Goal: Task Accomplishment & Management: Manage account settings

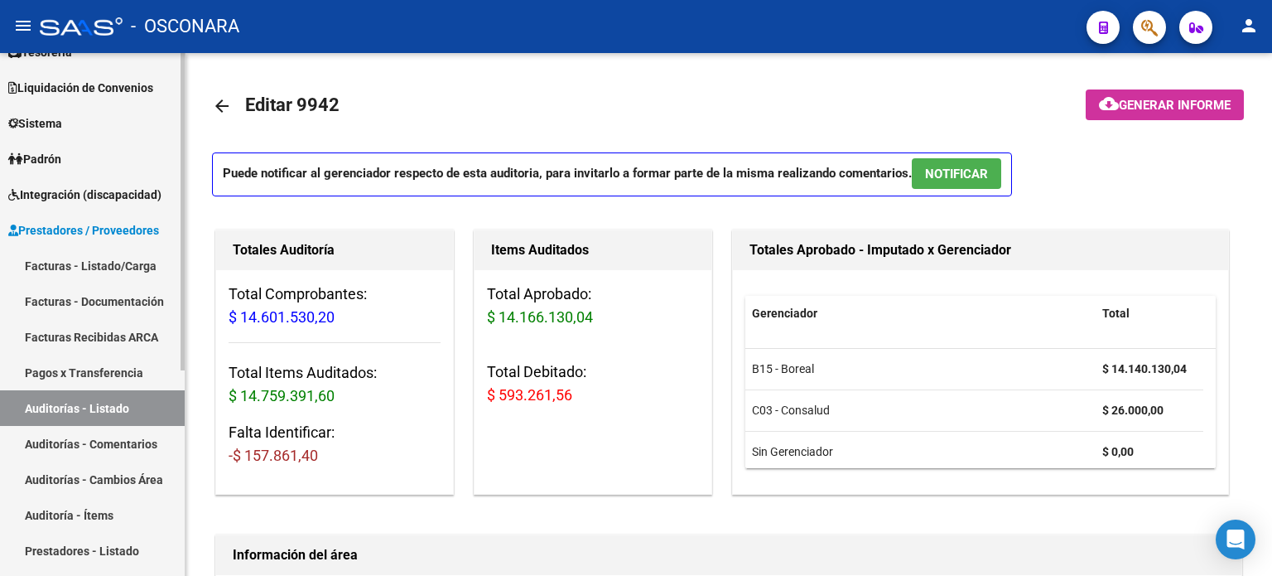
scroll to position [166, 0]
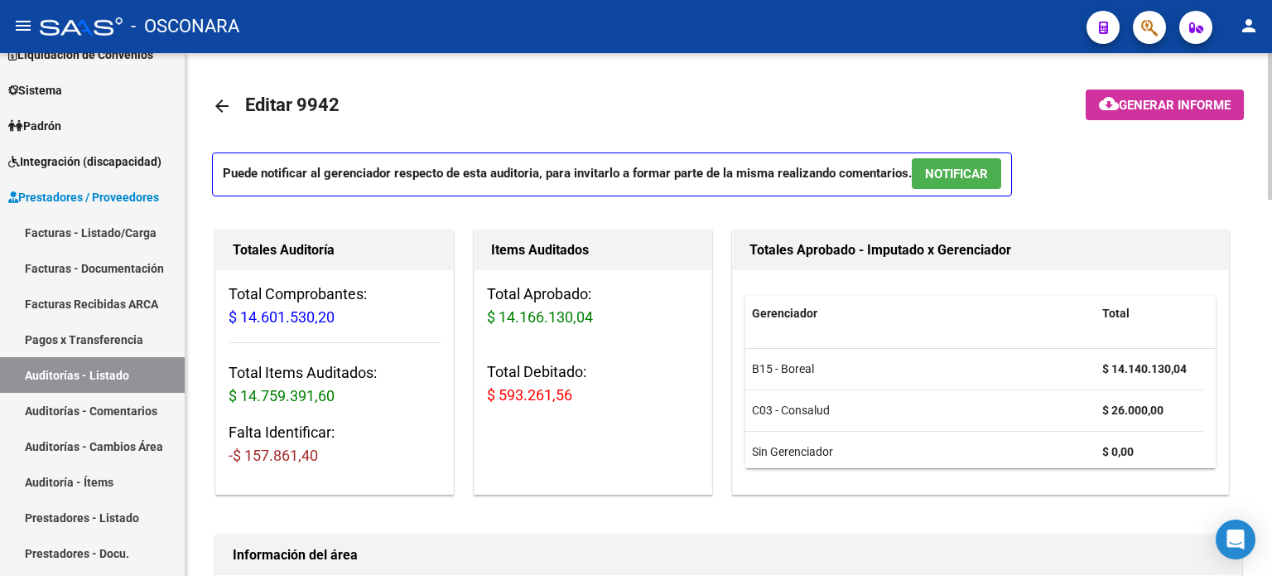
click at [224, 97] on mat-icon "arrow_back" at bounding box center [222, 106] width 20 height 20
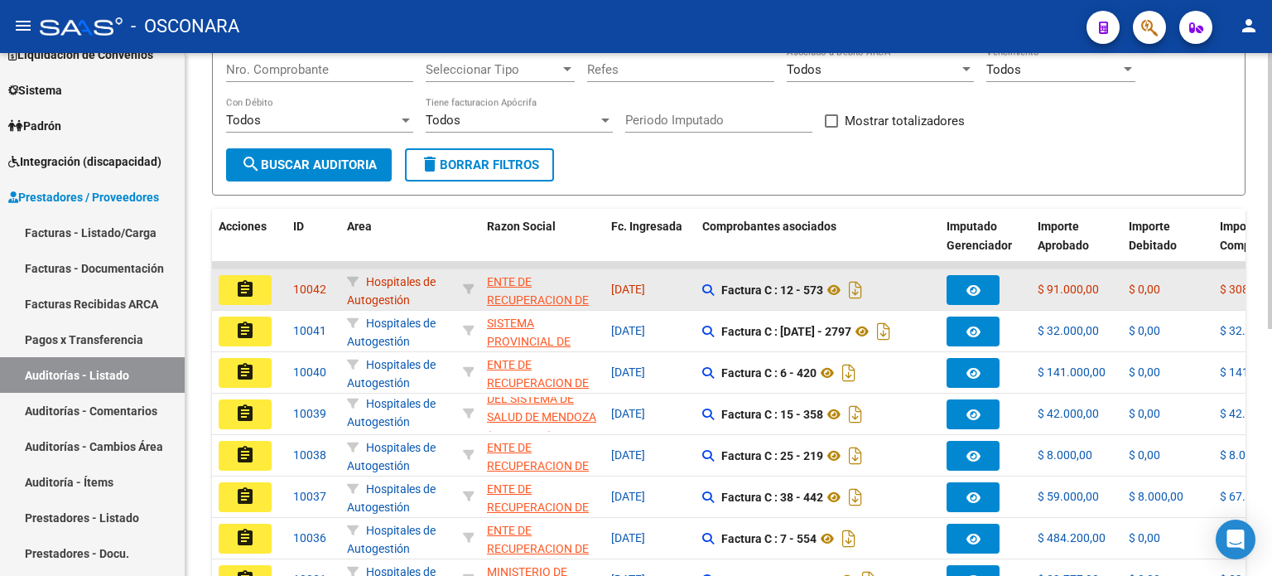
scroll to position [466, 0]
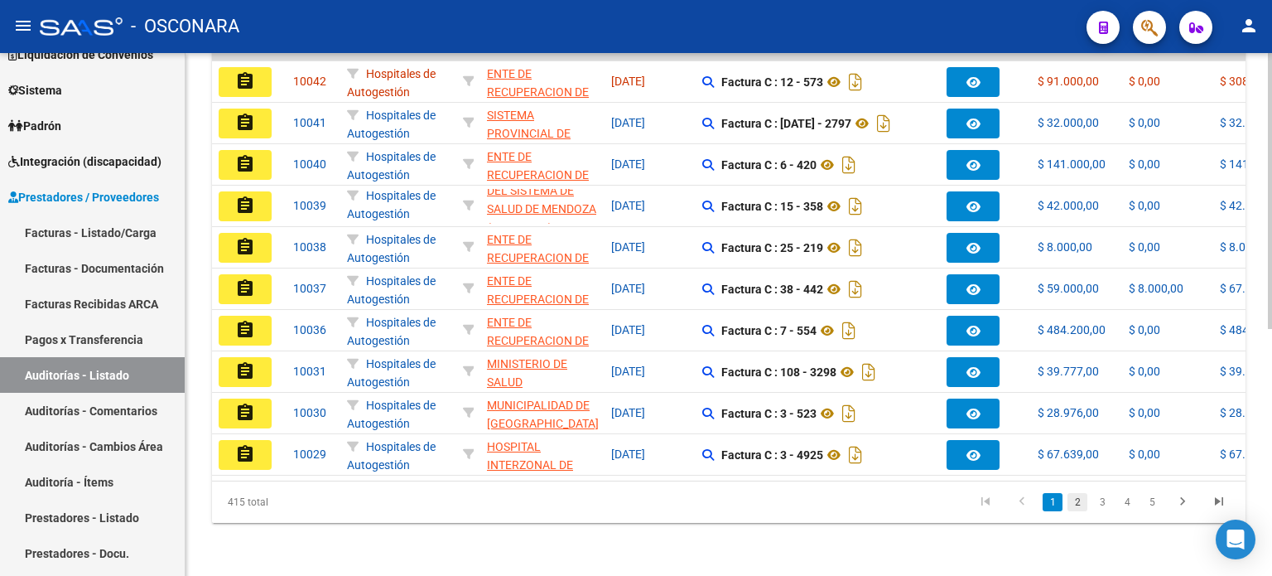
click at [1082, 501] on link "2" at bounding box center [1078, 502] width 20 height 18
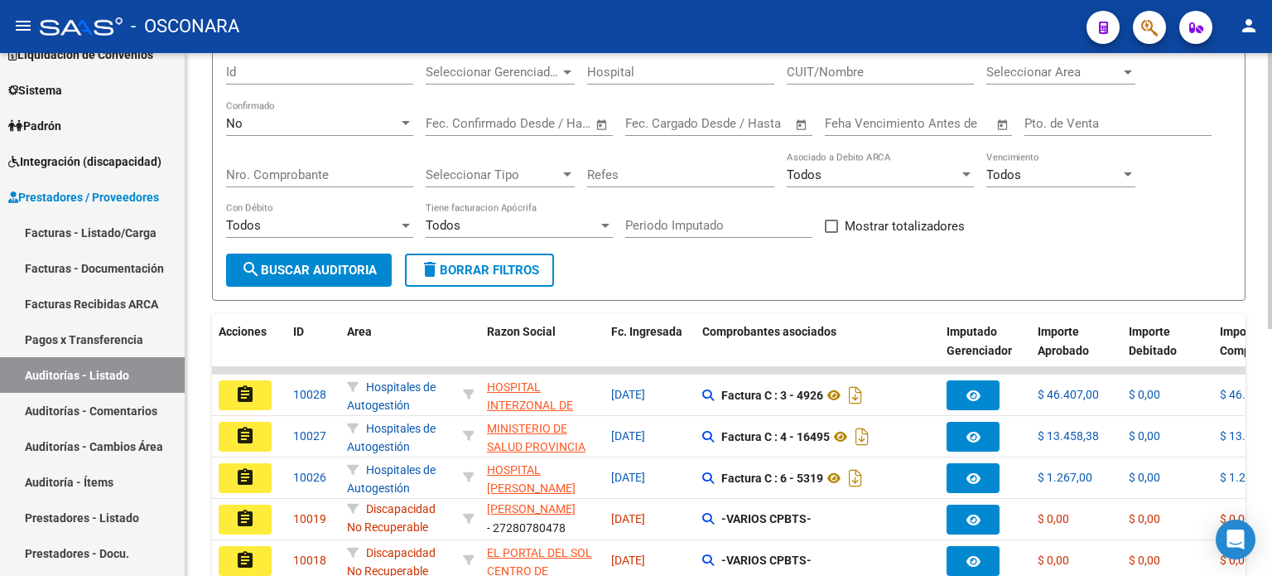
scroll to position [52, 0]
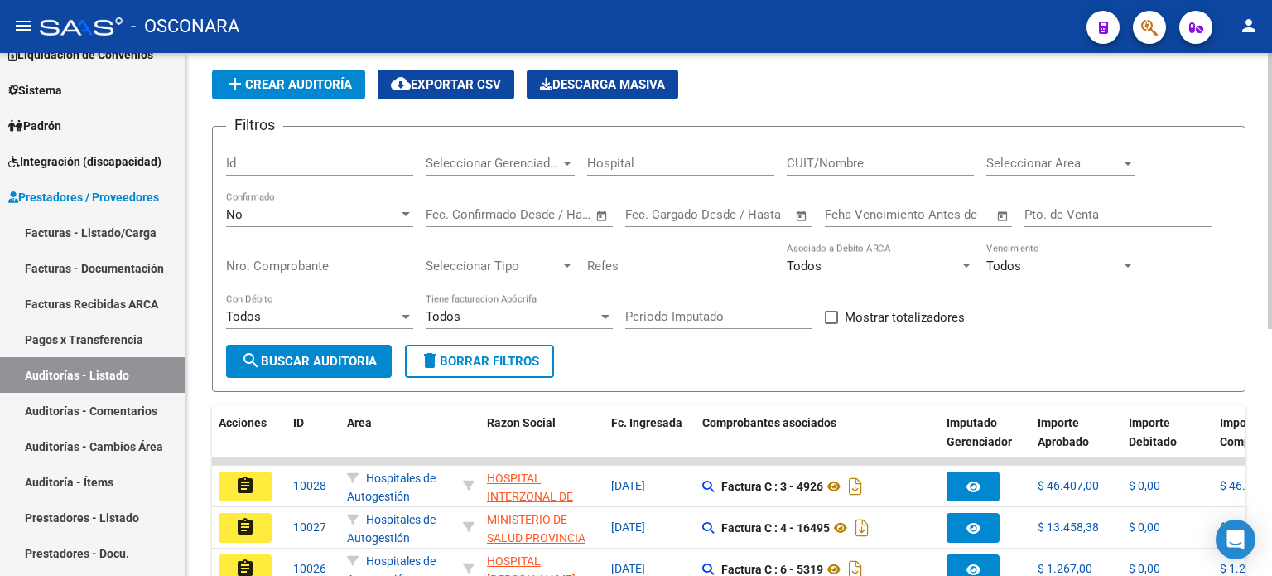
click at [381, 217] on div "No" at bounding box center [312, 214] width 172 height 15
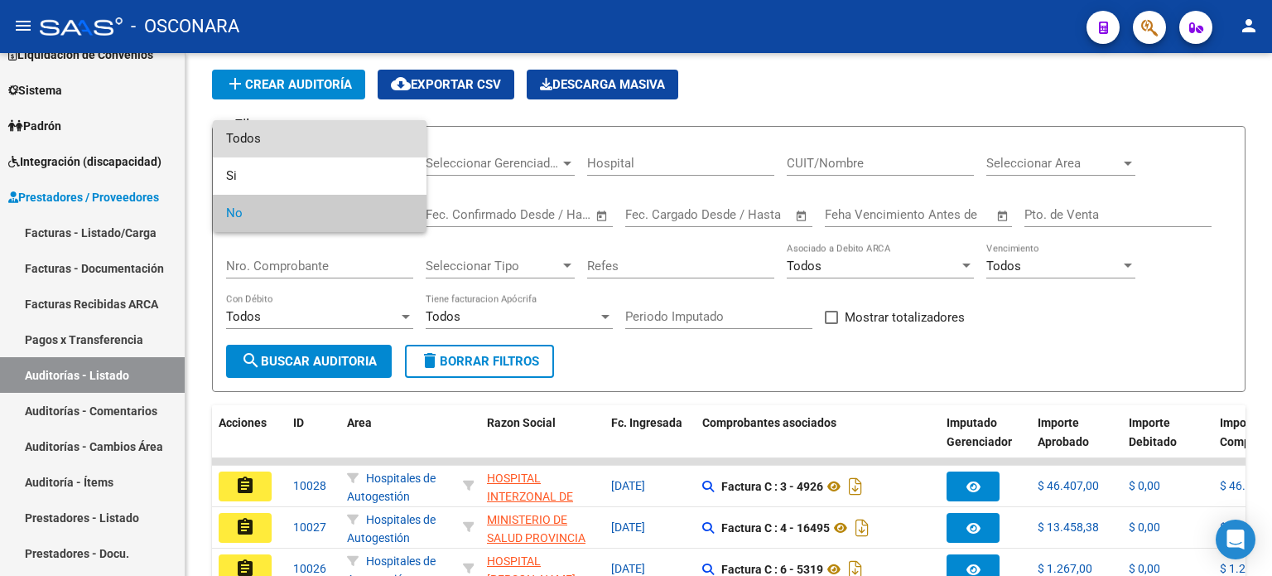
click at [386, 152] on span "Todos" at bounding box center [319, 138] width 187 height 37
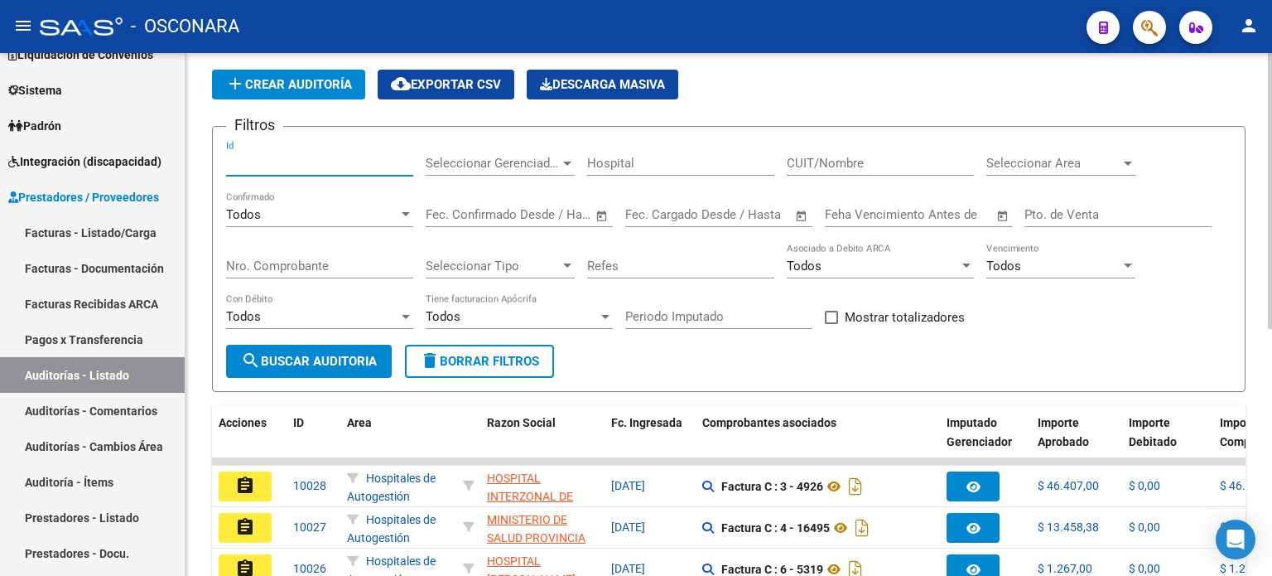
click at [310, 160] on input "Id" at bounding box center [319, 163] width 187 height 15
type input "9906"
click at [303, 354] on span "search Buscar Auditoria" at bounding box center [309, 361] width 136 height 15
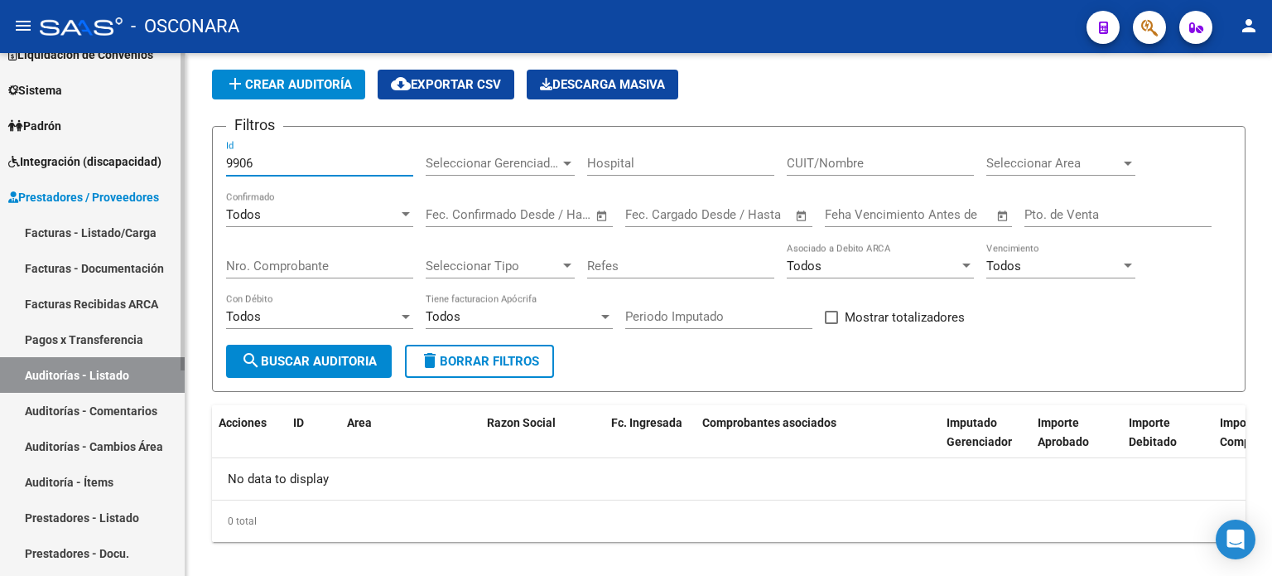
drag, startPoint x: 294, startPoint y: 155, endPoint x: 179, endPoint y: 128, distance: 118.2
click at [179, 128] on mat-sidenav-container "Firma Express Inicio Calendario SSS Instructivos Contacto OS Reportes Ingresos …" at bounding box center [636, 314] width 1272 height 523
click at [307, 265] on input "Nro. Comprobante" at bounding box center [319, 265] width 187 height 15
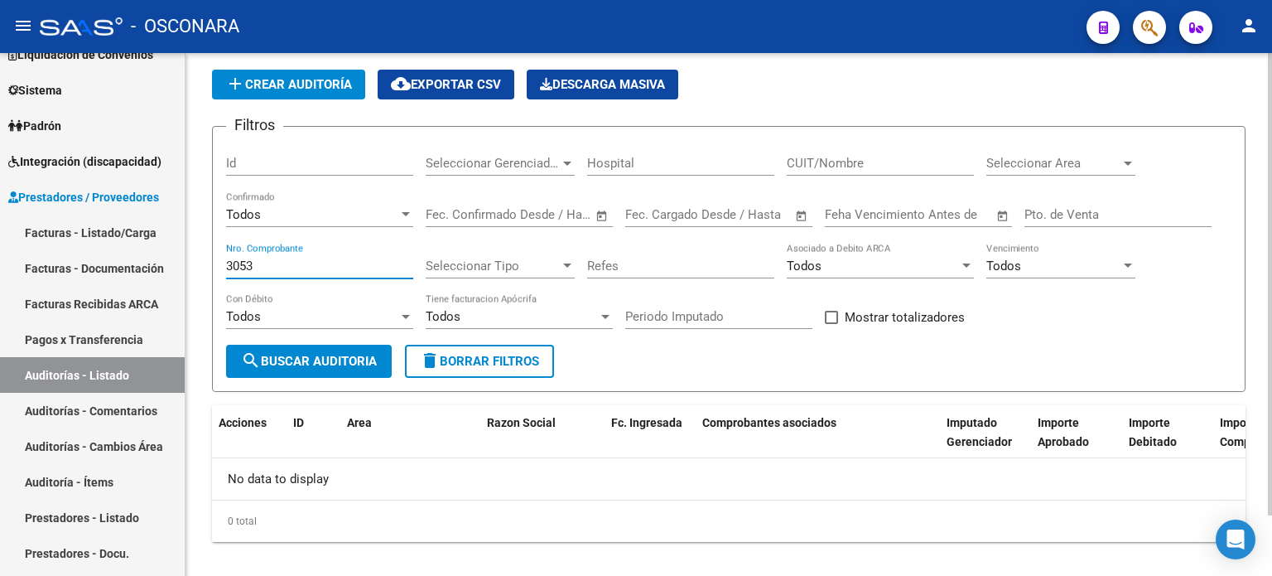
type input "3053"
click at [287, 374] on button "search Buscar Auditoria" at bounding box center [309, 361] width 166 height 33
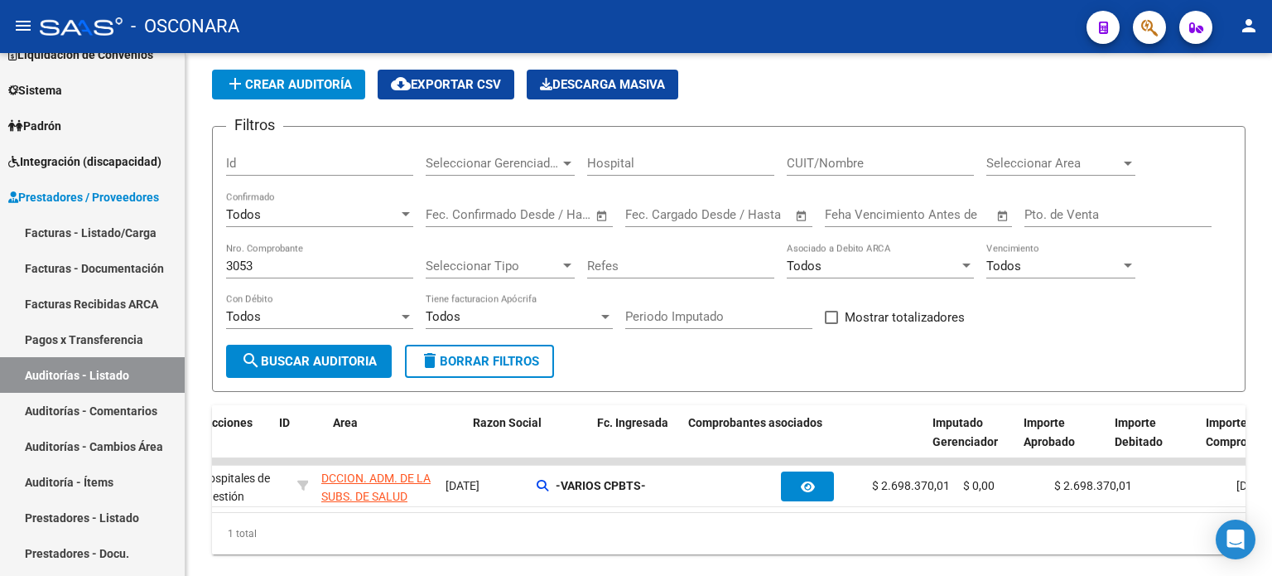
scroll to position [0, 0]
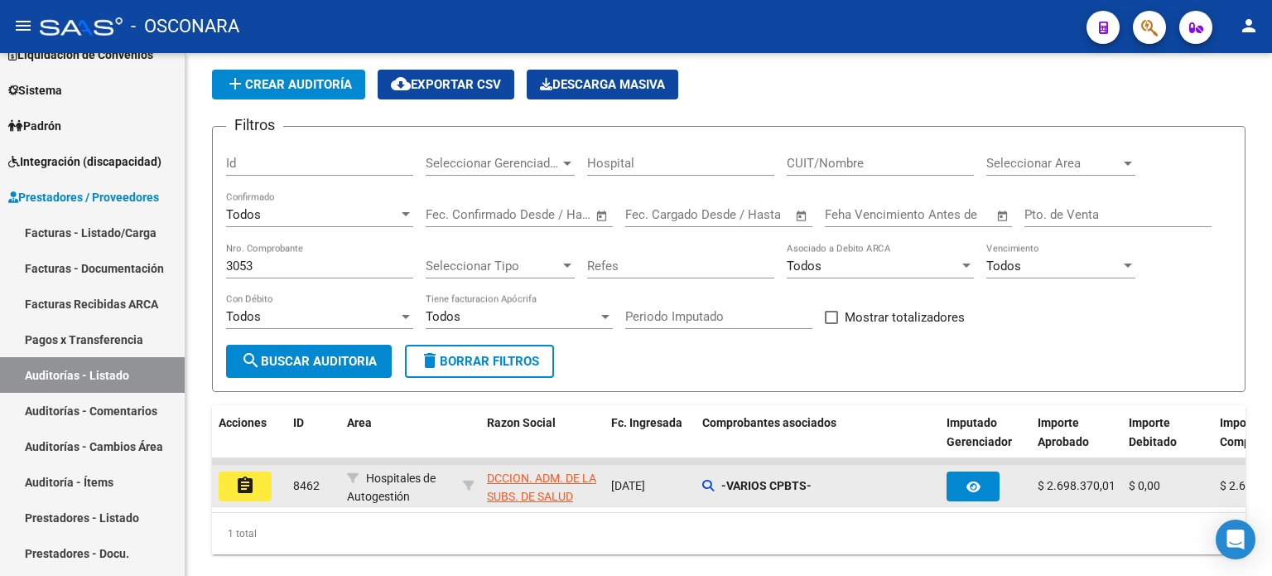
click at [245, 485] on mat-icon "assignment" at bounding box center [245, 485] width 20 height 20
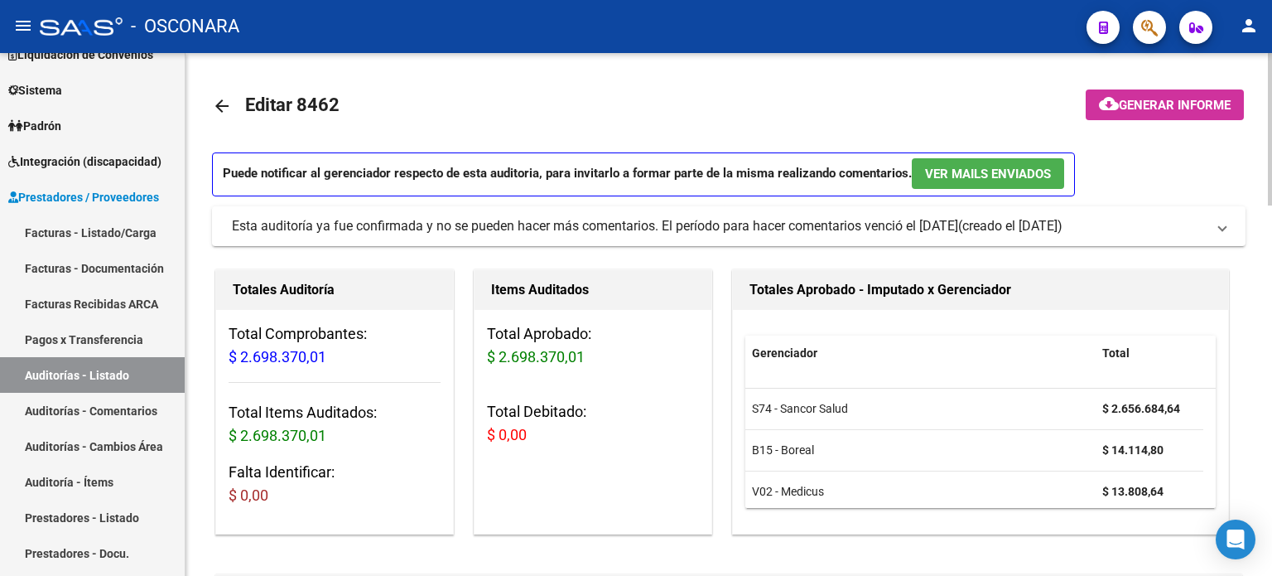
click at [219, 105] on mat-icon "arrow_back" at bounding box center [222, 106] width 20 height 20
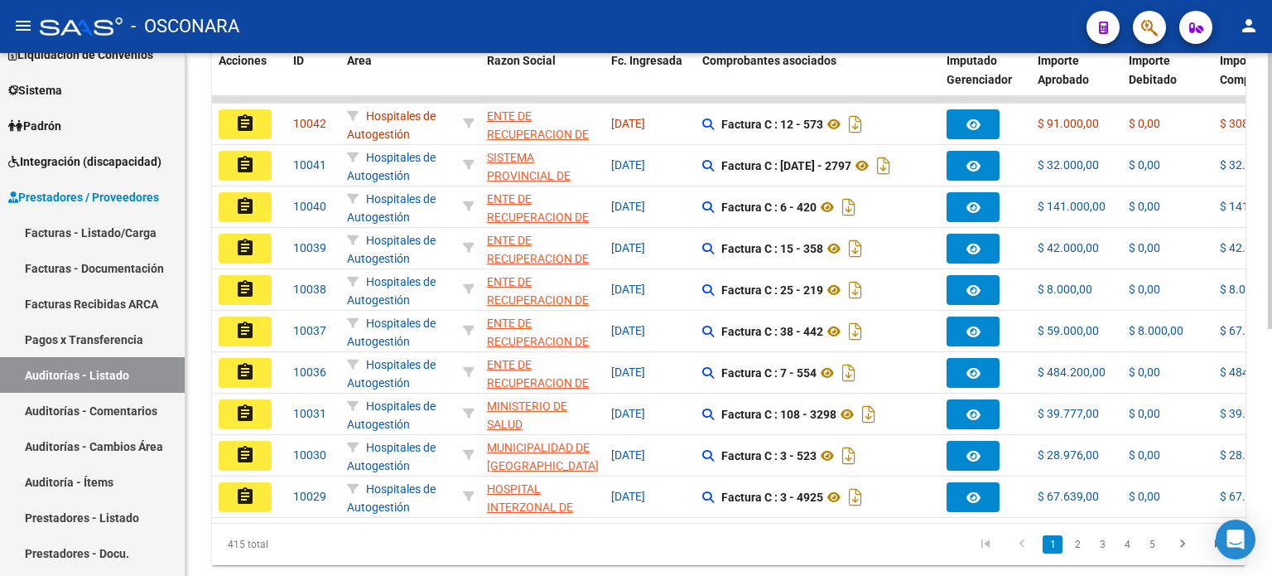
scroll to position [466, 0]
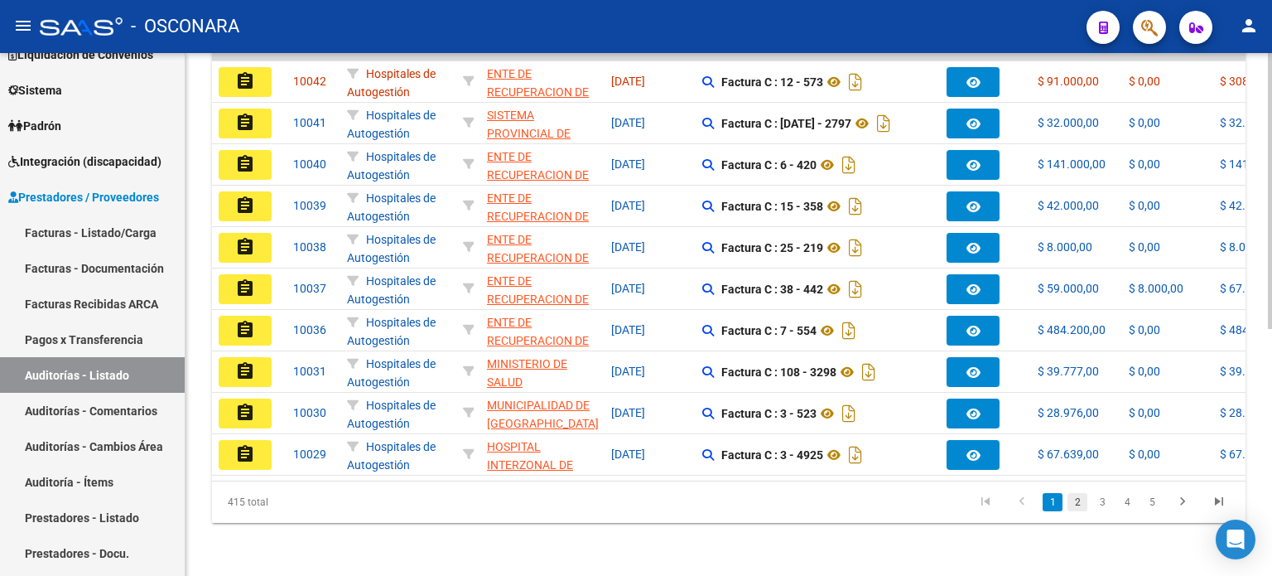
click at [1070, 508] on link "2" at bounding box center [1078, 502] width 20 height 18
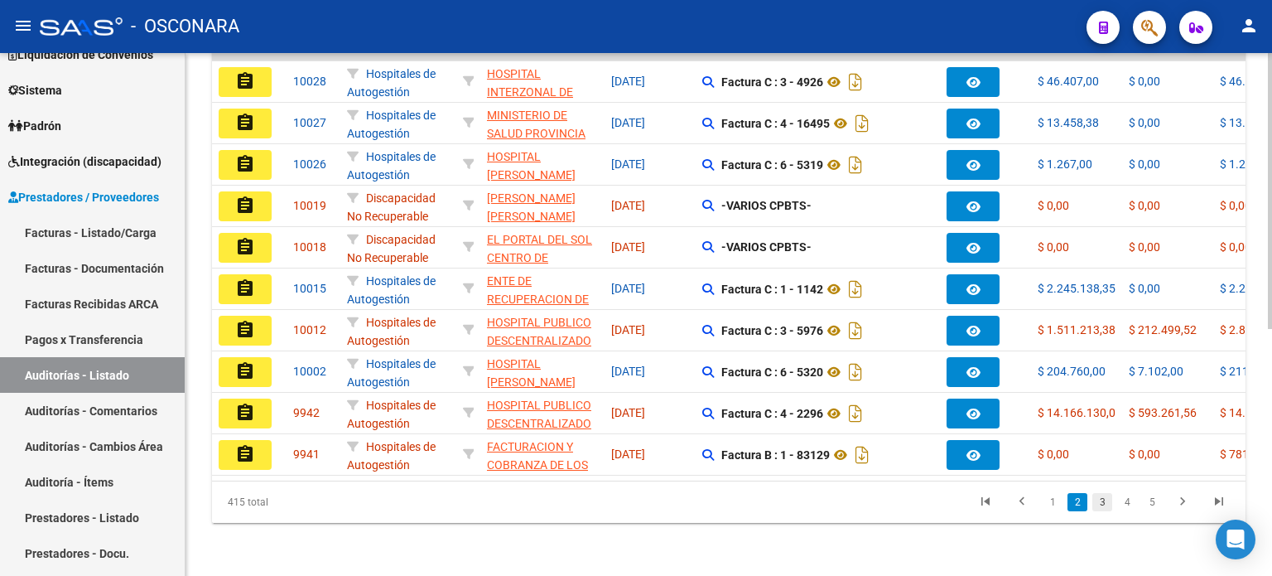
click at [1103, 501] on link "3" at bounding box center [1103, 502] width 20 height 18
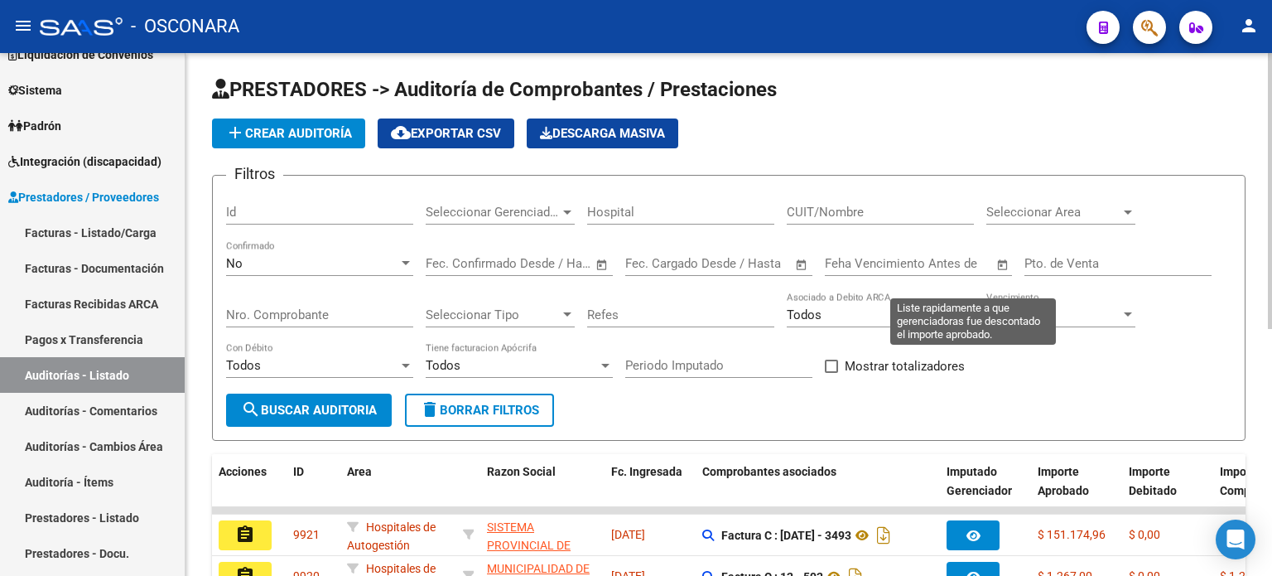
scroll to position [0, 0]
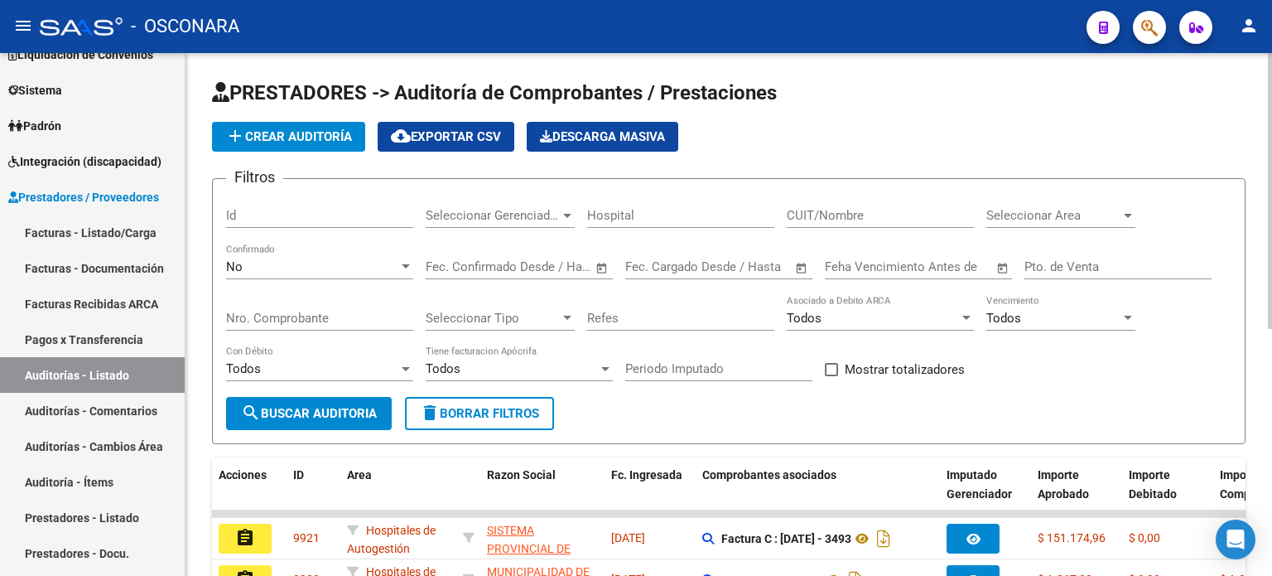
click at [361, 266] on div "No" at bounding box center [312, 266] width 172 height 15
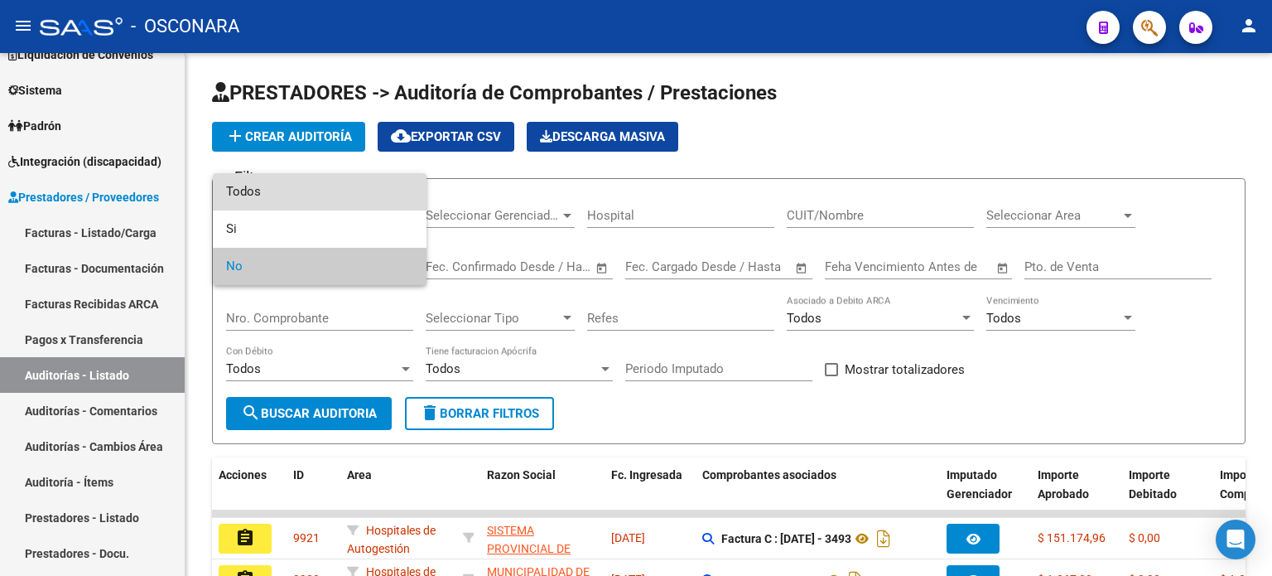
click at [351, 198] on span "Todos" at bounding box center [319, 191] width 187 height 37
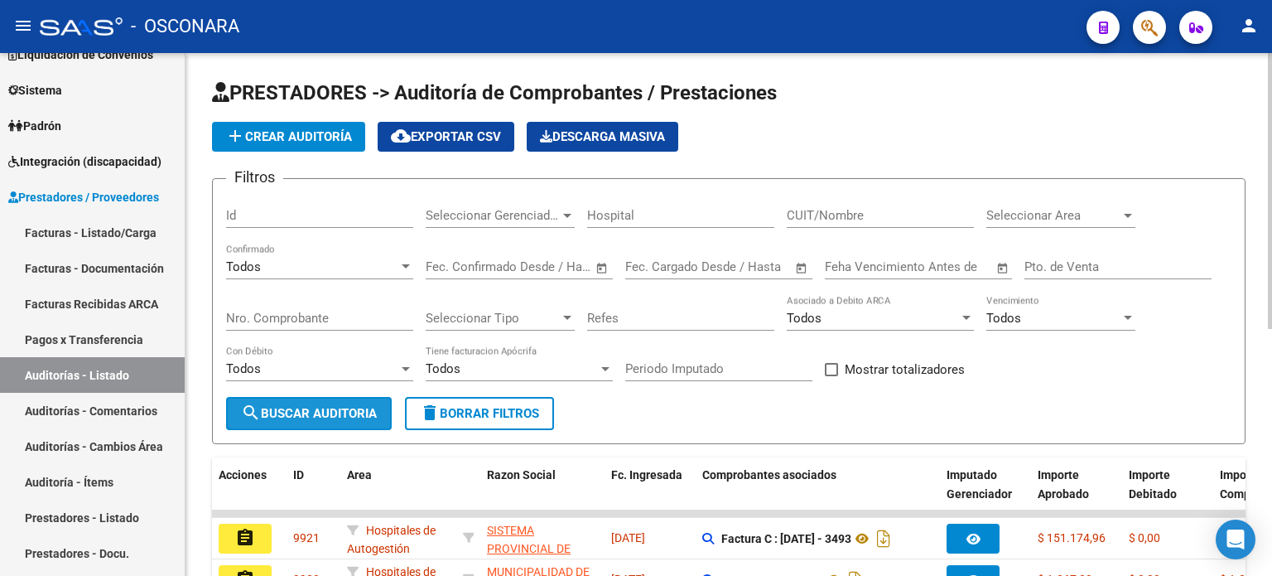
click at [328, 410] on span "search Buscar Auditoria" at bounding box center [309, 413] width 136 height 15
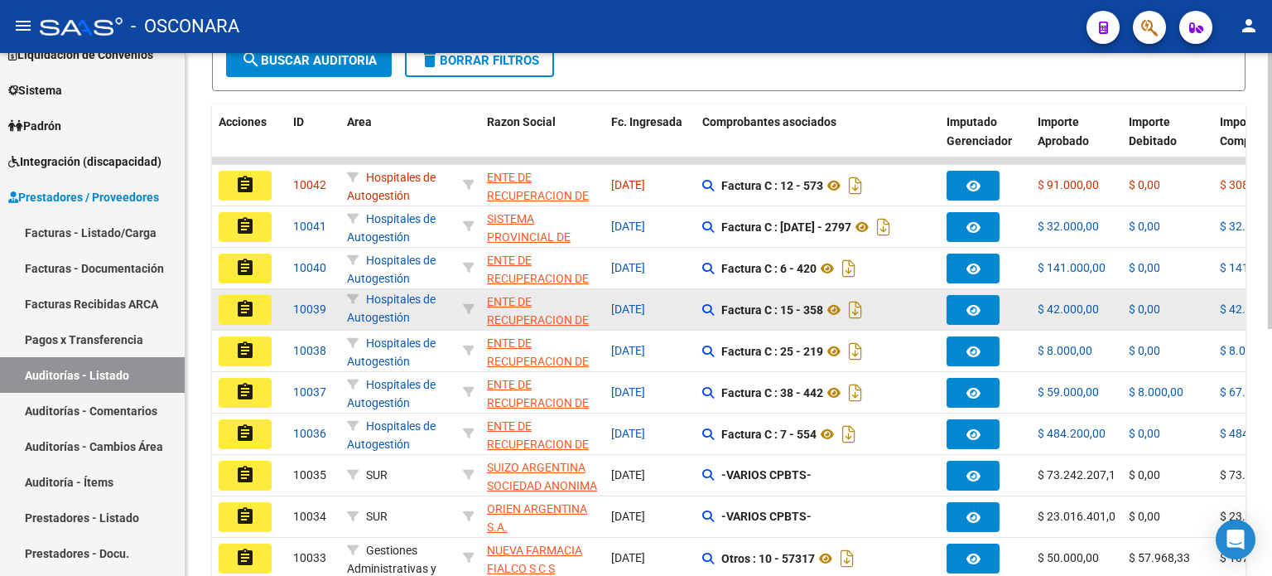
scroll to position [466, 0]
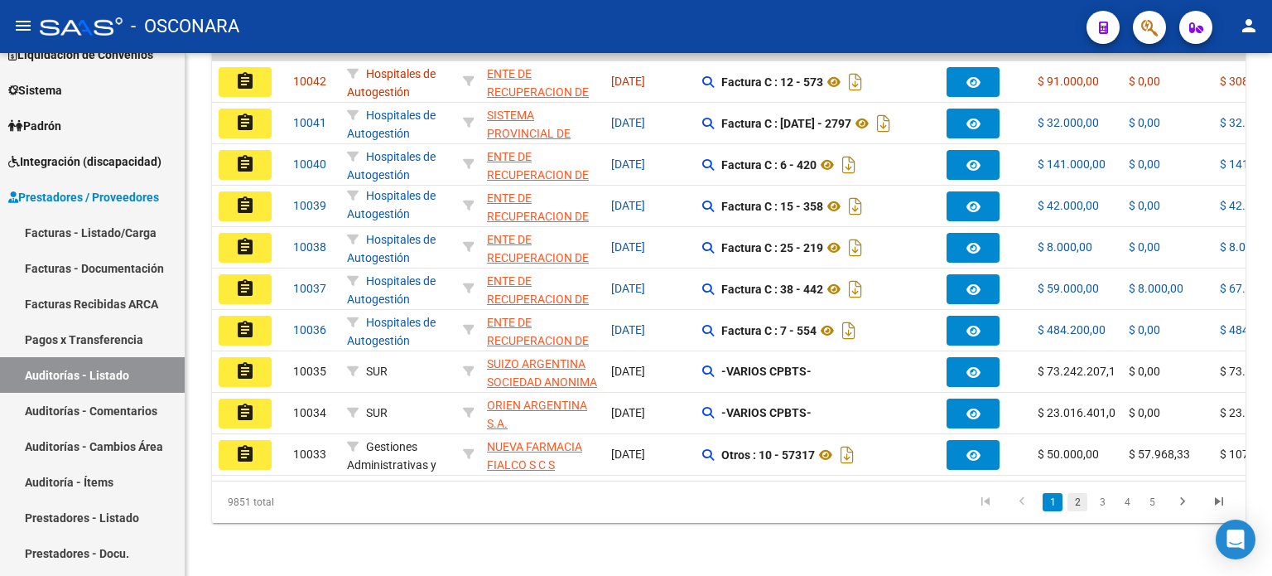
click at [1078, 507] on link "2" at bounding box center [1078, 502] width 20 height 18
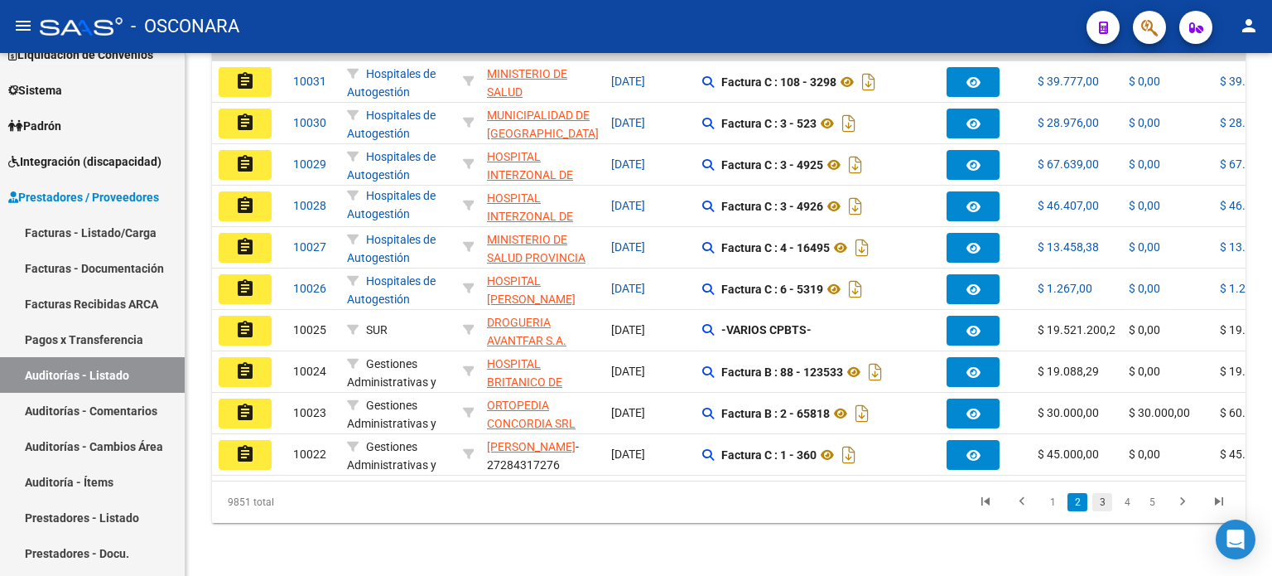
click at [1096, 501] on link "3" at bounding box center [1103, 502] width 20 height 18
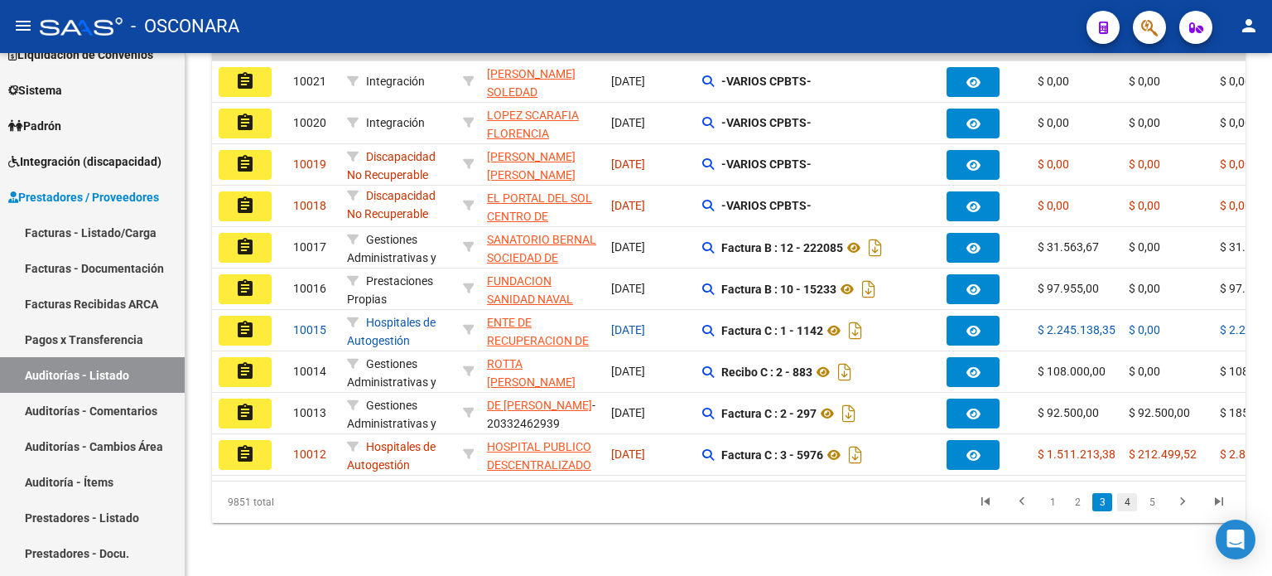
click at [1132, 499] on link "4" at bounding box center [1127, 502] width 20 height 18
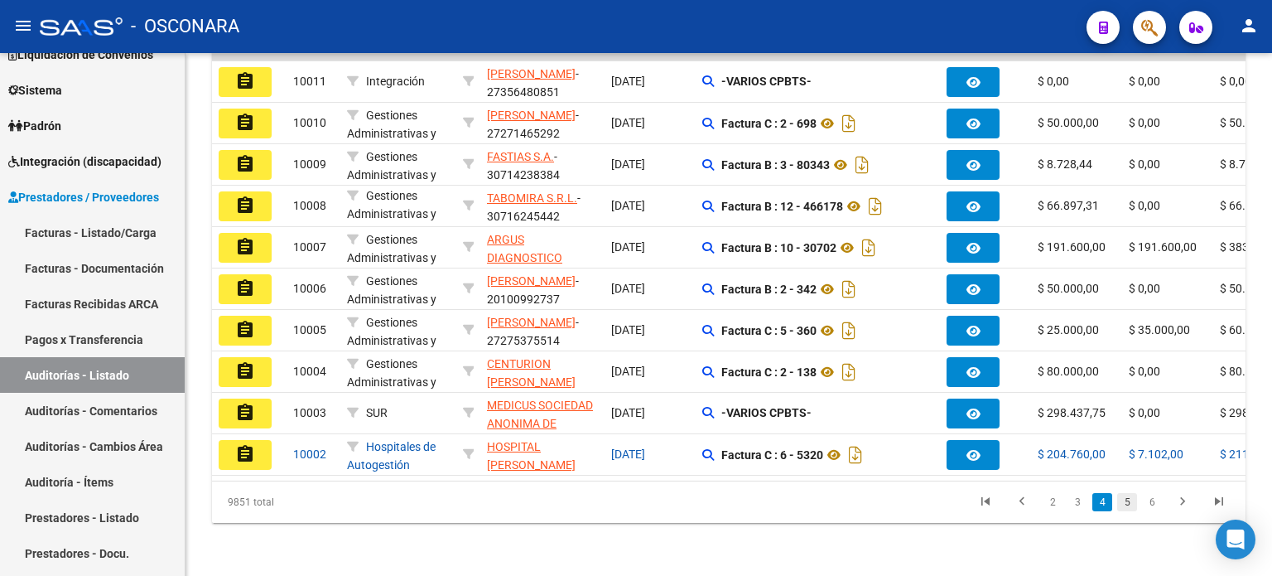
click at [1130, 504] on link "5" at bounding box center [1127, 502] width 20 height 18
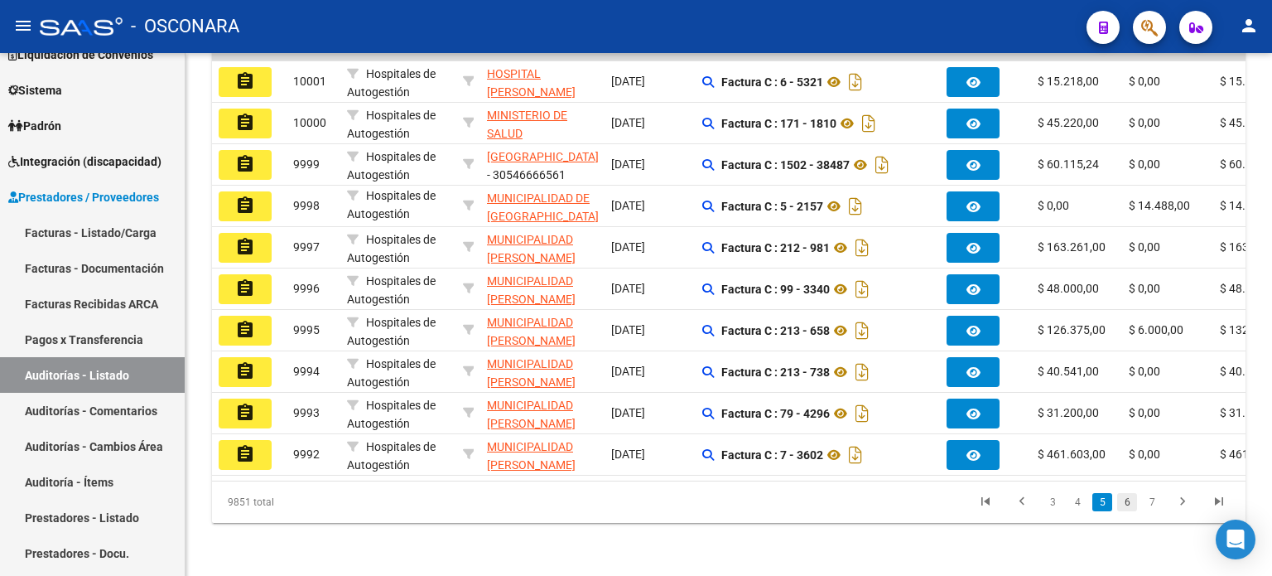
click at [1127, 507] on link "6" at bounding box center [1127, 502] width 20 height 18
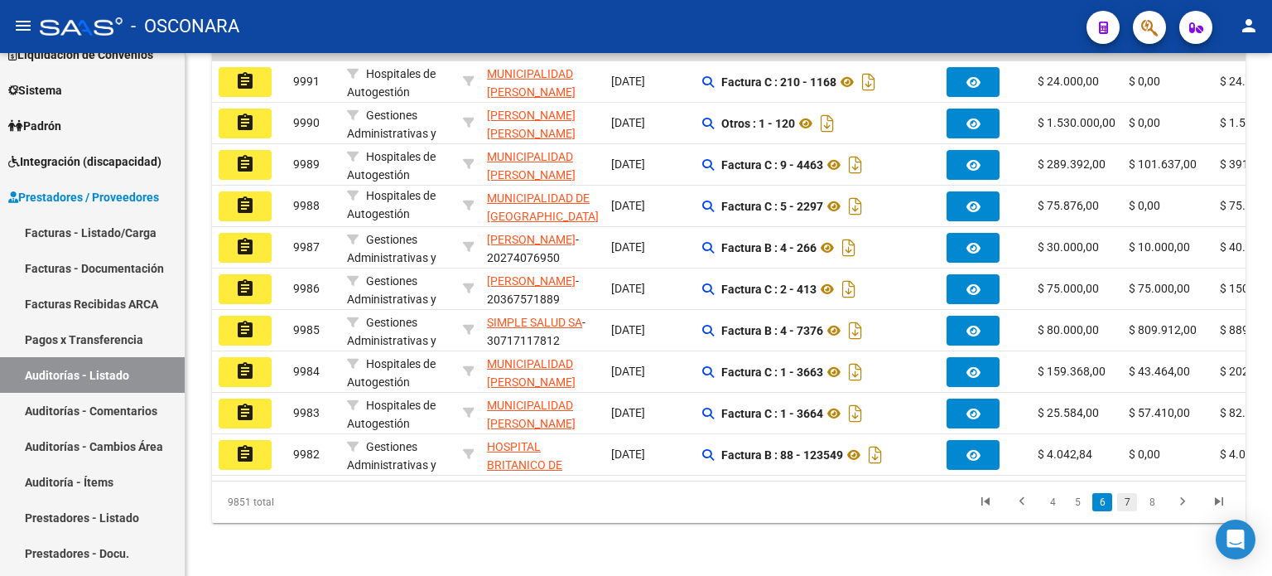
click at [1128, 499] on link "7" at bounding box center [1127, 502] width 20 height 18
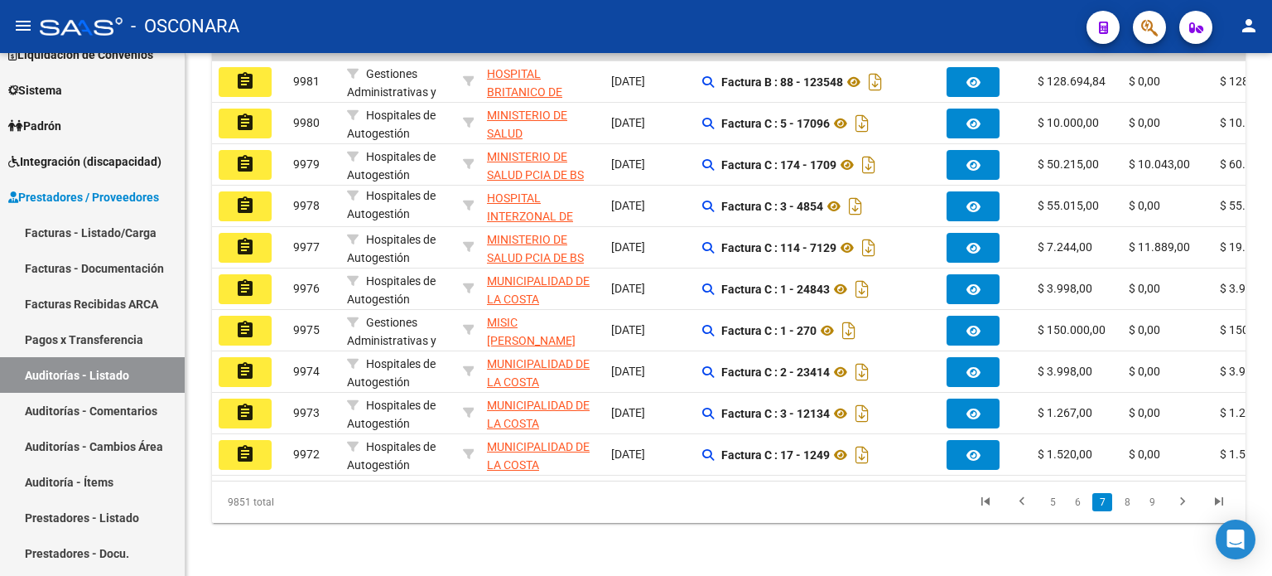
click at [1128, 499] on link "8" at bounding box center [1127, 502] width 20 height 18
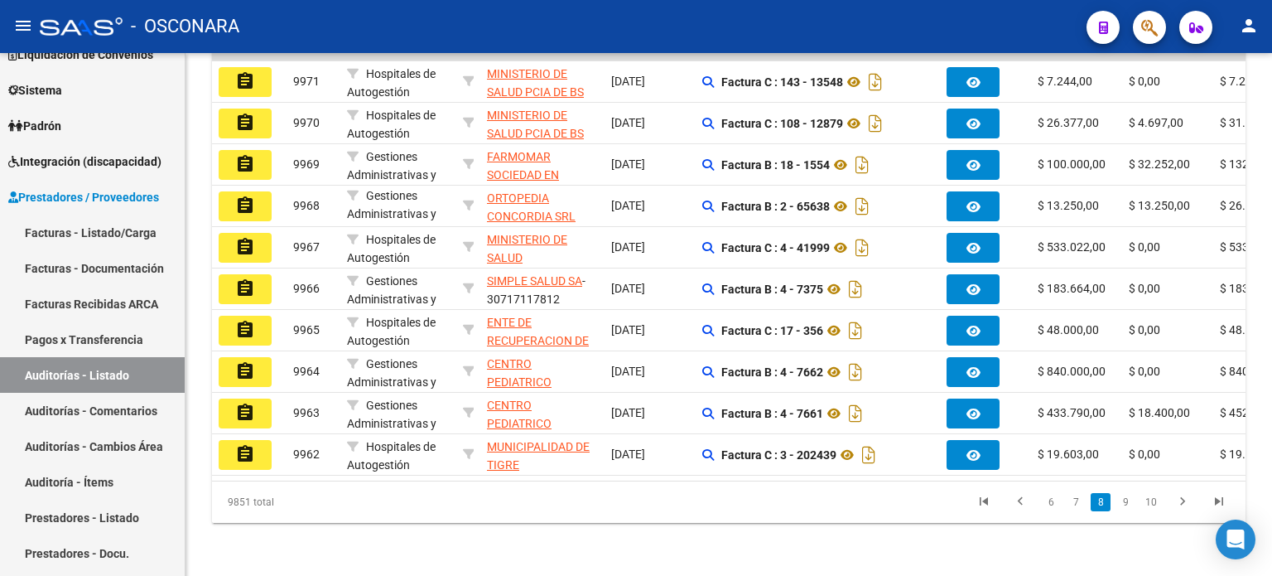
click at [1128, 499] on link "9" at bounding box center [1126, 502] width 20 height 18
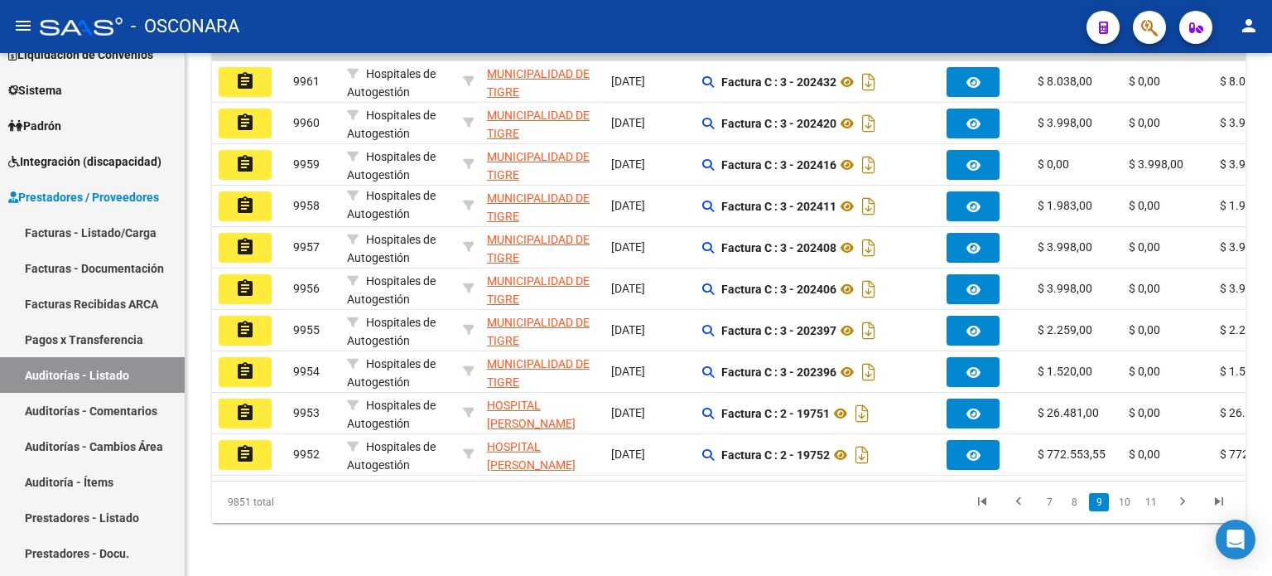
click at [1128, 499] on link "10" at bounding box center [1125, 502] width 22 height 18
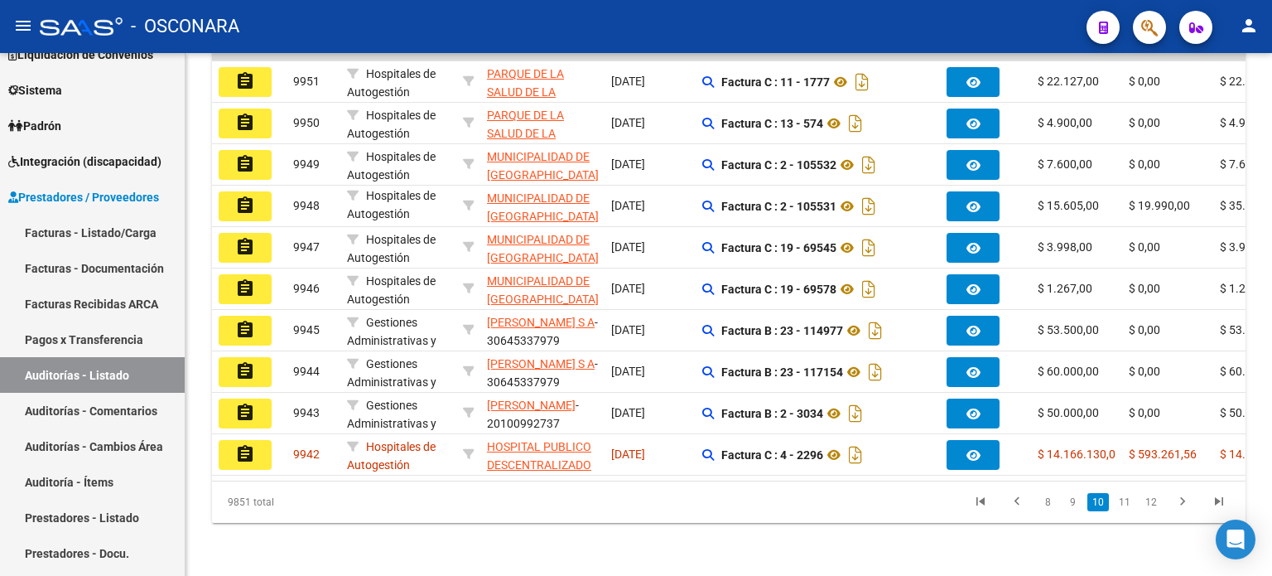
click at [1128, 499] on link "11" at bounding box center [1125, 502] width 22 height 18
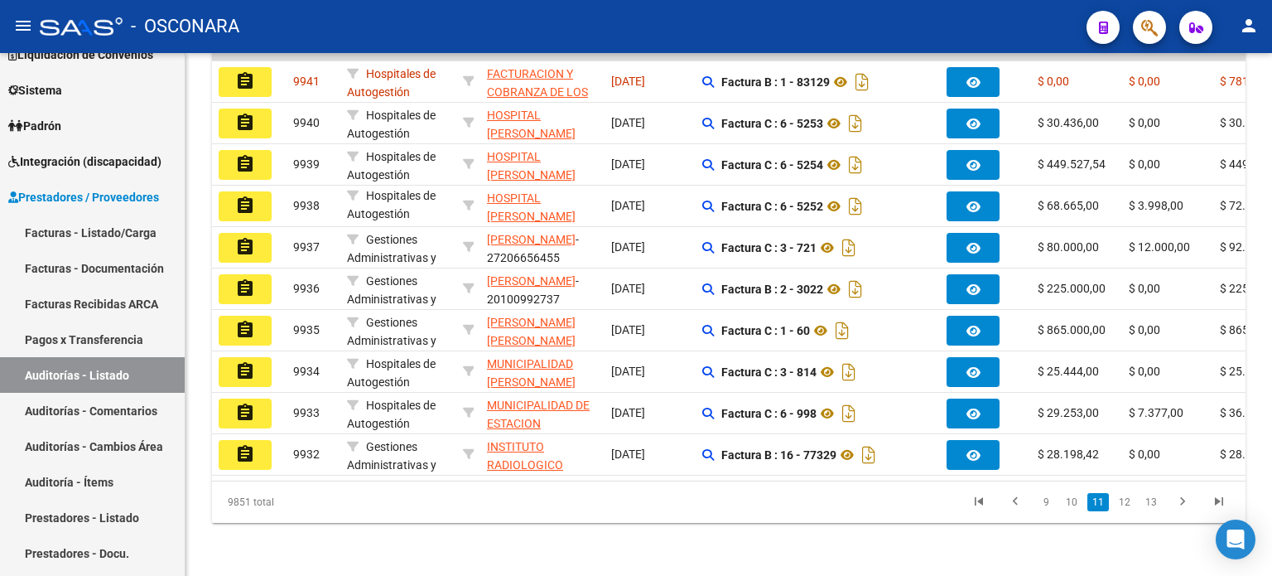
click at [1128, 499] on link "12" at bounding box center [1125, 502] width 22 height 18
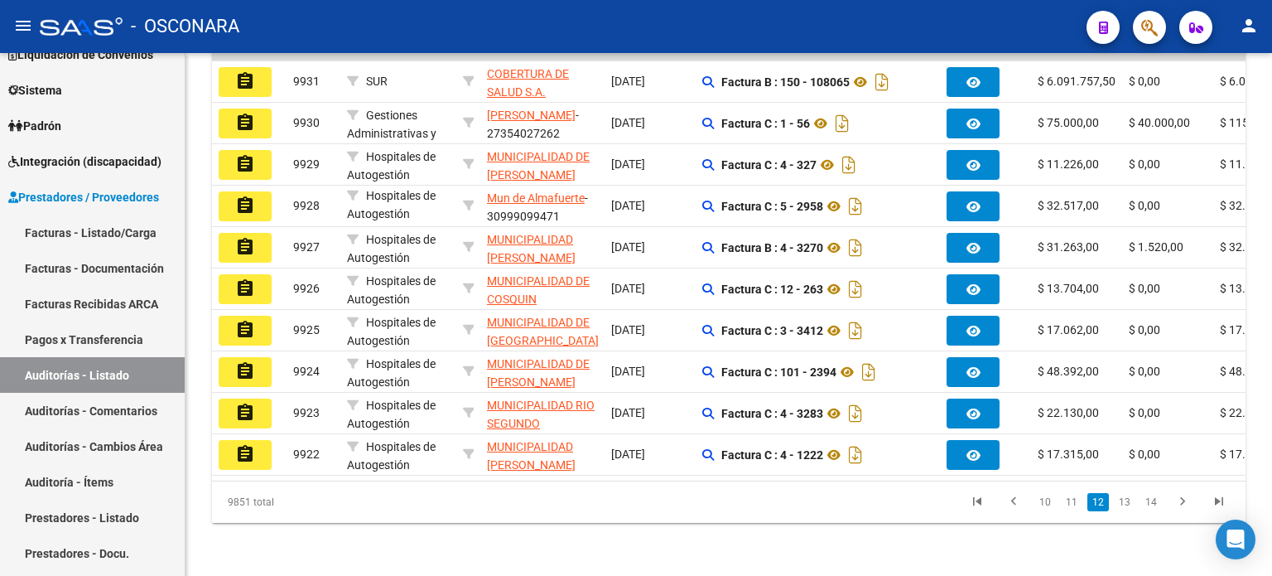
click at [1128, 499] on link "13" at bounding box center [1125, 502] width 22 height 18
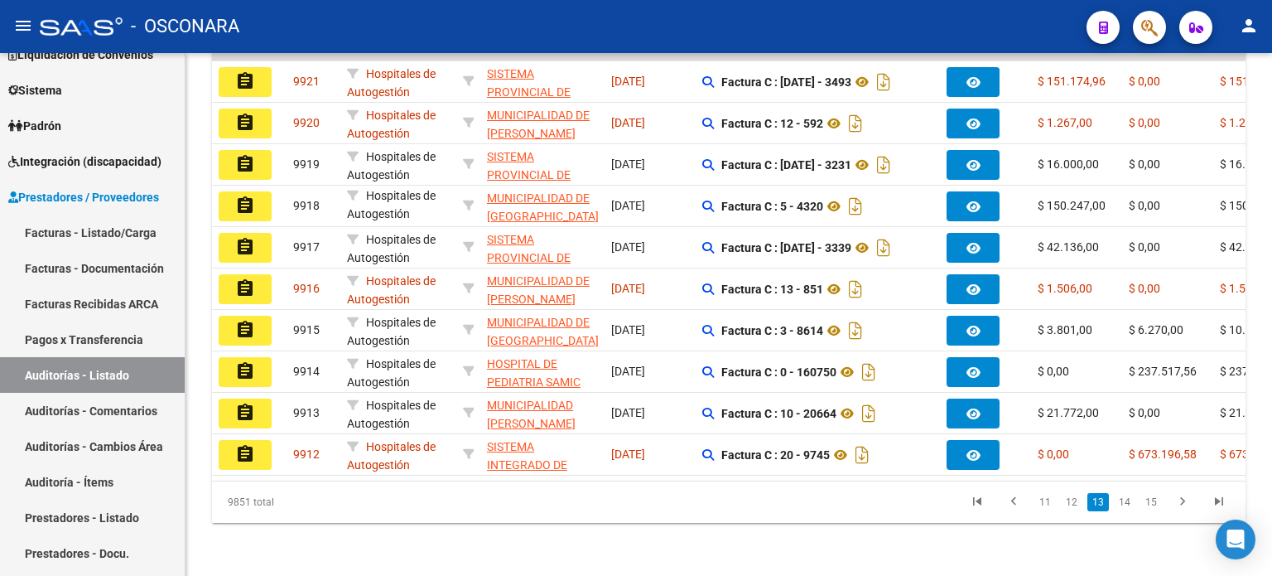
click at [1128, 499] on link "14" at bounding box center [1125, 502] width 22 height 18
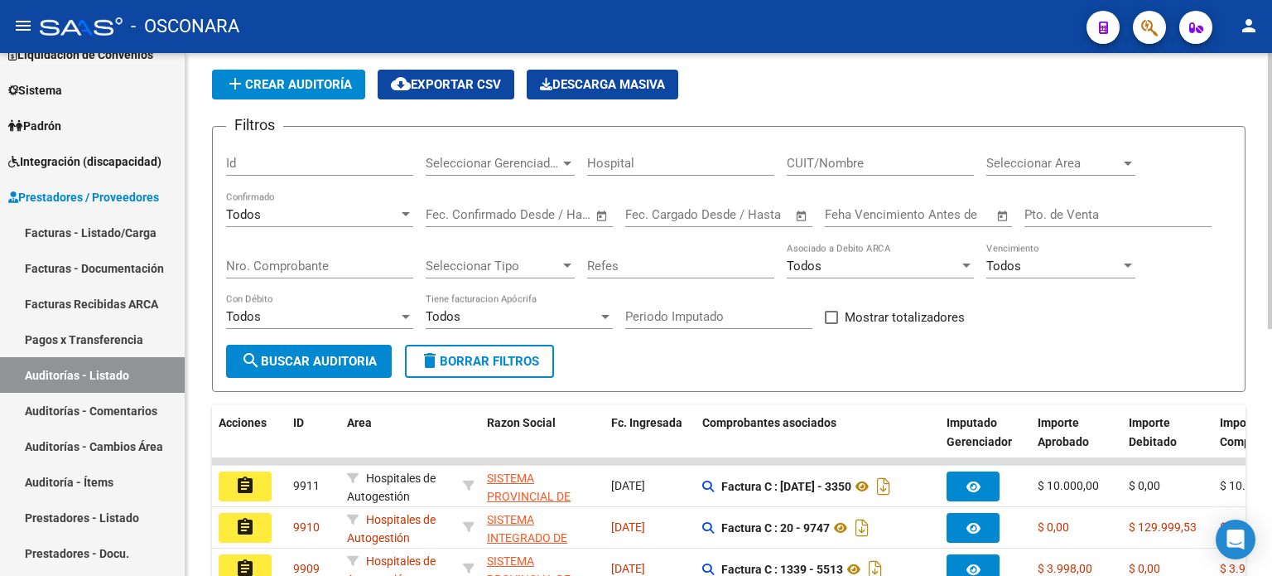
scroll to position [0, 0]
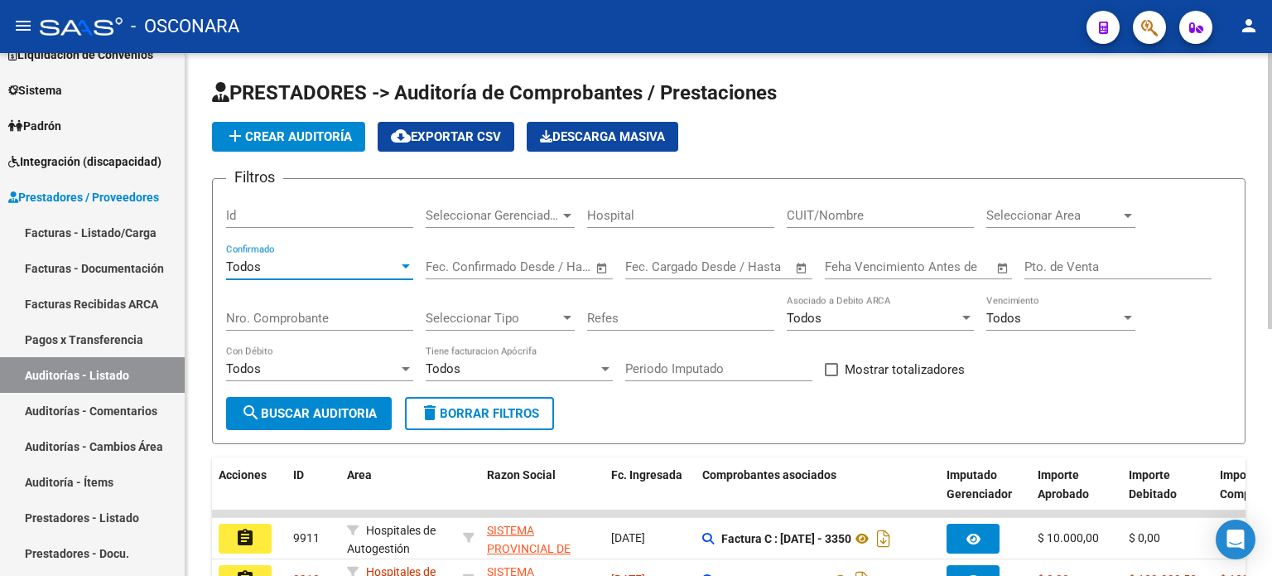
click at [364, 271] on div "Todos" at bounding box center [312, 266] width 172 height 15
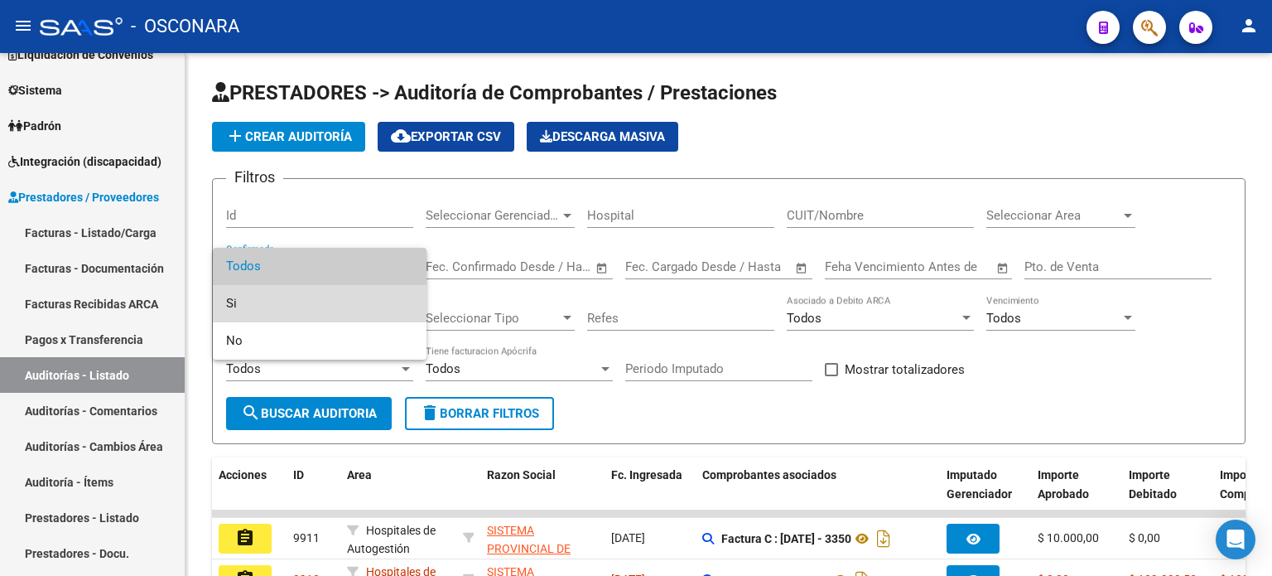
click at [352, 307] on span "Si" at bounding box center [319, 303] width 187 height 37
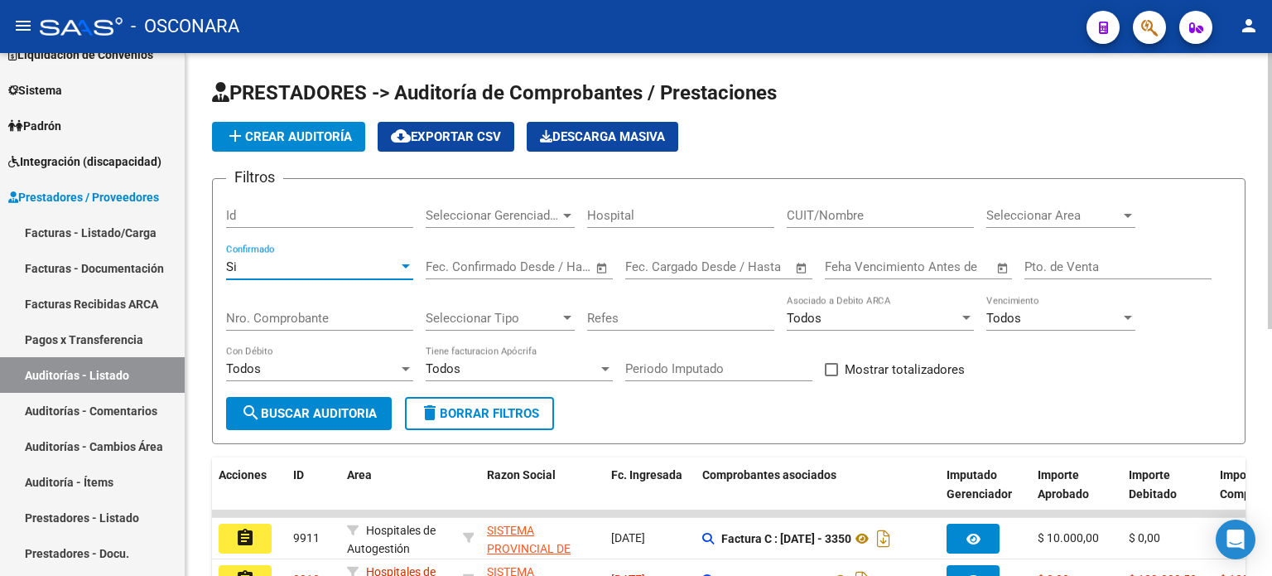
click at [311, 413] on span "search Buscar Auditoria" at bounding box center [309, 413] width 136 height 15
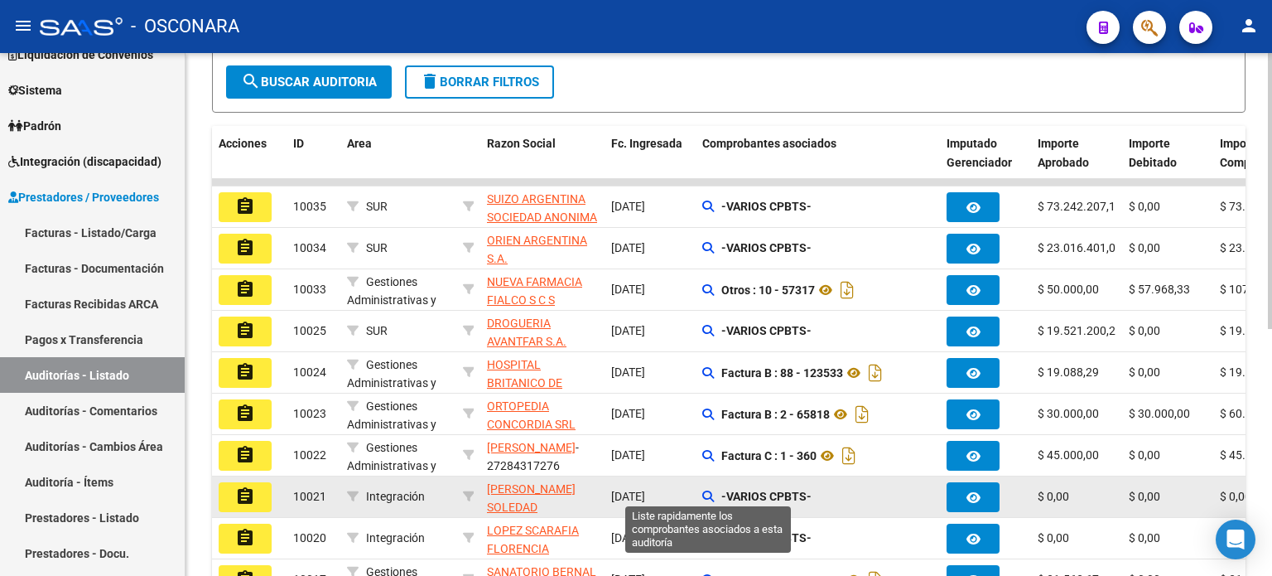
scroll to position [466, 0]
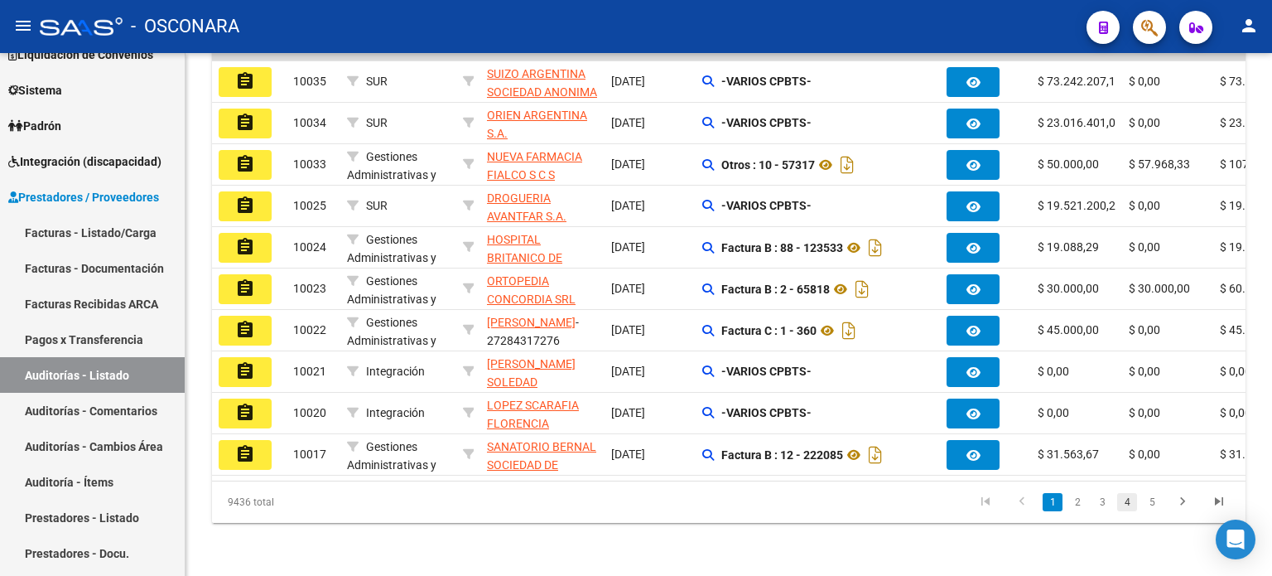
click at [1123, 503] on link "4" at bounding box center [1127, 502] width 20 height 18
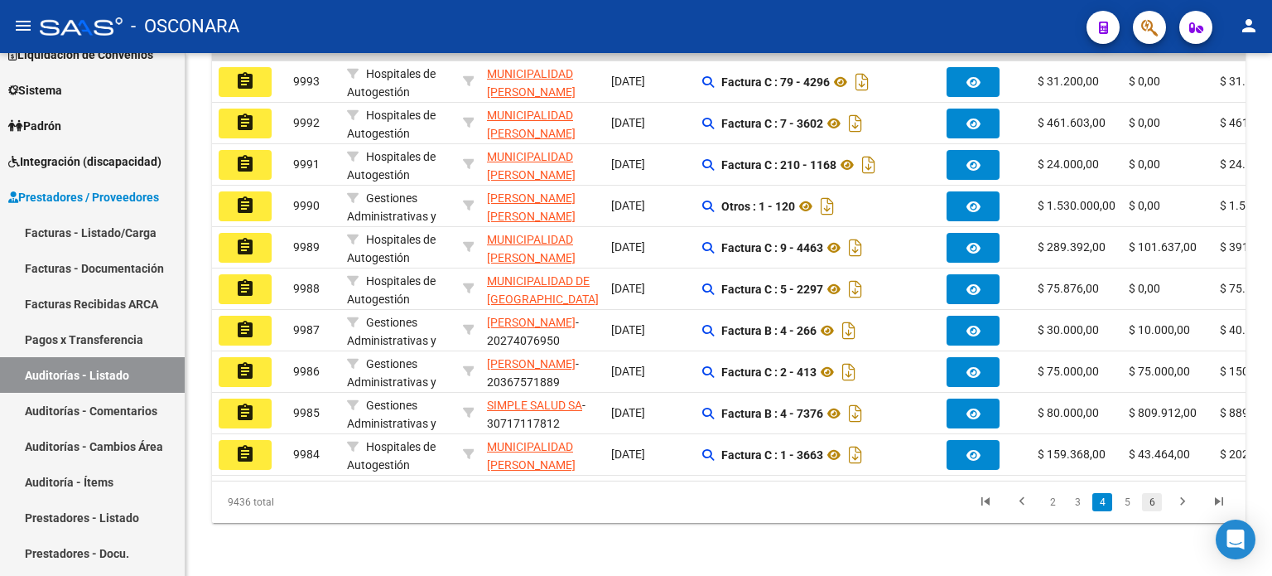
click at [1147, 503] on link "6" at bounding box center [1152, 502] width 20 height 18
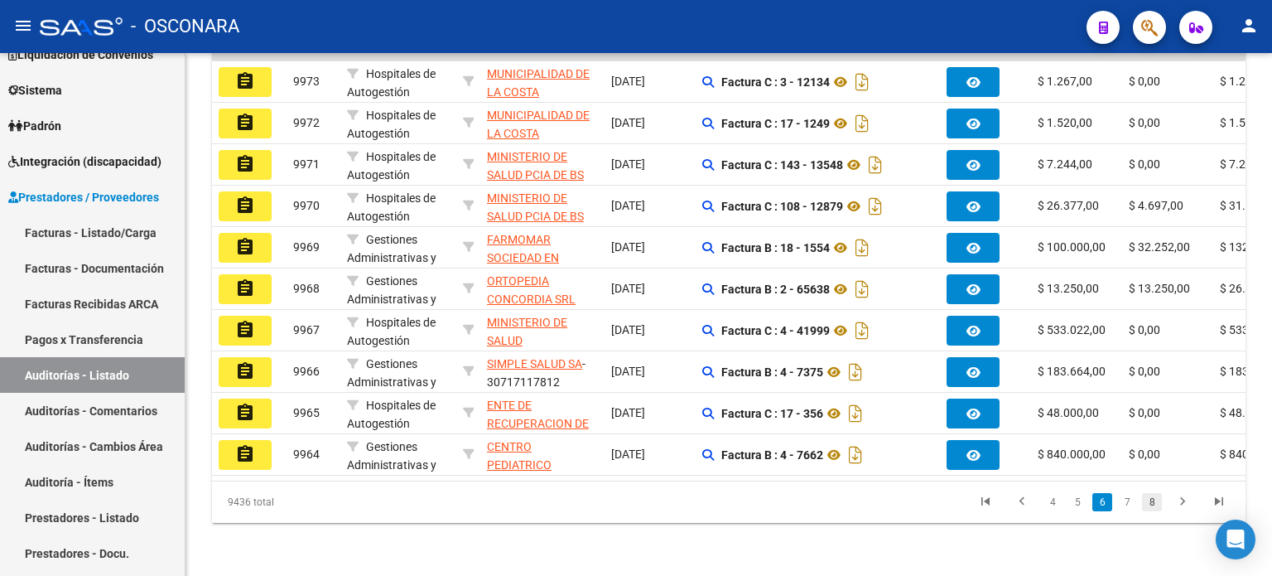
click at [1156, 495] on link "8" at bounding box center [1152, 502] width 20 height 18
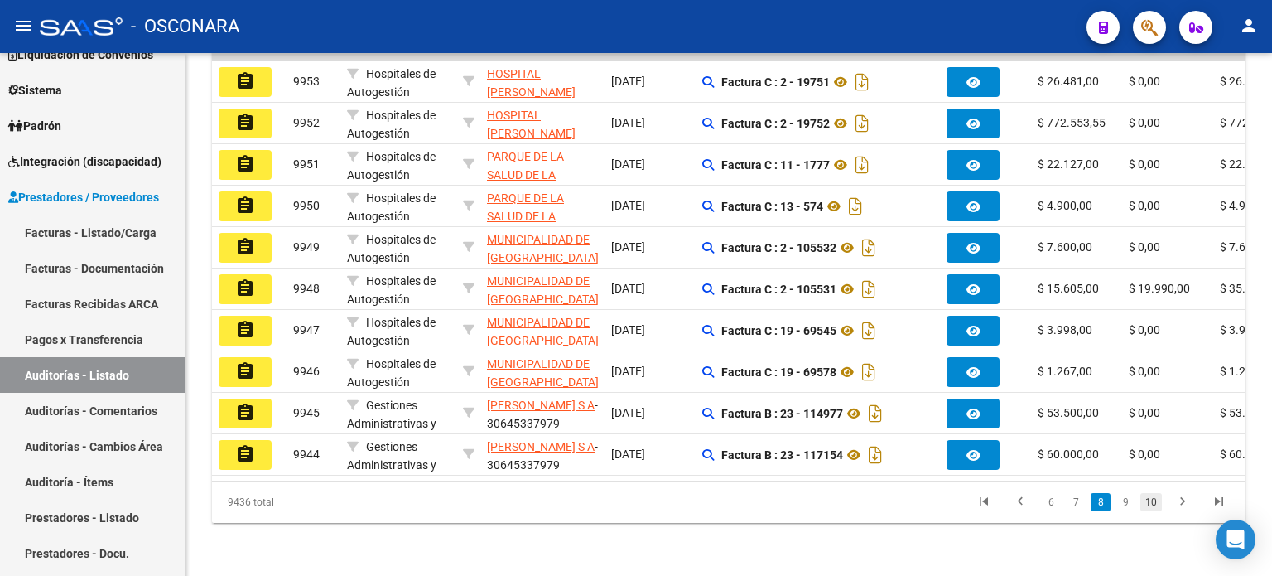
click at [1160, 505] on link "10" at bounding box center [1152, 502] width 22 height 18
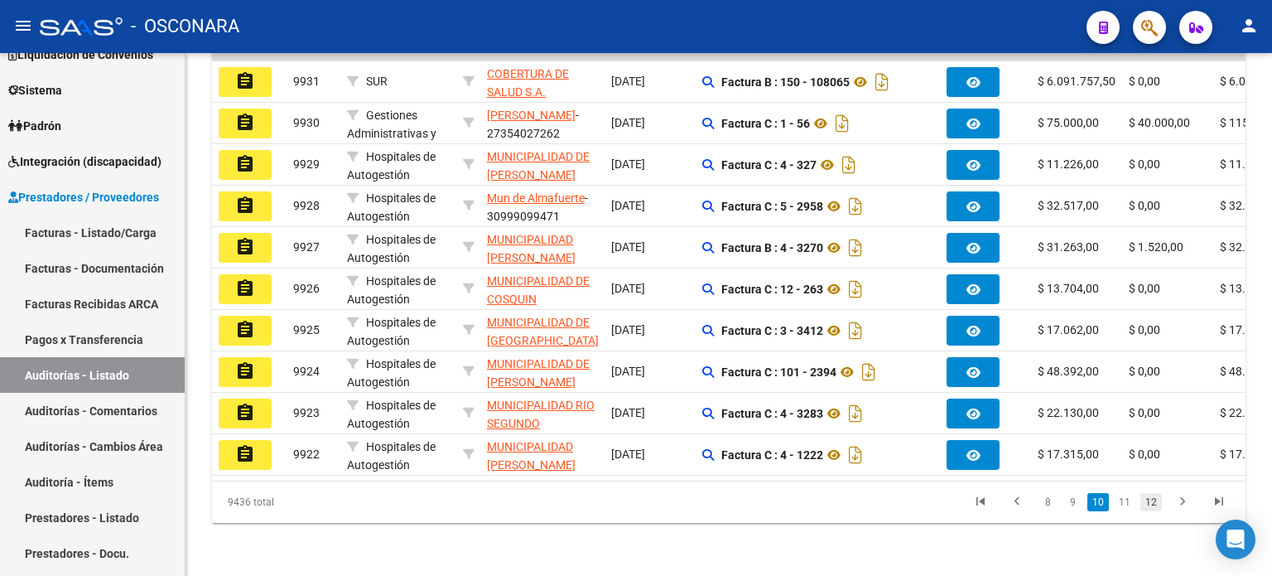
click at [1150, 505] on link "12" at bounding box center [1152, 502] width 22 height 18
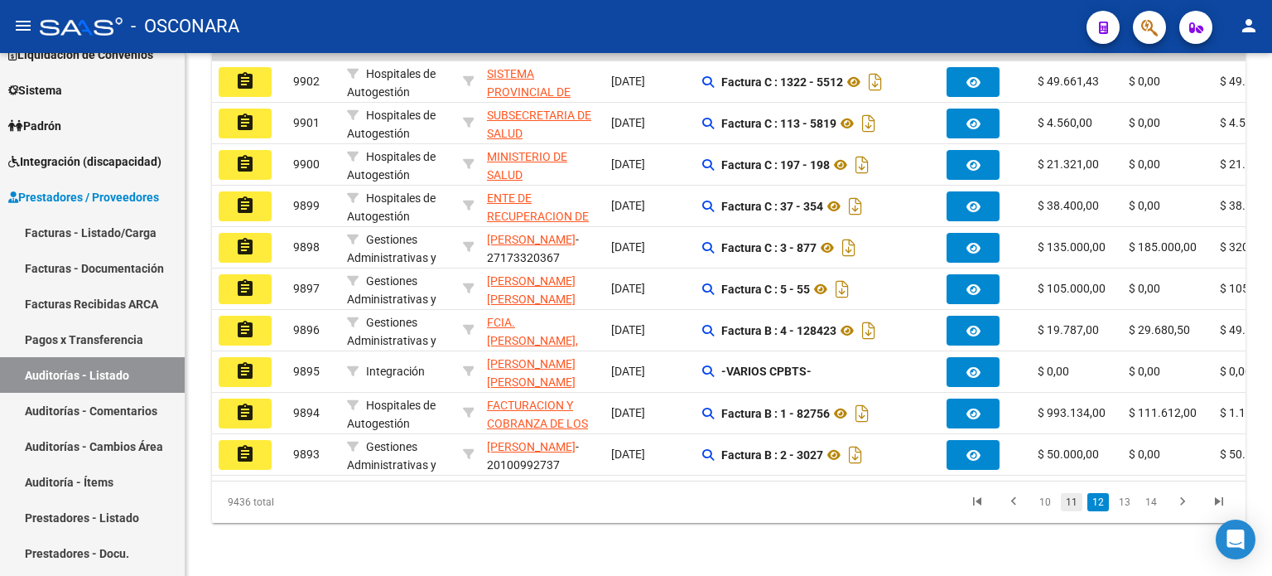
click at [1066, 509] on link "11" at bounding box center [1072, 502] width 22 height 18
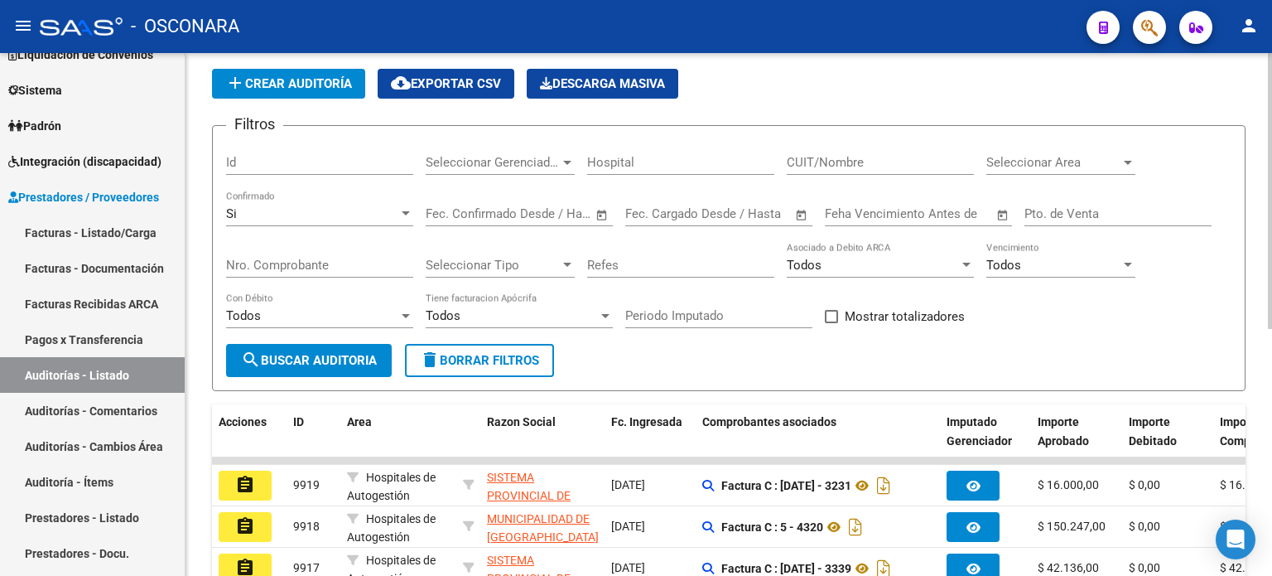
scroll to position [52, 0]
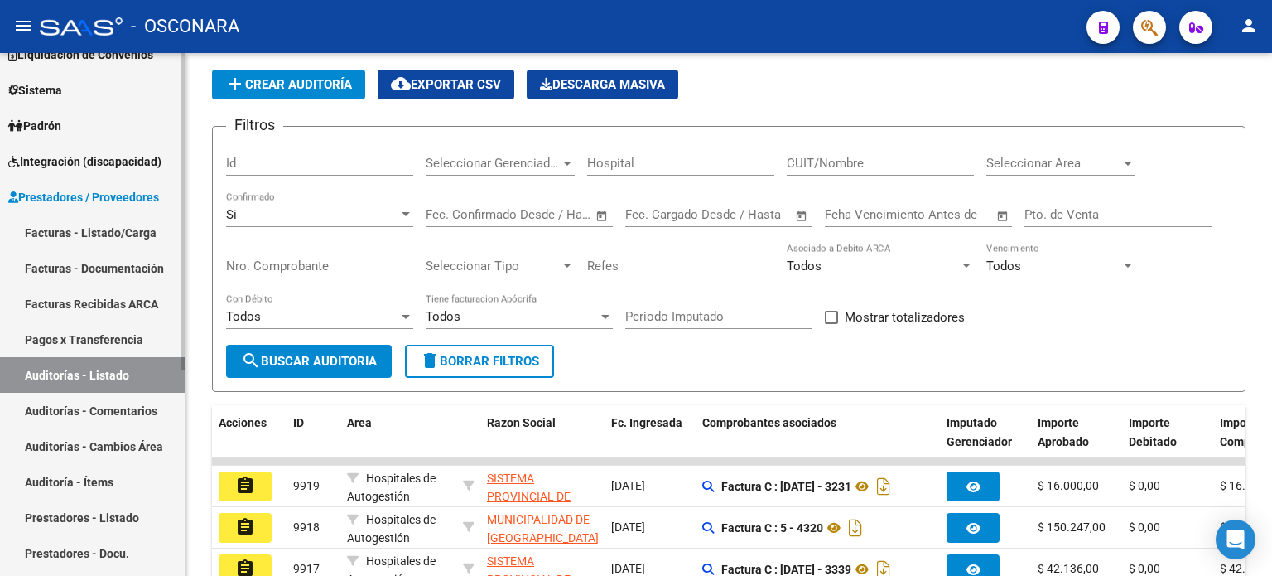
click at [77, 226] on link "Facturas - Listado/Carga" at bounding box center [92, 233] width 185 height 36
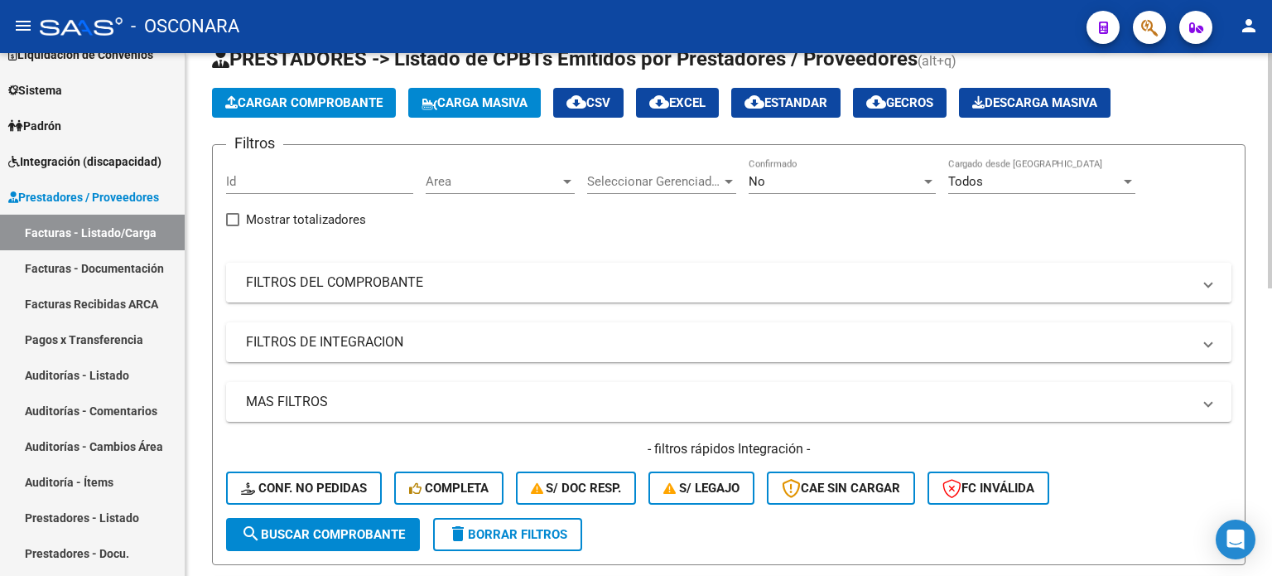
click at [406, 282] on mat-panel-title "FILTROS DEL COMPROBANTE" at bounding box center [719, 282] width 946 height 18
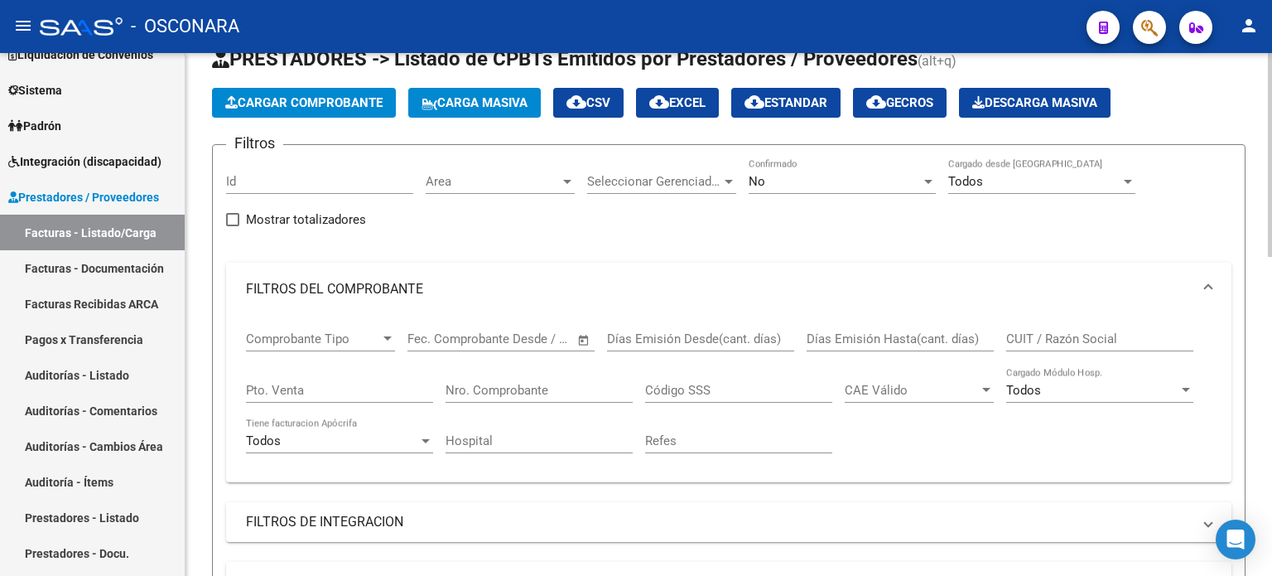
click at [478, 397] on div "Nro. Comprobante" at bounding box center [539, 385] width 187 height 36
click at [477, 390] on input "Nro. Comprobante" at bounding box center [539, 390] width 187 height 15
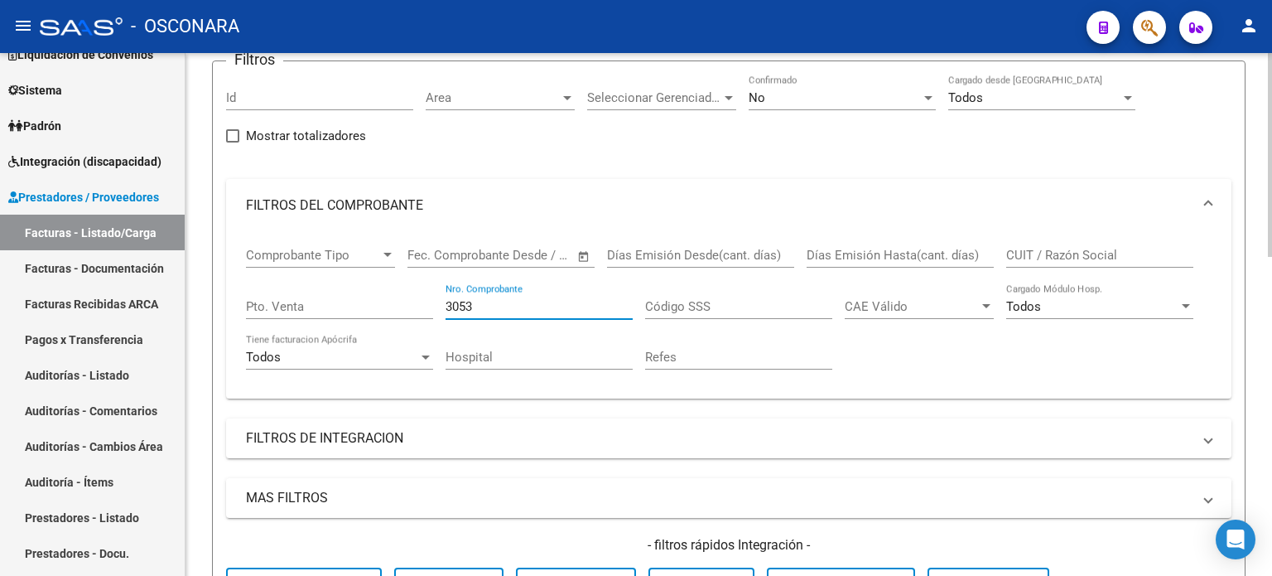
scroll to position [218, 0]
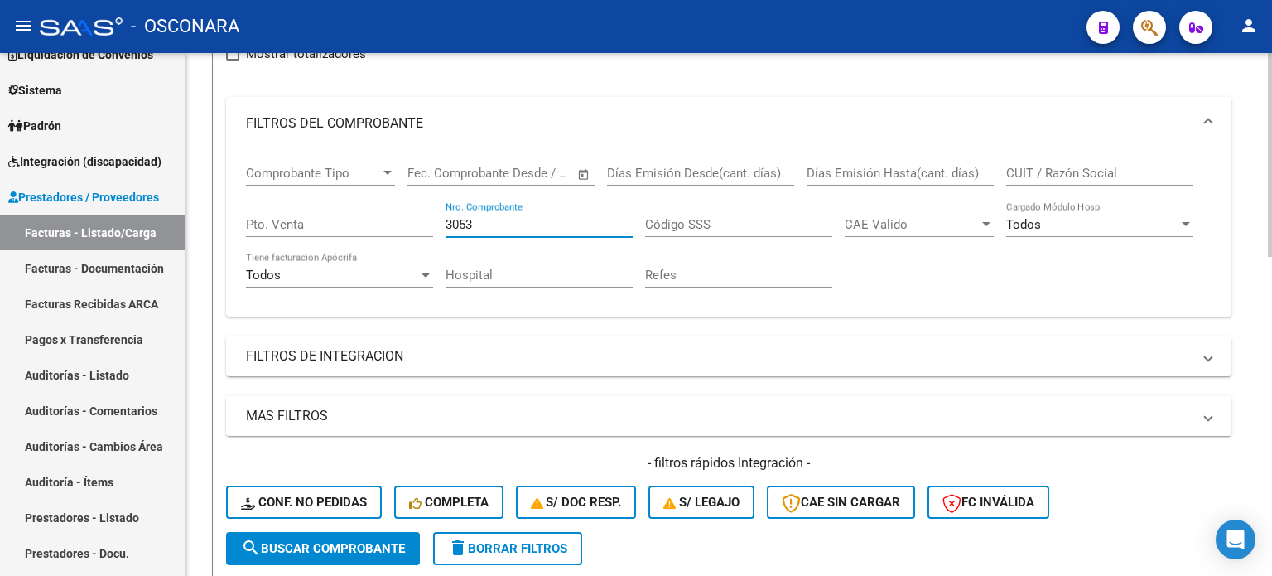
type input "3053"
click at [318, 545] on span "search Buscar Comprobante" at bounding box center [323, 548] width 164 height 15
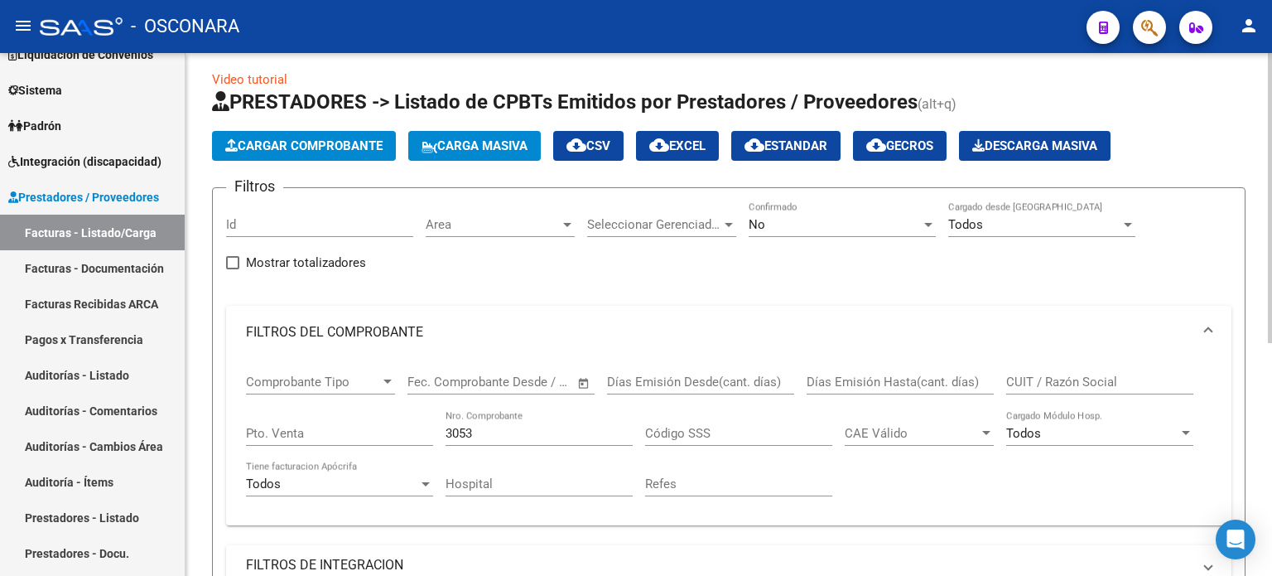
scroll to position [7, 0]
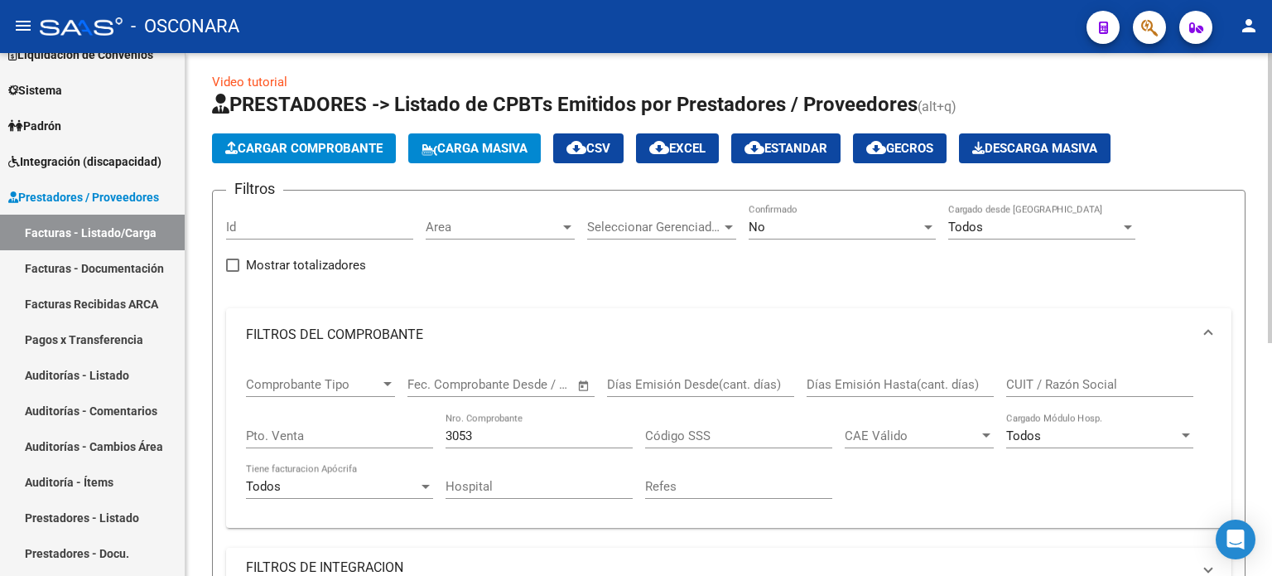
click at [835, 223] on div "No" at bounding box center [835, 227] width 172 height 15
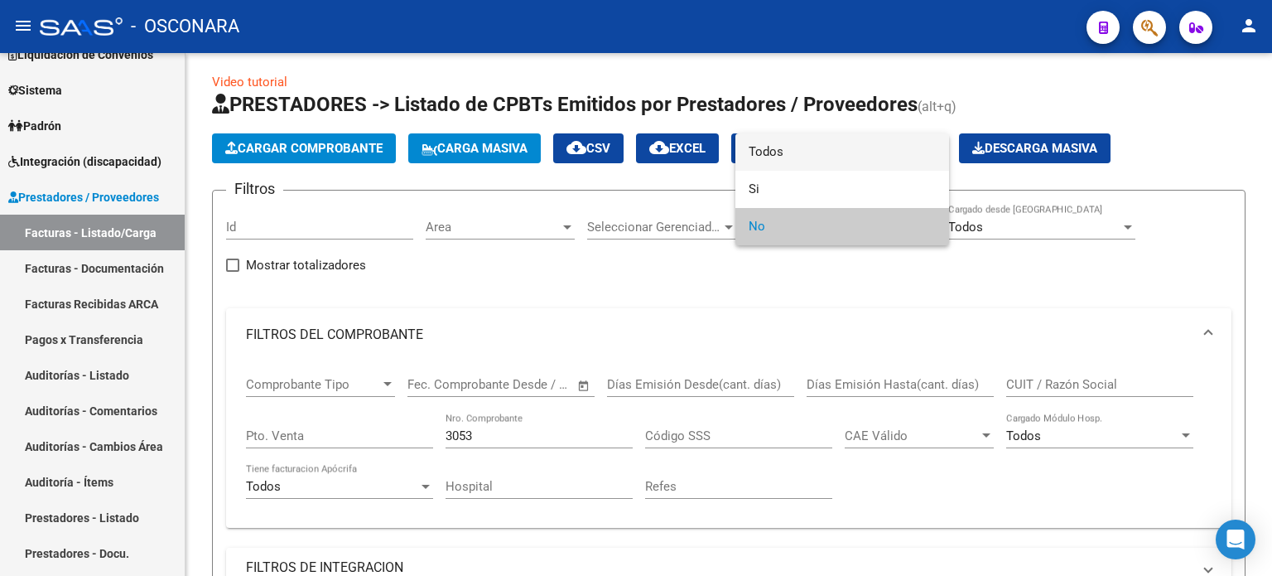
click at [808, 147] on span "Todos" at bounding box center [842, 151] width 187 height 37
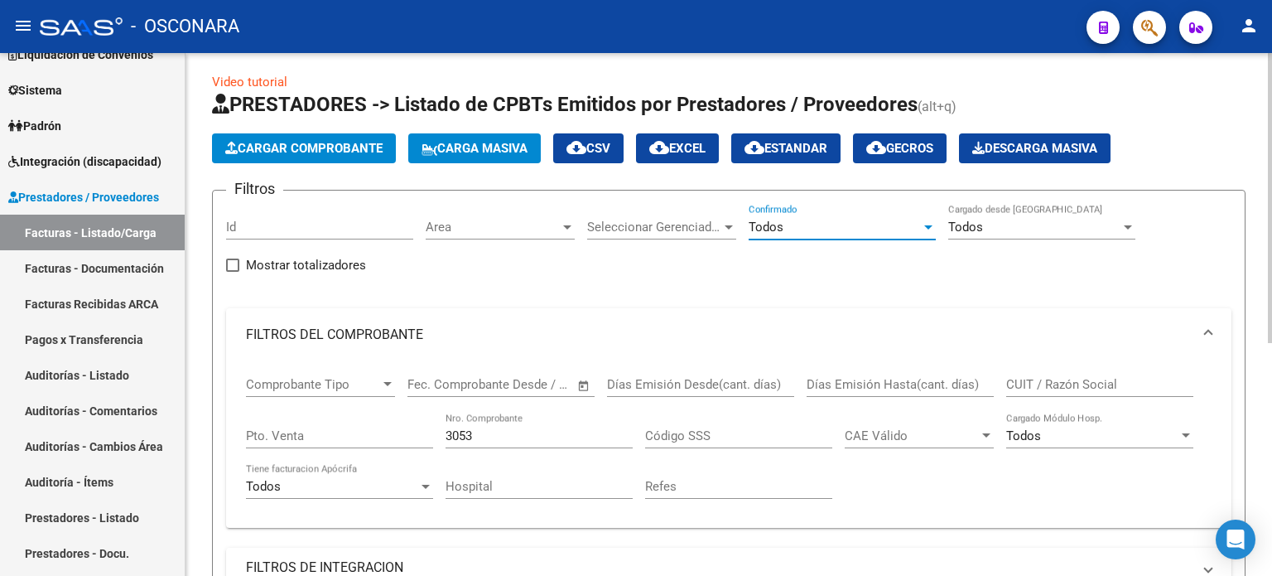
scroll to position [255, 0]
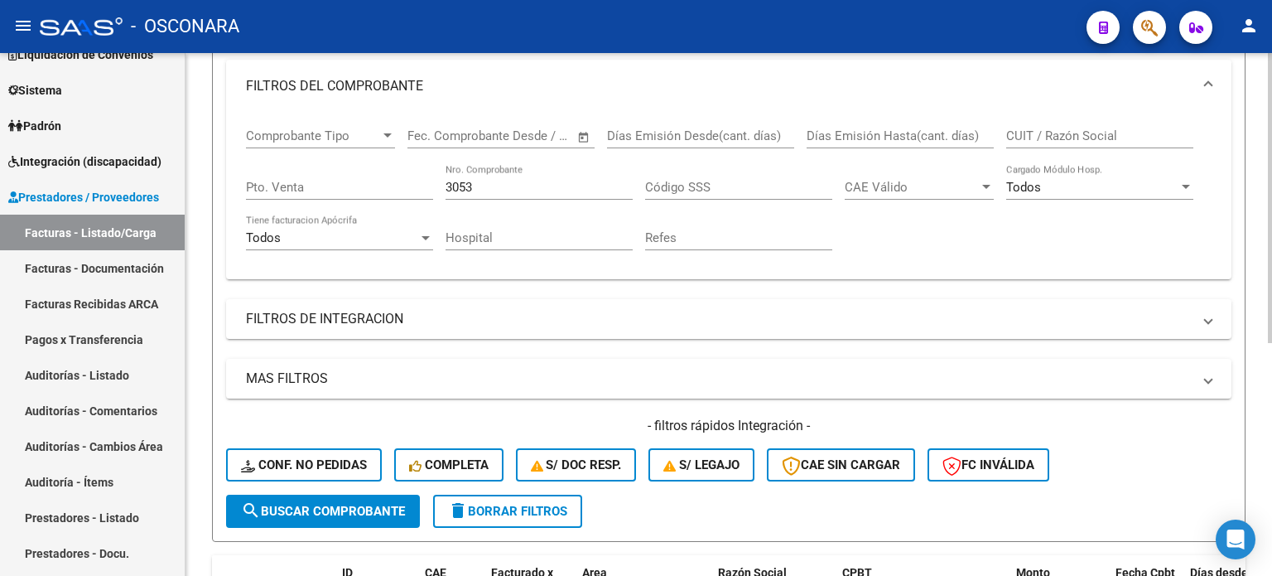
click at [277, 516] on button "search Buscar Comprobante" at bounding box center [323, 511] width 194 height 33
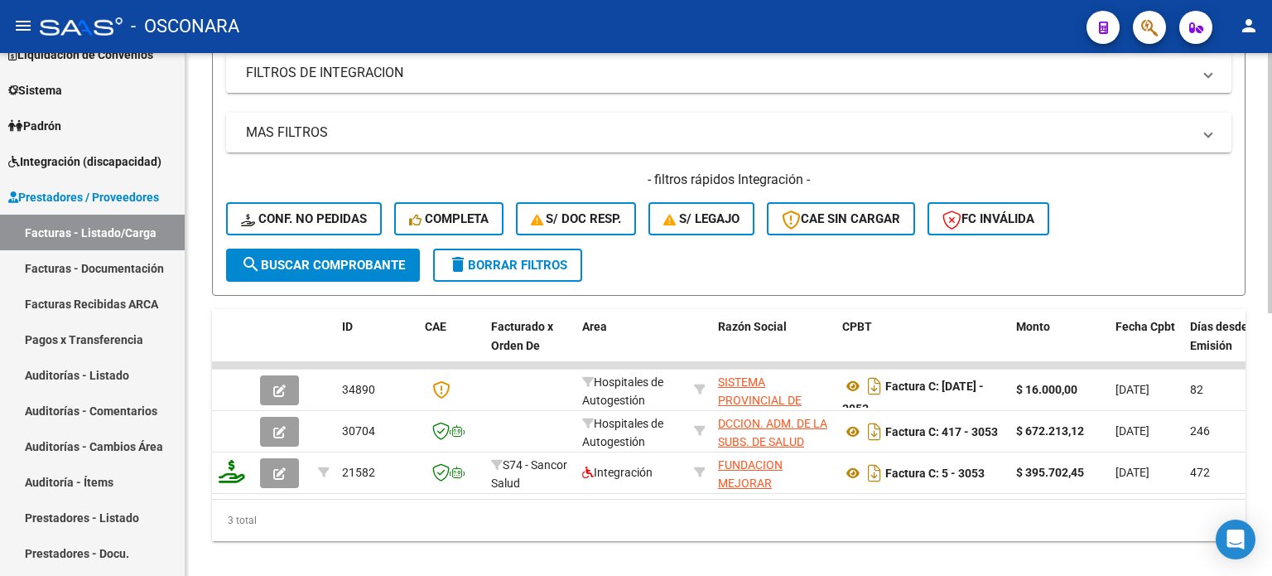
scroll to position [504, 0]
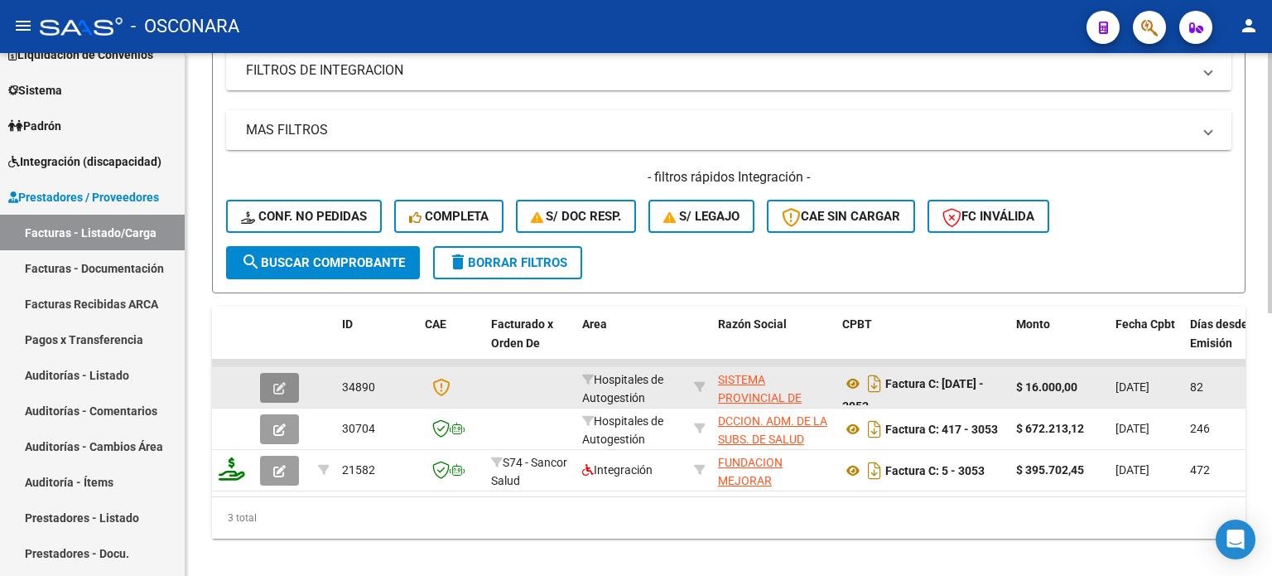
click at [273, 382] on icon "button" at bounding box center [279, 388] width 12 height 12
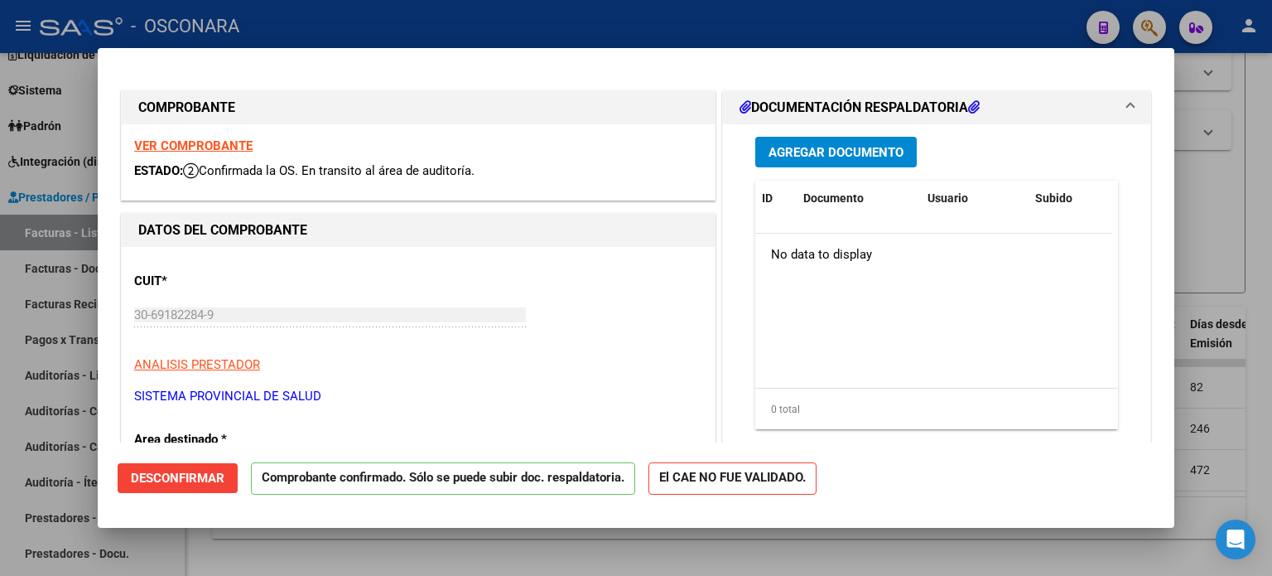
drag, startPoint x: 775, startPoint y: 11, endPoint x: 732, endPoint y: 37, distance: 50.6
click at [773, 12] on div at bounding box center [636, 288] width 1272 height 576
type input "$ 0,00"
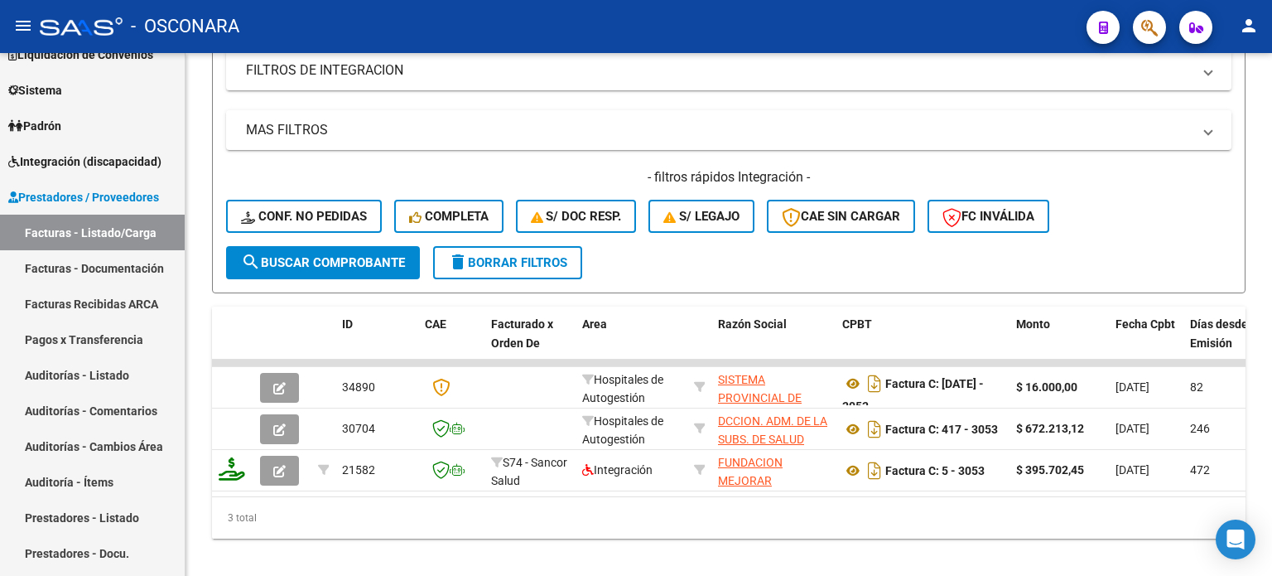
click at [731, 38] on div "- OSCONARA" at bounding box center [557, 26] width 1034 height 36
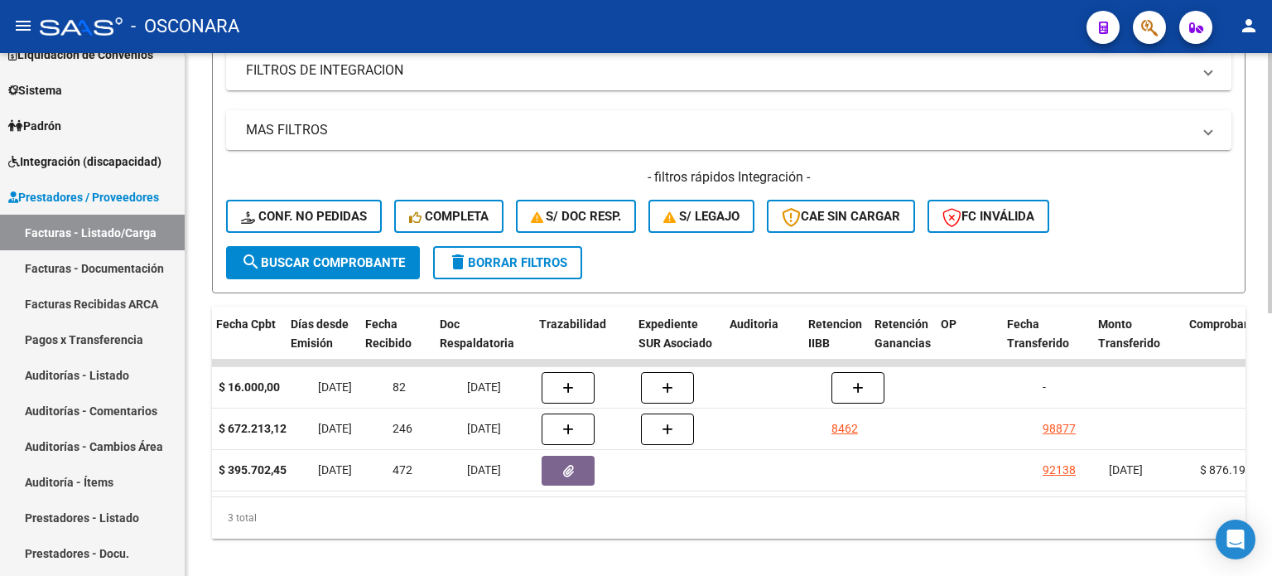
scroll to position [0, 908]
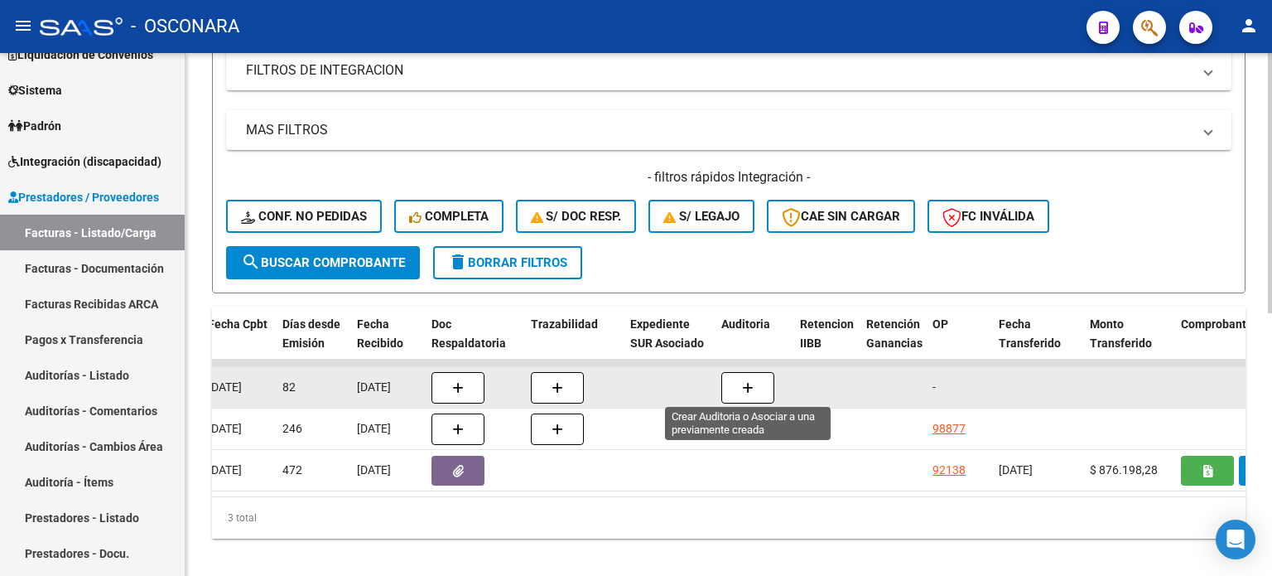
click at [747, 387] on icon "button" at bounding box center [748, 388] width 12 height 12
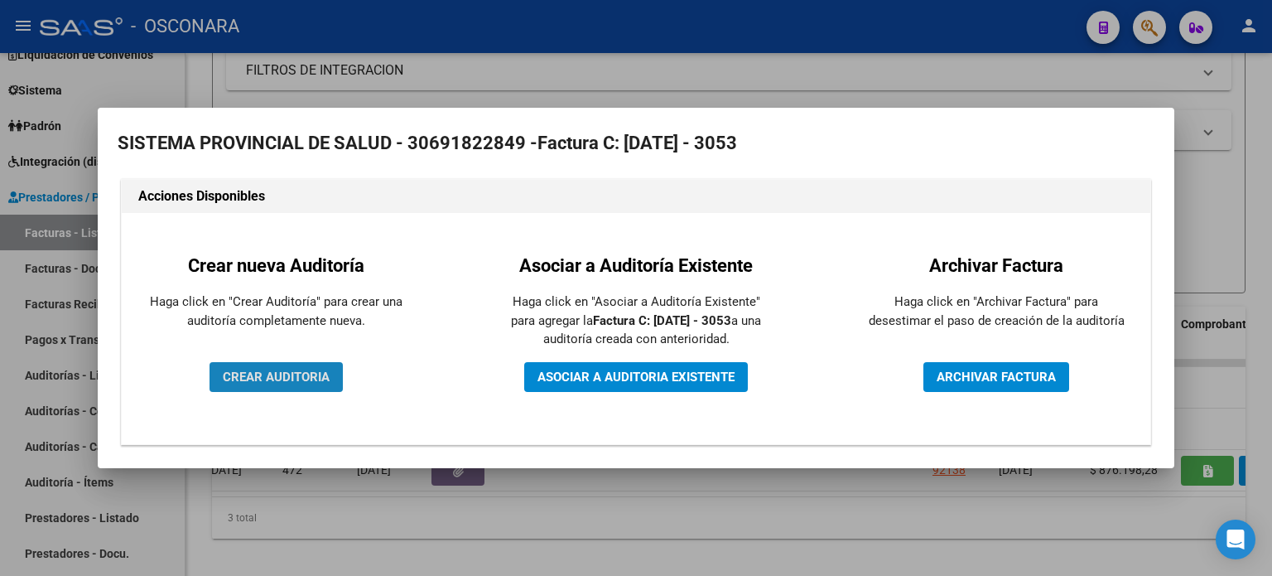
click at [298, 369] on span "CREAR AUDITORIA" at bounding box center [276, 376] width 107 height 15
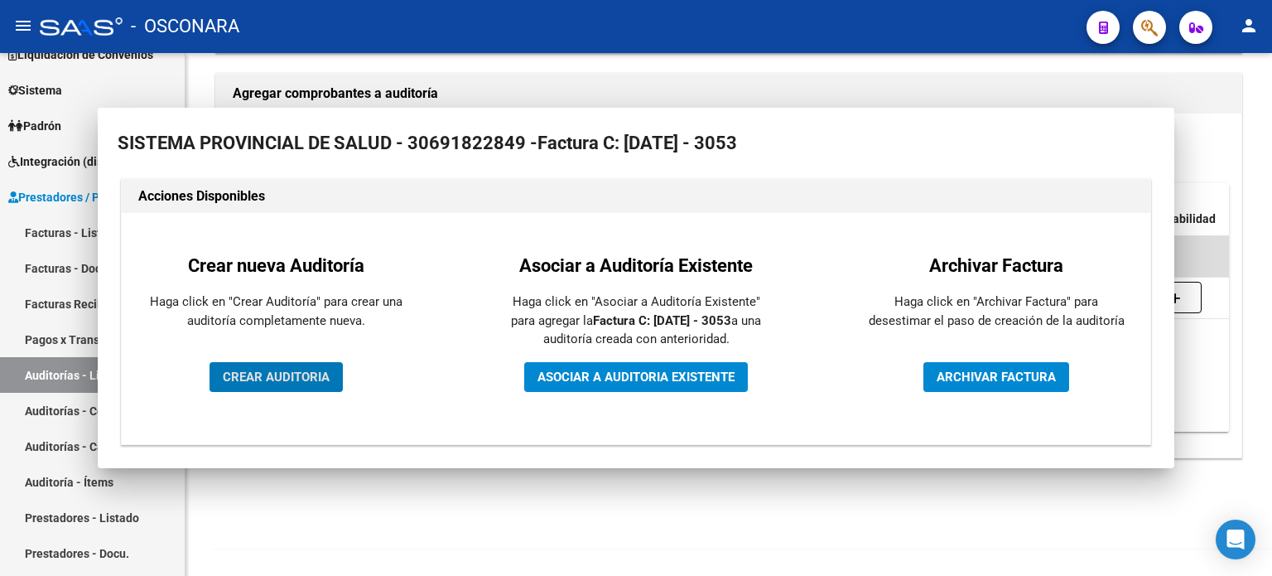
scroll to position [361, 0]
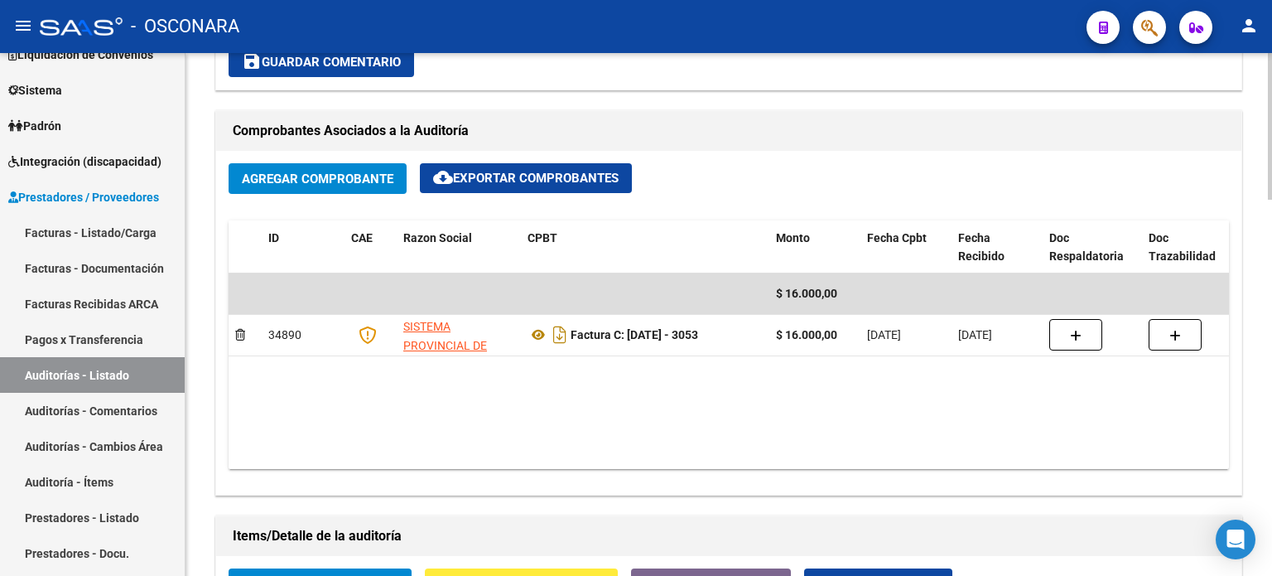
click at [586, 492] on div "Agregar Comprobante cloud_download Exportar Comprobantes ID CAE Razon Social CP…" at bounding box center [728, 323] width 1025 height 344
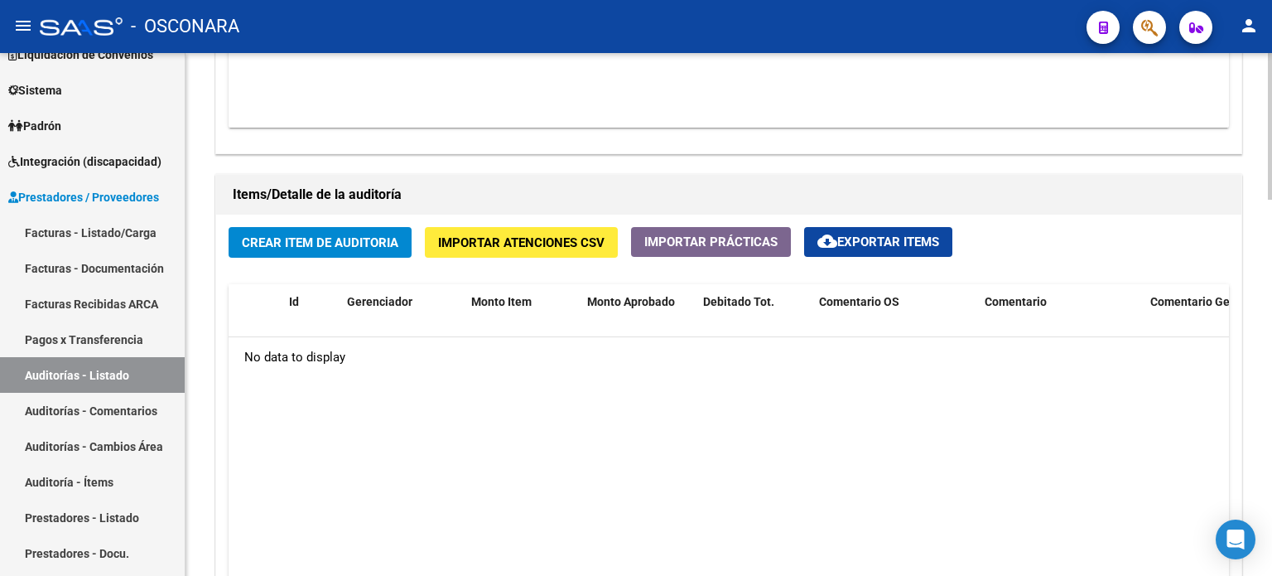
scroll to position [1160, 0]
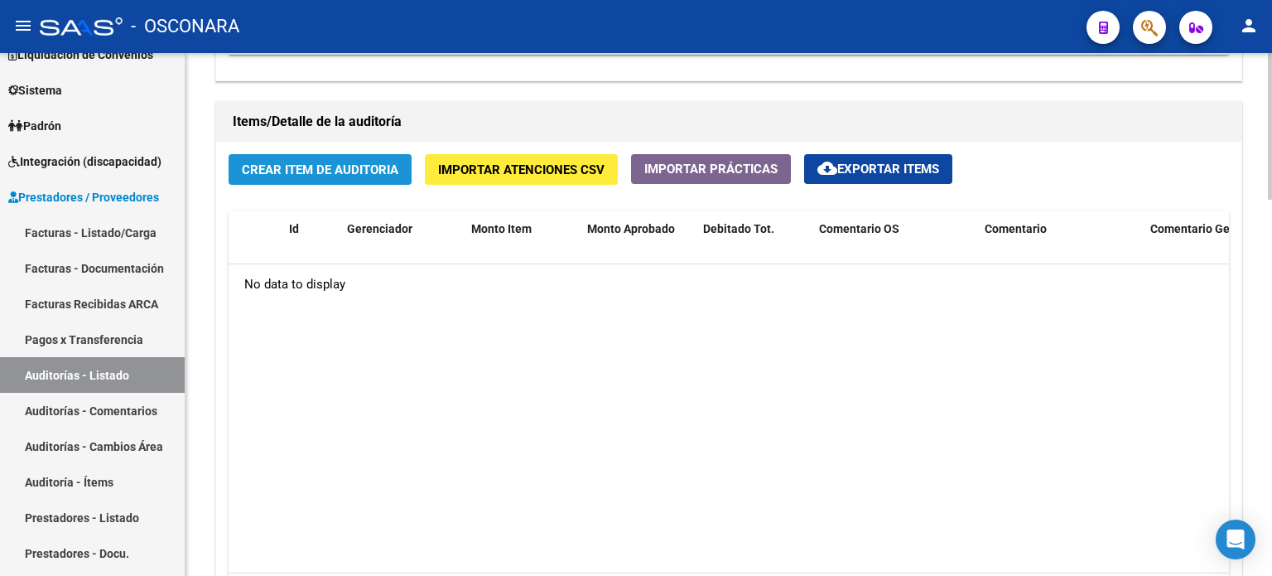
click at [366, 164] on span "Crear Item de Auditoria" at bounding box center [320, 169] width 157 height 15
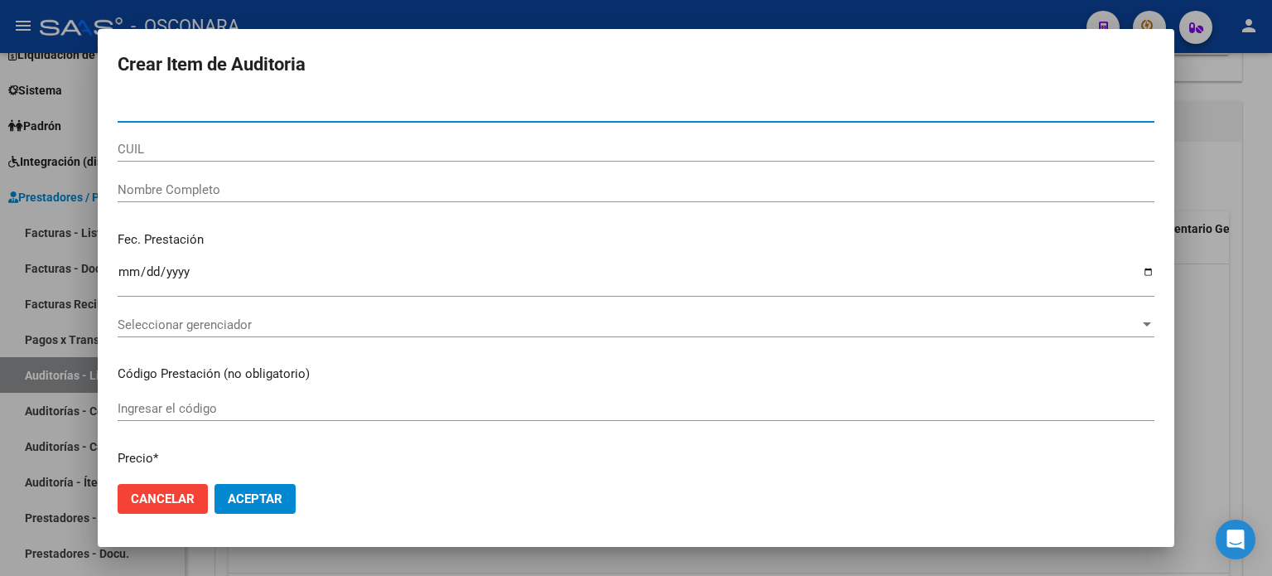
click at [266, 155] on input "CUIL" at bounding box center [636, 149] width 1037 height 15
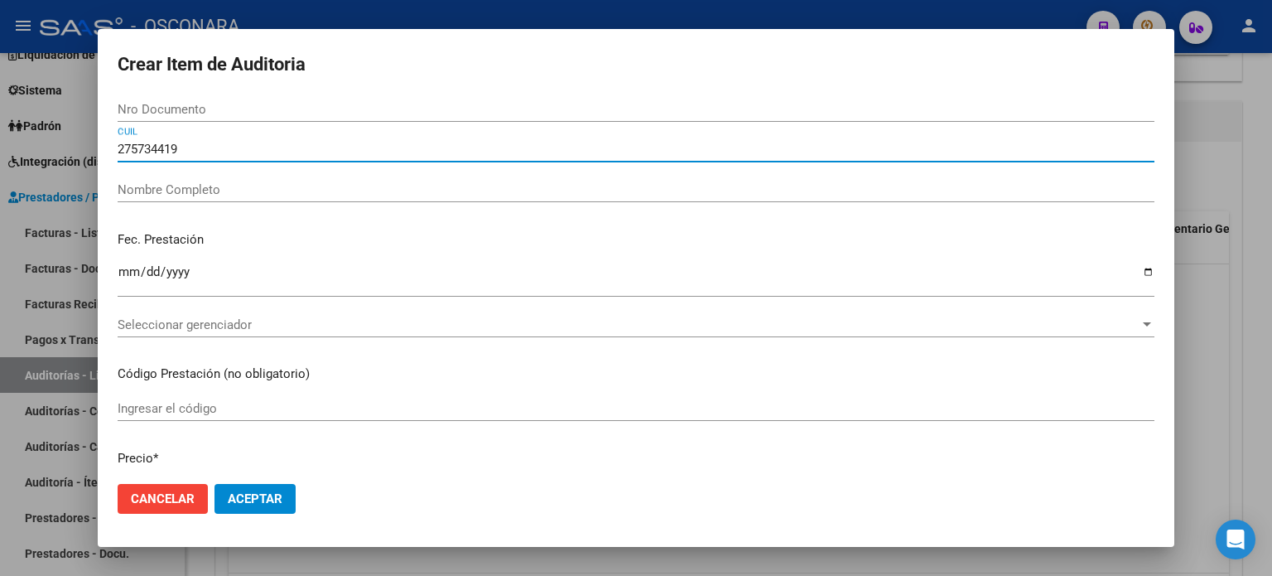
type input "2757344199"
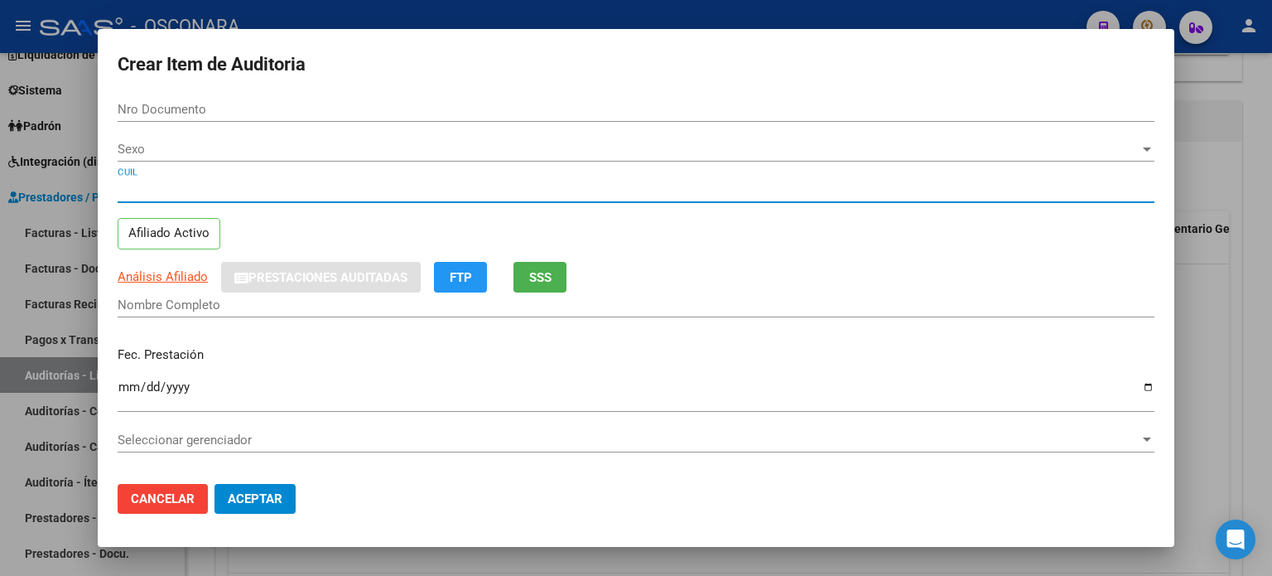
type input "57344199"
type input "27573441996"
type input "[PERSON_NAME]"
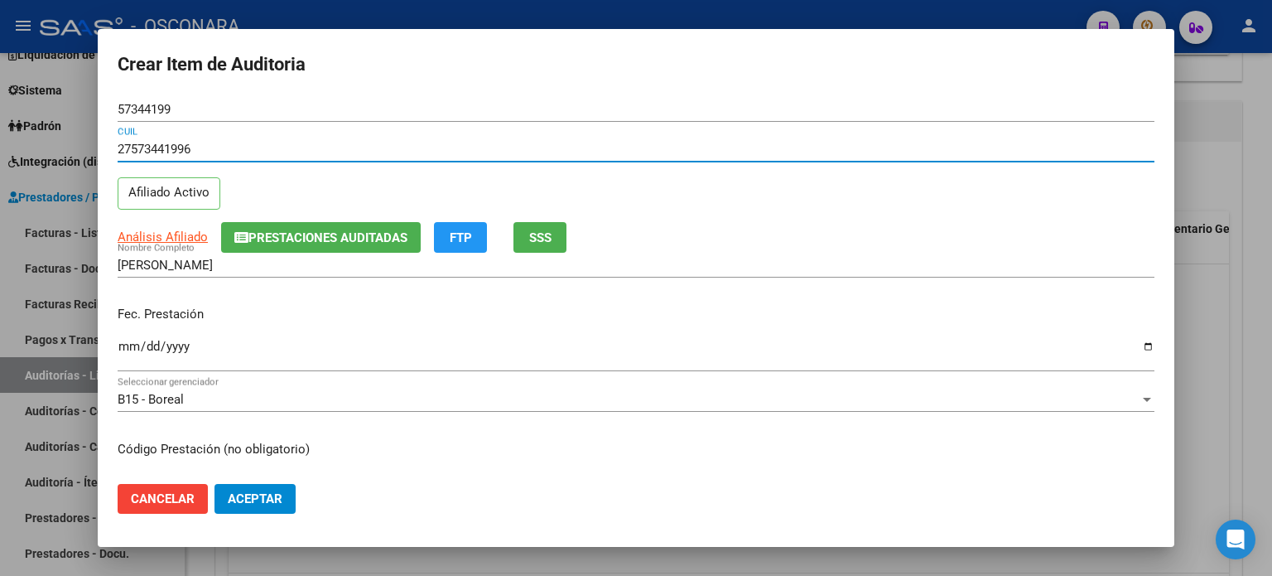
type input "27573441996"
click at [301, 304] on div "Fec. Prestación Ingresar la fecha" at bounding box center [636, 339] width 1037 height 94
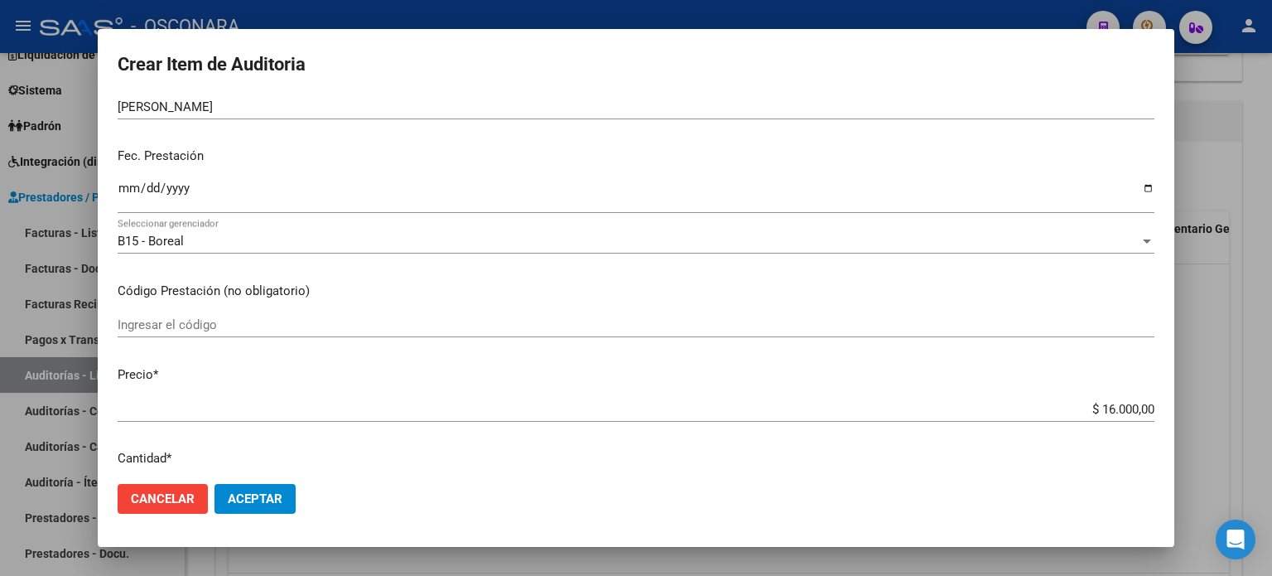
scroll to position [166, 0]
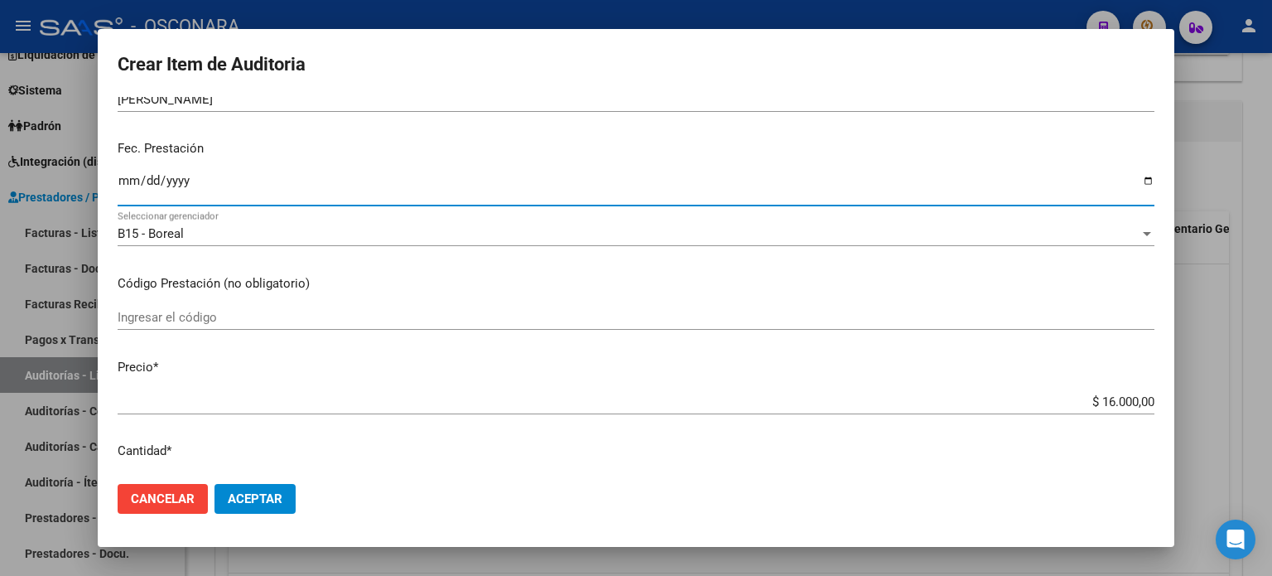
click at [129, 176] on input "Ingresar la fecha" at bounding box center [636, 187] width 1037 height 27
type input "[DATE]"
click at [360, 129] on div "Fec. Prestación [DATE] Ingresar la fecha" at bounding box center [636, 174] width 1037 height 94
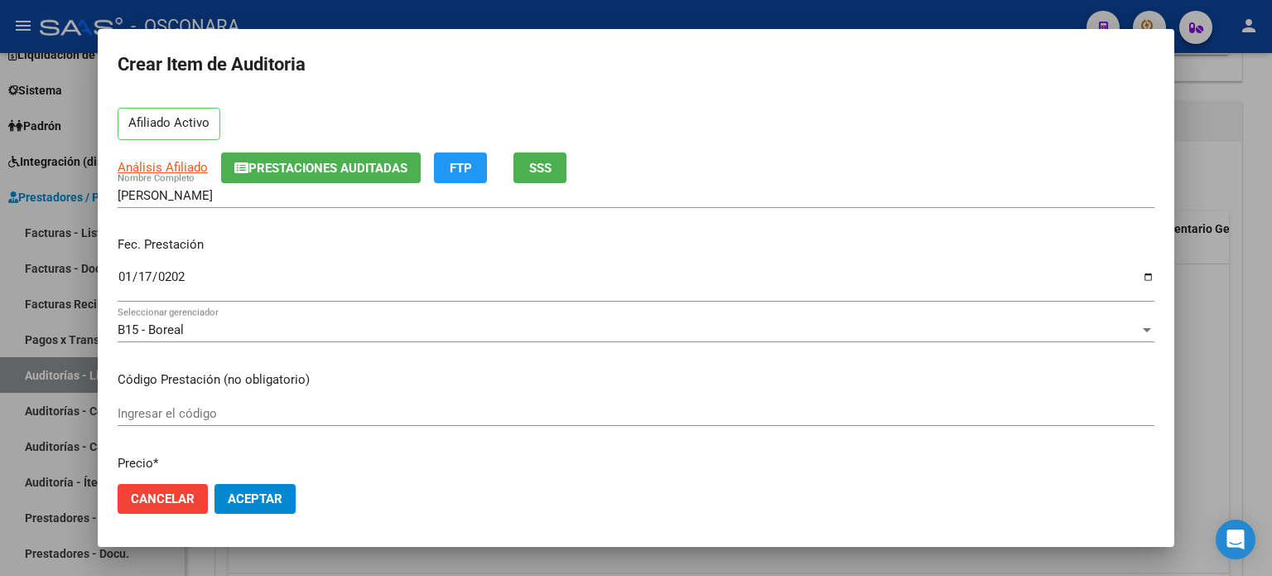
scroll to position [0, 0]
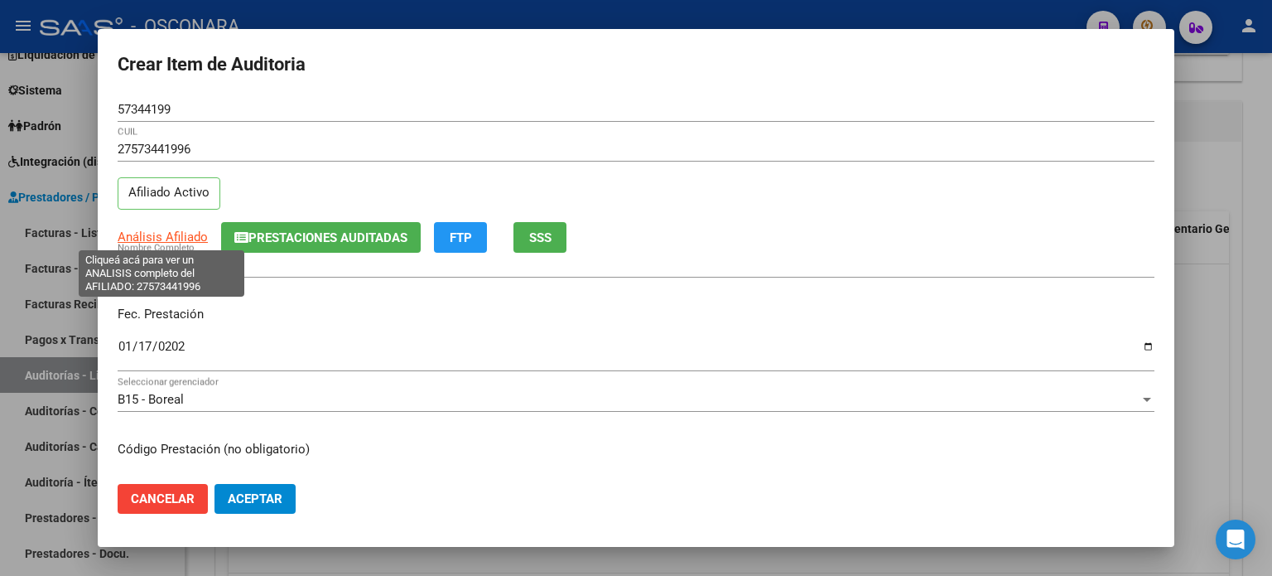
click at [162, 231] on span "Análisis Afiliado" at bounding box center [163, 236] width 90 height 15
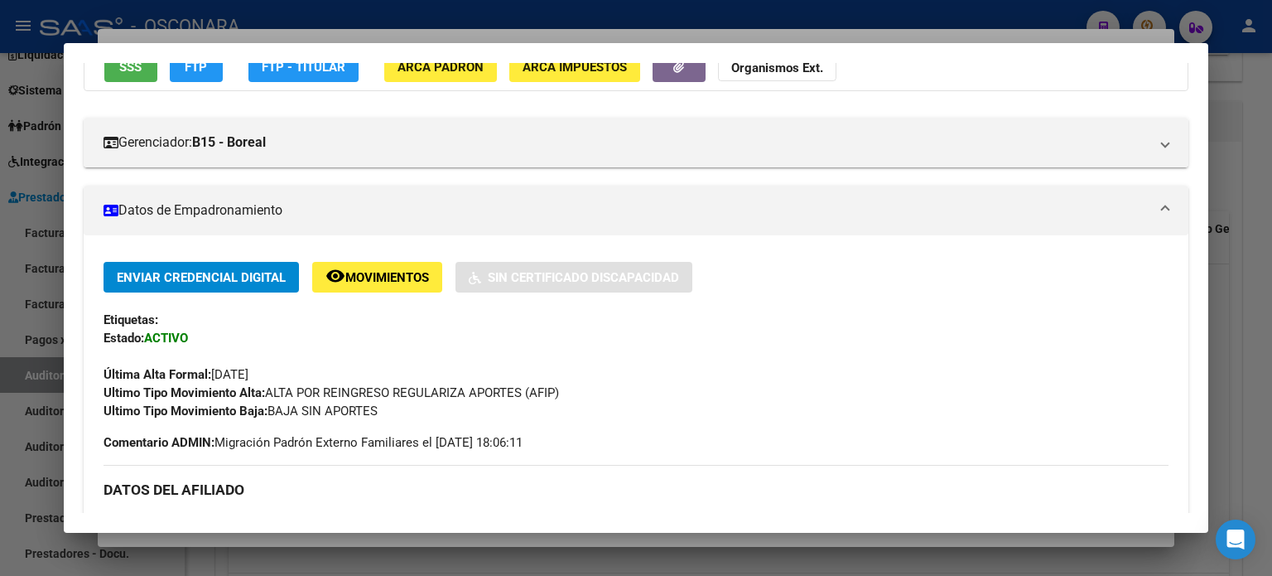
scroll to position [83, 0]
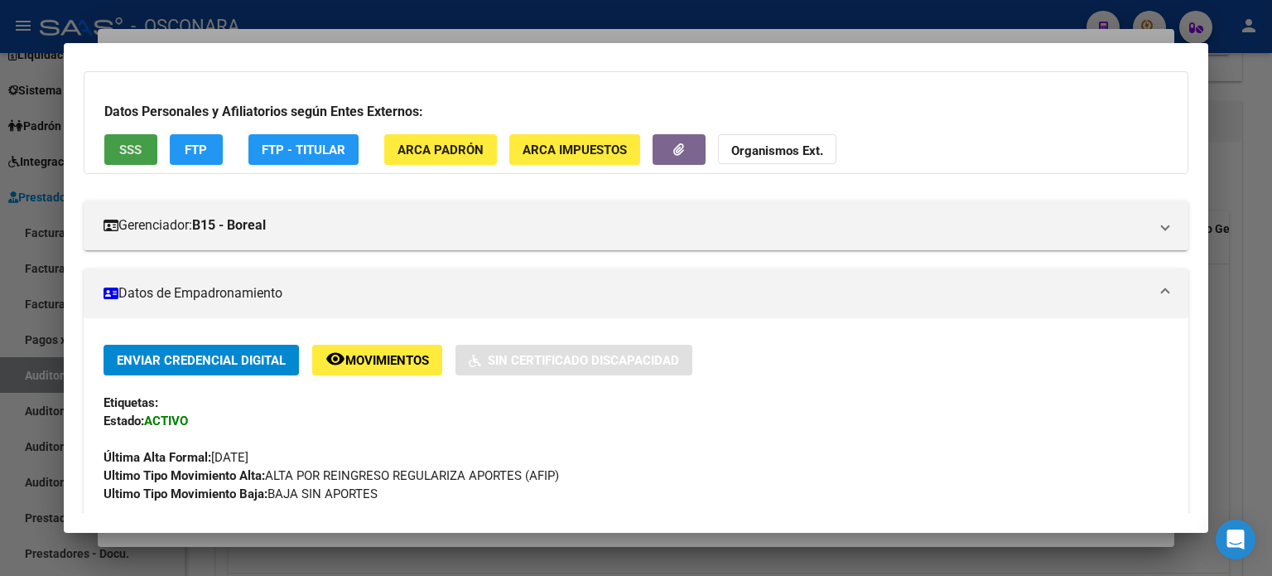
click at [131, 150] on span "SSS" at bounding box center [130, 149] width 22 height 15
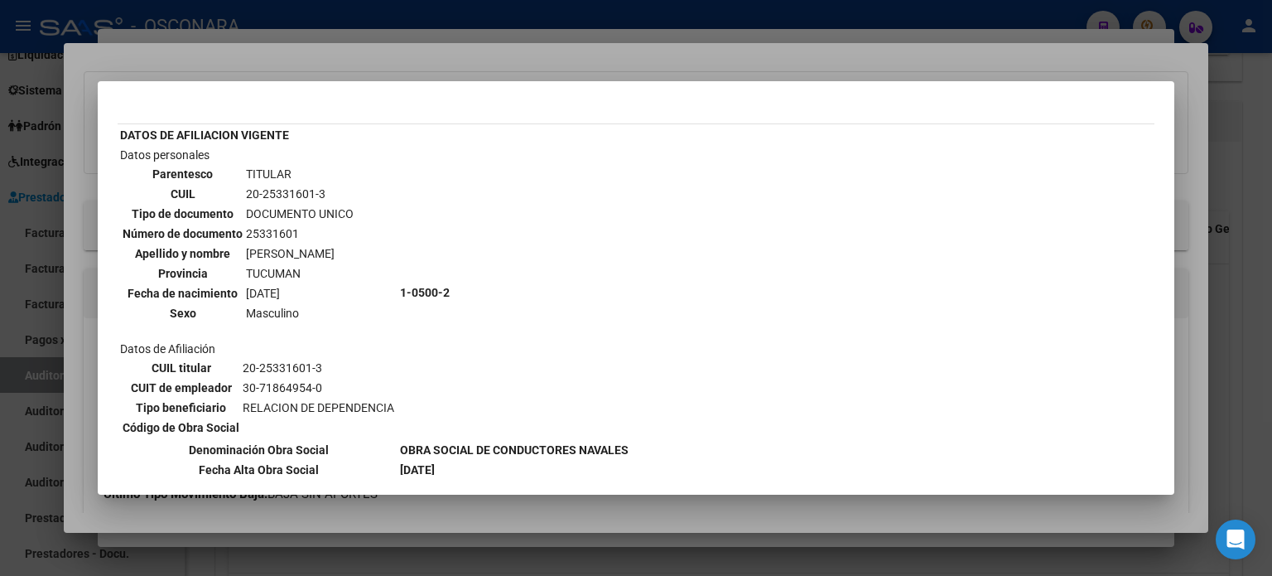
scroll to position [0, 0]
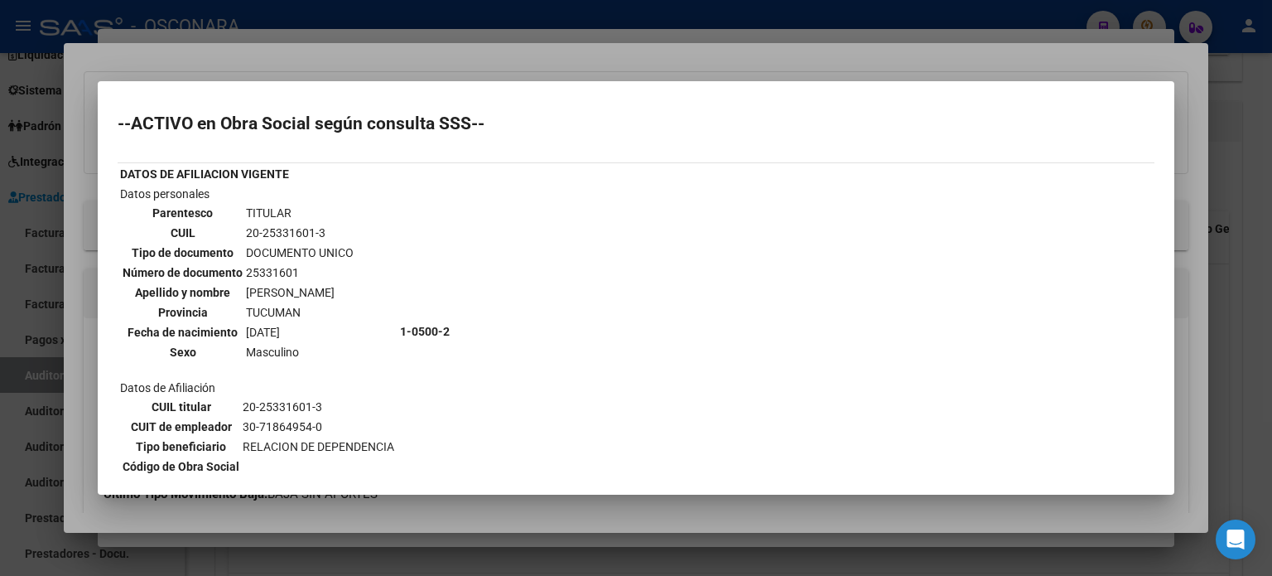
click at [421, 62] on div at bounding box center [636, 288] width 1272 height 576
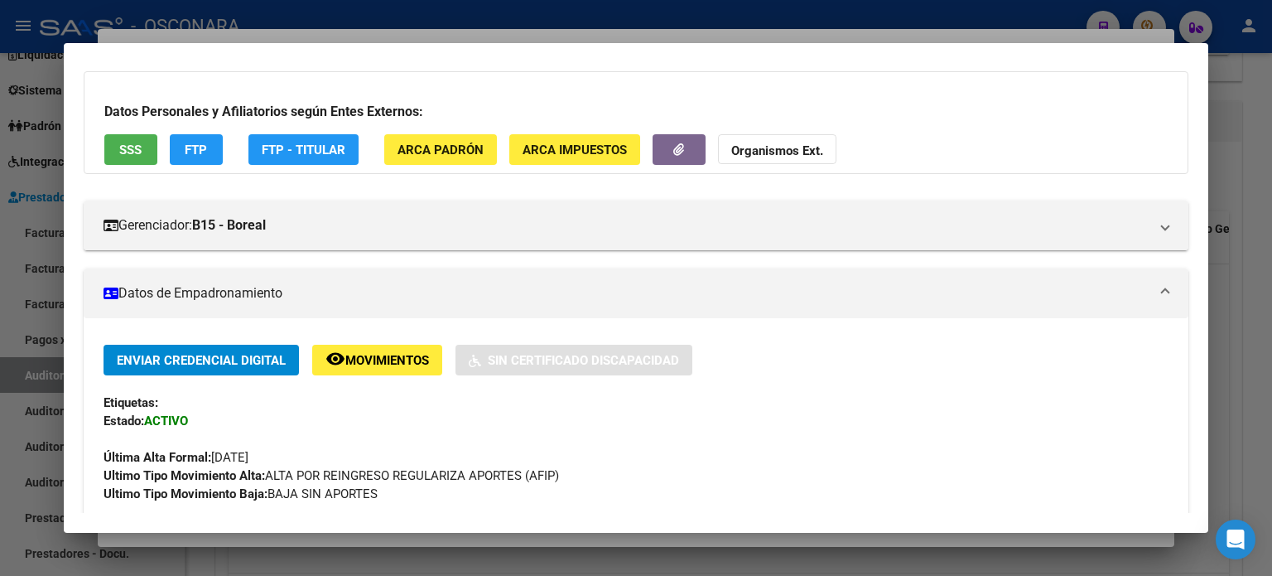
click at [427, 36] on div at bounding box center [636, 288] width 1272 height 576
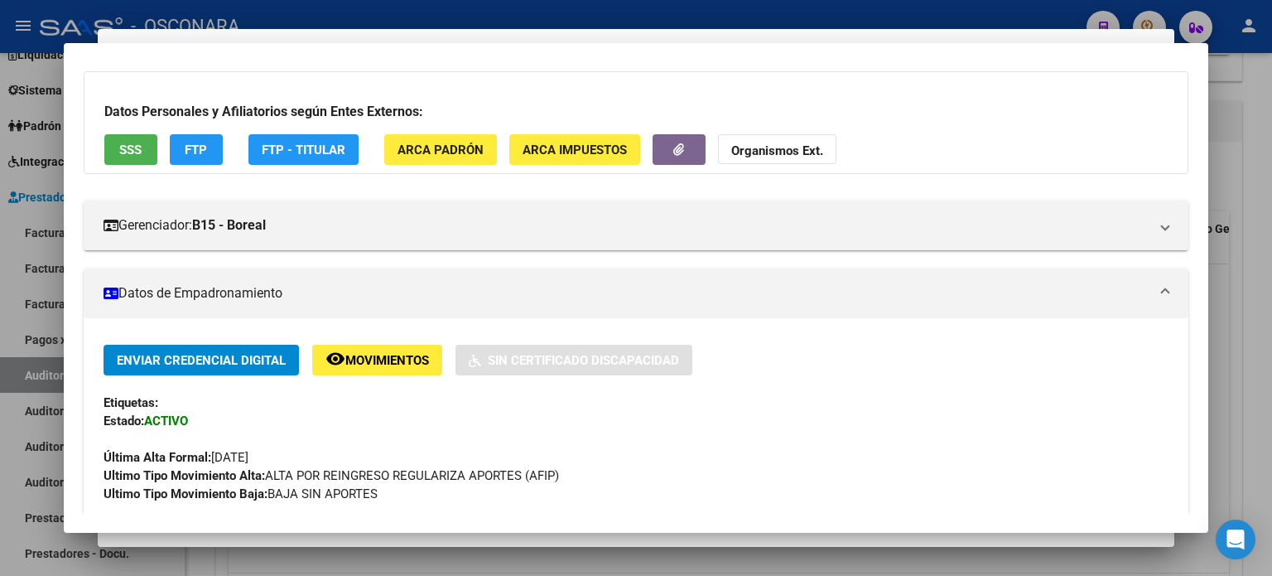
click at [430, 31] on mat-dialog-container "Crear Item de Auditoria 57344199 Nro Documento 27573441996 CUIL Afiliado Activo…" at bounding box center [636, 288] width 1077 height 519
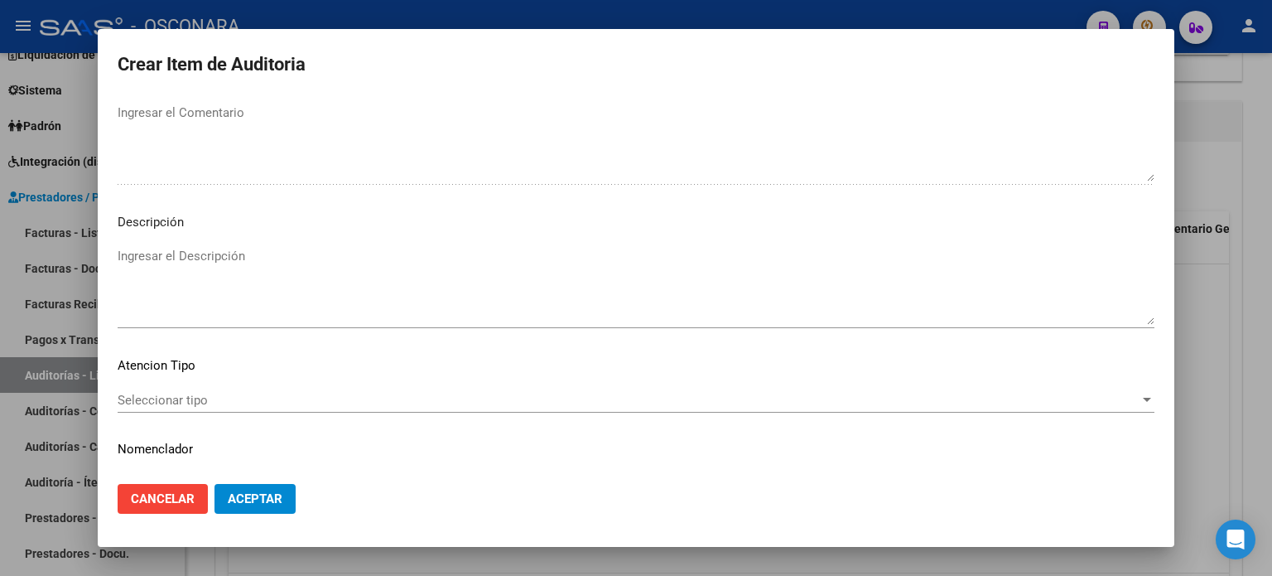
scroll to position [1117, 0]
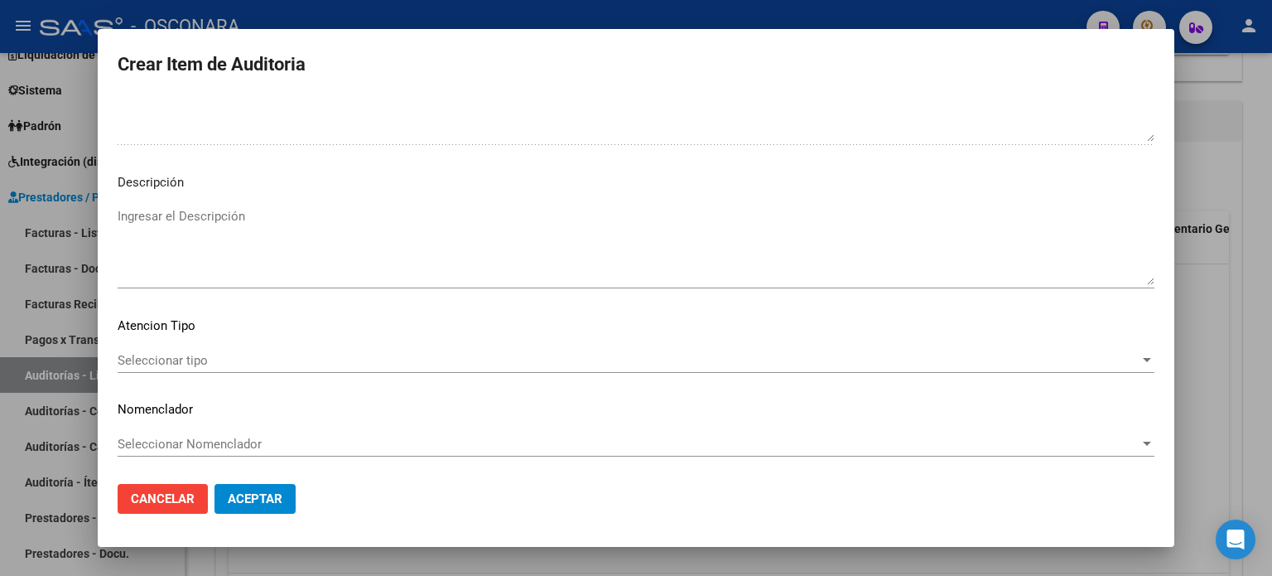
click at [242, 212] on textarea "Ingresar el Descripción" at bounding box center [636, 246] width 1037 height 78
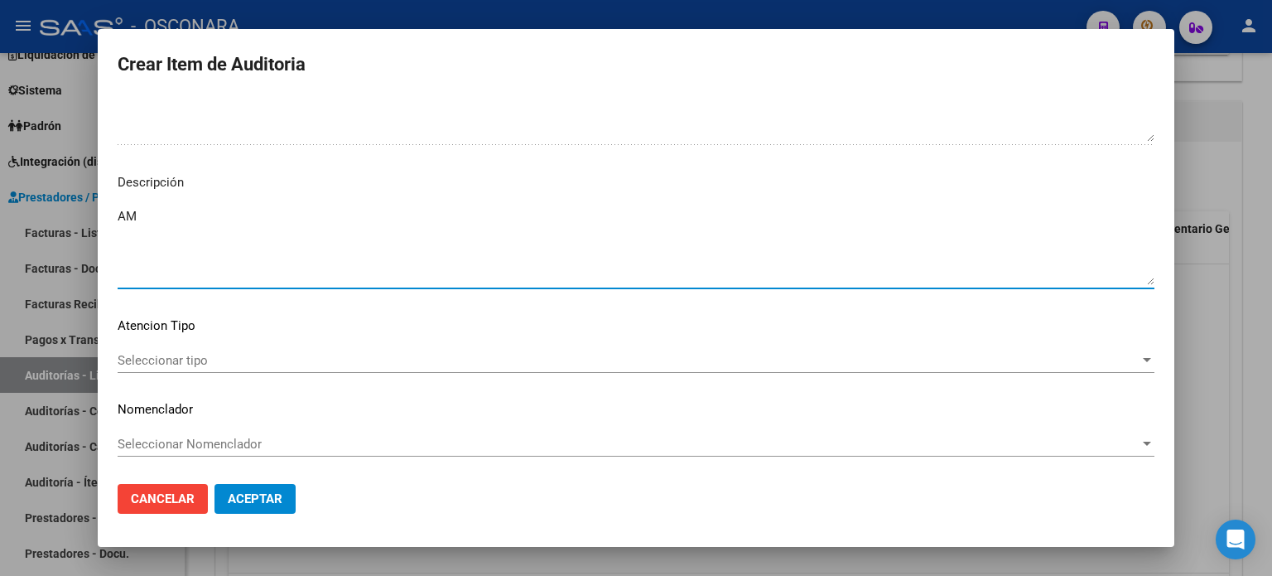
type textarea "A"
type textarea "ambulatorio"
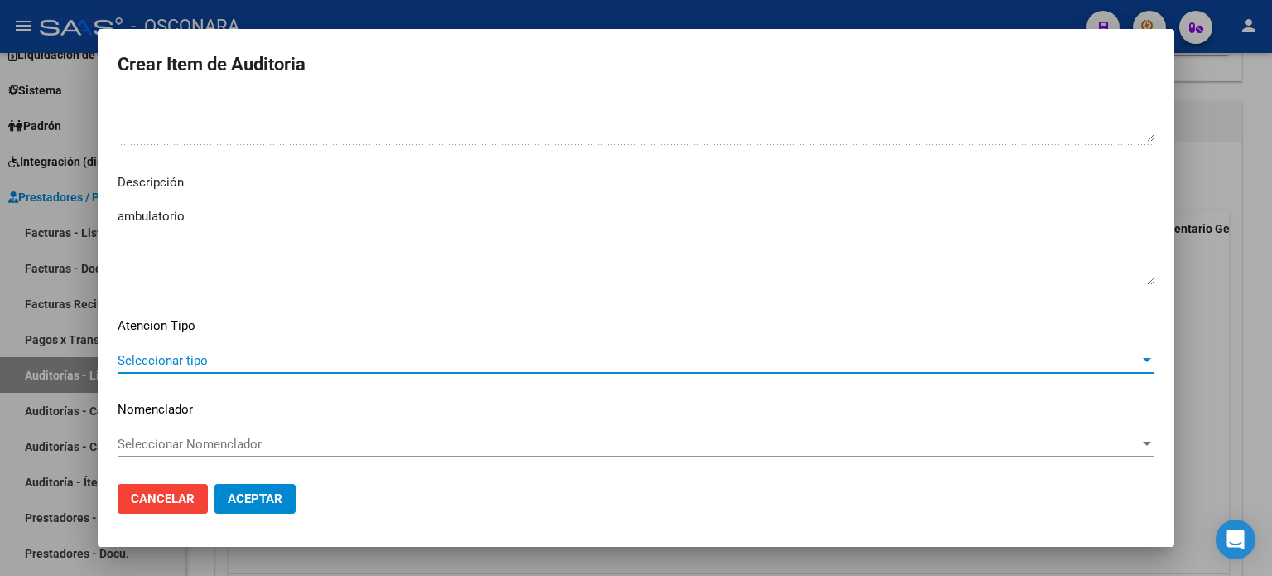
click at [262, 357] on span "Seleccionar tipo" at bounding box center [629, 360] width 1022 height 15
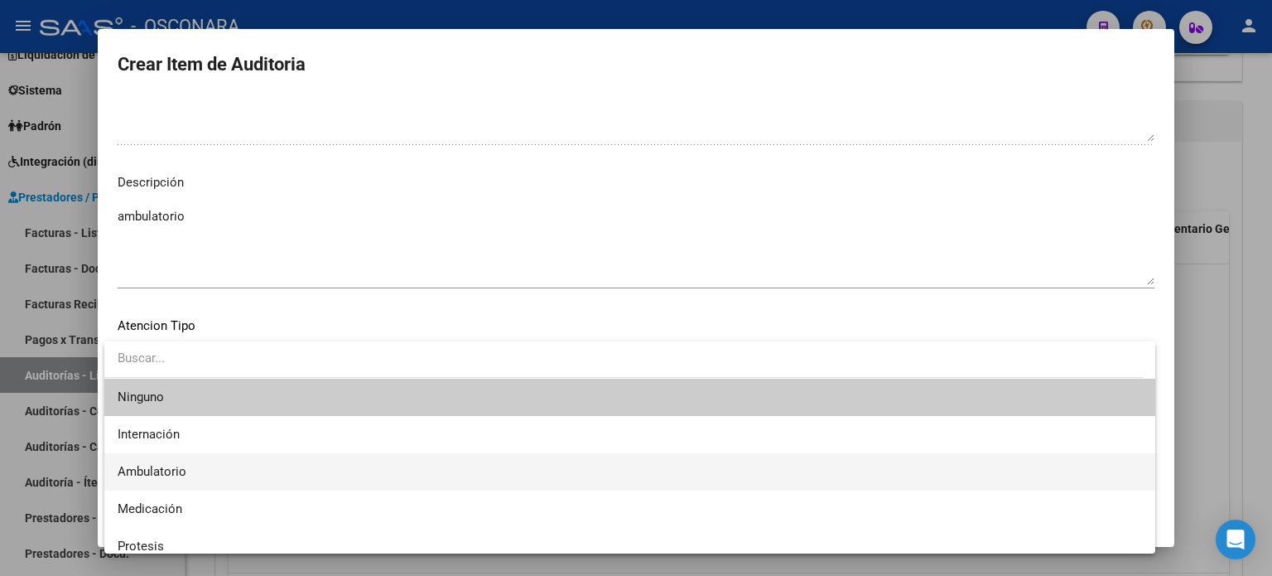
click at [199, 467] on span "Ambulatorio" at bounding box center [630, 471] width 1025 height 37
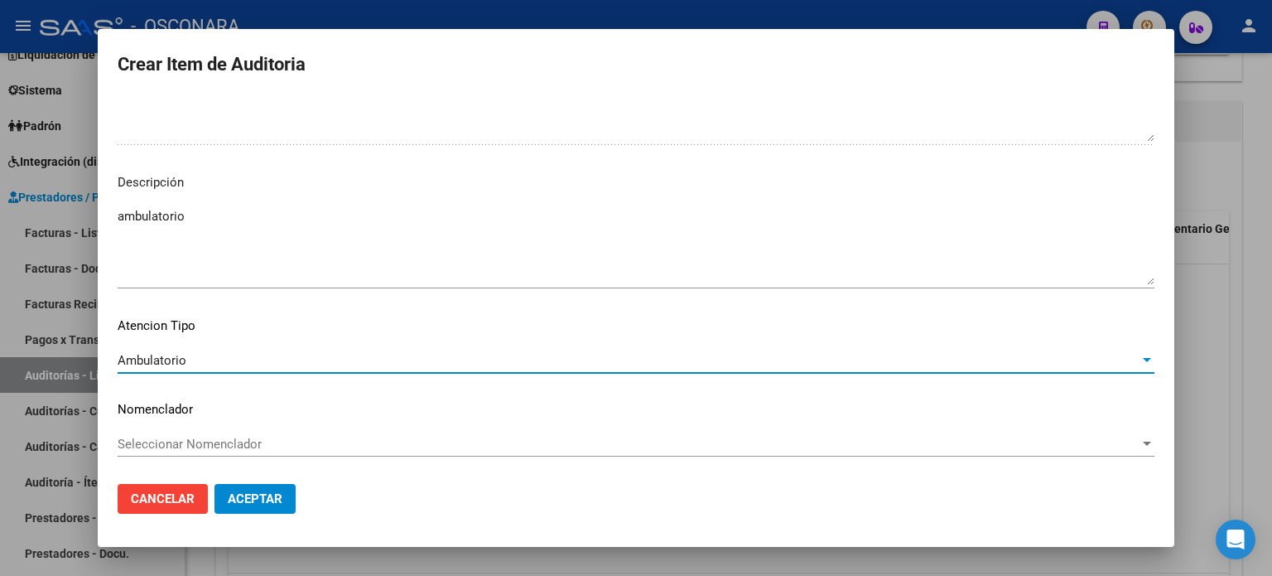
click at [252, 499] on span "Aceptar" at bounding box center [255, 498] width 55 height 15
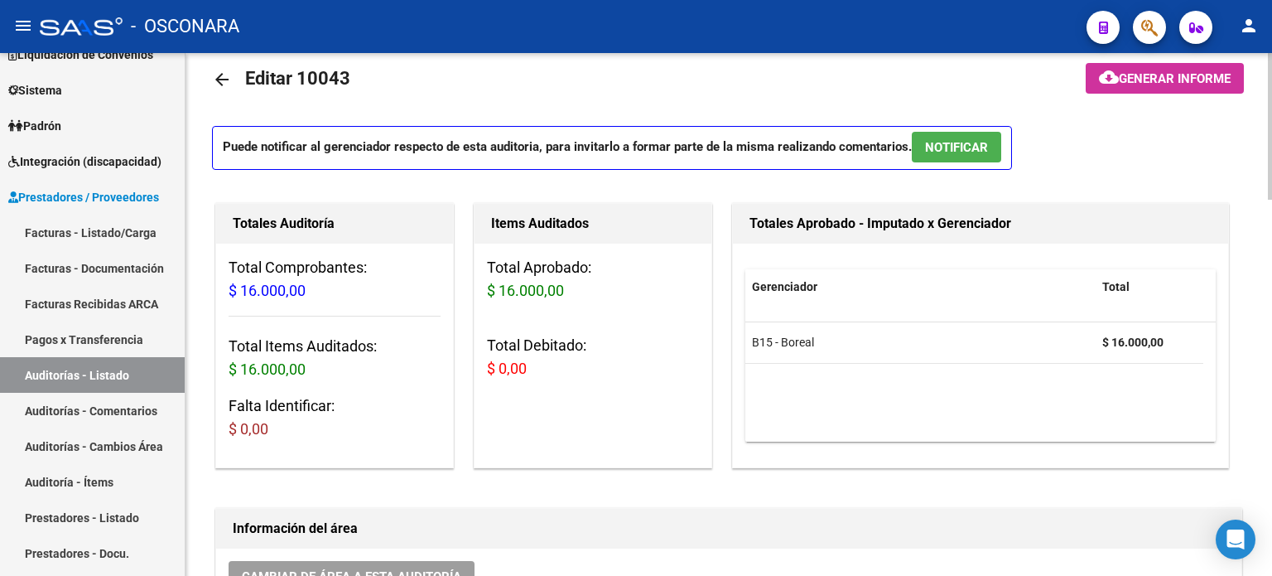
scroll to position [0, 0]
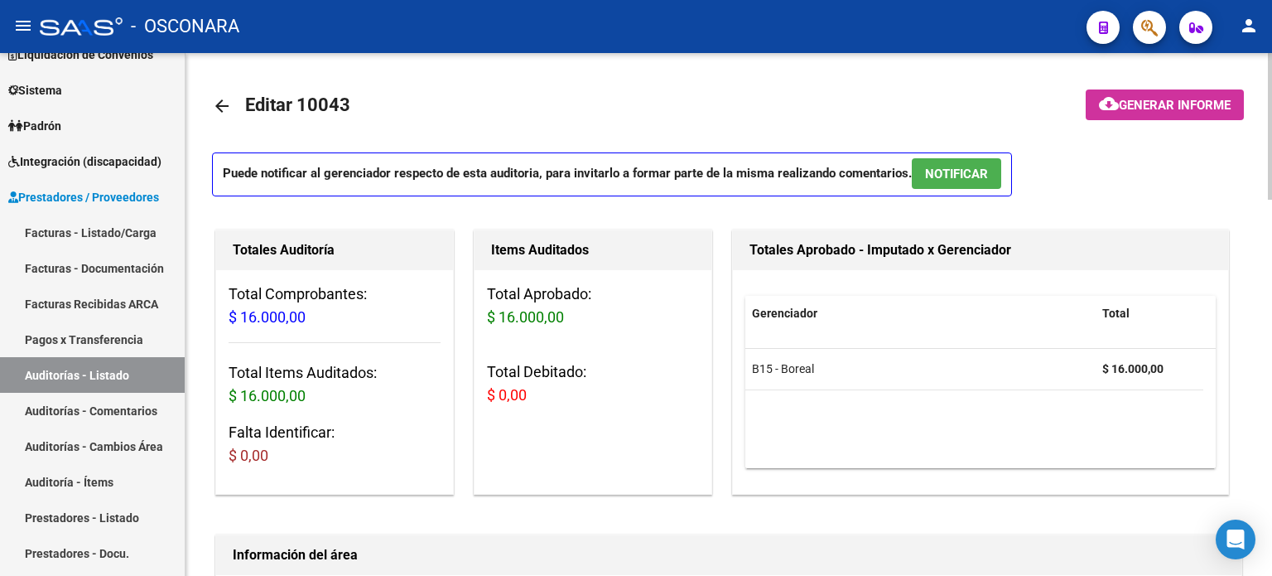
click at [1125, 109] on span "Generar informe" at bounding box center [1175, 105] width 112 height 15
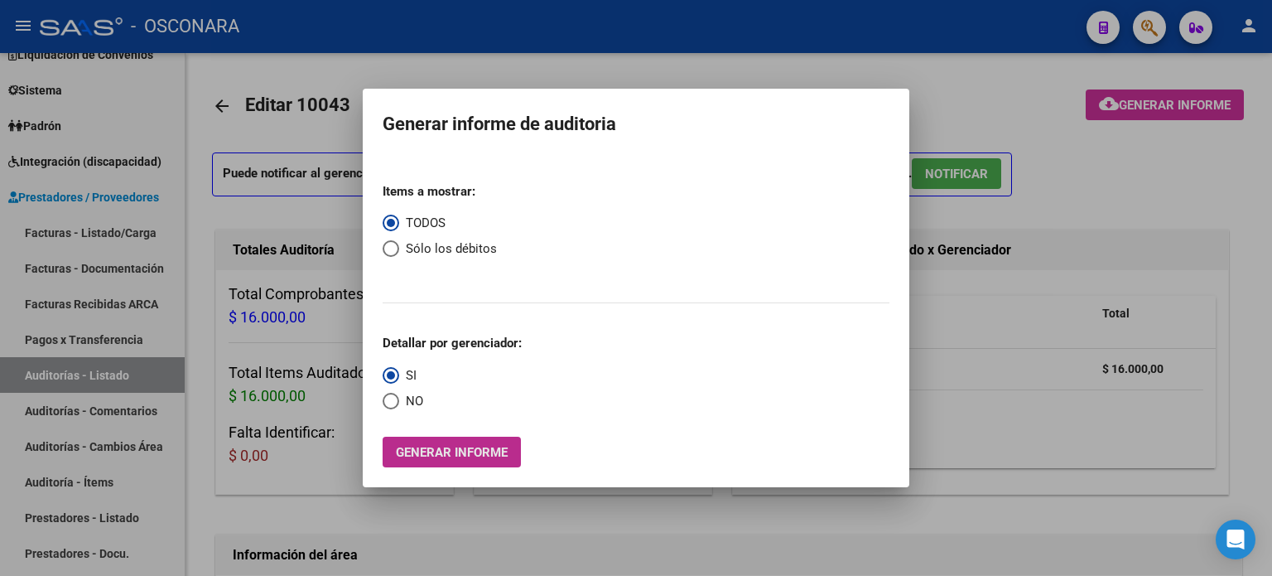
click at [434, 460] on span "Generar informe" at bounding box center [452, 452] width 112 height 15
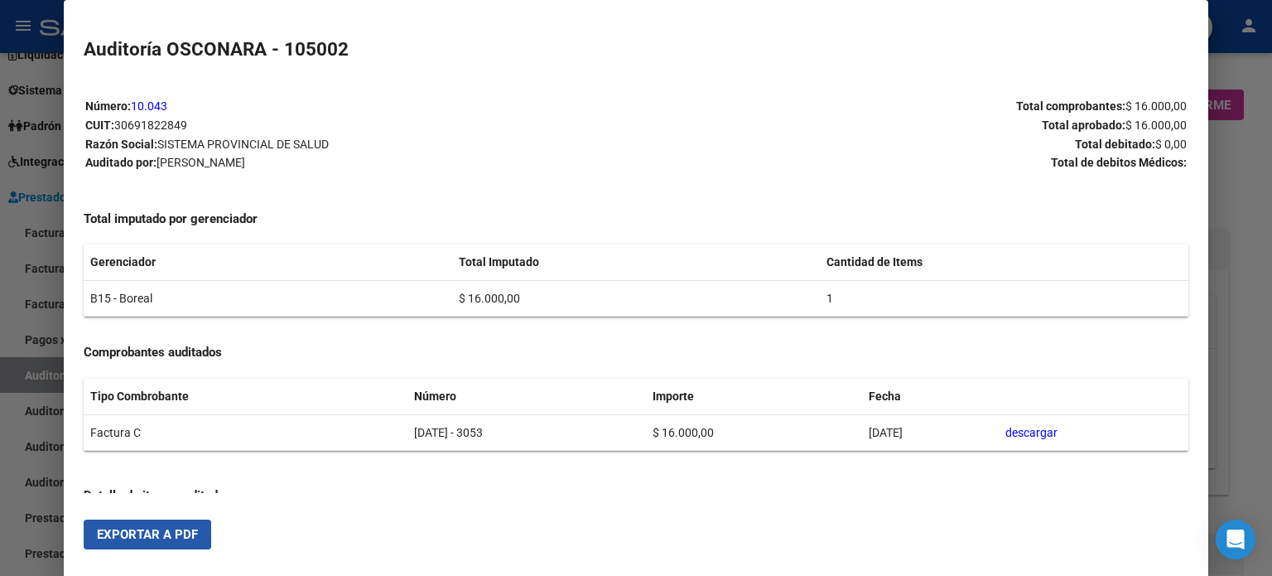
click at [142, 532] on span "Exportar a PDF" at bounding box center [147, 534] width 101 height 15
click at [1242, 181] on div at bounding box center [636, 288] width 1272 height 576
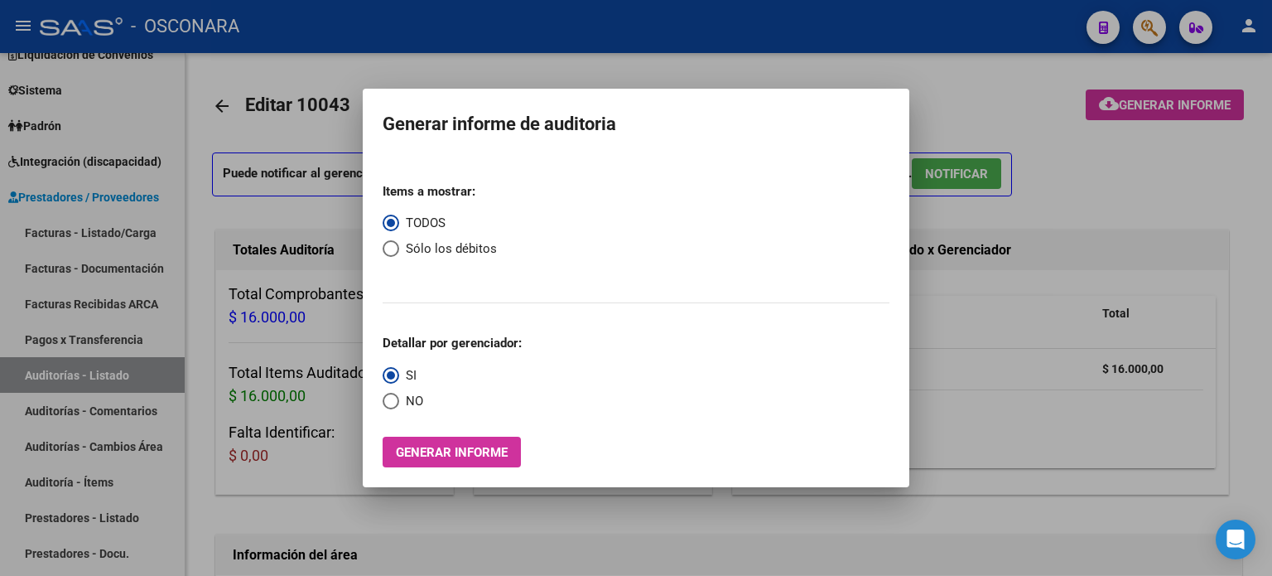
click at [494, 523] on div at bounding box center [636, 288] width 1272 height 576
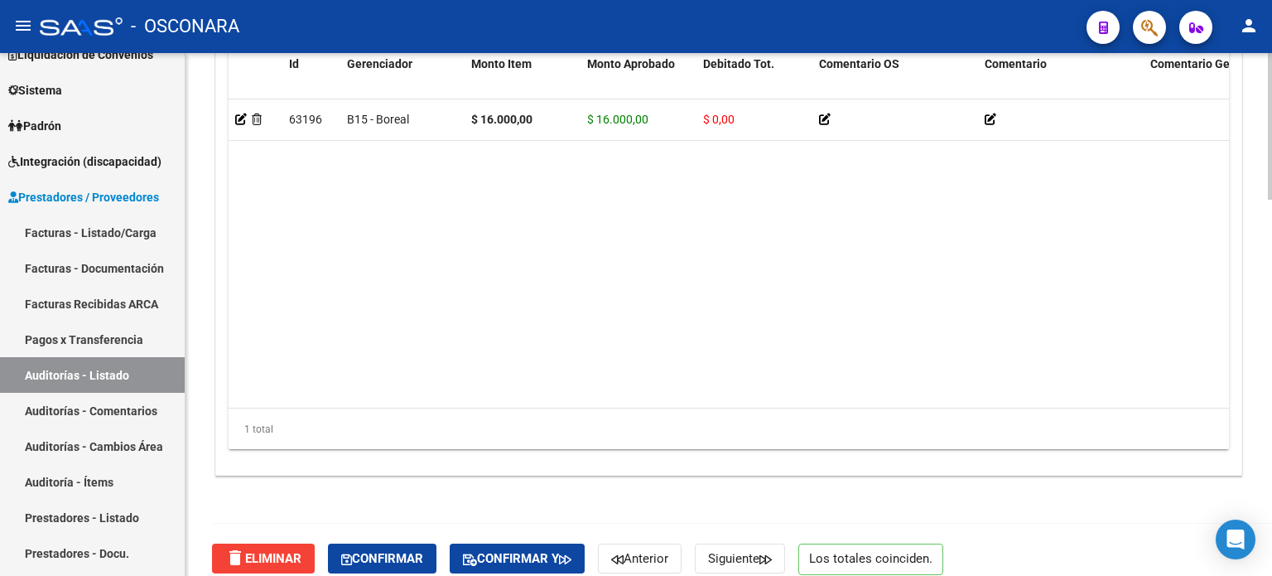
scroll to position [1341, 0]
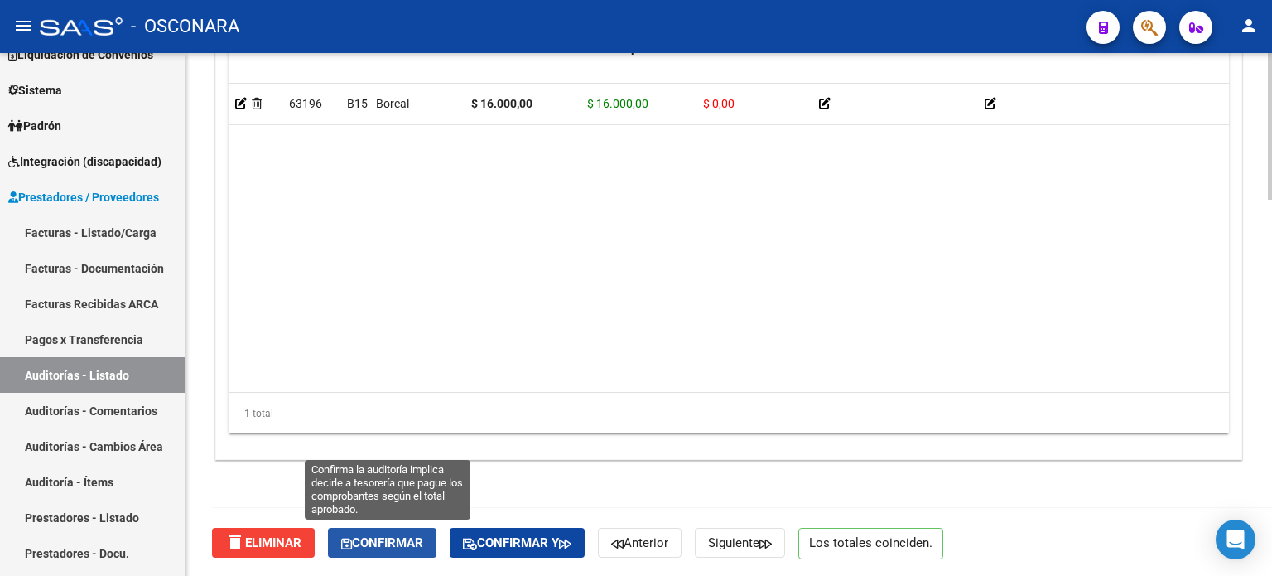
drag, startPoint x: 386, startPoint y: 537, endPoint x: 401, endPoint y: 570, distance: 36.3
click at [387, 538] on span "Confirmar" at bounding box center [382, 542] width 82 height 15
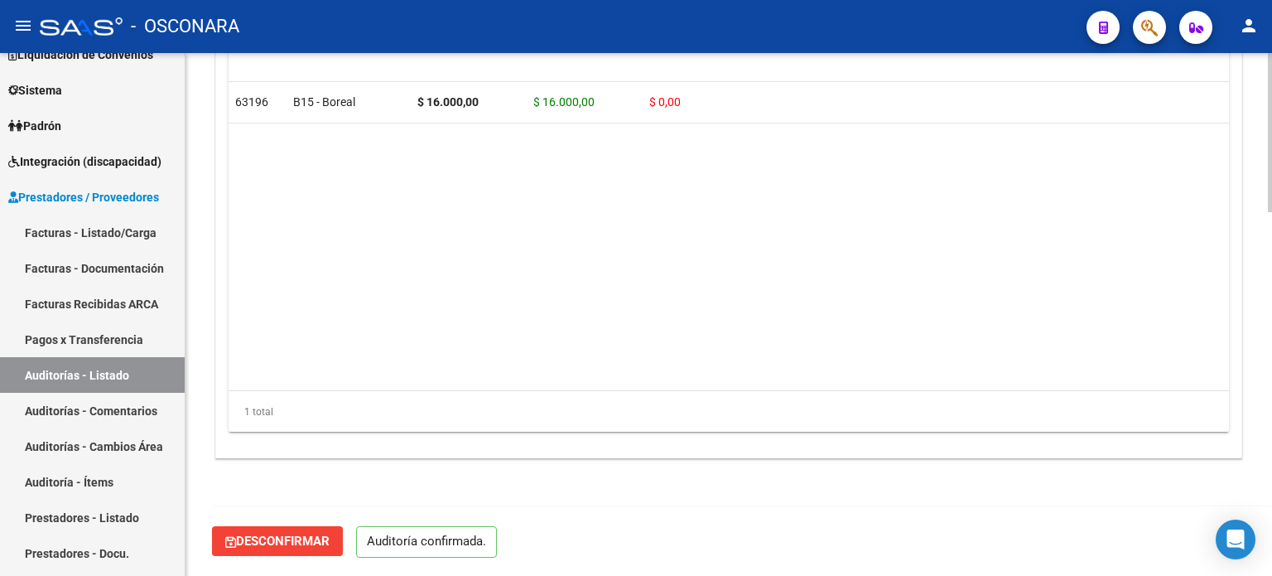
scroll to position [1193, 0]
type input "202509"
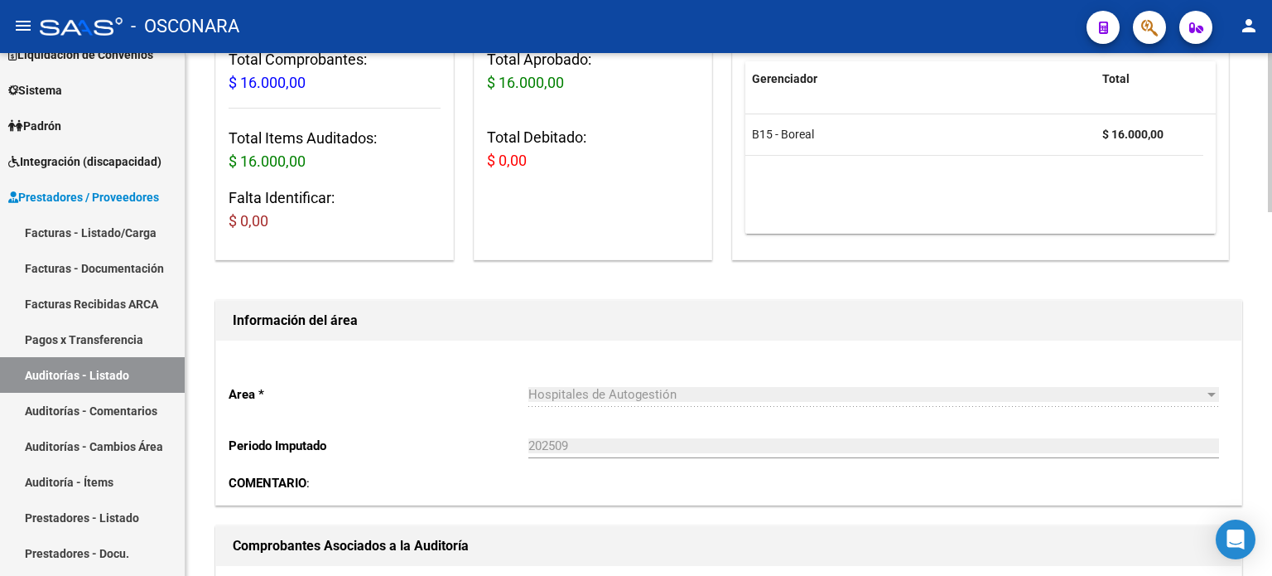
scroll to position [0, 0]
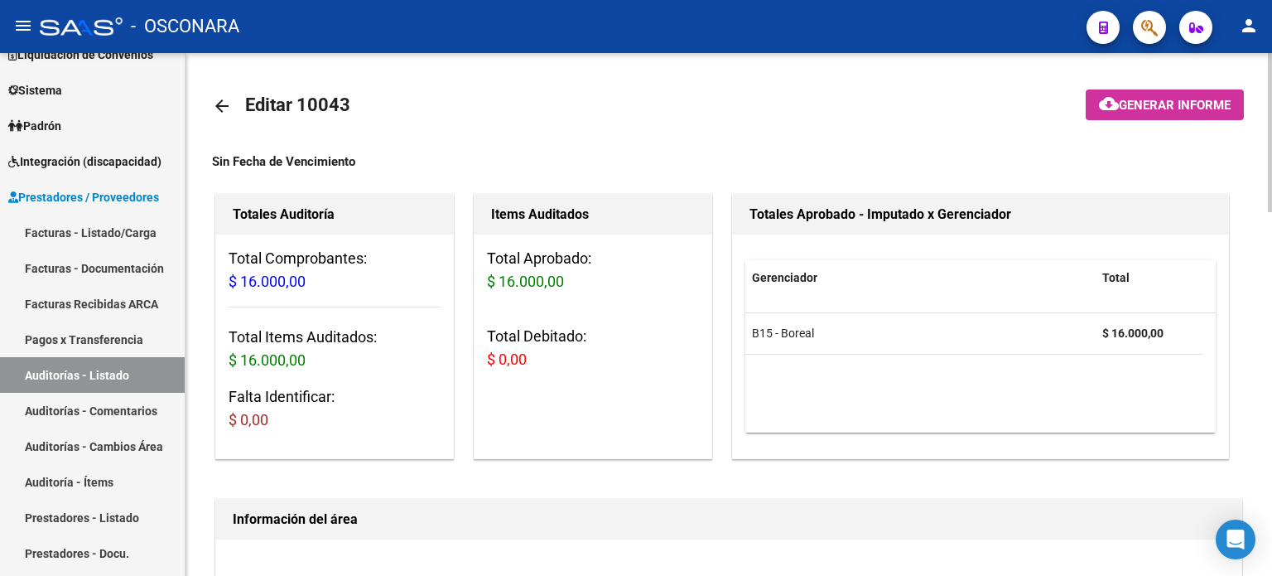
click at [222, 109] on mat-icon "arrow_back" at bounding box center [222, 106] width 20 height 20
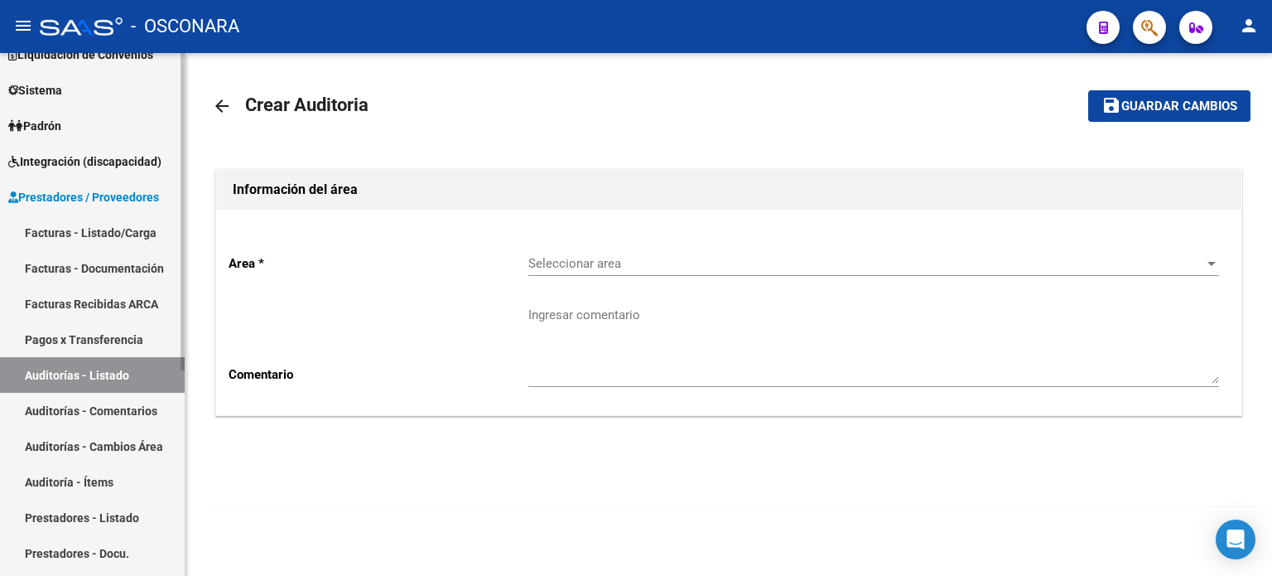
click at [106, 239] on link "Facturas - Listado/Carga" at bounding box center [92, 233] width 185 height 36
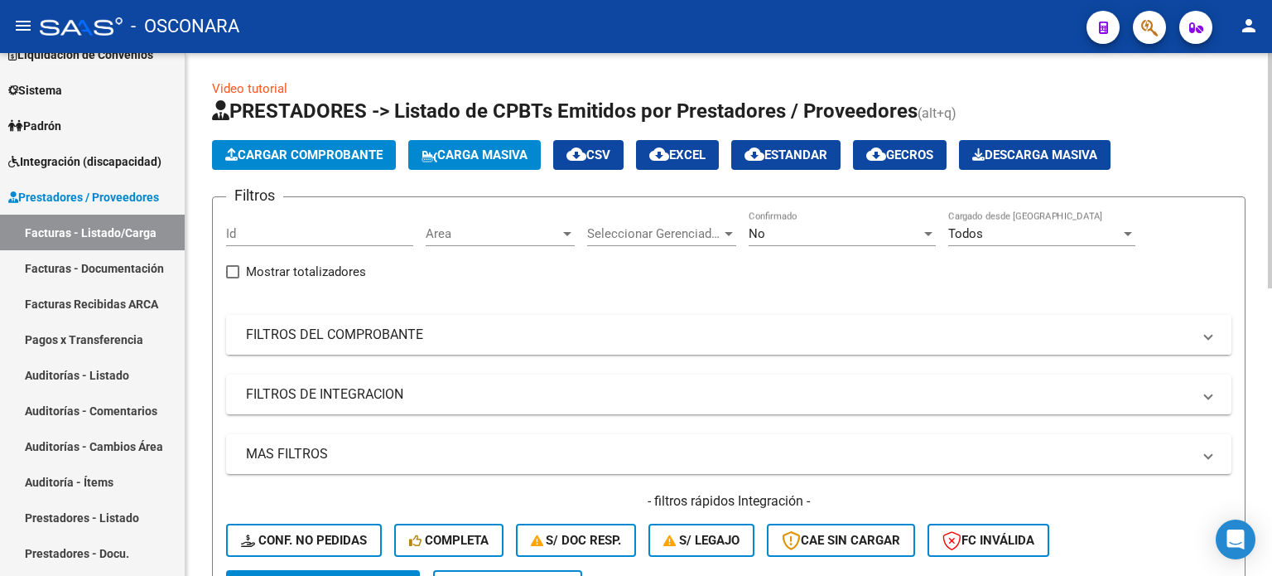
scroll to position [83, 0]
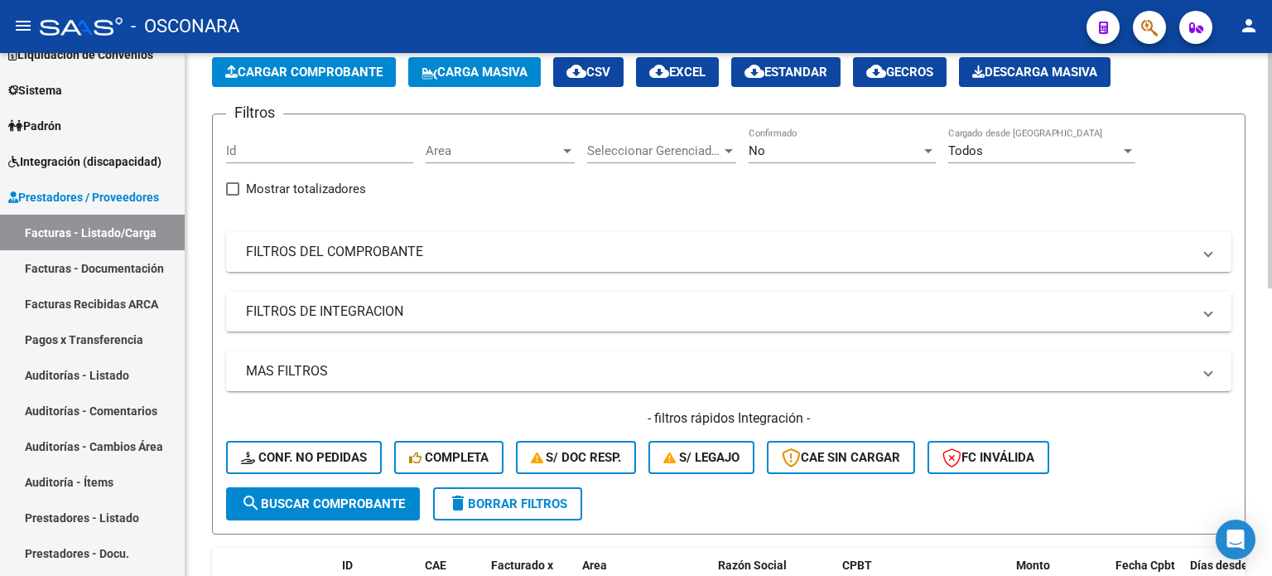
click at [327, 253] on mat-panel-title "FILTROS DEL COMPROBANTE" at bounding box center [719, 252] width 946 height 18
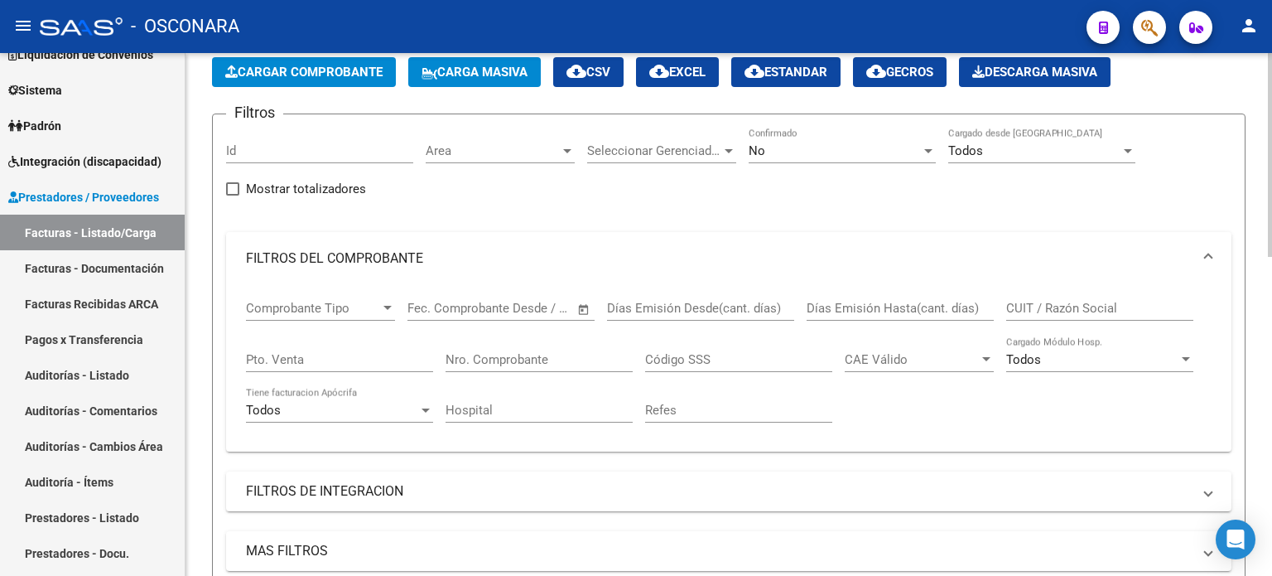
click at [759, 159] on div "No Confirmado" at bounding box center [842, 146] width 187 height 36
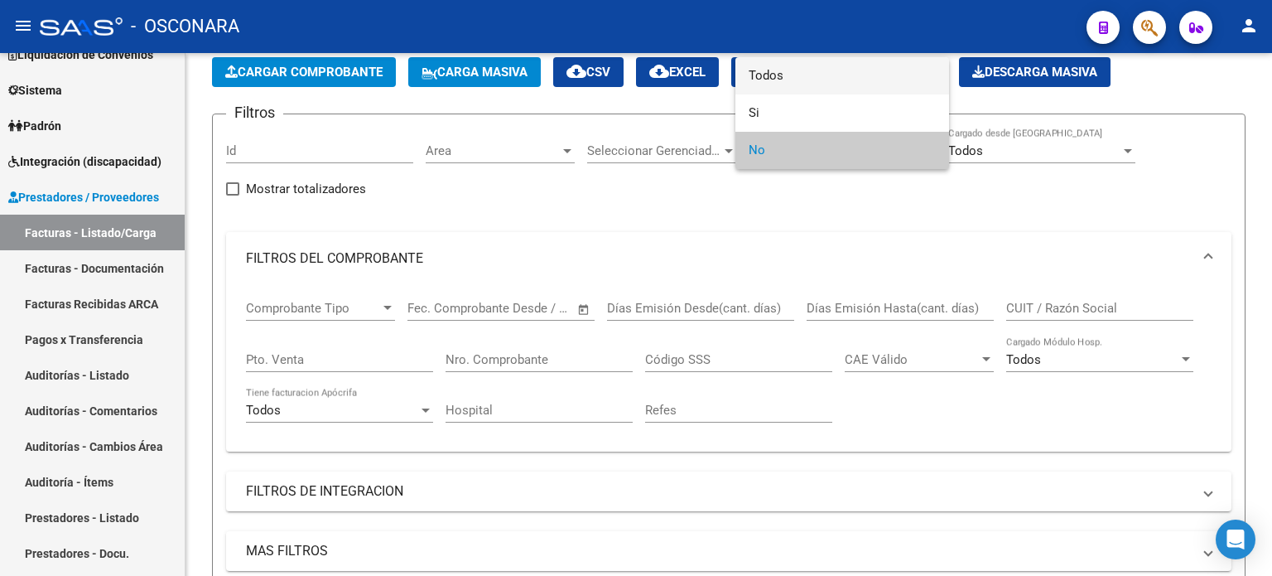
click at [782, 86] on span "Todos" at bounding box center [842, 75] width 187 height 37
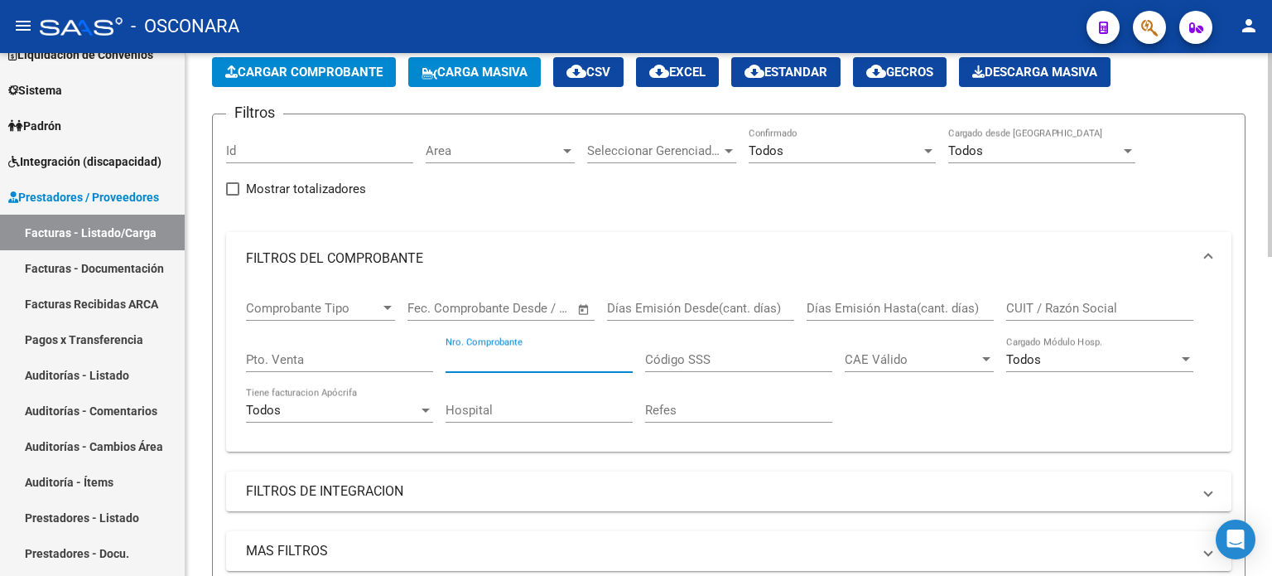
click at [492, 361] on input "Nro. Comprobante" at bounding box center [539, 359] width 187 height 15
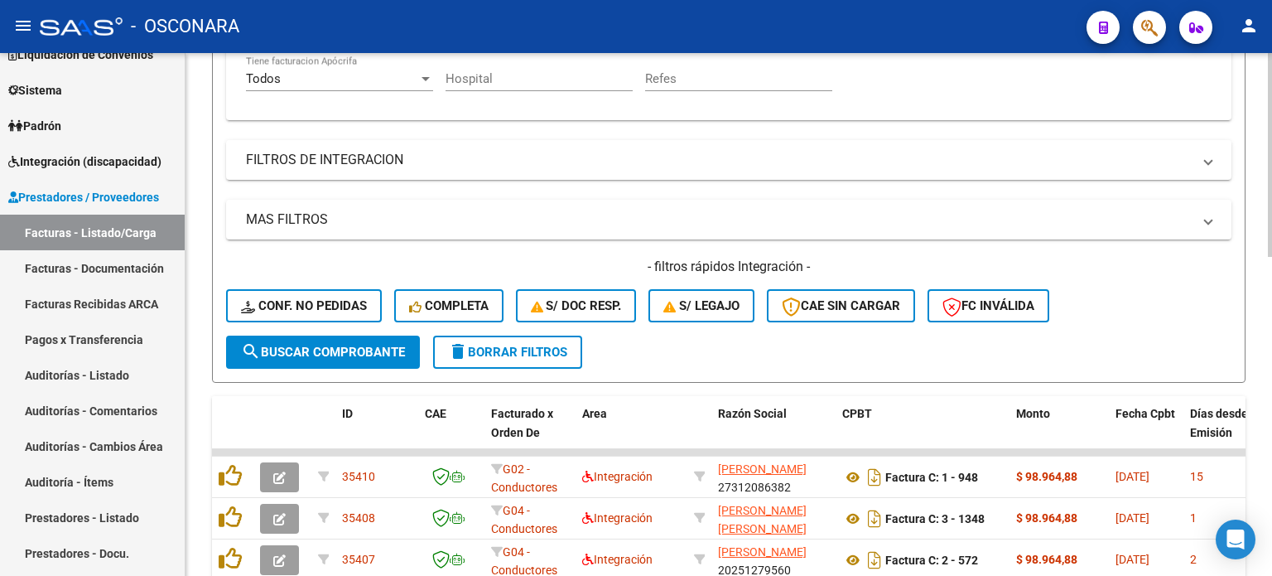
type input "4433"
click at [289, 347] on span "search Buscar Comprobante" at bounding box center [323, 352] width 164 height 15
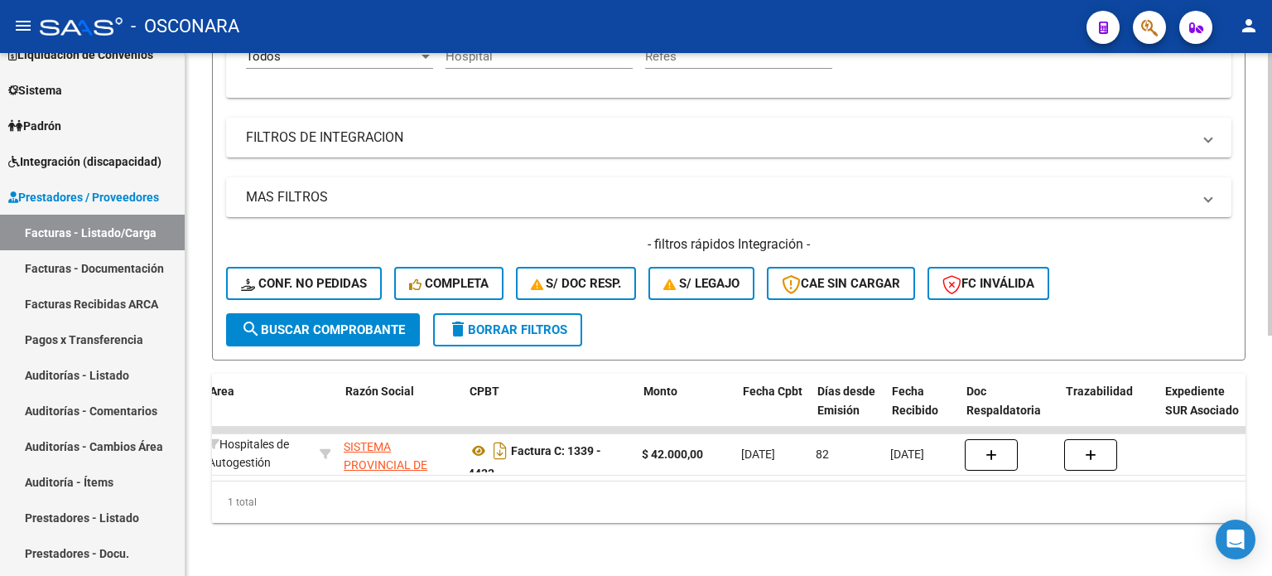
scroll to position [0, 372]
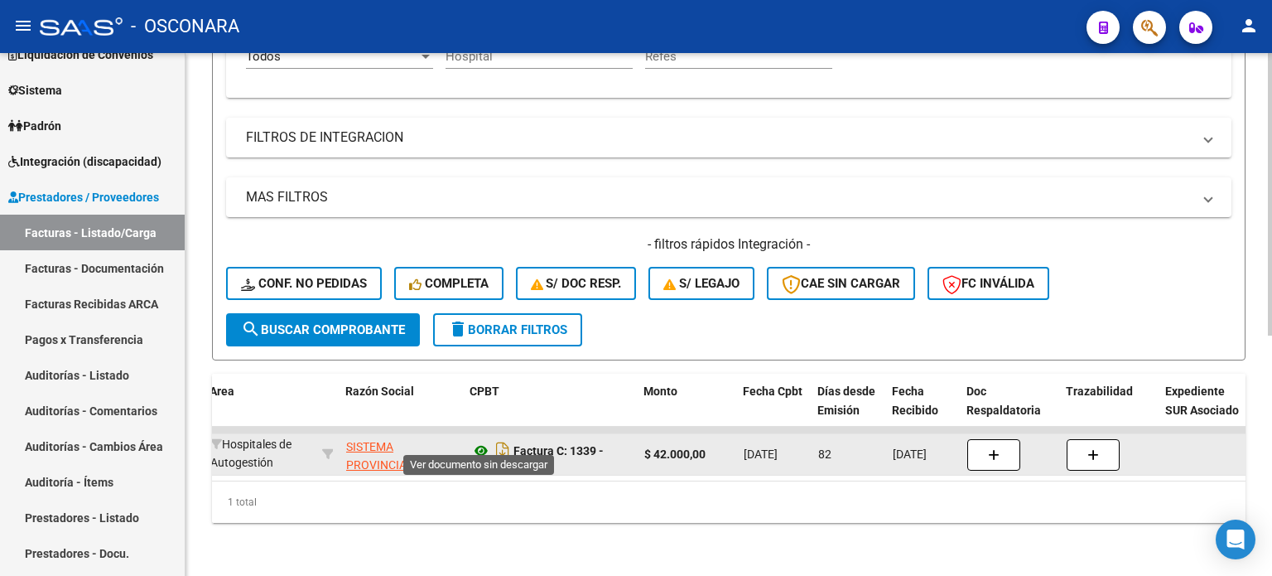
click at [480, 441] on icon at bounding box center [481, 451] width 22 height 20
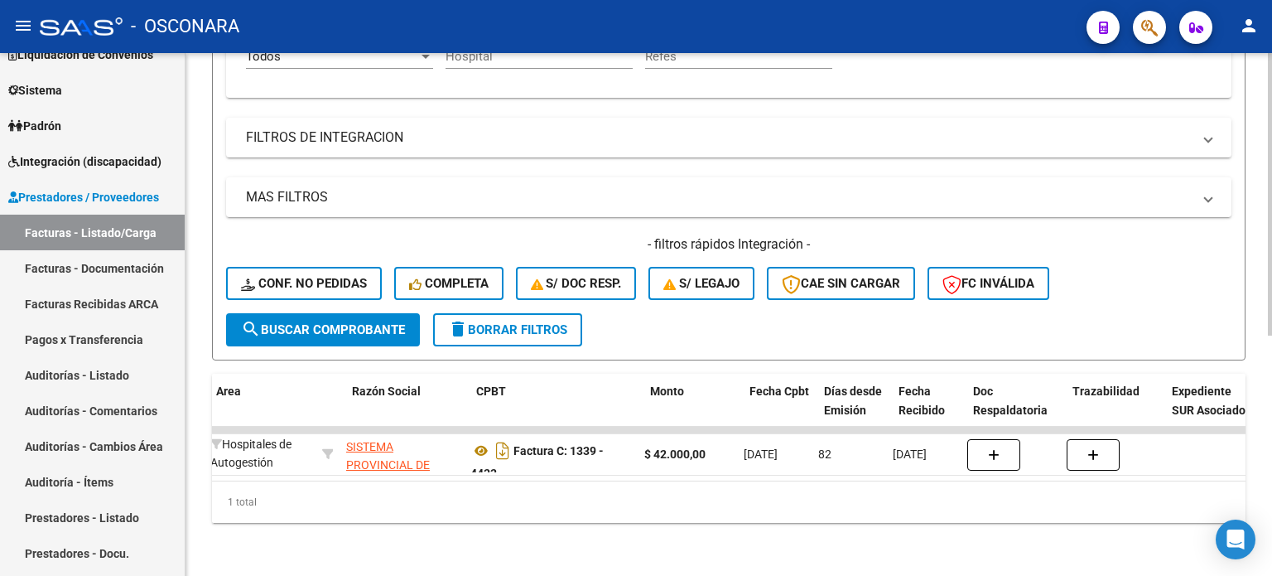
scroll to position [0, 0]
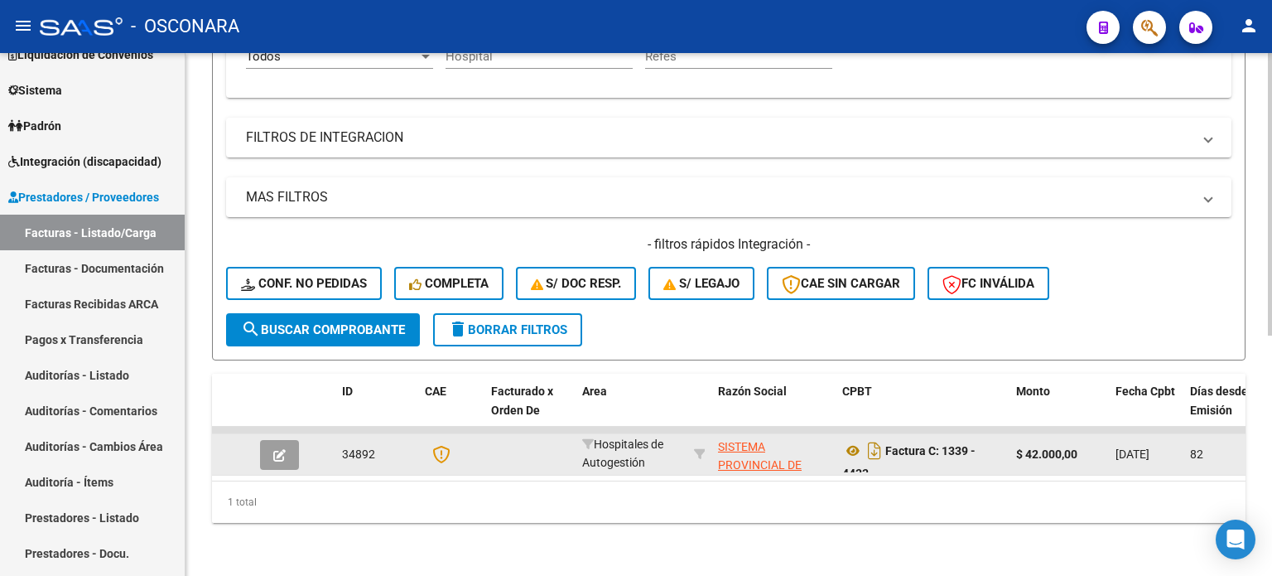
click at [273, 449] on icon "button" at bounding box center [279, 455] width 12 height 12
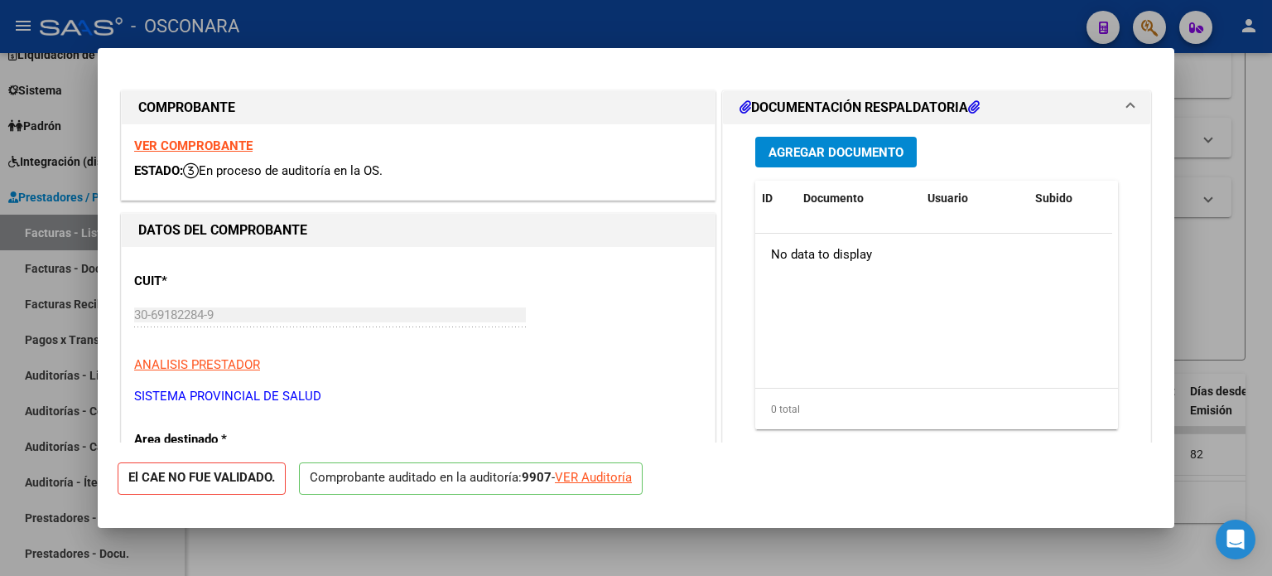
click at [1223, 304] on div at bounding box center [636, 288] width 1272 height 576
type input "$ 0,00"
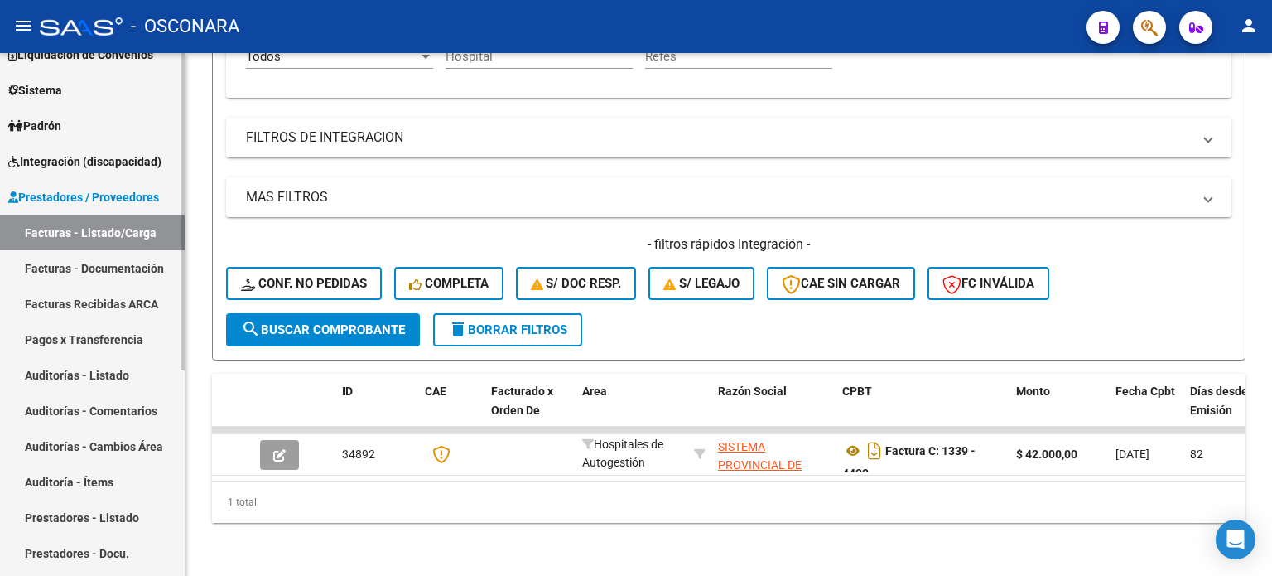
click at [96, 227] on link "Facturas - Listado/Carga" at bounding box center [92, 233] width 185 height 36
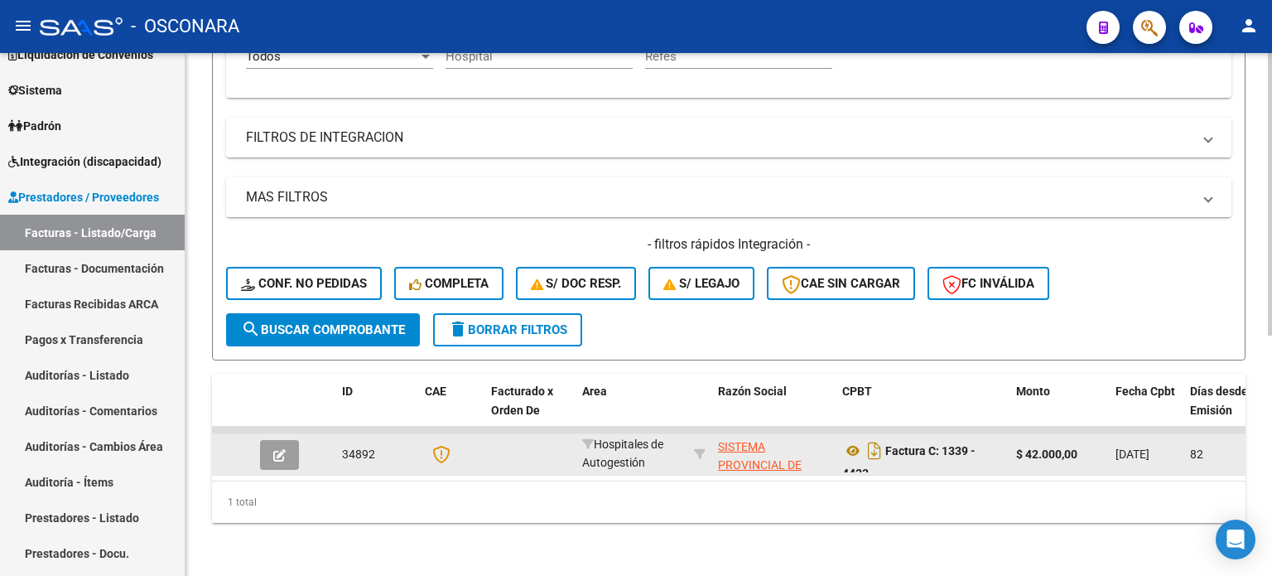
click at [287, 442] on button "button" at bounding box center [279, 455] width 39 height 30
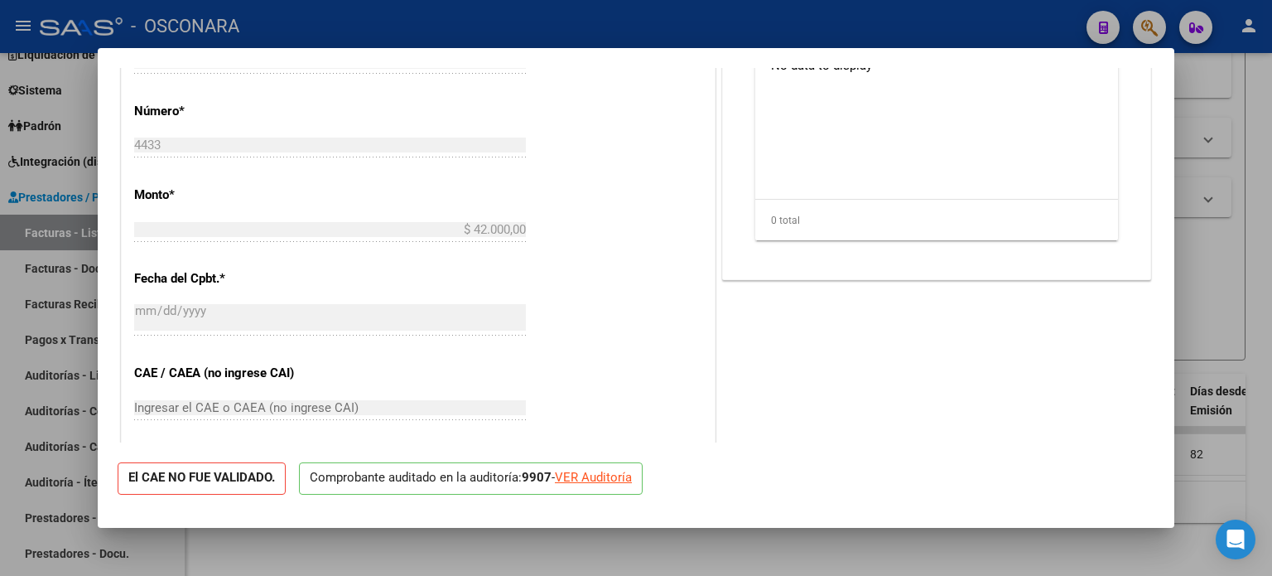
scroll to position [497, 0]
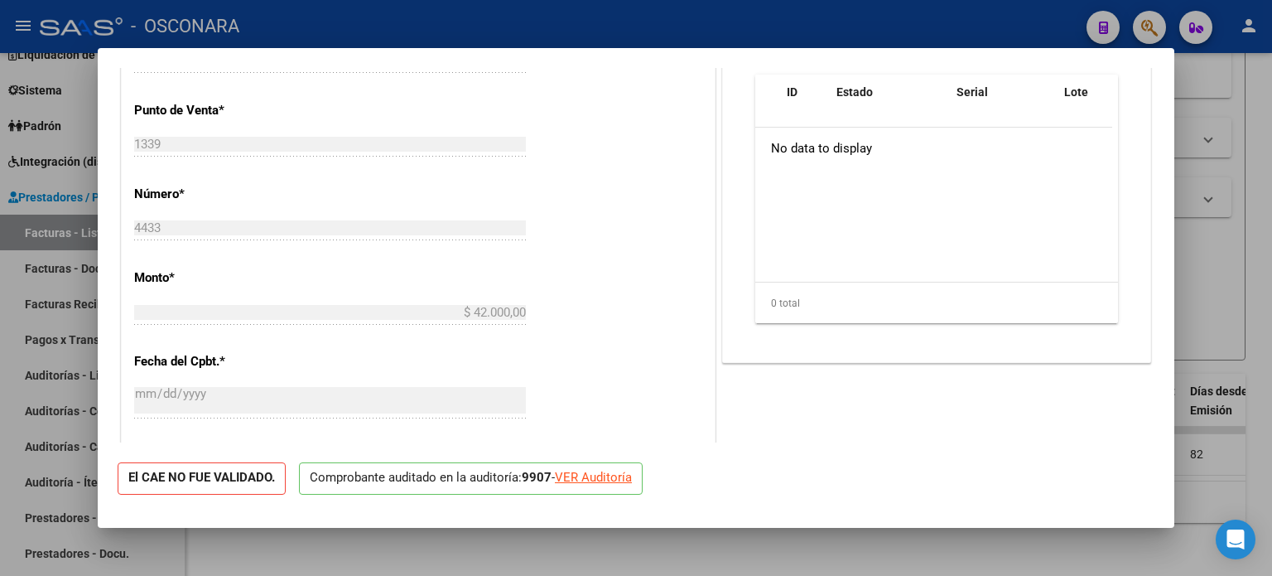
click at [577, 484] on div "VER Auditoría" at bounding box center [593, 477] width 77 height 19
type input "$ 0,00"
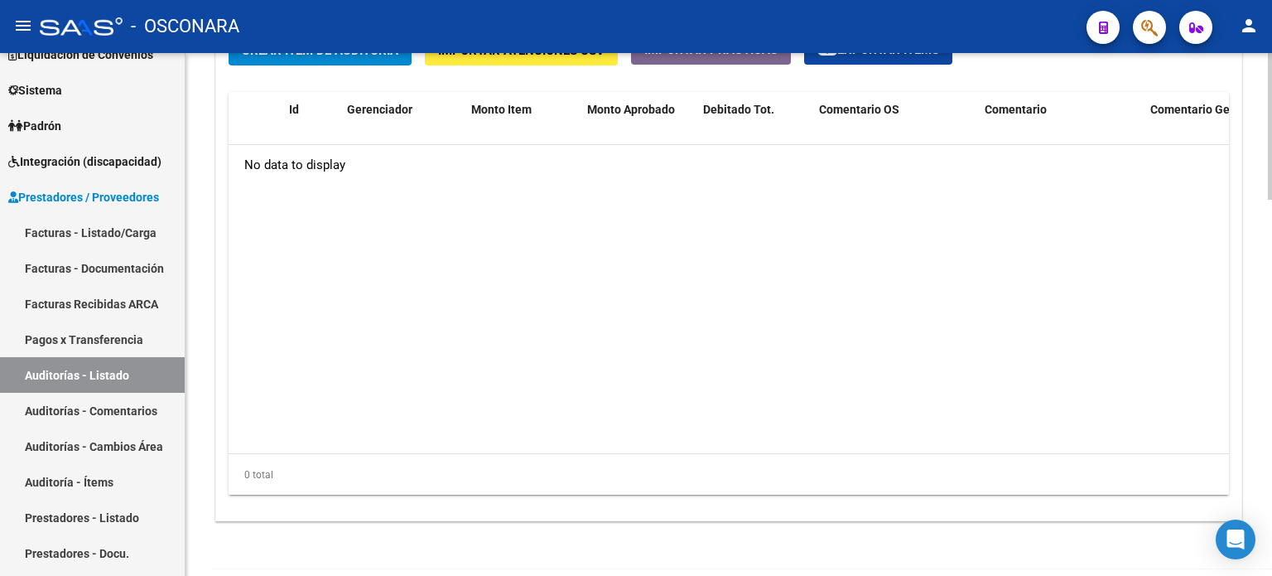
scroll to position [1340, 0]
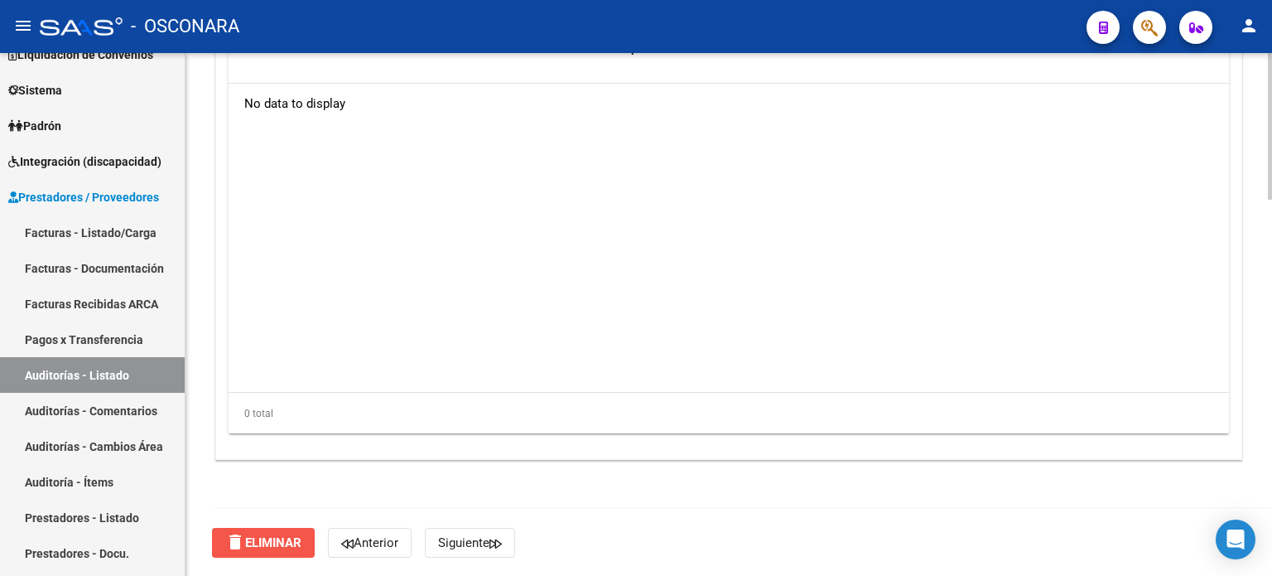
click at [275, 544] on span "delete Eliminar" at bounding box center [263, 542] width 76 height 15
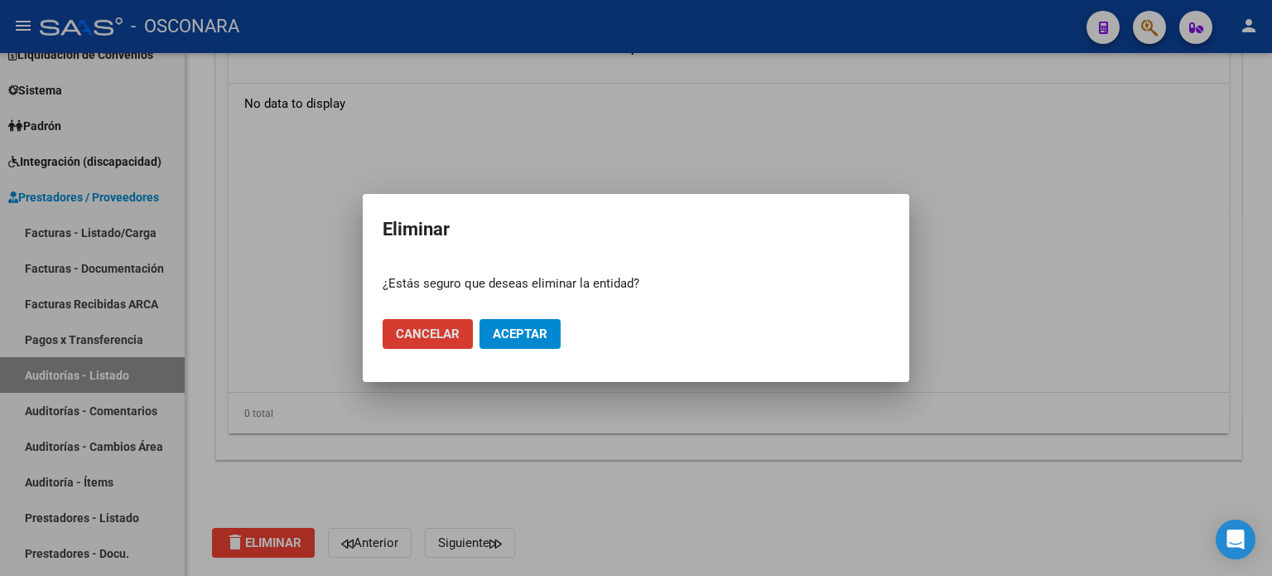
click at [515, 332] on span "Aceptar" at bounding box center [520, 333] width 55 height 15
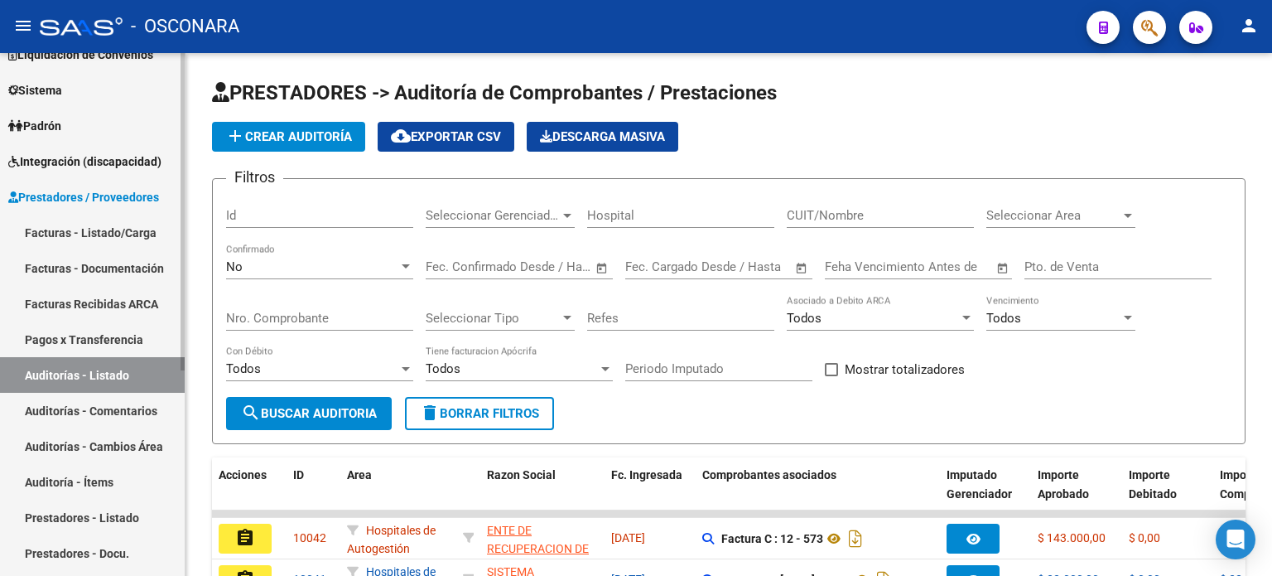
click at [120, 234] on link "Facturas - Listado/Carga" at bounding box center [92, 233] width 185 height 36
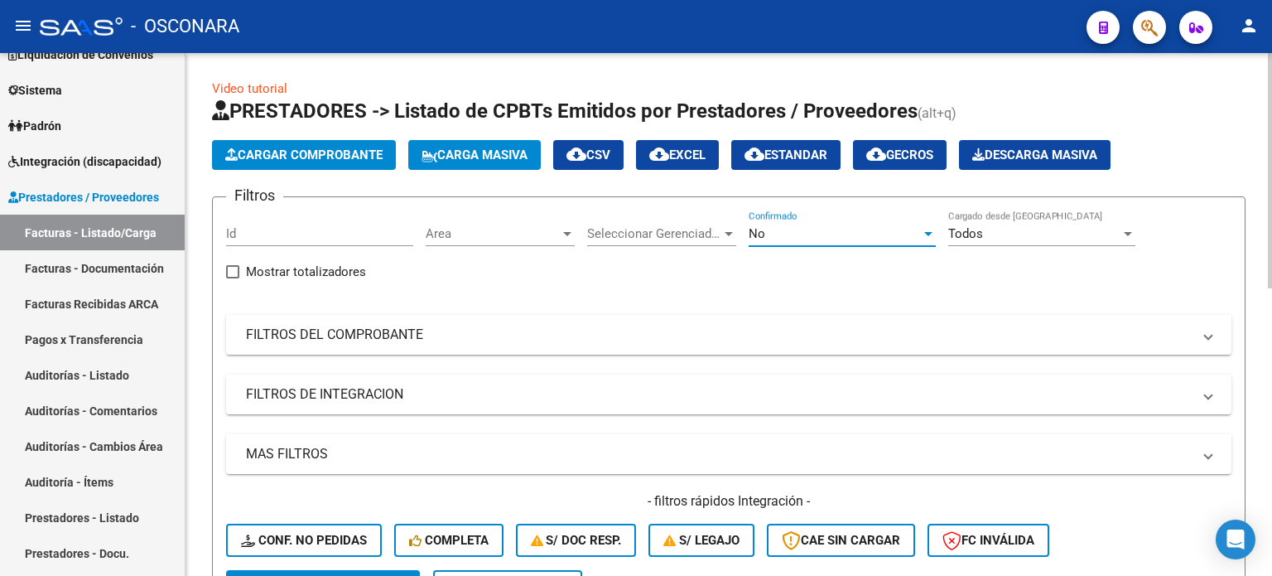
click at [848, 230] on div "No" at bounding box center [835, 233] width 172 height 15
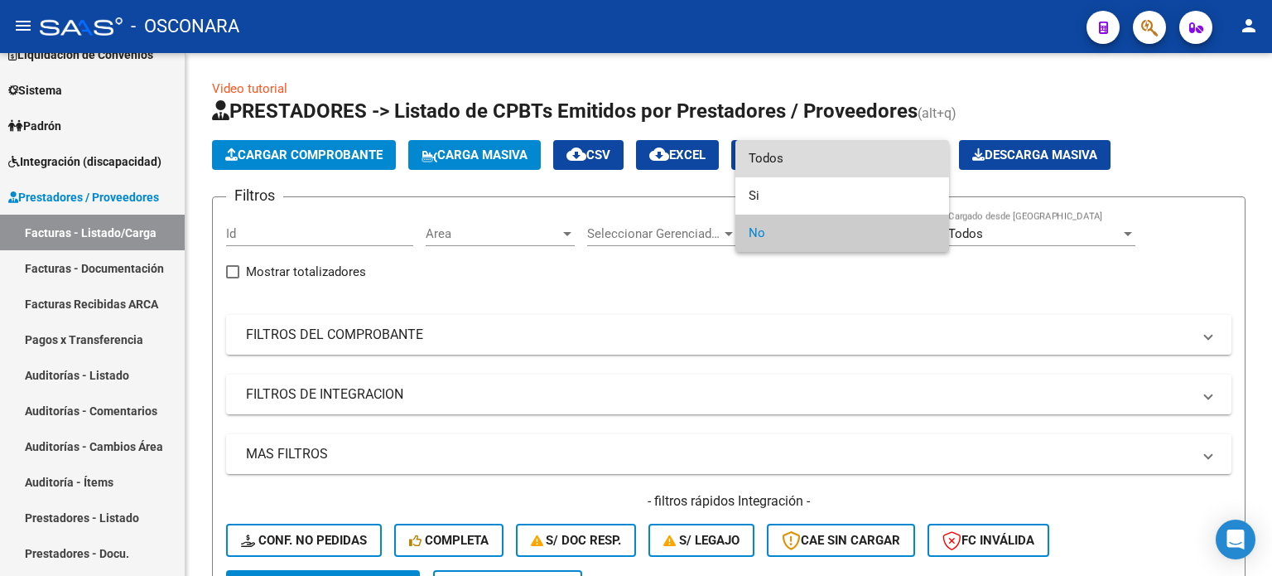
click at [841, 162] on span "Todos" at bounding box center [842, 158] width 187 height 37
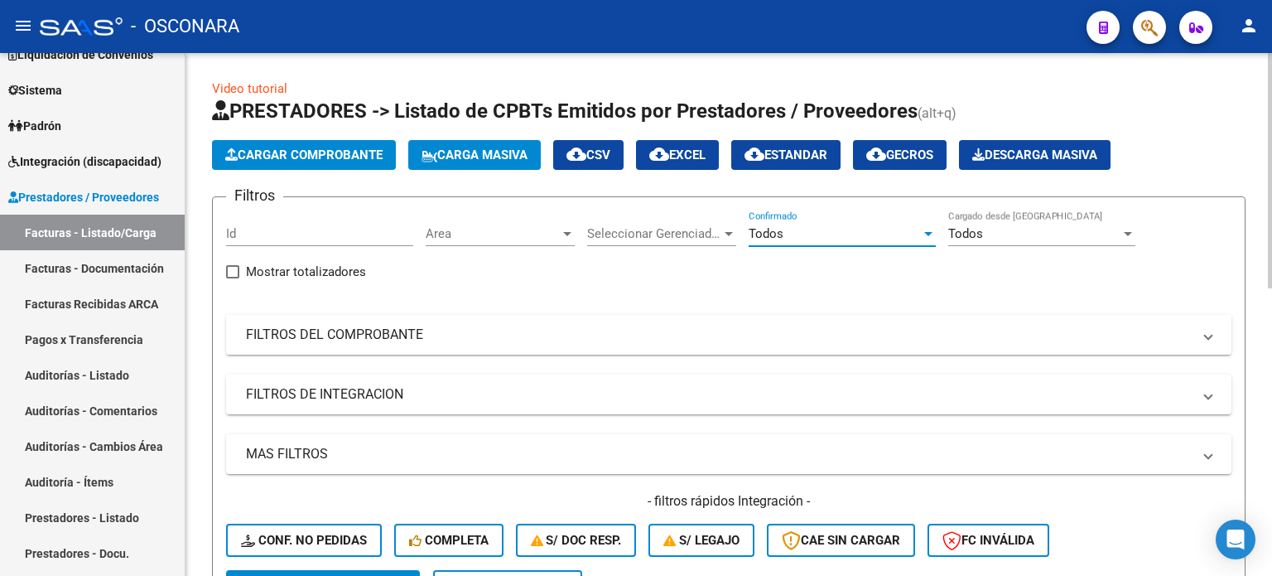
click at [399, 339] on mat-panel-title "FILTROS DEL COMPROBANTE" at bounding box center [719, 335] width 946 height 18
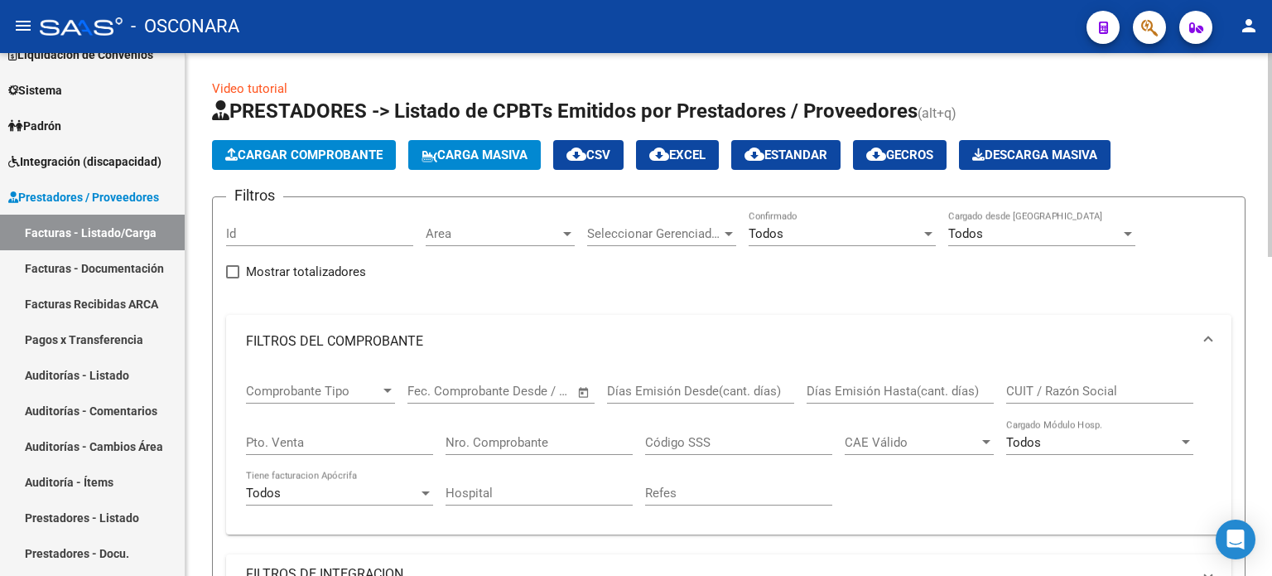
click at [607, 448] on div "Nro. Comprobante" at bounding box center [539, 437] width 187 height 36
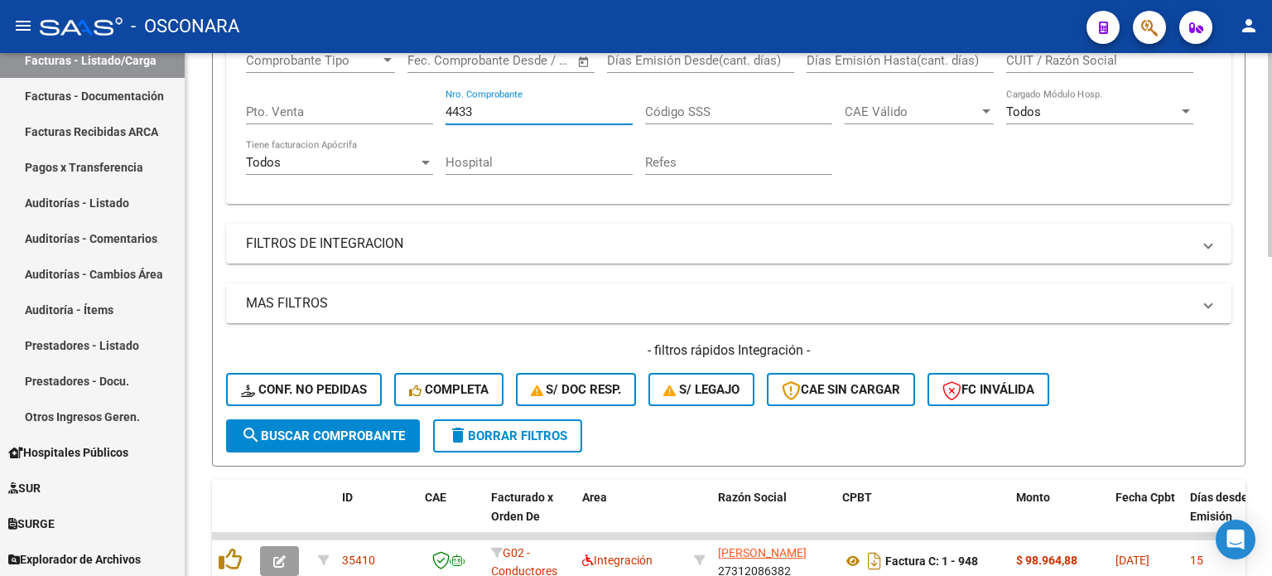
scroll to position [331, 0]
type input "4433"
click at [313, 435] on span "search Buscar Comprobante" at bounding box center [323, 434] width 164 height 15
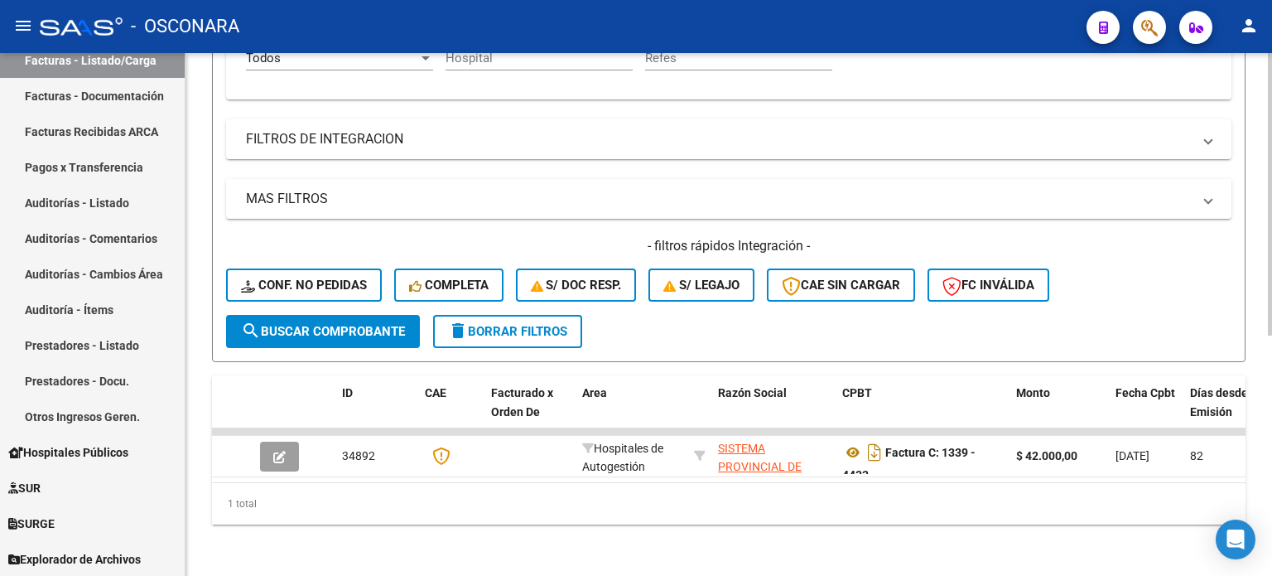
scroll to position [446, 0]
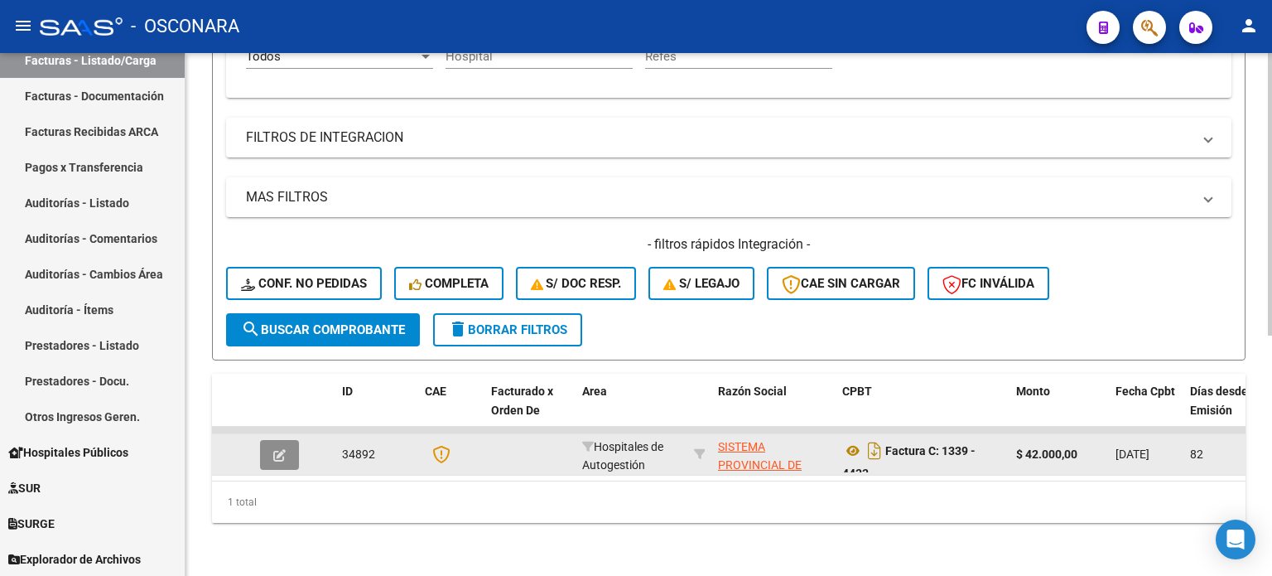
click at [272, 445] on button "button" at bounding box center [279, 455] width 39 height 30
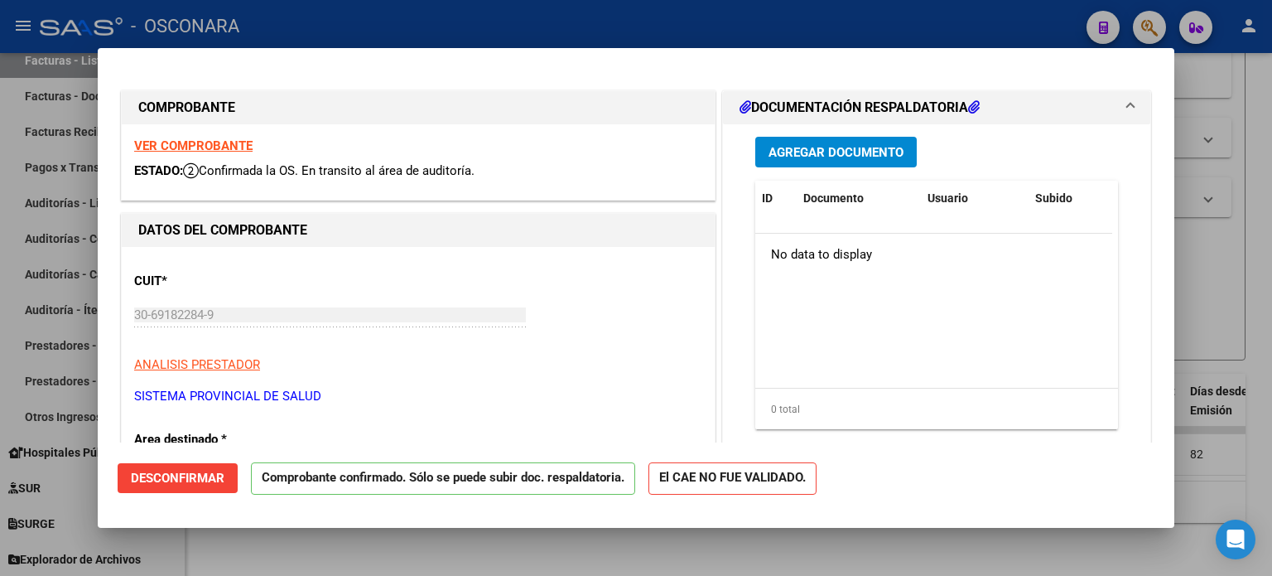
click at [205, 474] on span "Desconfirmar" at bounding box center [178, 477] width 94 height 15
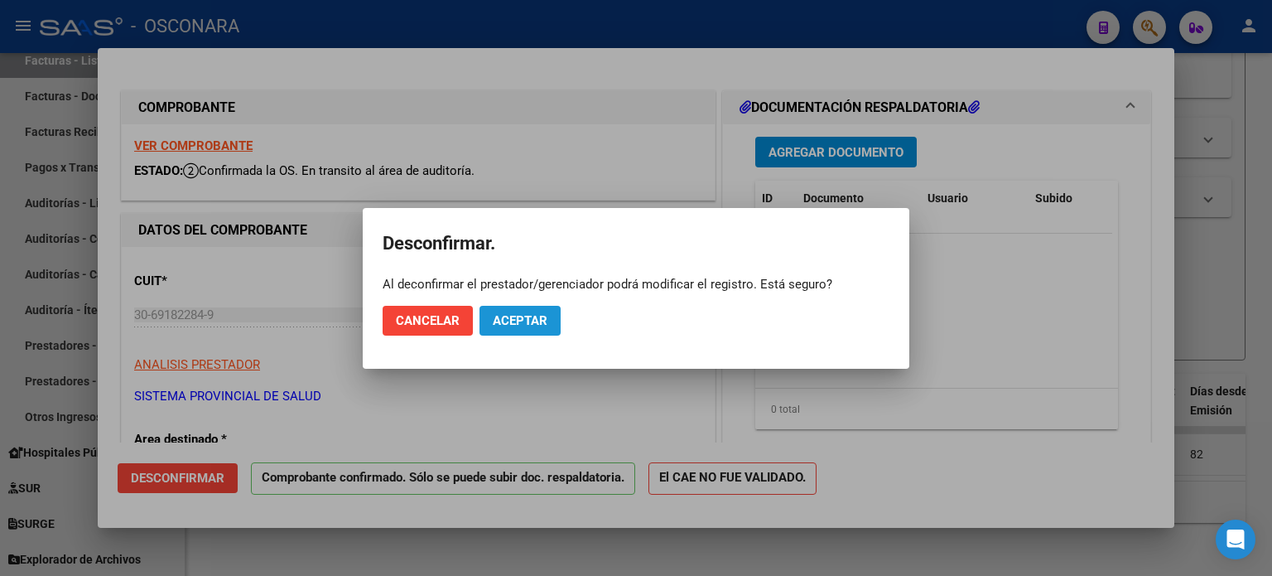
drag, startPoint x: 535, startPoint y: 315, endPoint x: 606, endPoint y: 195, distance: 139.6
click at [534, 315] on span "Aceptar" at bounding box center [520, 320] width 55 height 15
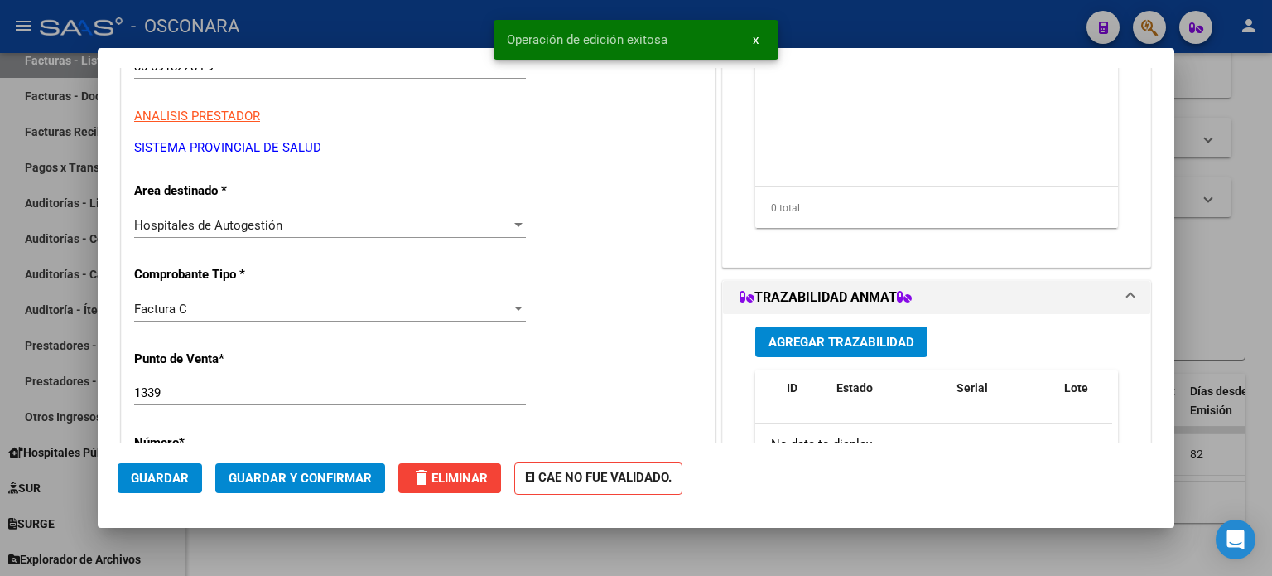
scroll to position [414, 0]
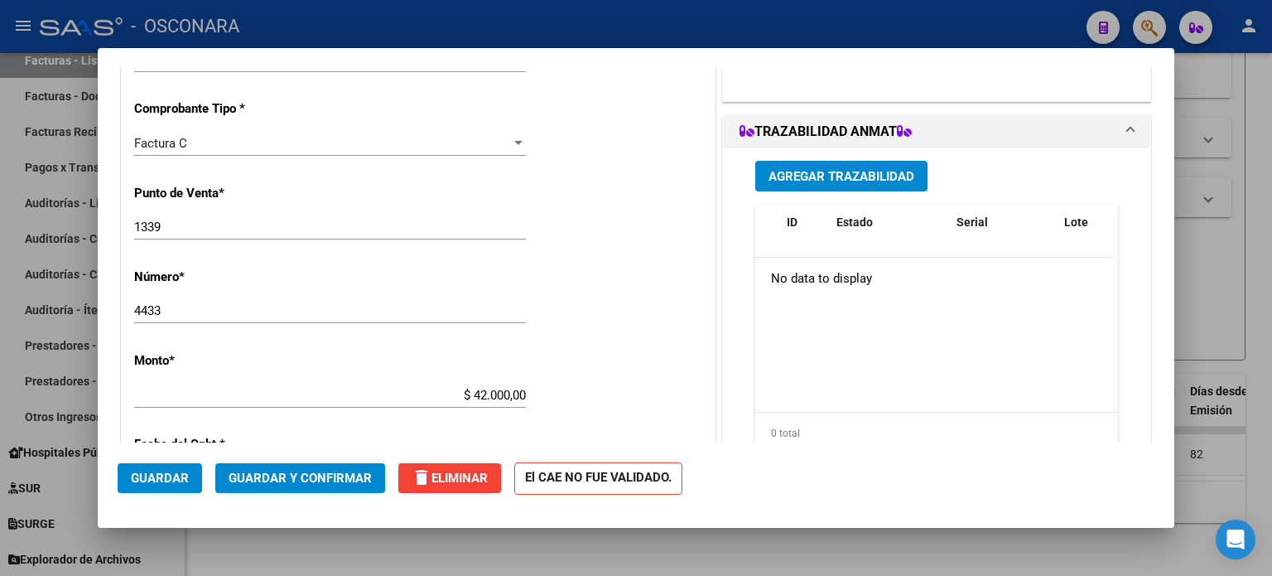
click at [234, 231] on input "1339" at bounding box center [330, 227] width 392 height 15
type input "1333"
click at [268, 314] on input "4433" at bounding box center [330, 310] width 392 height 15
click at [273, 229] on input "1333" at bounding box center [330, 227] width 392 height 15
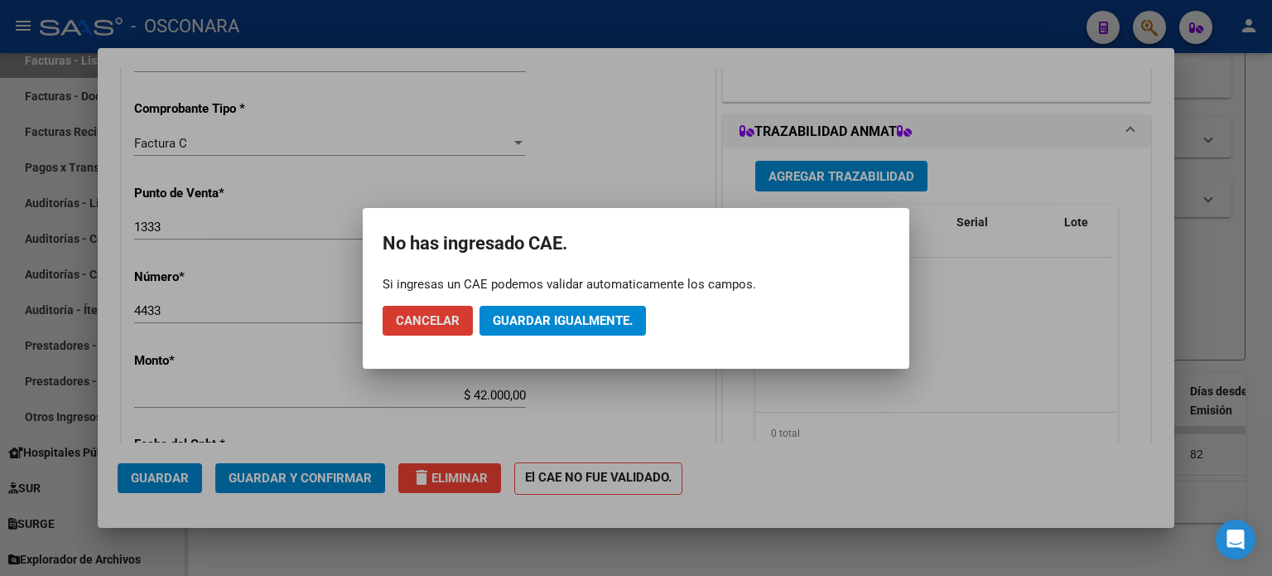
click at [555, 325] on span "Guardar igualmente." at bounding box center [563, 320] width 140 height 15
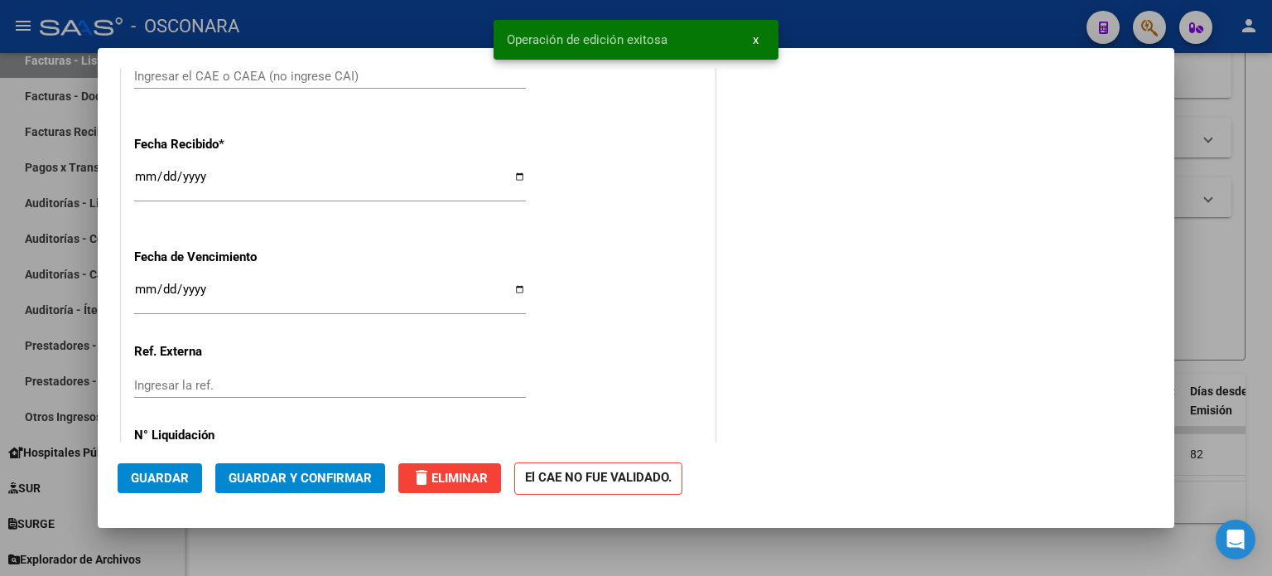
scroll to position [982, 0]
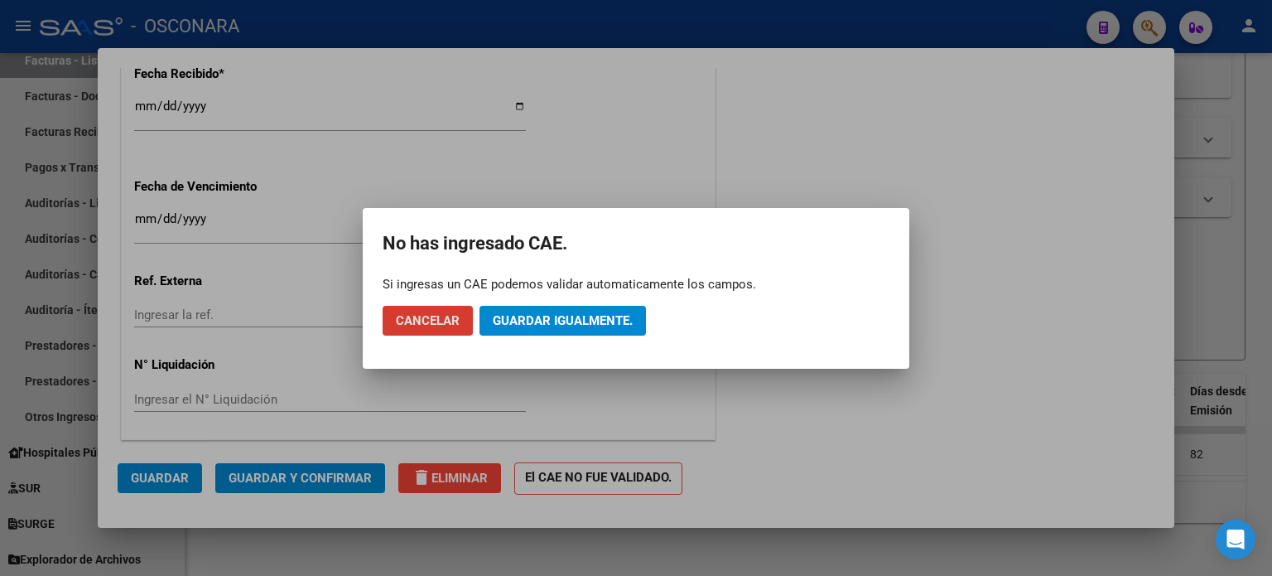
click at [584, 321] on span "Guardar igualmente." at bounding box center [563, 320] width 140 height 15
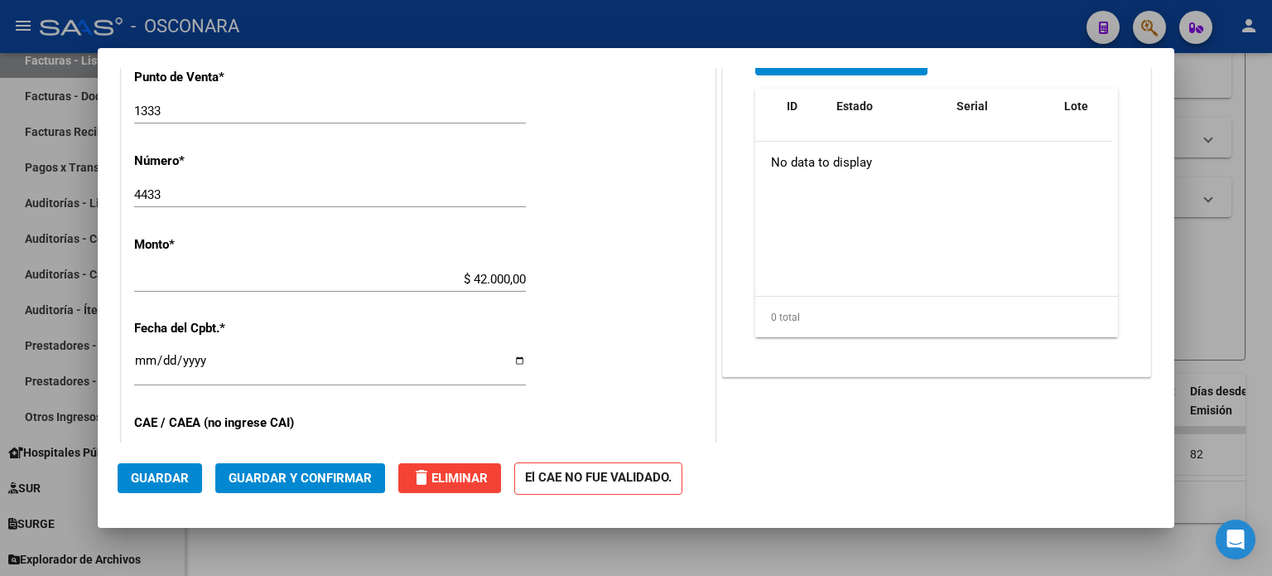
scroll to position [402, 0]
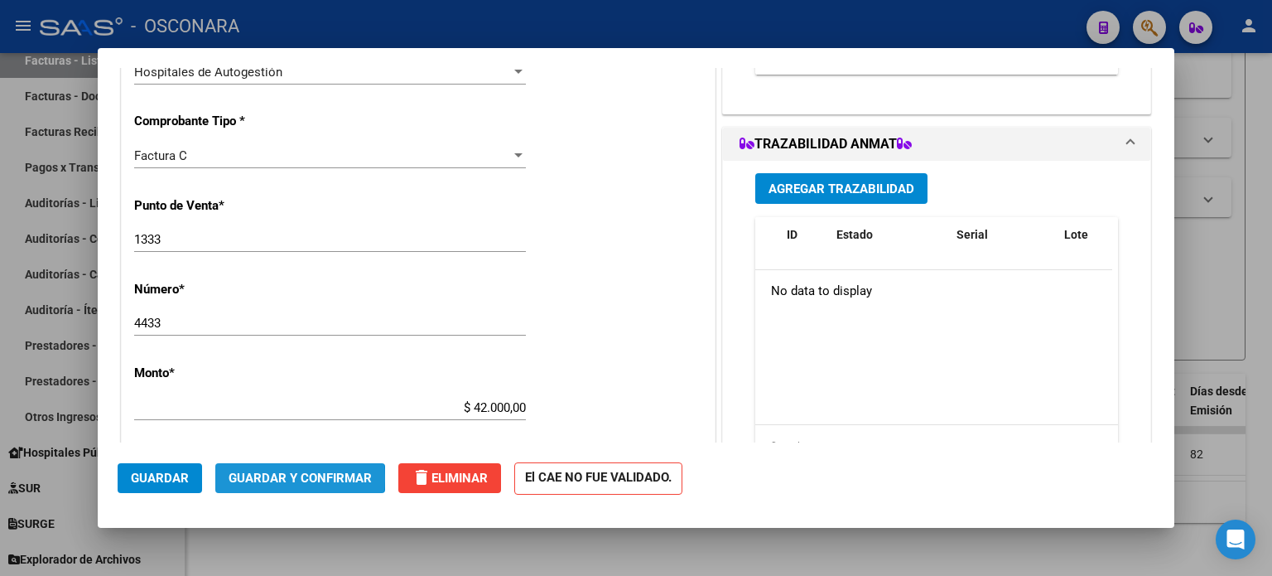
click at [291, 478] on span "Guardar y Confirmar" at bounding box center [300, 477] width 143 height 15
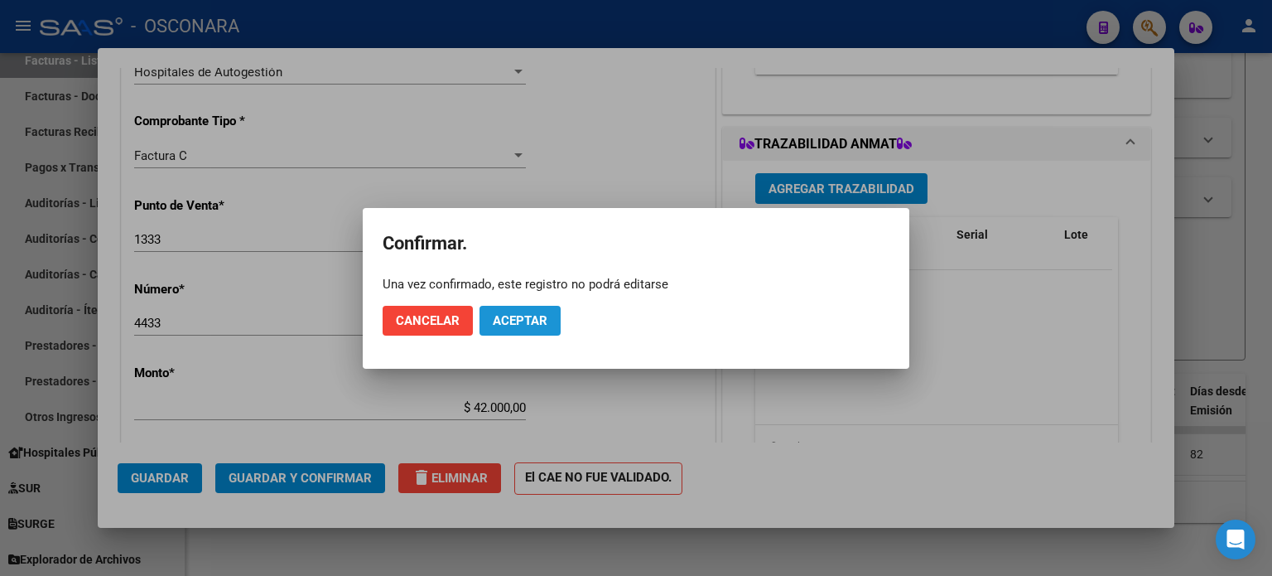
click at [538, 321] on span "Aceptar" at bounding box center [520, 320] width 55 height 15
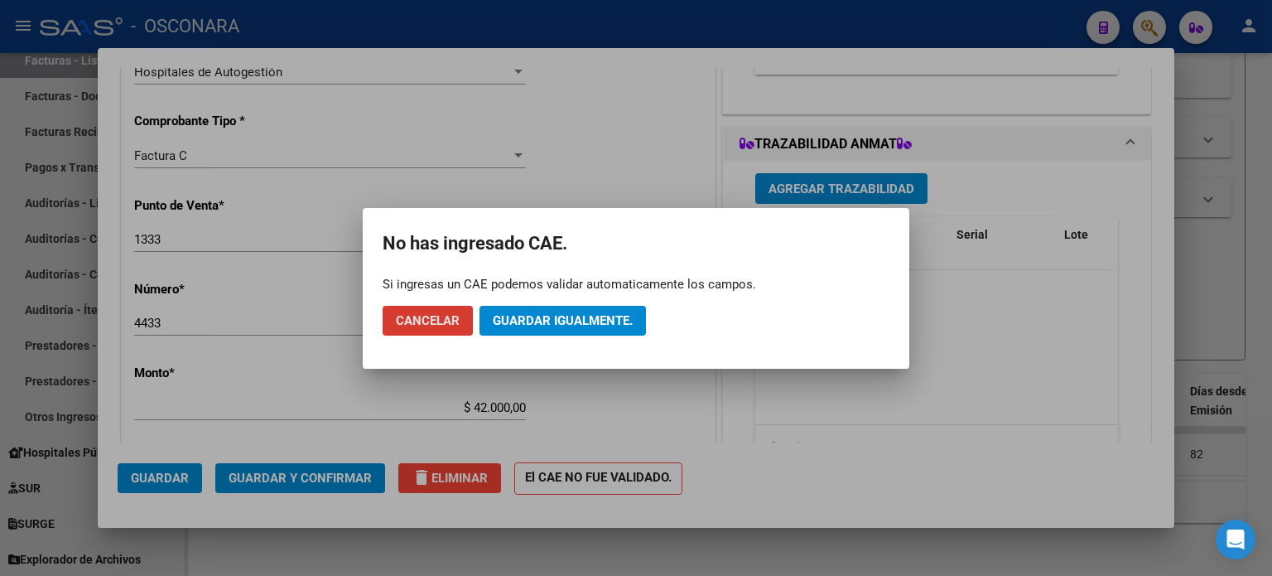
click at [578, 324] on span "Guardar igualmente." at bounding box center [563, 320] width 140 height 15
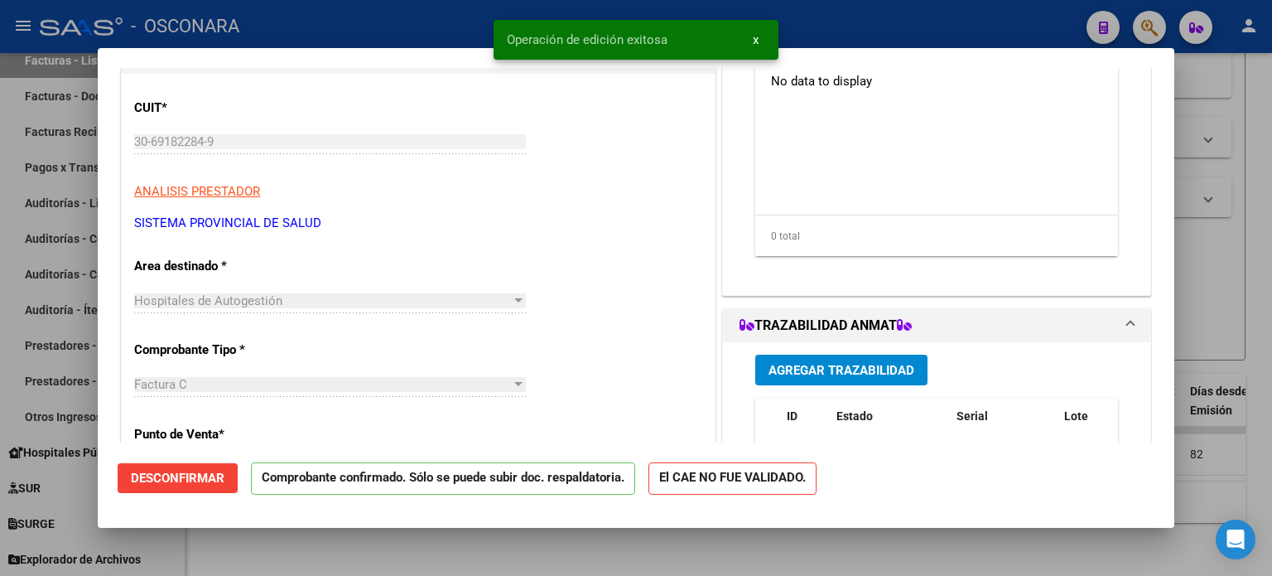
scroll to position [0, 0]
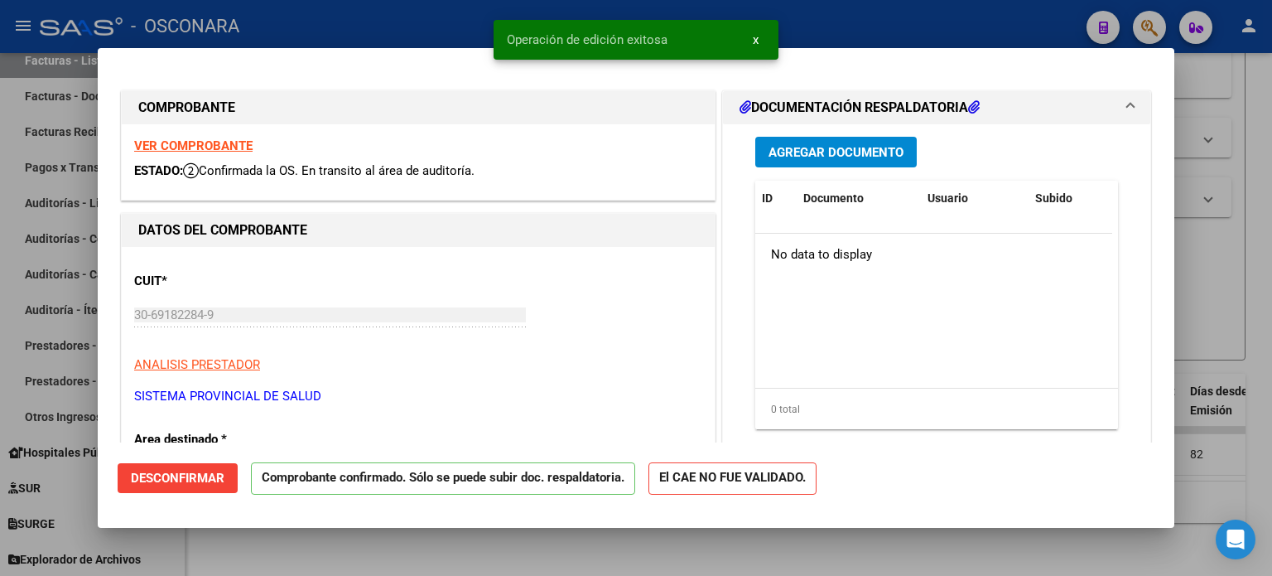
click at [822, 32] on div at bounding box center [636, 288] width 1272 height 576
type input "$ 0,00"
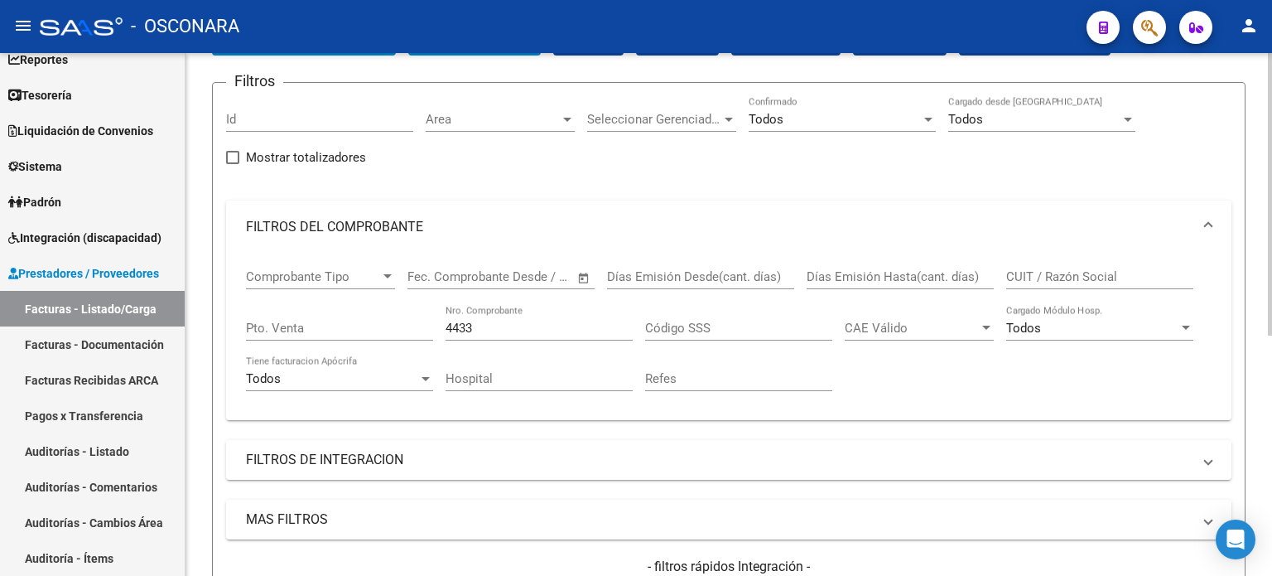
scroll to position [197, 0]
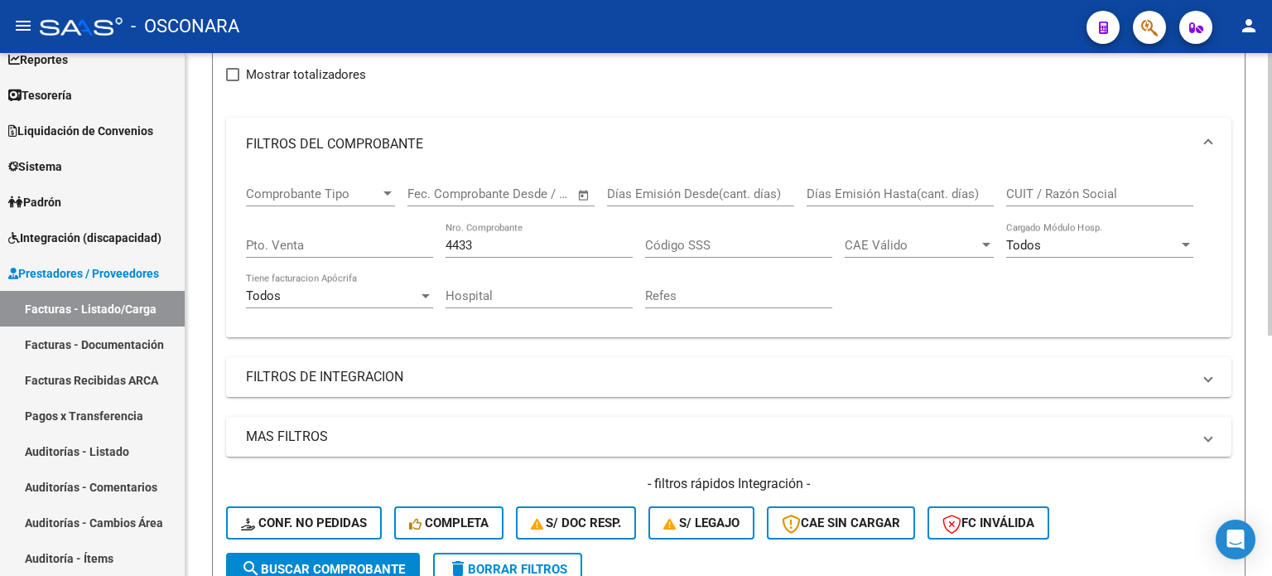
click at [487, 238] on input "4433" at bounding box center [539, 245] width 187 height 15
type input "4"
type input "2296"
click at [212, 446] on form "Filtros Id Area Area Seleccionar Gerenciador Seleccionar Gerenciador Todos Conf…" at bounding box center [729, 299] width 1034 height 601
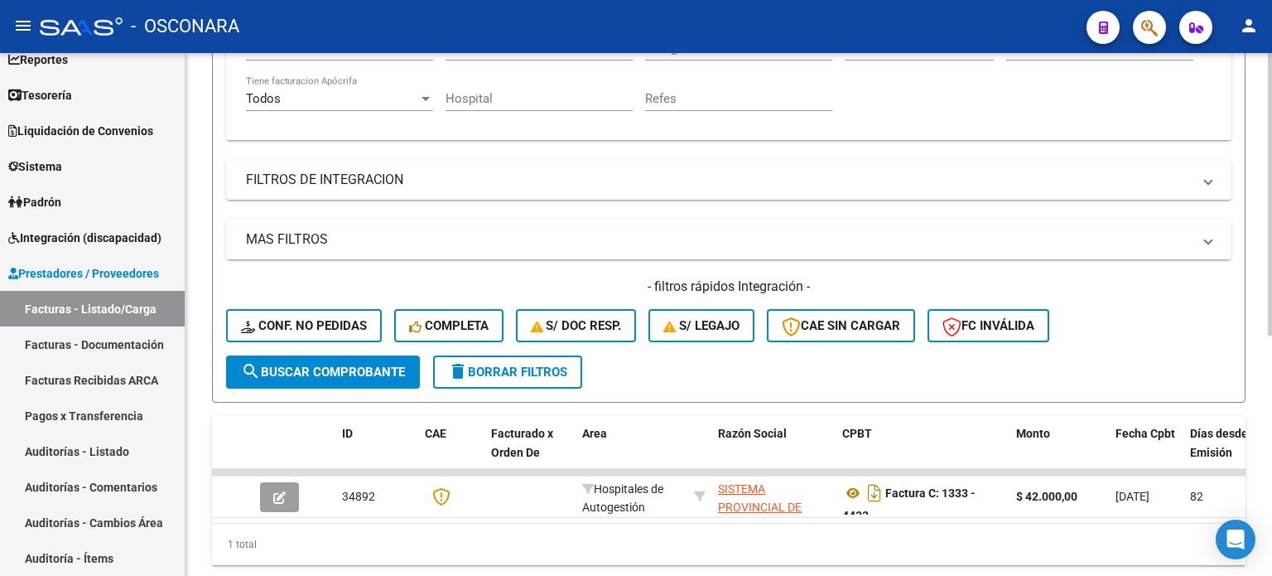
scroll to position [446, 0]
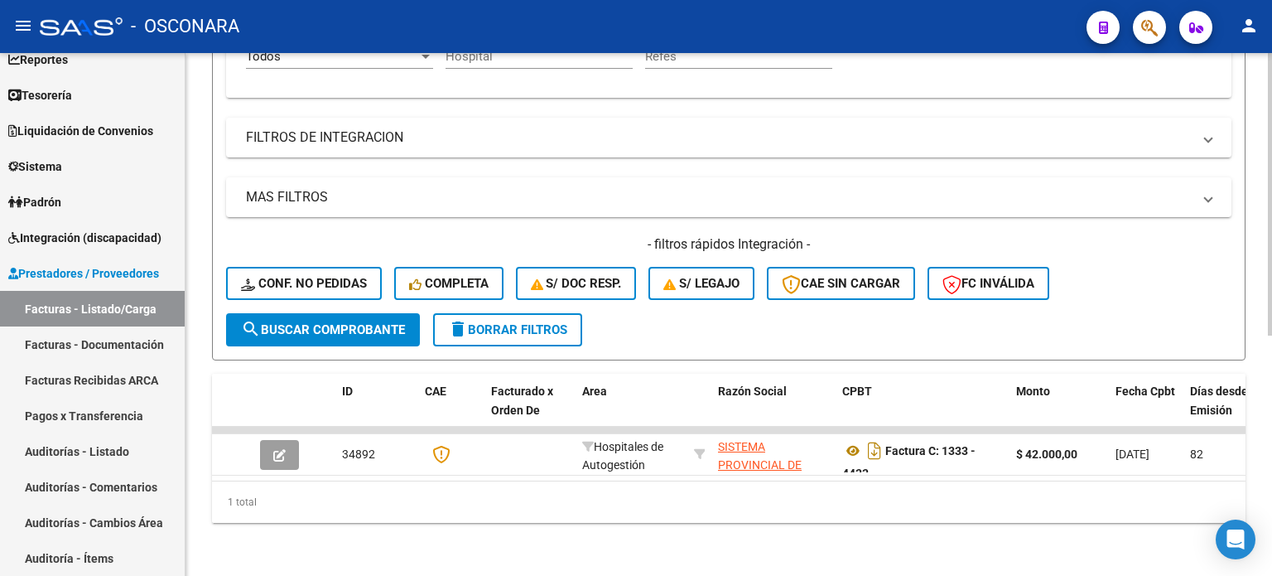
click at [359, 322] on span "search Buscar Comprobante" at bounding box center [323, 329] width 164 height 15
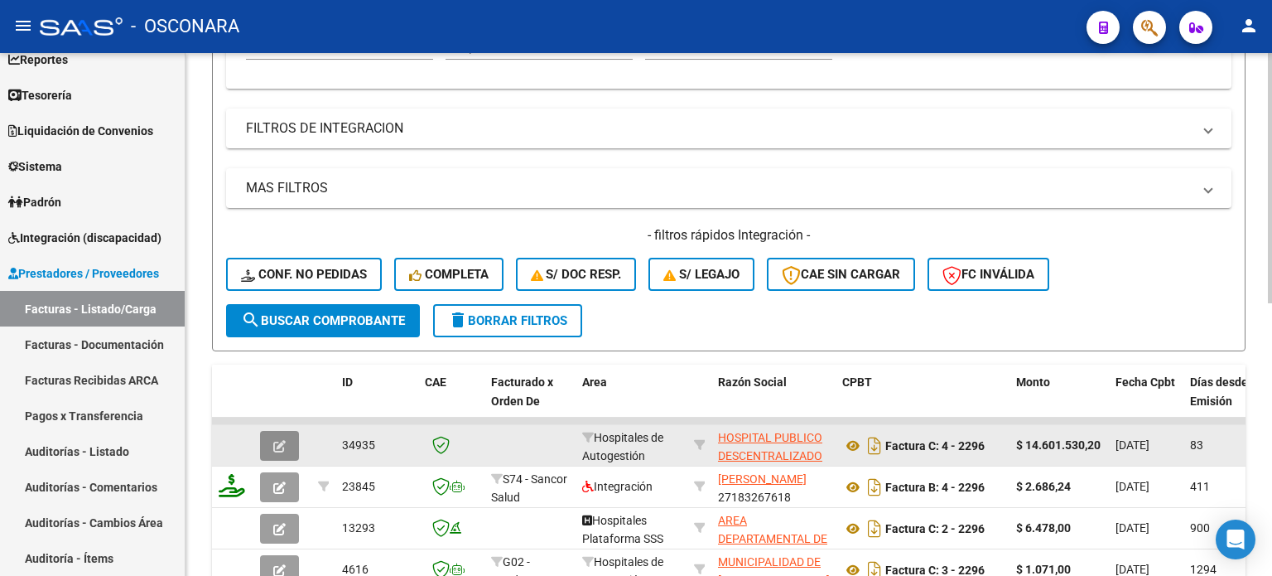
click at [274, 446] on icon "button" at bounding box center [279, 446] width 12 height 12
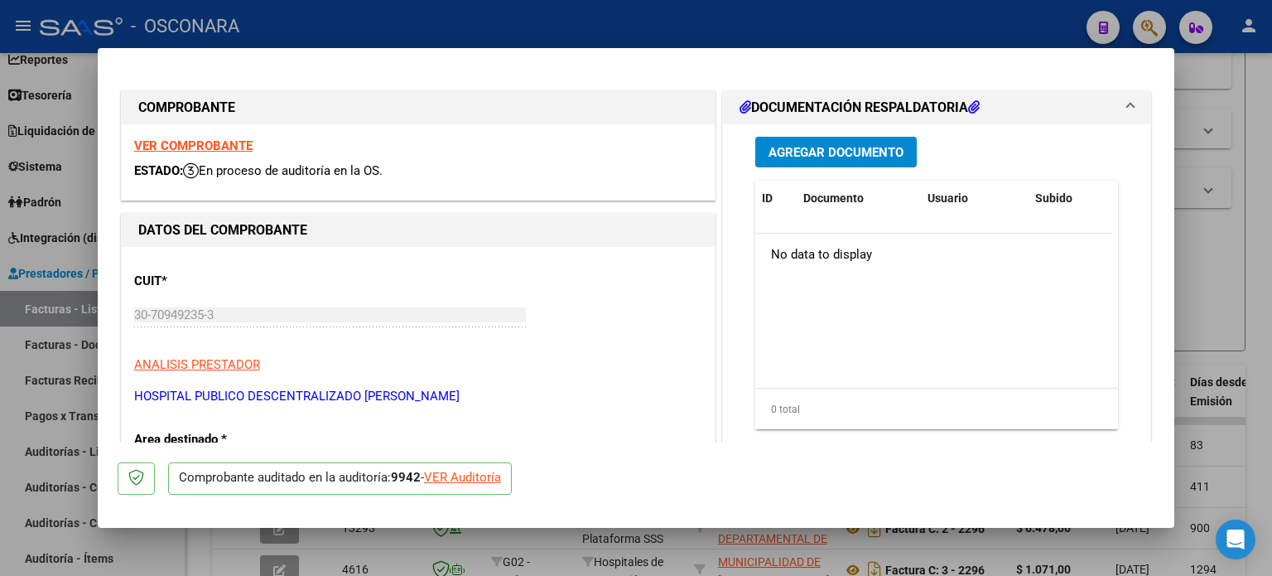
click at [199, 143] on strong "VER COMPROBANTE" at bounding box center [193, 145] width 118 height 15
click at [484, 471] on div "VER Auditoría" at bounding box center [462, 477] width 77 height 19
type input "$ 0,00"
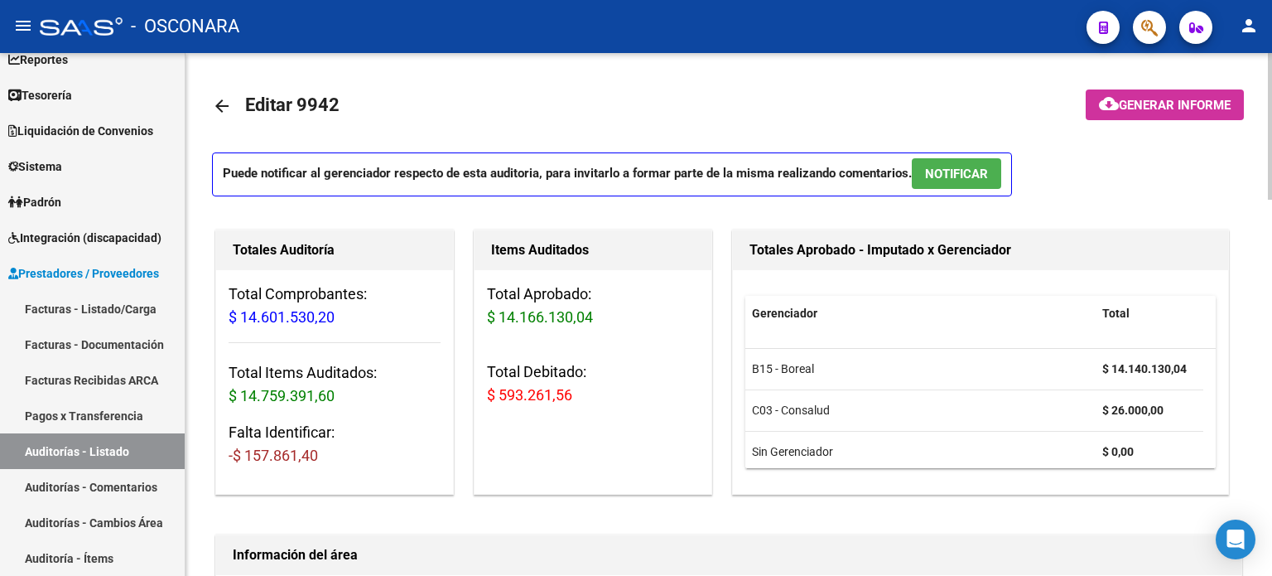
scroll to position [83, 0]
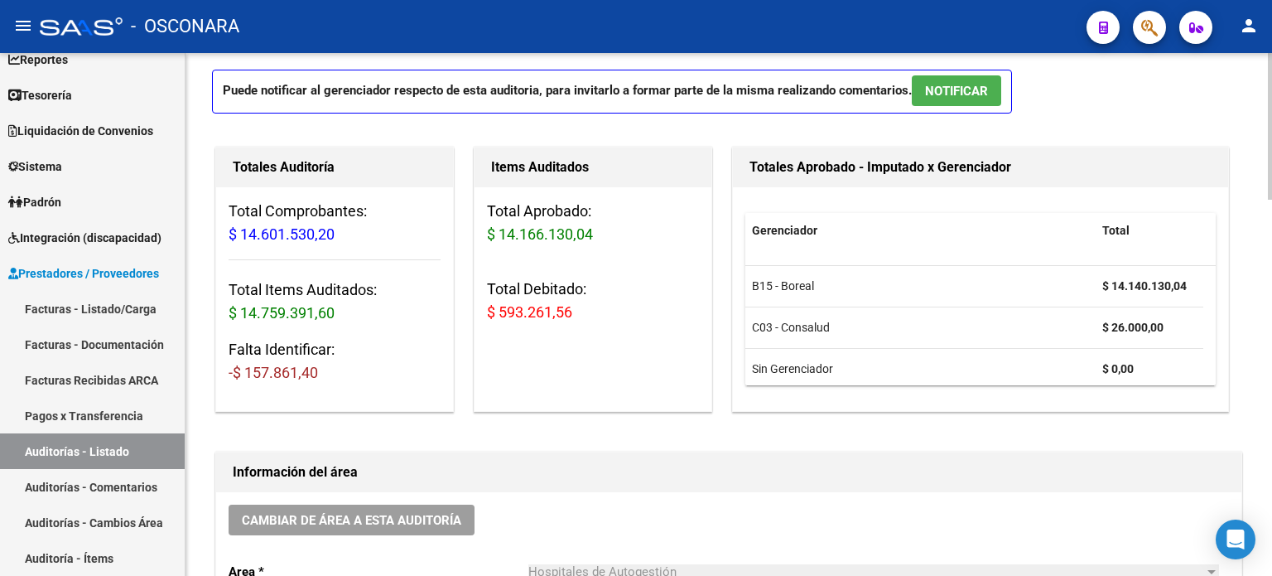
drag, startPoint x: 215, startPoint y: 370, endPoint x: 334, endPoint y: 406, distance: 123.7
click at [334, 406] on div "Totales Auditoría Total Comprobantes: $ 14.601.530,20 Total Items Auditados: $ …" at bounding box center [334, 279] width 239 height 265
click at [347, 387] on div "Total Comprobantes: $ 14.601.530,20 Total Items Auditados: $ 14.759.391,60 Falt…" at bounding box center [334, 298] width 237 height 223
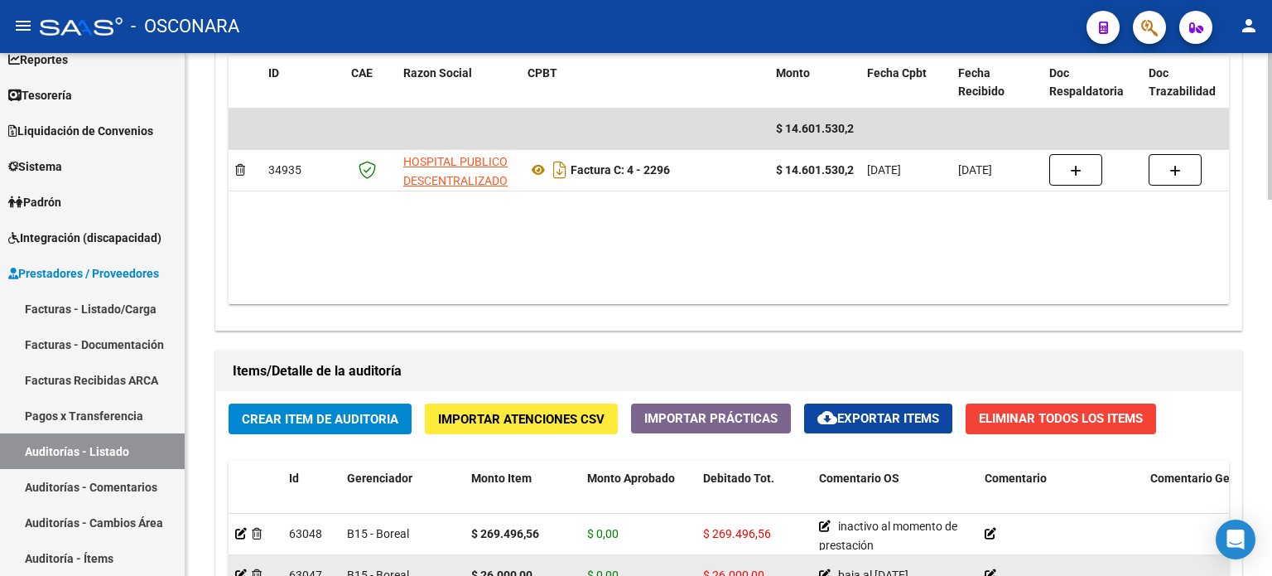
scroll to position [1160, 0]
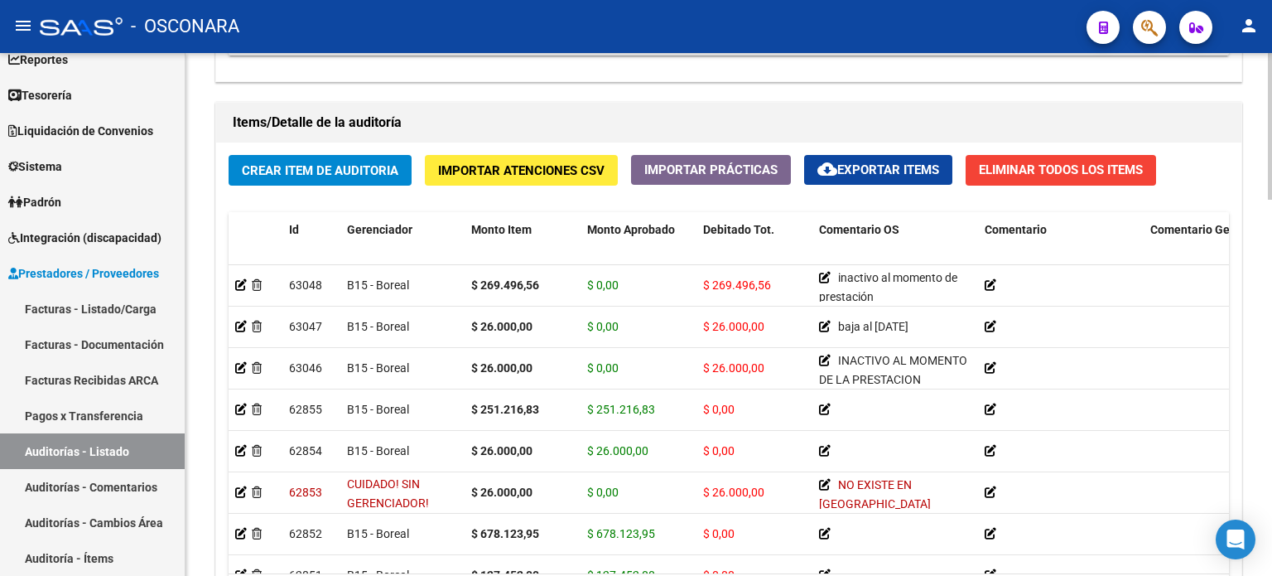
click at [346, 178] on button "Crear Item de Auditoria" at bounding box center [320, 170] width 183 height 31
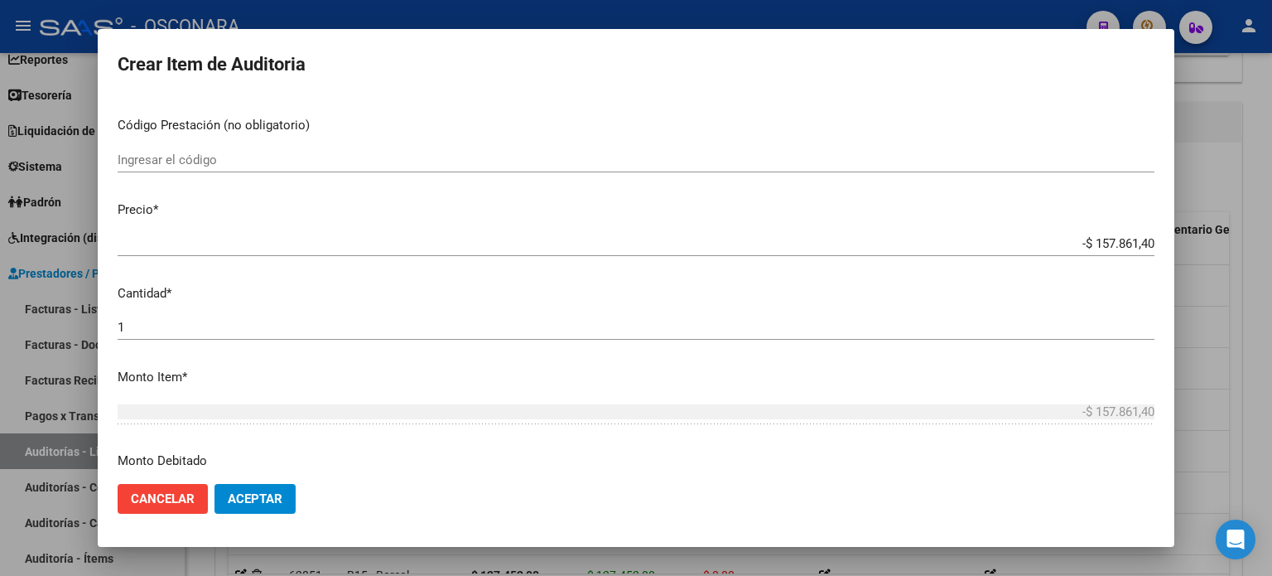
scroll to position [580, 0]
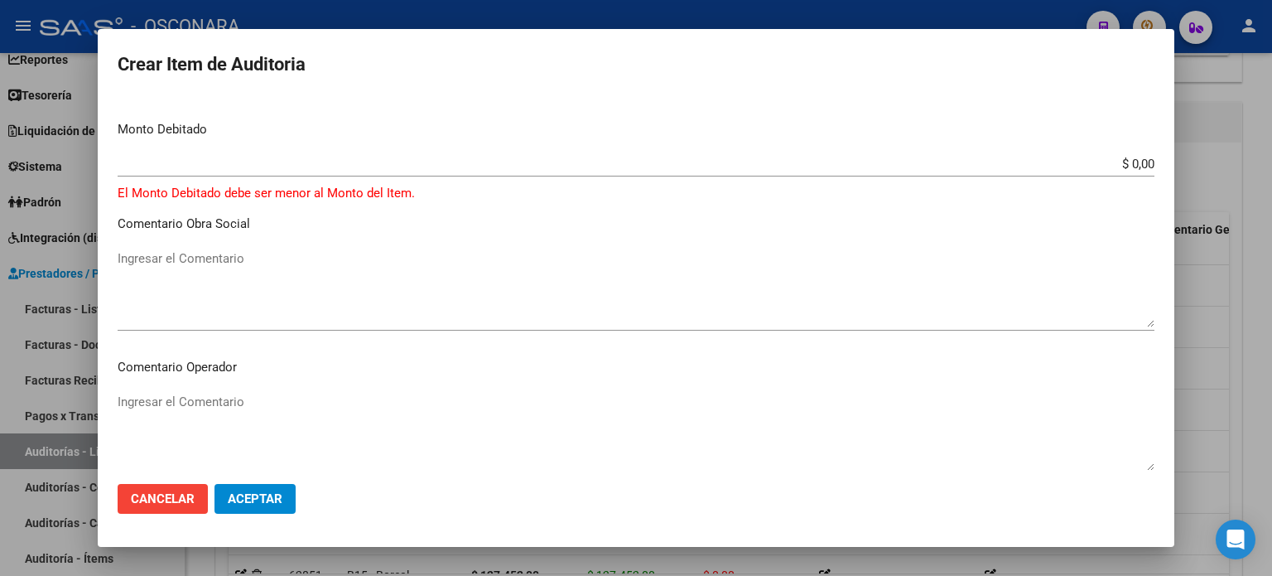
click at [1140, 165] on input "$ 0,00" at bounding box center [636, 164] width 1037 height 15
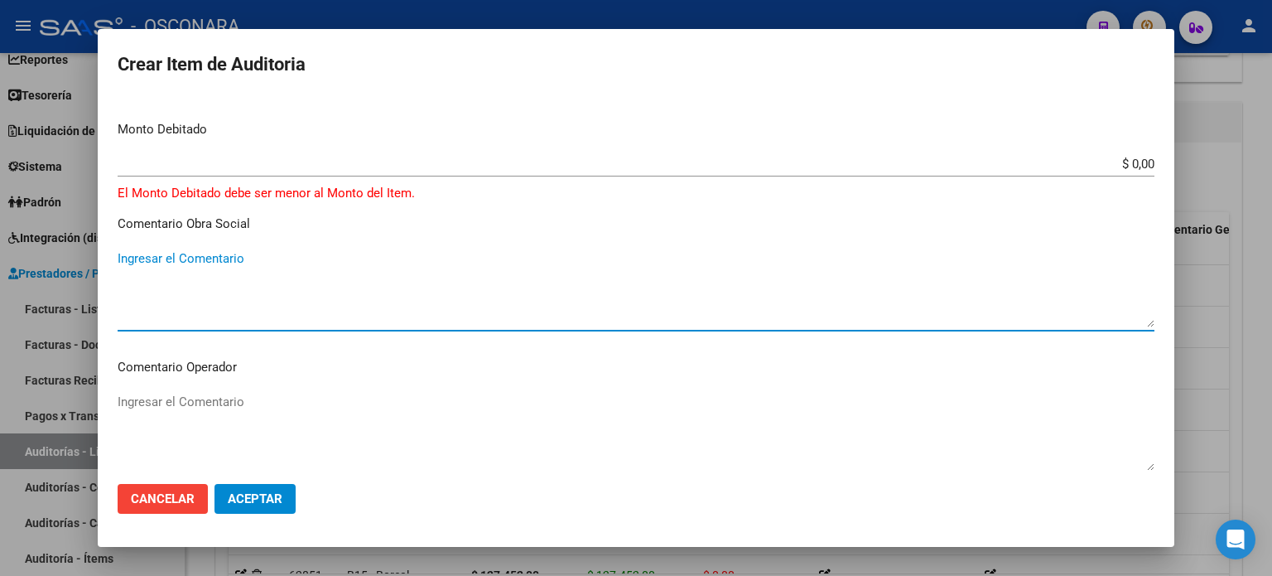
click at [267, 263] on textarea "Ingresar el Comentario" at bounding box center [636, 288] width 1037 height 78
type textarea "sin documentación, sin registro, sin DNI"
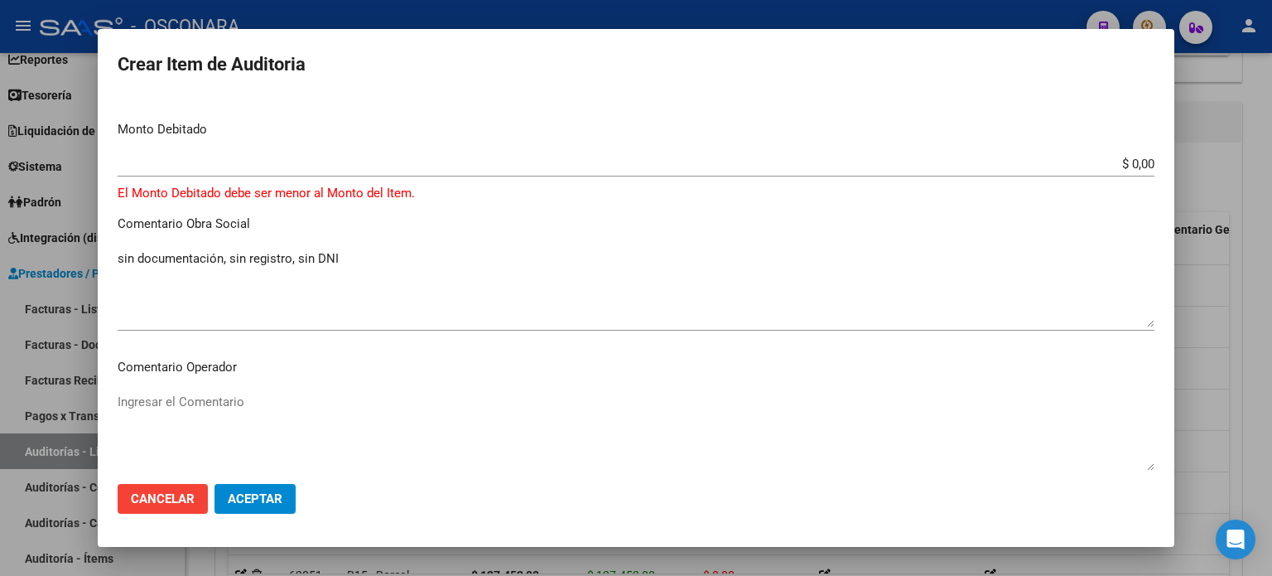
click at [533, 19] on div at bounding box center [636, 288] width 1272 height 576
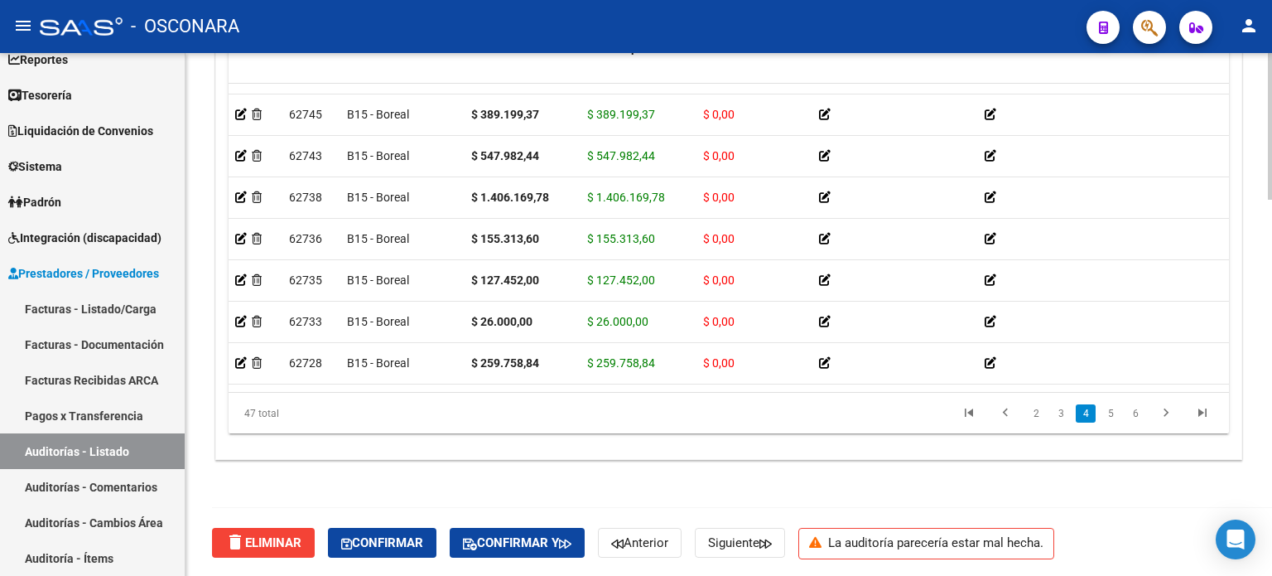
scroll to position [1175, 0]
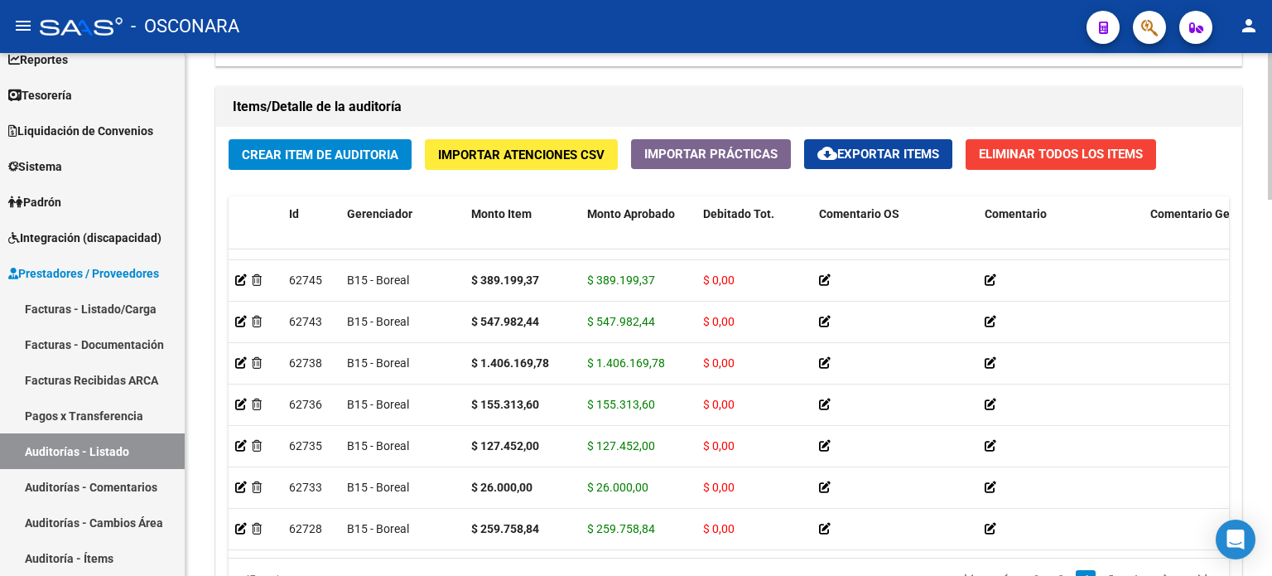
click at [302, 148] on span "Crear Item de Auditoria" at bounding box center [320, 154] width 157 height 15
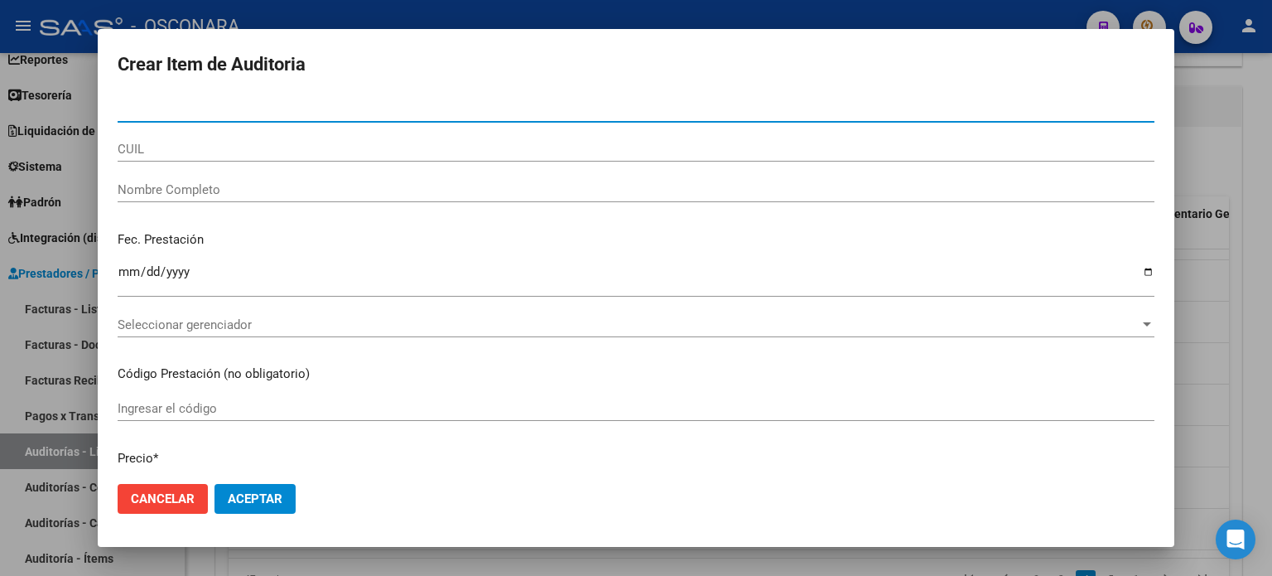
click at [157, 138] on div "CUIL" at bounding box center [636, 149] width 1037 height 25
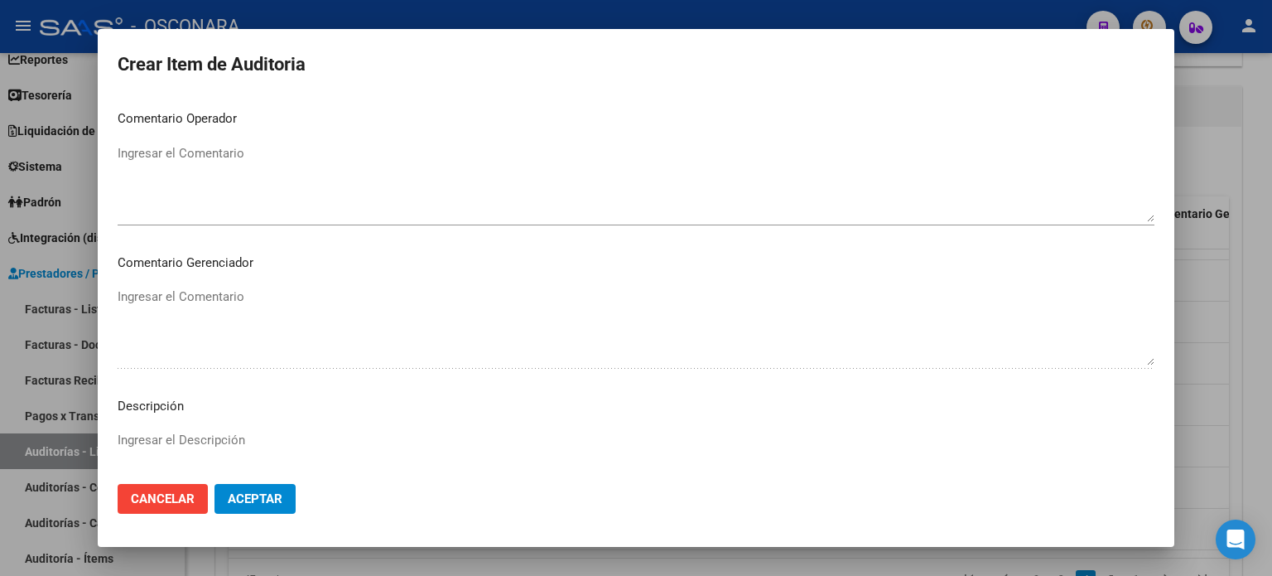
scroll to position [497, 0]
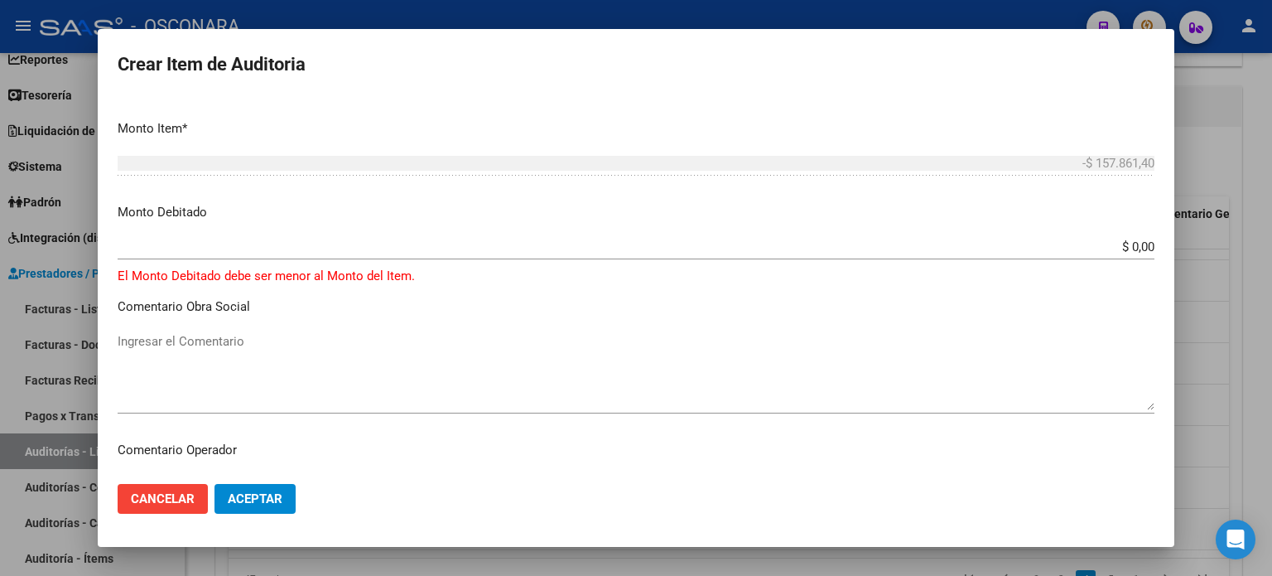
click at [1136, 245] on input "$ 0,00" at bounding box center [636, 246] width 1037 height 15
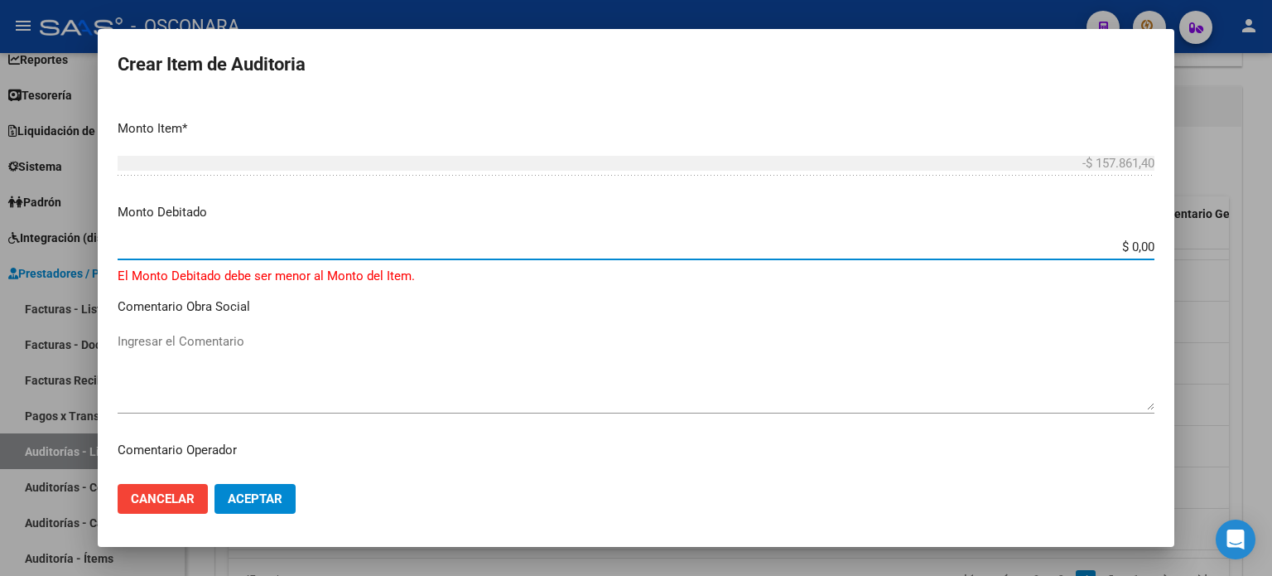
click at [1141, 248] on input "$ 0,00" at bounding box center [636, 246] width 1037 height 15
type input "$ 157.861,40"
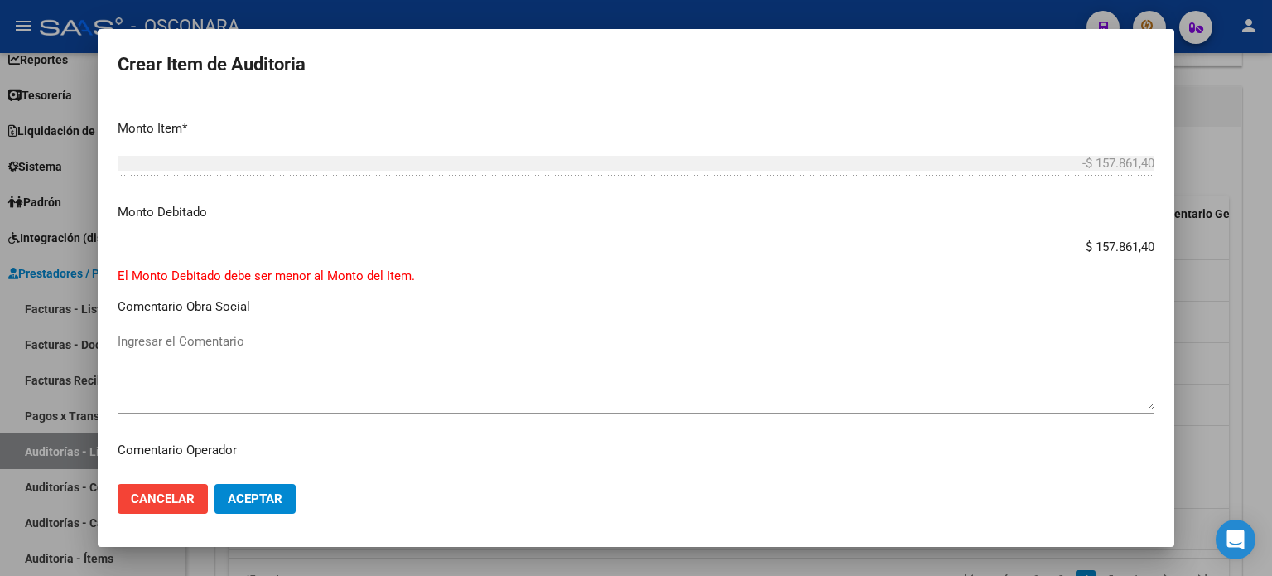
click at [438, 306] on p "Comentario Obra Social" at bounding box center [636, 306] width 1037 height 19
click at [428, 282] on p "El Monto Debitado debe ser menor al Monto del Item." at bounding box center [636, 276] width 1037 height 19
click at [157, 345] on textarea "Ingresar el Comentario" at bounding box center [636, 371] width 1037 height 78
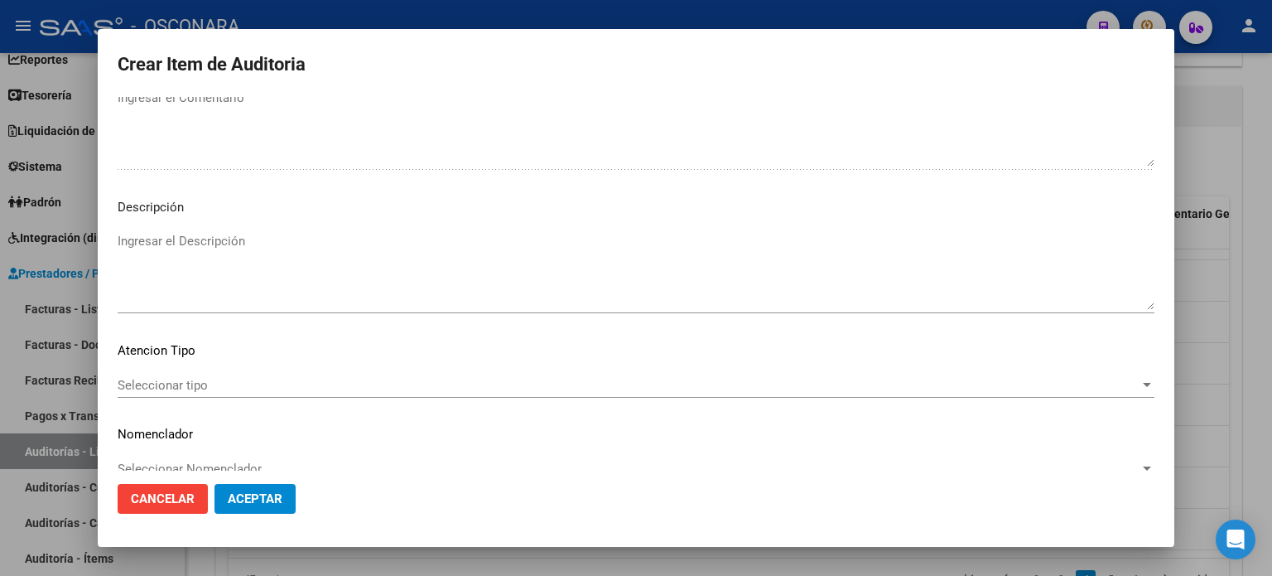
scroll to position [1053, 0]
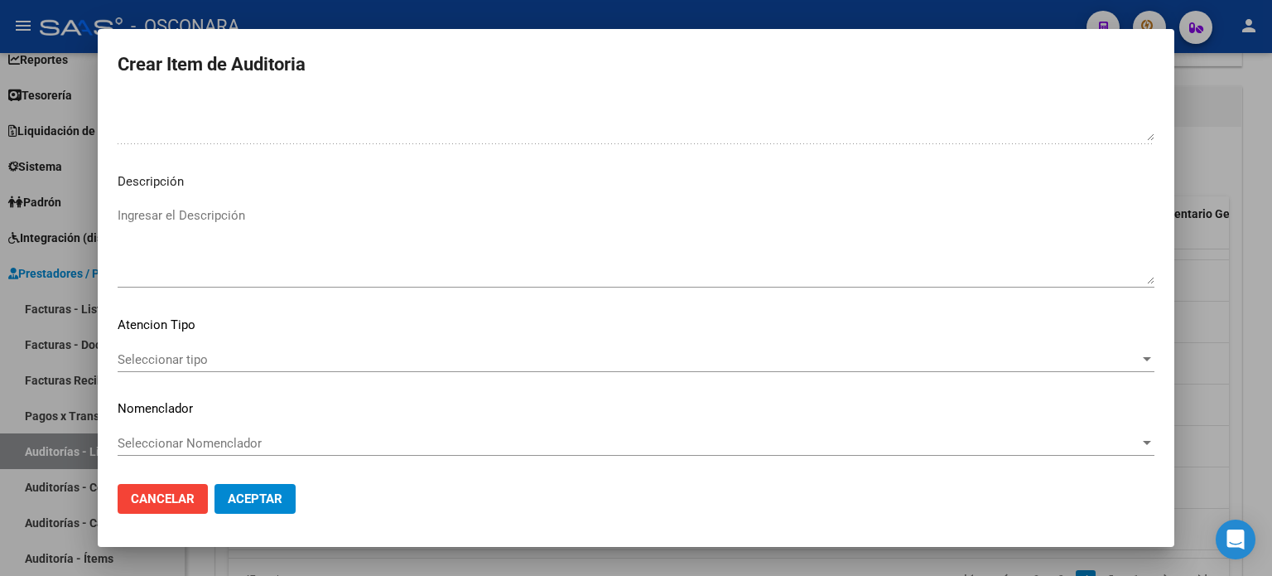
click at [257, 210] on textarea "Ingresar el Descripción" at bounding box center [636, 245] width 1037 height 78
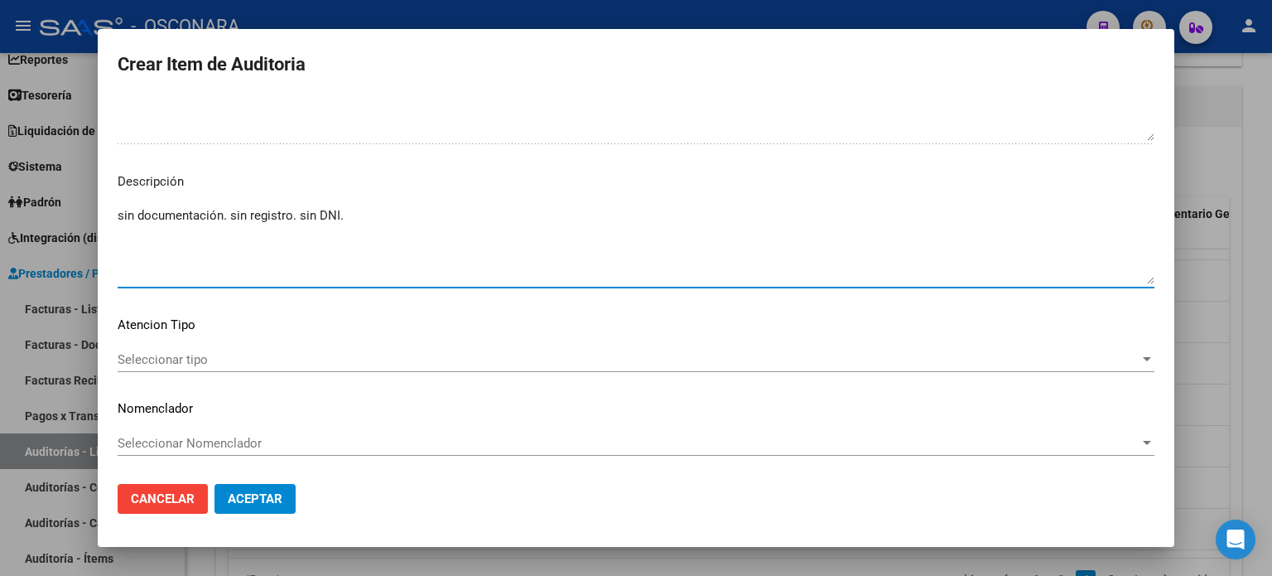
type textarea "sin documentación. sin registro. sin DNI."
click at [243, 504] on span "Aceptar" at bounding box center [255, 498] width 55 height 15
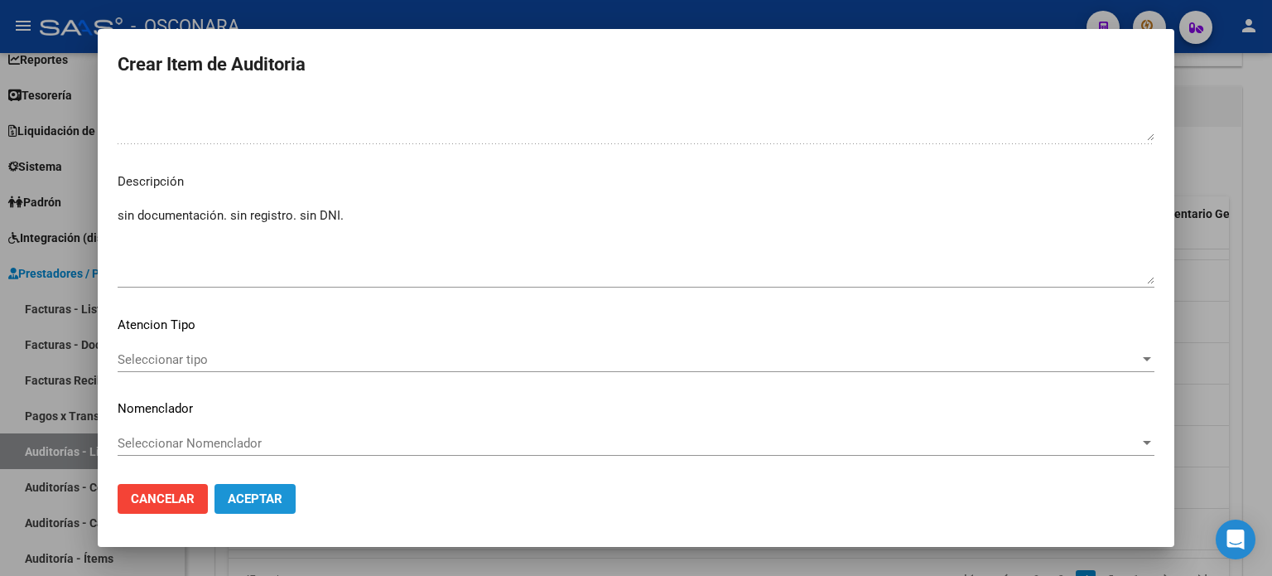
click at [241, 494] on span "Aceptar" at bounding box center [255, 498] width 55 height 15
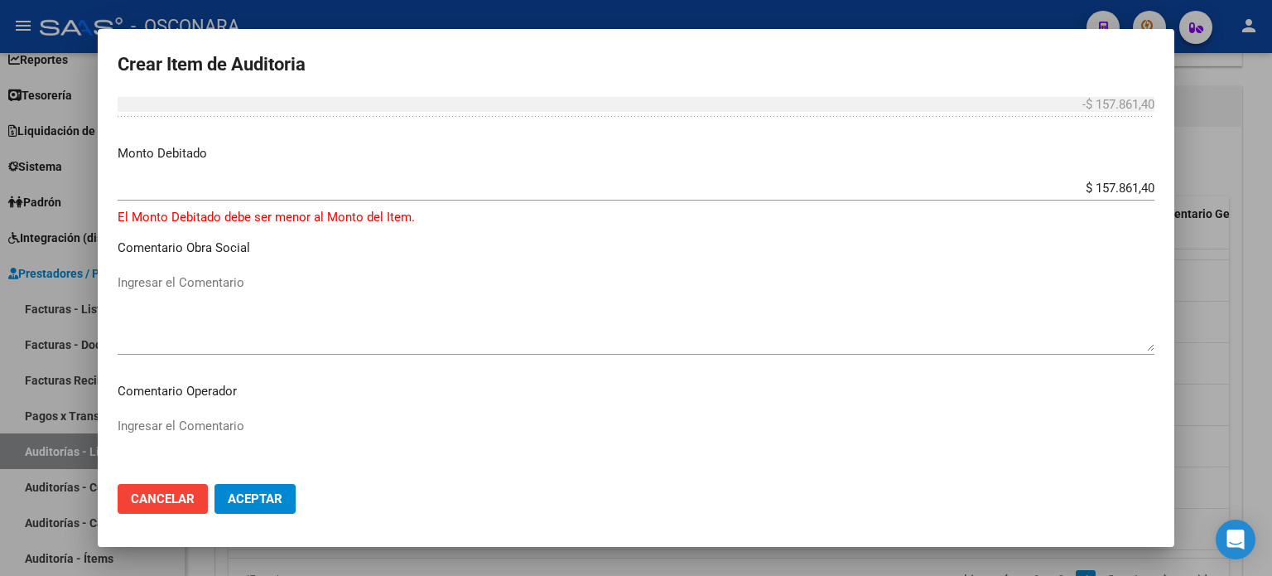
scroll to position [473, 0]
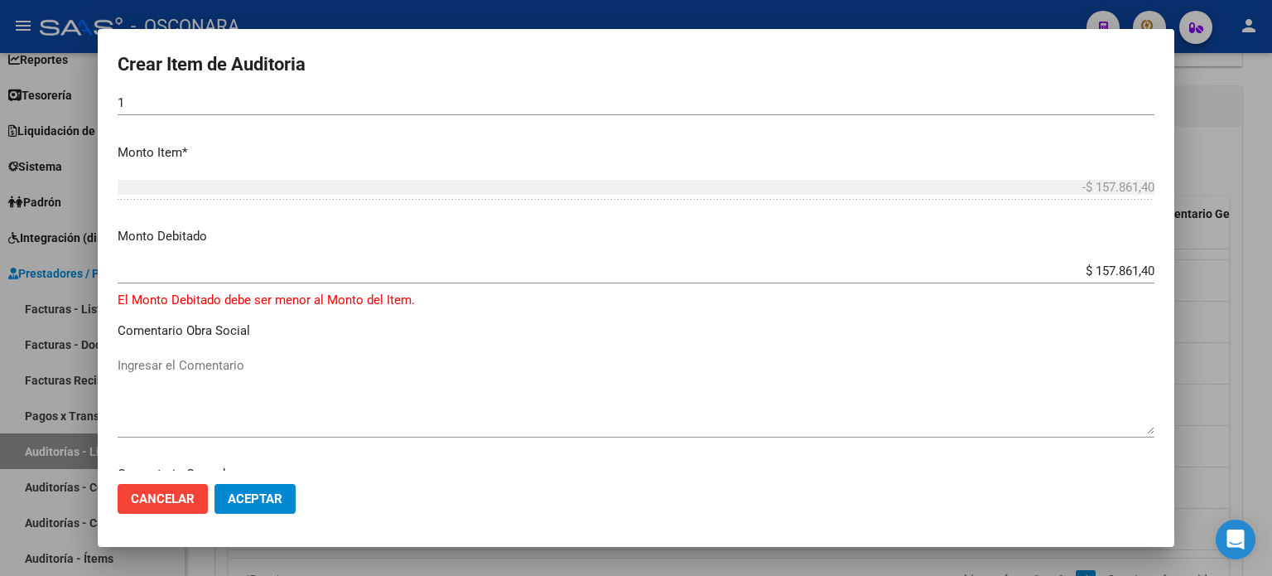
click at [1071, 267] on input "$ 157.861,40" at bounding box center [636, 270] width 1037 height 15
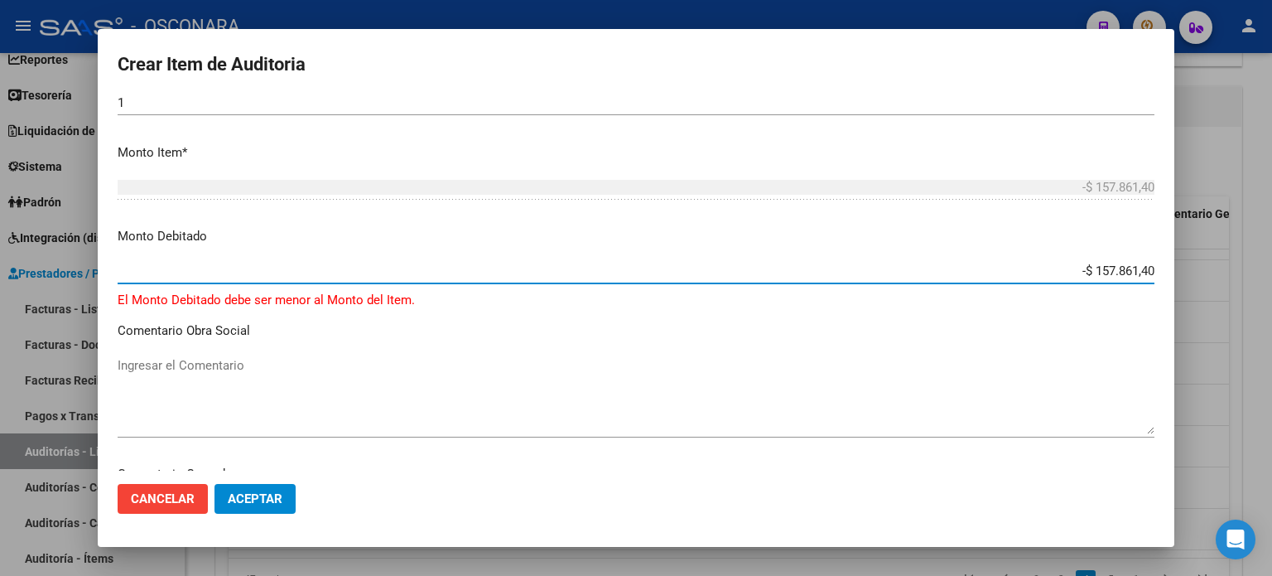
click at [540, 334] on p "Comentario Obra Social" at bounding box center [636, 330] width 1037 height 19
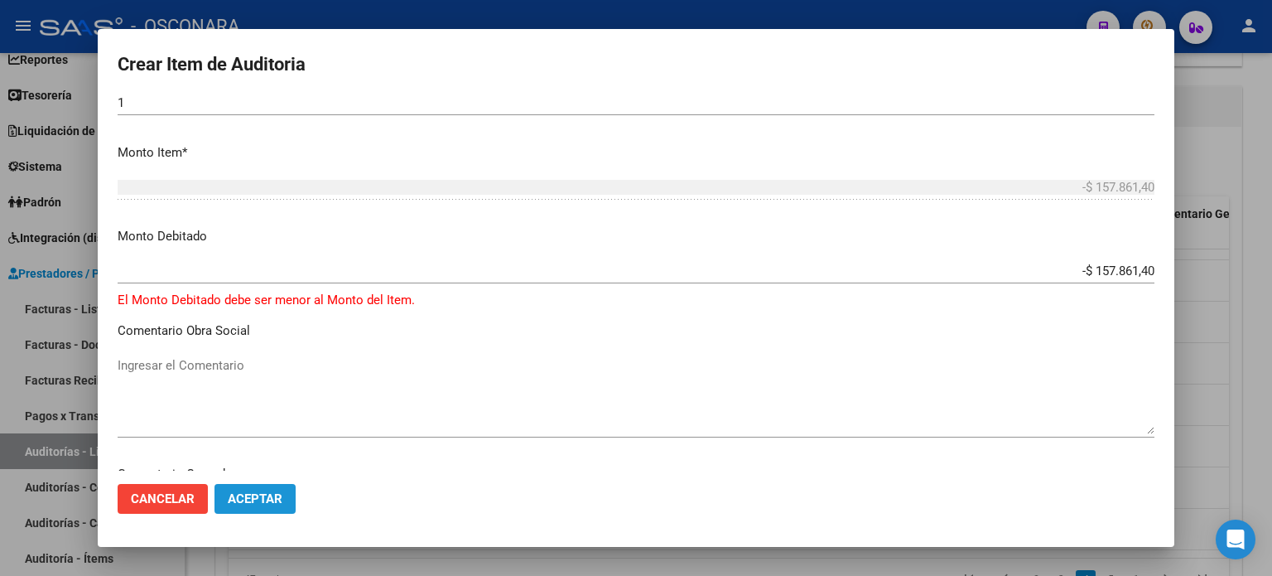
click at [263, 495] on span "Aceptar" at bounding box center [255, 498] width 55 height 15
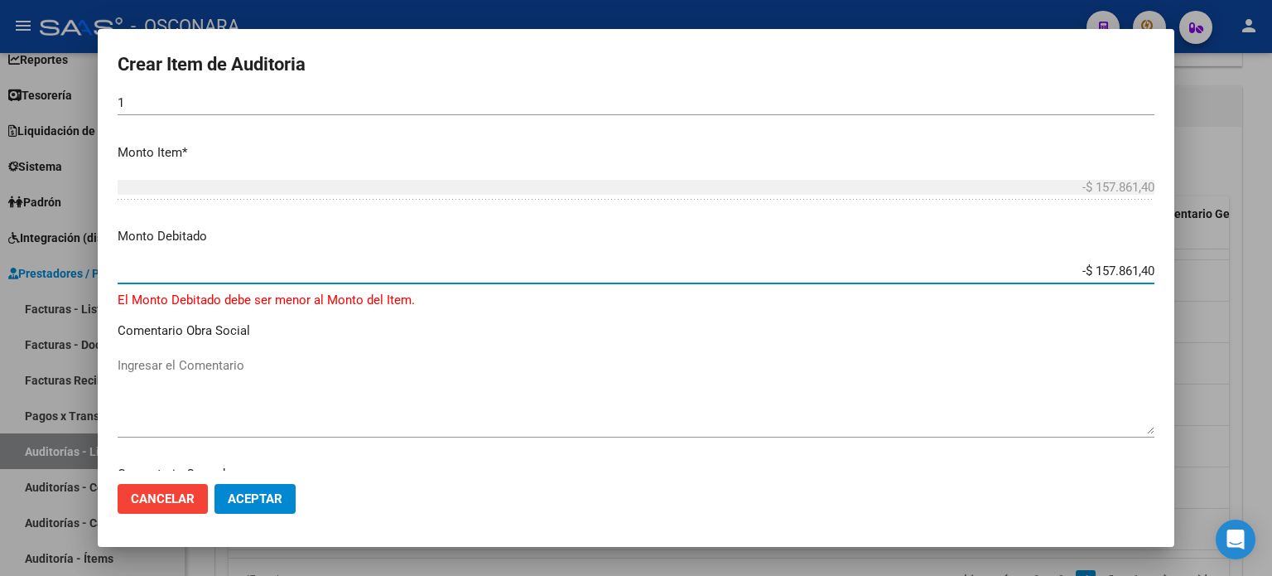
drag, startPoint x: 1073, startPoint y: 271, endPoint x: 1189, endPoint y: 221, distance: 126.9
click at [1072, 271] on input "-$ 157.861,40" at bounding box center [636, 270] width 1037 height 15
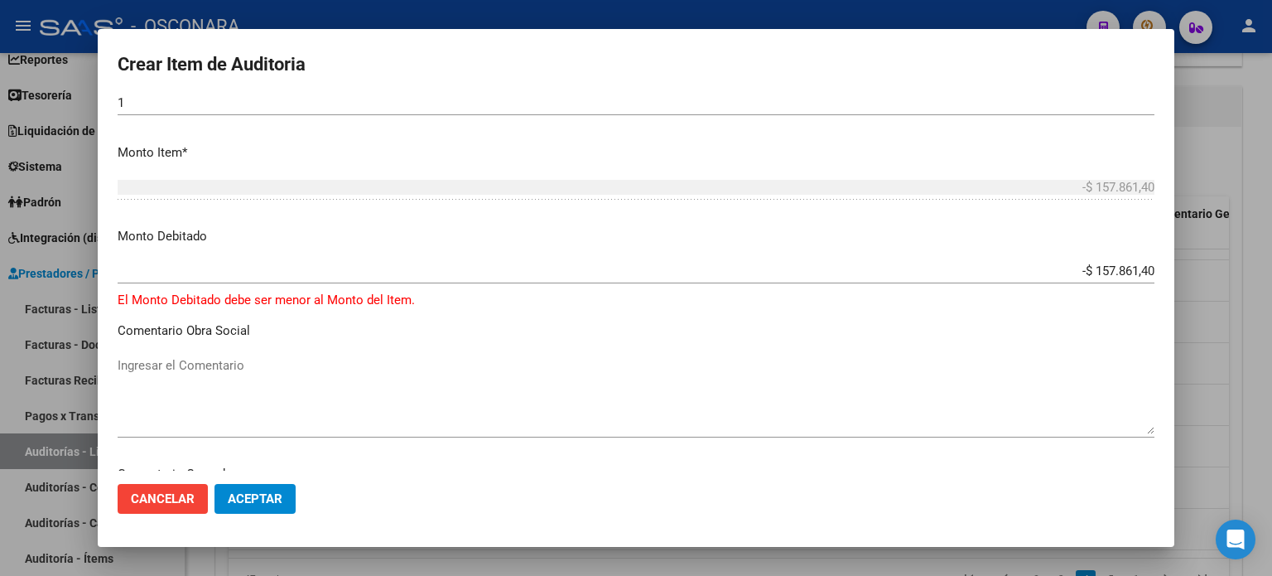
click at [747, 320] on mat-dialog-content "Nro Documento CUIL Nombre Completo Fec. Prestación Ingresar la fecha Selecciona…" at bounding box center [636, 284] width 1077 height 374
click at [1140, 270] on input "-$ 157.861,40" at bounding box center [636, 270] width 1037 height 15
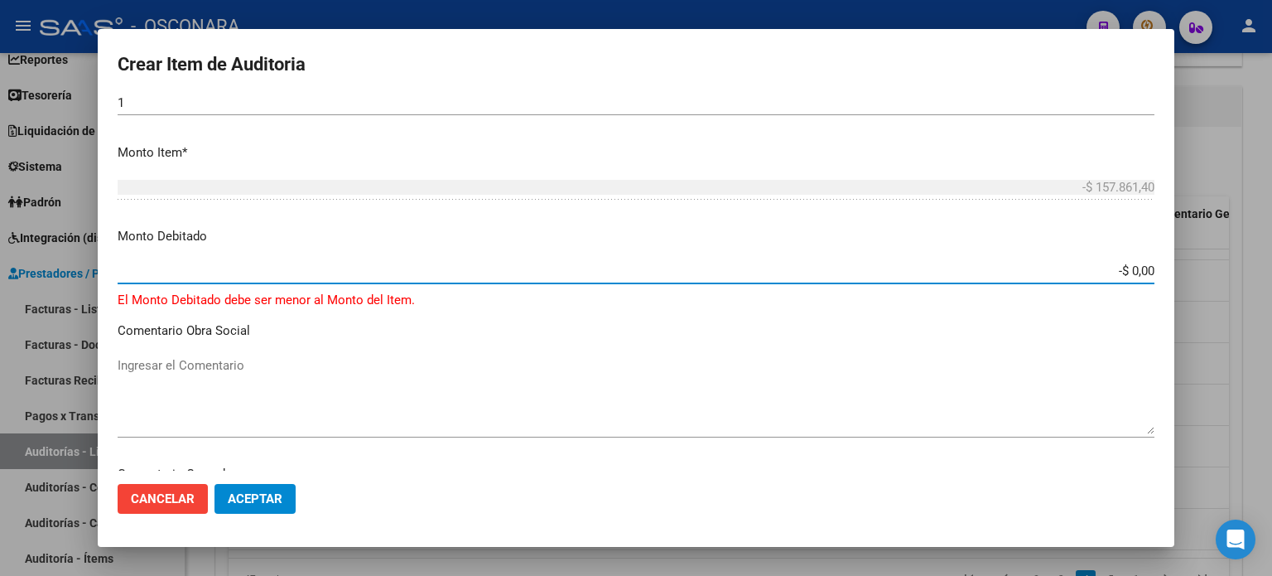
type input "-$ 0,00"
click at [242, 495] on span "Aceptar" at bounding box center [255, 498] width 55 height 15
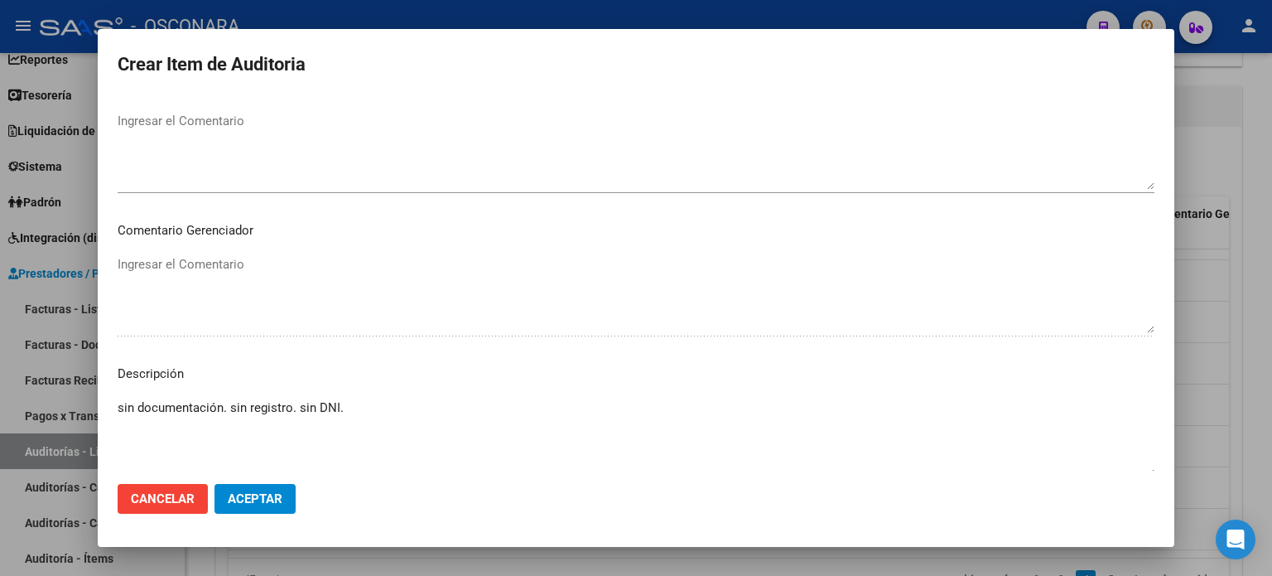
scroll to position [1053, 0]
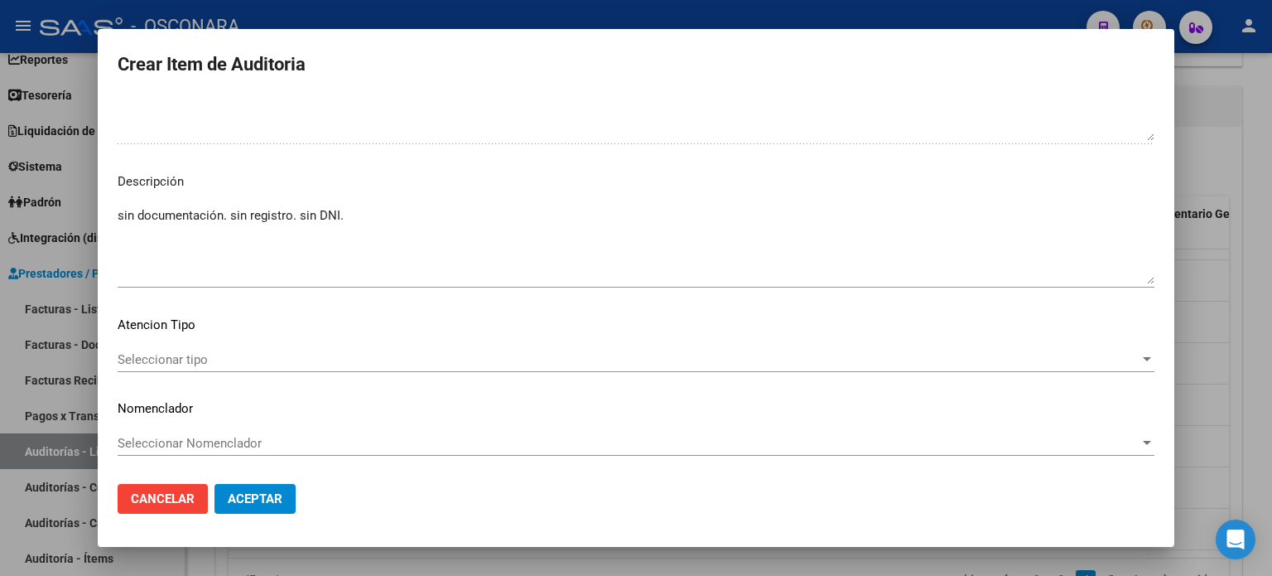
click at [262, 345] on mat-dialog-content "Nro Documento CUIL Nombre Completo Fec. Prestación Ingresar la fecha Selecciona…" at bounding box center [636, 284] width 1077 height 374
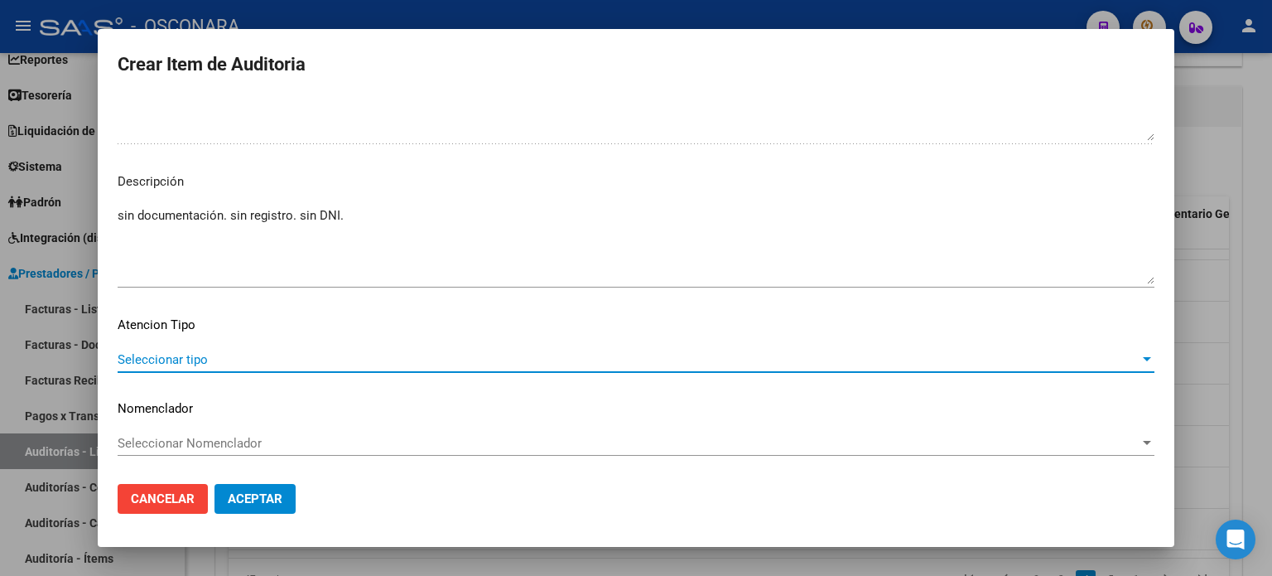
click at [255, 357] on span "Seleccionar tipo" at bounding box center [629, 359] width 1022 height 15
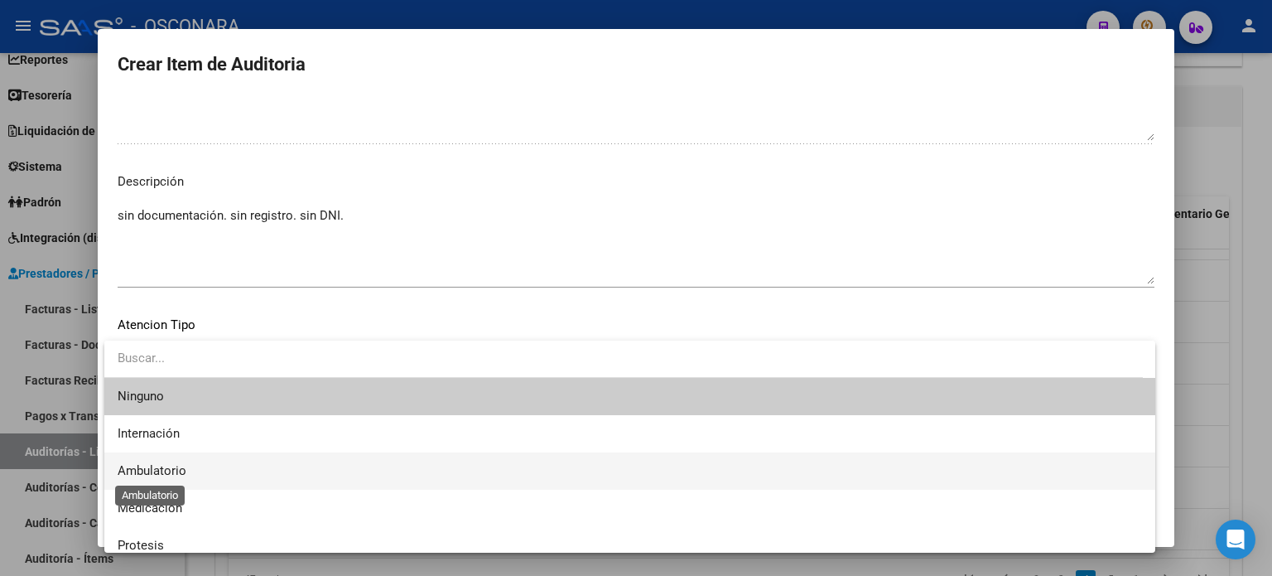
click at [171, 465] on span "Ambulatorio" at bounding box center [152, 470] width 69 height 15
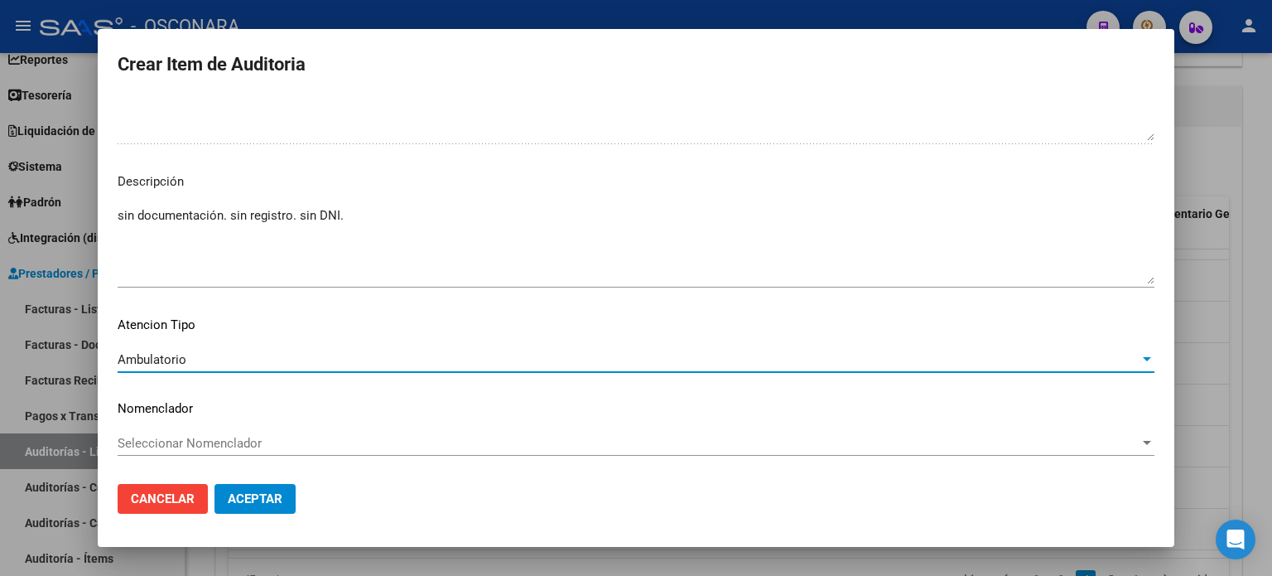
click at [437, 216] on textarea "sin documentación. sin registro. sin DNI." at bounding box center [636, 245] width 1037 height 78
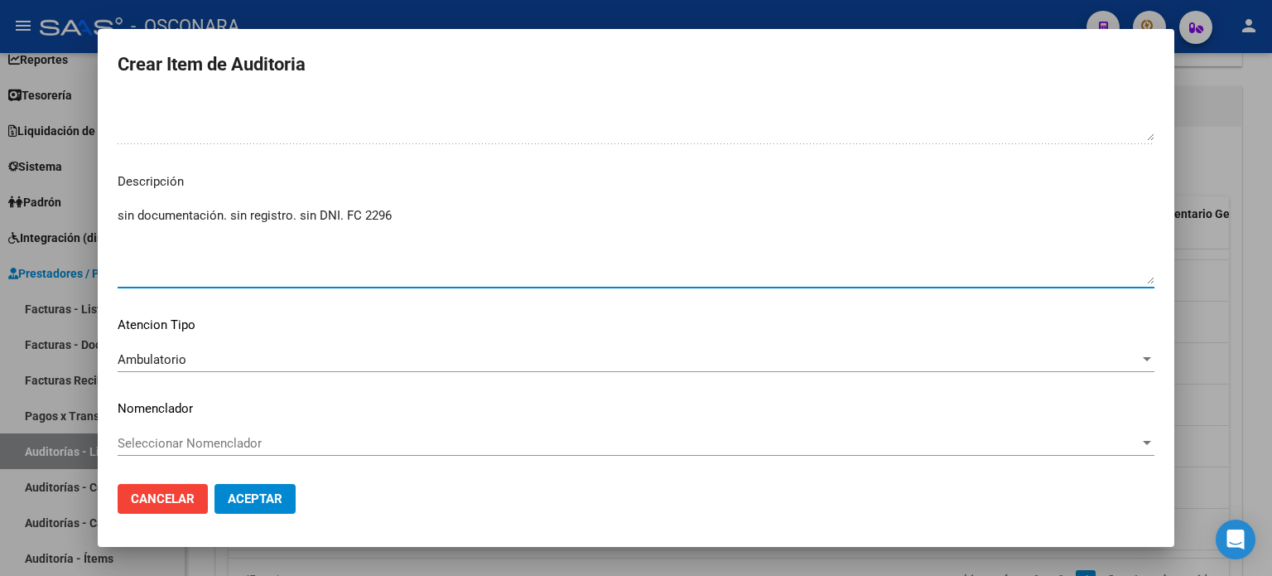
type textarea "sin documentación. sin registro. sin DNI. FC 2296"
click at [267, 497] on span "Aceptar" at bounding box center [255, 498] width 55 height 15
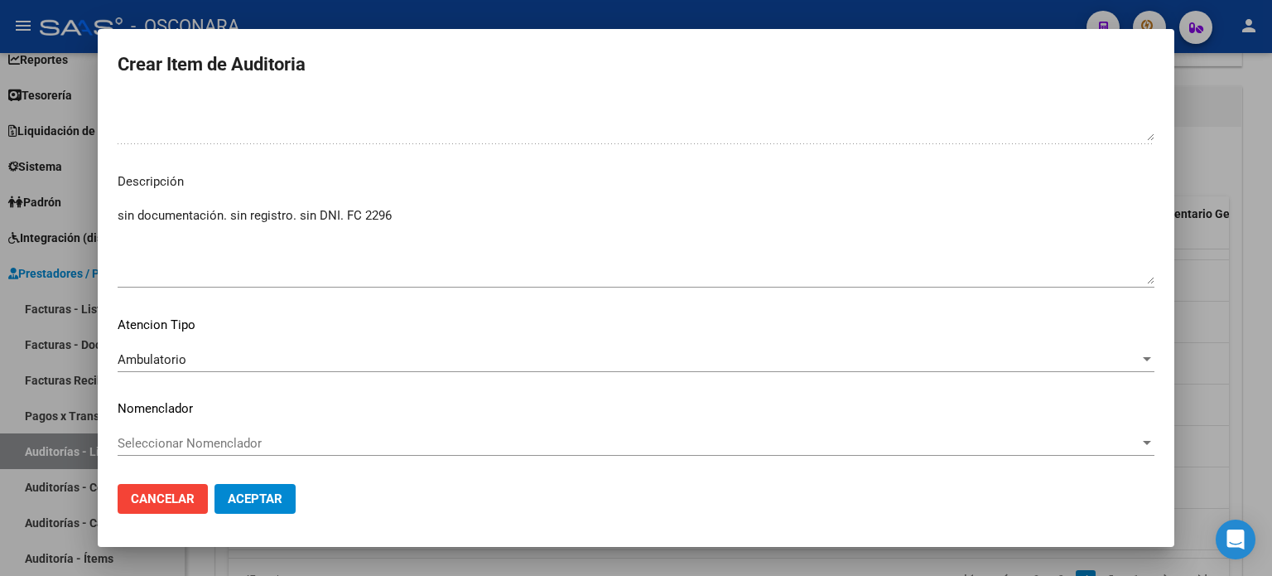
click at [267, 497] on span "Aceptar" at bounding box center [255, 498] width 55 height 15
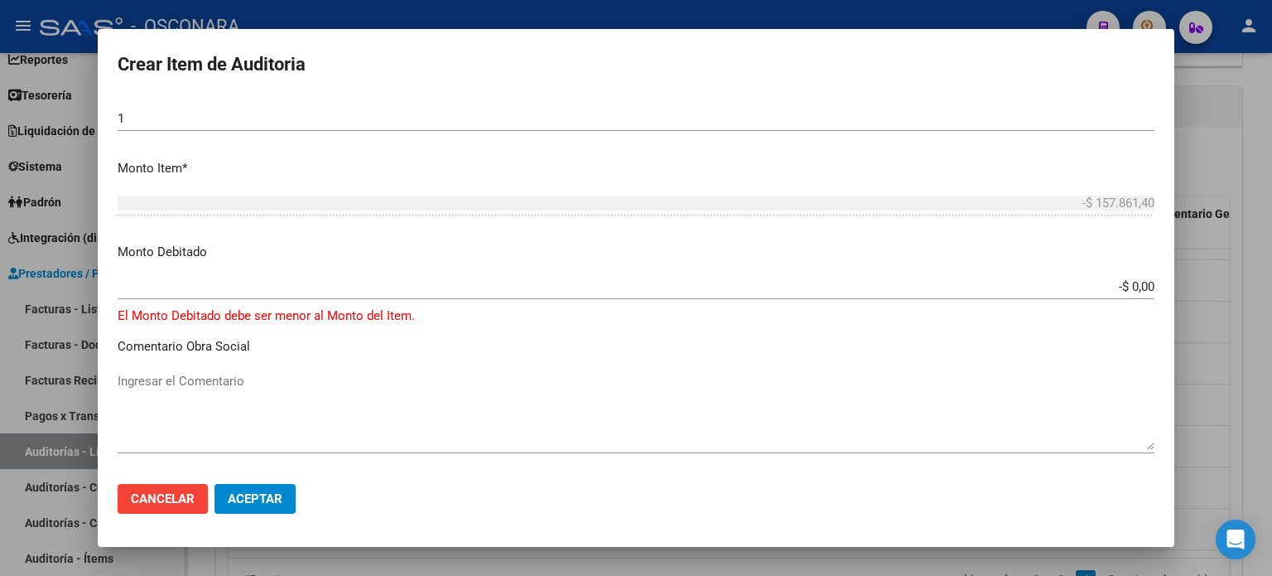
scroll to position [307, 0]
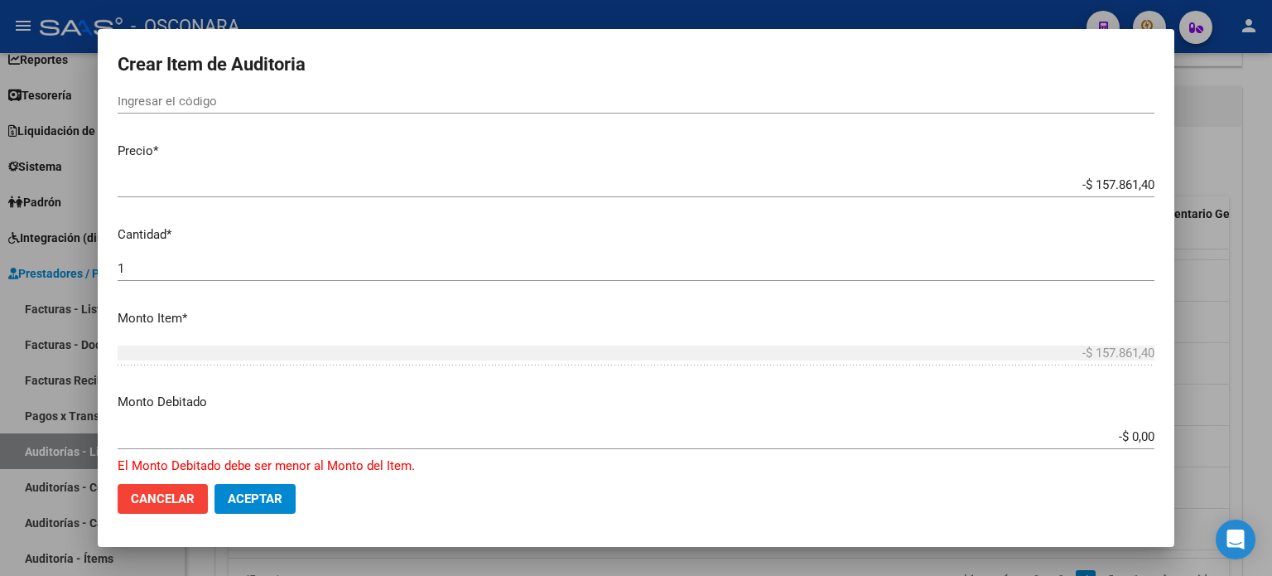
click at [1065, 443] on input "-$ 0,00" at bounding box center [636, 436] width 1037 height 15
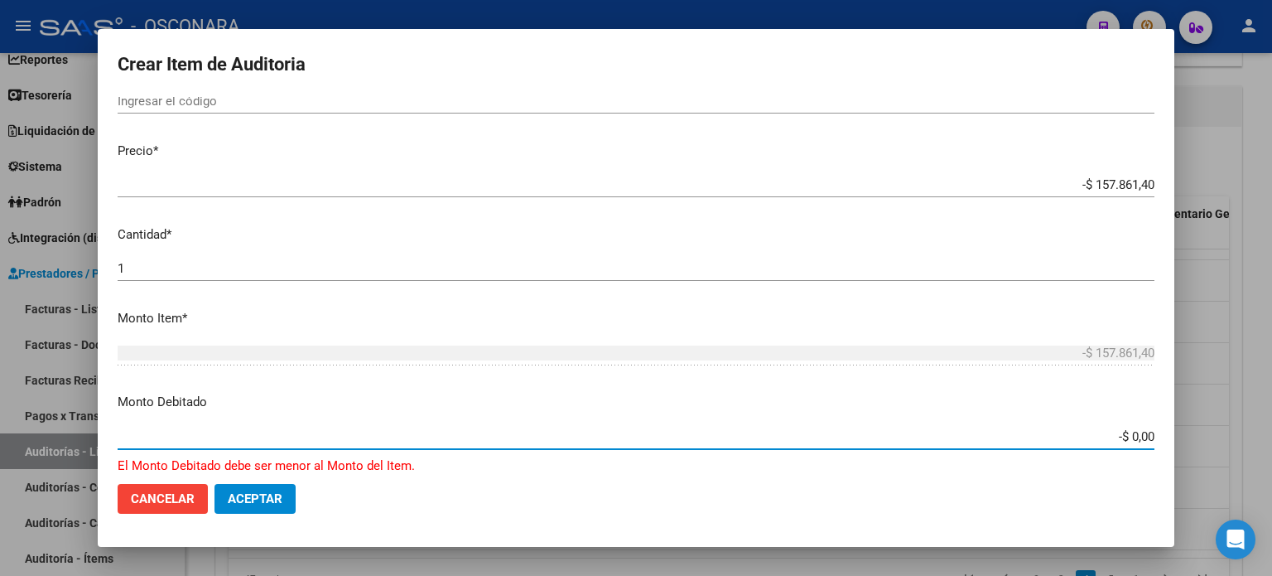
click at [1138, 437] on input "-$ 0,00" at bounding box center [636, 436] width 1037 height 15
click at [863, 441] on input "-$ 0,00" at bounding box center [636, 436] width 1037 height 15
click at [257, 506] on span "Aceptar" at bounding box center [255, 498] width 55 height 15
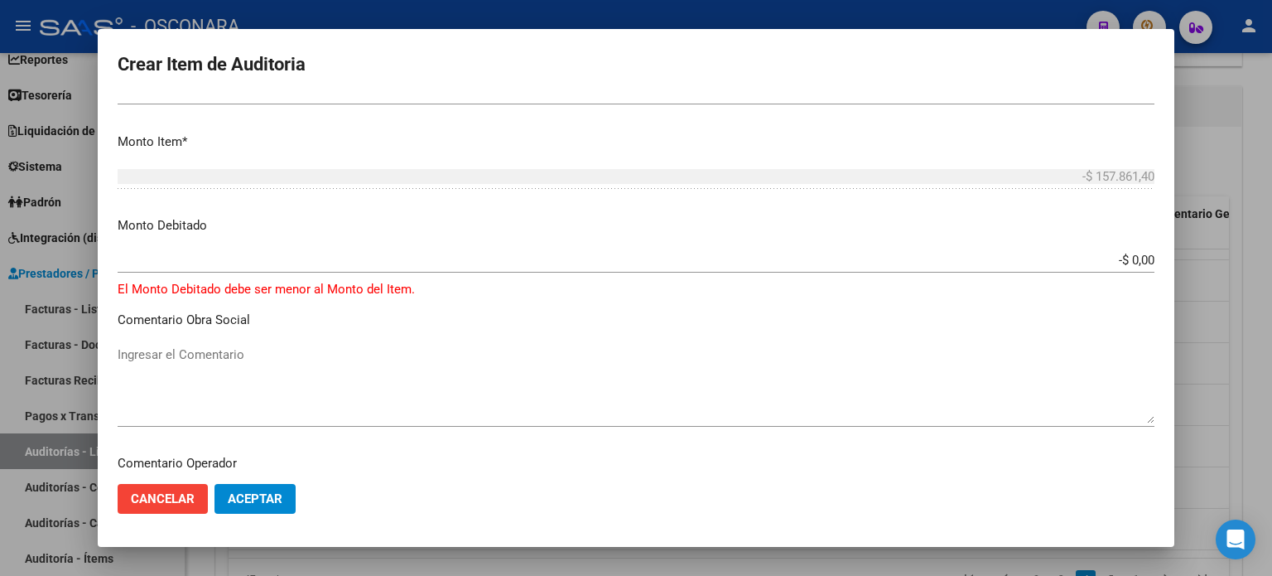
scroll to position [497, 0]
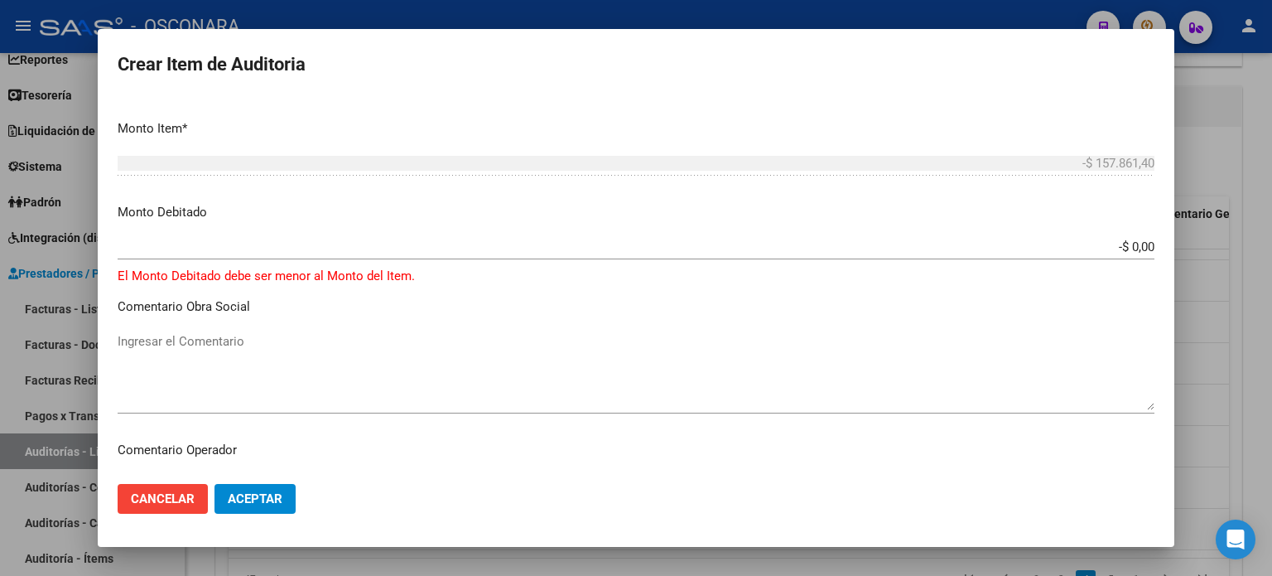
click at [151, 503] on span "Cancelar" at bounding box center [163, 498] width 64 height 15
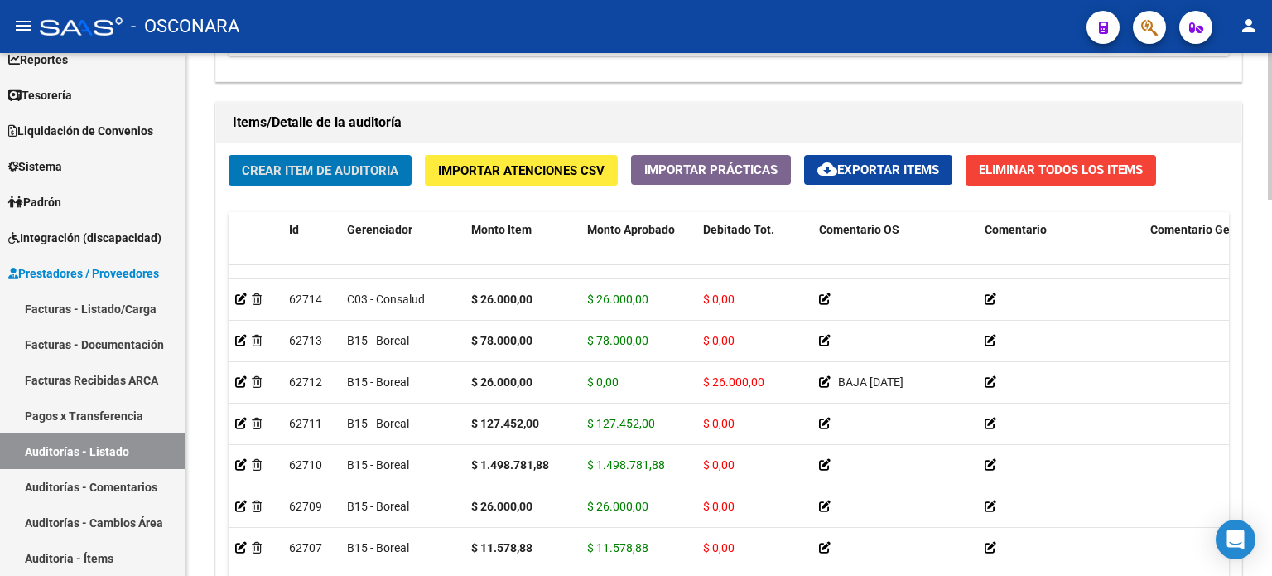
scroll to position [1325, 0]
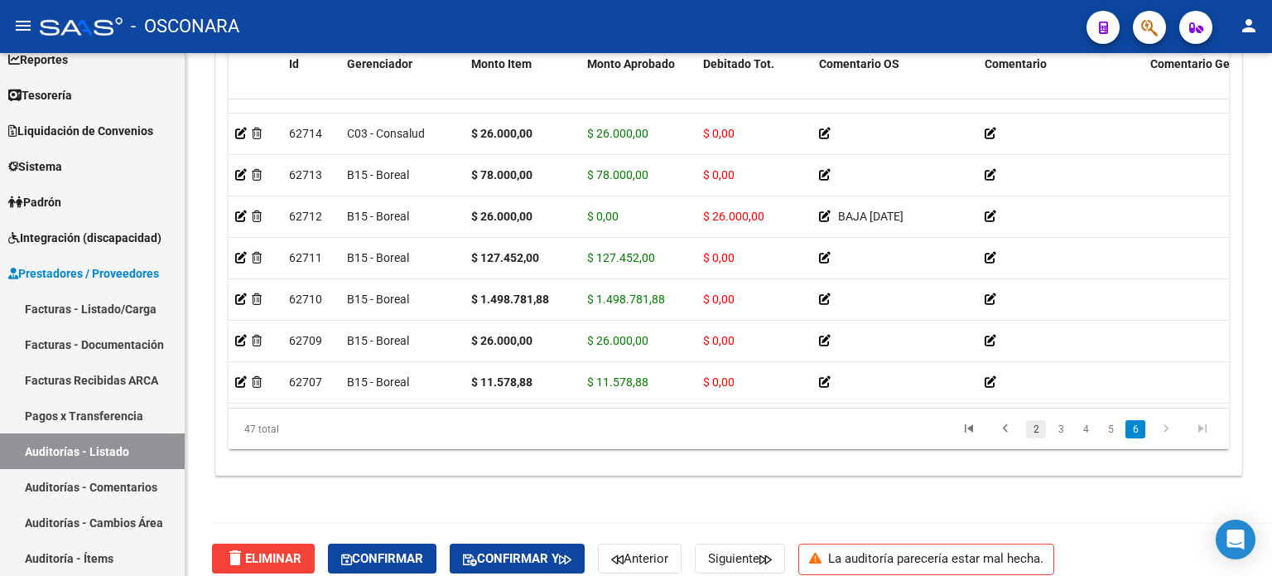
click at [1030, 432] on link "2" at bounding box center [1036, 429] width 20 height 18
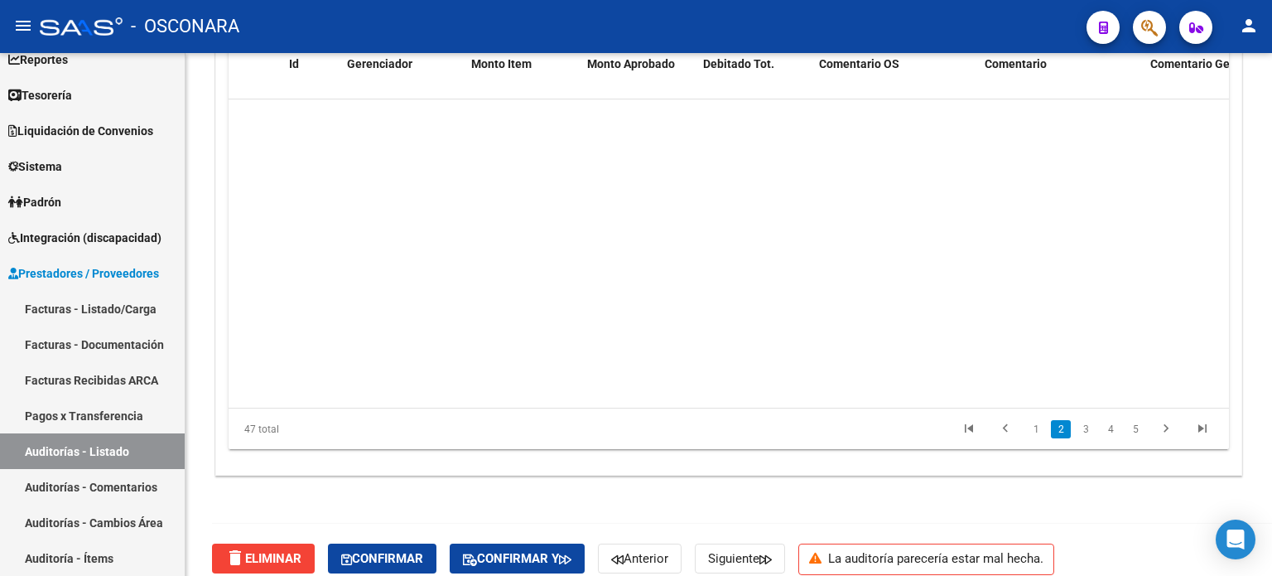
scroll to position [331, 0]
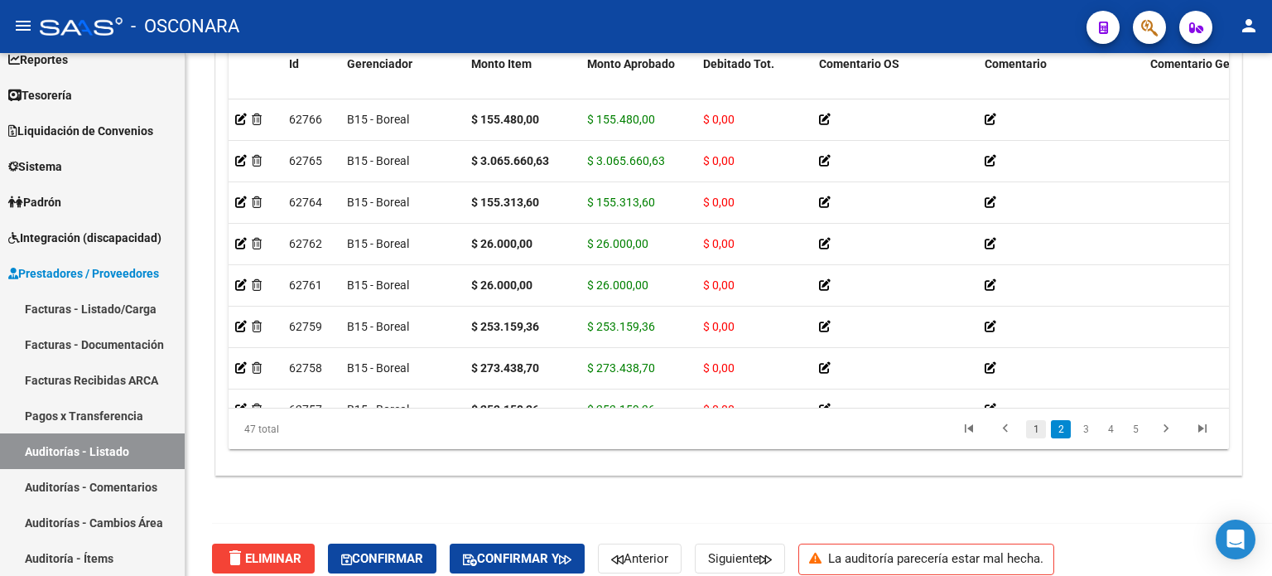
click at [1032, 427] on link "1" at bounding box center [1036, 429] width 20 height 18
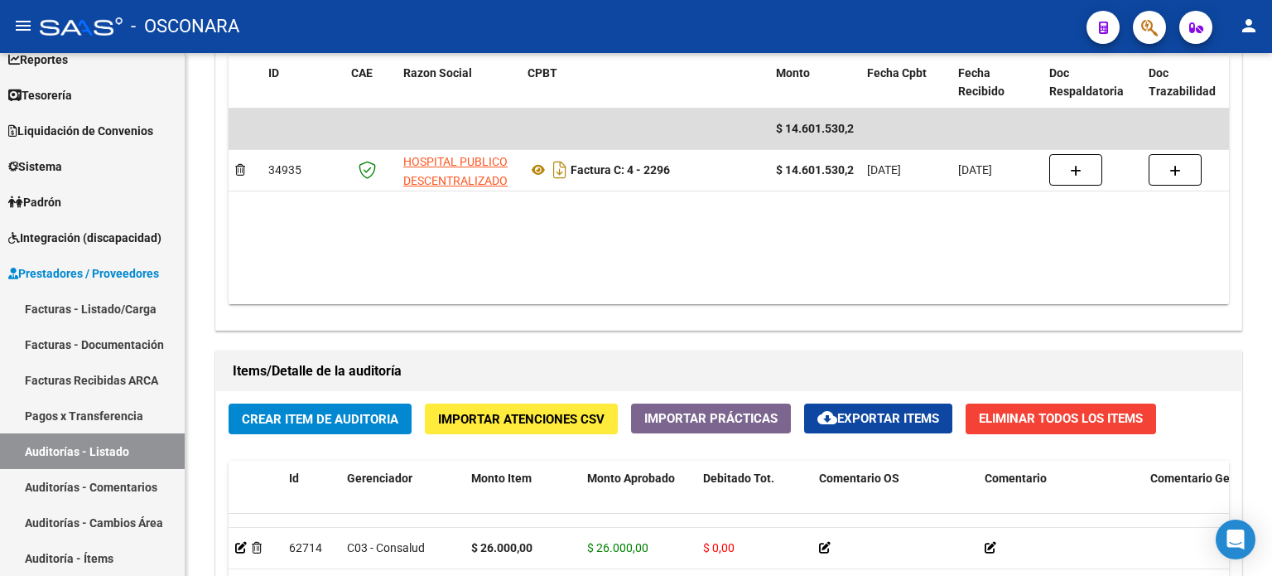
scroll to position [1324, 0]
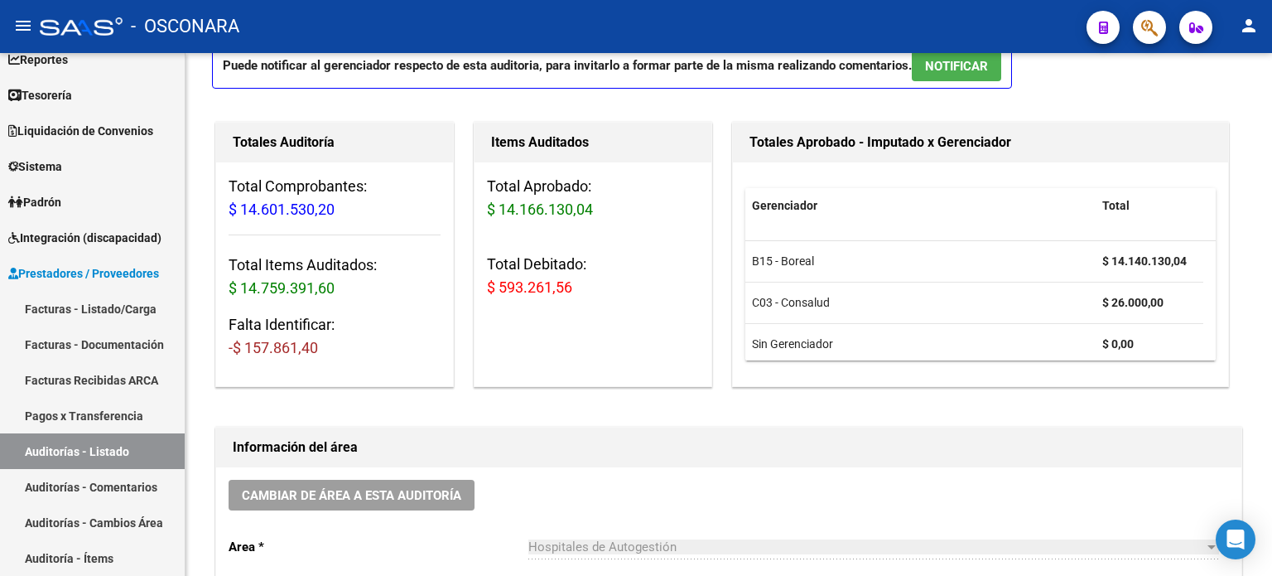
scroll to position [0, 0]
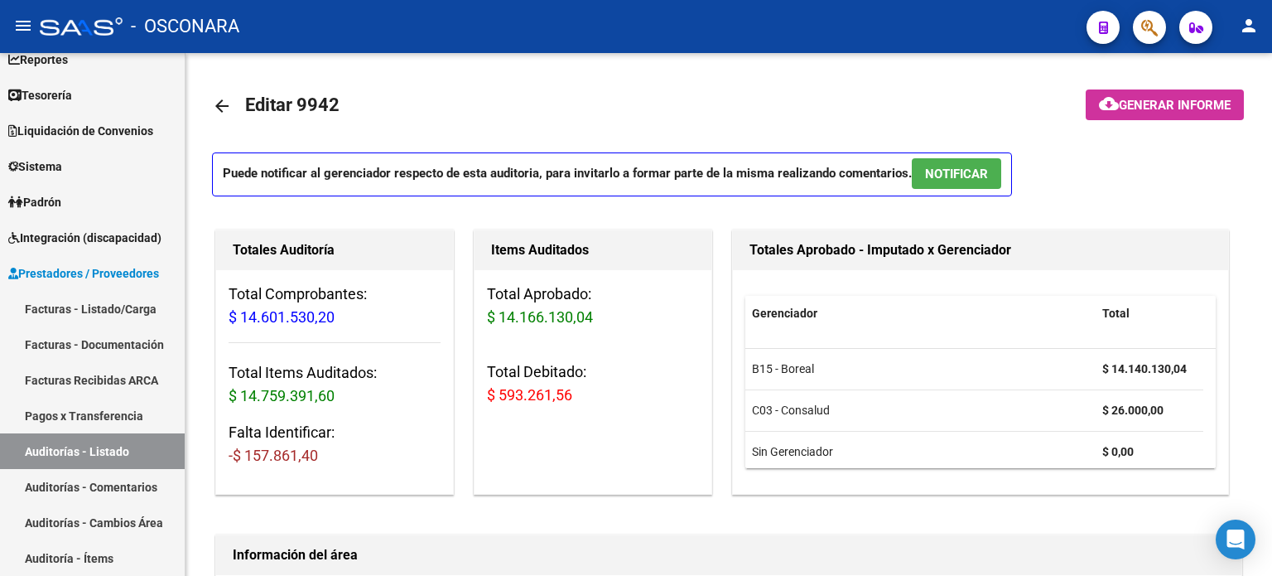
drag, startPoint x: 229, startPoint y: 312, endPoint x: 355, endPoint y: 316, distance: 126.0
click at [355, 316] on h3 "Total Comprobantes: $ 14.601.530,20" at bounding box center [335, 305] width 212 height 46
drag, startPoint x: 225, startPoint y: 399, endPoint x: 338, endPoint y: 409, distance: 113.1
click at [338, 409] on div "Total Comprobantes: $ 14.601.530,20 Total Items Auditados: $ 14.759.391,60 Falt…" at bounding box center [334, 381] width 237 height 223
drag, startPoint x: 360, startPoint y: 395, endPoint x: 361, endPoint y: 404, distance: 9.1
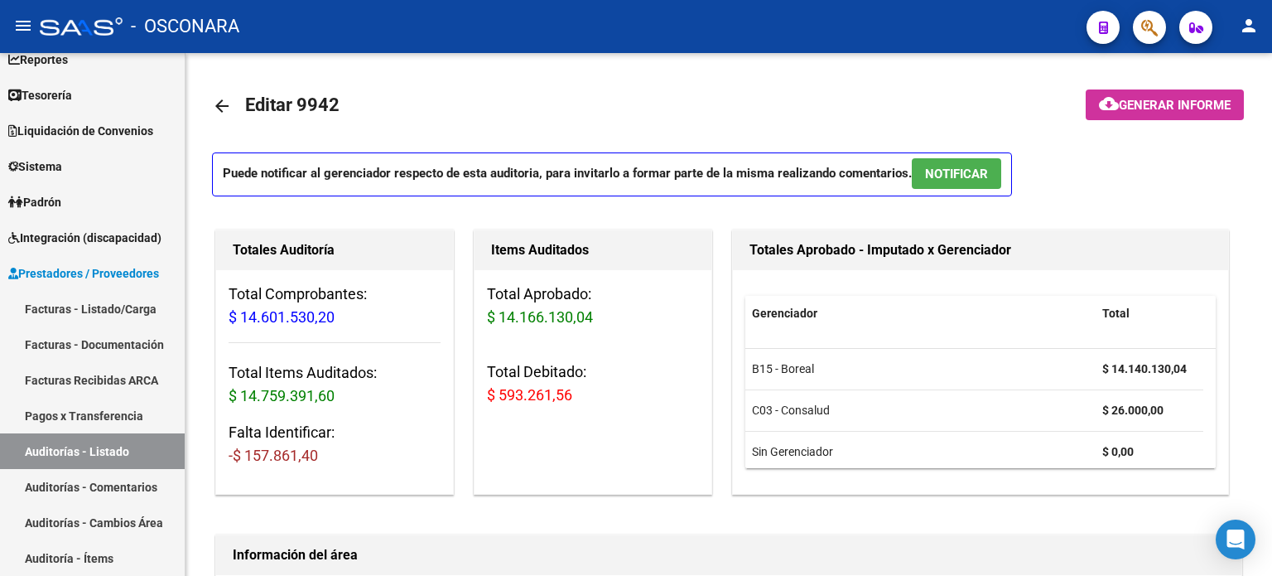
click at [361, 394] on h3 "Total Items Auditados: $ 14.759.391,60" at bounding box center [335, 384] width 212 height 46
drag, startPoint x: 234, startPoint y: 458, endPoint x: 337, endPoint y: 468, distance: 104.0
click at [337, 468] on div "Total Comprobantes: $ 14.601.530,20 Total Items Auditados: $ 14.759.391,60 Falt…" at bounding box center [334, 381] width 237 height 223
click at [371, 456] on h3 "Falta Identificar: -$ 157.861,40" at bounding box center [335, 444] width 212 height 46
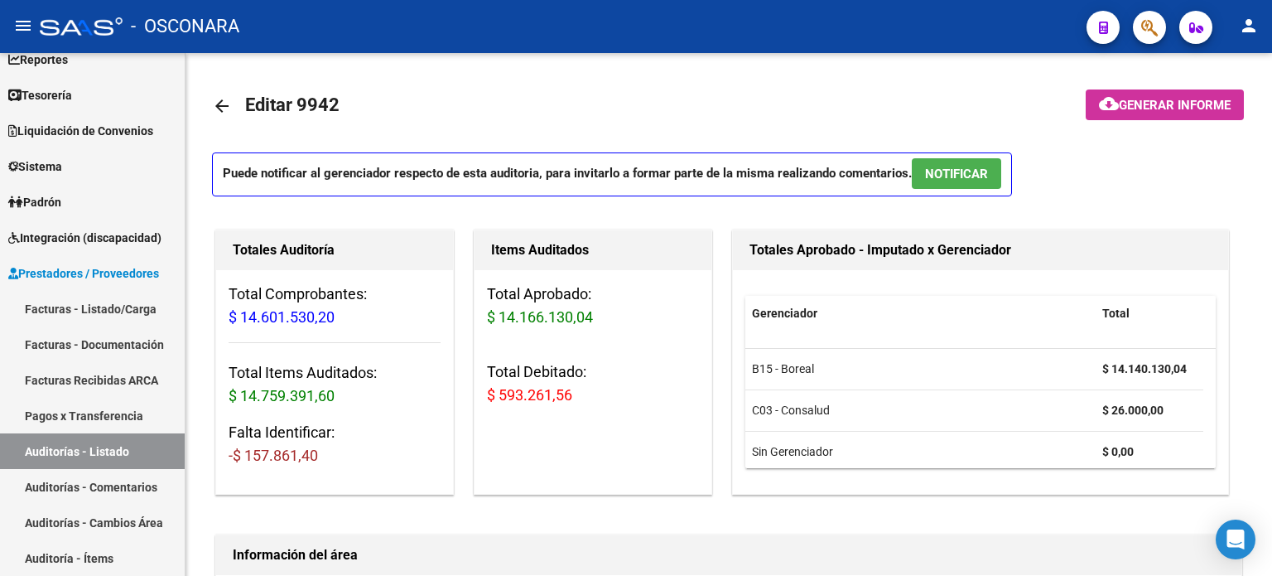
click at [289, 459] on span "-$ 157.861,40" at bounding box center [273, 454] width 89 height 17
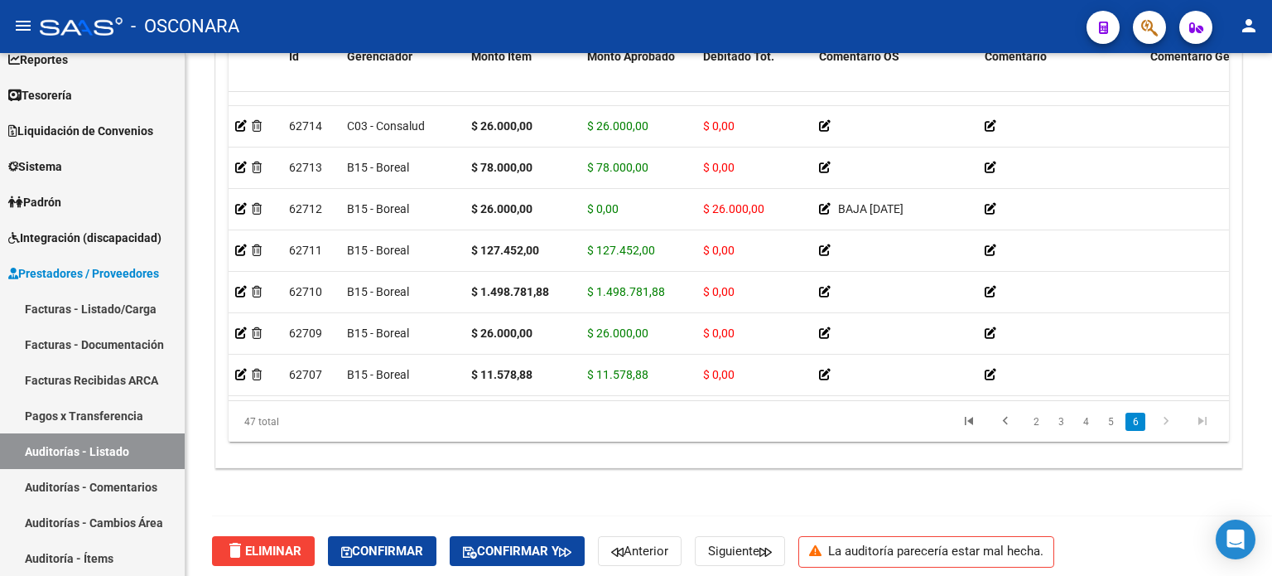
scroll to position [1341, 0]
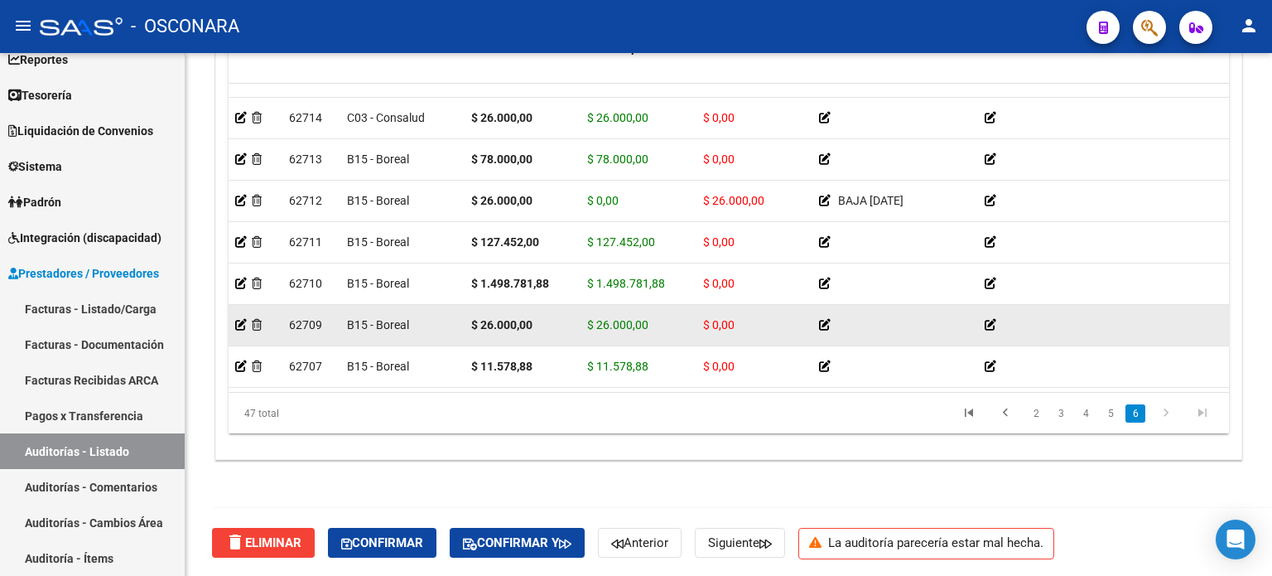
drag, startPoint x: 1136, startPoint y: 417, endPoint x: 707, endPoint y: 311, distance: 442.0
click at [1136, 416] on link "6" at bounding box center [1136, 413] width 20 height 18
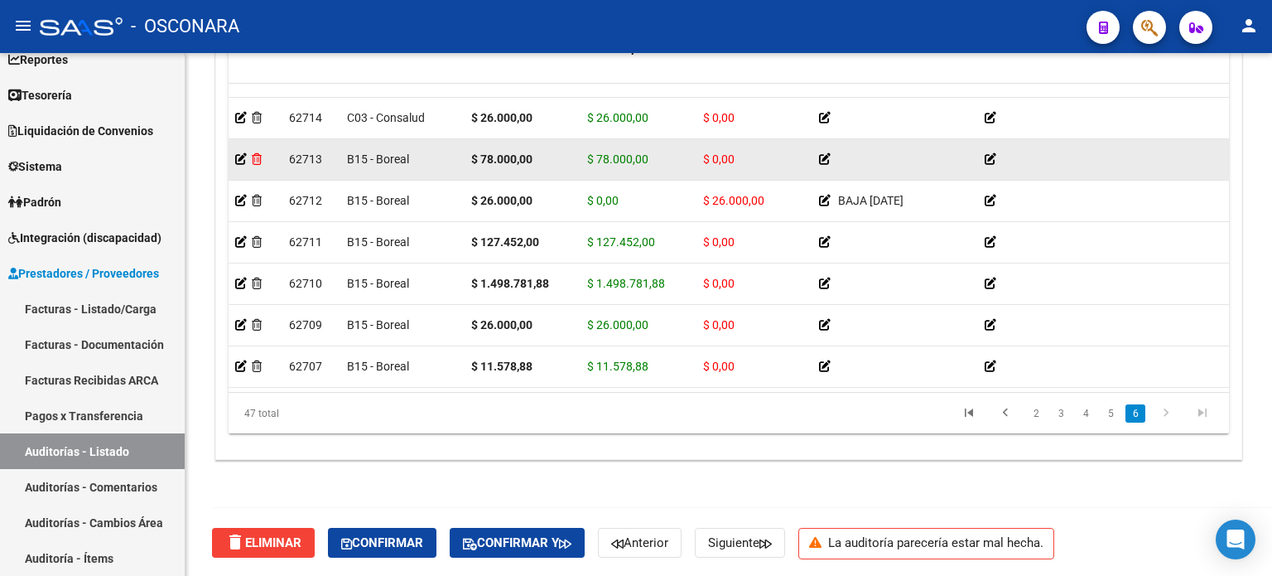
click at [261, 153] on icon at bounding box center [257, 159] width 10 height 12
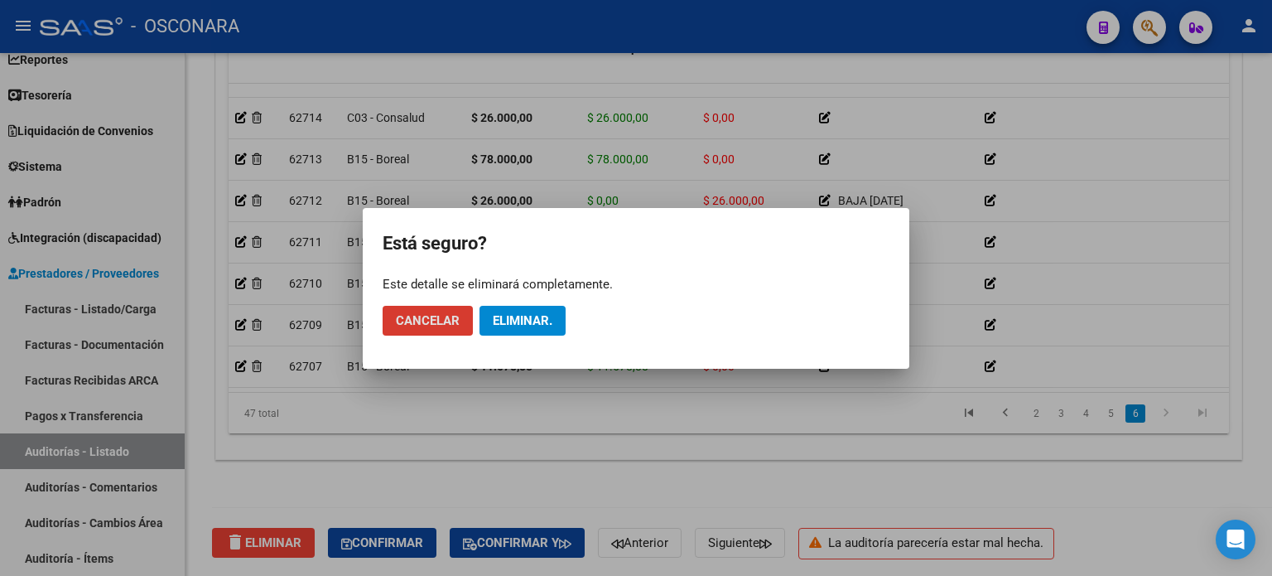
click at [515, 319] on span "Eliminar." at bounding box center [523, 320] width 60 height 15
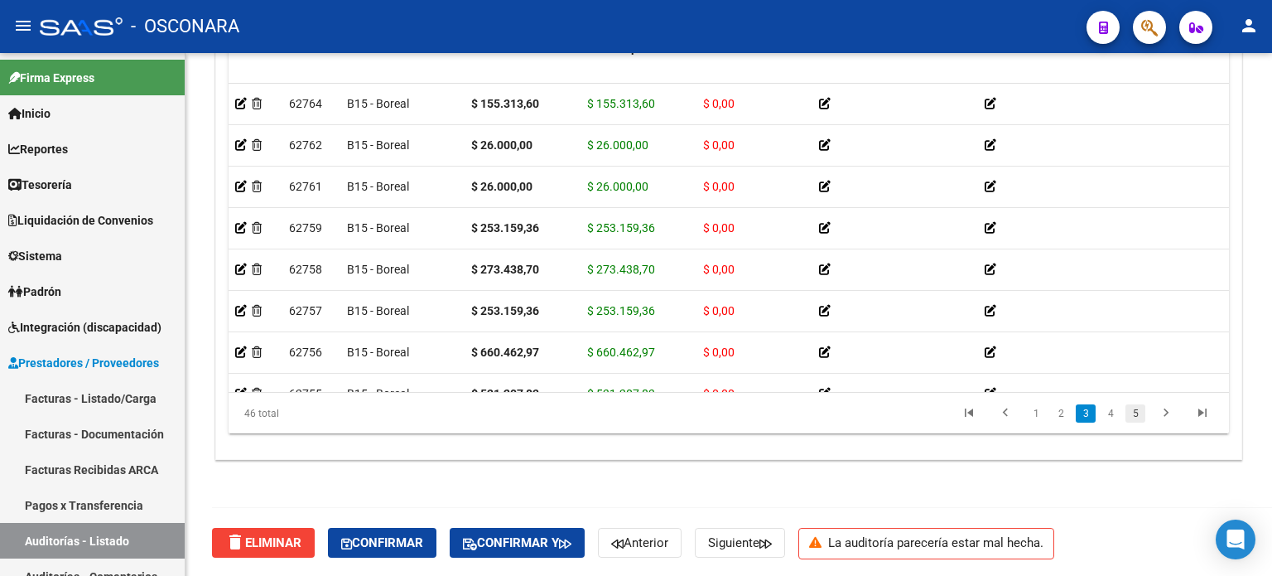
click at [1128, 416] on link "5" at bounding box center [1136, 413] width 20 height 18
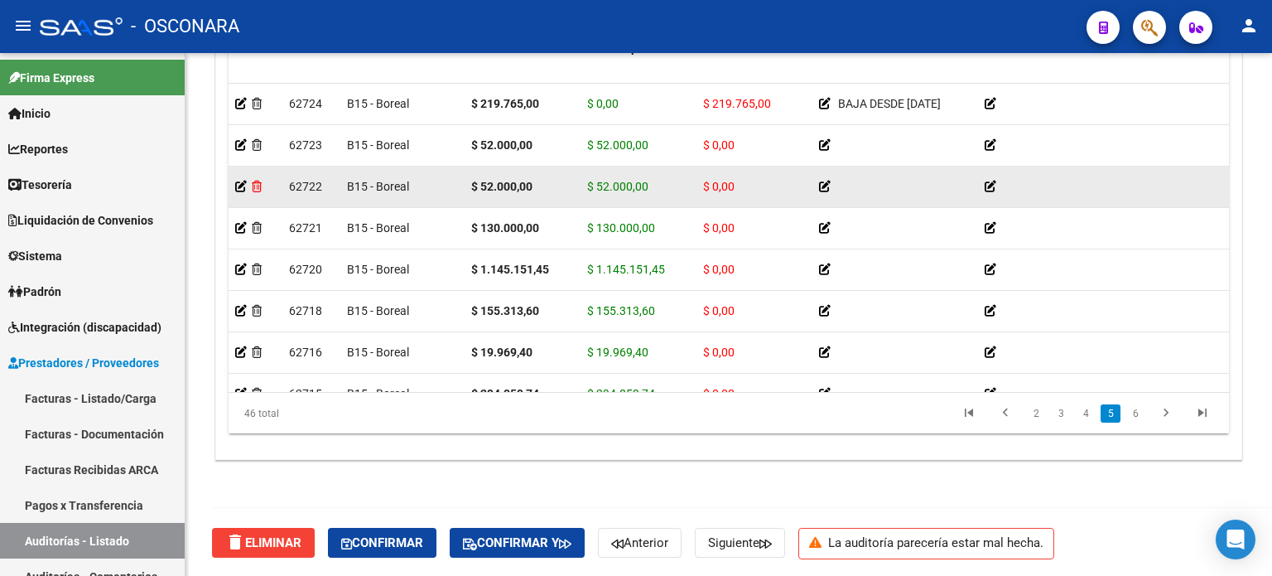
click at [255, 184] on icon at bounding box center [257, 187] width 10 height 12
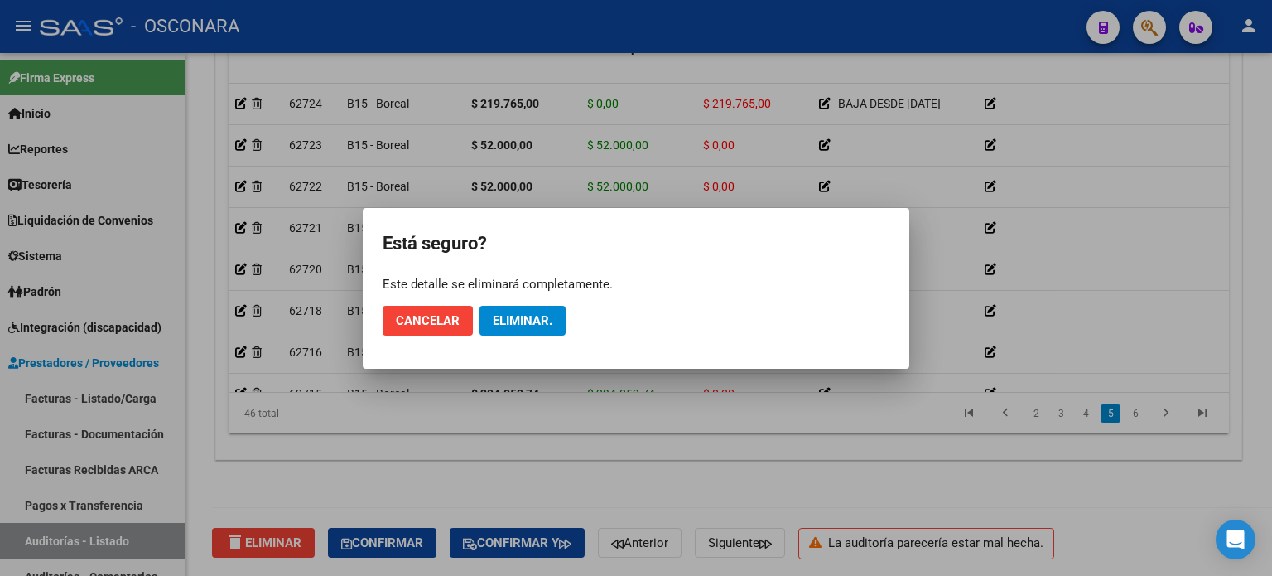
click at [426, 438] on div at bounding box center [636, 288] width 1272 height 576
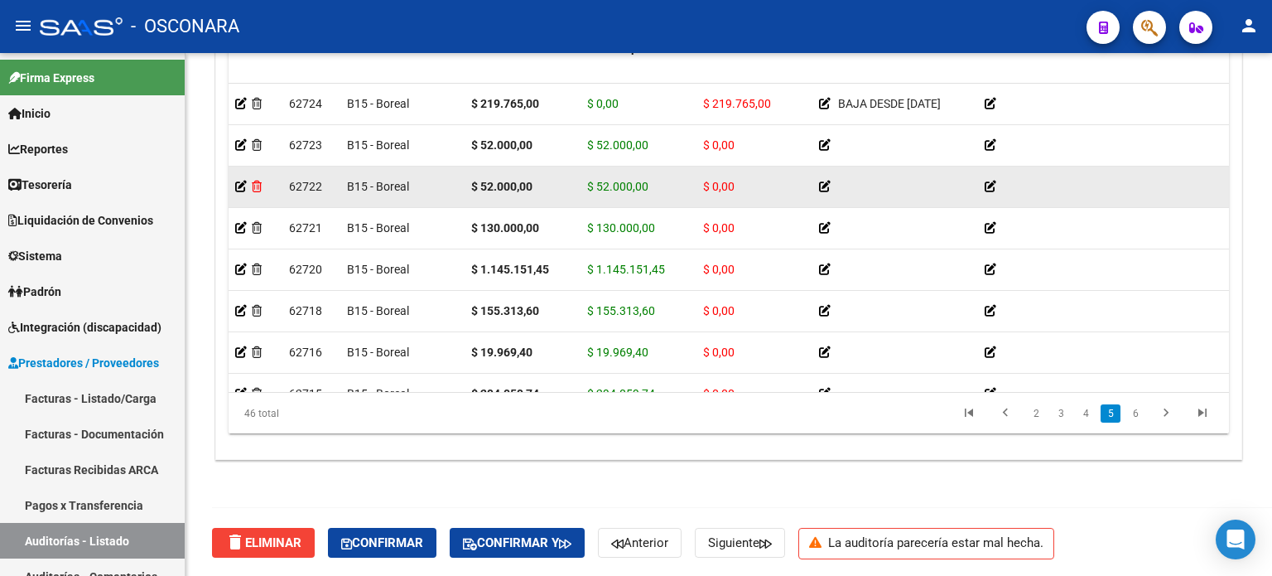
click at [255, 187] on icon at bounding box center [257, 187] width 10 height 12
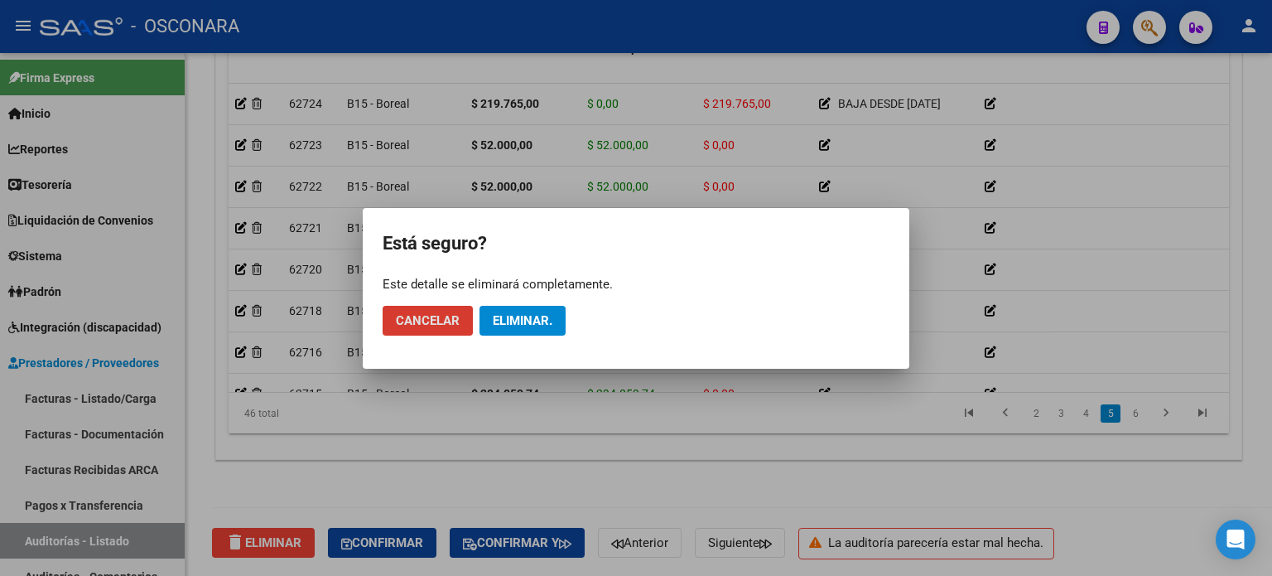
click at [534, 321] on span "Eliminar." at bounding box center [523, 320] width 60 height 15
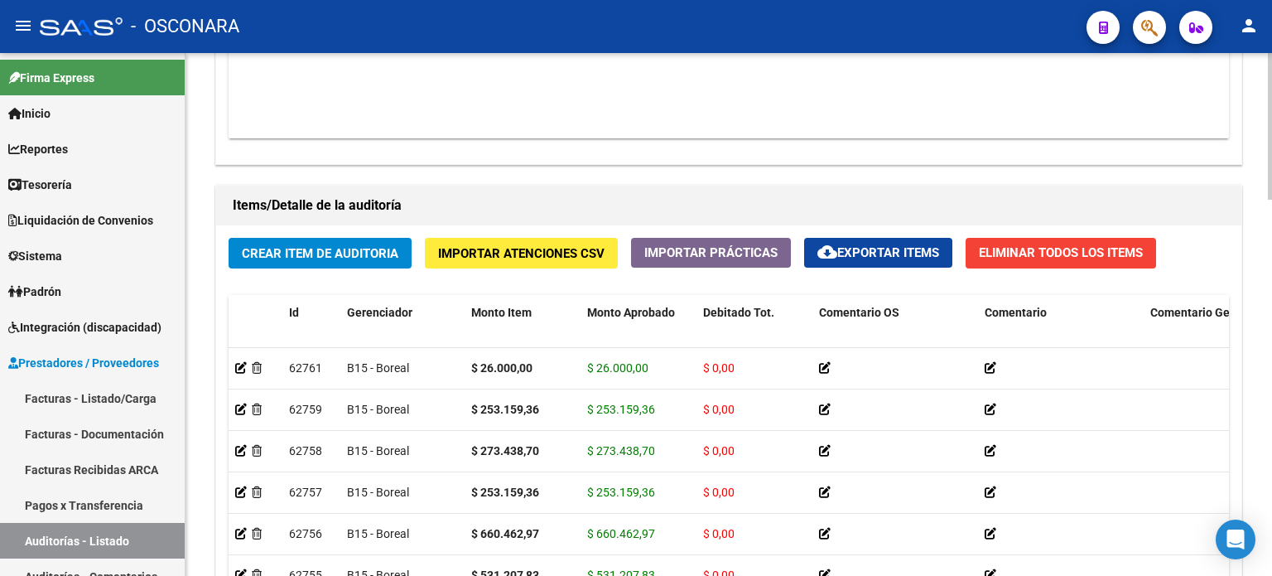
scroll to position [1243, 0]
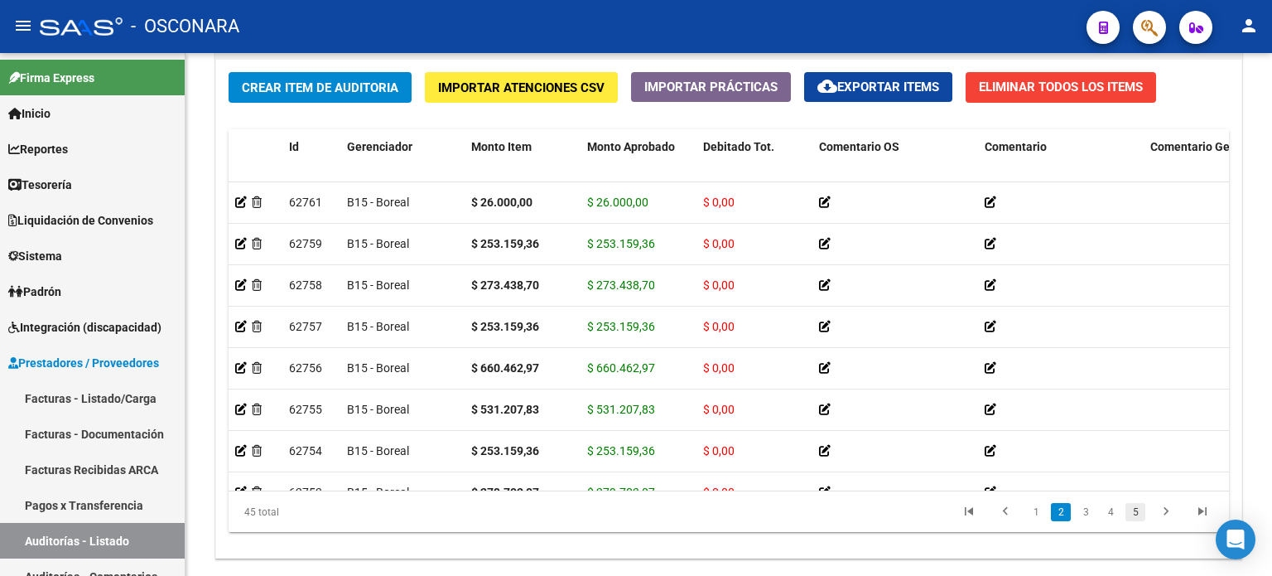
click at [1137, 517] on link "5" at bounding box center [1136, 512] width 20 height 18
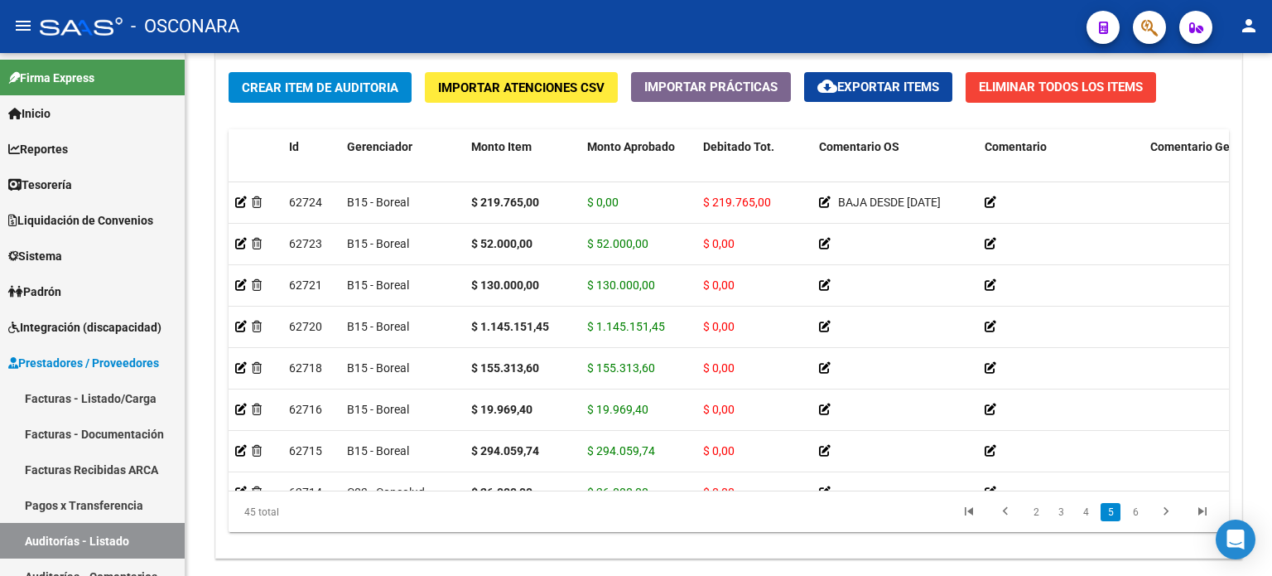
click at [1137, 517] on link "6" at bounding box center [1136, 512] width 20 height 18
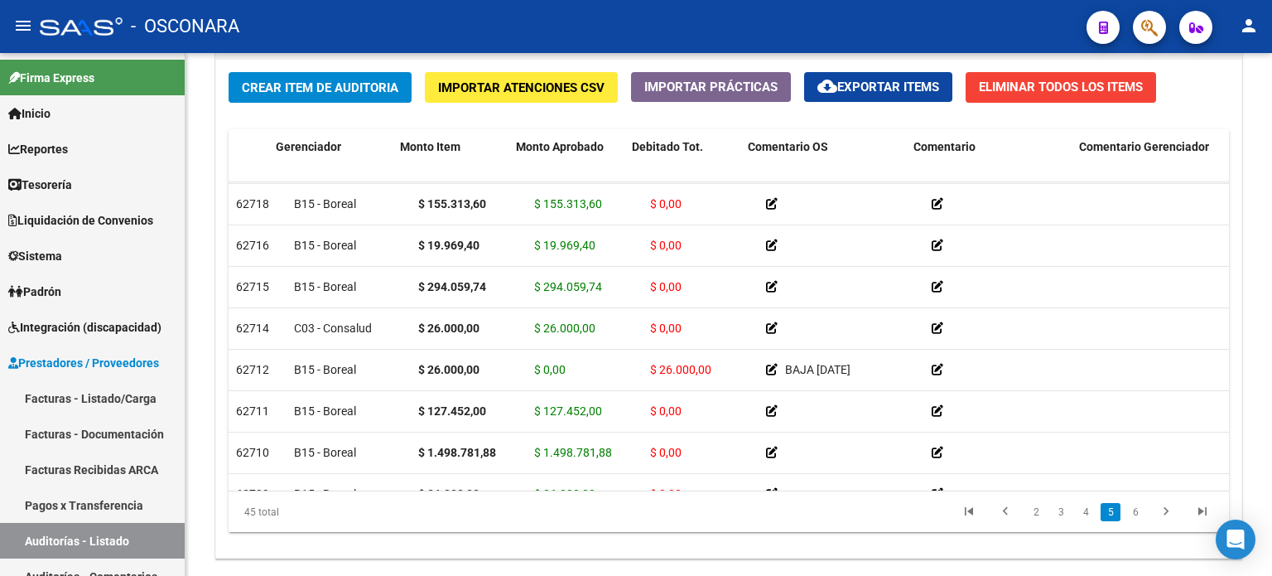
scroll to position [1489, 0]
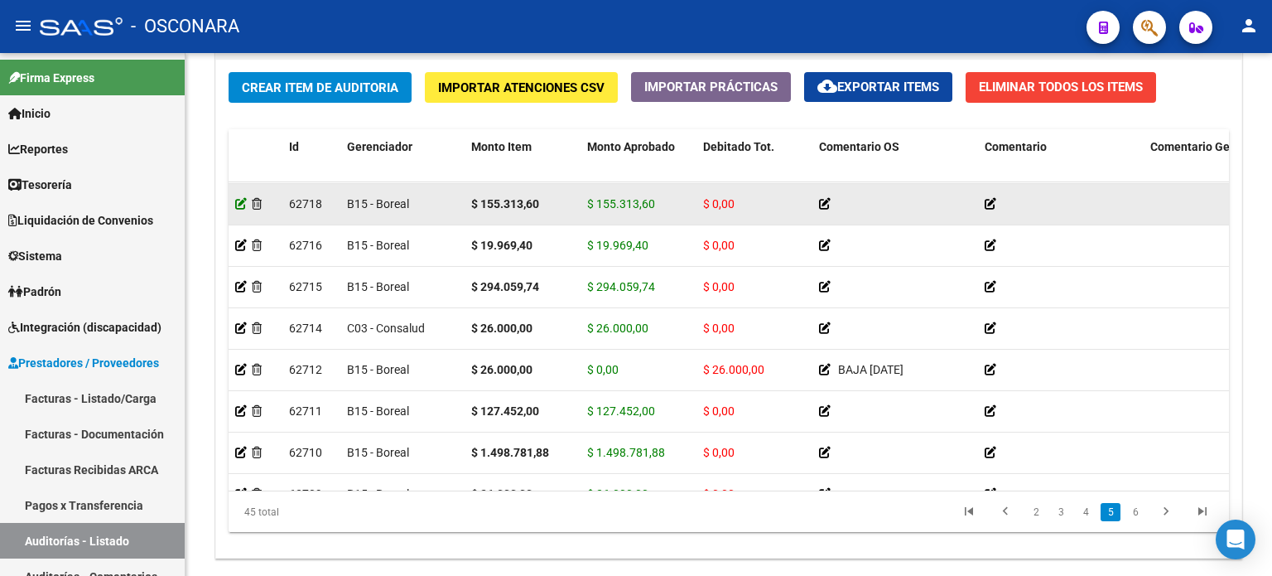
click at [238, 205] on icon at bounding box center [241, 204] width 12 height 12
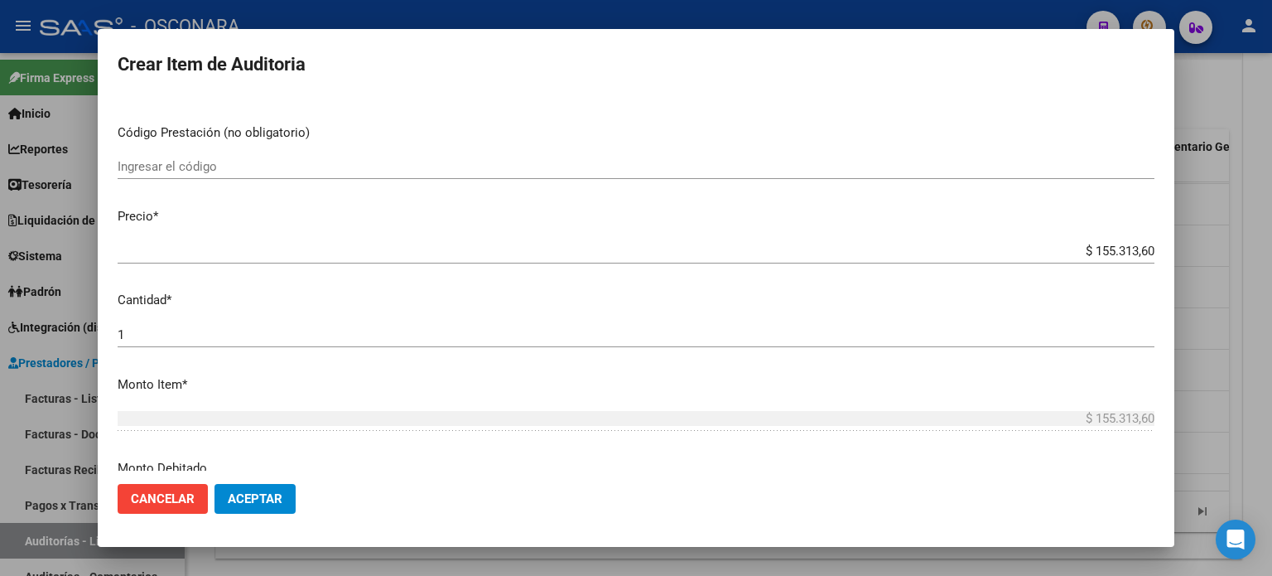
scroll to position [331, 0]
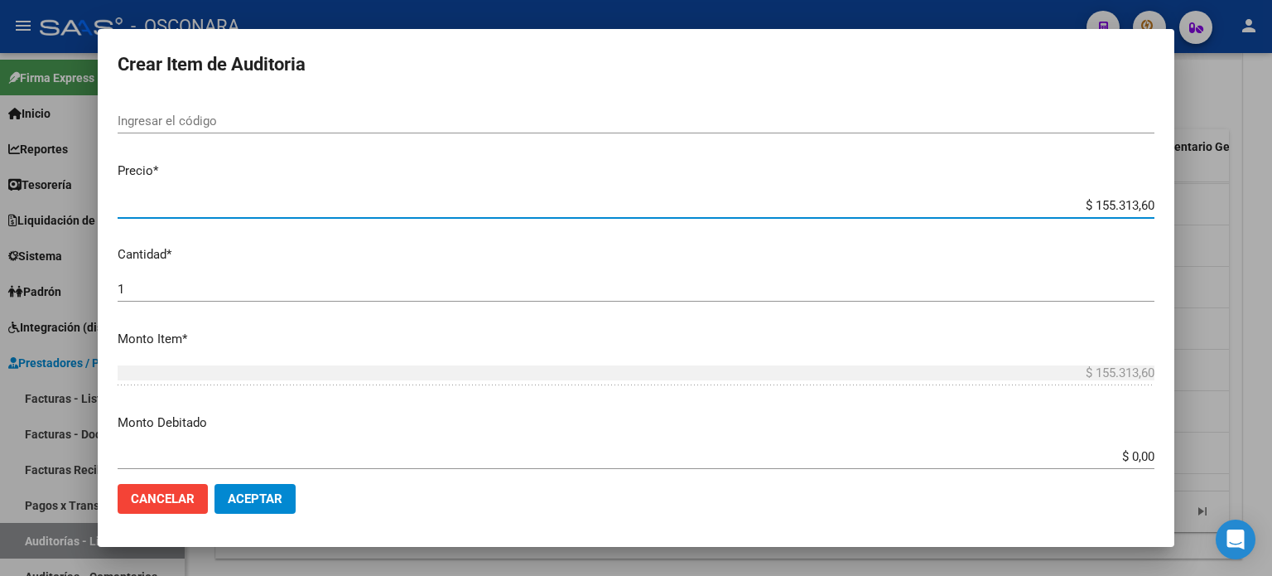
drag, startPoint x: 1140, startPoint y: 207, endPoint x: 1056, endPoint y: 212, distance: 83.8
click at [1056, 212] on div "$ 155.313,60 Ingresar el precio" at bounding box center [636, 205] width 1037 height 25
type input "$ 0,01"
type input "$ 0,12"
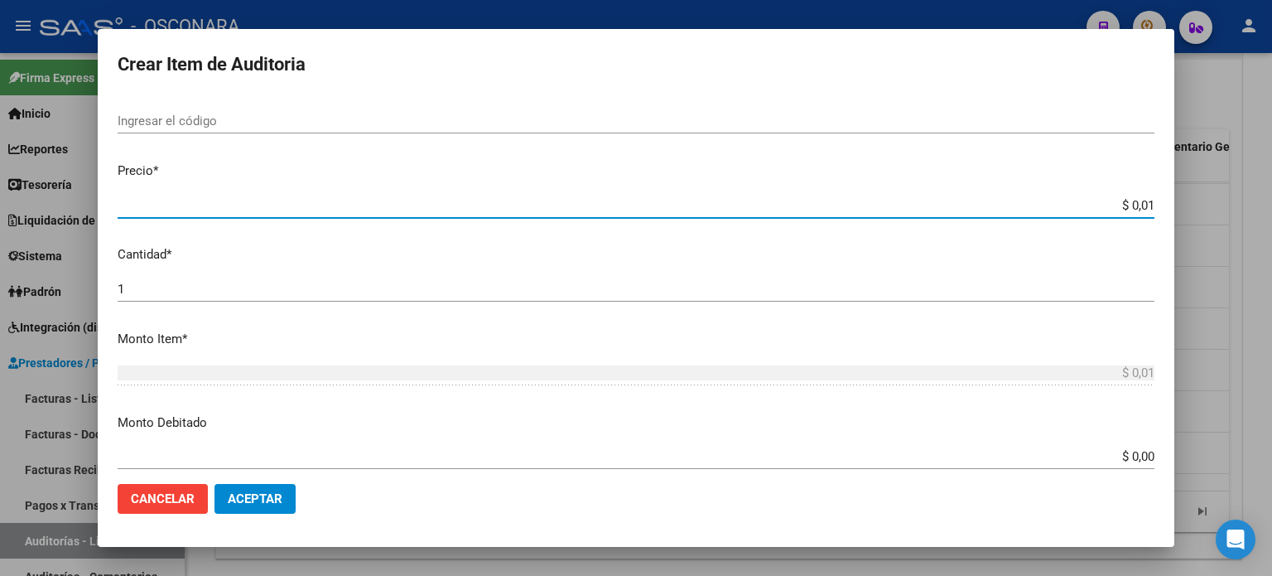
type input "$ 0,12"
type input "$ 1,27"
type input "$ 12,74"
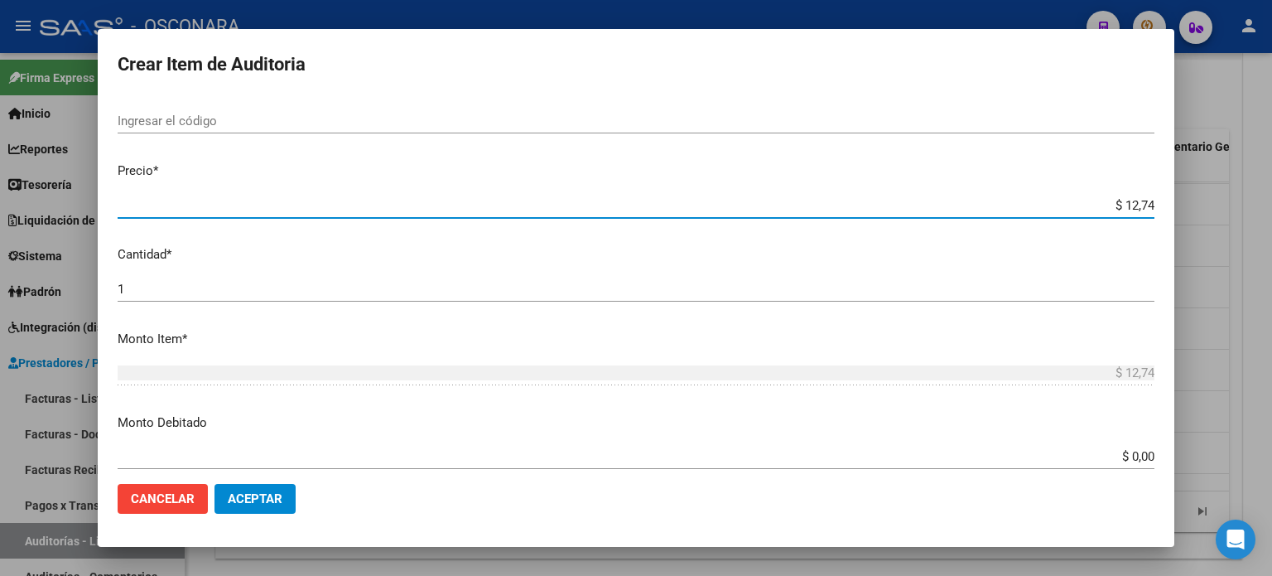
type input "$ 127,45"
type input "$ 1.274,52"
type input "$ 12.745,20"
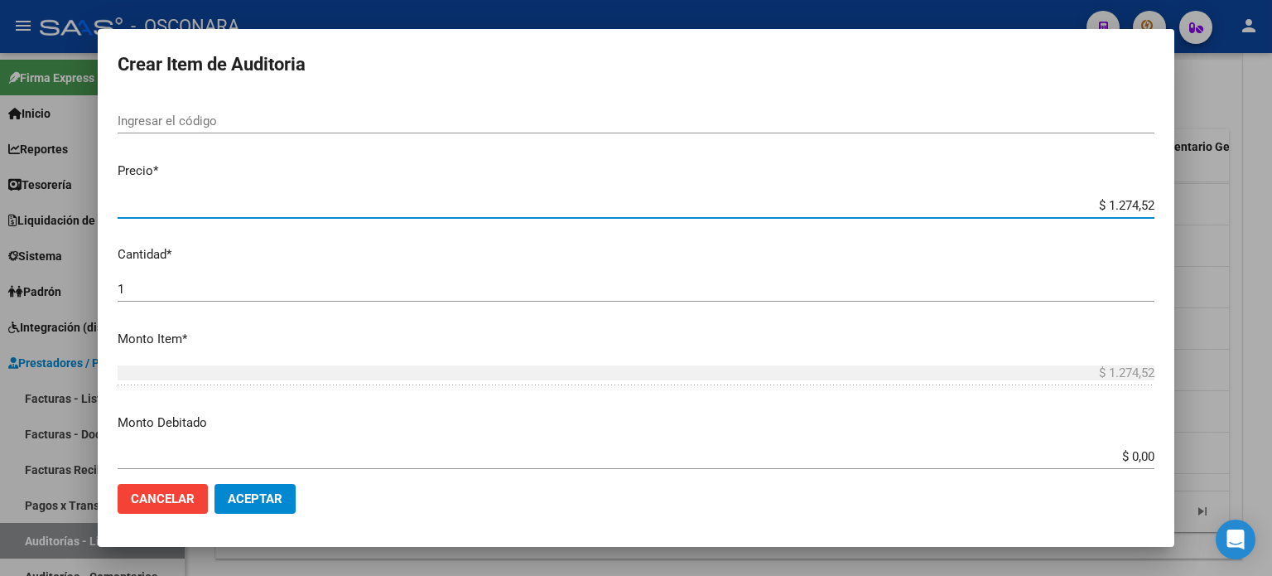
type input "$ 12.745,20"
type input "$ 127.452,00"
click at [272, 504] on span "Aceptar" at bounding box center [255, 498] width 55 height 15
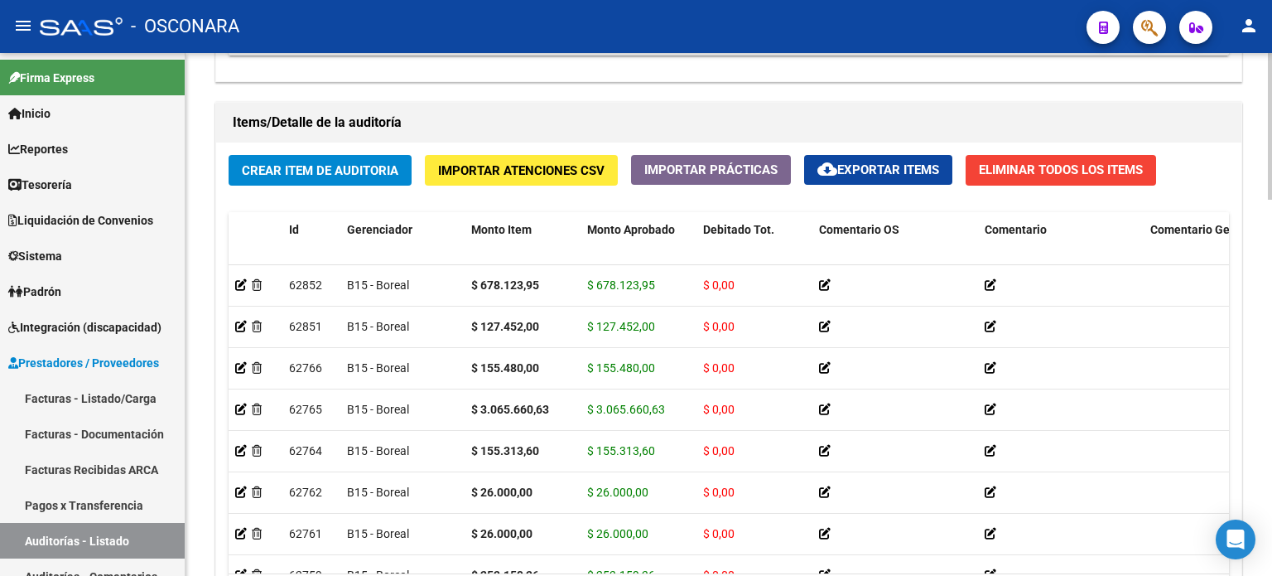
scroll to position [1341, 0]
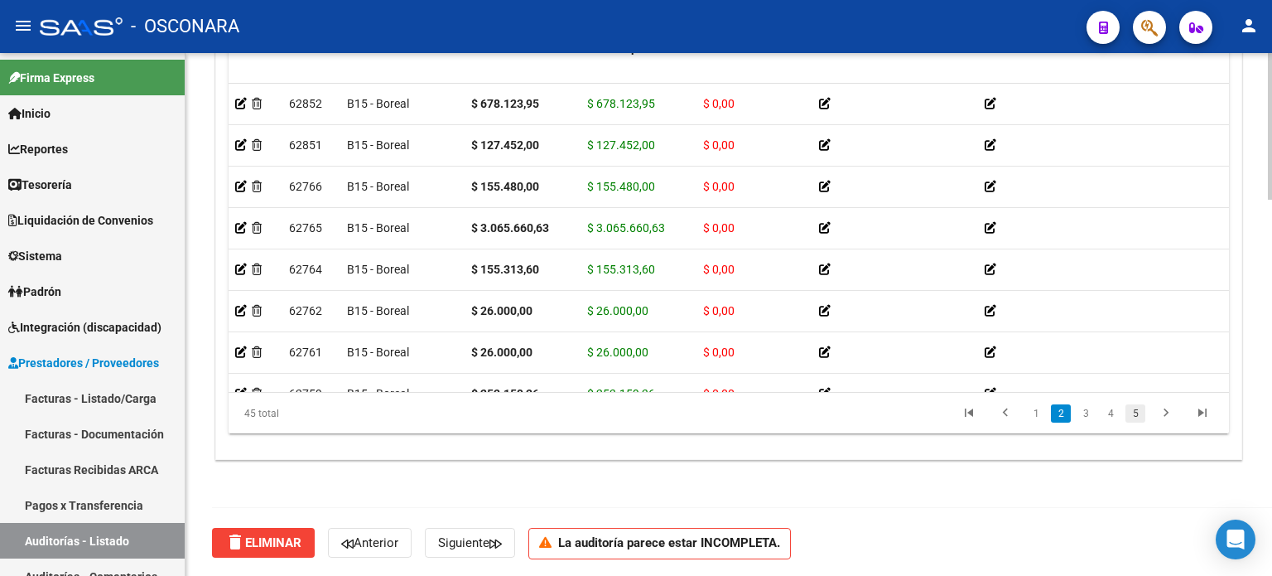
click at [1144, 413] on link "5" at bounding box center [1136, 413] width 20 height 18
click at [1143, 413] on link "6" at bounding box center [1136, 413] width 20 height 18
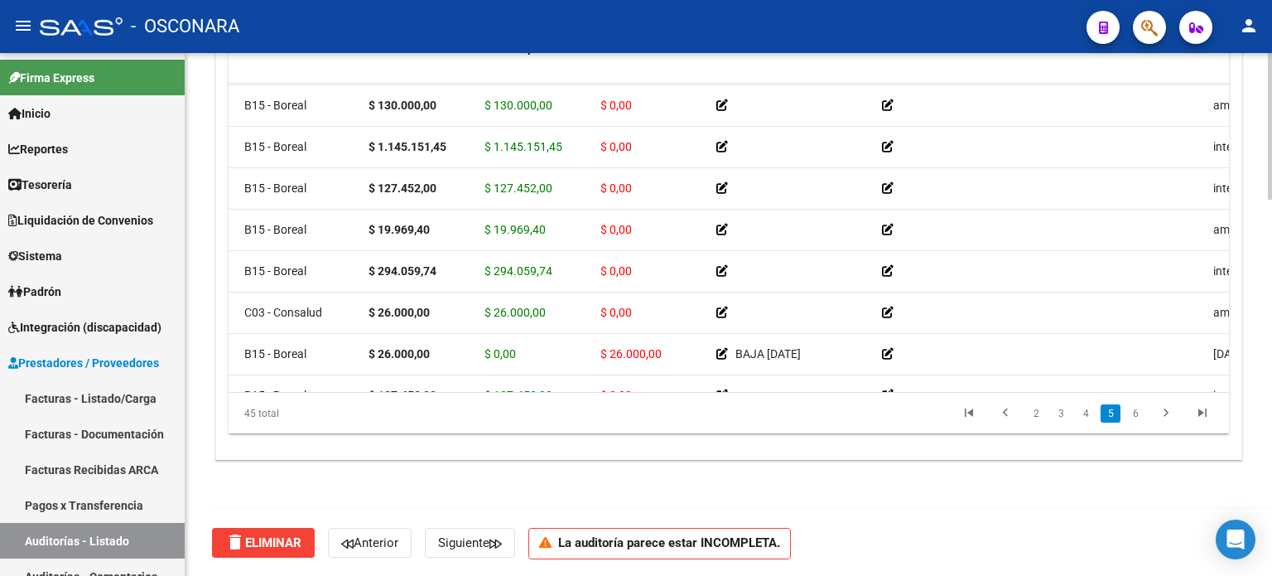
scroll to position [1407, 0]
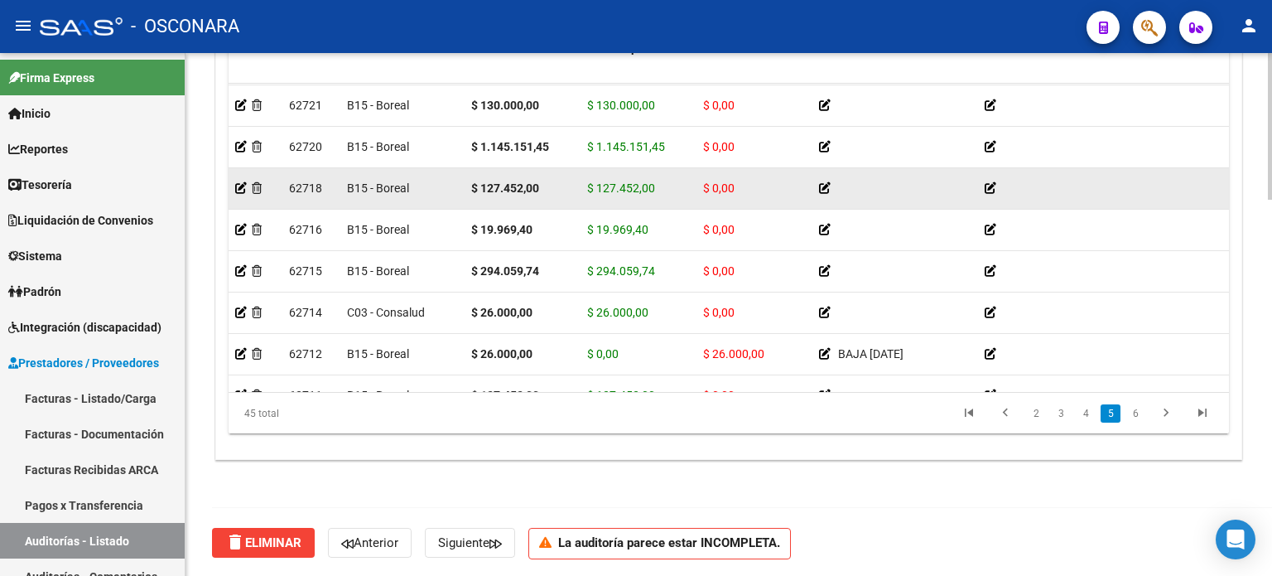
click at [237, 192] on app-auditoria-detalle at bounding box center [241, 187] width 12 height 13
click at [237, 185] on icon at bounding box center [241, 188] width 12 height 12
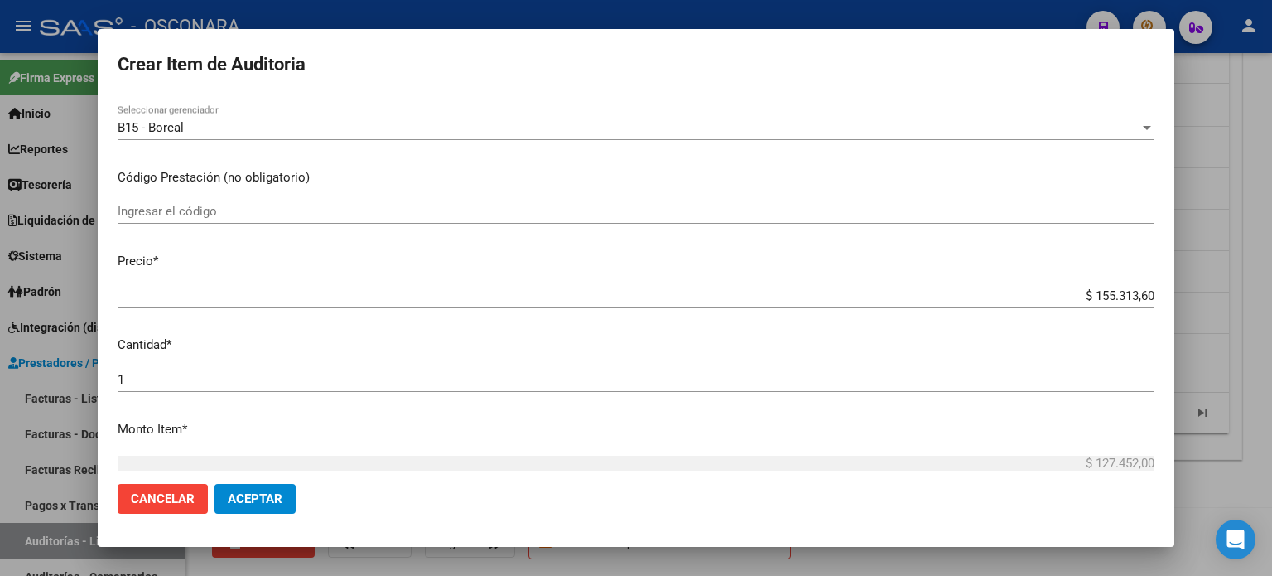
scroll to position [249, 0]
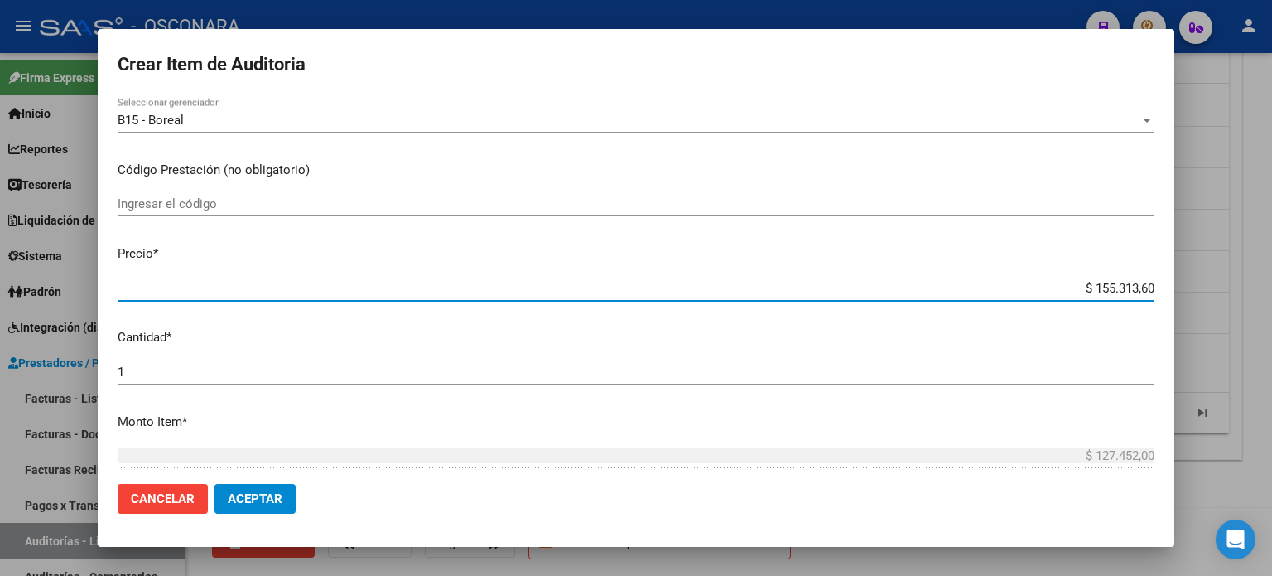
drag, startPoint x: 1138, startPoint y: 290, endPoint x: 1064, endPoint y: 287, distance: 74.6
click at [1064, 287] on input "$ 155.313,60" at bounding box center [636, 288] width 1037 height 15
type input "$ 0,10"
type input "$ 1,20"
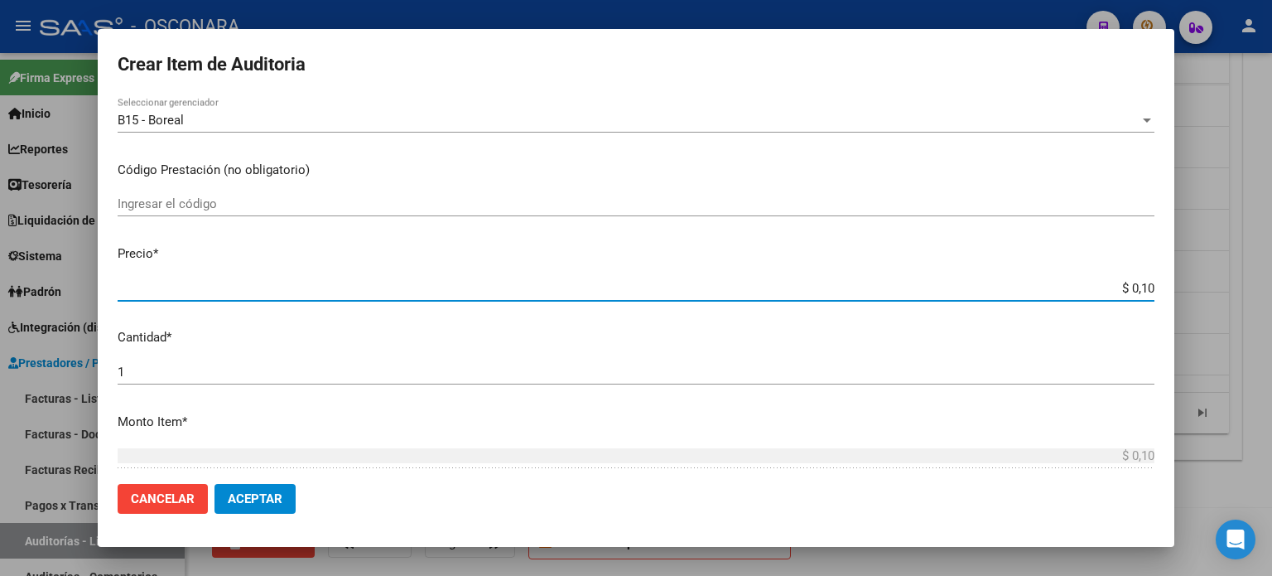
type input "$ 1,20"
type input "$ 12,70"
type input "$ 127,40"
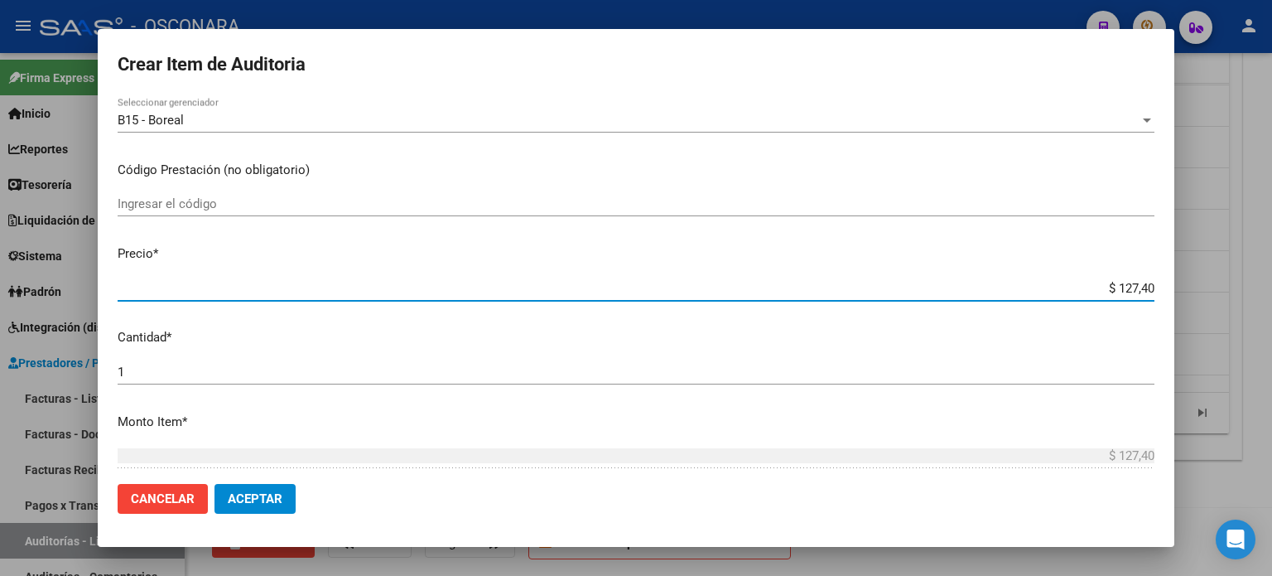
type input "$ 1.274,50"
type input "$ 12.745,20"
type input "$ 1.274,52"
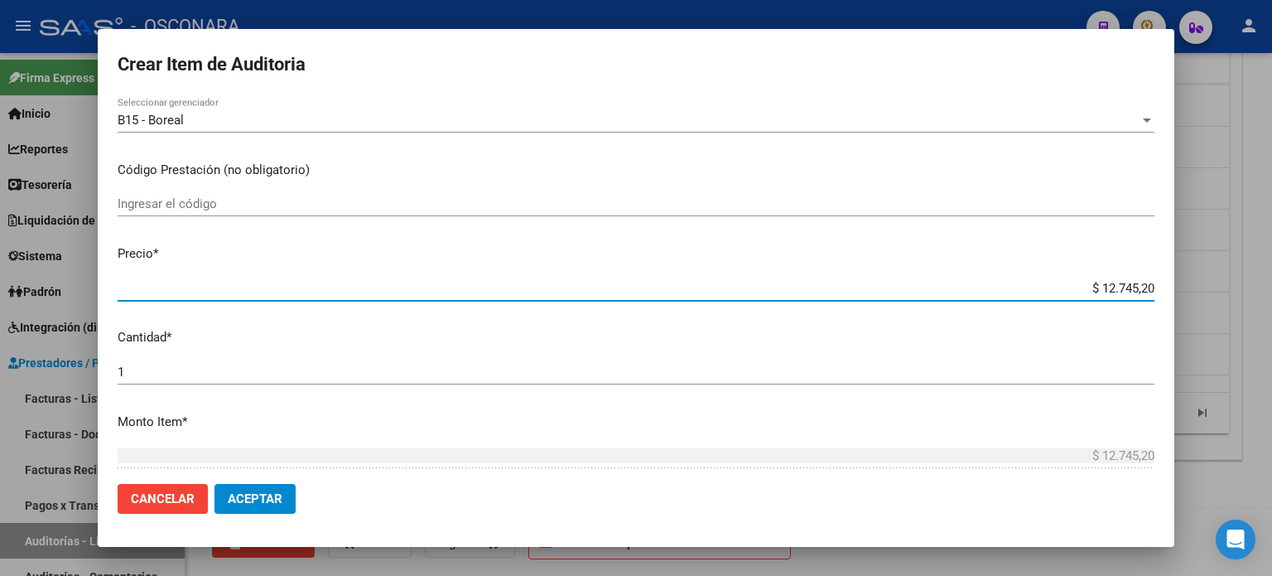
type input "$ 1.274,52"
type input "$ 12.745,22"
type input "$ 127.452,20"
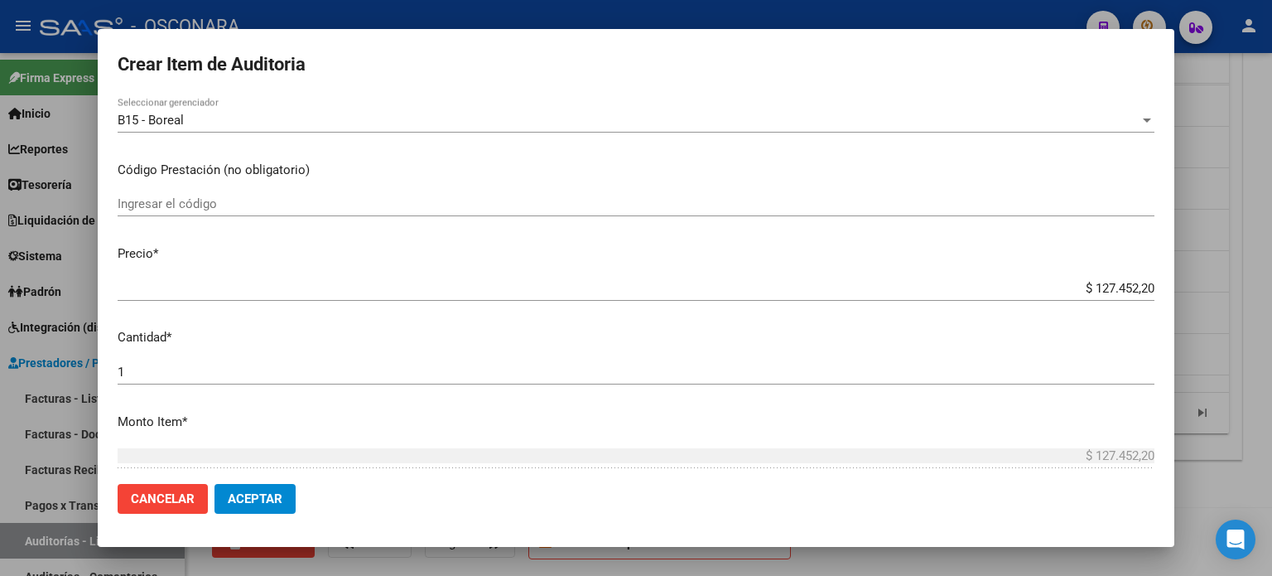
click at [987, 244] on p "Precio *" at bounding box center [636, 253] width 1037 height 19
click at [249, 505] on span "Aceptar" at bounding box center [255, 498] width 55 height 15
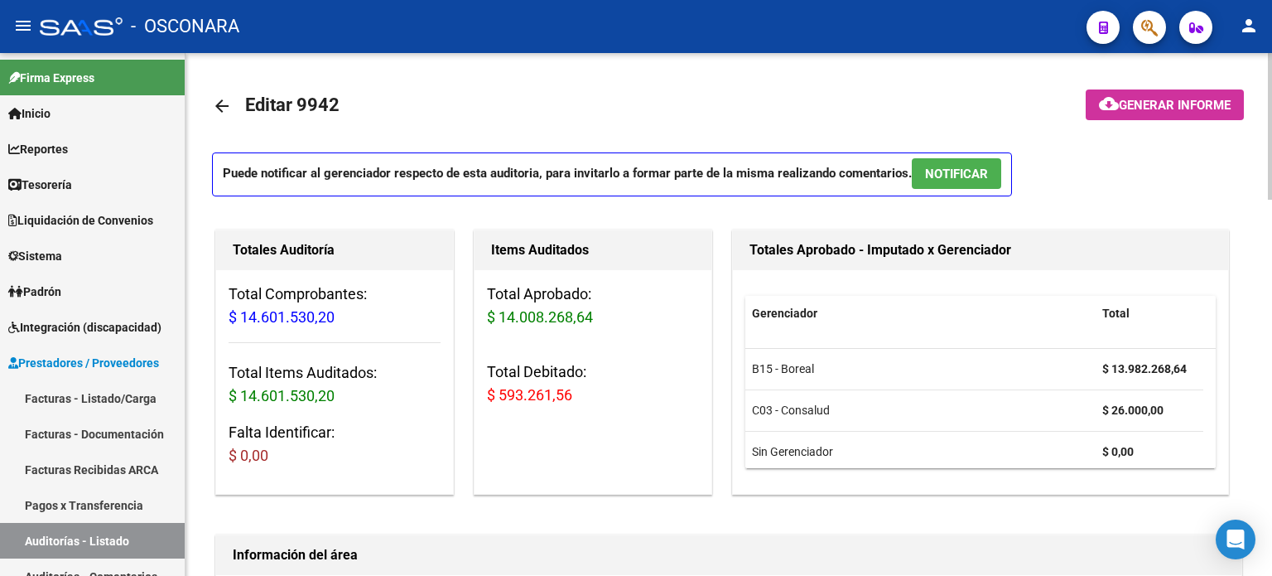
click at [1127, 108] on span "Generar informe" at bounding box center [1175, 105] width 112 height 15
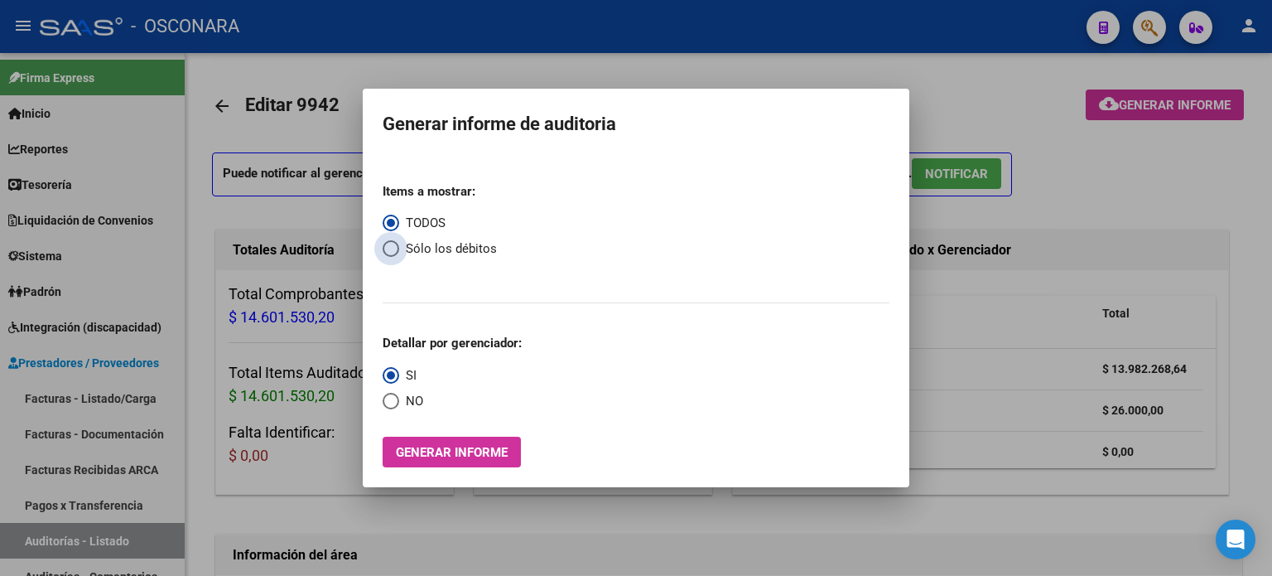
click at [388, 251] on span "Select an option" at bounding box center [391, 248] width 17 height 17
click at [388, 251] on input "Sólo los débitos" at bounding box center [391, 248] width 17 height 17
radio input "true"
click at [374, 517] on div at bounding box center [636, 288] width 1272 height 576
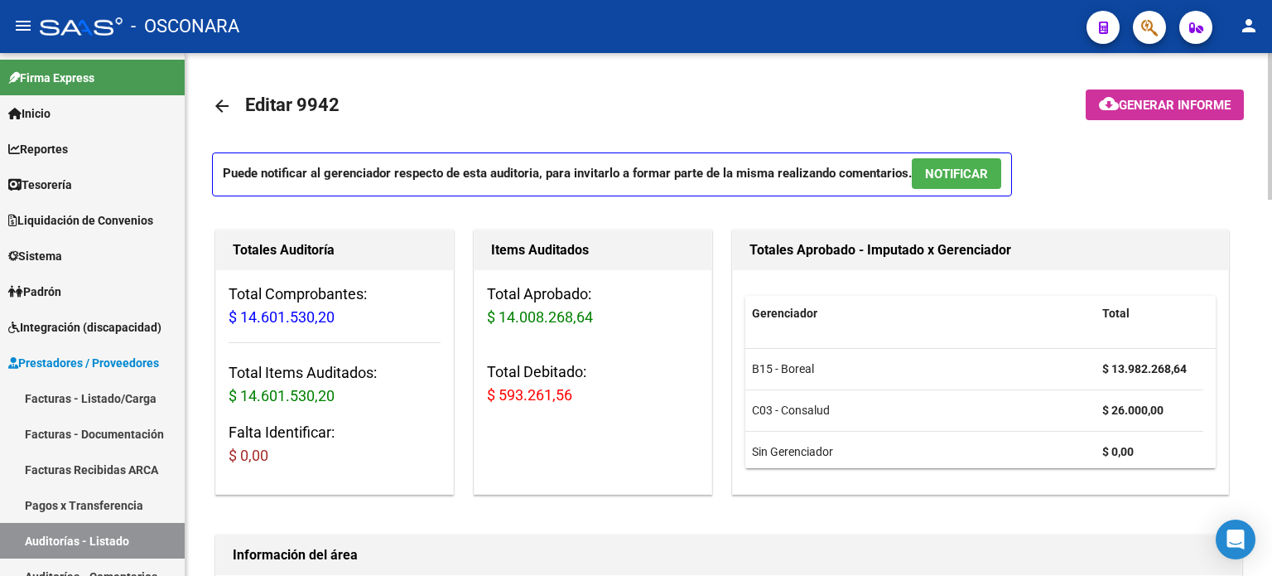
click at [492, 191] on p "Puede notificar al gerenciador respecto de esta auditoria, para invitarlo a for…" at bounding box center [612, 174] width 800 height 44
click at [495, 197] on div "Puede notificar al gerenciador respecto de esta auditoria, para invitarlo a for…" at bounding box center [729, 179] width 1034 height 54
click at [1146, 104] on span "Generar informe" at bounding box center [1175, 105] width 112 height 15
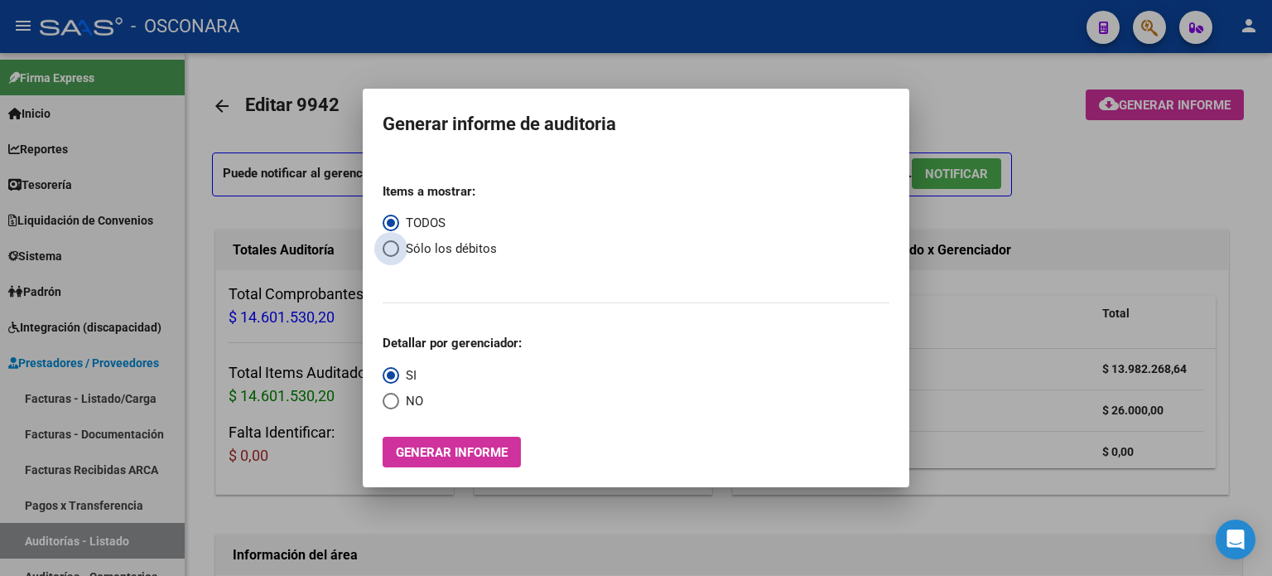
click at [384, 250] on span "Select an option" at bounding box center [391, 248] width 17 height 17
click at [384, 250] on input "Sólo los débitos" at bounding box center [391, 248] width 17 height 17
radio input "true"
click at [987, 85] on div at bounding box center [636, 288] width 1272 height 576
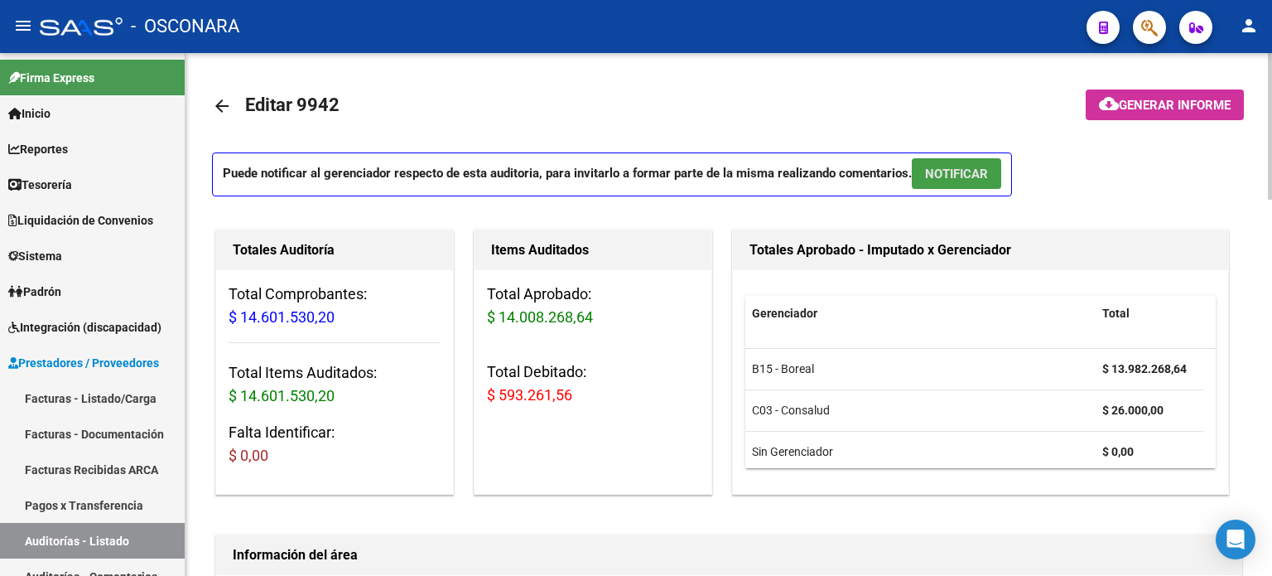
click at [952, 183] on button "NOTIFICAR" at bounding box center [956, 173] width 89 height 31
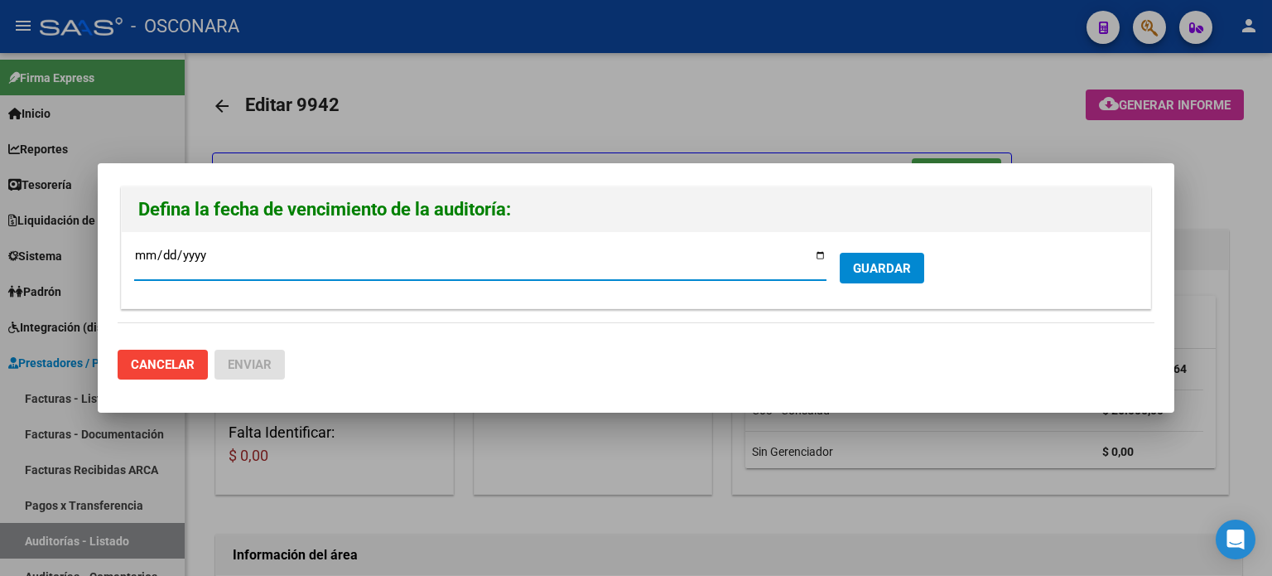
click at [572, 94] on div at bounding box center [636, 288] width 1272 height 576
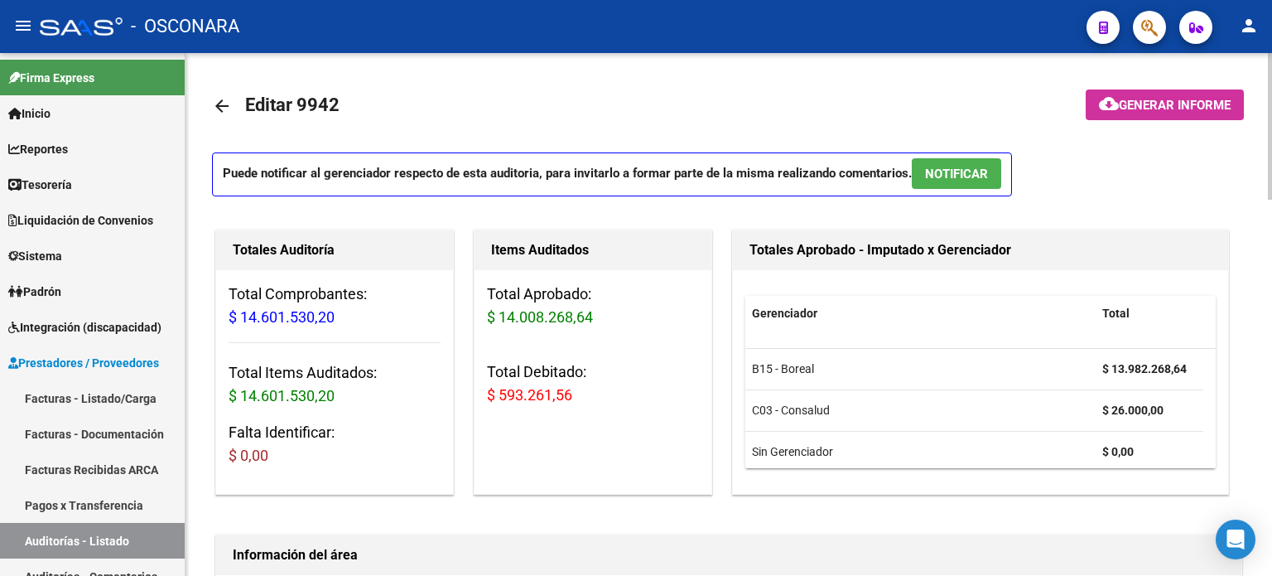
click at [941, 176] on span "NOTIFICAR" at bounding box center [956, 173] width 63 height 15
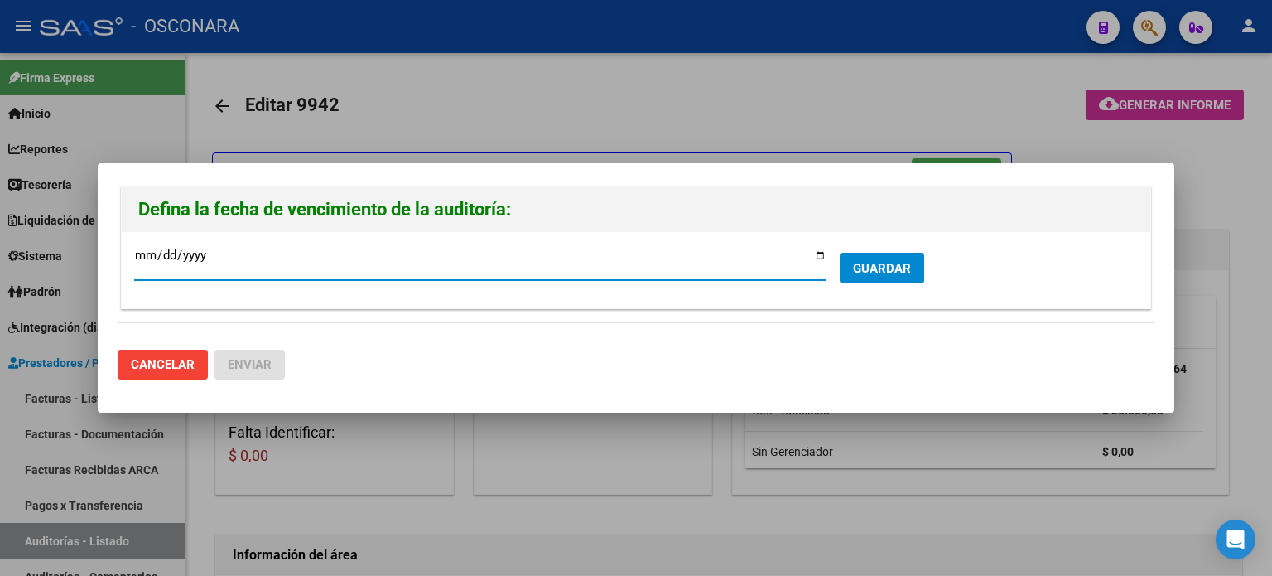
type input "[DATE]"
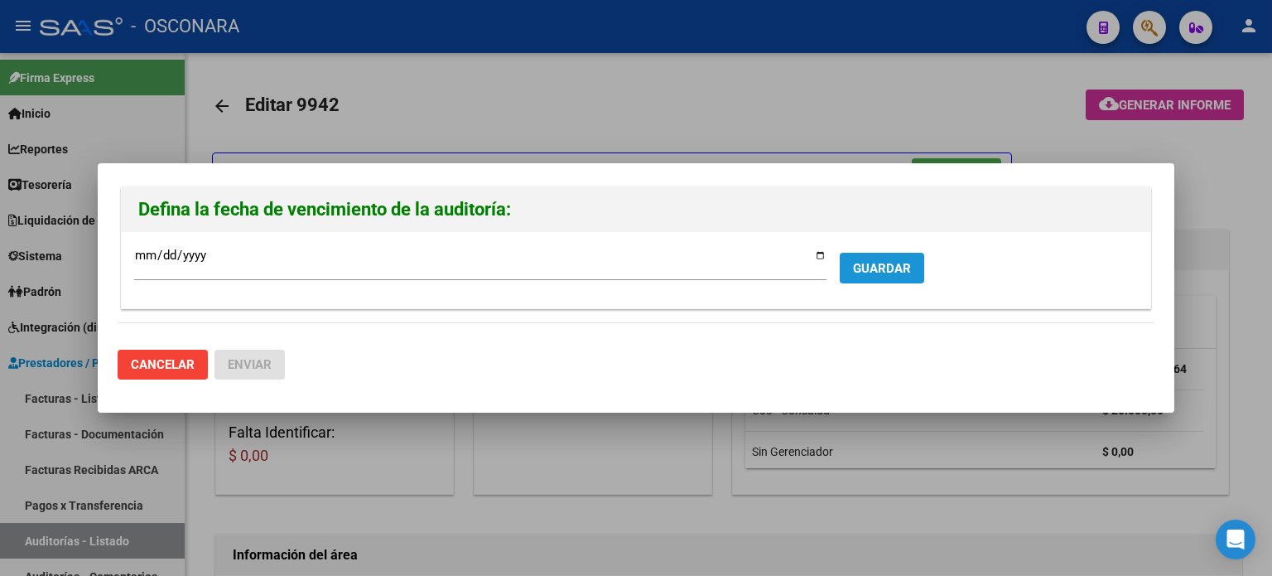
click at [895, 266] on span "GUARDAR" at bounding box center [882, 268] width 58 height 15
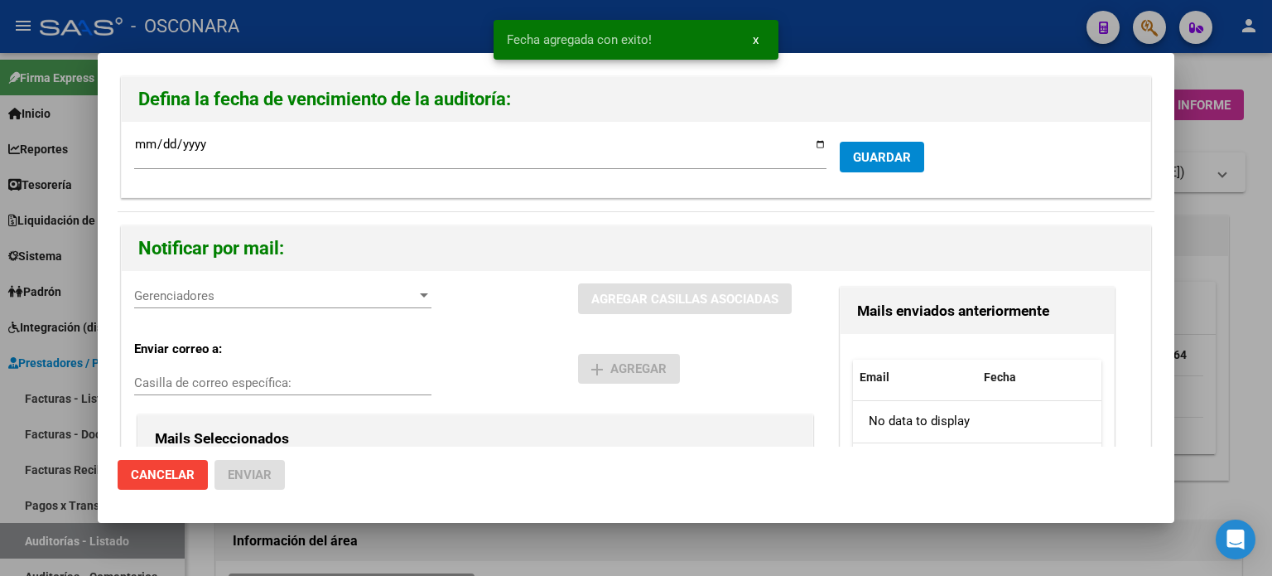
click at [414, 302] on div "Gerenciadores Gerenciadores" at bounding box center [282, 295] width 297 height 25
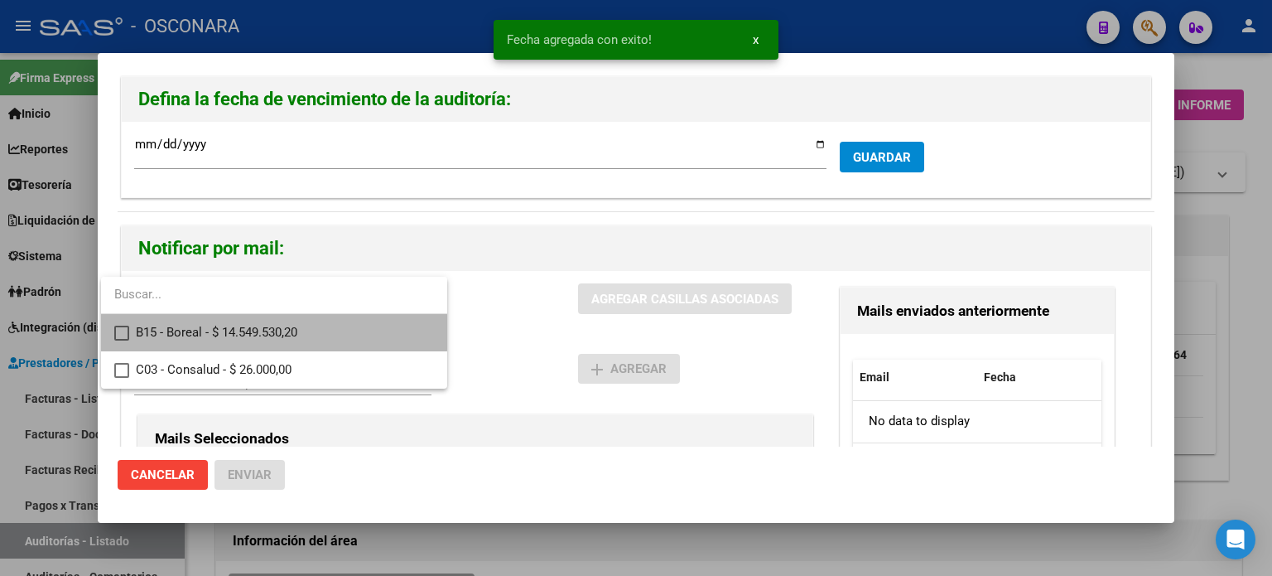
click at [128, 327] on mat-pseudo-checkbox at bounding box center [121, 333] width 15 height 15
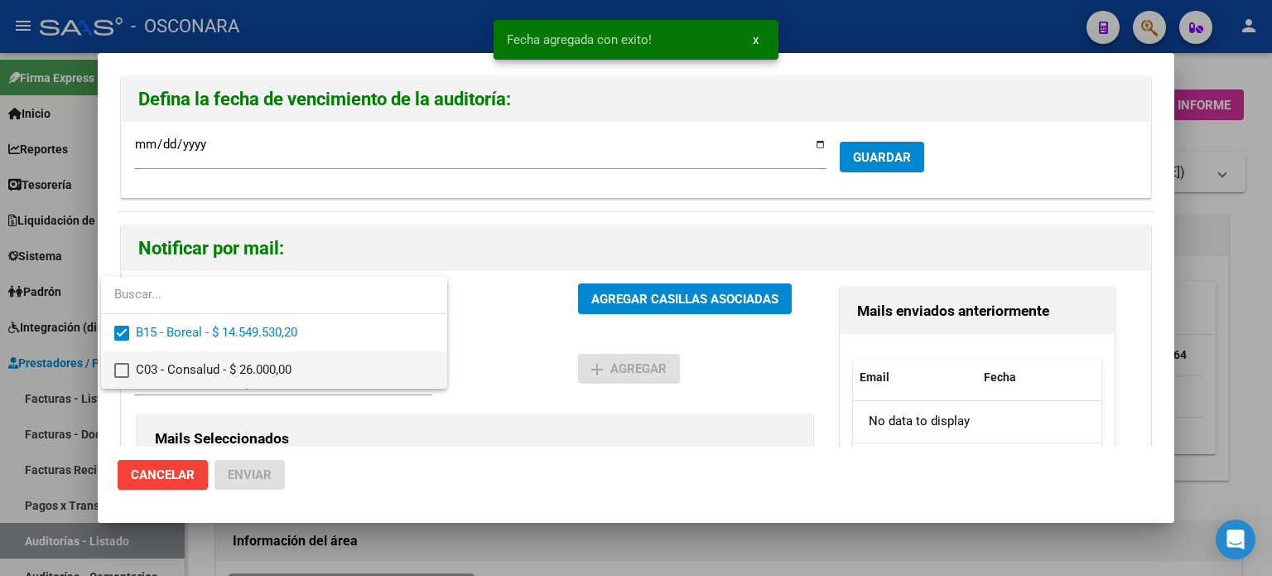
click at [126, 367] on mat-pseudo-checkbox at bounding box center [121, 370] width 15 height 15
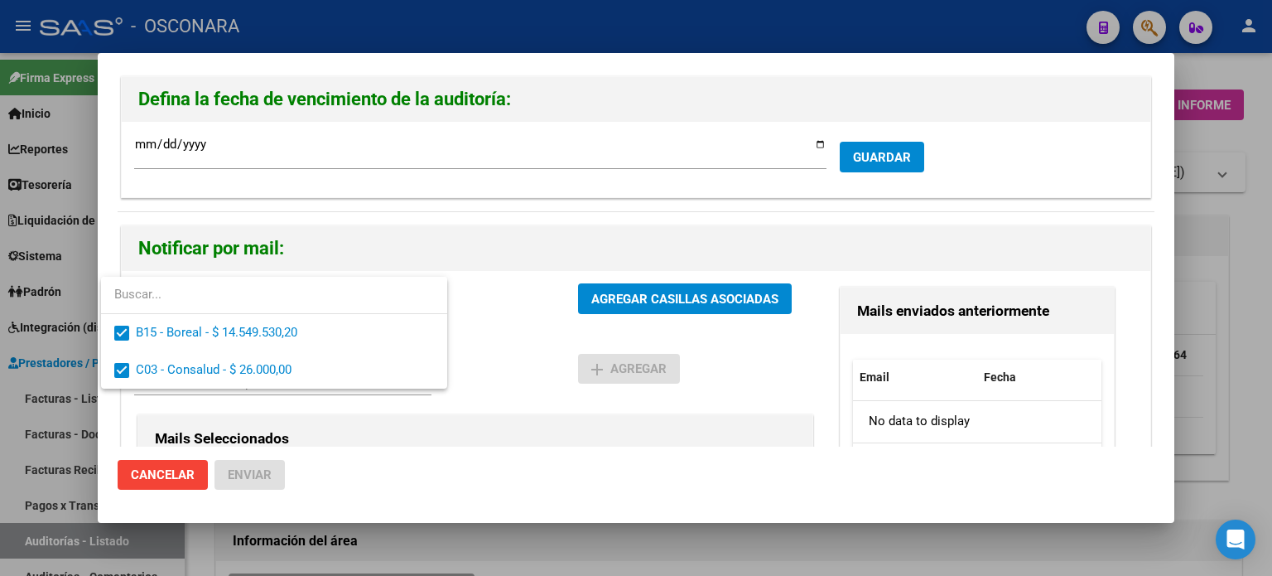
click at [635, 297] on div at bounding box center [636, 288] width 1272 height 576
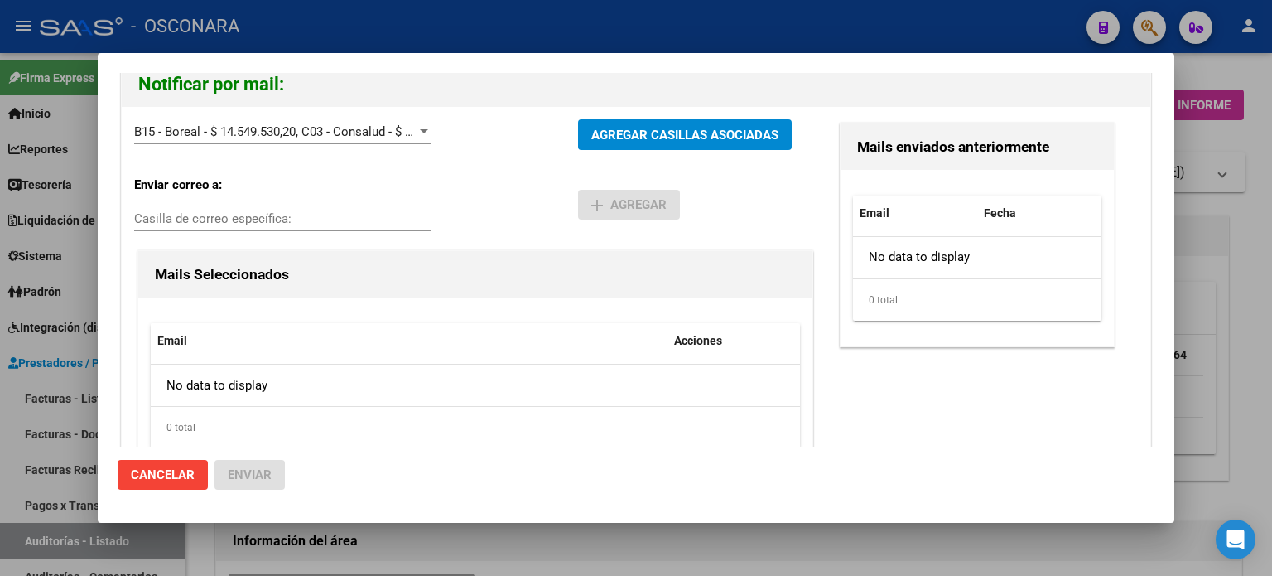
scroll to position [166, 0]
click at [664, 125] on span "AGREGAR CASILLAS ASOCIADAS" at bounding box center [684, 132] width 187 height 15
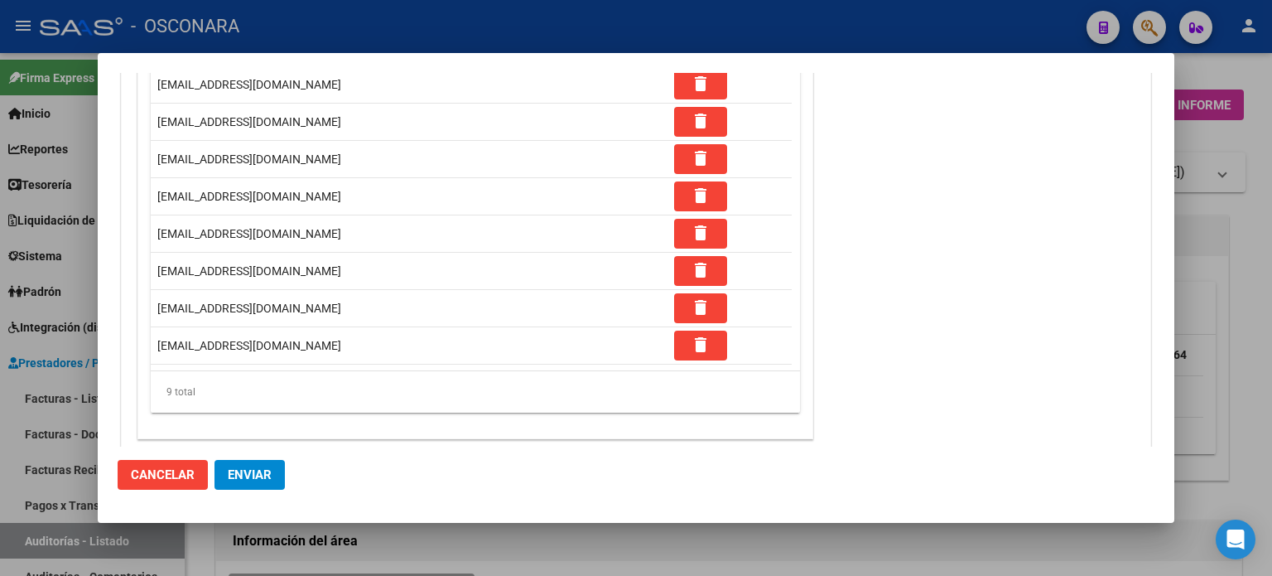
scroll to position [508, 0]
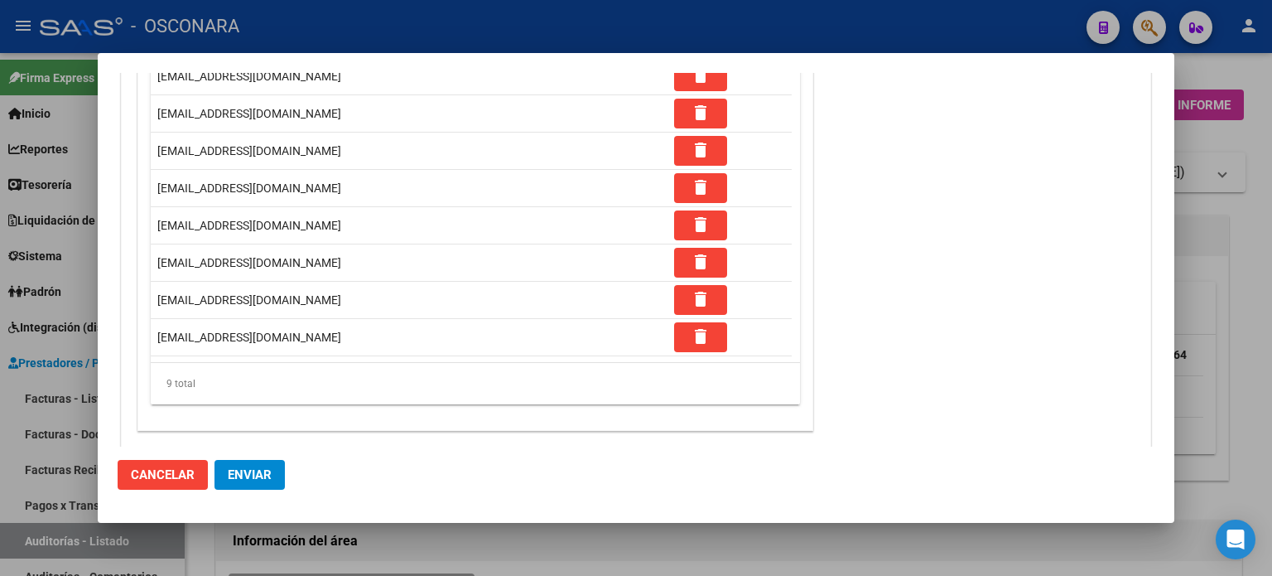
click at [253, 470] on span "Enviar" at bounding box center [250, 474] width 44 height 15
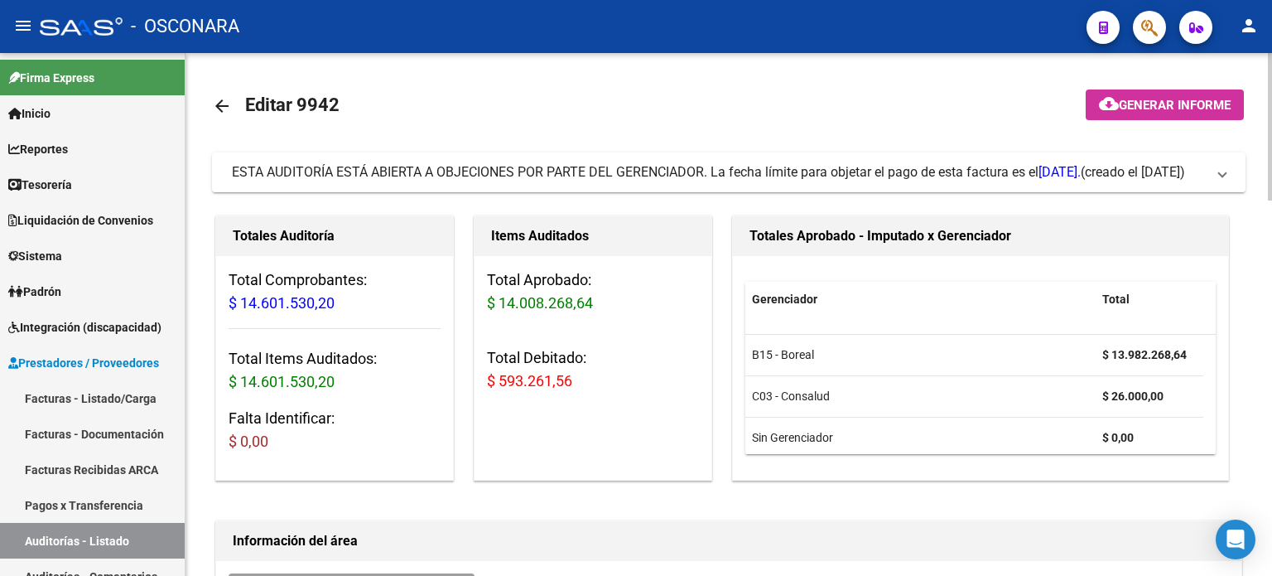
scroll to position [0, 0]
click at [216, 108] on mat-icon "arrow_back" at bounding box center [222, 106] width 20 height 20
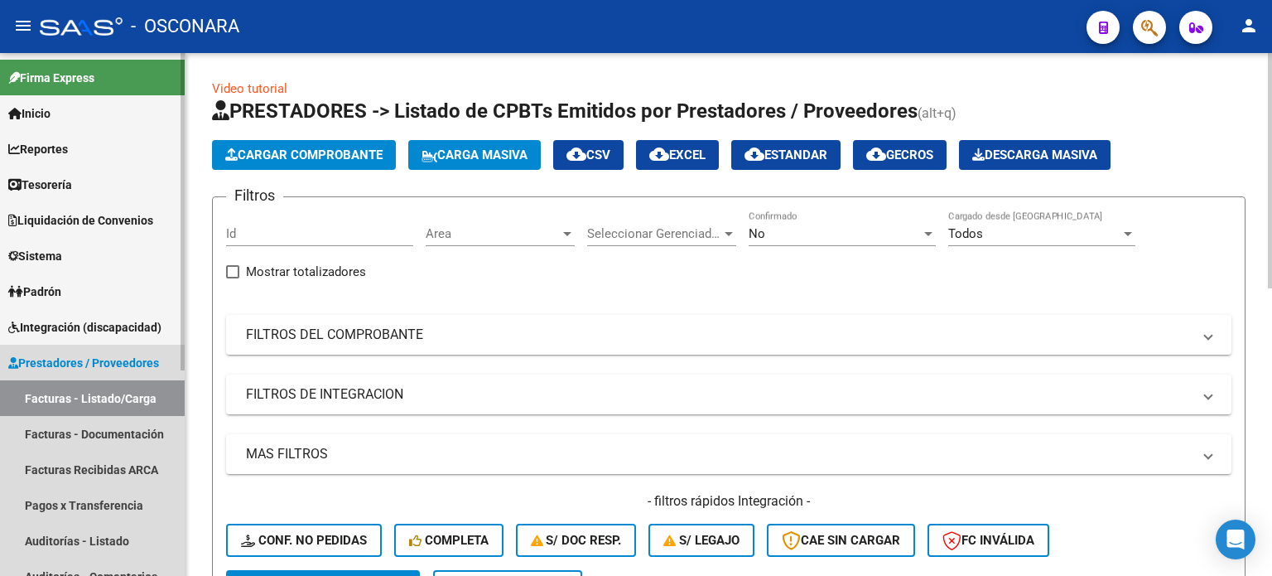
click at [59, 406] on link "Facturas - Listado/Carga" at bounding box center [92, 398] width 185 height 36
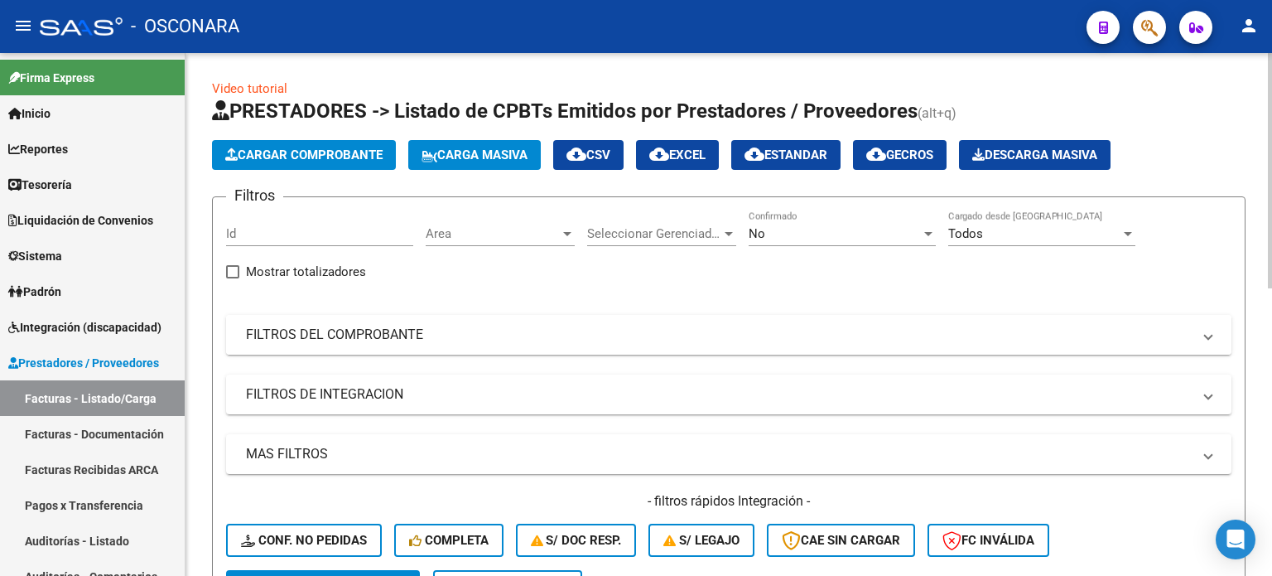
click at [305, 343] on mat-expansion-panel-header "FILTROS DEL COMPROBANTE" at bounding box center [729, 335] width 1006 height 40
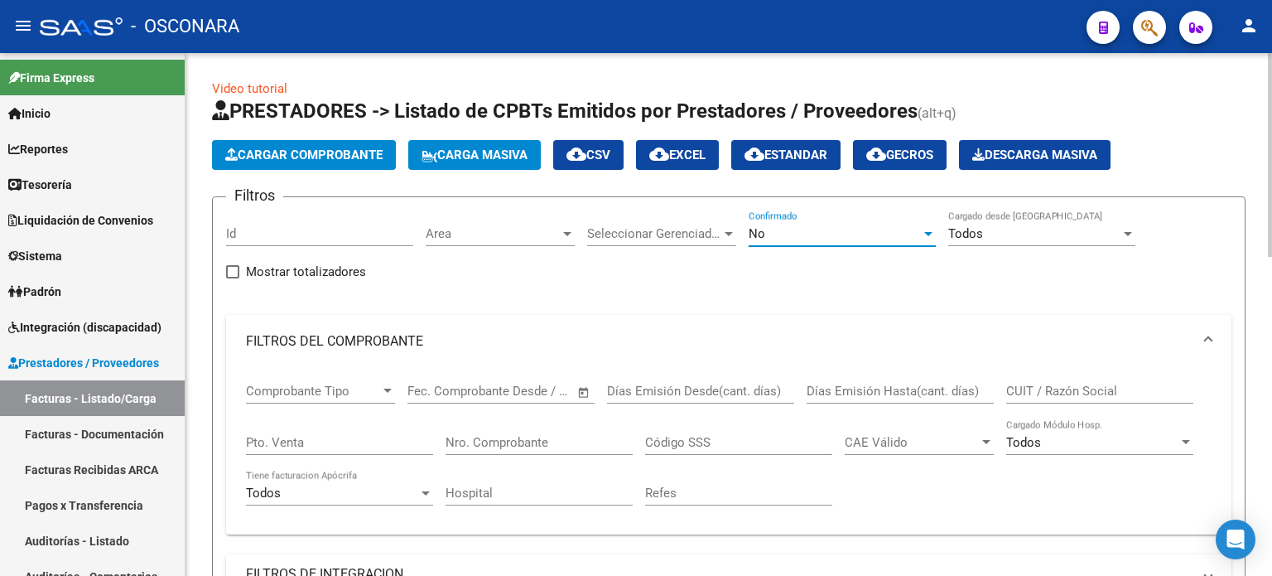
click at [775, 238] on div "No" at bounding box center [835, 233] width 172 height 15
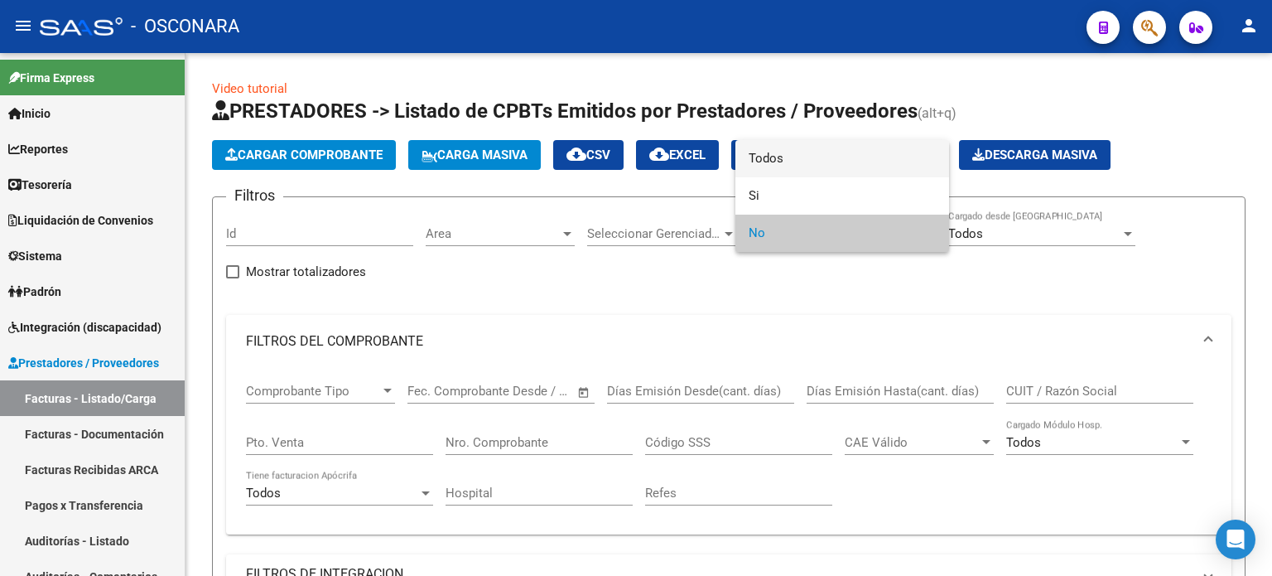
click at [779, 166] on span "Todos" at bounding box center [842, 158] width 187 height 37
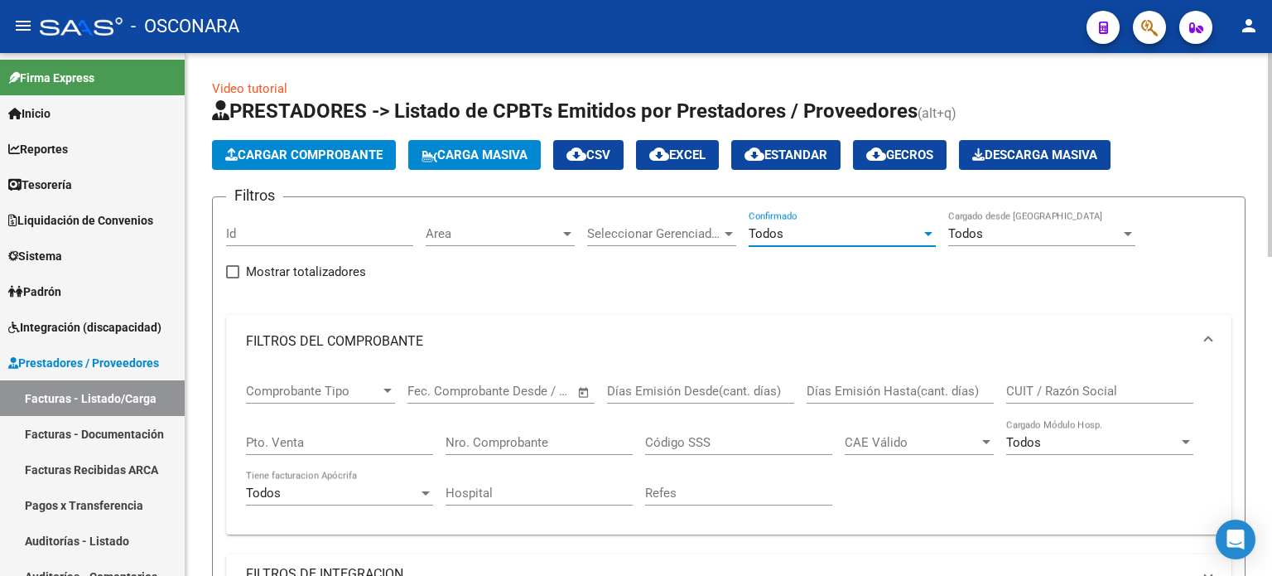
click at [682, 277] on div "Filtros Id Area Area Seleccionar Gerenciador Seleccionar Gerenciador Todos Conf…" at bounding box center [729, 479] width 1006 height 539
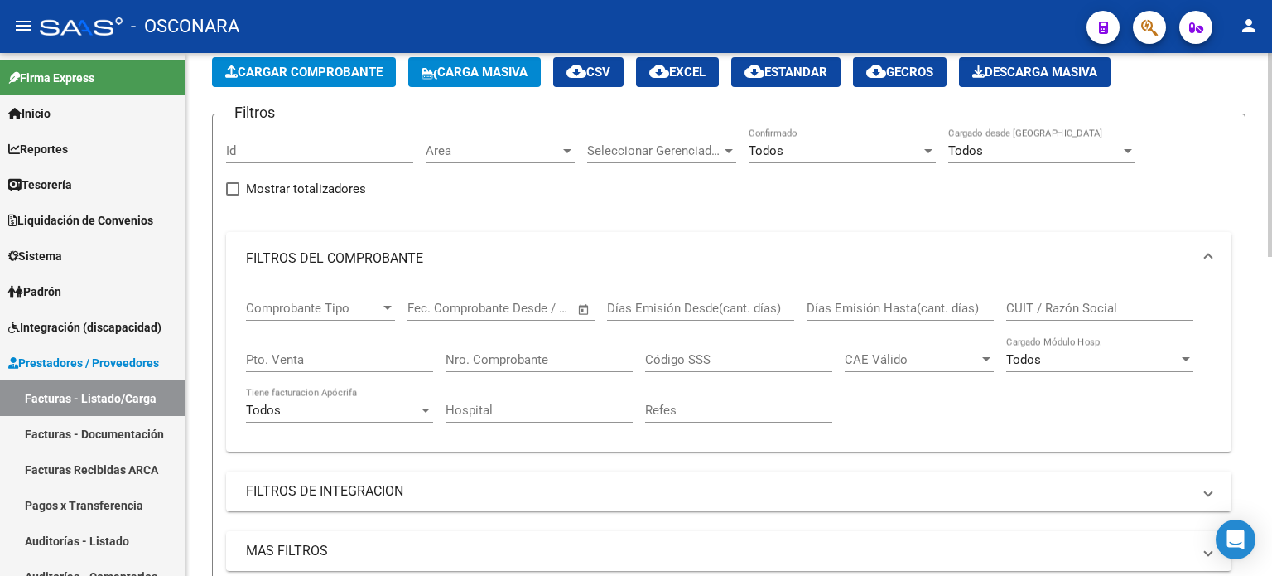
scroll to position [249, 0]
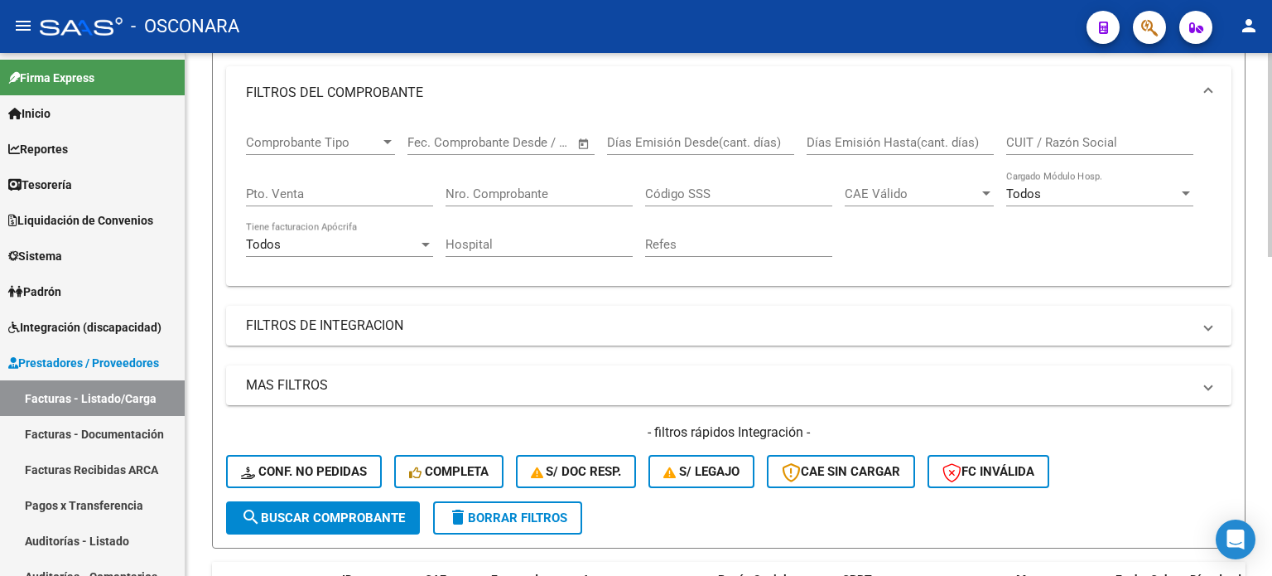
click at [548, 193] on input "Nro. Comprobante" at bounding box center [539, 193] width 187 height 15
type input "5976"
click at [278, 517] on span "search Buscar Comprobante" at bounding box center [323, 517] width 164 height 15
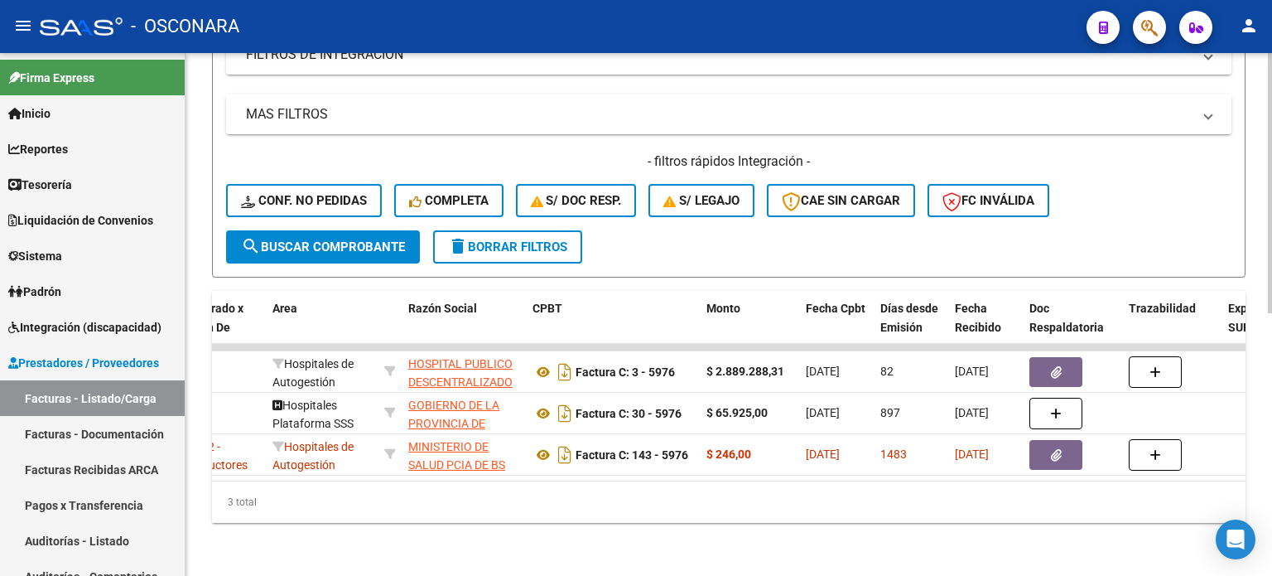
scroll to position [0, 332]
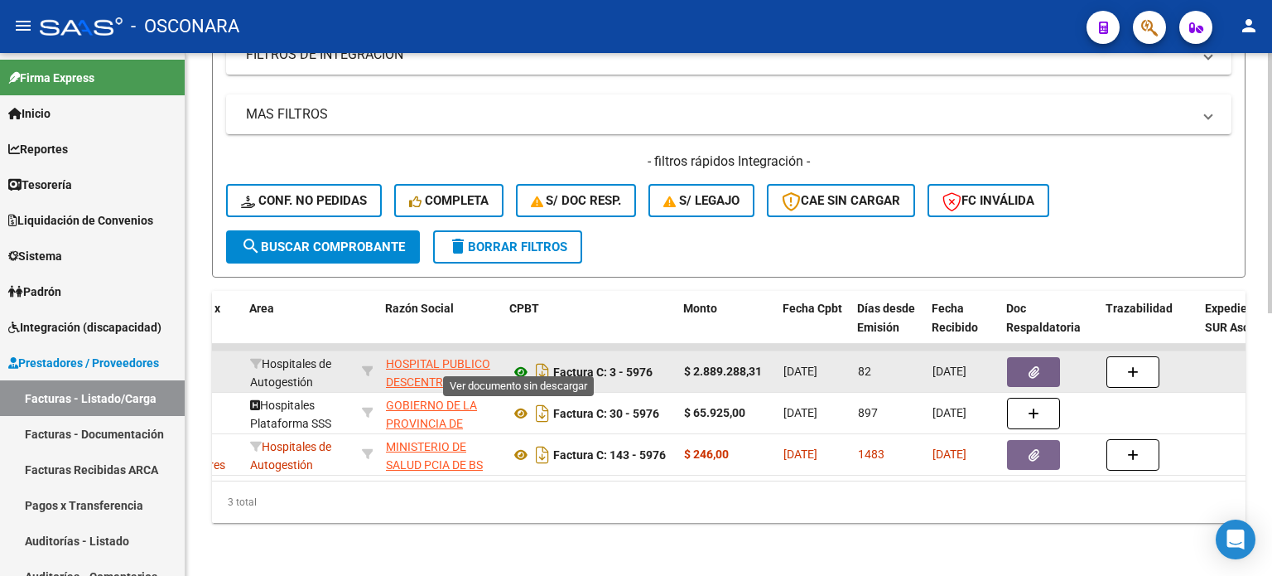
click at [524, 362] on icon at bounding box center [521, 372] width 22 height 20
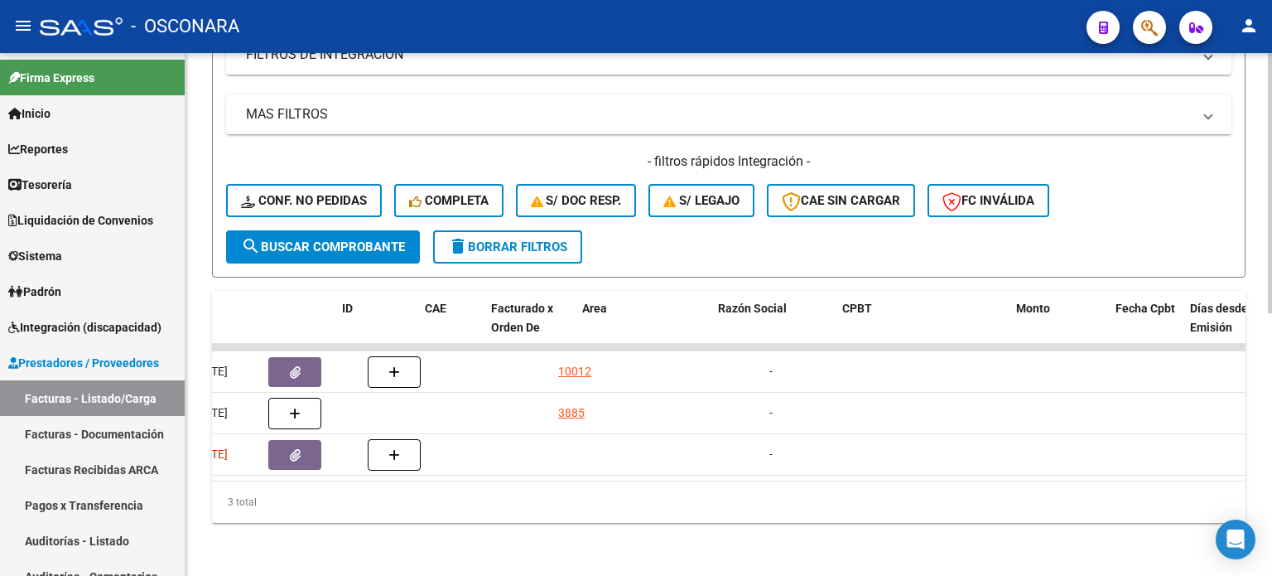
scroll to position [0, 0]
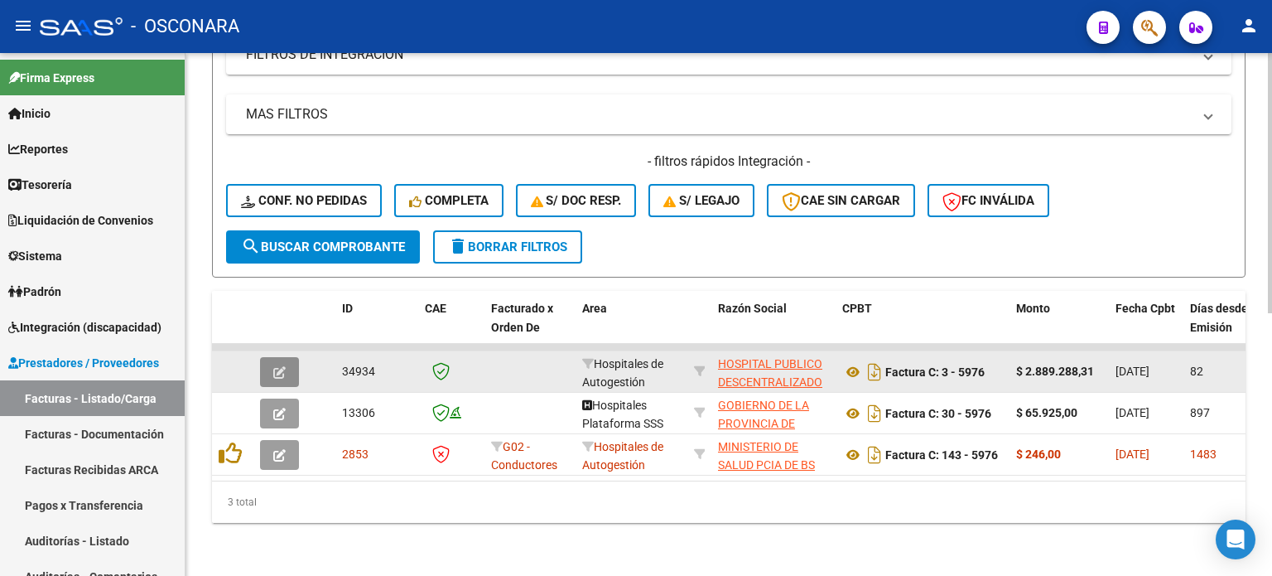
click at [273, 366] on icon "button" at bounding box center [279, 372] width 12 height 12
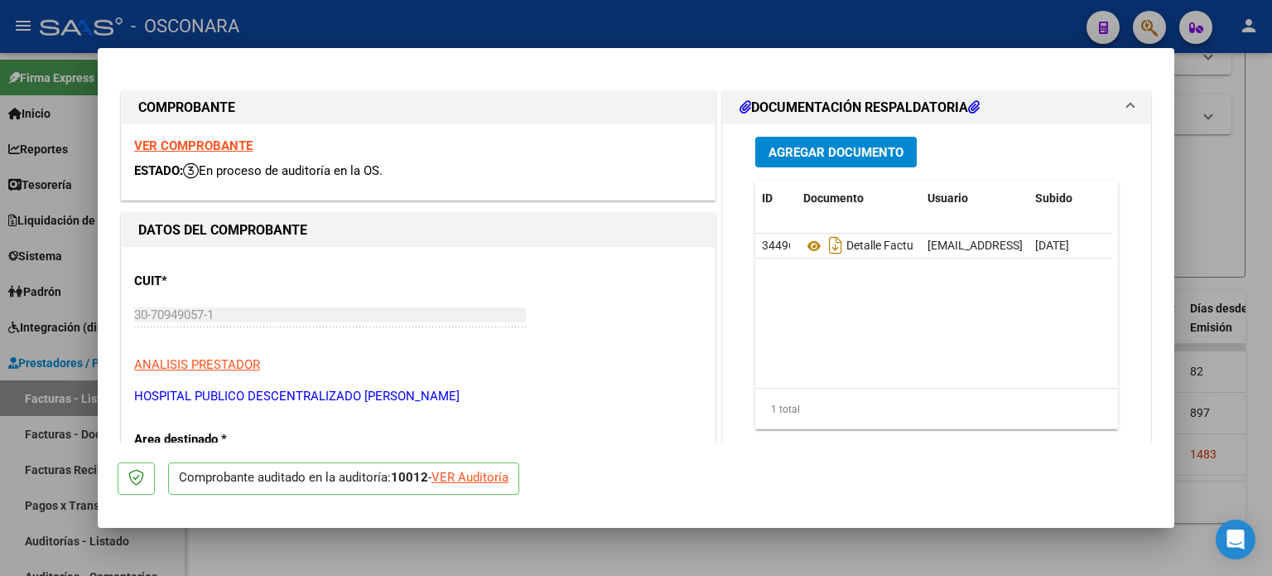
click at [476, 473] on div "VER Auditoría" at bounding box center [470, 477] width 77 height 19
type input "$ 0,00"
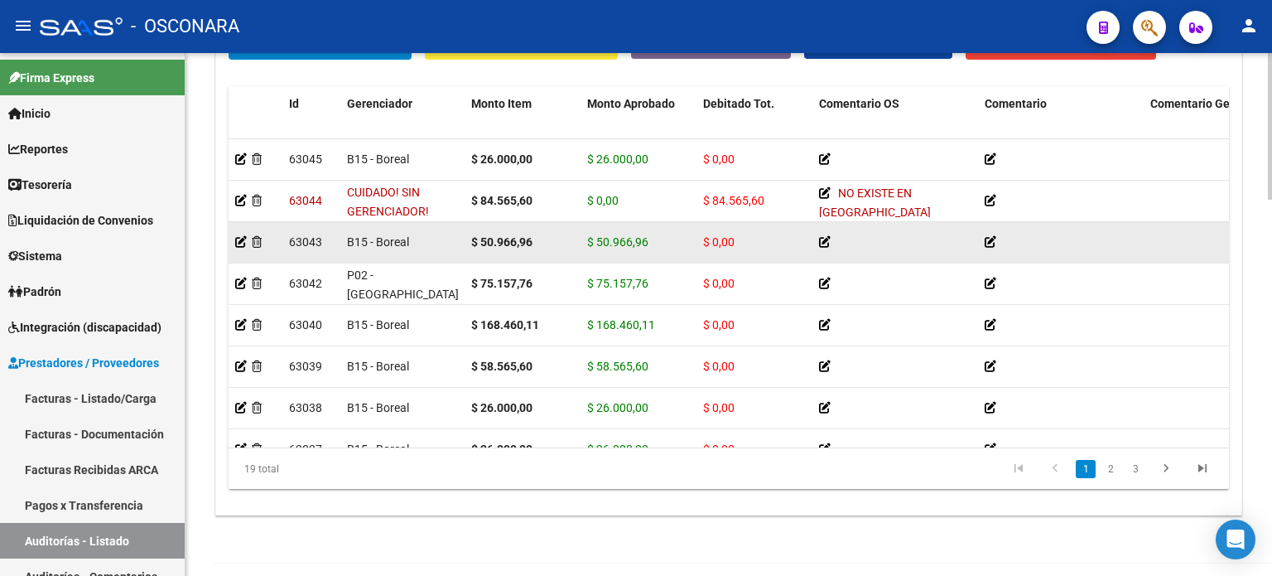
scroll to position [1258, 0]
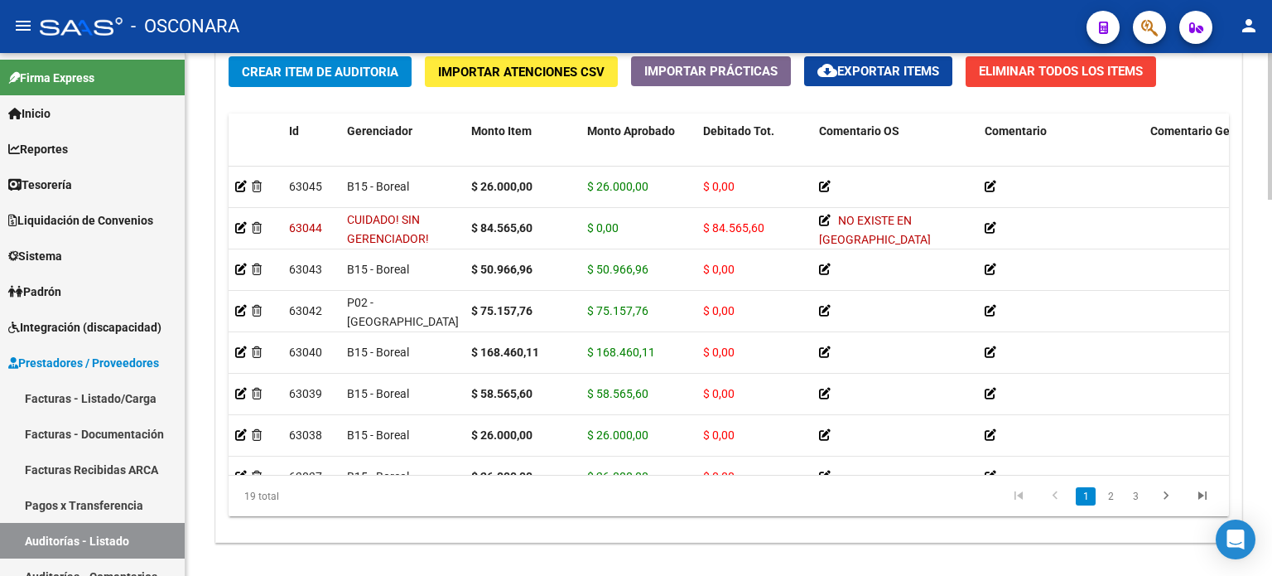
click at [295, 74] on span "Crear Item de Auditoria" at bounding box center [320, 72] width 157 height 15
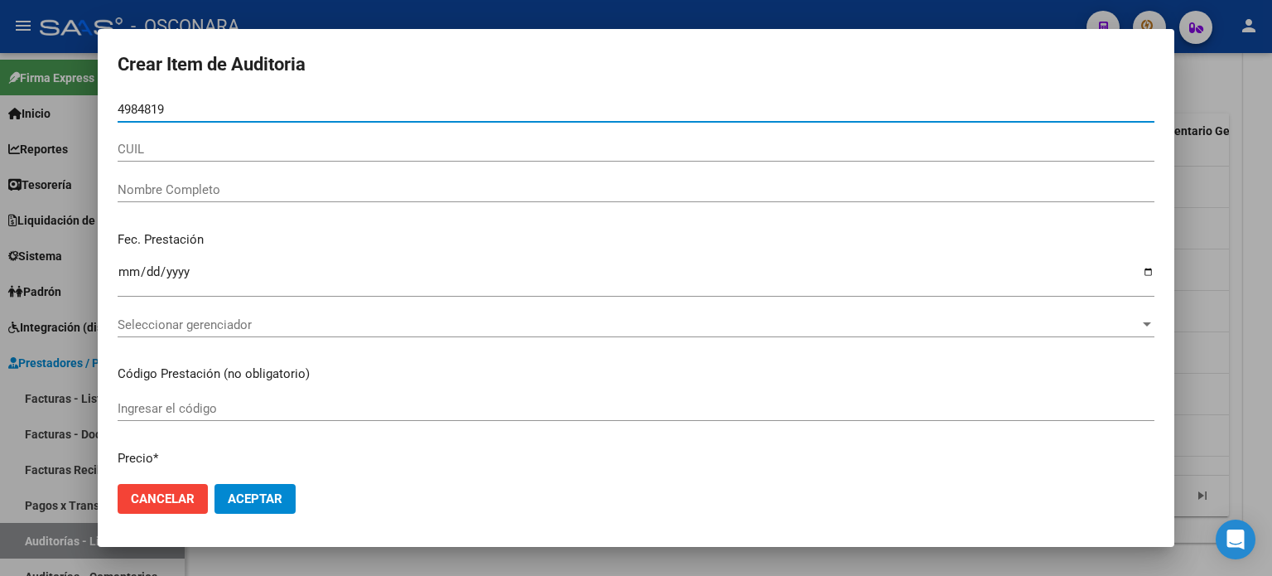
type input "49848194"
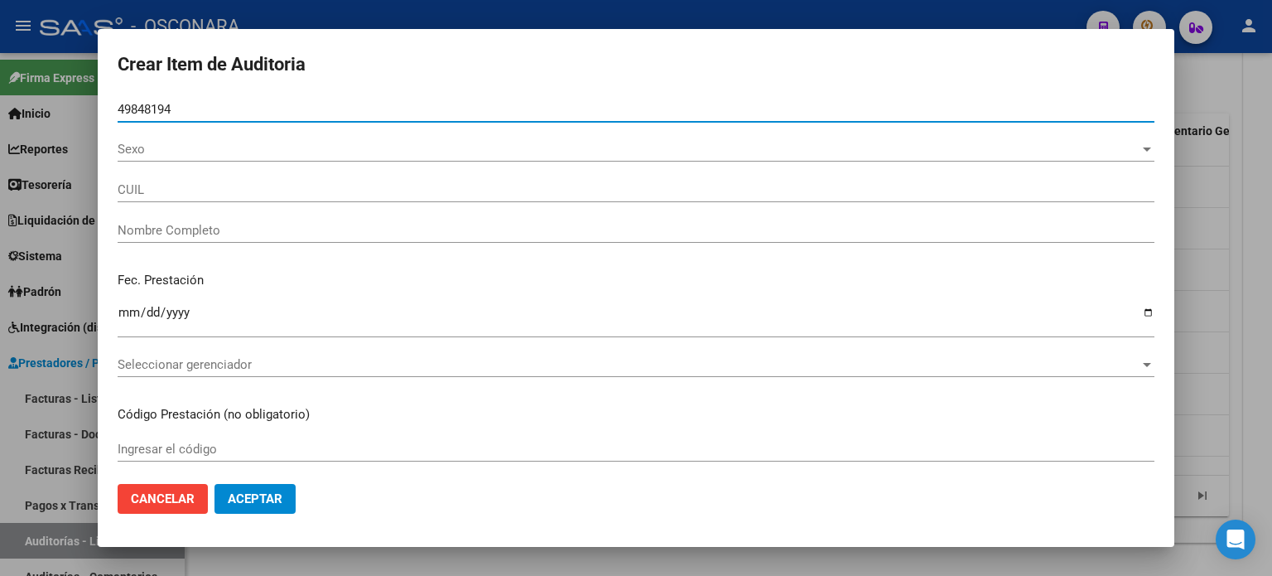
type input "23498481949"
type input "[PERSON_NAME] [PERSON_NAME]"
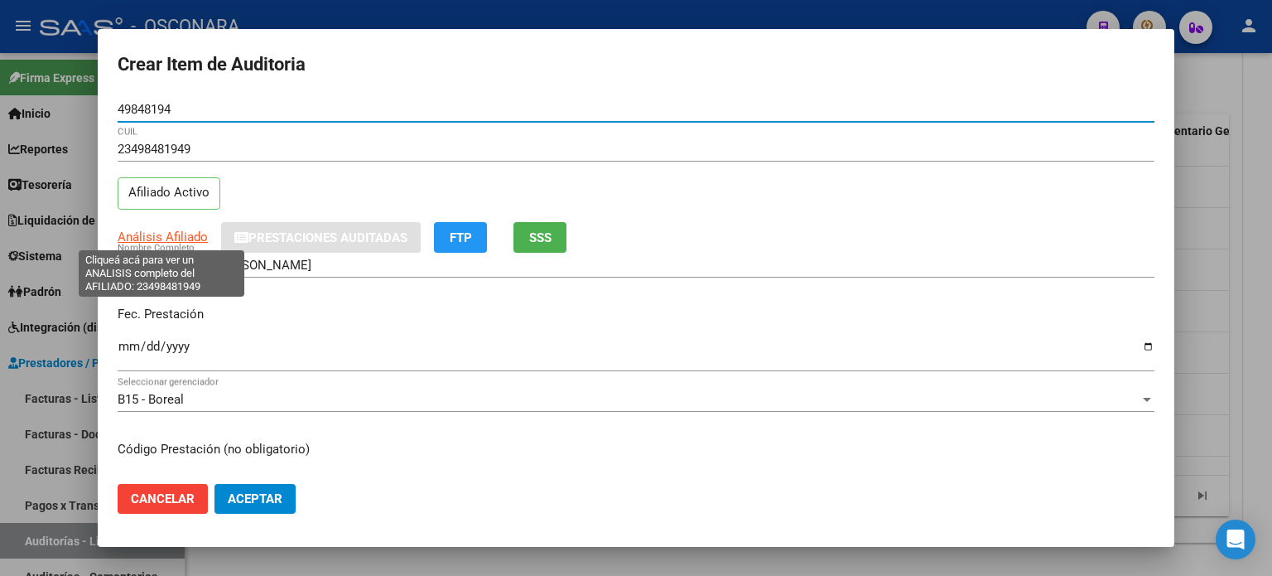
type input "49848194"
click at [189, 233] on span "Análisis Afiliado" at bounding box center [163, 236] width 90 height 15
type textarea "23498481949"
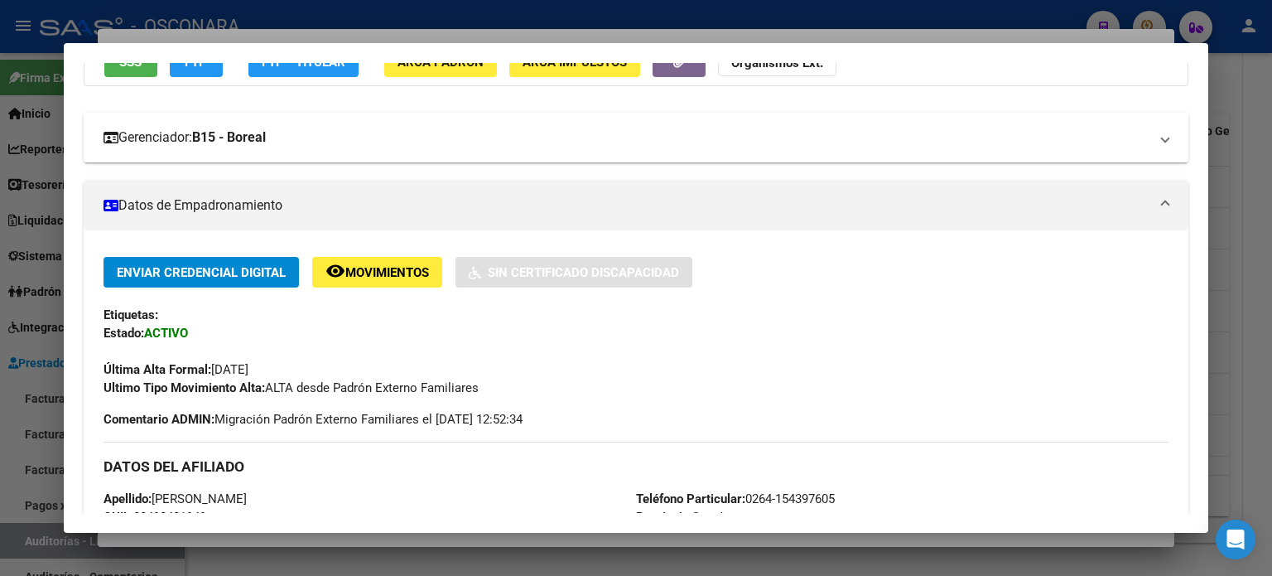
scroll to position [83, 0]
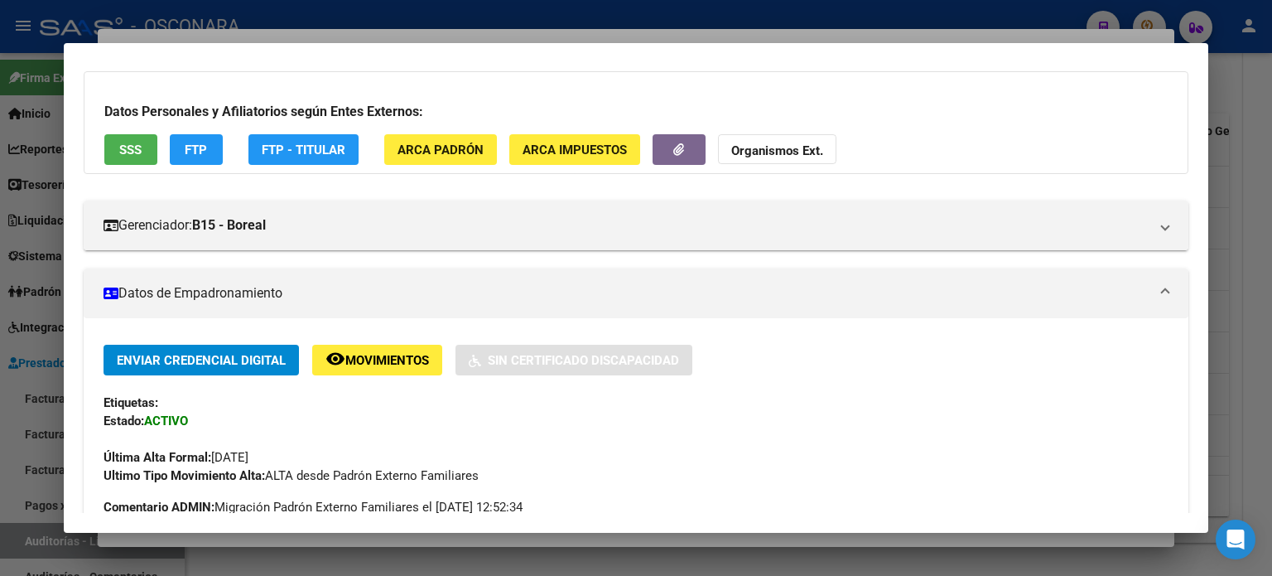
click at [142, 148] on span "SSS" at bounding box center [130, 149] width 22 height 15
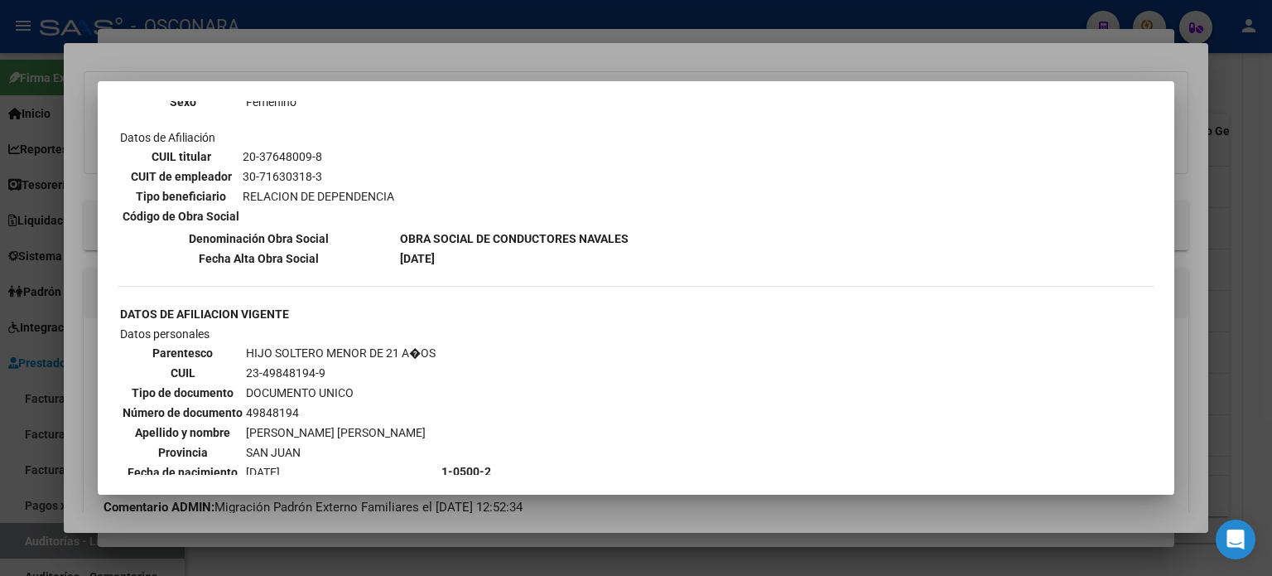
scroll to position [560, 0]
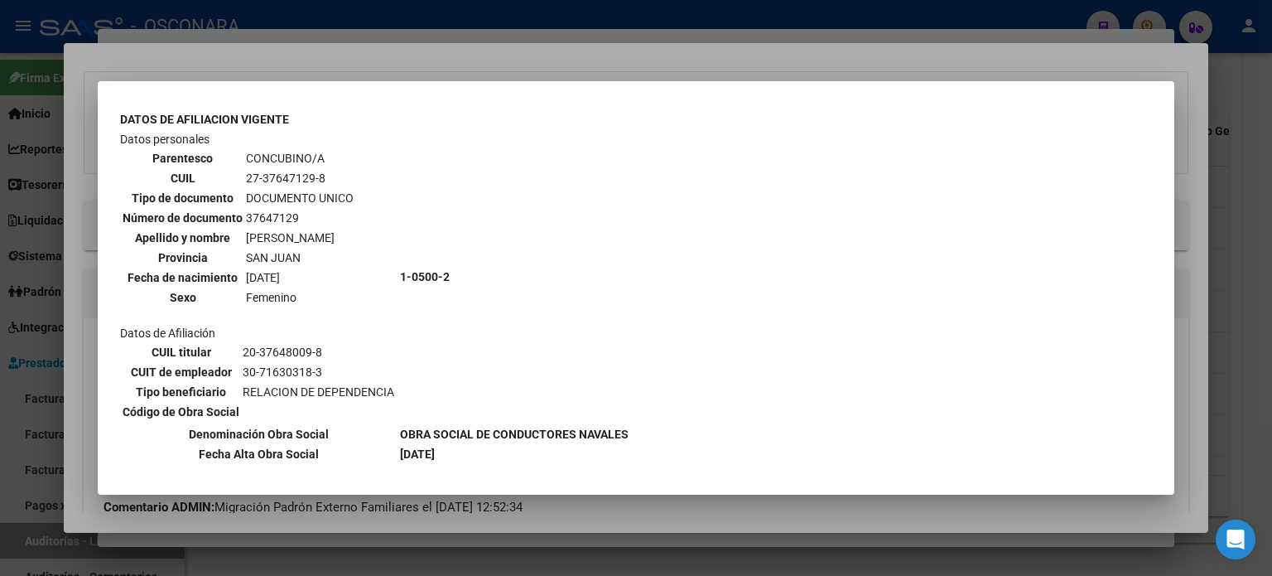
click at [393, 60] on div at bounding box center [636, 288] width 1272 height 576
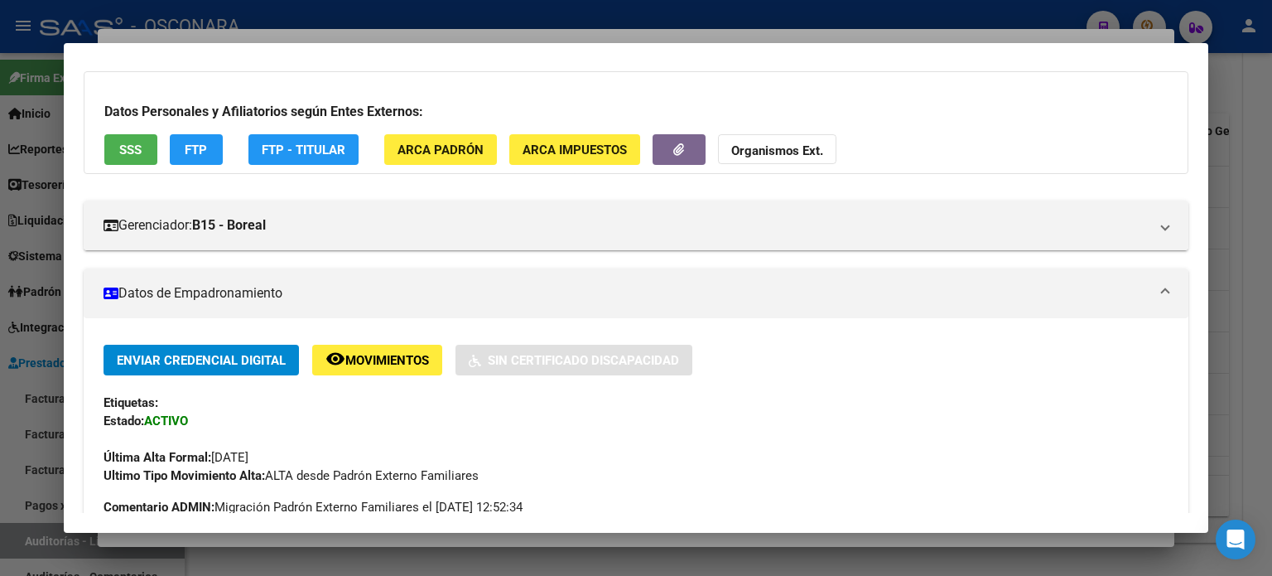
click at [183, 39] on div at bounding box center [636, 288] width 1272 height 576
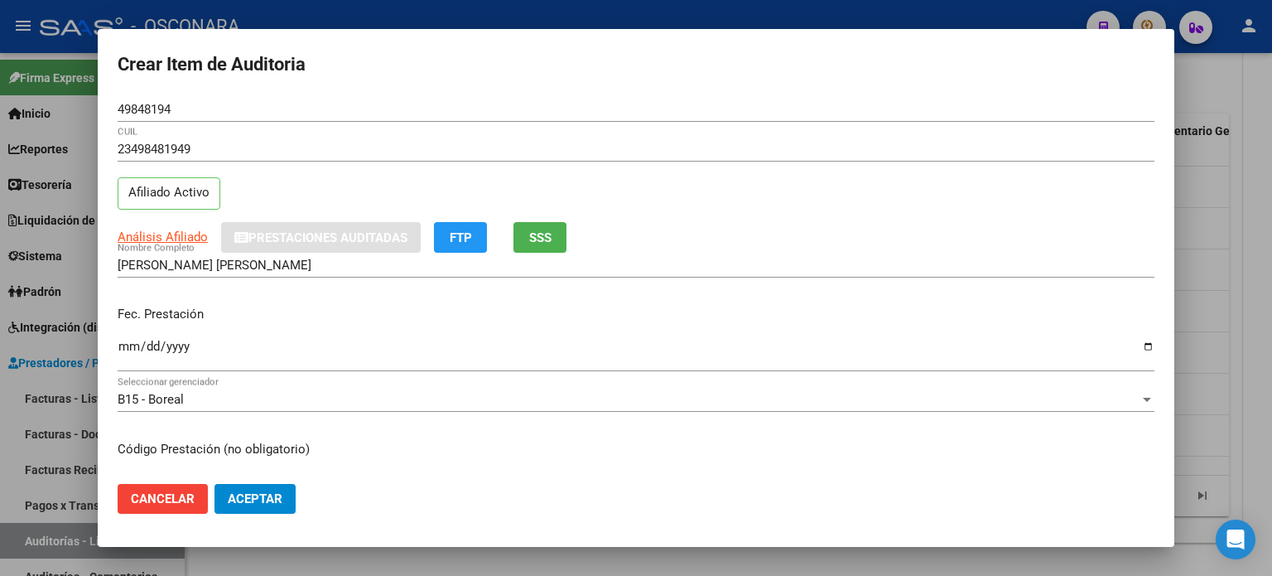
click at [133, 339] on div "Ingresar la fecha" at bounding box center [636, 354] width 1037 height 36
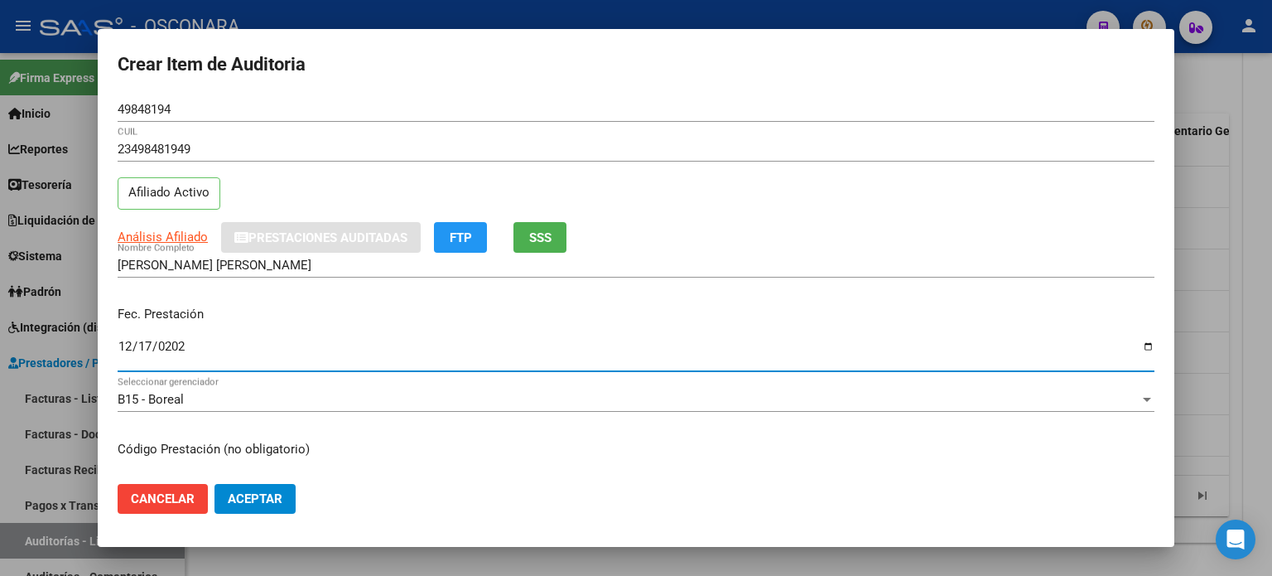
type input "[DATE]"
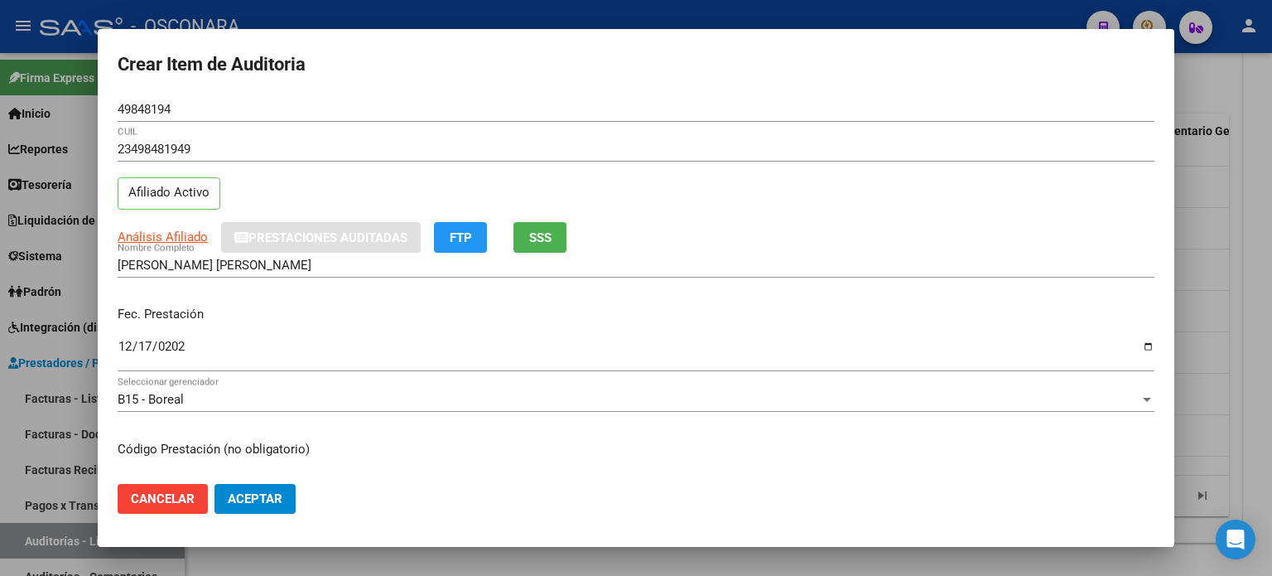
click at [424, 297] on div "Fec. Prestación [DATE] Ingresar la fecha" at bounding box center [636, 339] width 1037 height 94
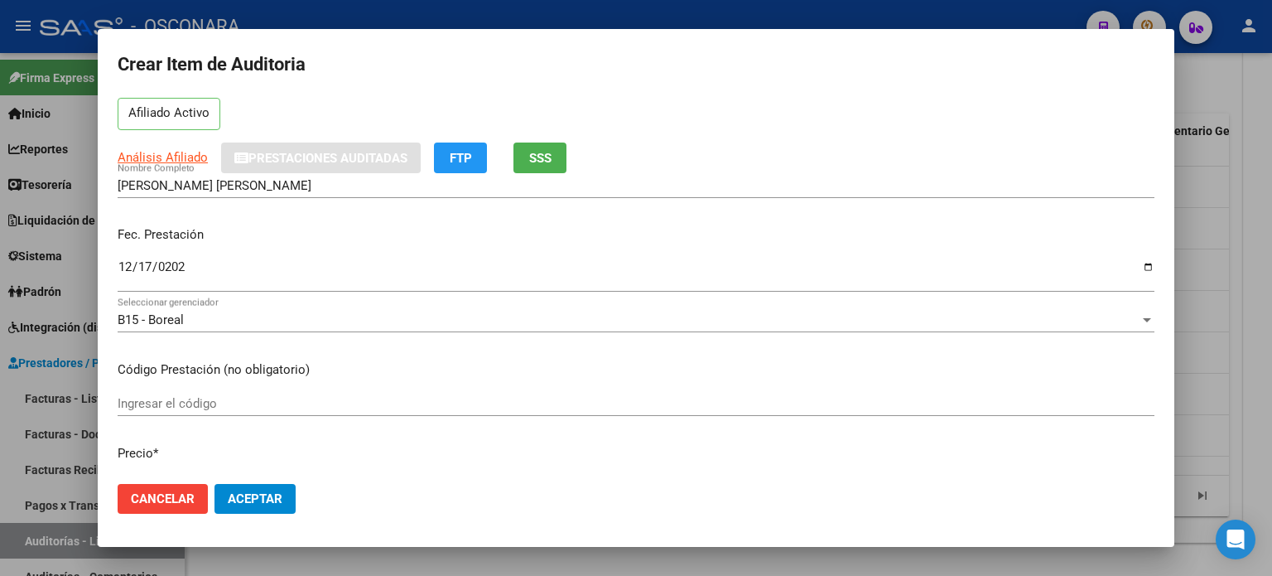
scroll to position [166, 0]
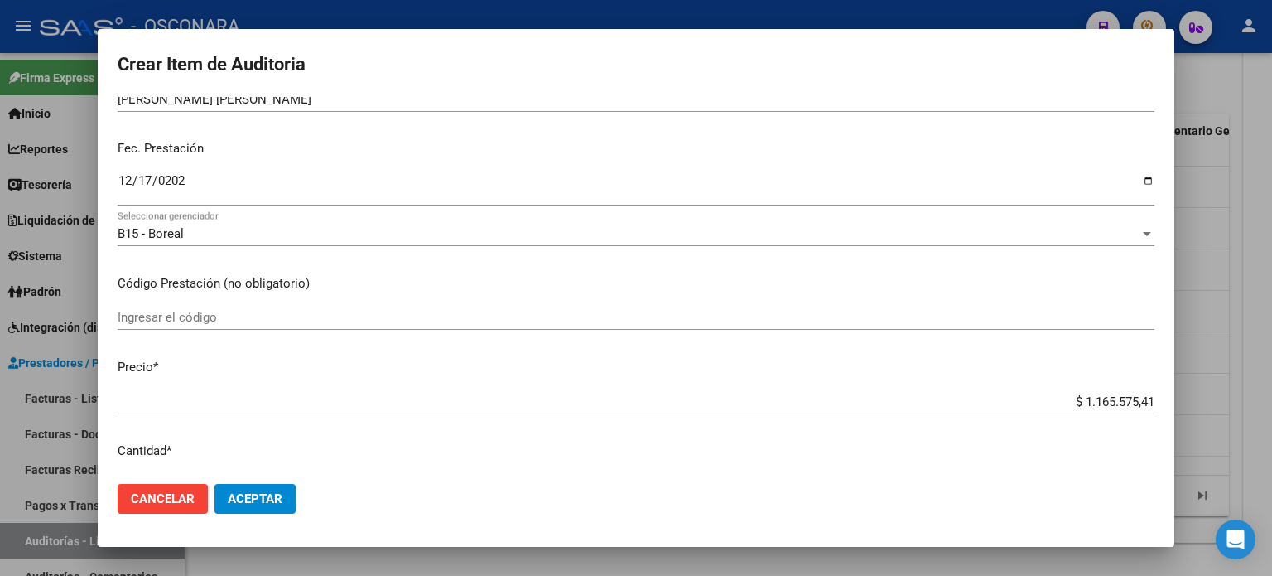
click at [1139, 406] on input "$ 1.165.575,41" at bounding box center [636, 401] width 1037 height 15
drag, startPoint x: 1143, startPoint y: 405, endPoint x: 1050, endPoint y: 406, distance: 92.8
click at [1050, 406] on app-form-text-field "Precio * $ 1.165.575,41 Ingresar el precio" at bounding box center [643, 383] width 1050 height 51
click at [1144, 387] on mat-dialog-content "49848194 Nro Documento 23498481949 CUIL Afiliado Activo Análisis Afiliado Prest…" at bounding box center [636, 284] width 1077 height 374
click at [1143, 400] on app-form-text-field "Precio * $ 1.165.575,41 Ingresar el precio" at bounding box center [643, 383] width 1050 height 51
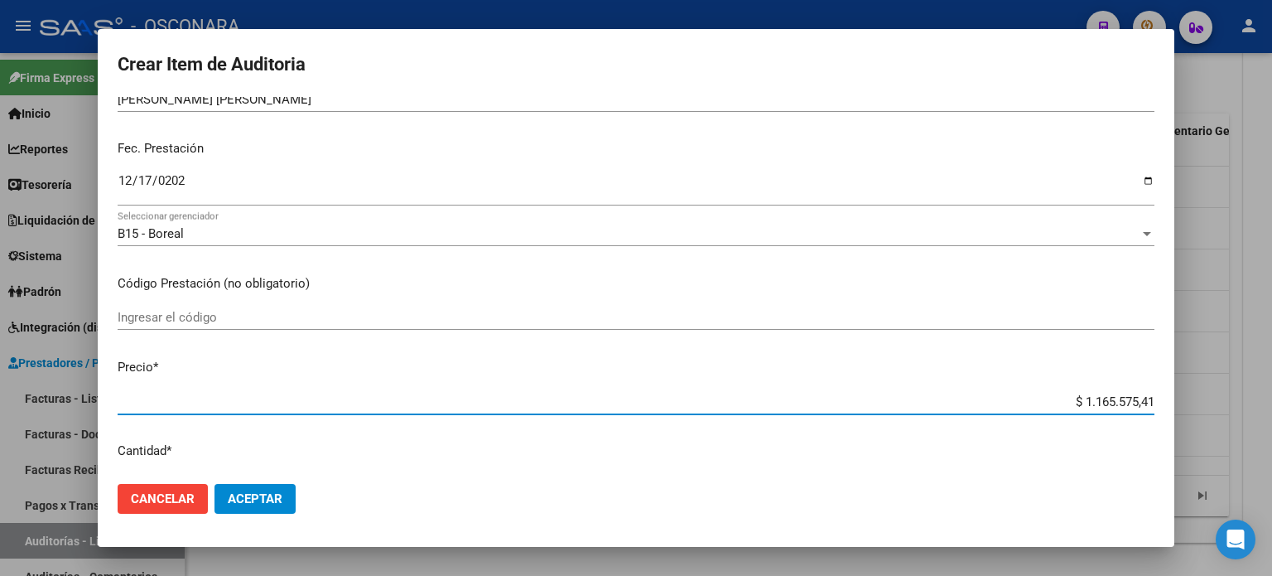
drag, startPoint x: 1140, startPoint y: 401, endPoint x: 1050, endPoint y: 408, distance: 89.8
click at [1050, 408] on input "$ 1.165.575,41" at bounding box center [636, 401] width 1037 height 15
type input "$ 0,05"
type input "$ 0,54"
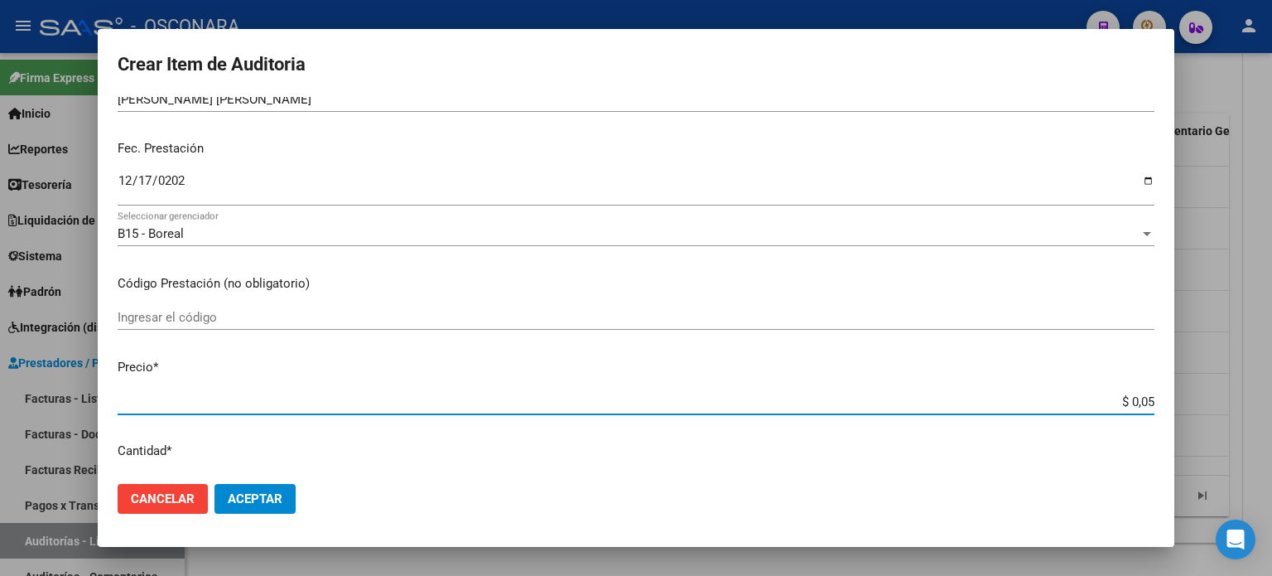
type input "$ 0,54"
type input "$ 5,49"
type input "$ 54,97"
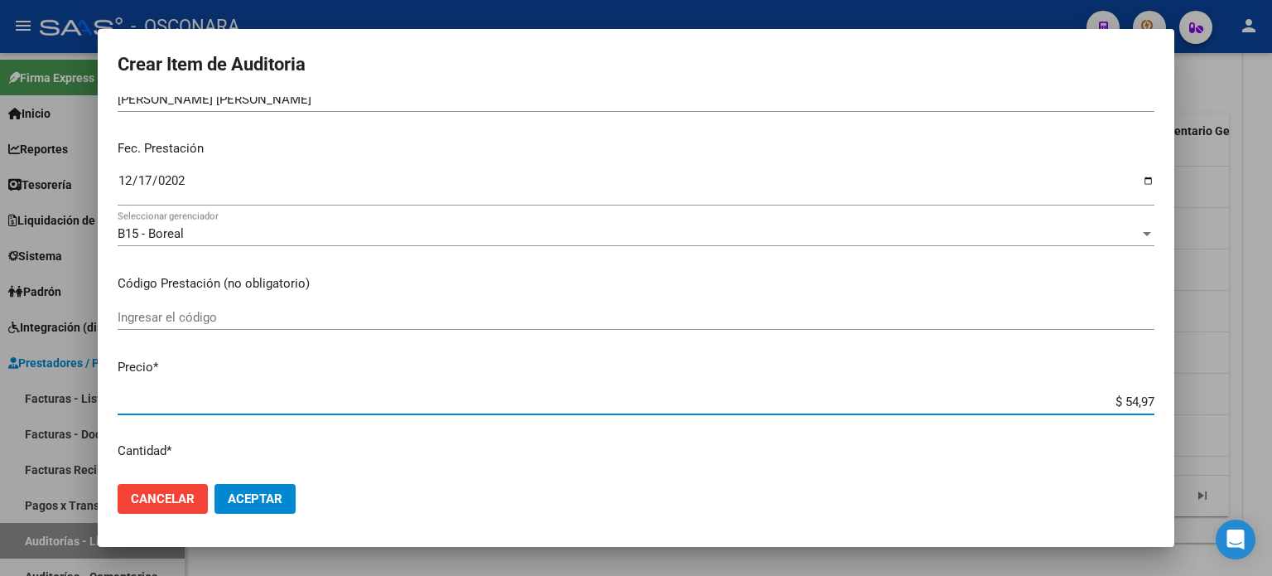
type input "$ 549,77"
type input "$ 5.497,74"
type input "$ 54.977,44"
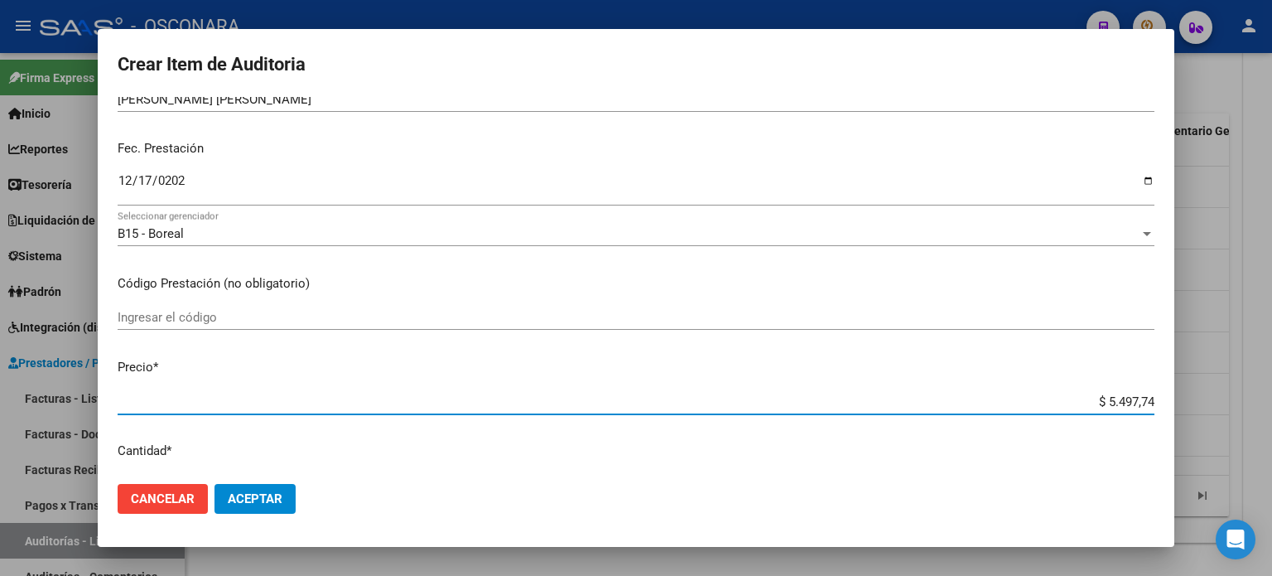
type input "$ 54.977,44"
type input "$ 549.774,40"
click at [858, 355] on mat-dialog-content "49848194 Nro Documento 23498481949 CUIL Afiliado Activo Análisis Afiliado Prest…" at bounding box center [636, 284] width 1077 height 374
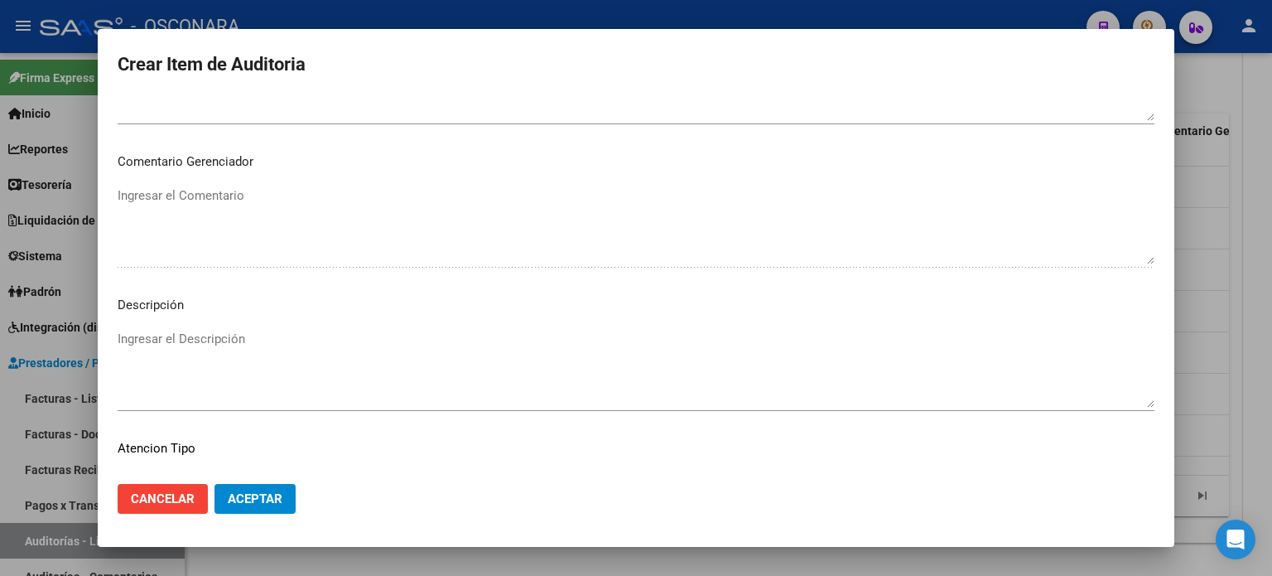
scroll to position [1117, 0]
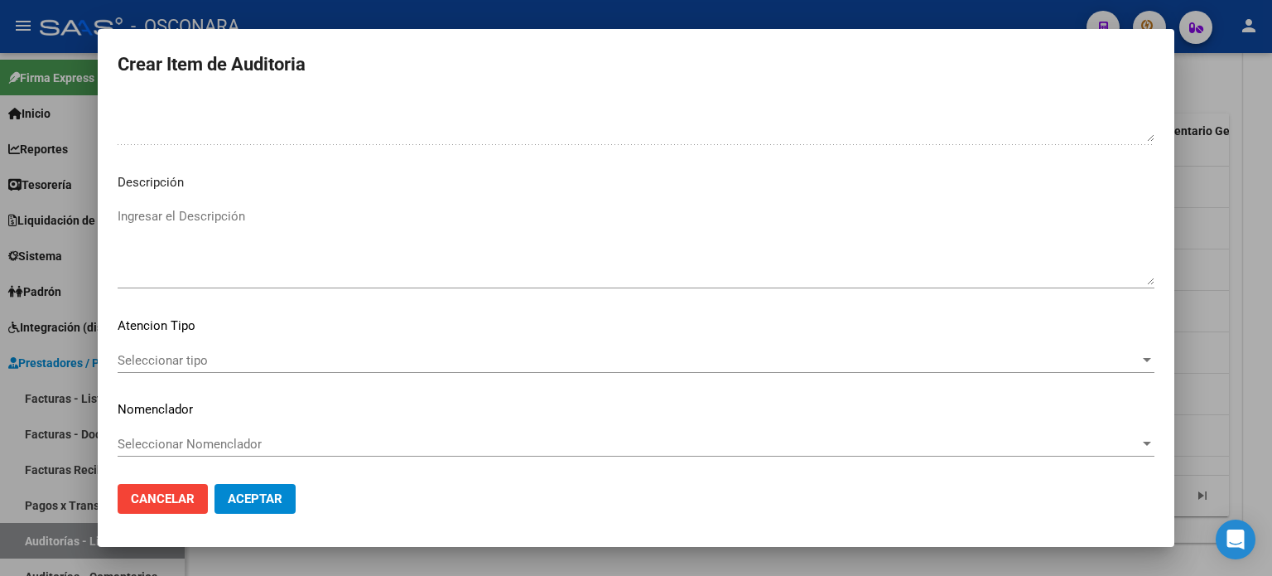
click at [268, 217] on textarea "Ingresar el Descripción" at bounding box center [636, 246] width 1037 height 78
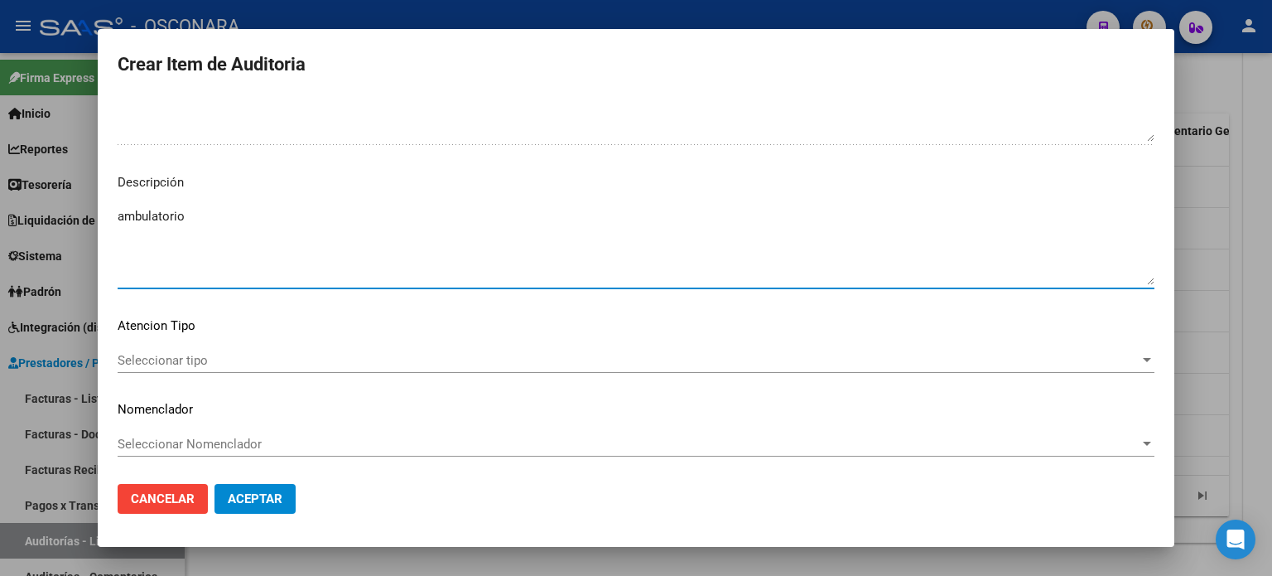
type textarea "ambulatorio"
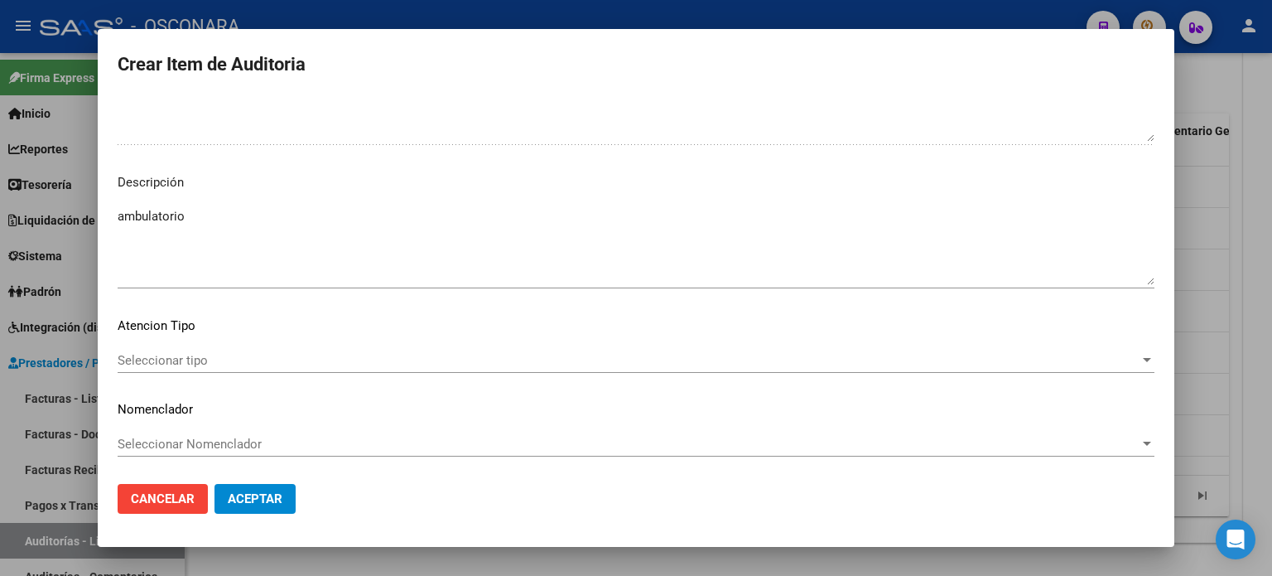
click at [162, 369] on div "Seleccionar tipo Seleccionar tipo" at bounding box center [636, 360] width 1037 height 25
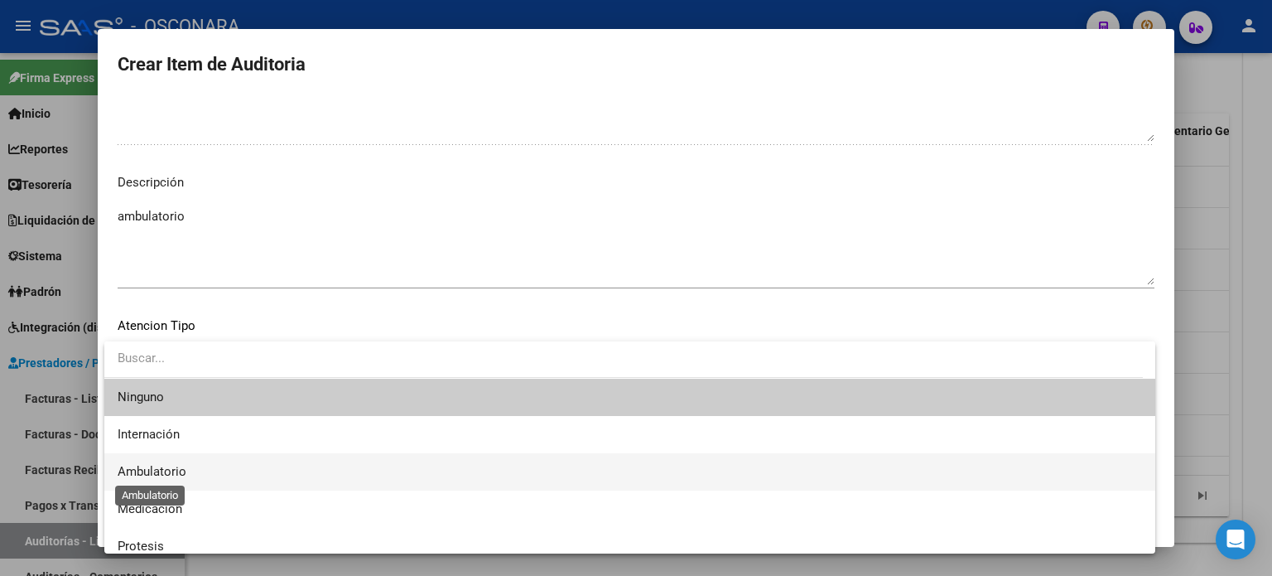
click at [176, 466] on span "Ambulatorio" at bounding box center [152, 471] width 69 height 15
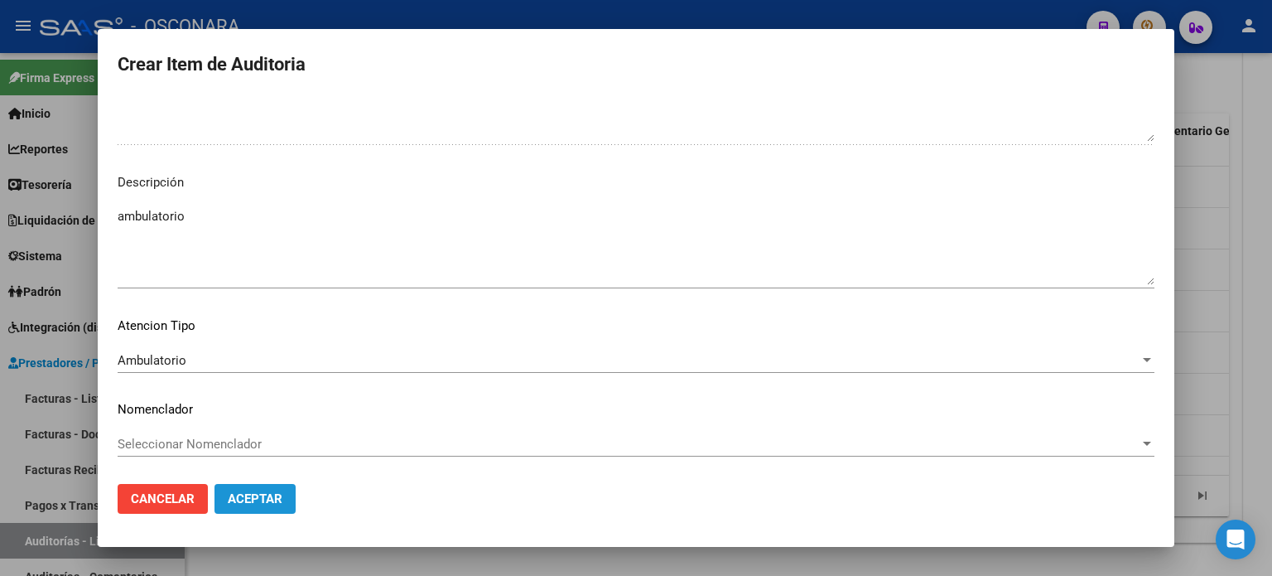
click at [240, 499] on span "Aceptar" at bounding box center [255, 498] width 55 height 15
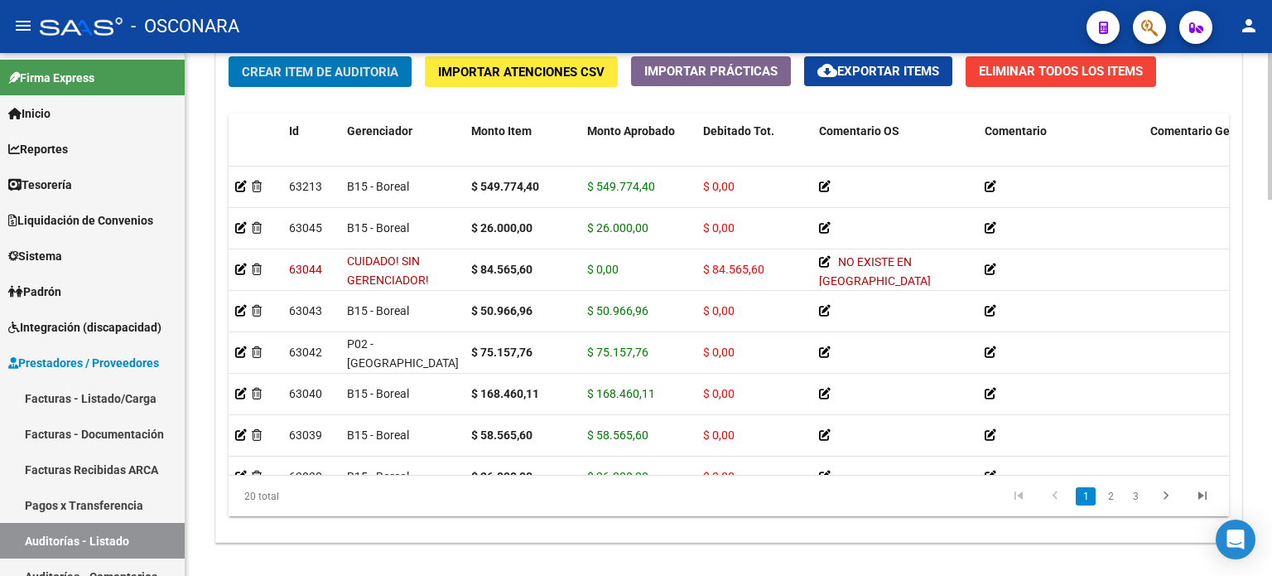
drag, startPoint x: 261, startPoint y: 99, endPoint x: 273, endPoint y: 91, distance: 14.5
click at [261, 99] on div "Crear Item de Auditoria Importar Atenciones CSV Importar Prácticas cloud_downlo…" at bounding box center [728, 293] width 1025 height 499
click at [279, 79] on button "Crear Item de Auditoria" at bounding box center [320, 71] width 183 height 31
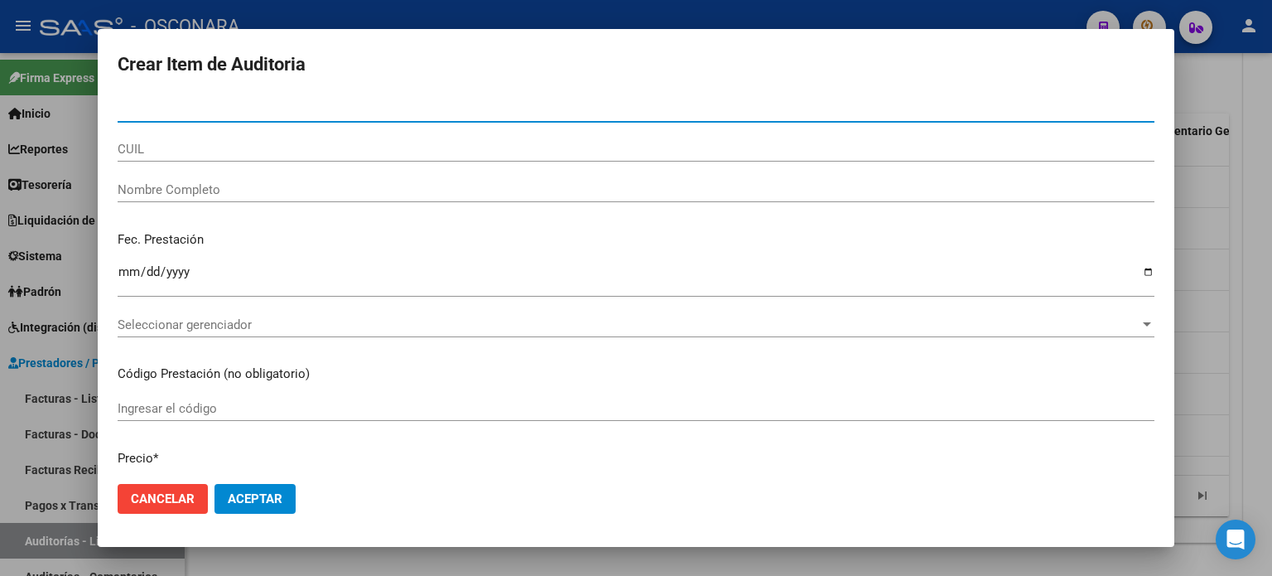
click at [210, 110] on input "Nro Documento" at bounding box center [636, 109] width 1037 height 15
type input "34279783"
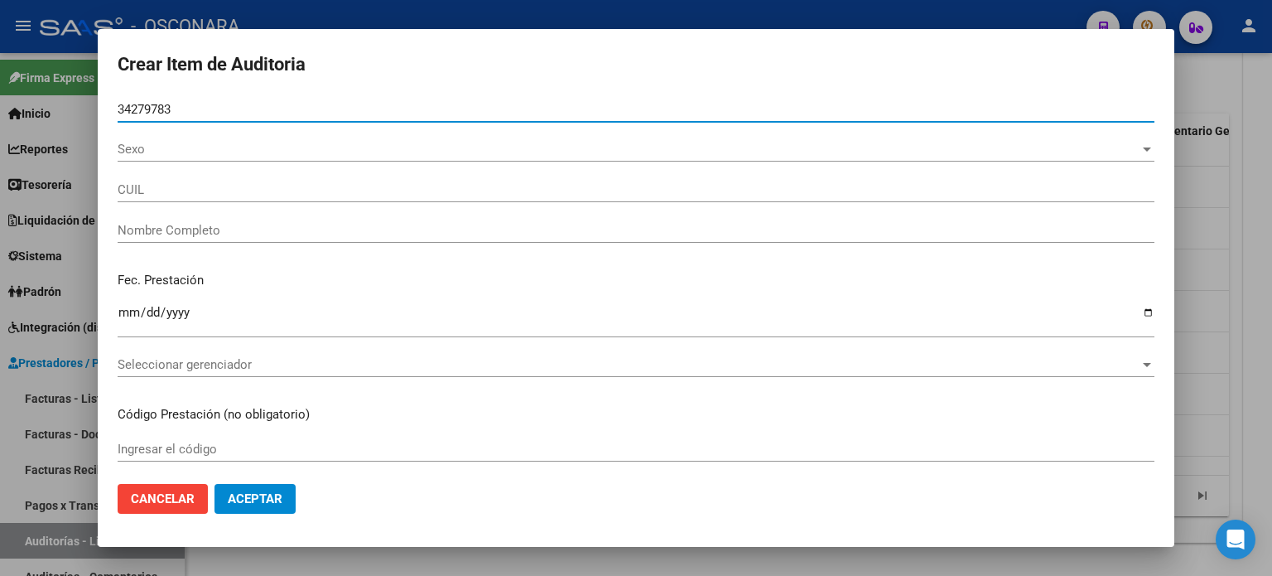
type input "20342797831"
type input "MONTAÃ‘O [PERSON_NAME]"
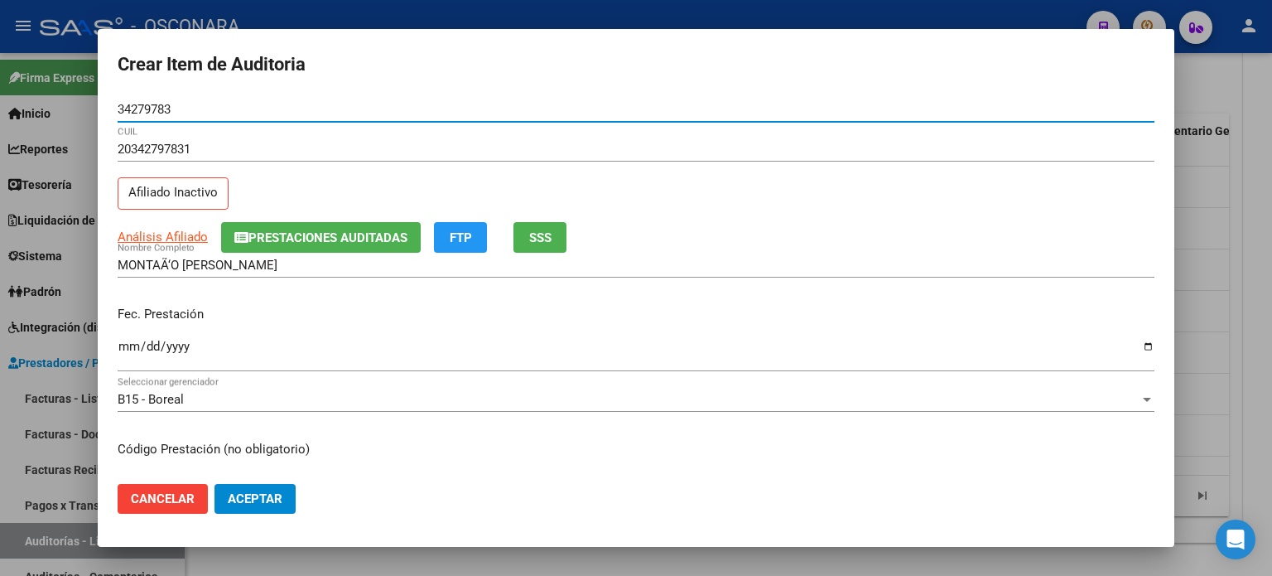
type input "34279783"
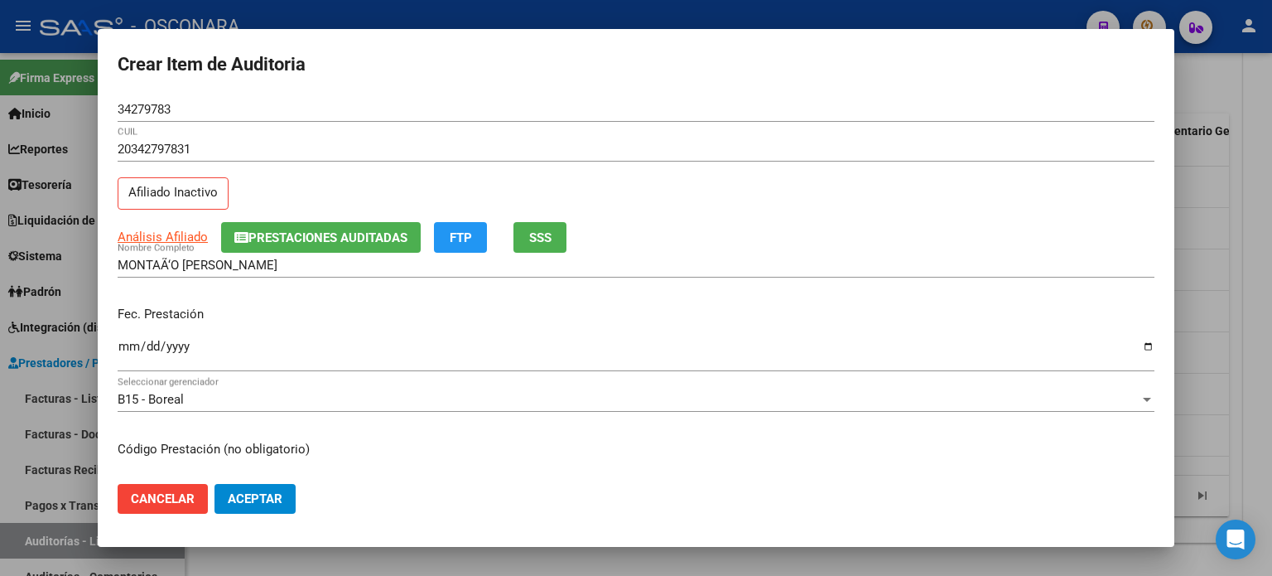
click at [350, 302] on div "Fec. Prestación Ingresar la fecha" at bounding box center [636, 339] width 1037 height 94
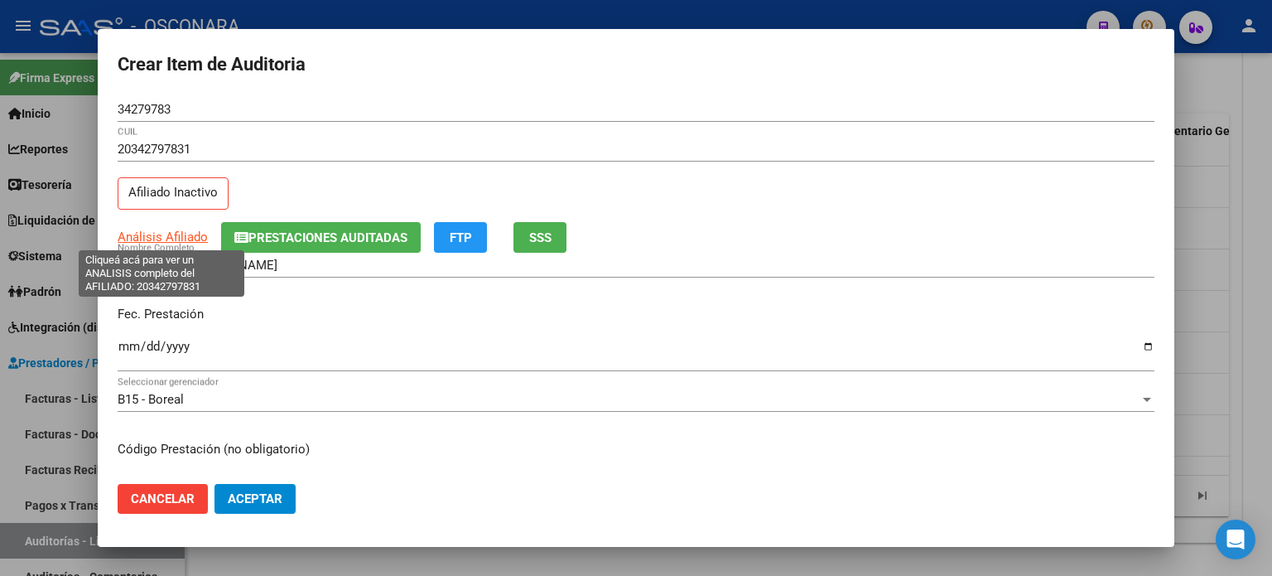
click at [187, 229] on span "Análisis Afiliado" at bounding box center [163, 236] width 90 height 15
type textarea "20342797831"
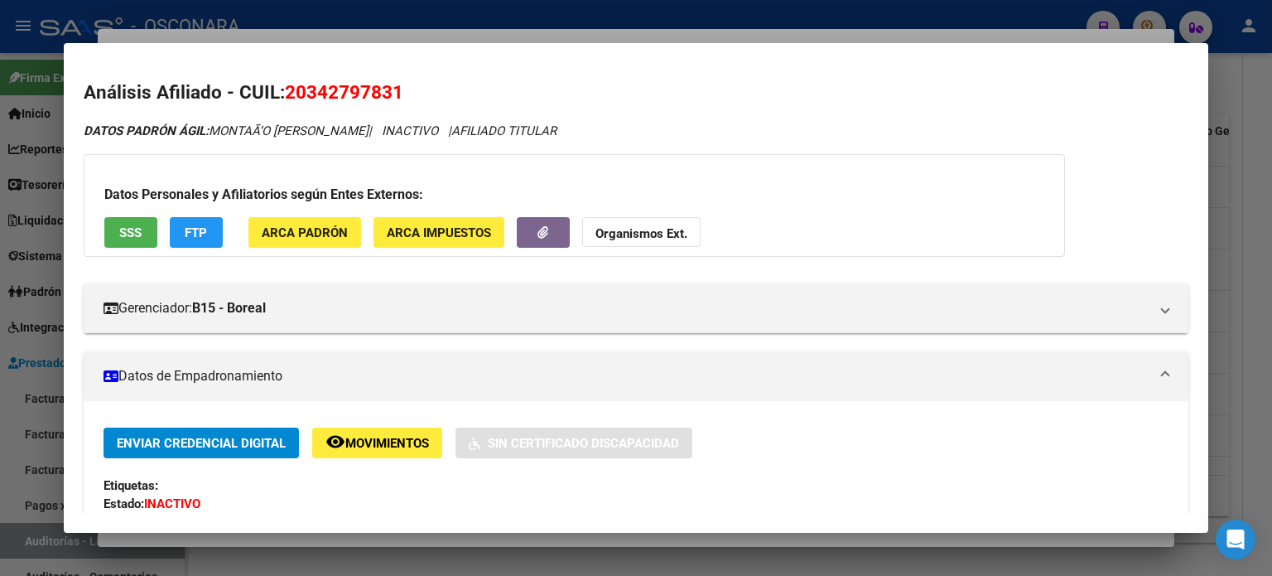
scroll to position [166, 0]
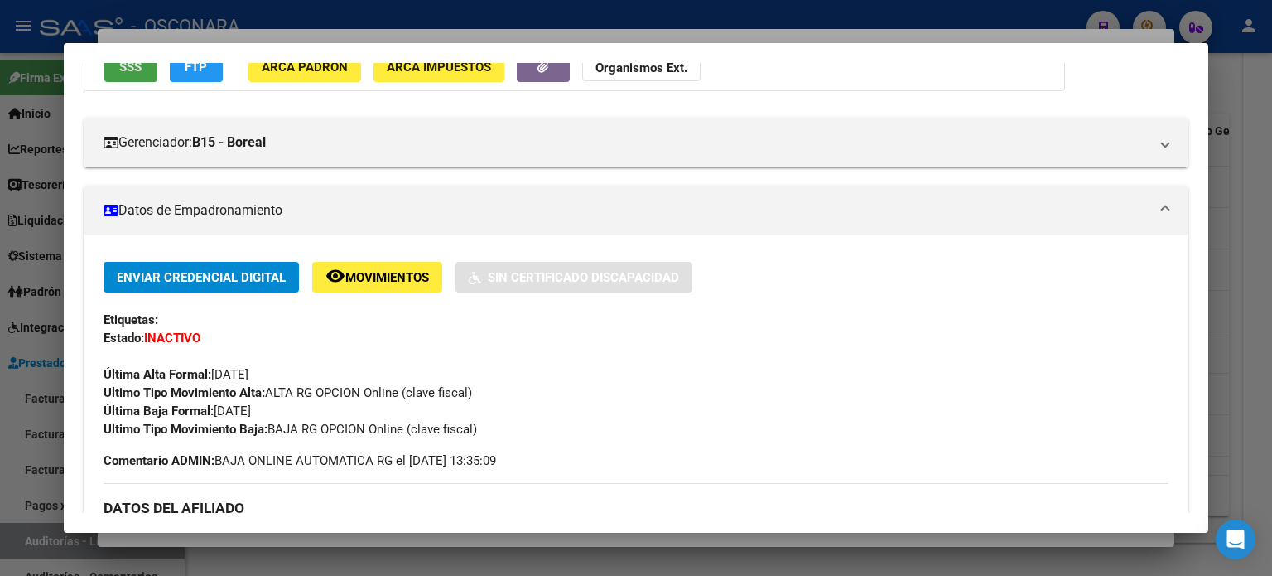
click at [138, 73] on span "SSS" at bounding box center [130, 67] width 22 height 15
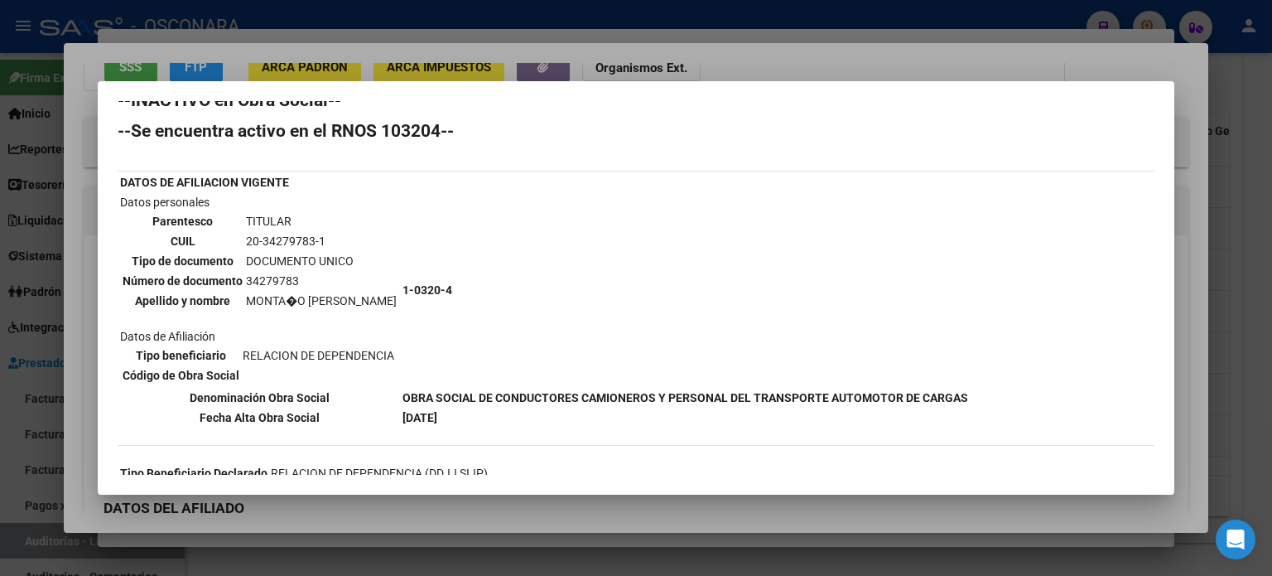
scroll to position [0, 0]
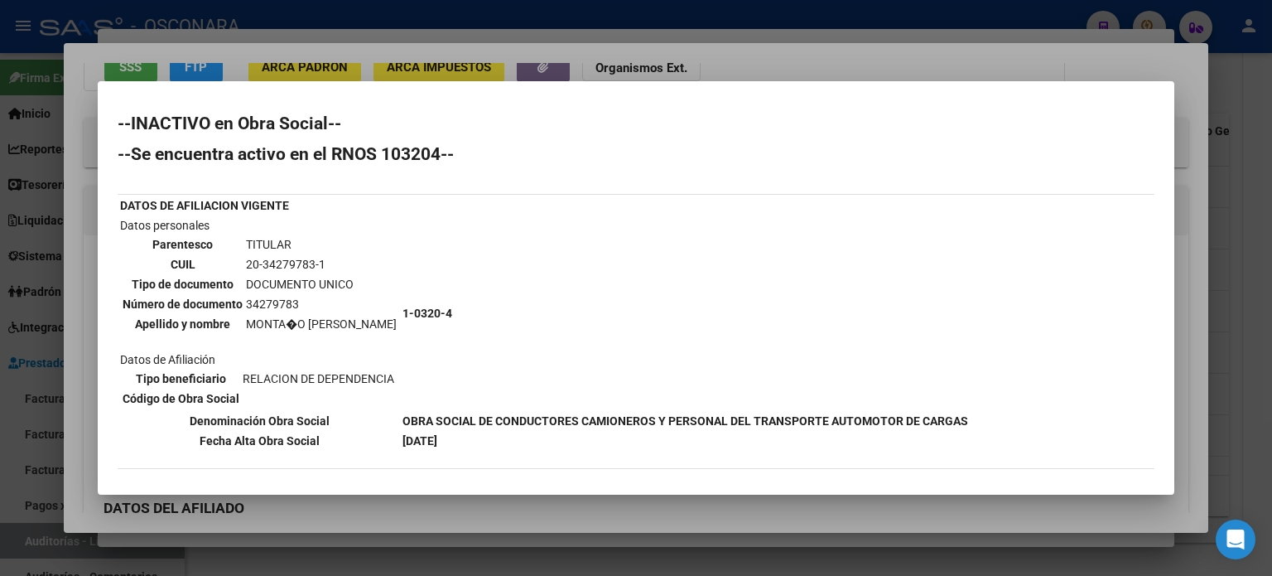
click at [851, 60] on div at bounding box center [636, 288] width 1272 height 576
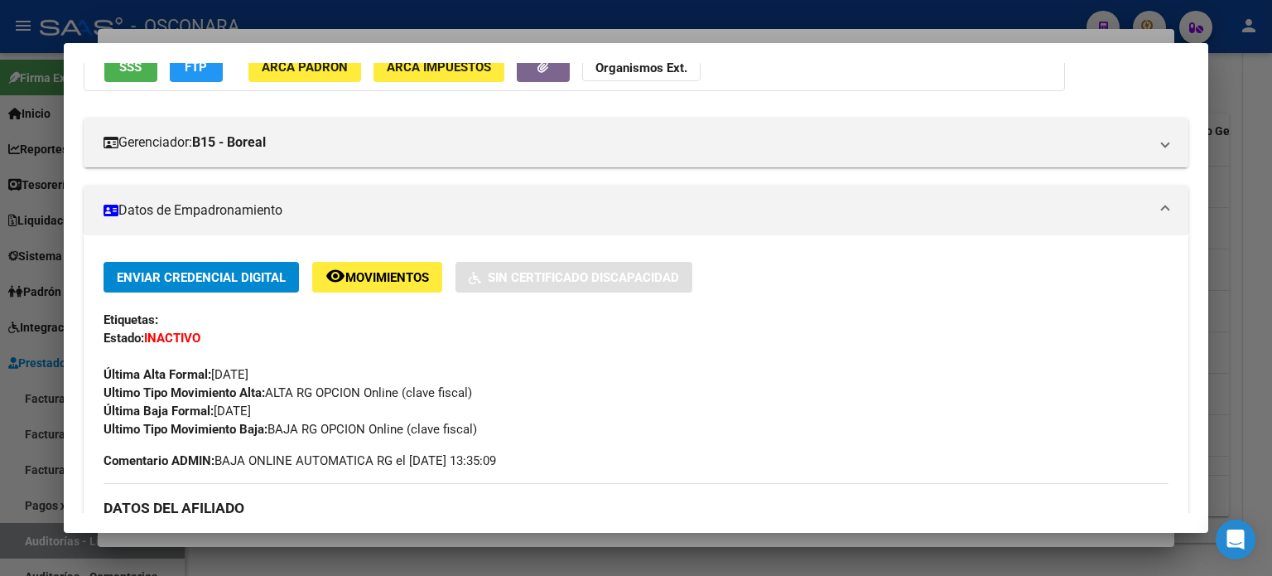
scroll to position [153, 0]
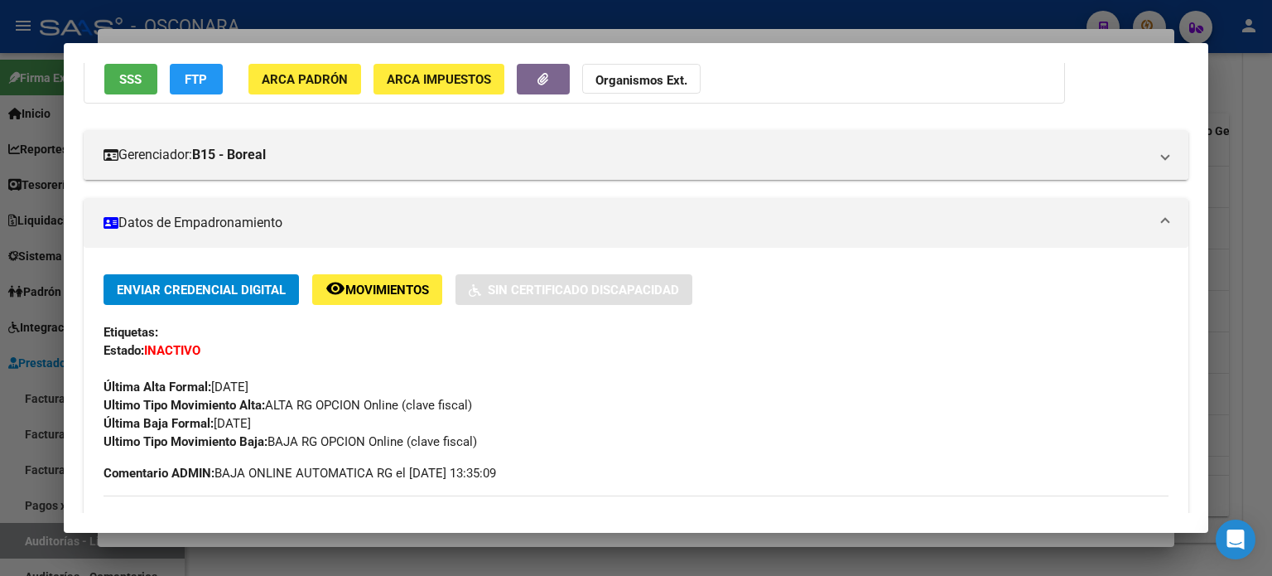
click at [771, 32] on div at bounding box center [636, 288] width 1272 height 576
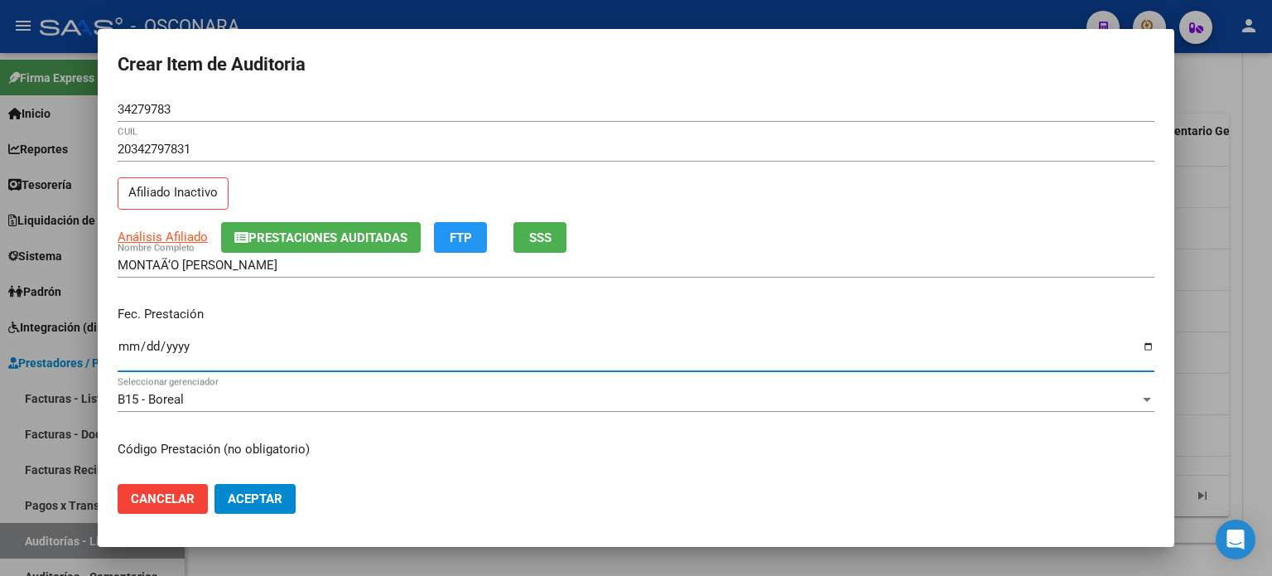
click at [128, 345] on input "Ingresar la fecha" at bounding box center [636, 353] width 1037 height 27
type input "[DATE]"
click at [646, 282] on div "MONTAÃ‘O [PERSON_NAME] Nombre Completo" at bounding box center [636, 273] width 1037 height 41
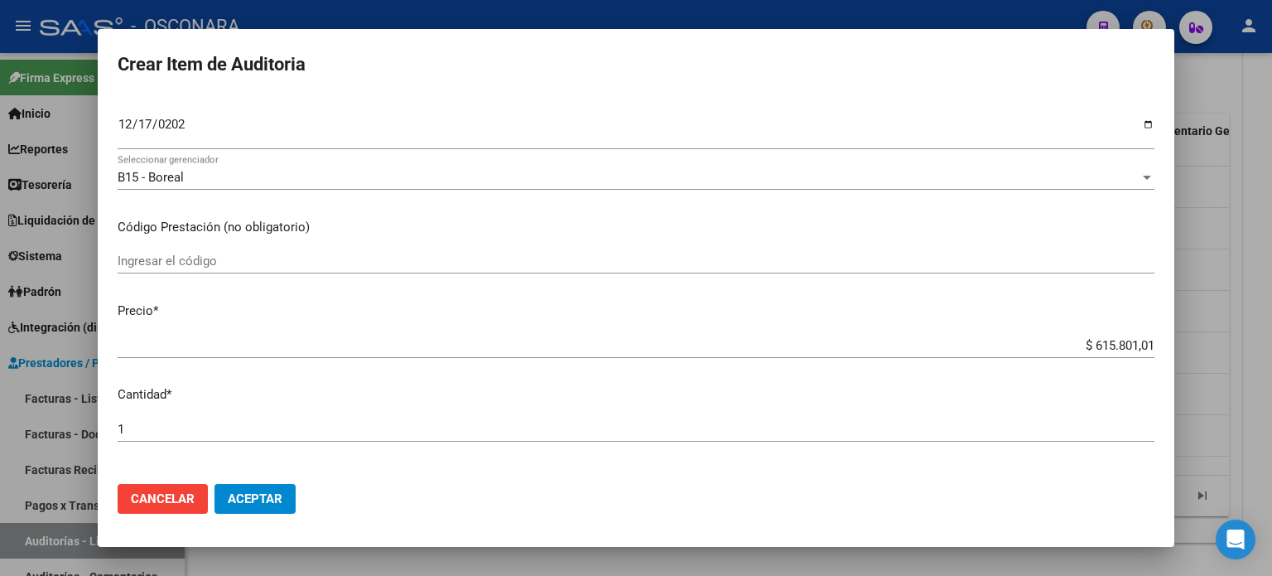
scroll to position [249, 0]
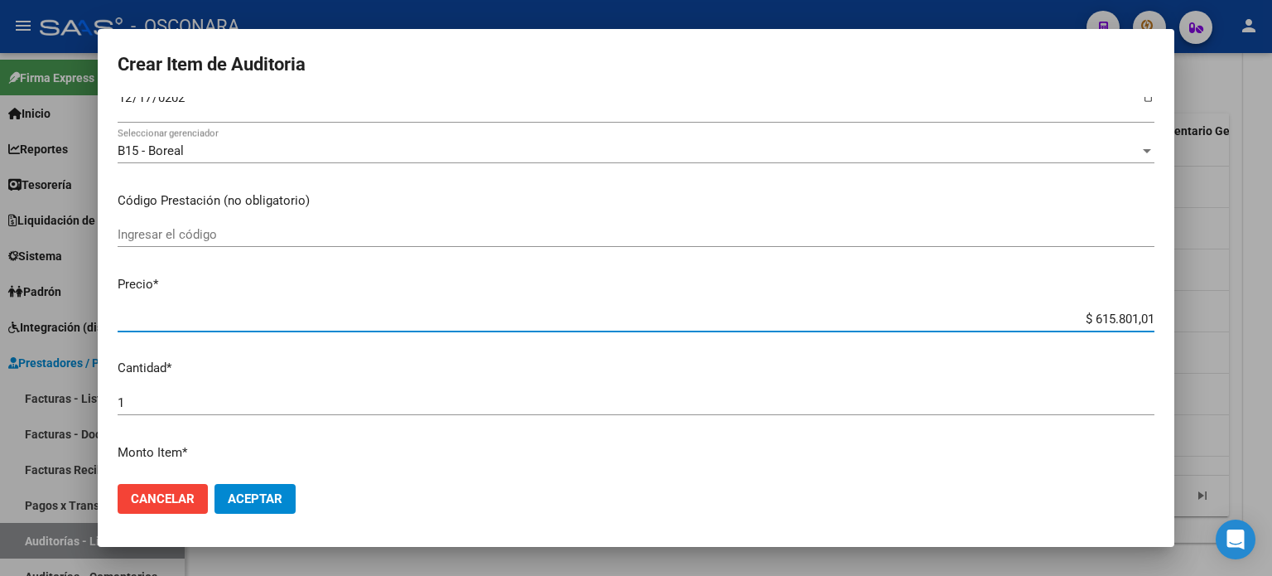
drag, startPoint x: 1141, startPoint y: 321, endPoint x: 1069, endPoint y: 323, distance: 72.1
click at [1069, 323] on input "$ 615.801,01" at bounding box center [636, 318] width 1037 height 15
type input "$ 0,02"
type input "$ 0,26"
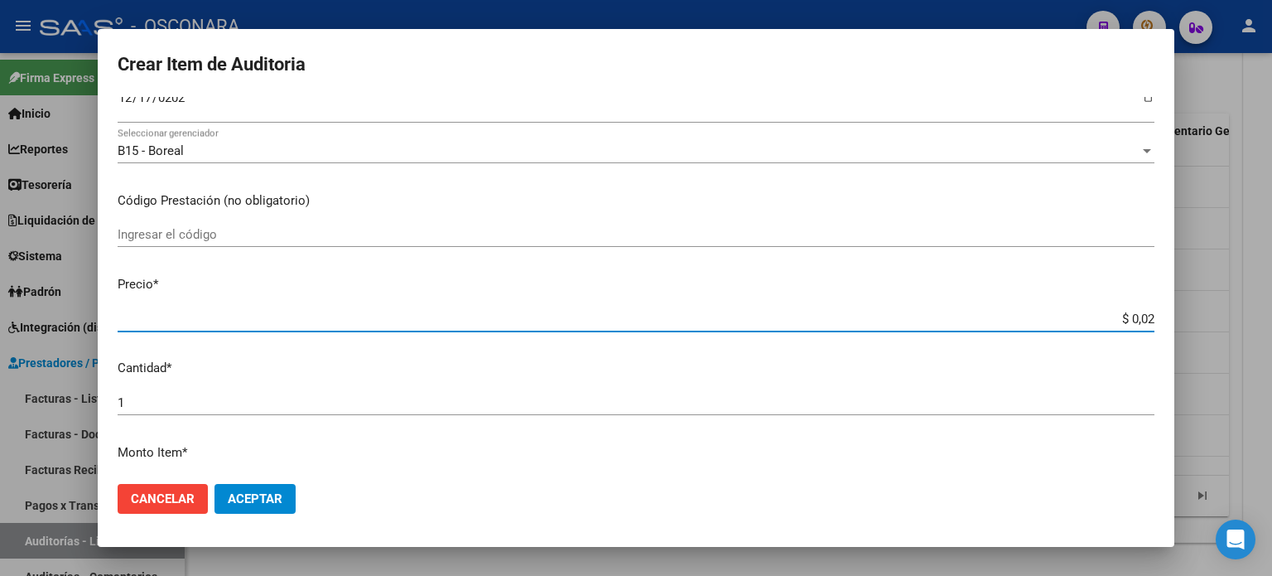
type input "$ 0,26"
type input "$ 2,60"
type input "$ 26,00"
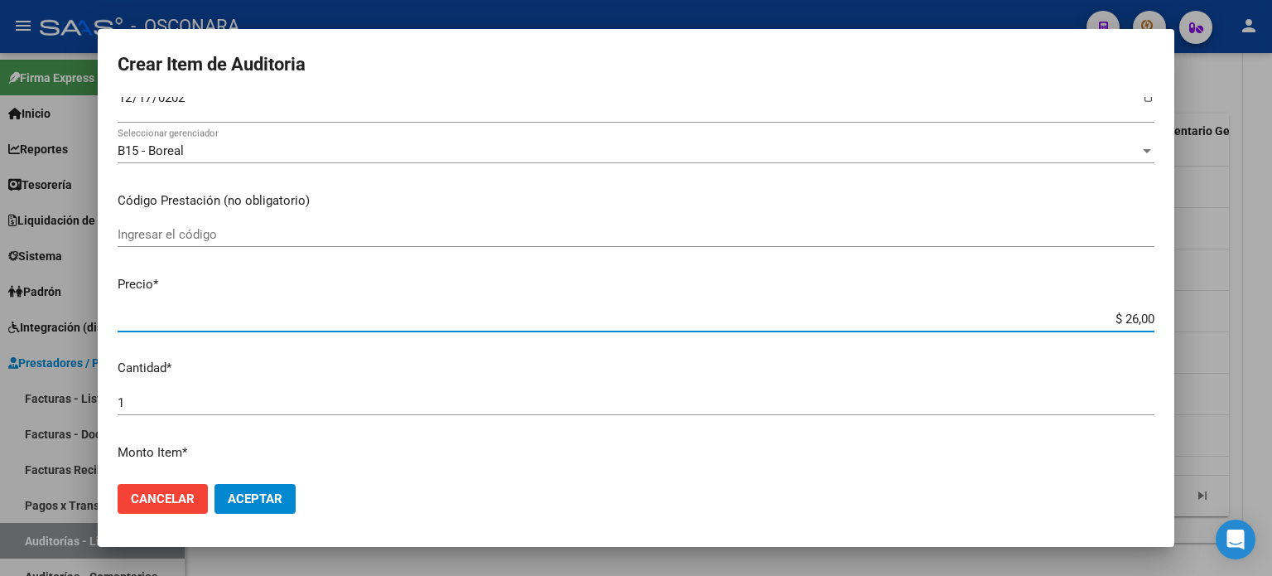
type input "$ 260,00"
type input "$ 2.600,00"
type input "$ 26.000,00"
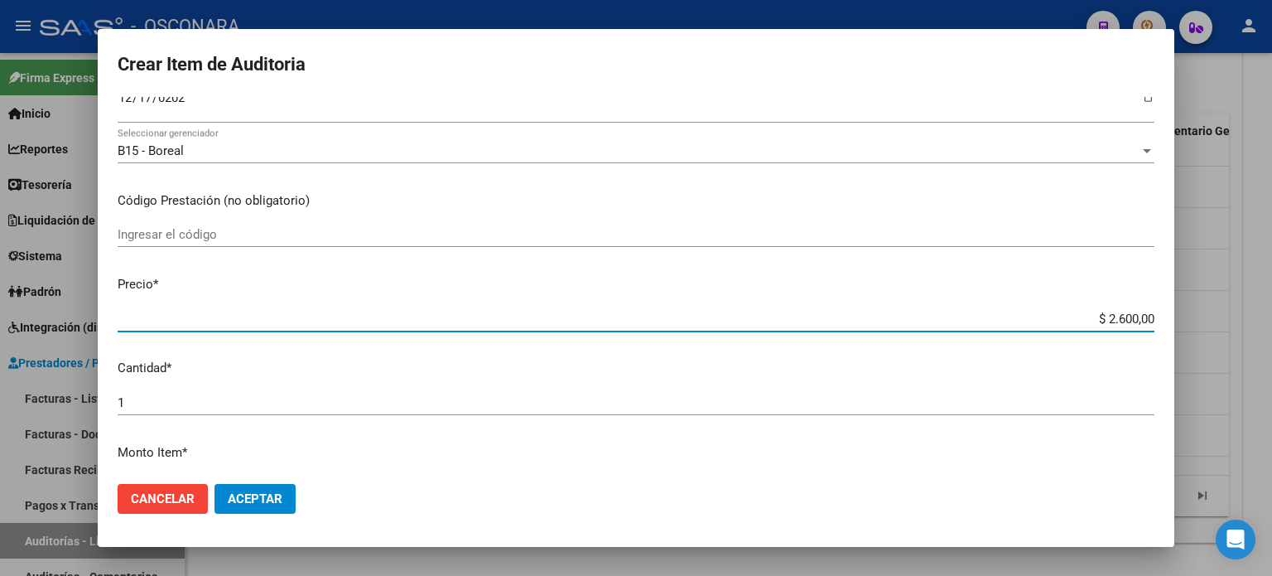
type input "$ 26.000,00"
click at [899, 253] on div "Ingresar el código" at bounding box center [636, 242] width 1037 height 41
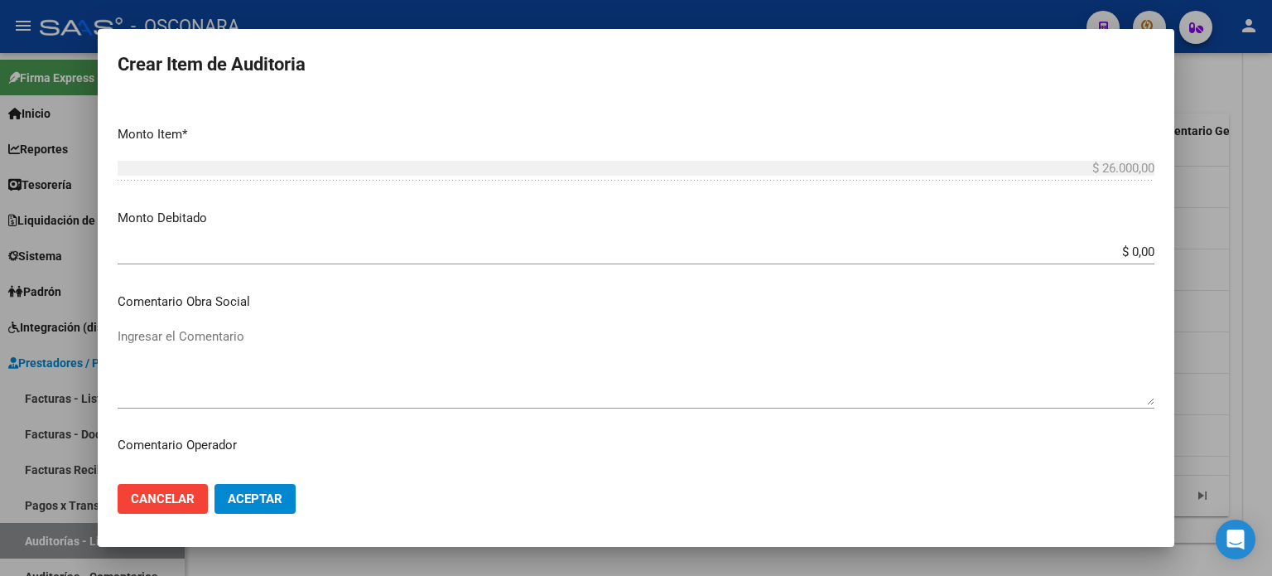
scroll to position [663, 0]
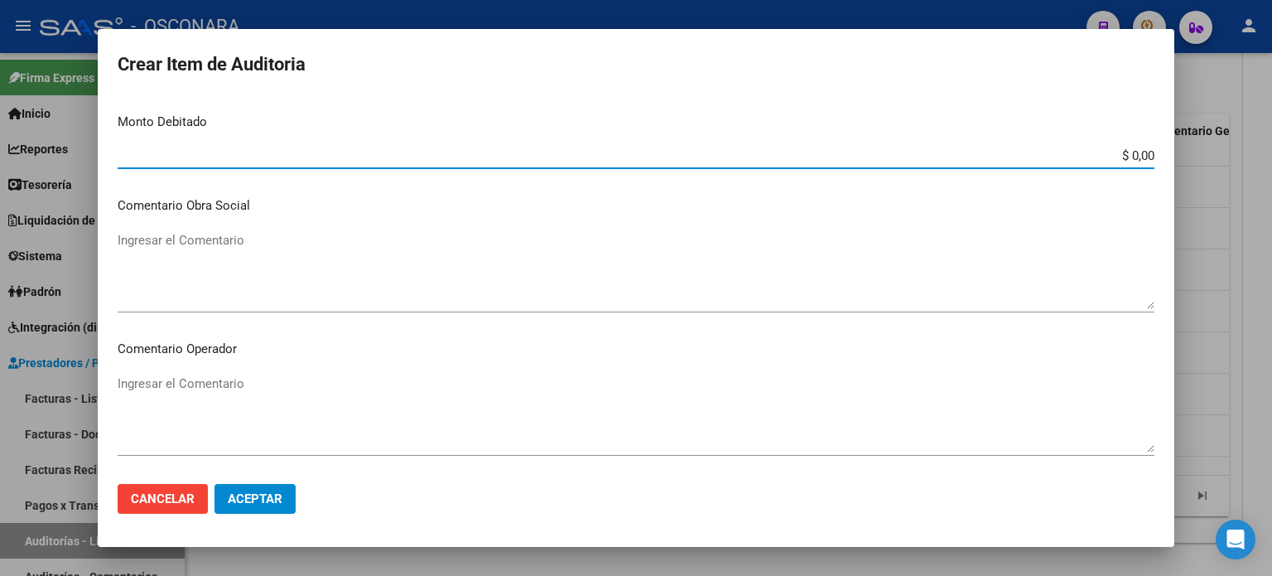
click at [1141, 151] on input "$ 0,00" at bounding box center [636, 155] width 1037 height 15
type input "$ 26.000,00"
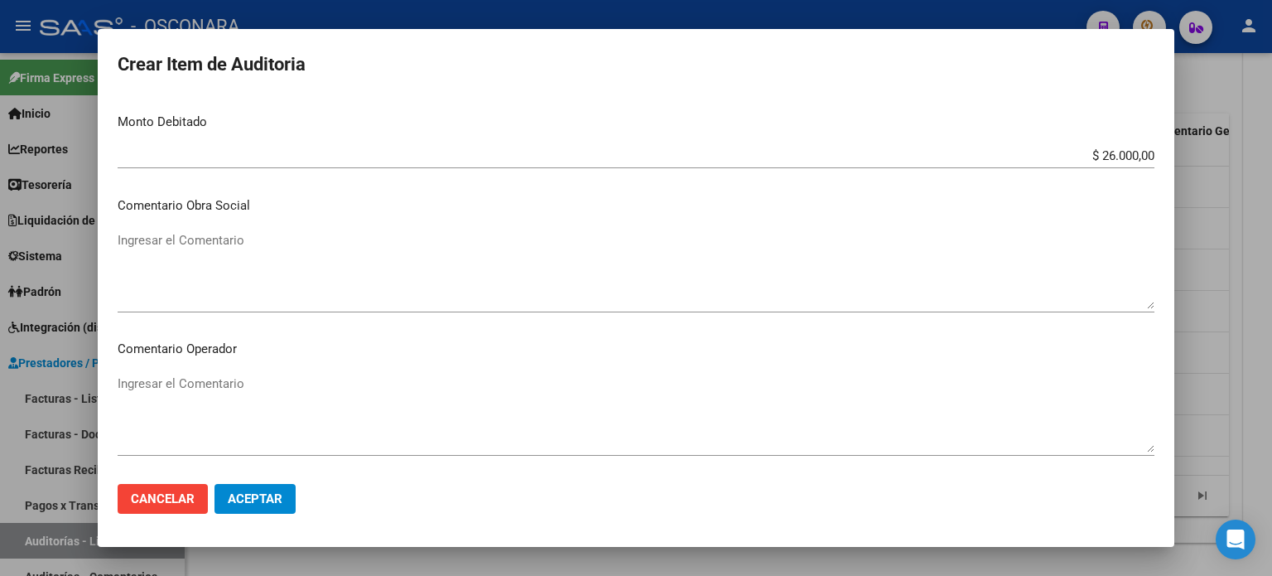
click at [601, 217] on mat-dialog-content "34279783 Nro Documento 20342797831 CUIL Afiliado Inactivo Análisis Afiliado Pre…" at bounding box center [636, 284] width 1077 height 374
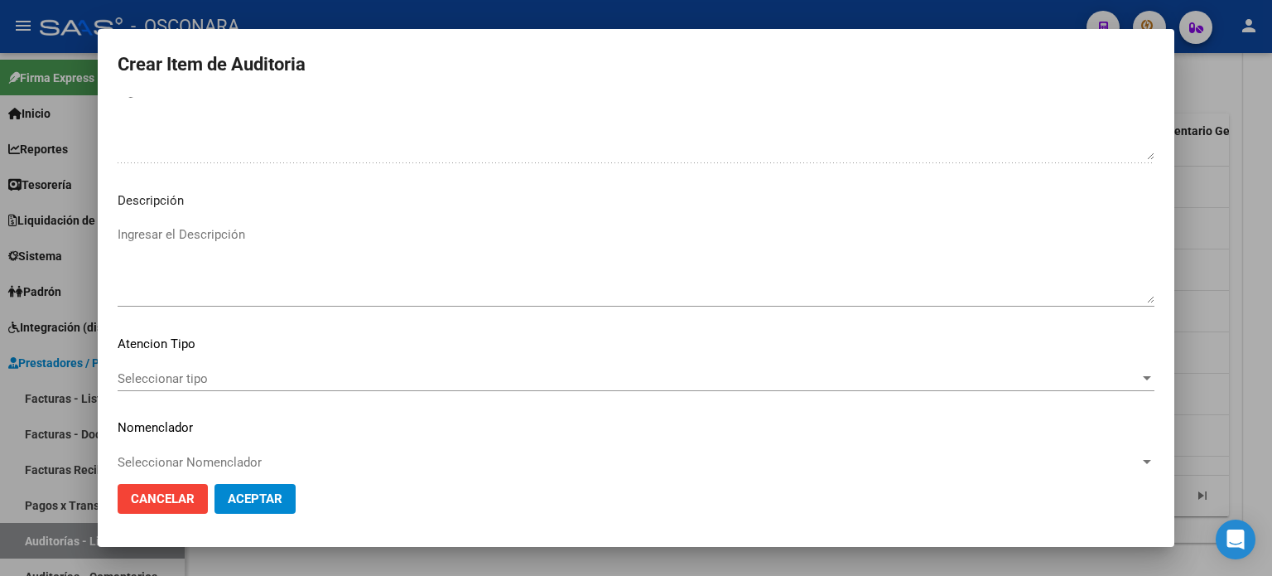
scroll to position [1117, 0]
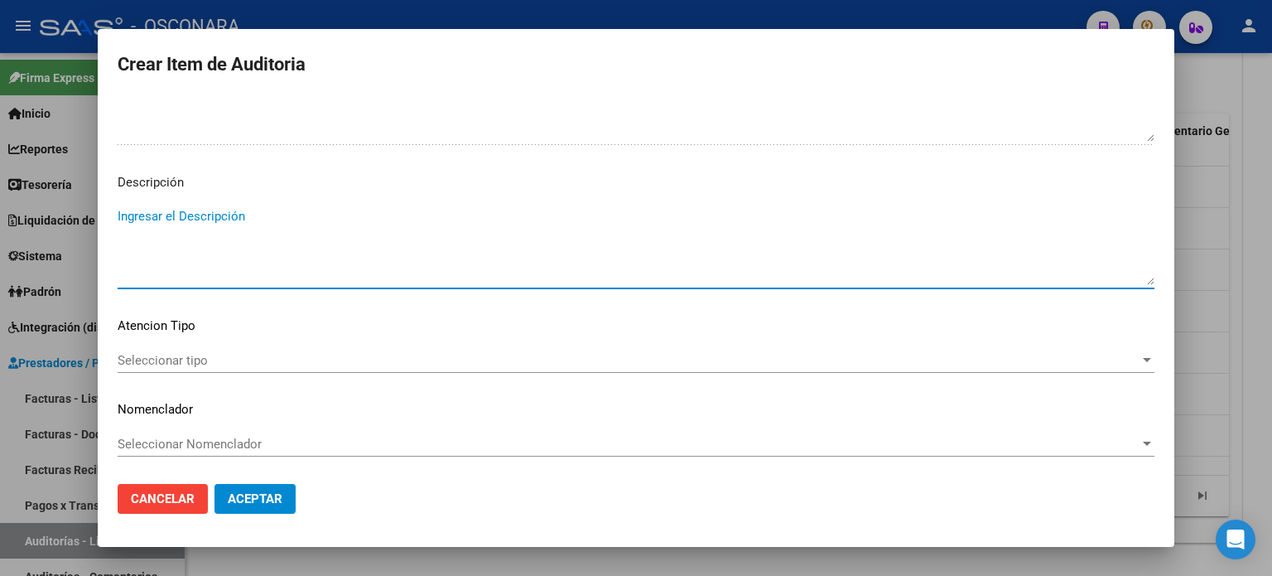
click at [216, 211] on textarea "Ingresar el Descripción" at bounding box center [636, 246] width 1037 height 78
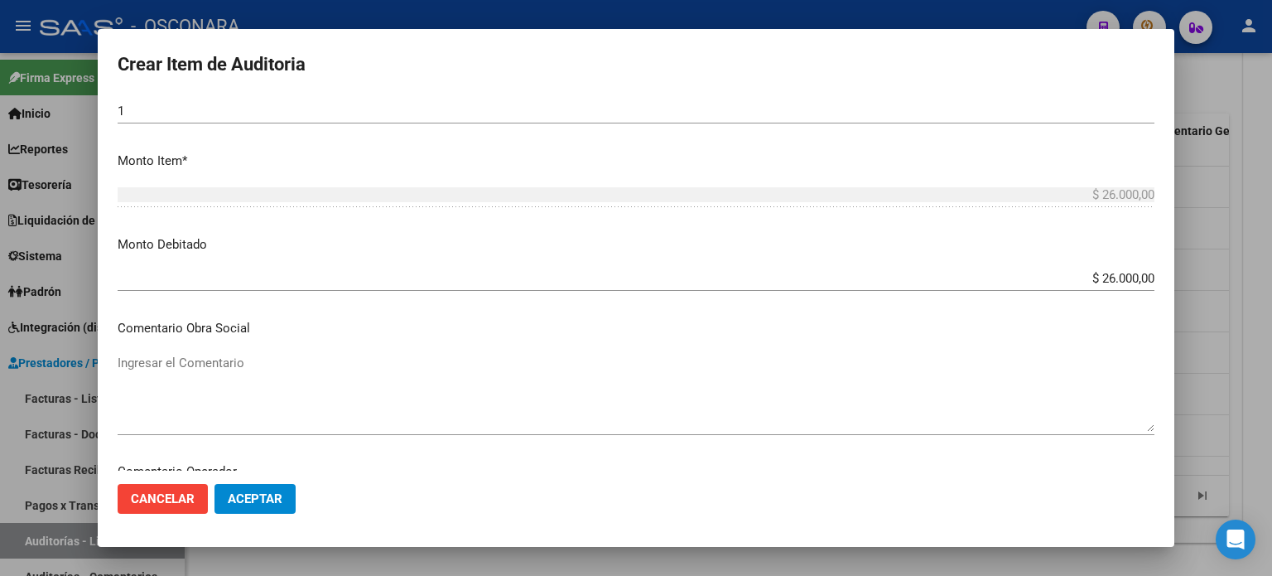
scroll to position [620, 0]
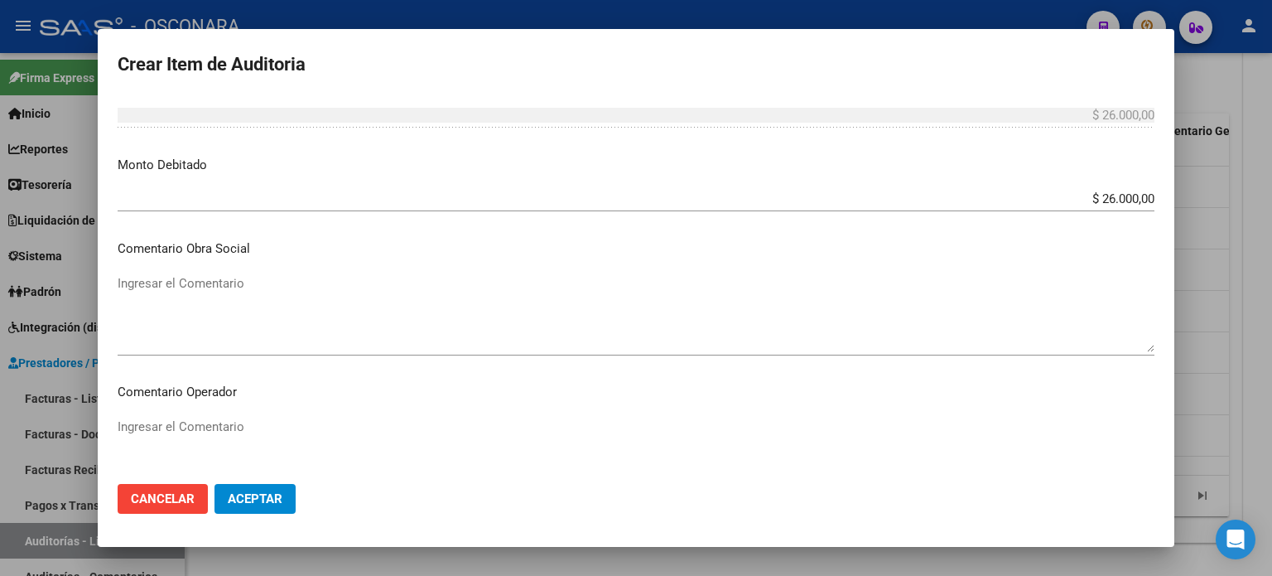
click at [213, 286] on textarea "Ingresar el Comentario" at bounding box center [636, 313] width 1037 height 78
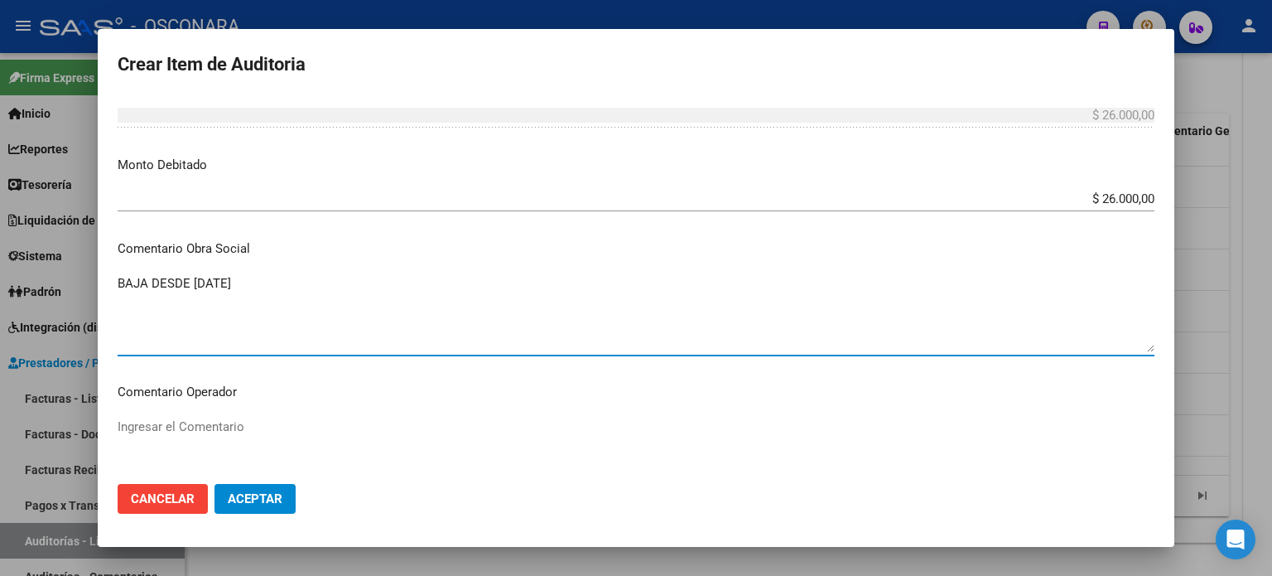
drag, startPoint x: 264, startPoint y: 278, endPoint x: 87, endPoint y: 291, distance: 177.7
click at [87, 291] on div "Crear Item de Auditoria 34279783 Nro Documento 20342797831 CUIL Afiliado Inacti…" at bounding box center [636, 288] width 1272 height 576
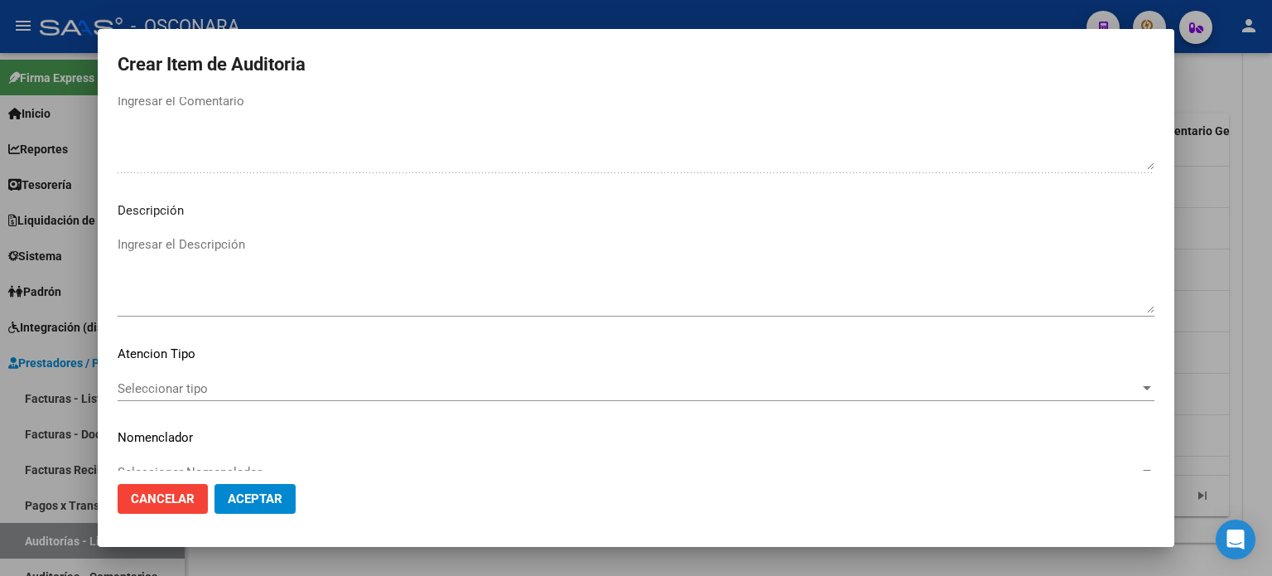
scroll to position [1117, 0]
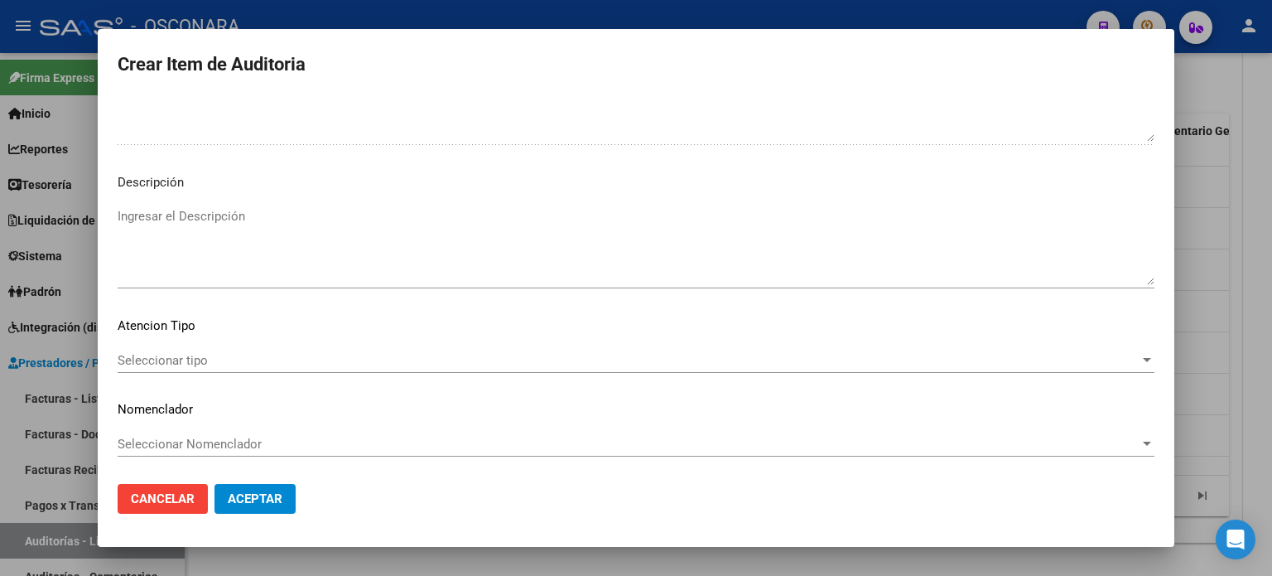
type textarea "BAJA DESDE [DATE]"
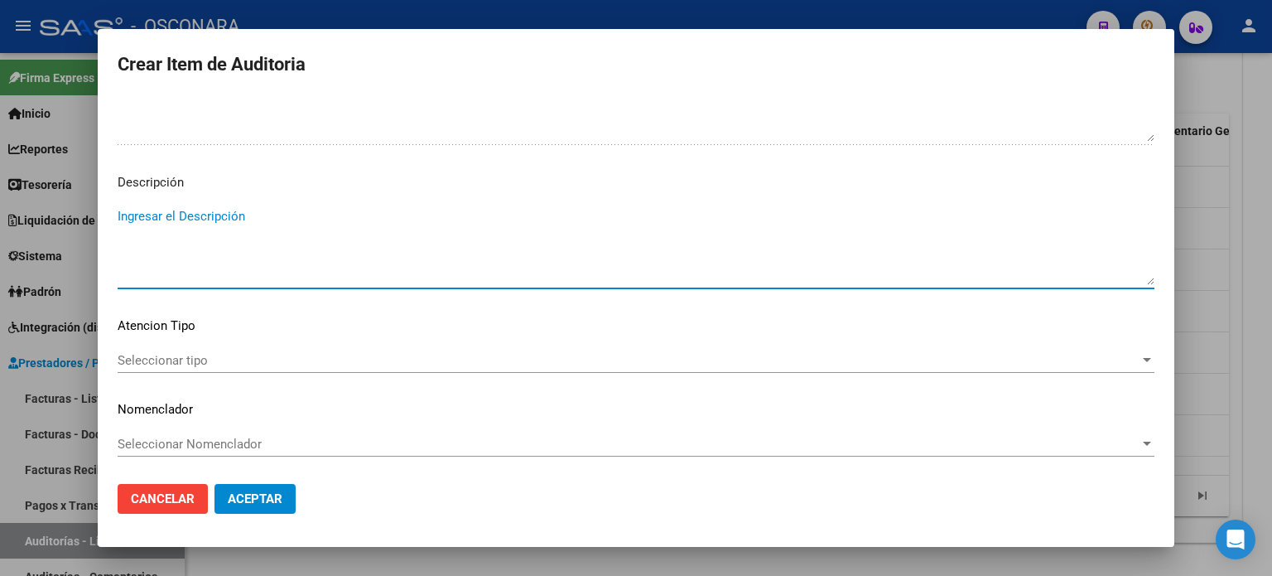
paste textarea "BAJA DESDE [DATE]"
type textarea "BAJA DESDE [DATE]"
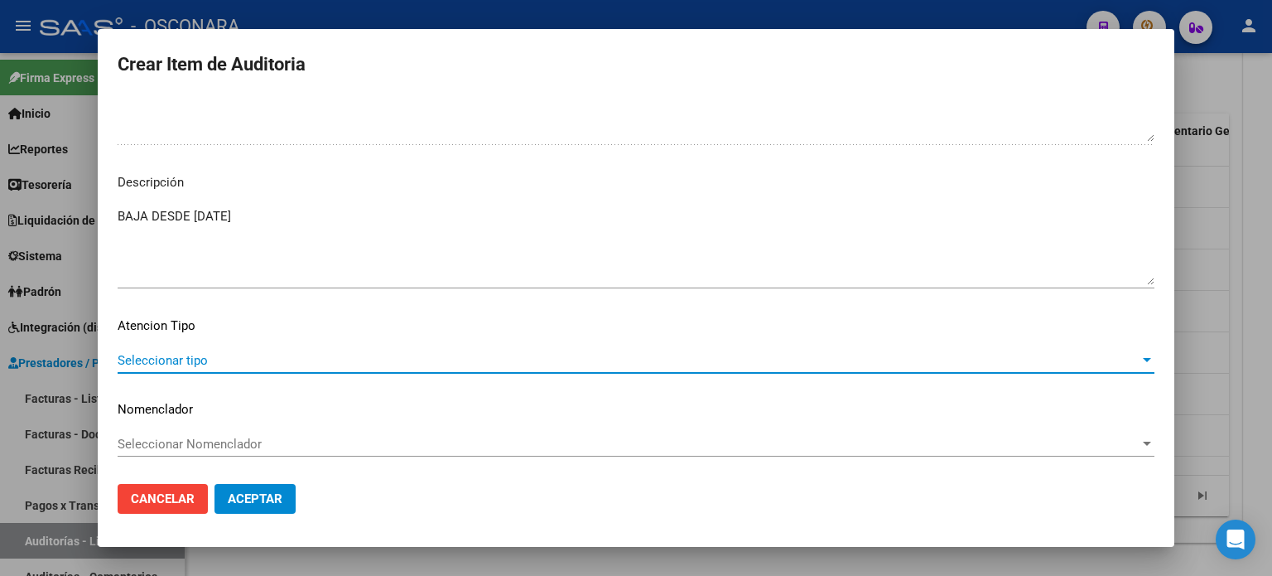
click at [167, 353] on span "Seleccionar tipo" at bounding box center [629, 360] width 1022 height 15
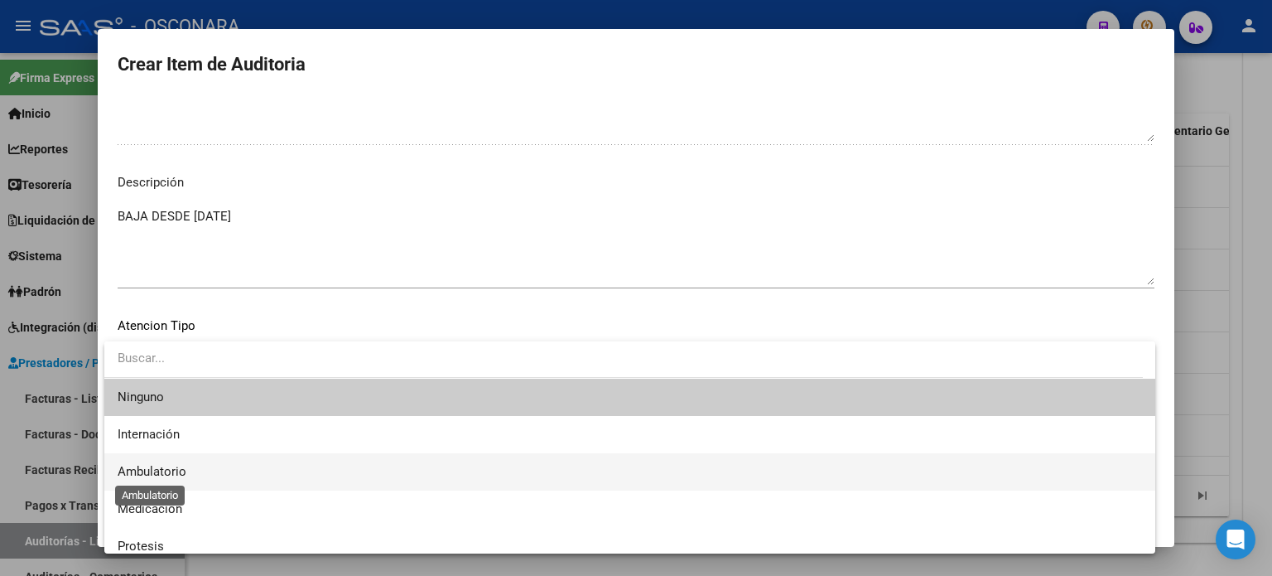
click at [157, 464] on span "Ambulatorio" at bounding box center [152, 471] width 69 height 15
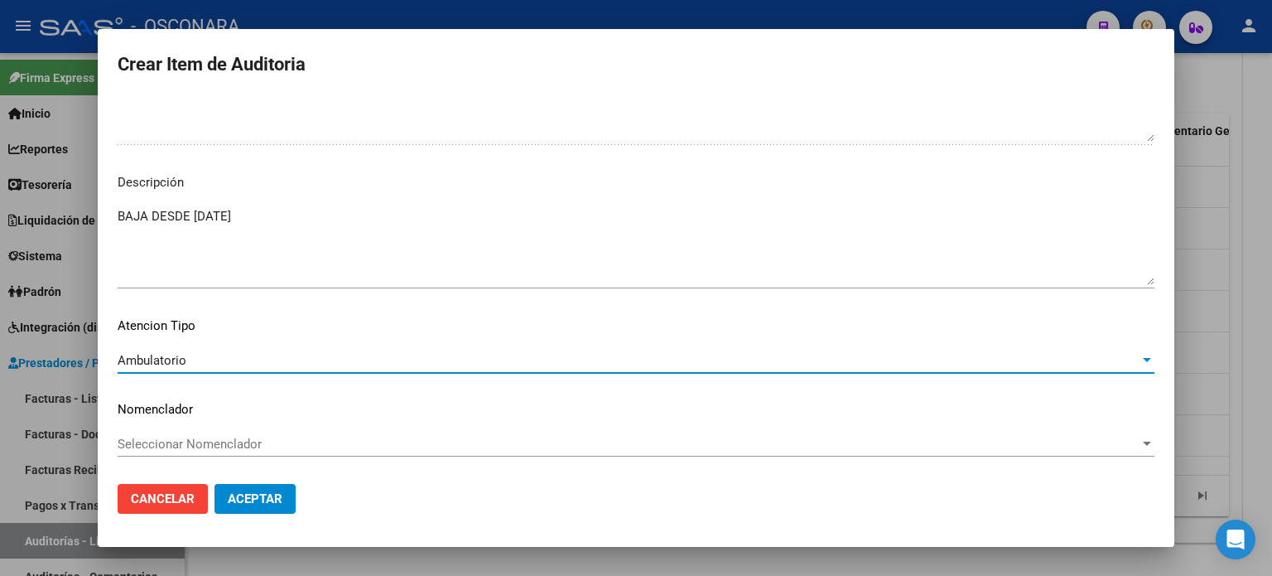
click at [268, 499] on span "Aceptar" at bounding box center [255, 498] width 55 height 15
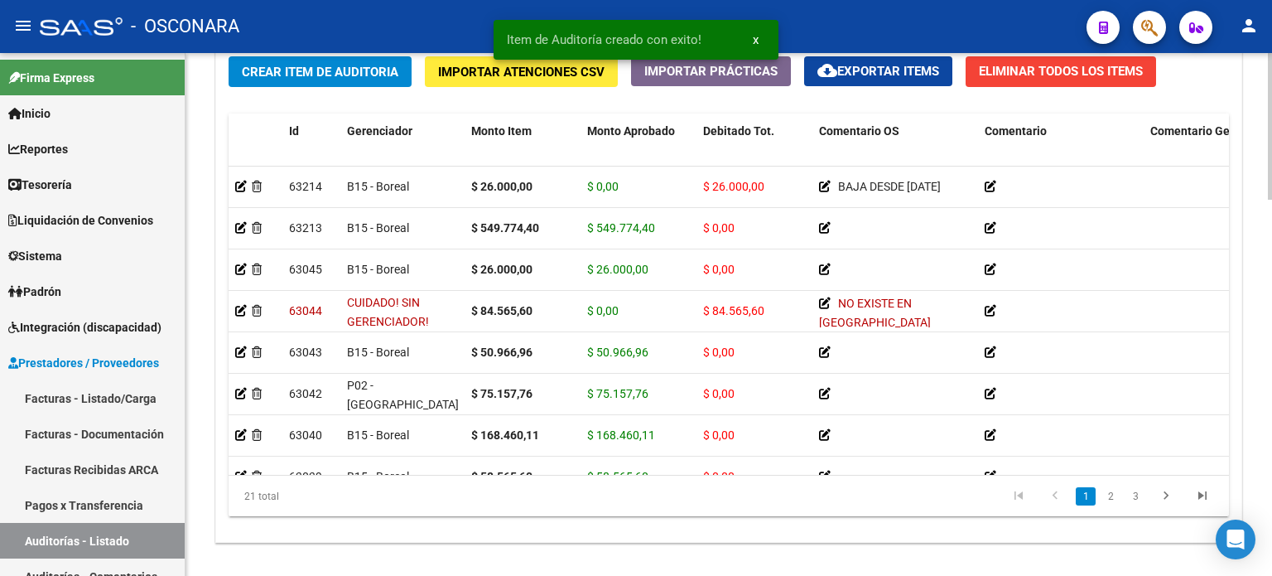
click at [331, 99] on div "Crear Item de Auditoria Importar Atenciones CSV Importar Prácticas cloud_downlo…" at bounding box center [728, 293] width 1025 height 499
click at [344, 69] on span "Crear Item de Auditoria" at bounding box center [320, 72] width 157 height 15
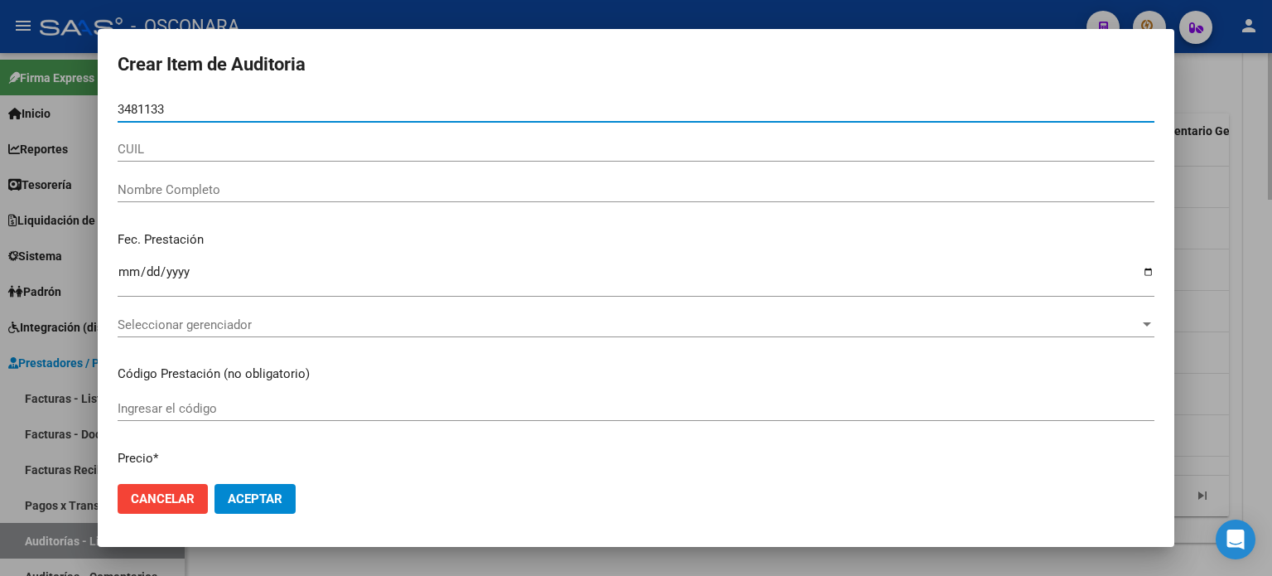
type input "34811338"
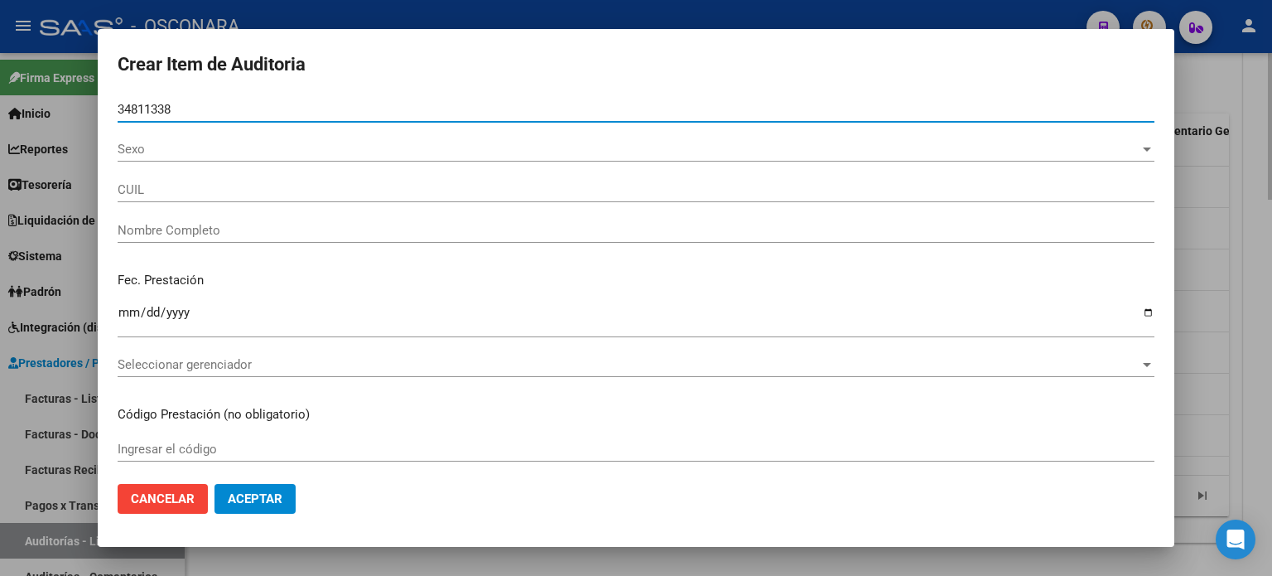
type input "27348113386"
type input "[PERSON_NAME]"
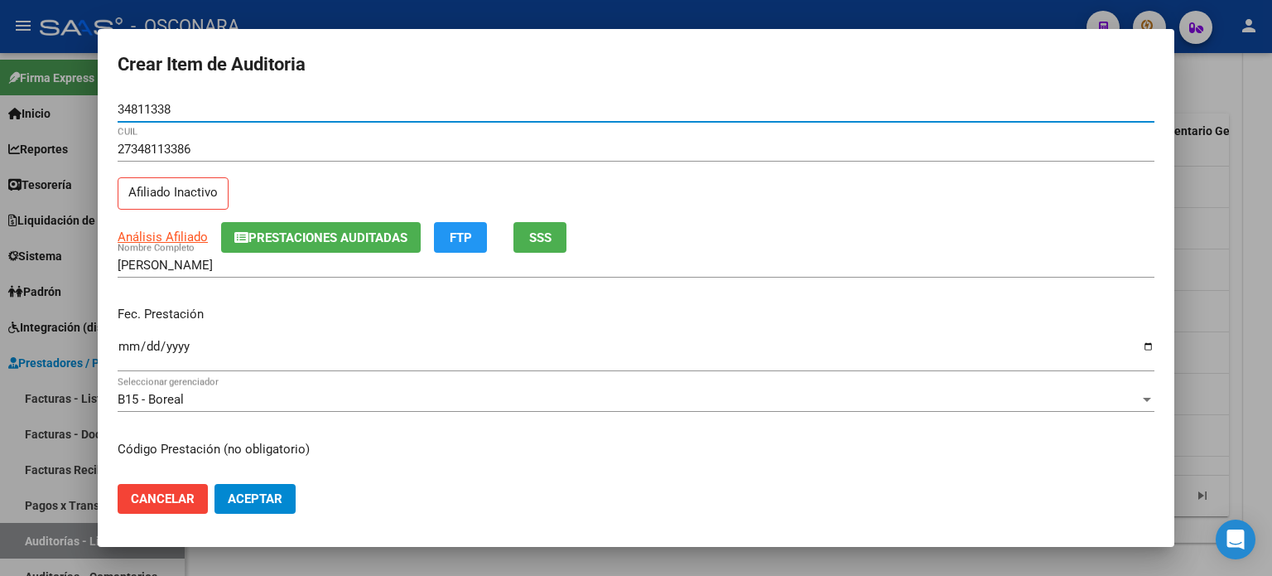
type input "34811338"
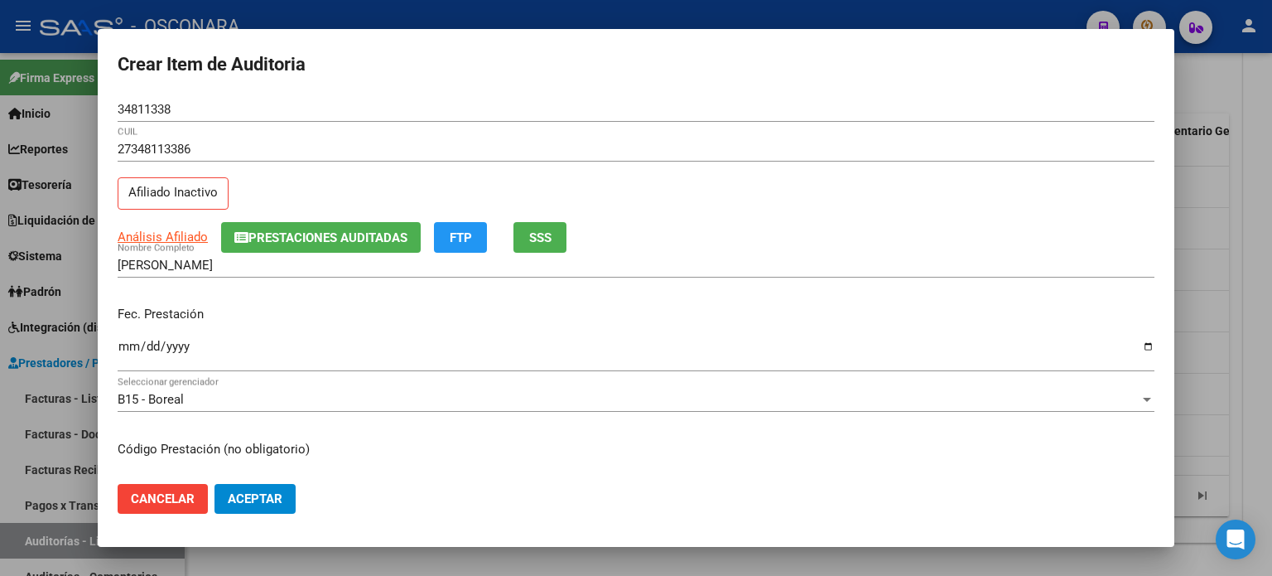
drag, startPoint x: 276, startPoint y: 195, endPoint x: 123, endPoint y: 204, distance: 152.6
click at [276, 195] on div "27348113386 CUIL Afiliado Inactivo" at bounding box center [636, 179] width 1037 height 84
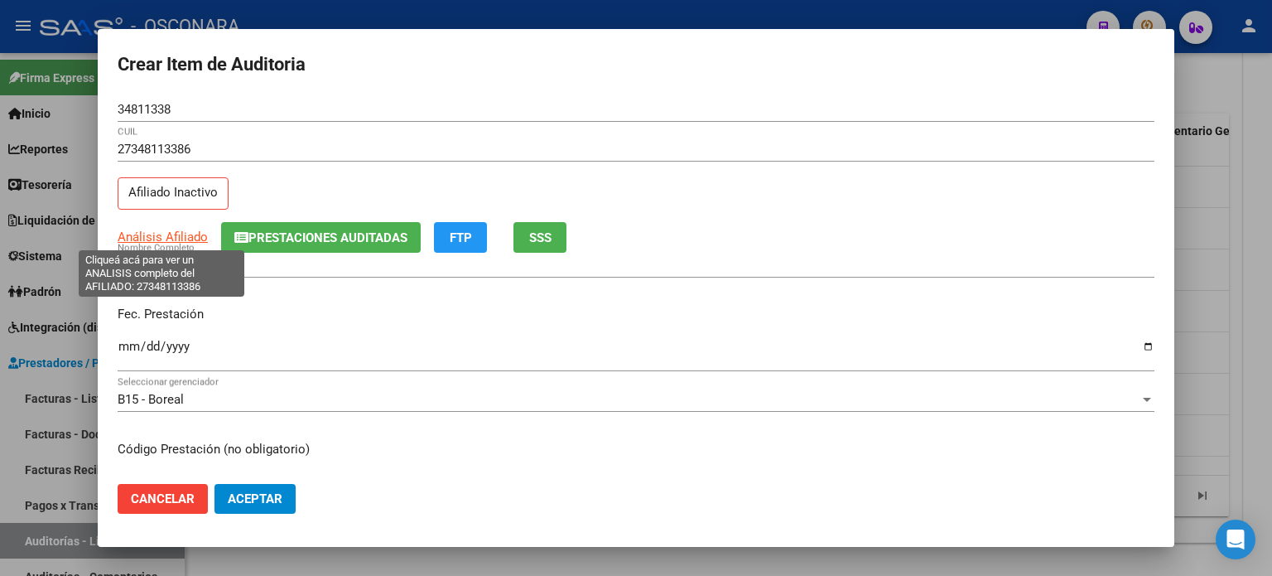
click at [130, 235] on span "Análisis Afiliado" at bounding box center [163, 236] width 90 height 15
type textarea "27348113386"
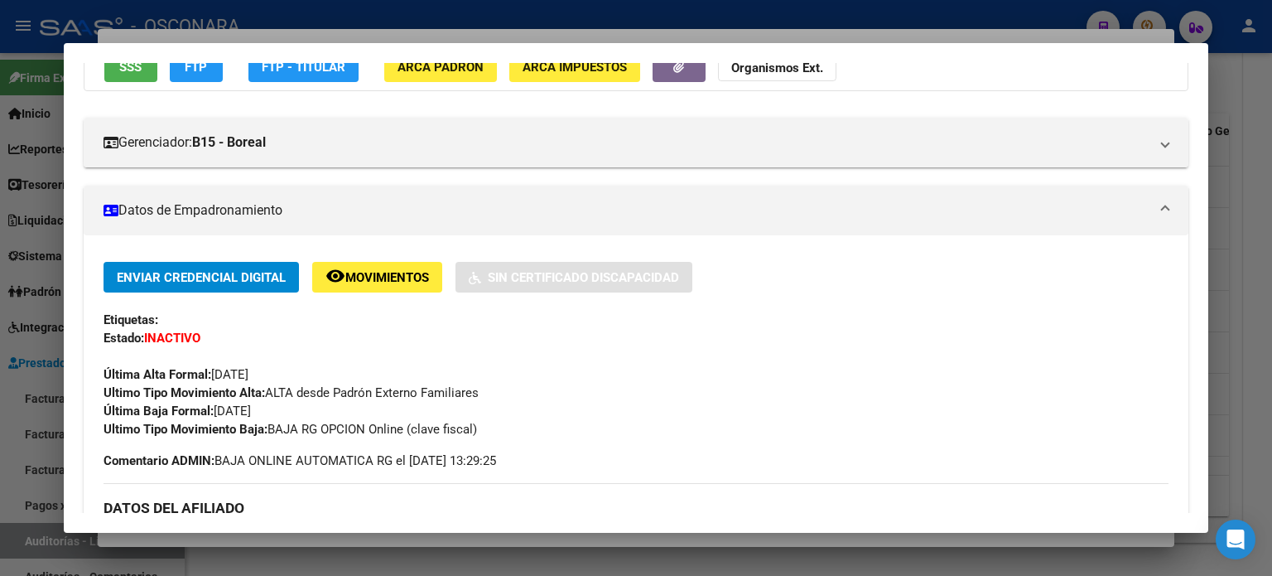
click at [137, 70] on span "SSS" at bounding box center [130, 67] width 22 height 15
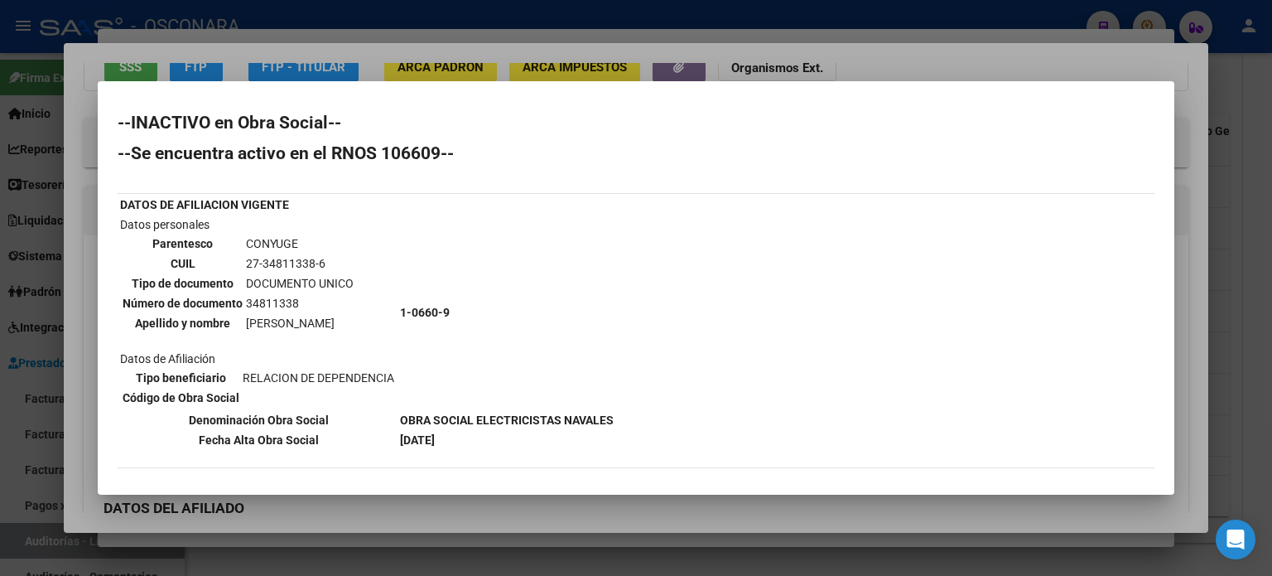
scroll to position [0, 0]
click at [892, 57] on div at bounding box center [636, 288] width 1272 height 576
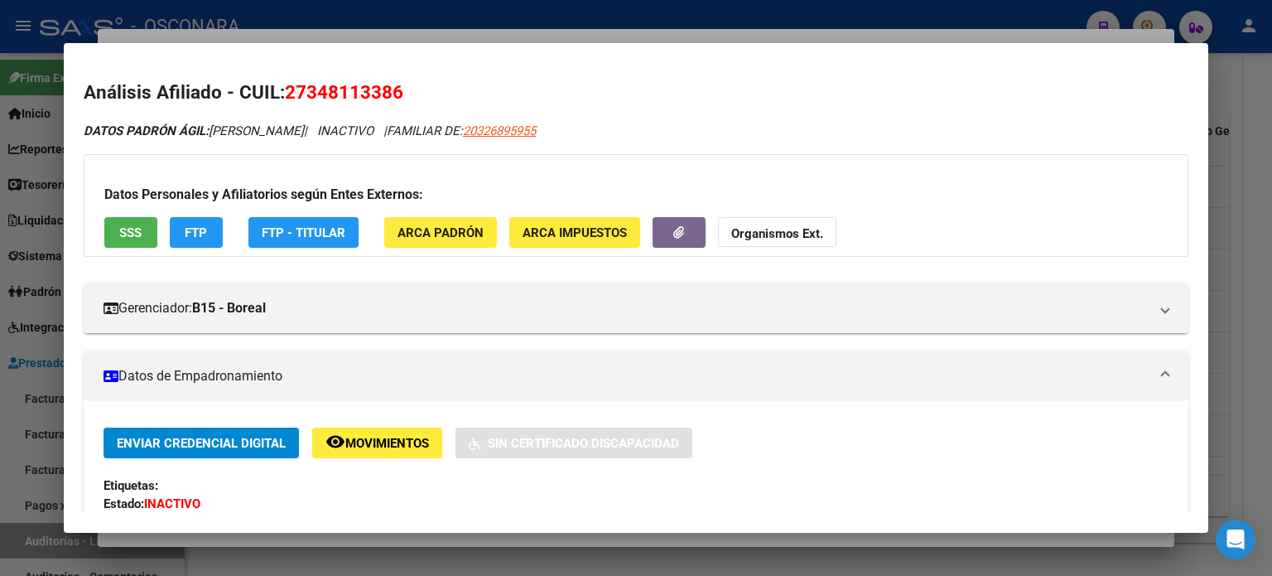
click at [490, 31] on div at bounding box center [636, 288] width 1272 height 576
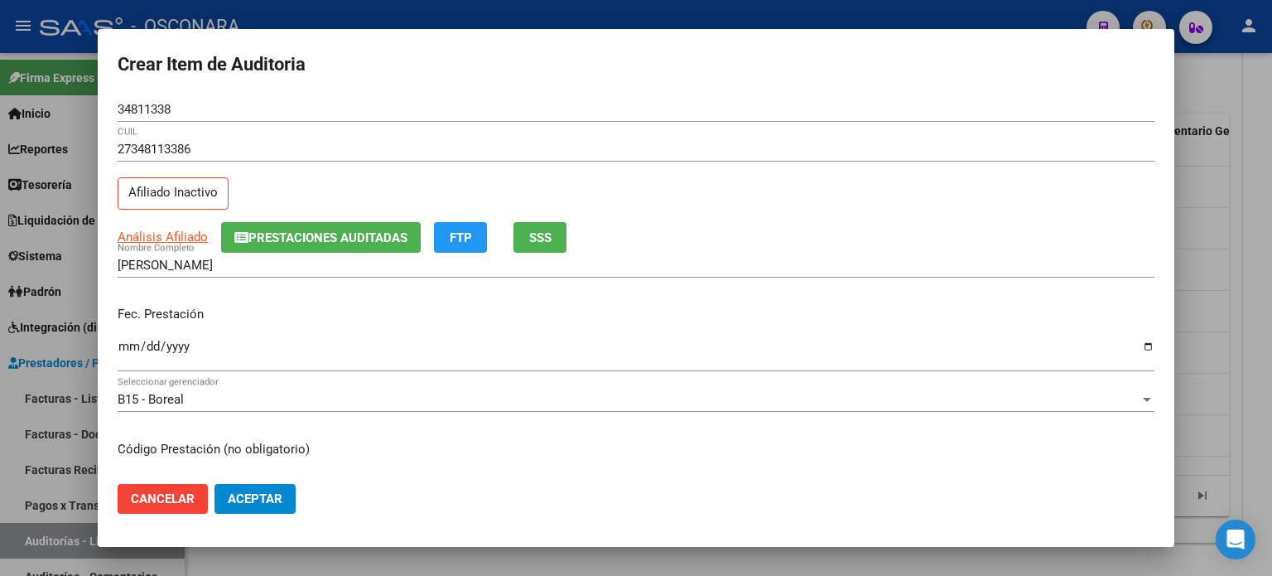
click at [127, 350] on input "Ingresar la fecha" at bounding box center [636, 353] width 1037 height 27
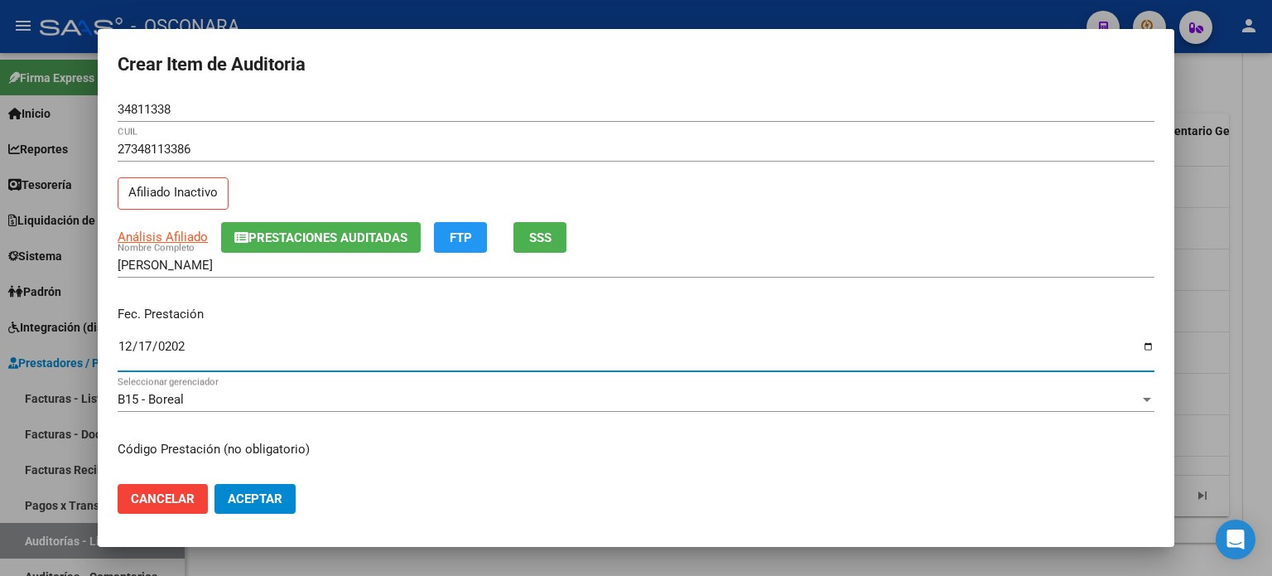
type input "[DATE]"
click at [436, 301] on div "Fec. Prestación [DATE] Ingresar la fecha" at bounding box center [636, 339] width 1037 height 94
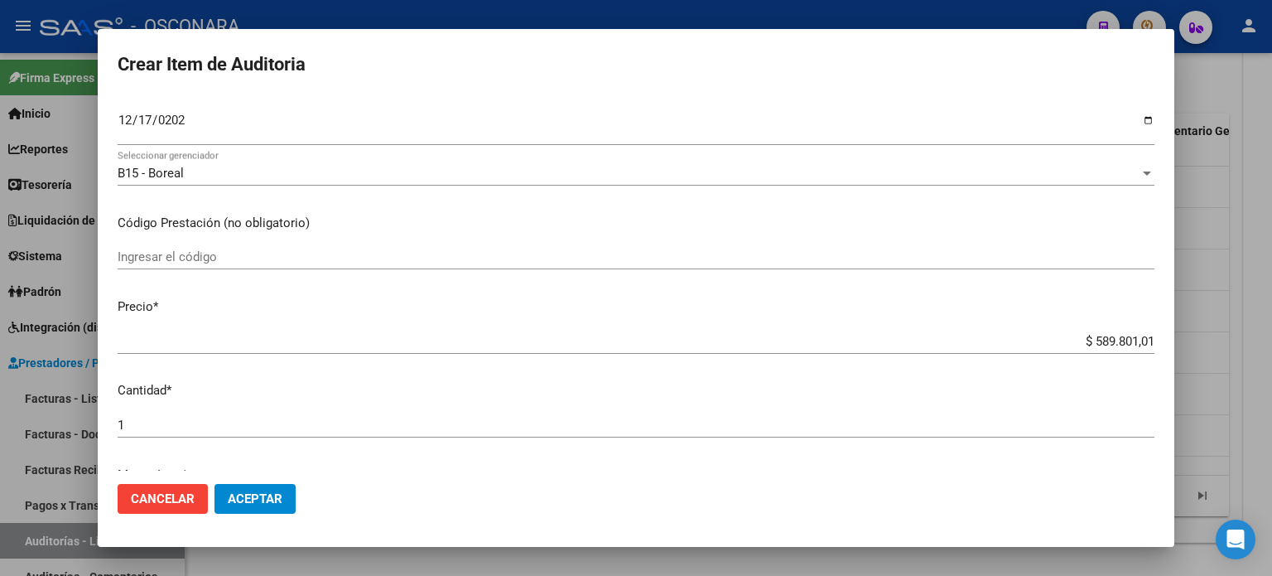
scroll to position [331, 0]
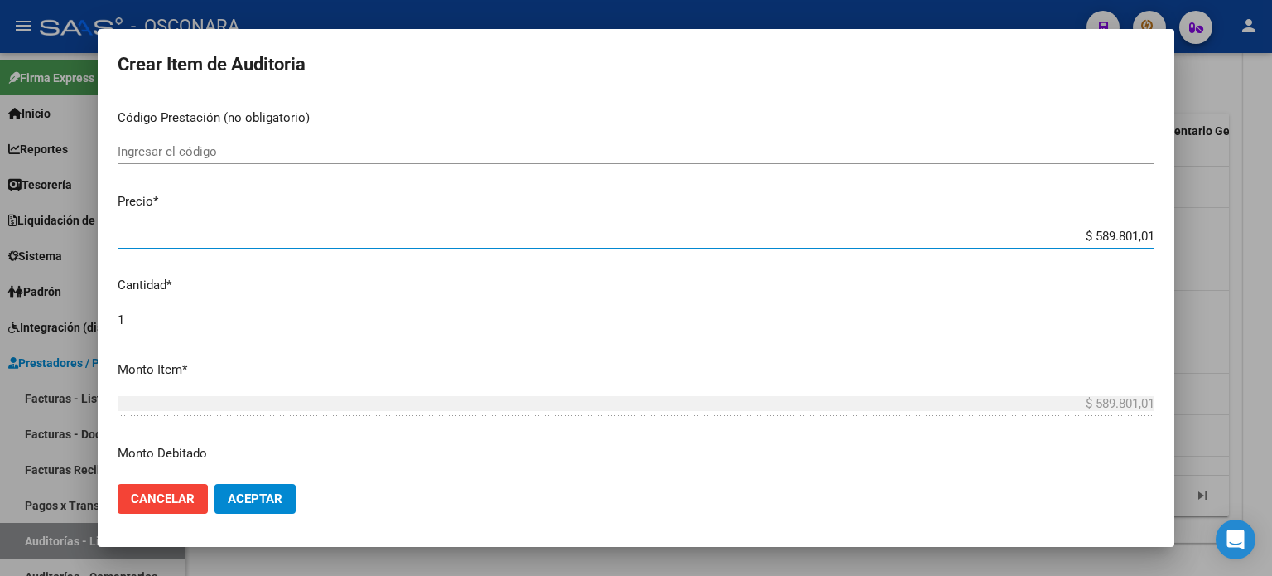
drag, startPoint x: 1141, startPoint y: 237, endPoint x: 1038, endPoint y: 229, distance: 103.0
click at [1038, 229] on input "$ 589.801,01" at bounding box center [636, 236] width 1037 height 15
type input "$ 0,02"
type input "$ 0,26"
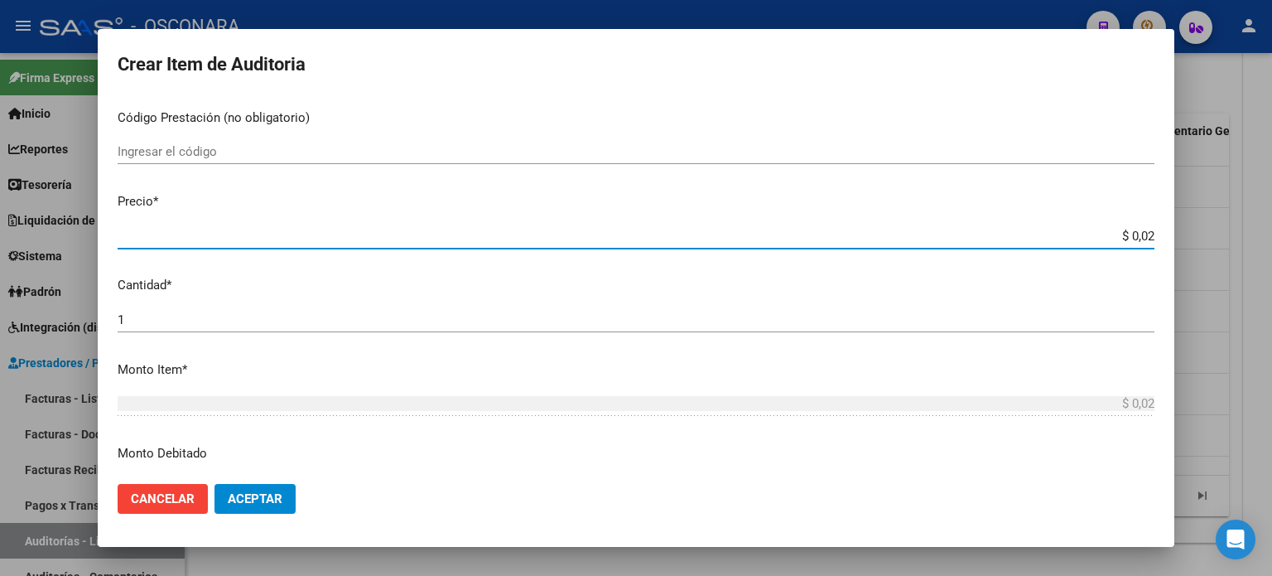
type input "$ 0,26"
type input "$ 2,60"
type input "$ 26,00"
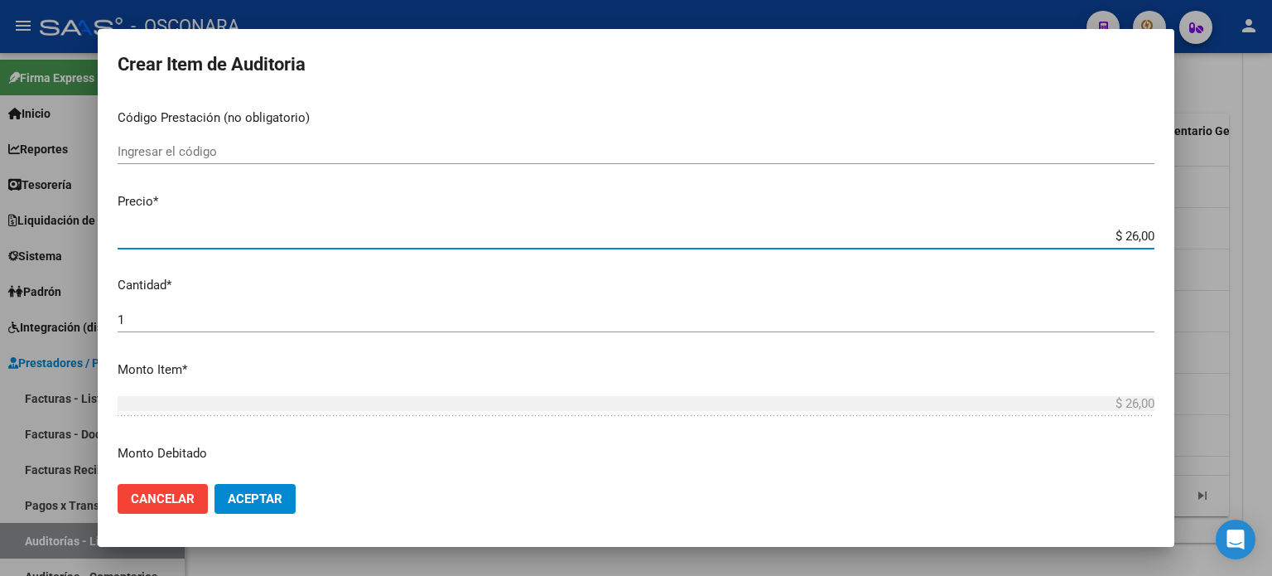
type input "$ 260,00"
type input "$ 2.600,00"
type input "$ 26.000,00"
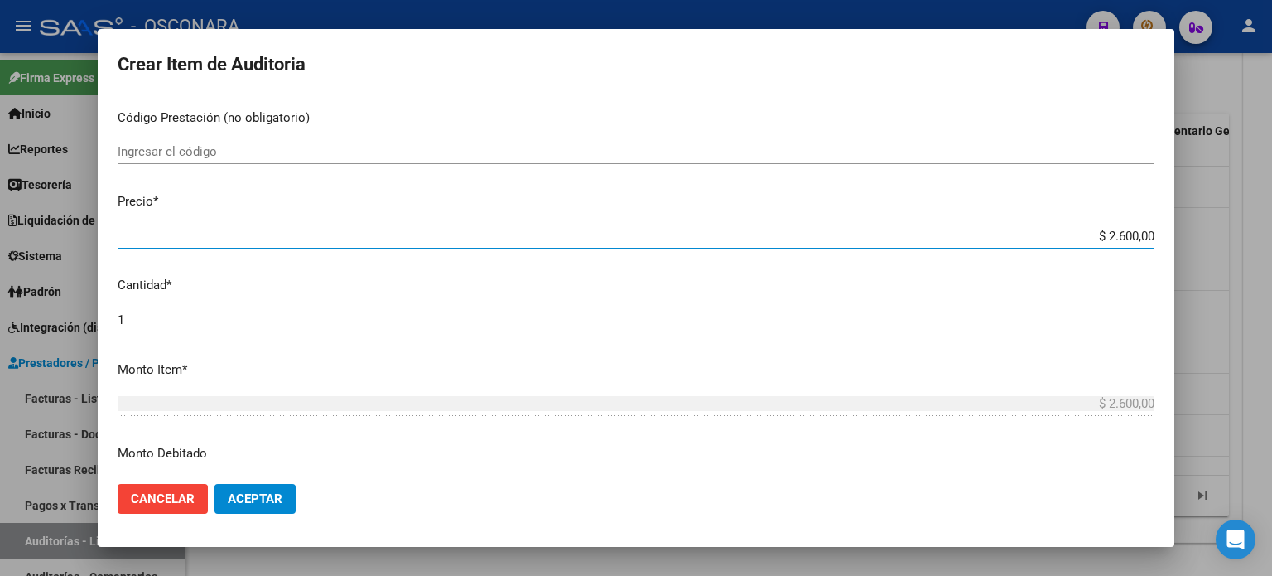
type input "$ 26.000,00"
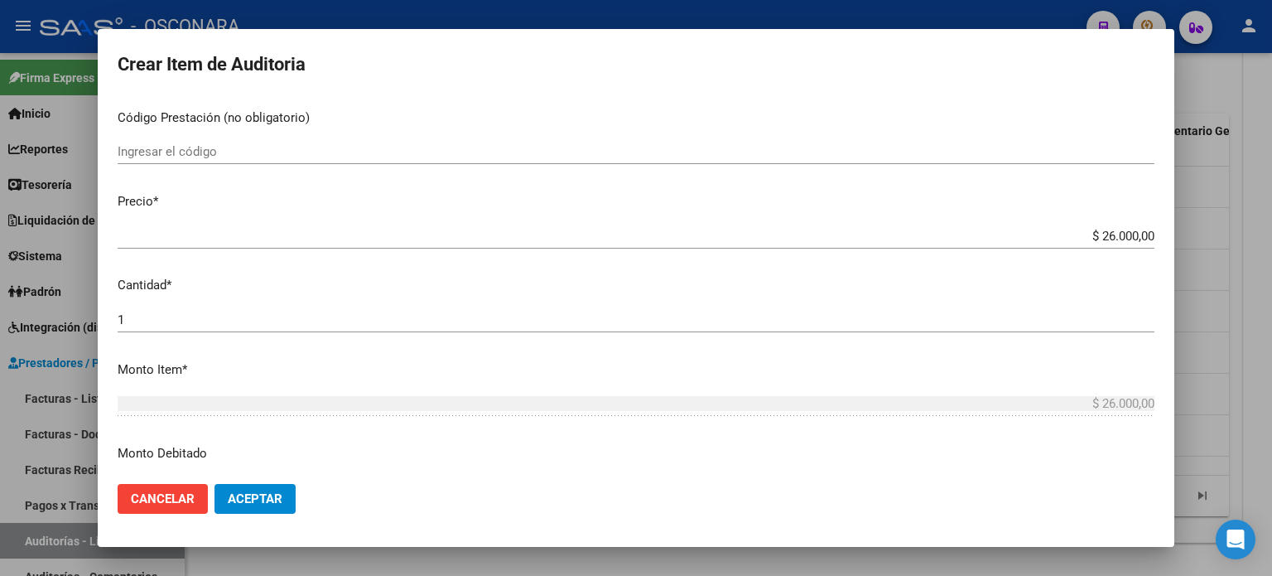
click at [938, 279] on p "Cantidad *" at bounding box center [636, 285] width 1037 height 19
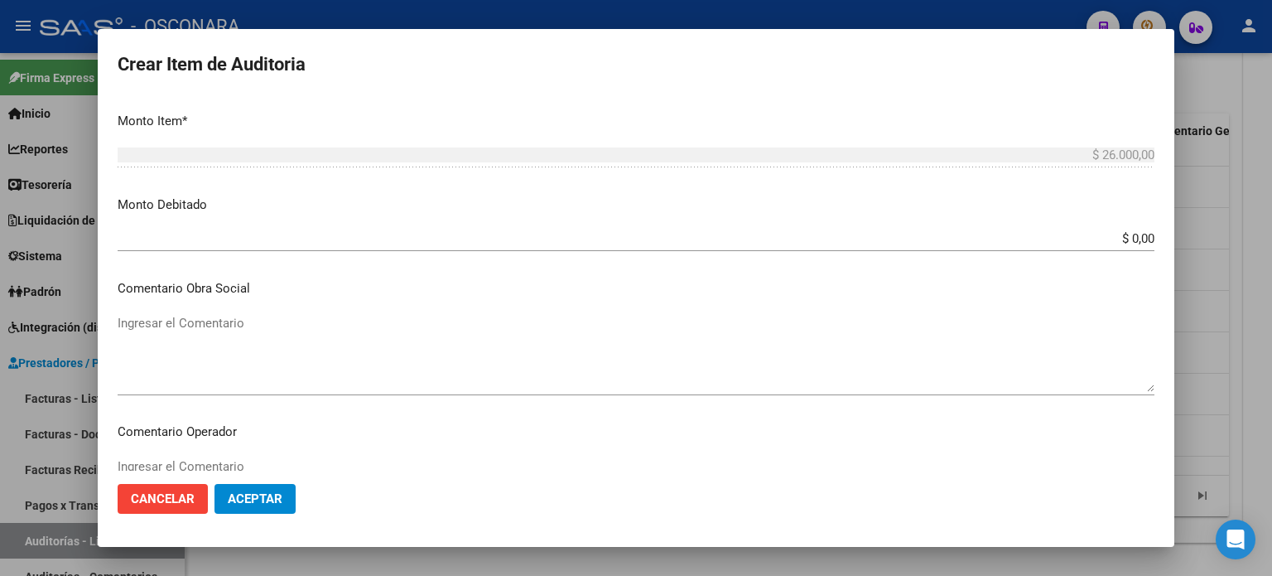
scroll to position [663, 0]
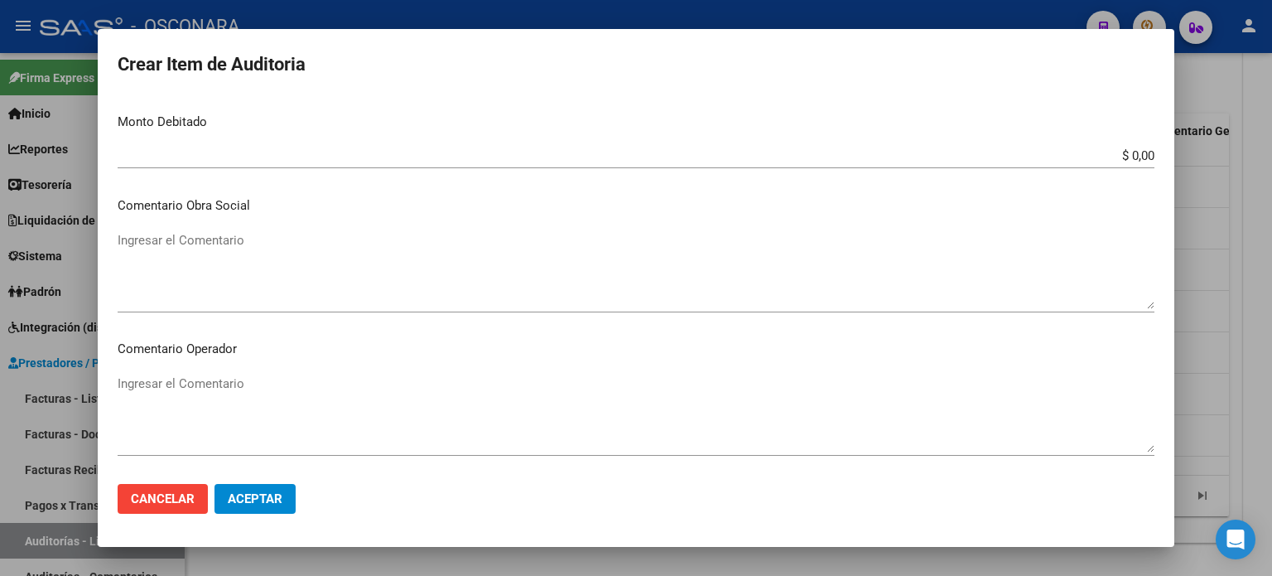
click at [1143, 152] on app-form-text-field "Monto Debitado $ 0,00 Ingresar el monto" at bounding box center [643, 138] width 1050 height 51
click at [1142, 150] on app-form-text-field "Monto Debitado $ 0,00 Ingresar el monto" at bounding box center [643, 138] width 1050 height 51
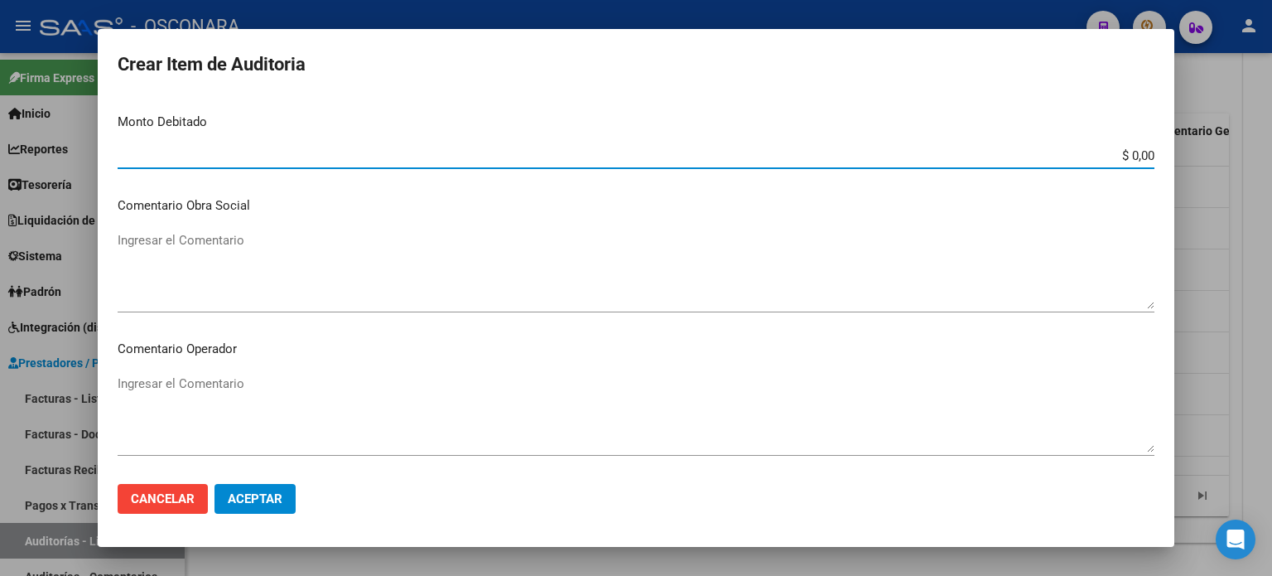
click at [1141, 156] on input "$ 0,00" at bounding box center [636, 155] width 1037 height 15
type input "$ 26.000,00"
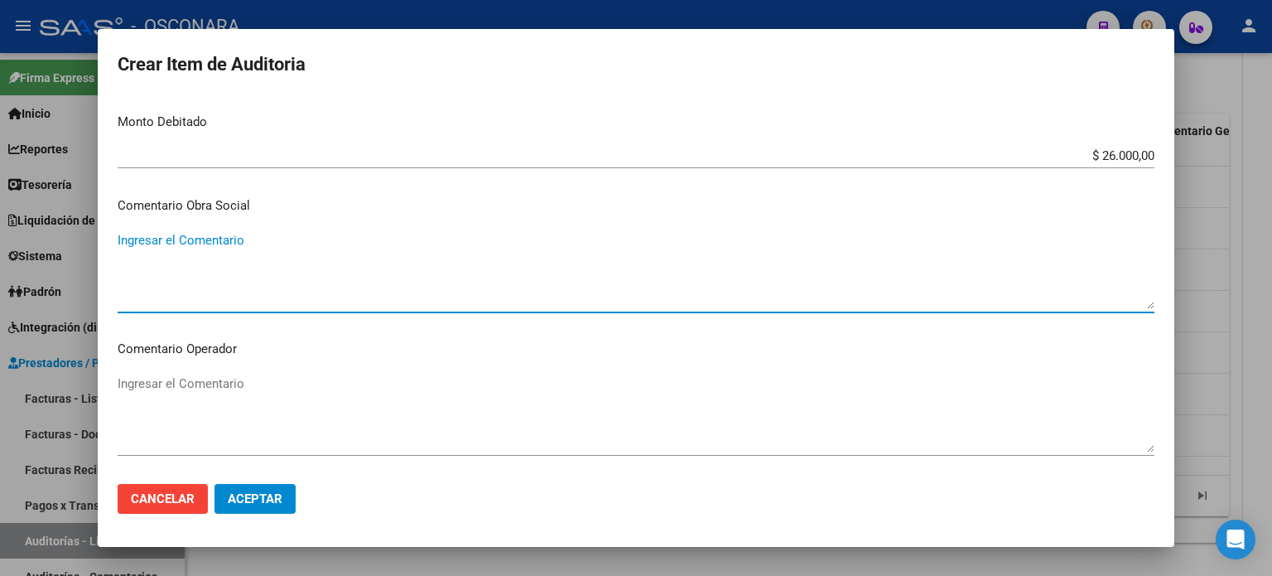
click at [442, 239] on textarea "Ingresar el Comentario" at bounding box center [636, 270] width 1037 height 78
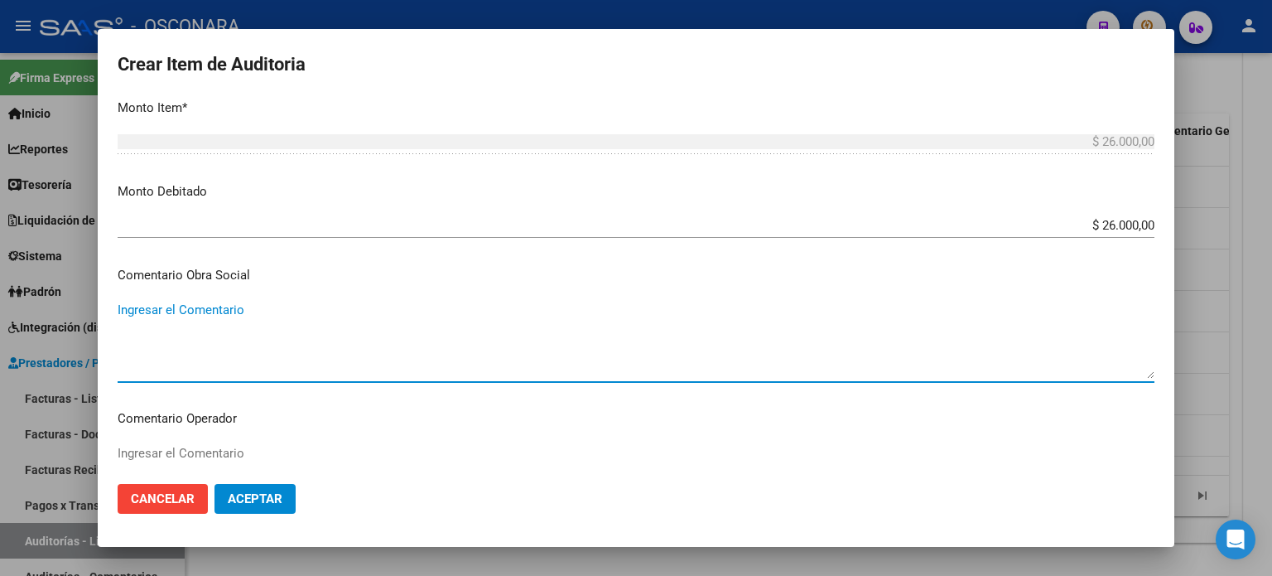
scroll to position [620, 0]
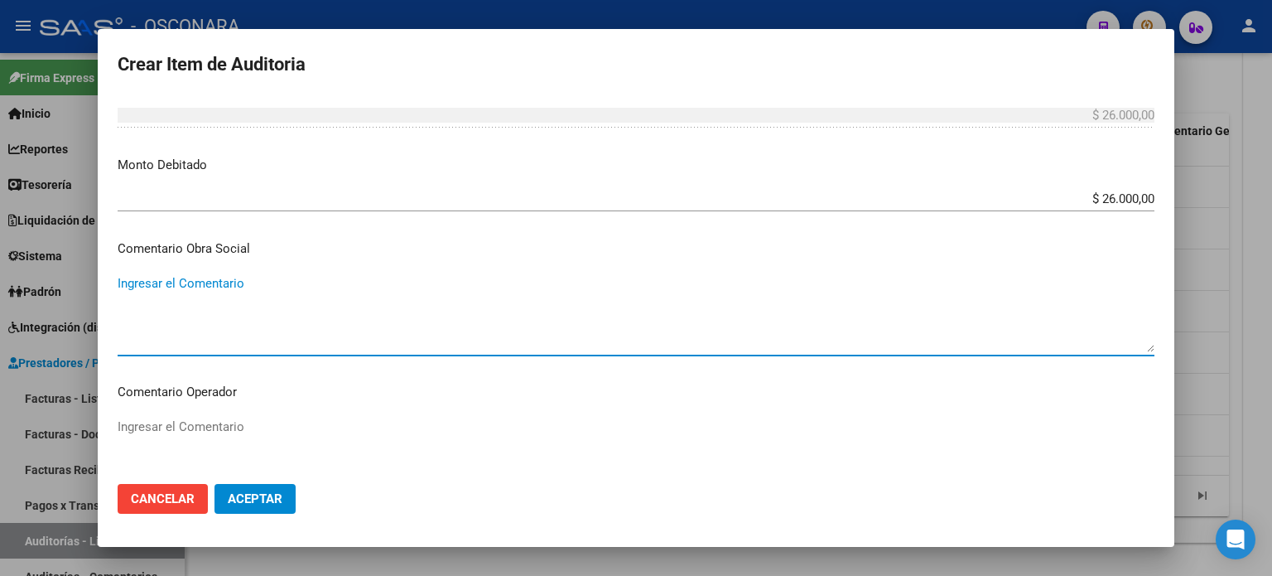
paste textarea "27348113386"
type textarea "2"
type textarea "b"
click at [247, 323] on textarea "BAJA DESDE [DATE]" at bounding box center [636, 313] width 1037 height 78
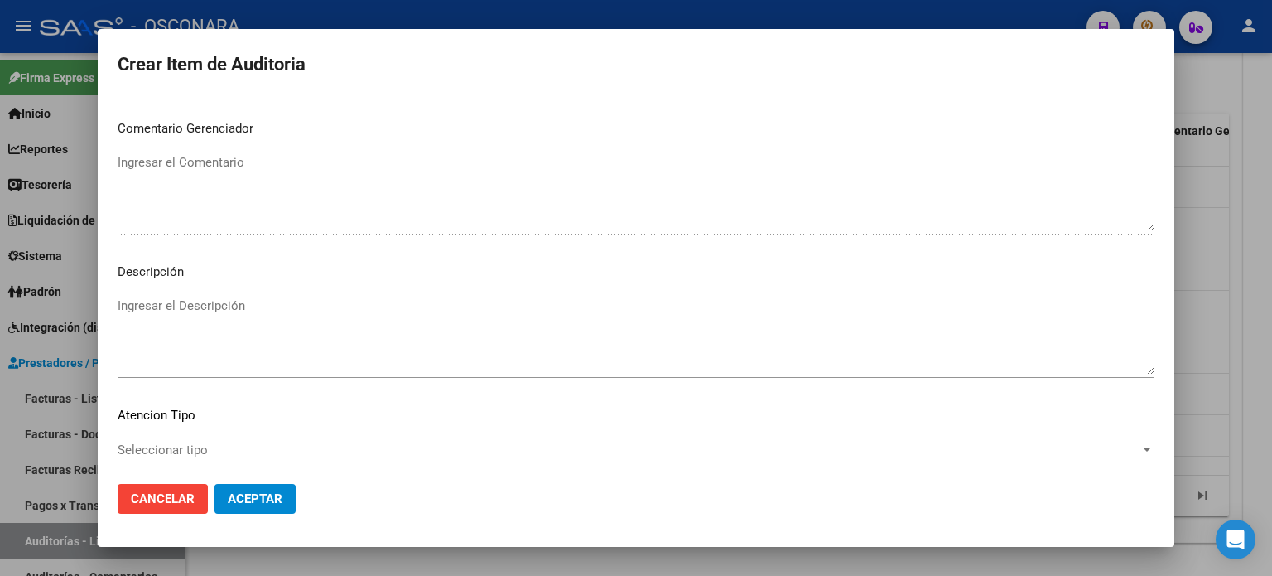
scroll to position [1034, 0]
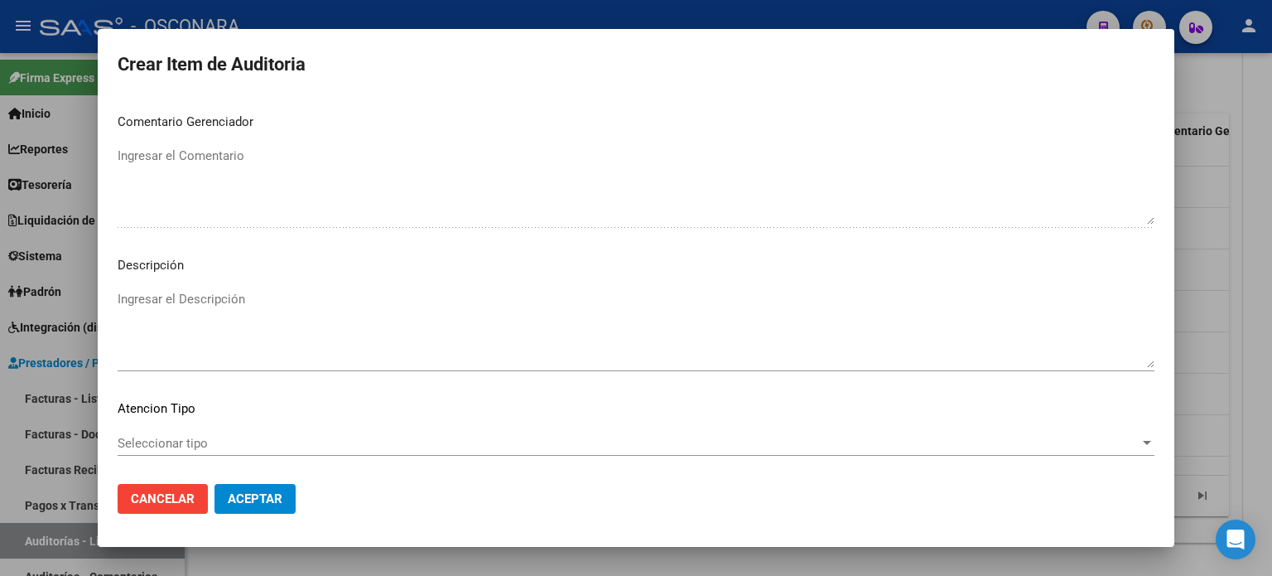
type textarea "BAJA DESDE [DATE]"
click at [190, 300] on textarea "Ingresar el Descripción" at bounding box center [636, 329] width 1037 height 78
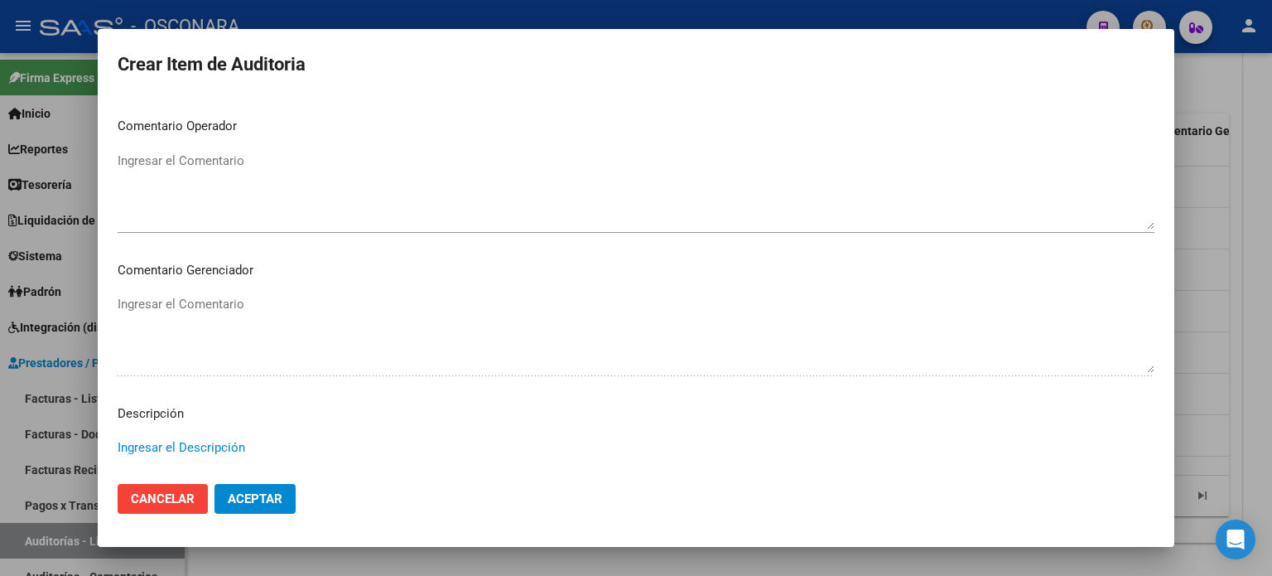
scroll to position [702, 0]
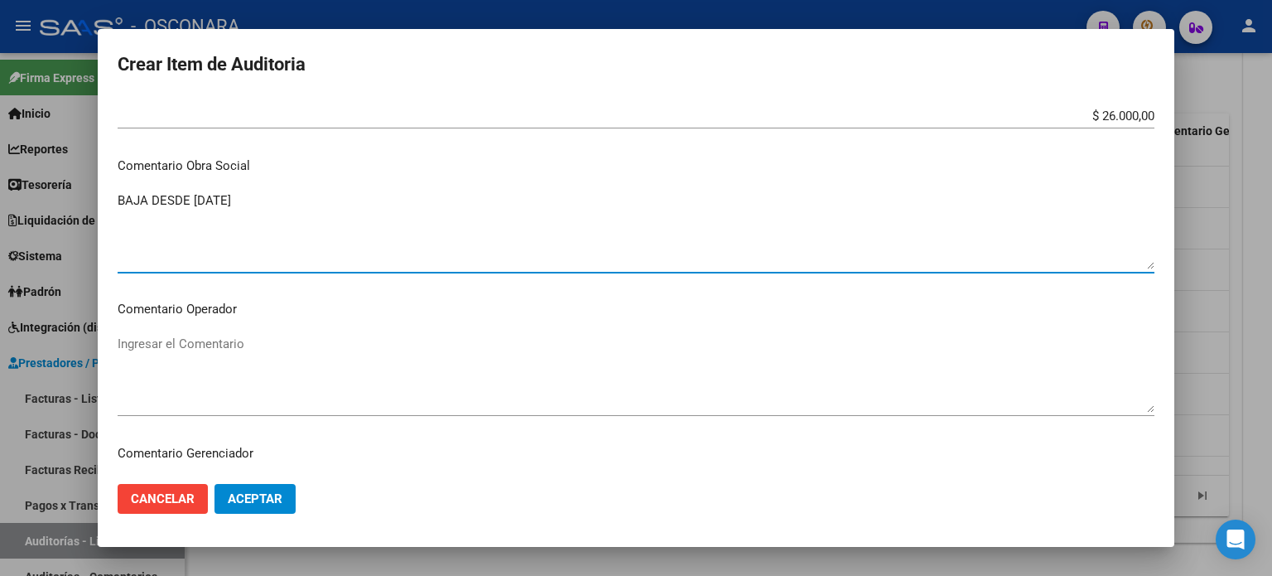
drag, startPoint x: 249, startPoint y: 196, endPoint x: 0, endPoint y: 193, distance: 248.5
click at [0, 193] on div "Crear Item de Auditoria 34811338 Nro Documento 27348113386 CUIL Afiliado Inacti…" at bounding box center [636, 288] width 1272 height 576
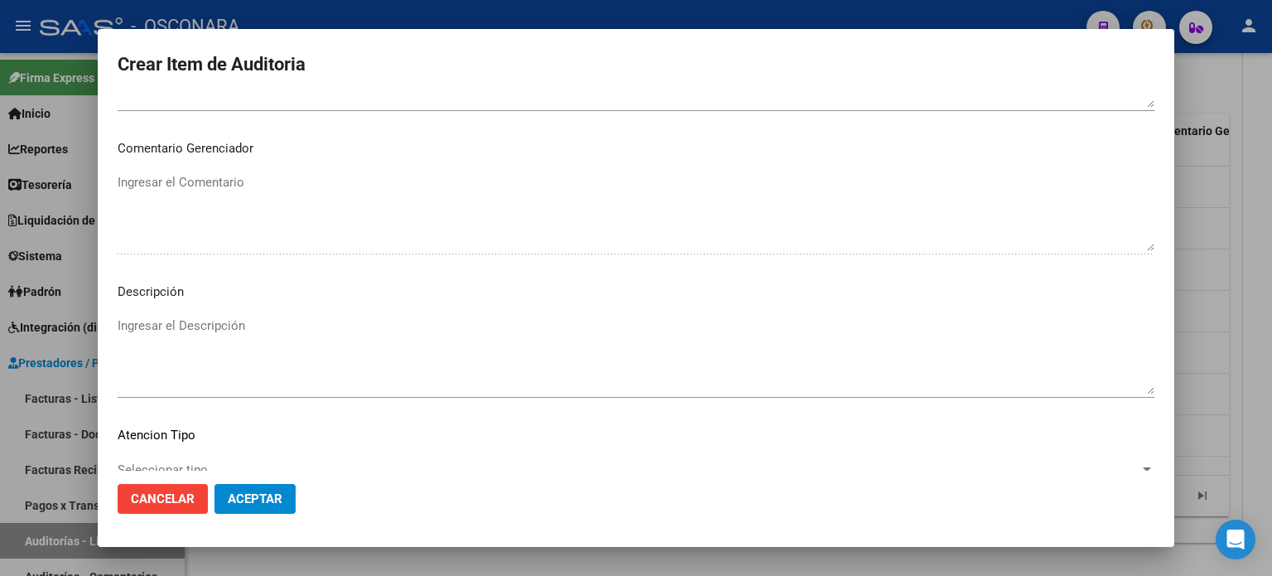
scroll to position [1117, 0]
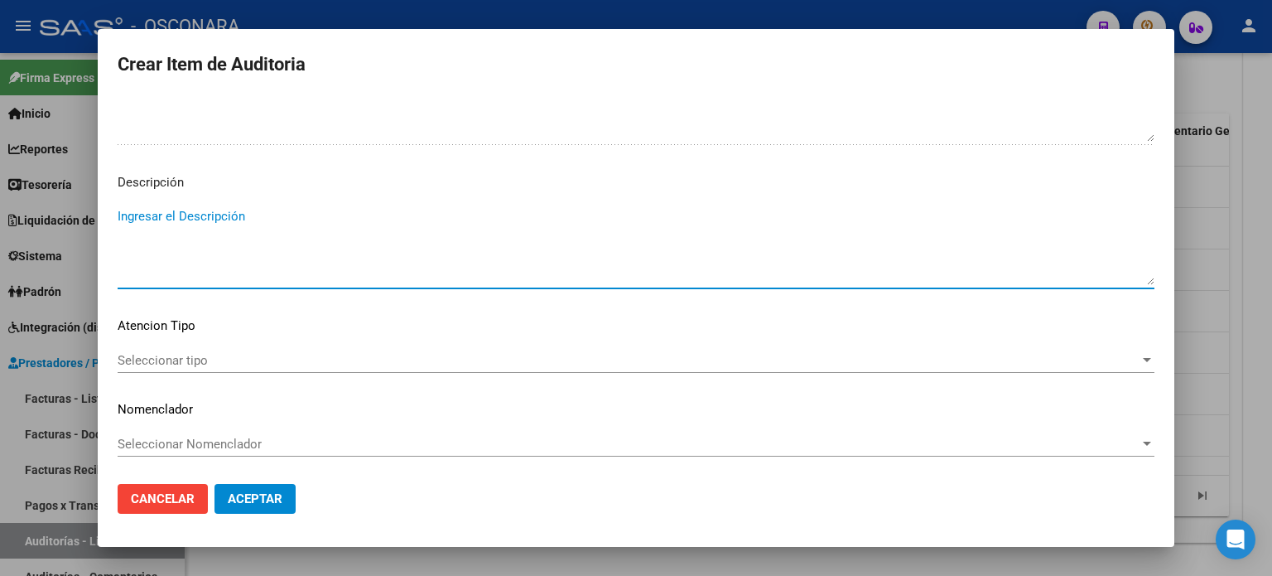
click at [191, 220] on textarea "Ingresar el Descripción" at bounding box center [636, 246] width 1037 height 78
paste textarea "BAJA DESDE [DATE]"
type textarea "BAJA DESDE [DATE]"
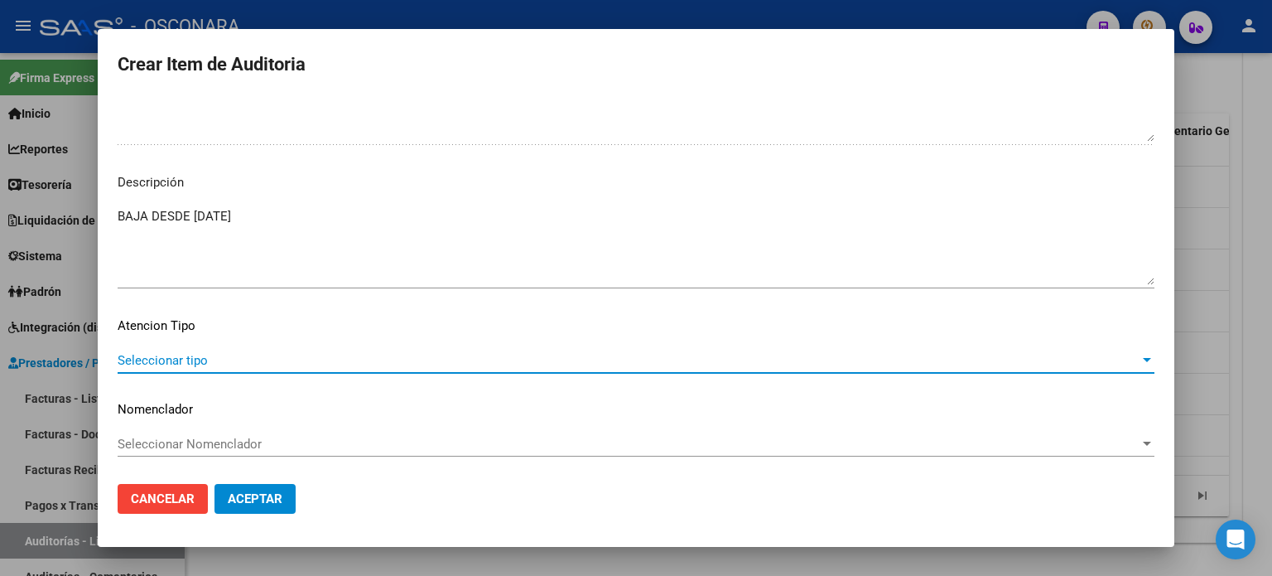
click at [167, 353] on span "Seleccionar tipo" at bounding box center [629, 360] width 1022 height 15
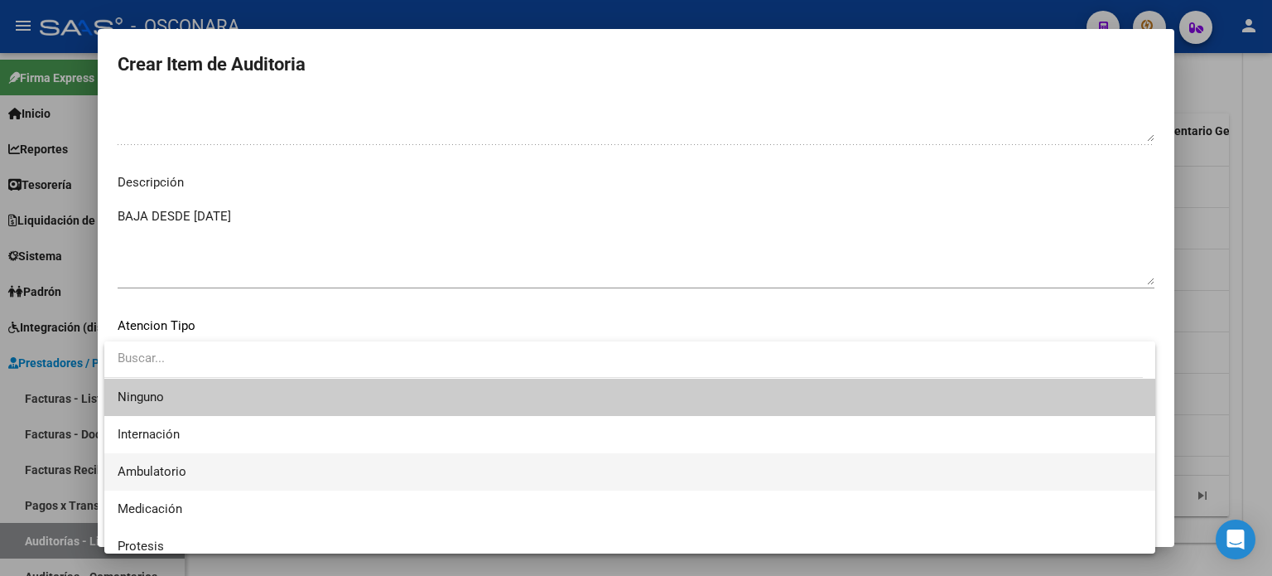
click at [176, 457] on span "Ambulatorio" at bounding box center [630, 471] width 1025 height 37
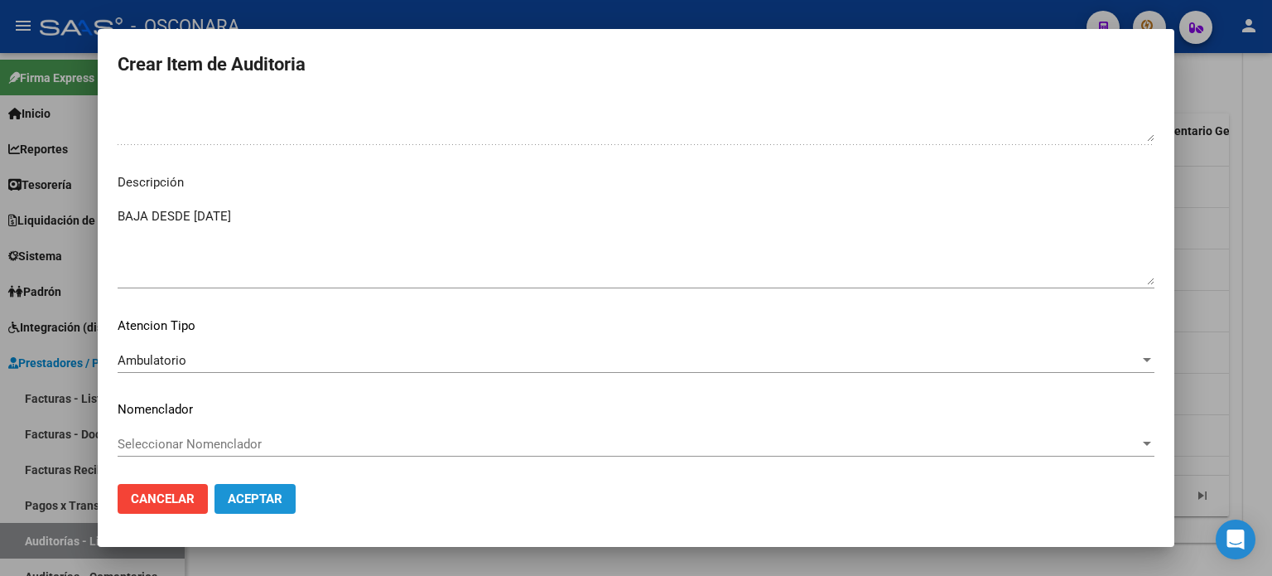
click at [279, 496] on span "Aceptar" at bounding box center [255, 498] width 55 height 15
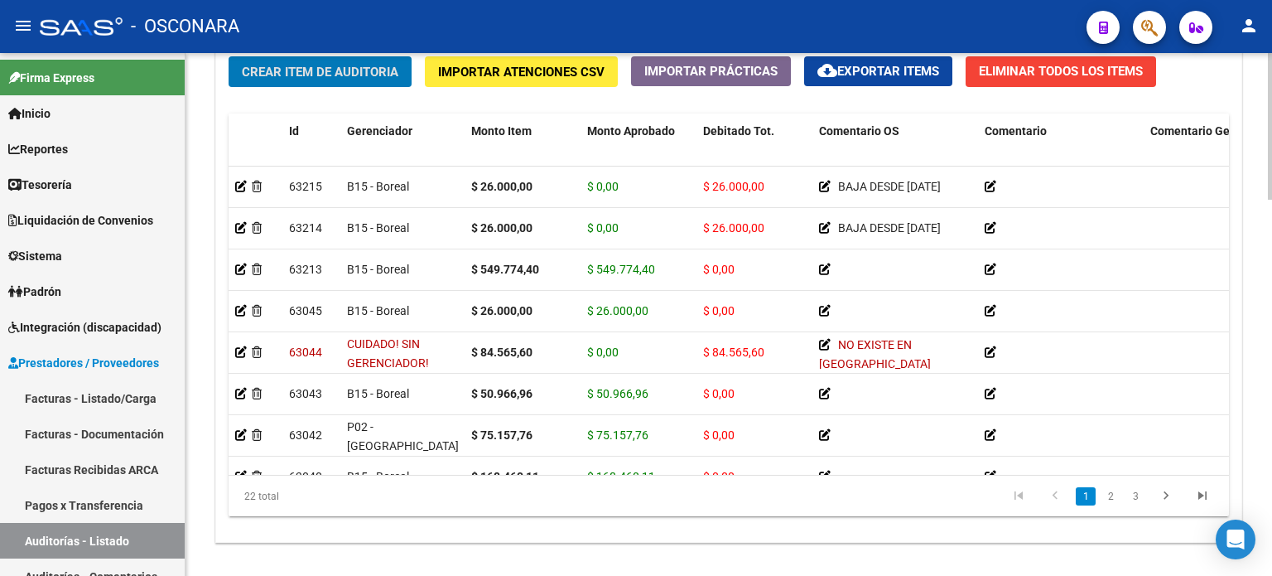
click at [294, 499] on div "22 total" at bounding box center [327, 495] width 197 height 41
click at [326, 77] on span "Crear Item de Auditoria" at bounding box center [320, 72] width 157 height 15
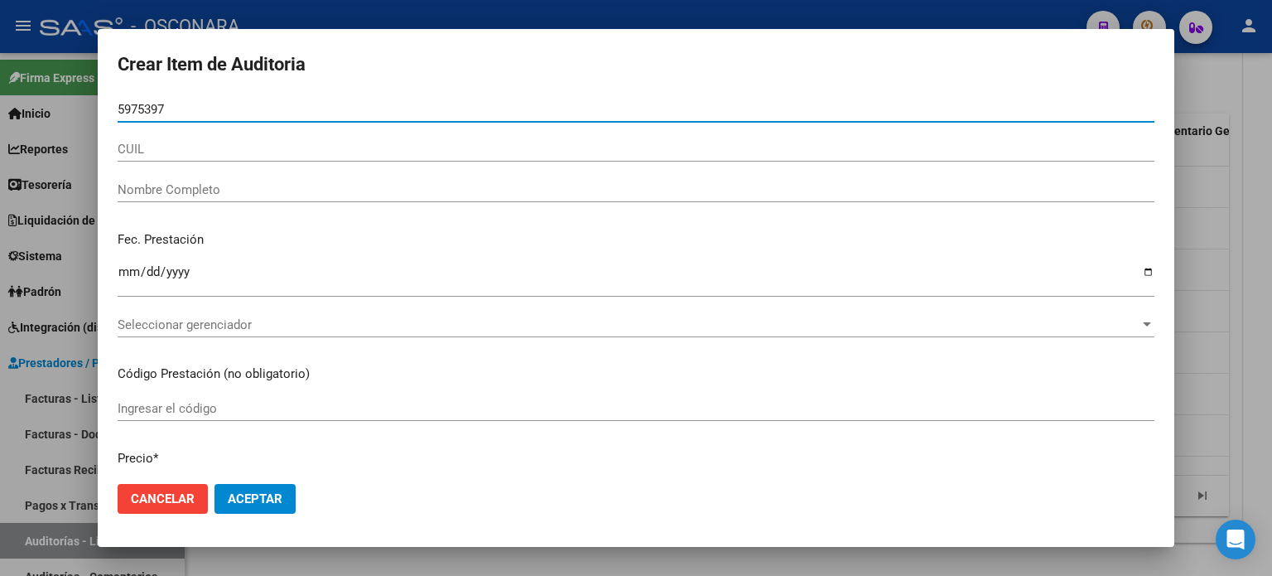
type input "59753976"
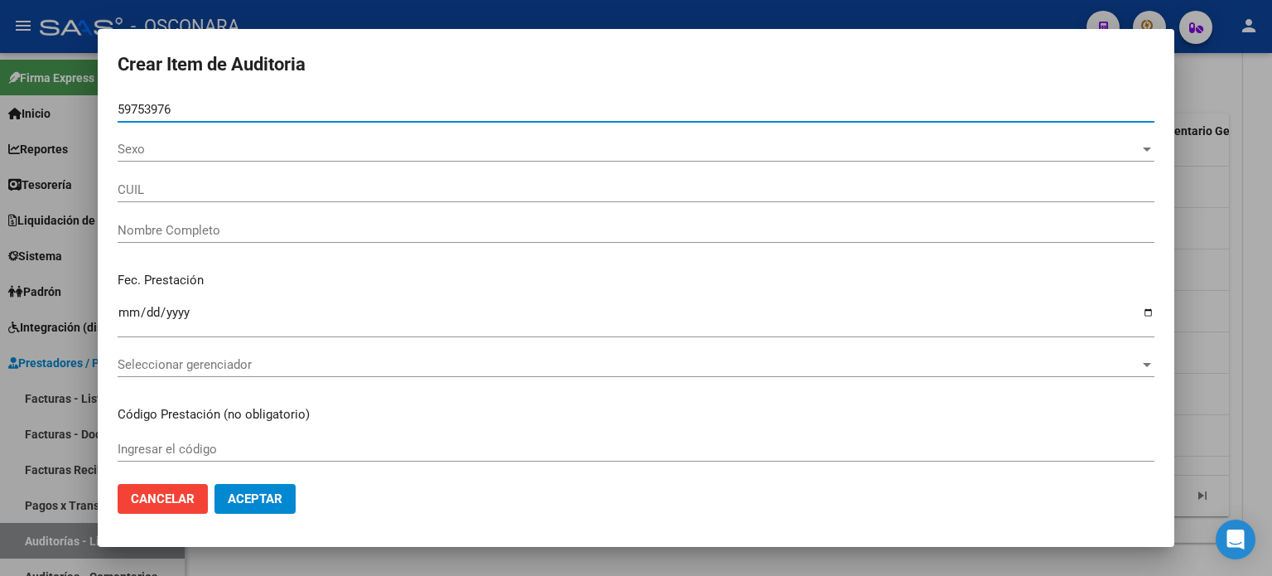
type input "20597539763"
type input "[PERSON_NAME]"
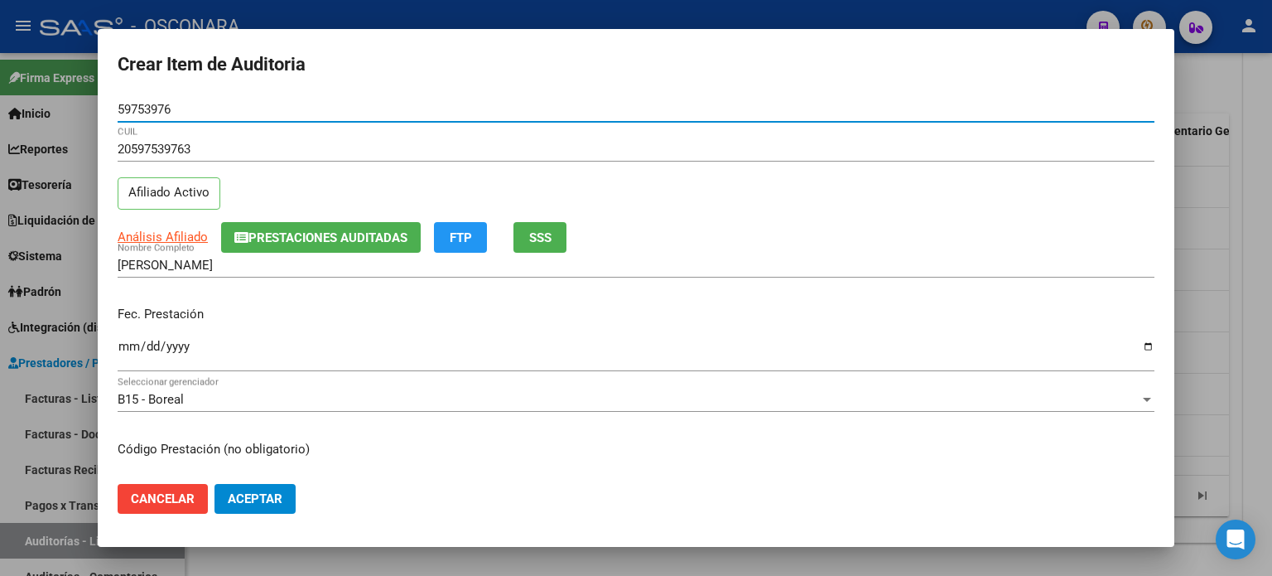
type input "59753976"
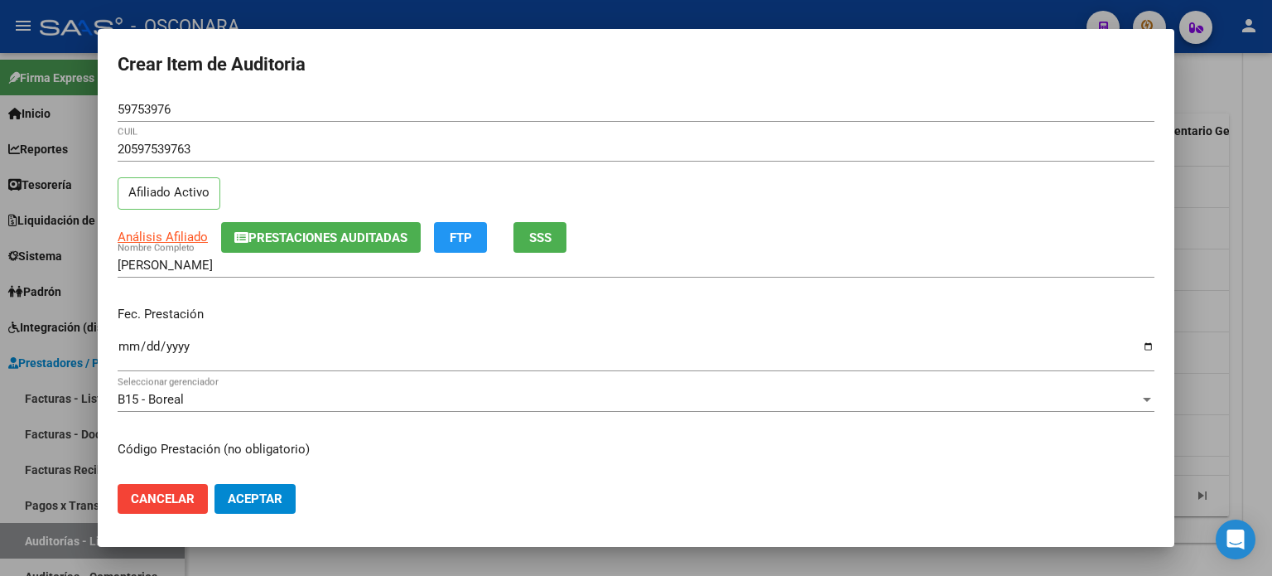
click at [255, 200] on div "20597539763 CUIL Afiliado Activo" at bounding box center [636, 179] width 1037 height 84
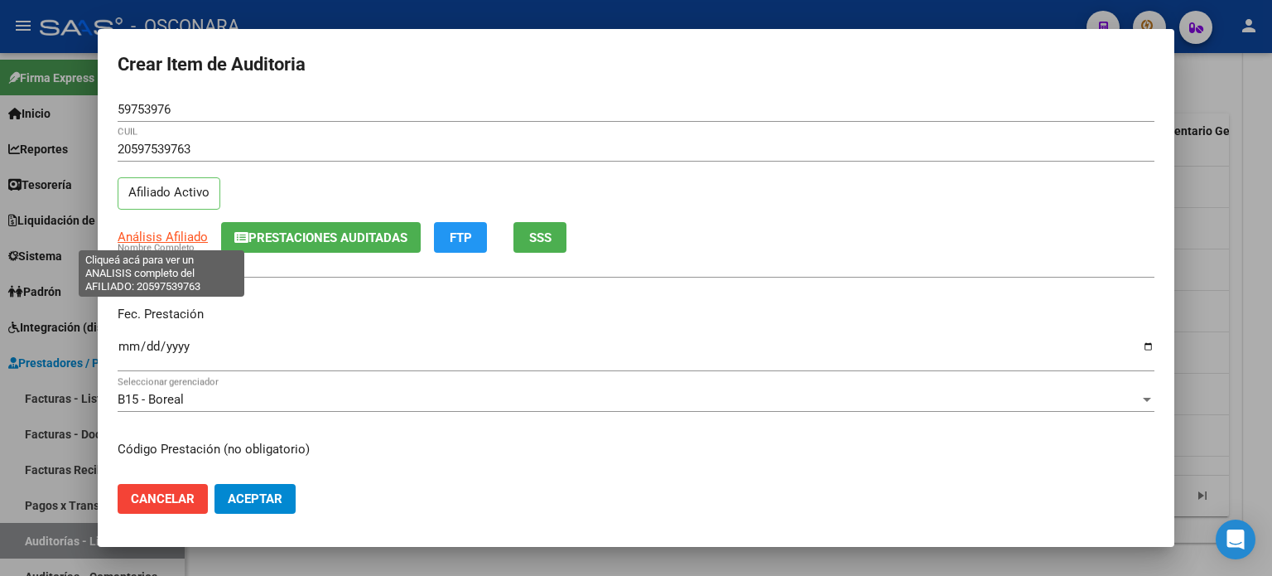
click at [157, 230] on span "Análisis Afiliado" at bounding box center [163, 236] width 90 height 15
type textarea "20597539763"
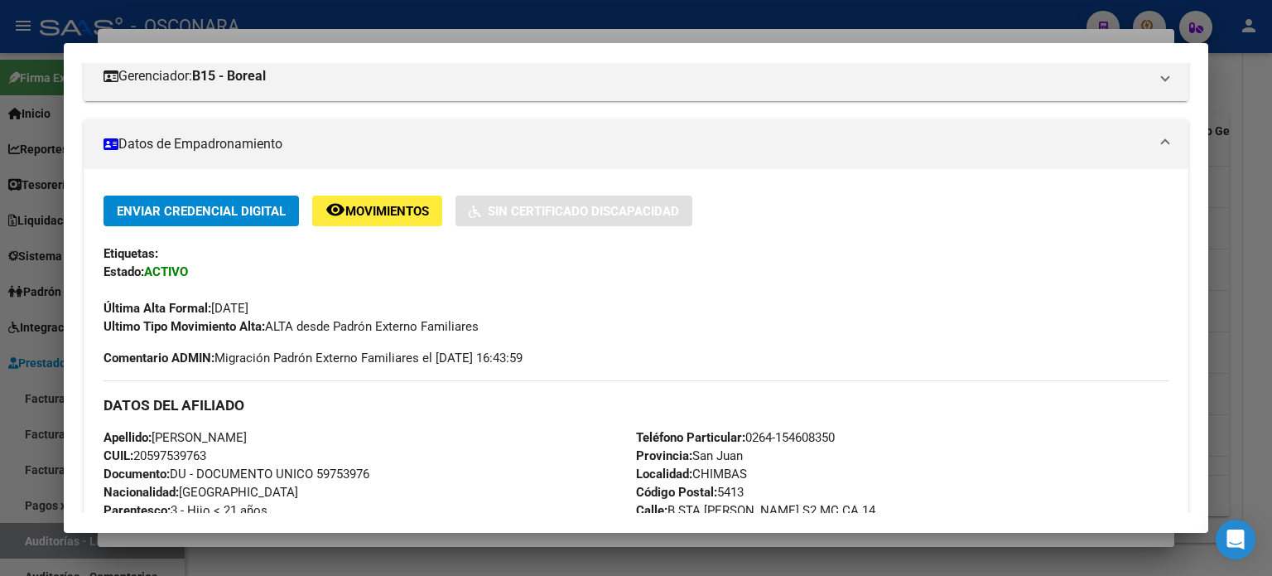
scroll to position [83, 0]
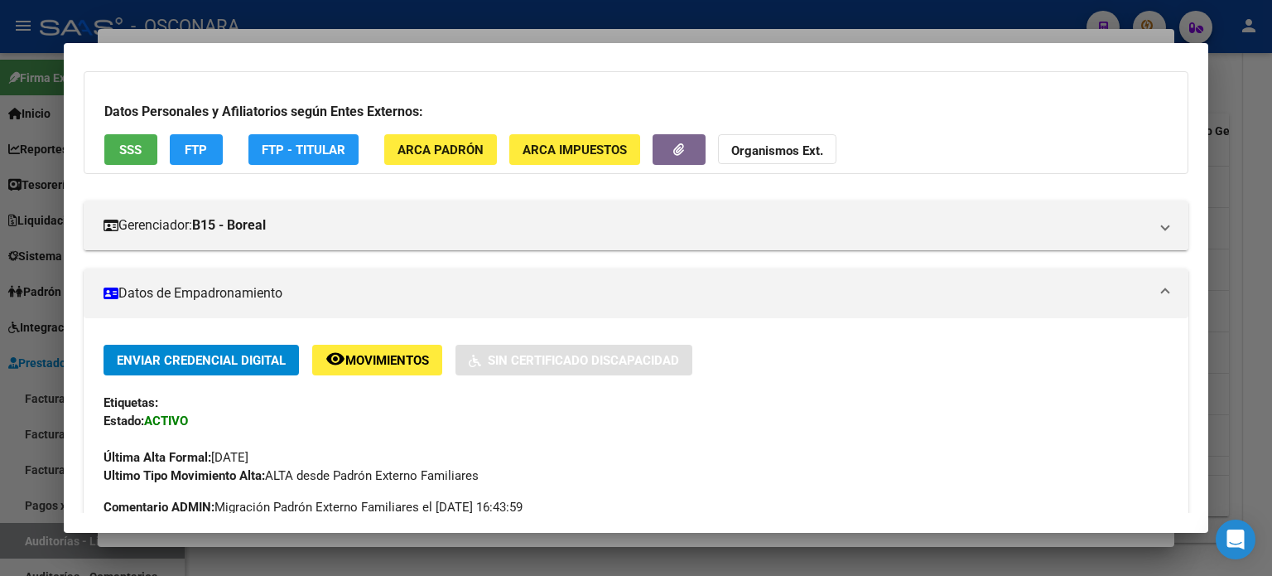
click at [133, 145] on span "SSS" at bounding box center [130, 149] width 22 height 15
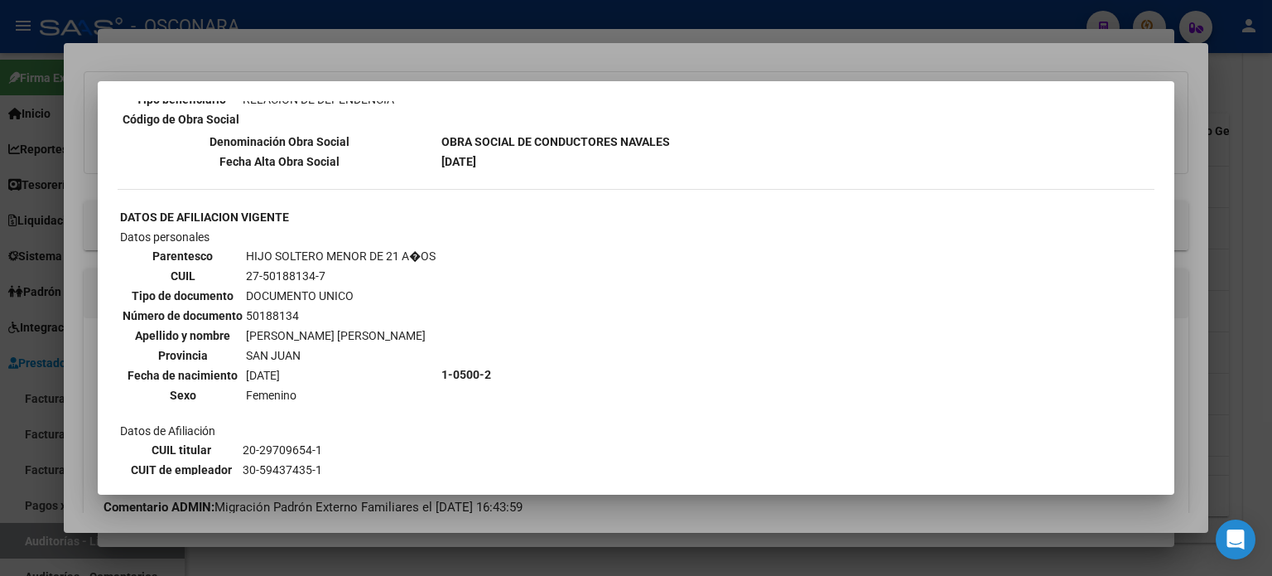
scroll to position [1336, 0]
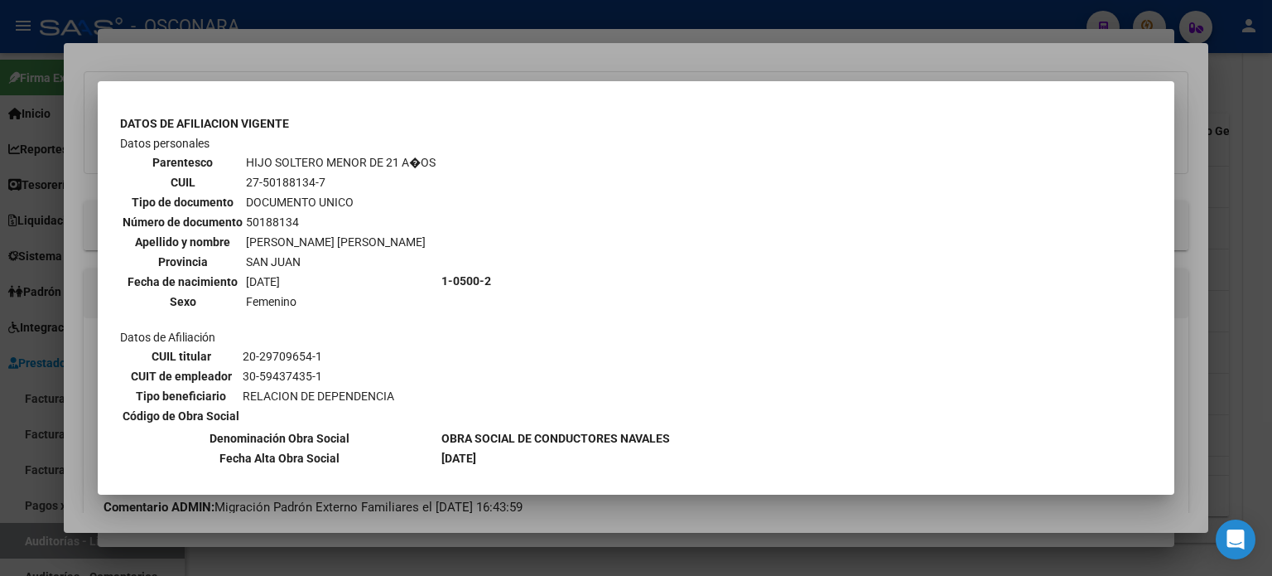
click at [539, 60] on div at bounding box center [636, 288] width 1272 height 576
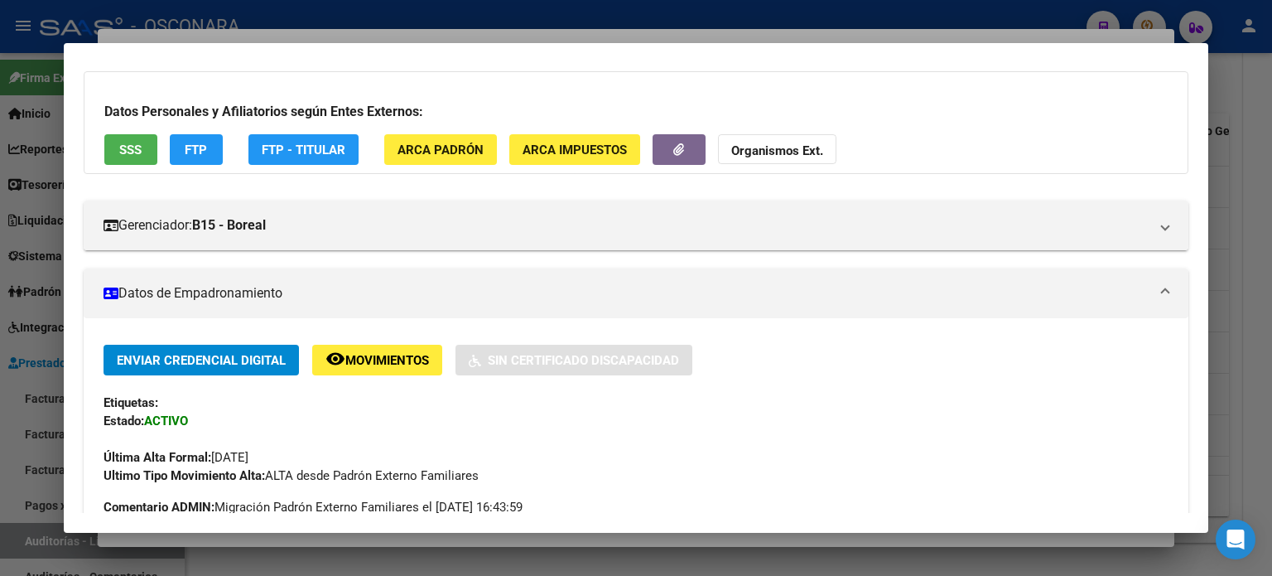
click at [536, 36] on div at bounding box center [636, 288] width 1272 height 576
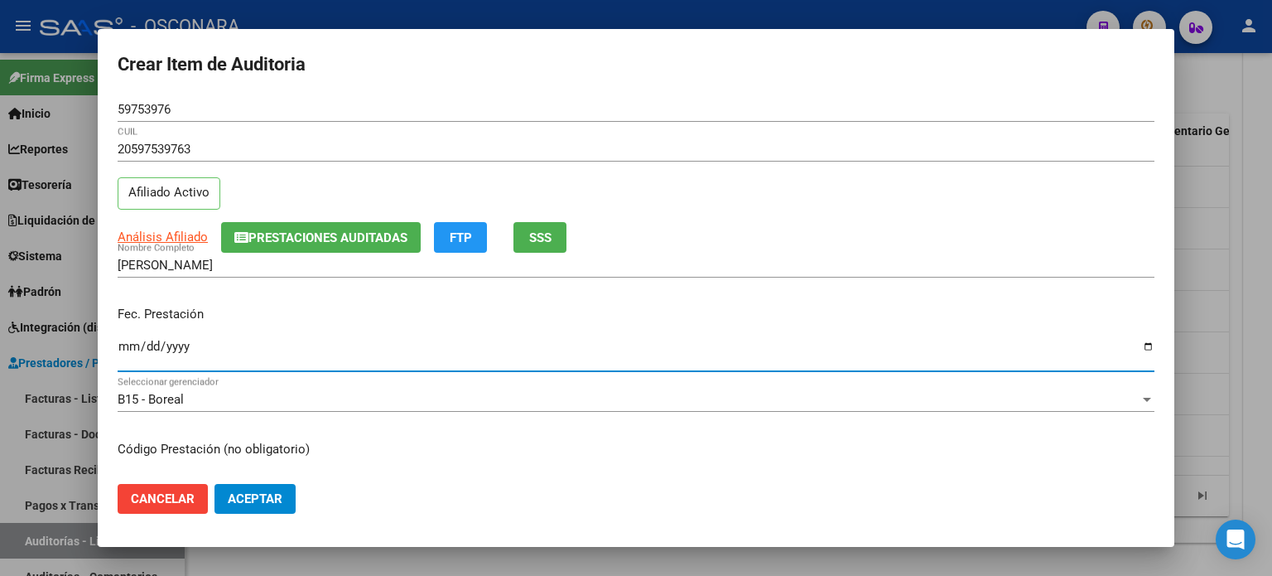
click at [126, 345] on input "Ingresar la fecha" at bounding box center [636, 353] width 1037 height 27
type input "[DATE]"
click at [321, 316] on p "Fec. Prestación" at bounding box center [636, 314] width 1037 height 19
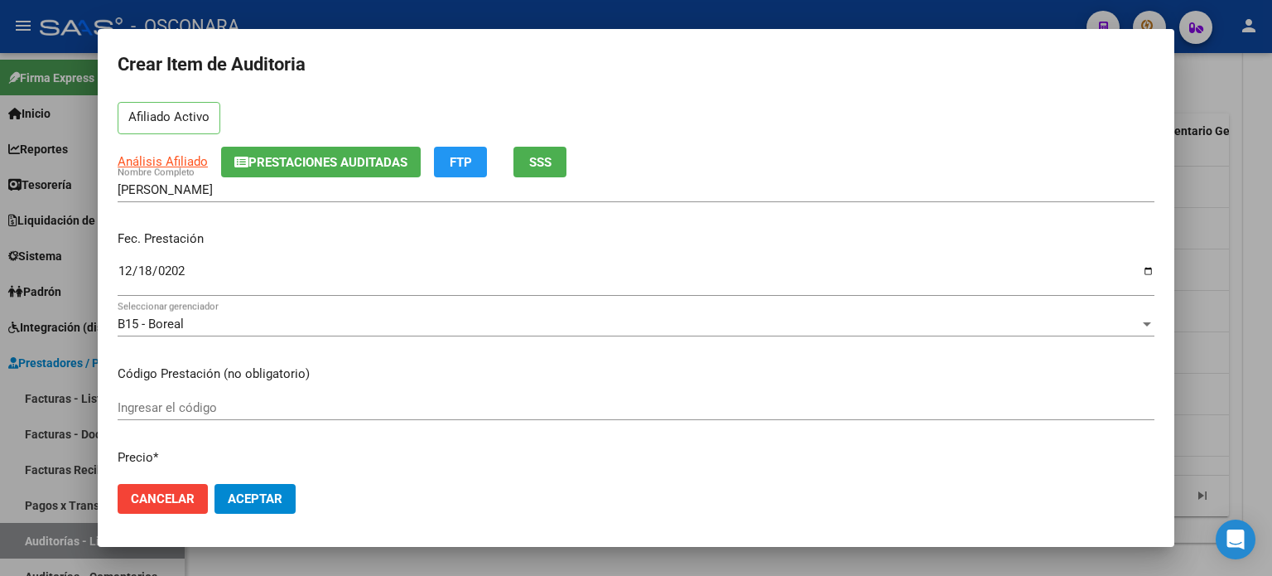
scroll to position [166, 0]
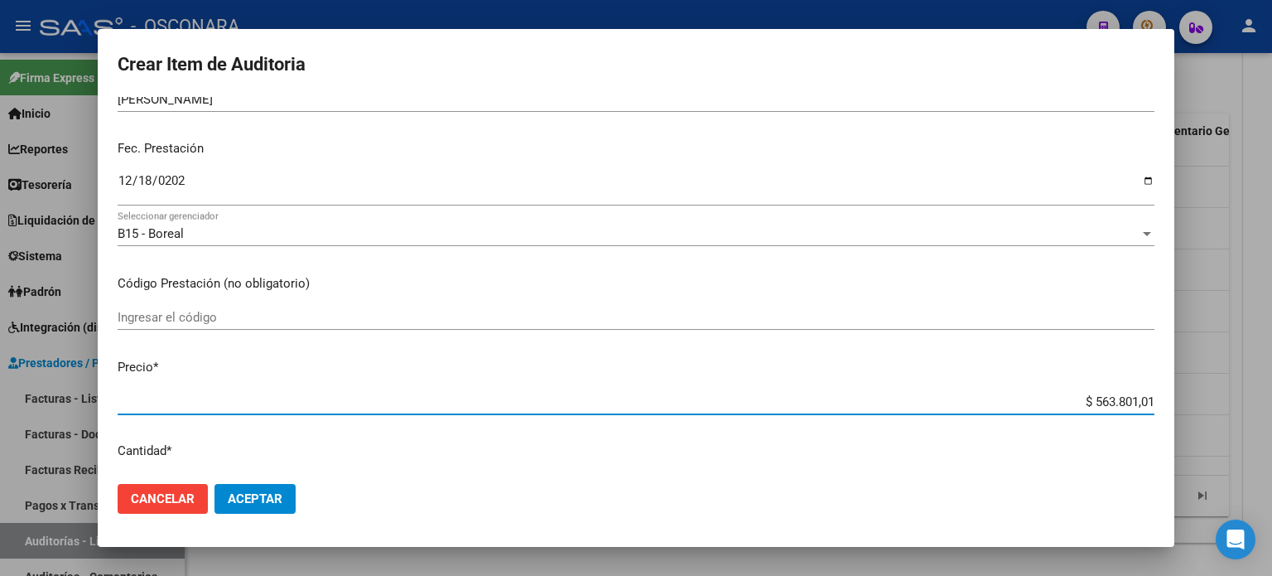
drag, startPoint x: 1141, startPoint y: 403, endPoint x: 979, endPoint y: 371, distance: 164.6
click at [979, 371] on app-form-text-field "Precio * $ 563.801,01 Ingresar el precio" at bounding box center [643, 383] width 1050 height 51
type input "$ 0,01"
type input "$ 0,15"
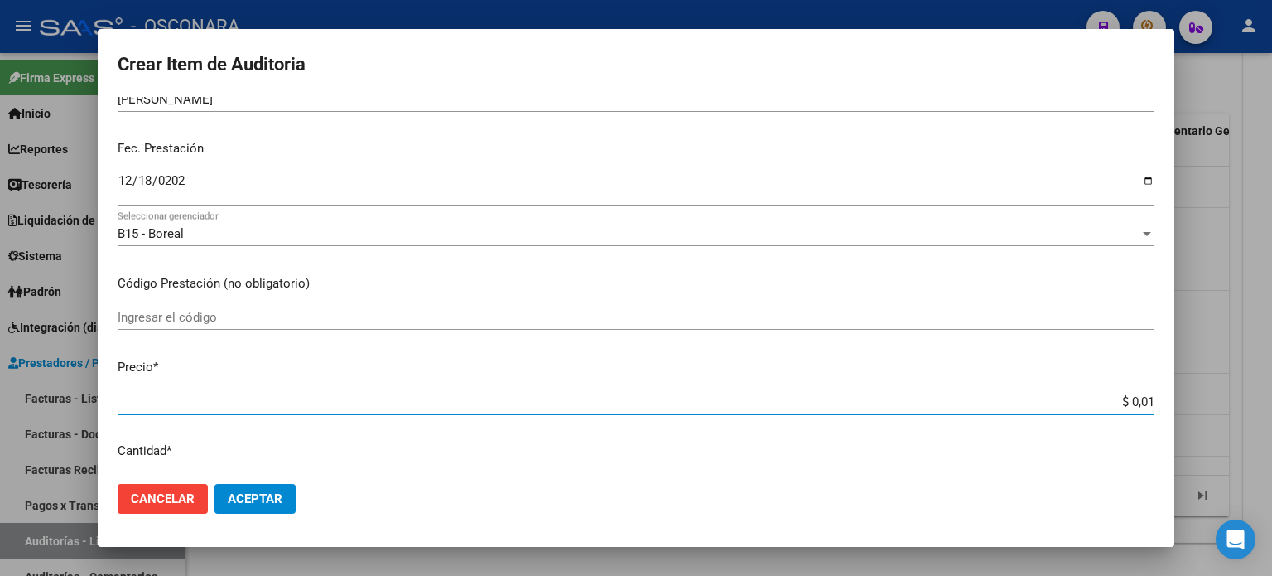
type input "$ 0,15"
type input "$ 1,55"
type input "$ 15,54"
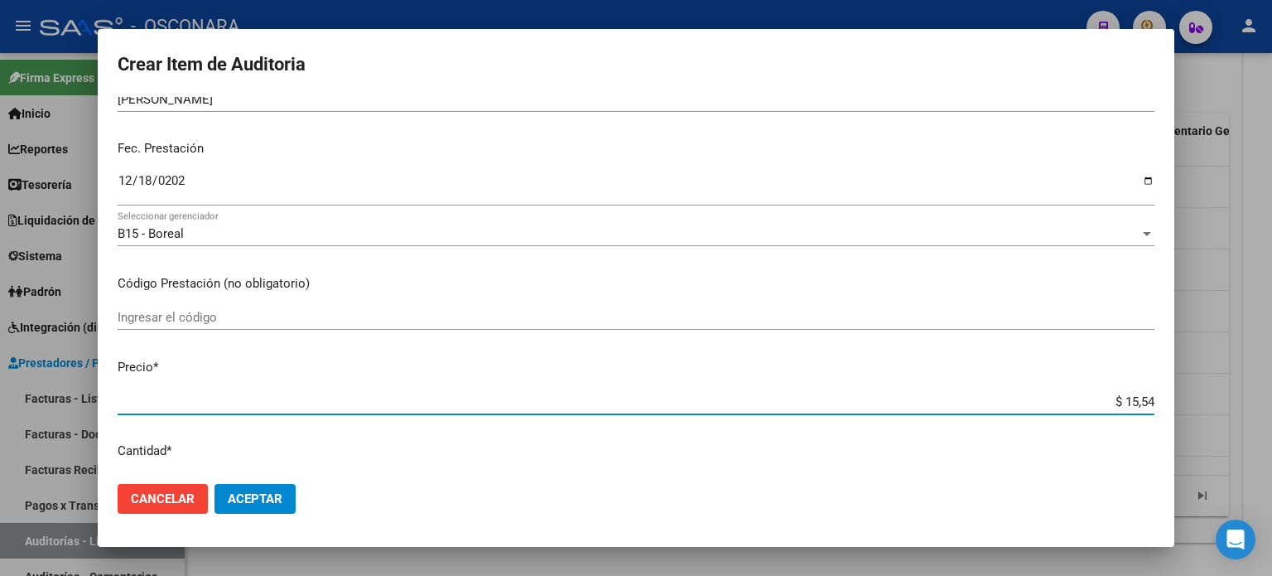
type input "$ 155,48"
type input "$ 1.554,80"
type input "$ 15.548,00"
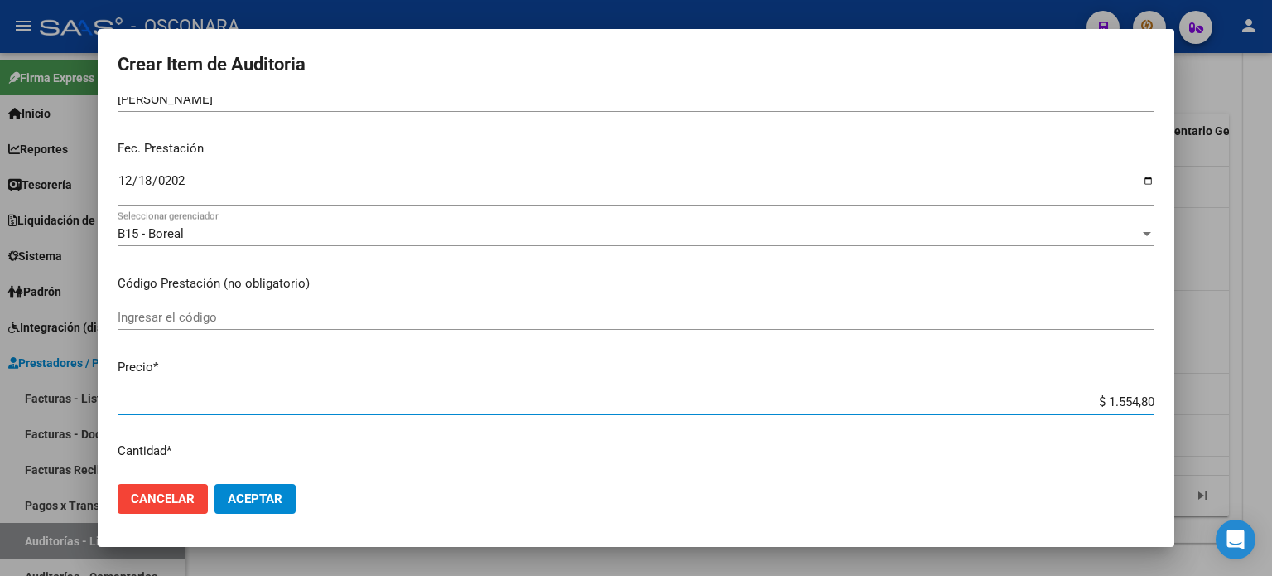
type input "$ 15.548,00"
type input "$ 155.480,00"
click at [697, 350] on mat-dialog-content "59753976 Nro Documento 20597539763 CUIL Afiliado Activo Análisis Afiliado Prest…" at bounding box center [636, 284] width 1077 height 374
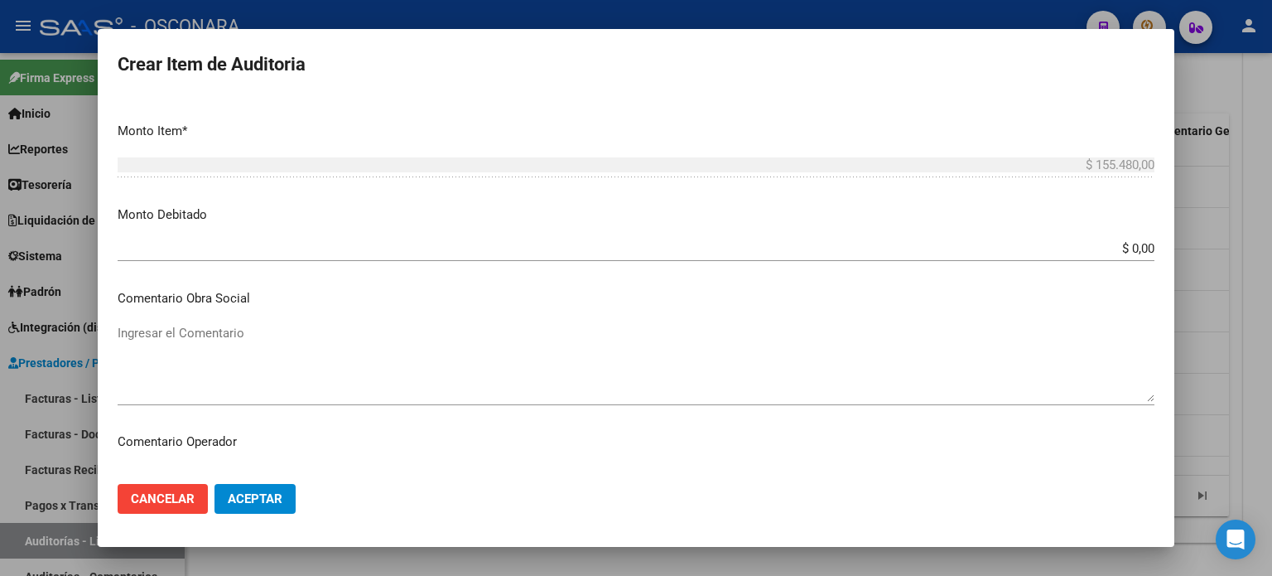
scroll to position [580, 0]
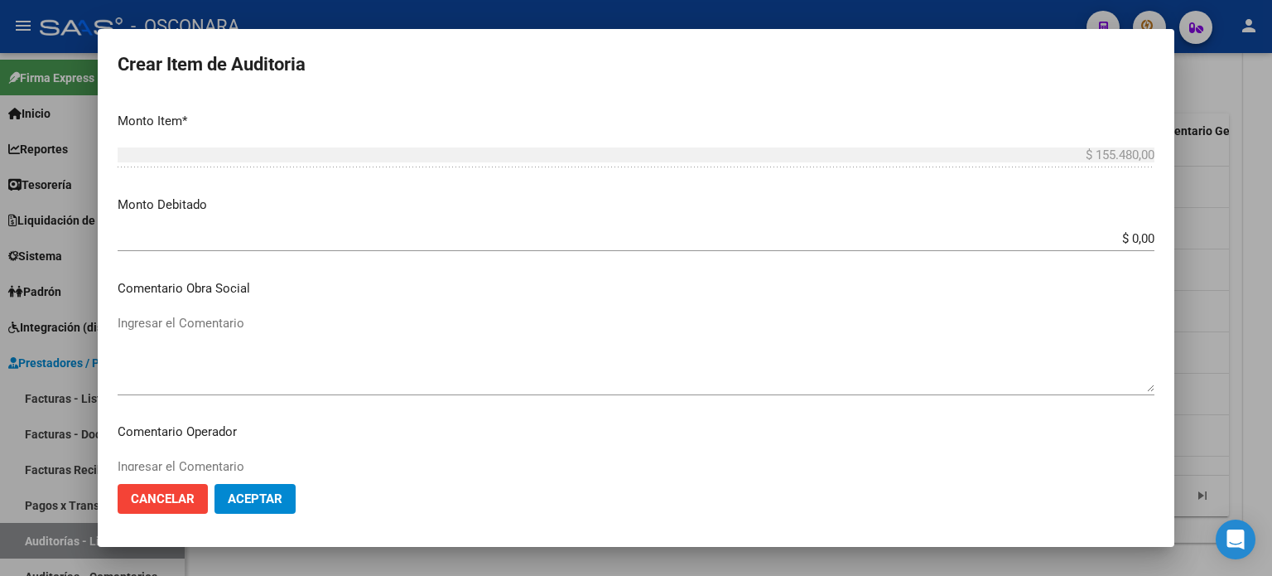
click at [268, 319] on textarea "Ingresar el Comentario" at bounding box center [636, 353] width 1037 height 78
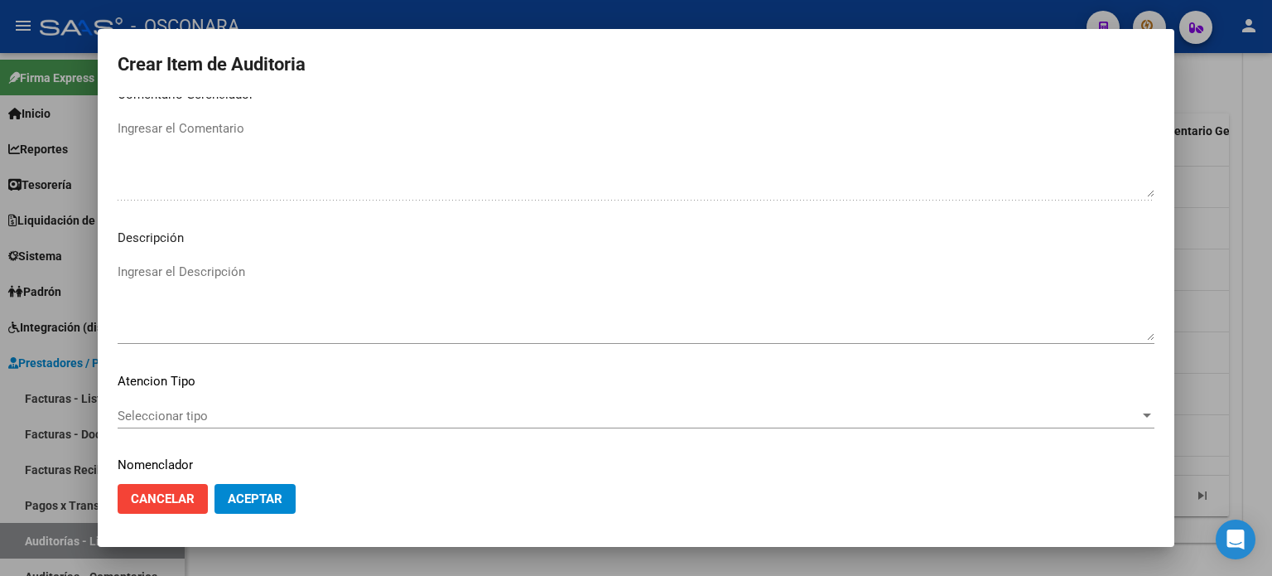
scroll to position [1117, 0]
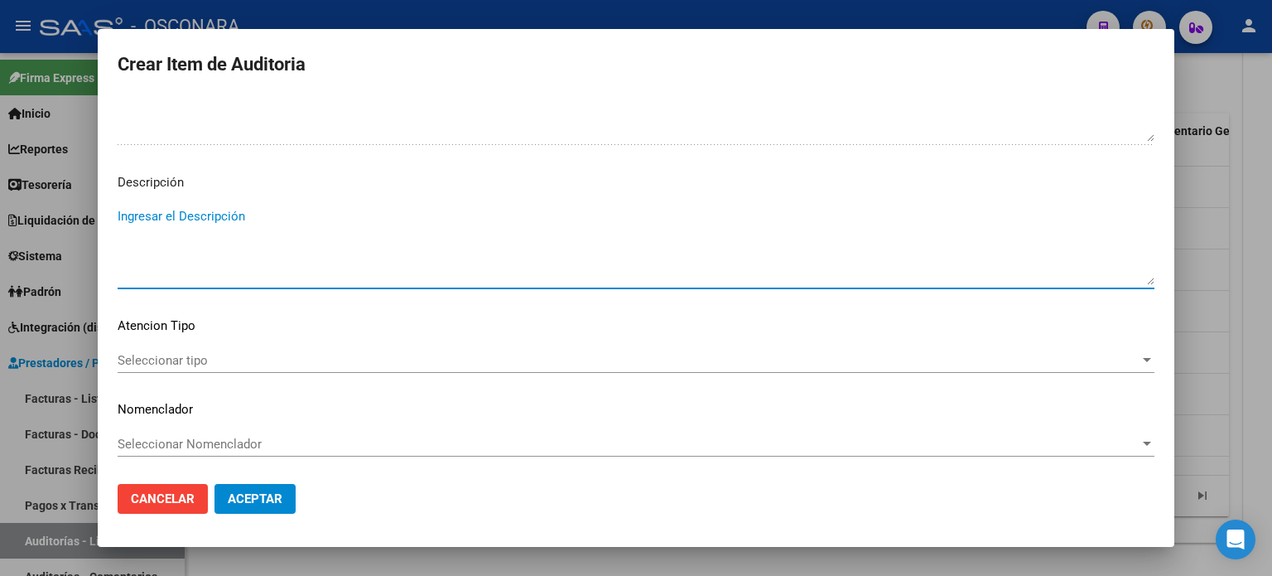
click at [233, 212] on textarea "Ingresar el Descripción" at bounding box center [636, 246] width 1037 height 78
type textarea "A"
type textarea "ambulatorio"
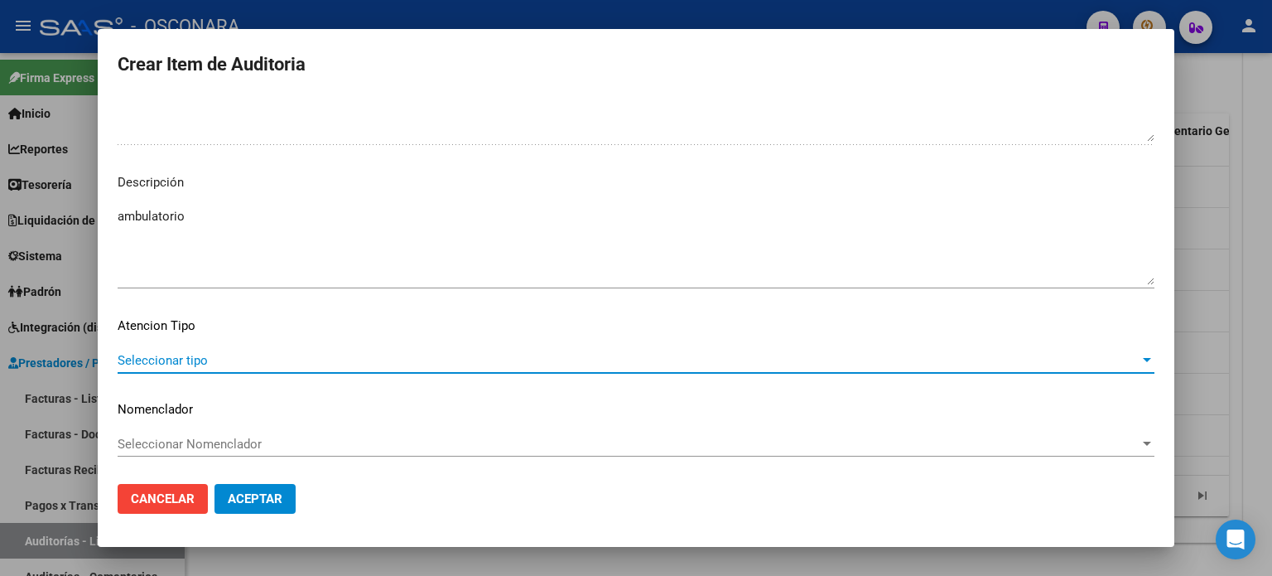
click at [137, 361] on span "Seleccionar tipo" at bounding box center [629, 360] width 1022 height 15
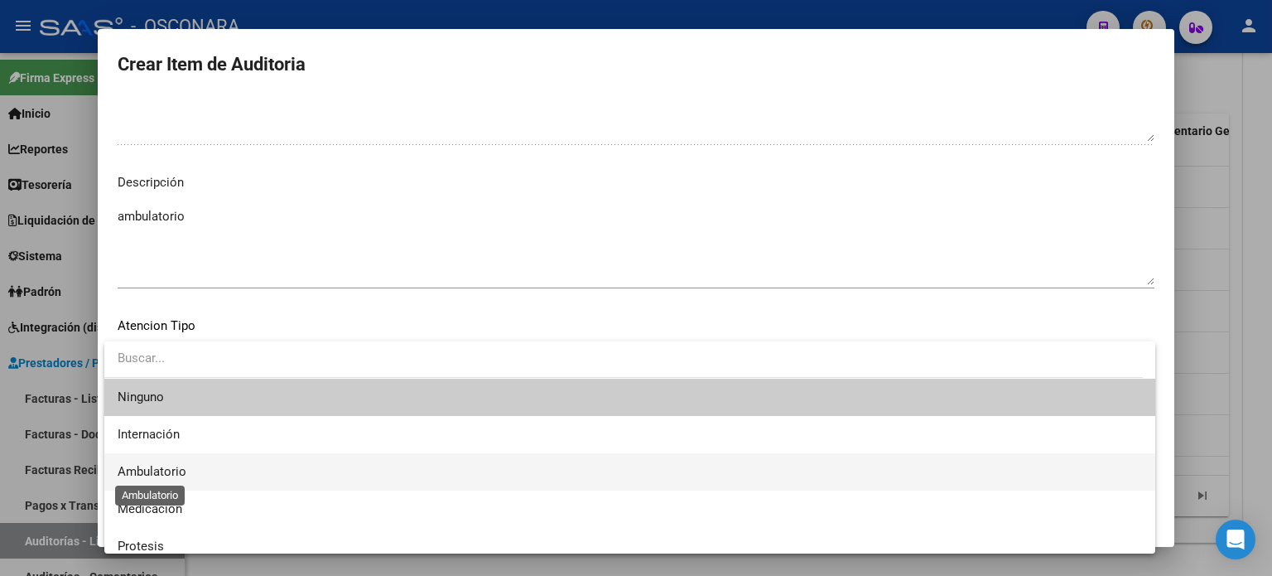
click at [152, 475] on span "Ambulatorio" at bounding box center [152, 471] width 69 height 15
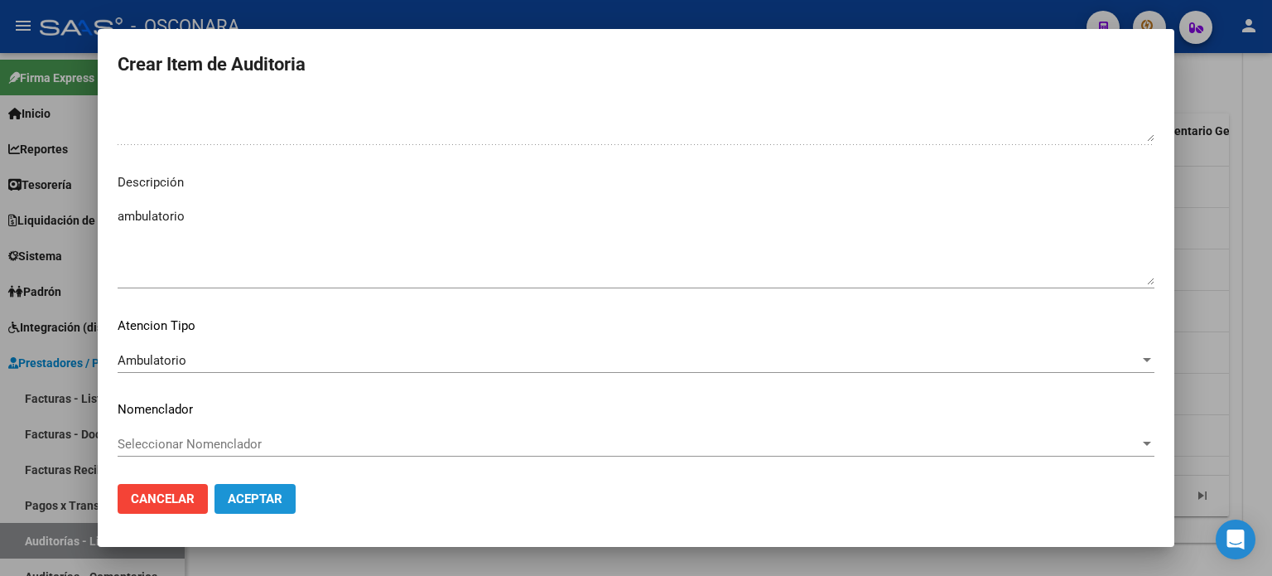
click at [267, 491] on span "Aceptar" at bounding box center [255, 498] width 55 height 15
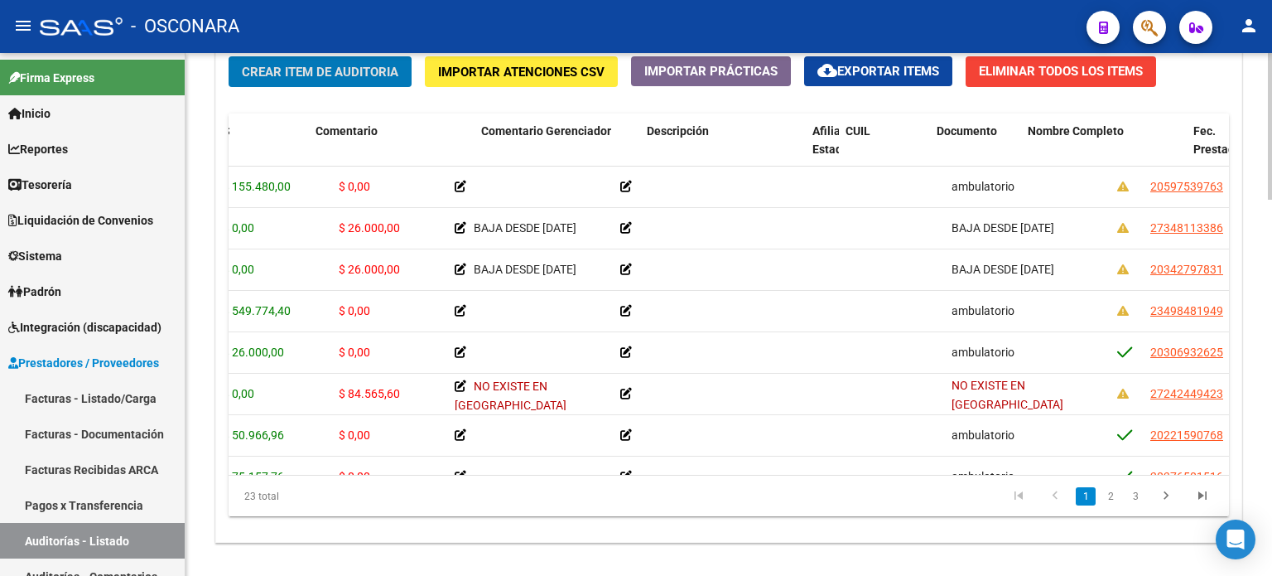
scroll to position [0, 0]
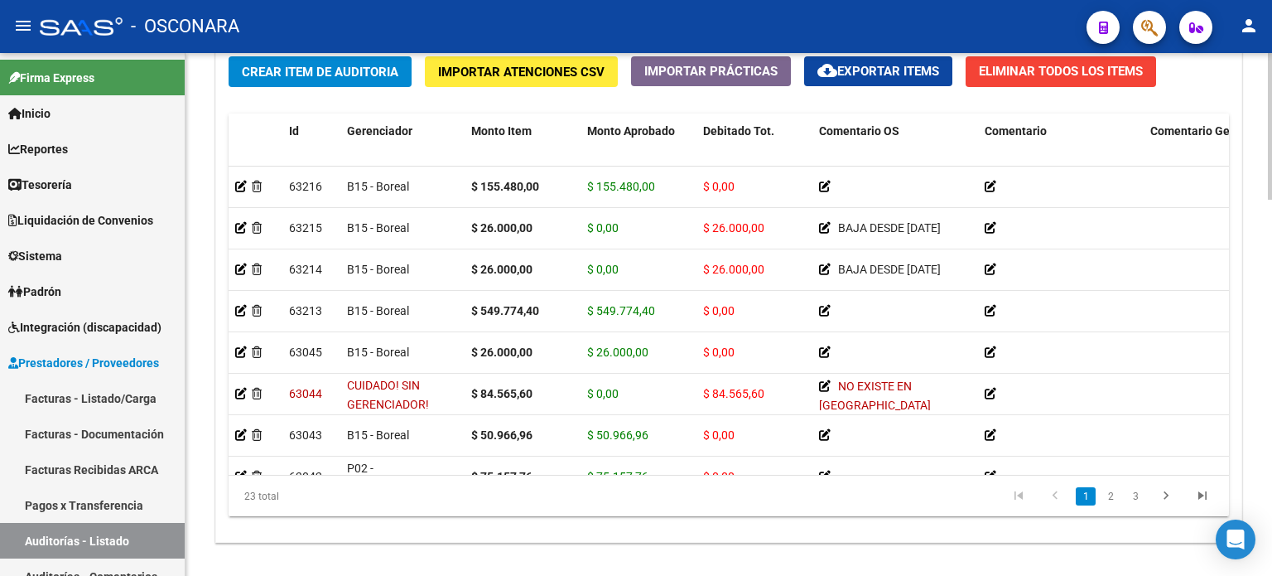
drag, startPoint x: 256, startPoint y: 102, endPoint x: 269, endPoint y: 85, distance: 21.2
click at [256, 102] on div "Crear Item de Auditoria Importar Atenciones CSV Importar Prácticas cloud_downlo…" at bounding box center [728, 293] width 1025 height 499
click at [273, 68] on span "Crear Item de Auditoria" at bounding box center [320, 72] width 157 height 15
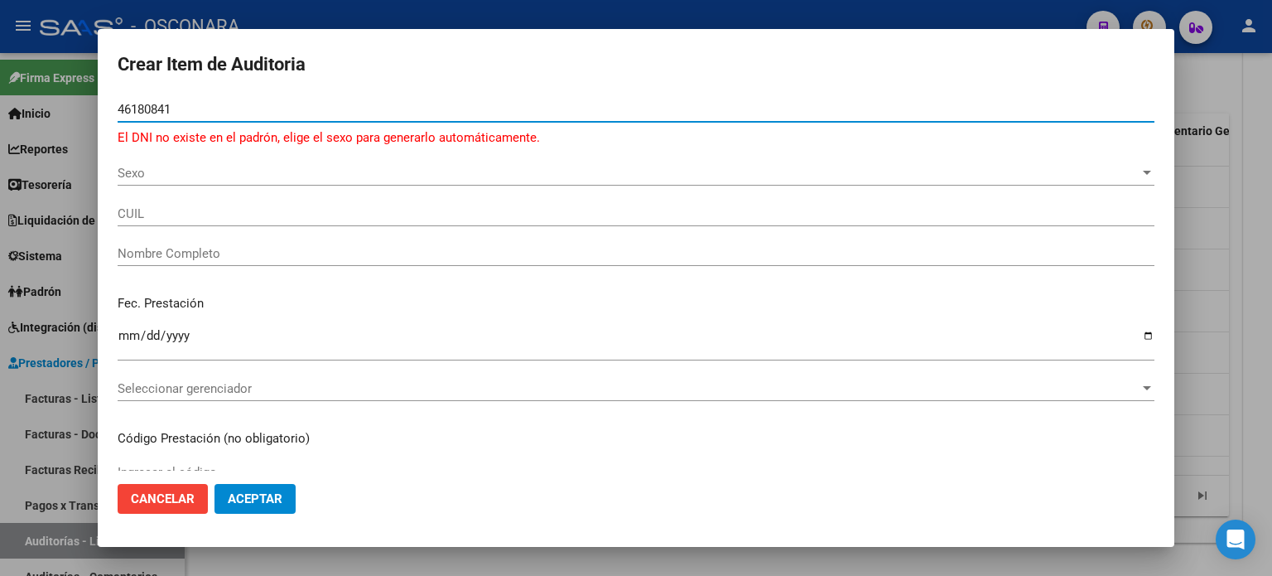
type input "46180841"
click at [177, 171] on span "Sexo" at bounding box center [629, 173] width 1022 height 15
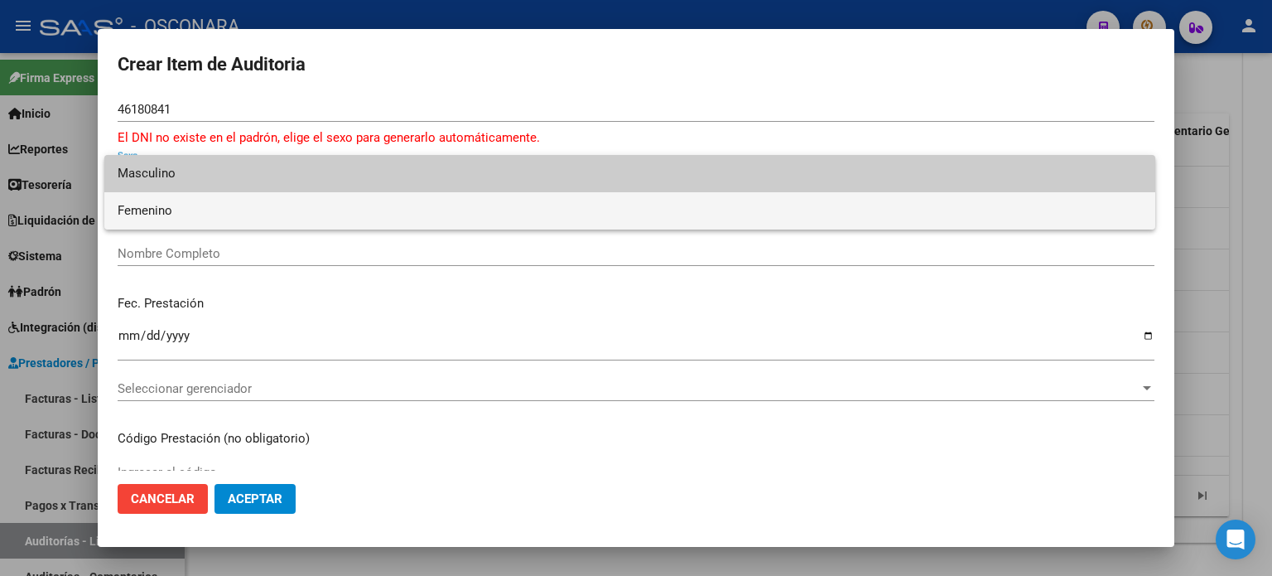
click at [171, 210] on span "Femenino" at bounding box center [630, 210] width 1025 height 37
type input "27461808412"
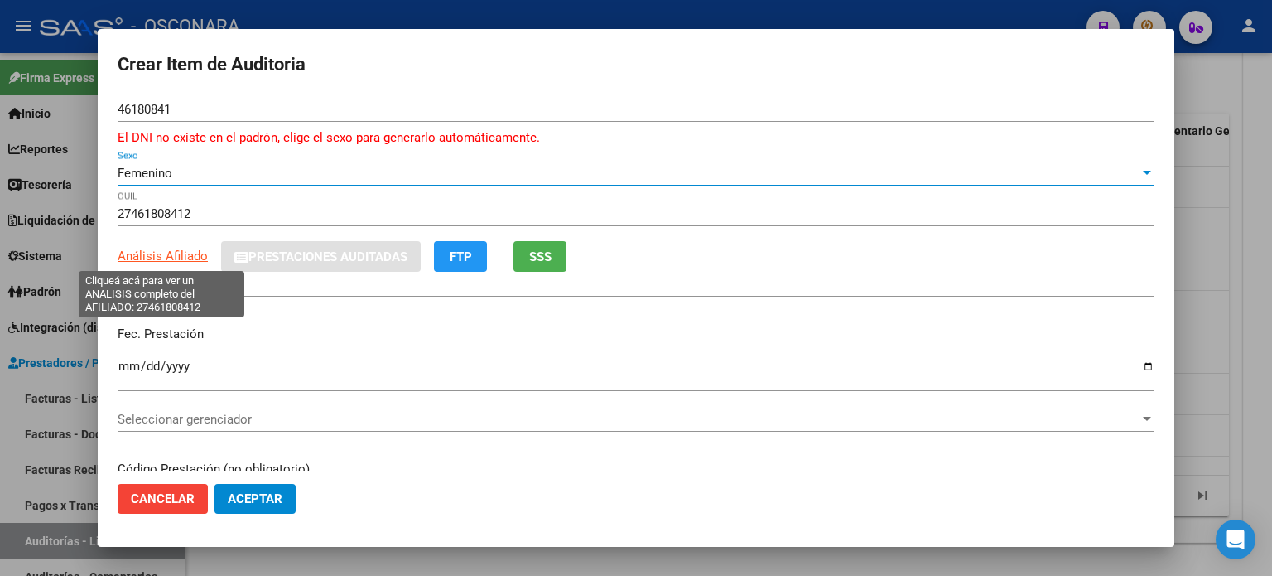
type input "[PERSON_NAME] [PERSON_NAME]"
click at [164, 254] on span "Análisis Afiliado" at bounding box center [163, 256] width 90 height 15
type textarea "27461808412"
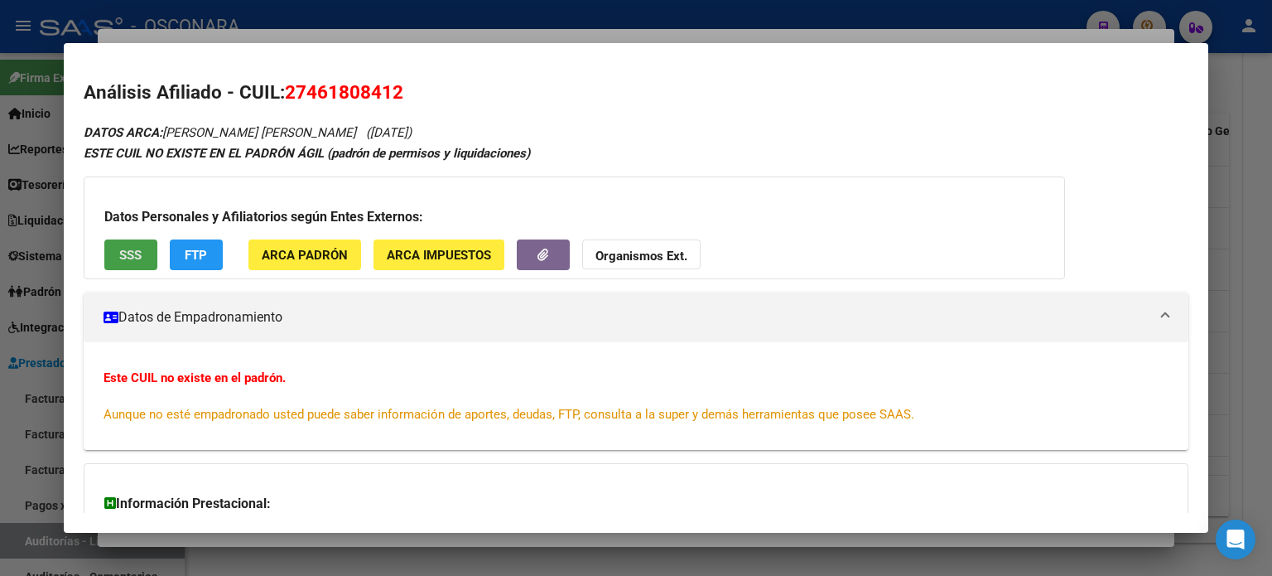
click at [138, 261] on span "SSS" at bounding box center [130, 255] width 22 height 15
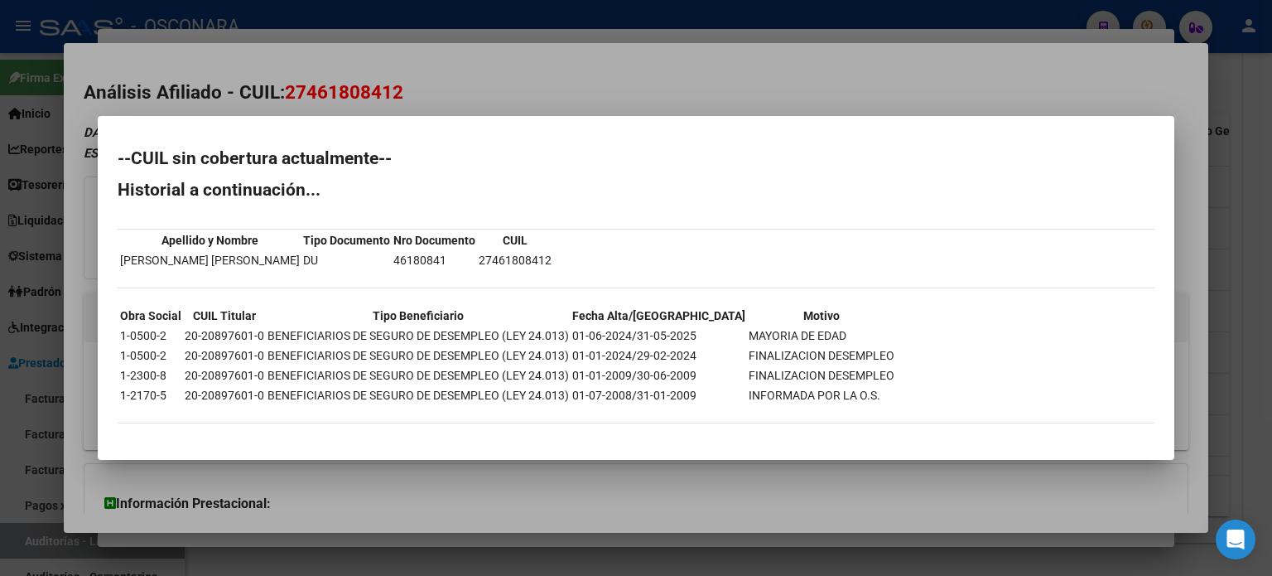
drag, startPoint x: 462, startPoint y: 84, endPoint x: 475, endPoint y: 60, distance: 27.0
click at [462, 84] on div at bounding box center [636, 288] width 1272 height 576
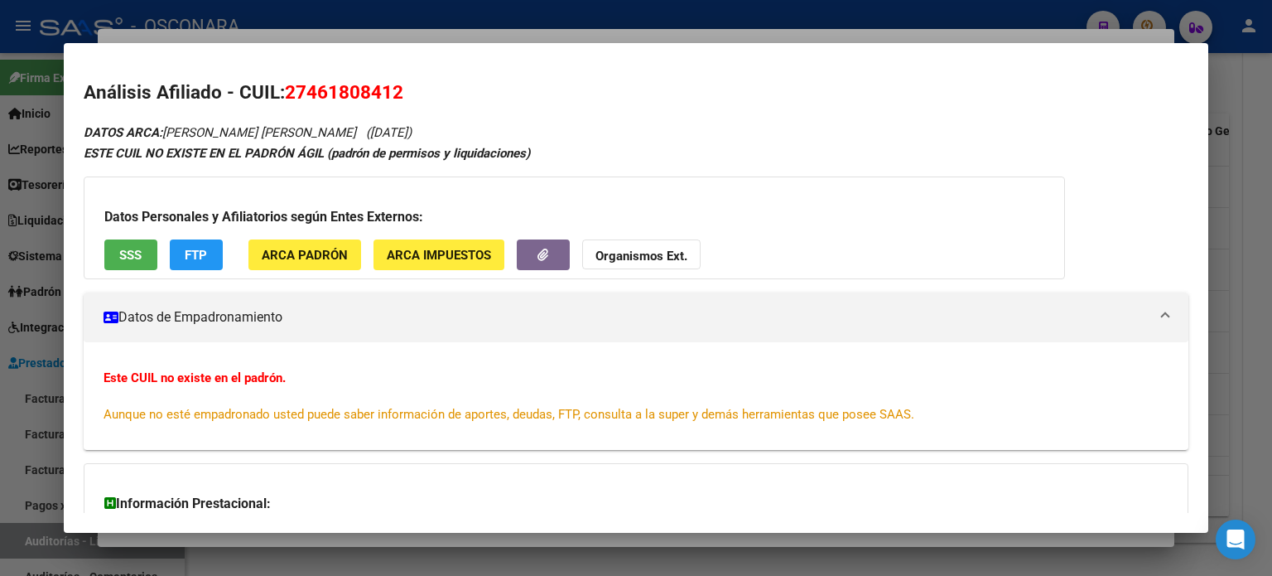
click at [475, 60] on mat-dialog-container "Análisis Afiliado - CUIL: 27461808412 DATOS ARCA: [PERSON_NAME] [PERSON_NAME] (…" at bounding box center [636, 288] width 1145 height 490
click at [498, 29] on div at bounding box center [636, 288] width 1272 height 576
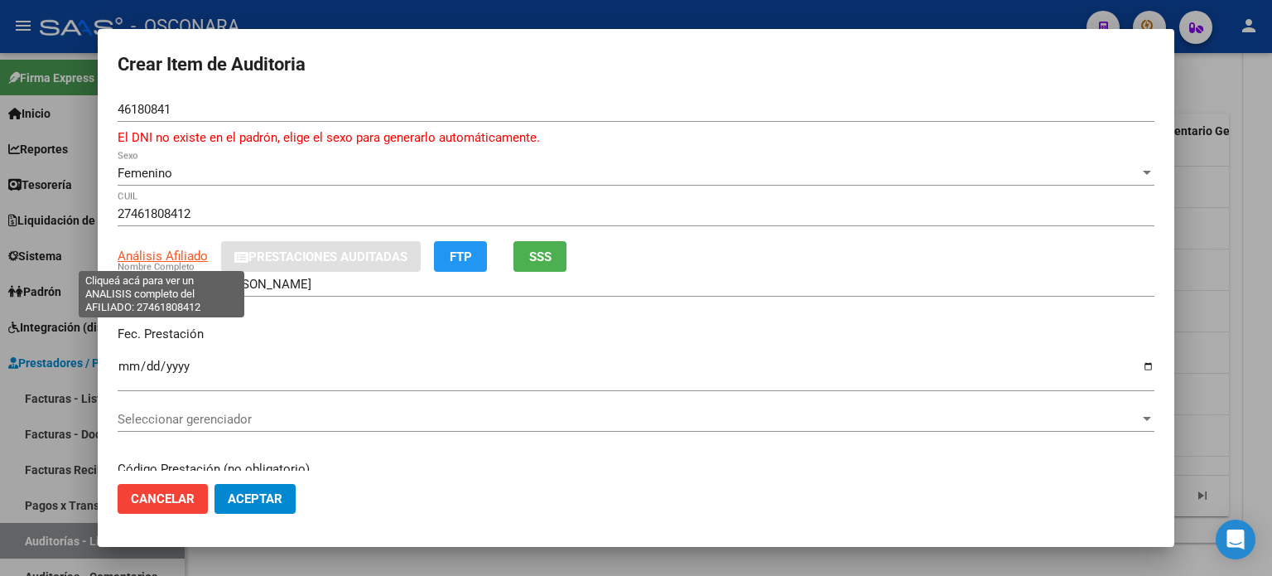
click at [129, 251] on span "Análisis Afiliado" at bounding box center [163, 256] width 90 height 15
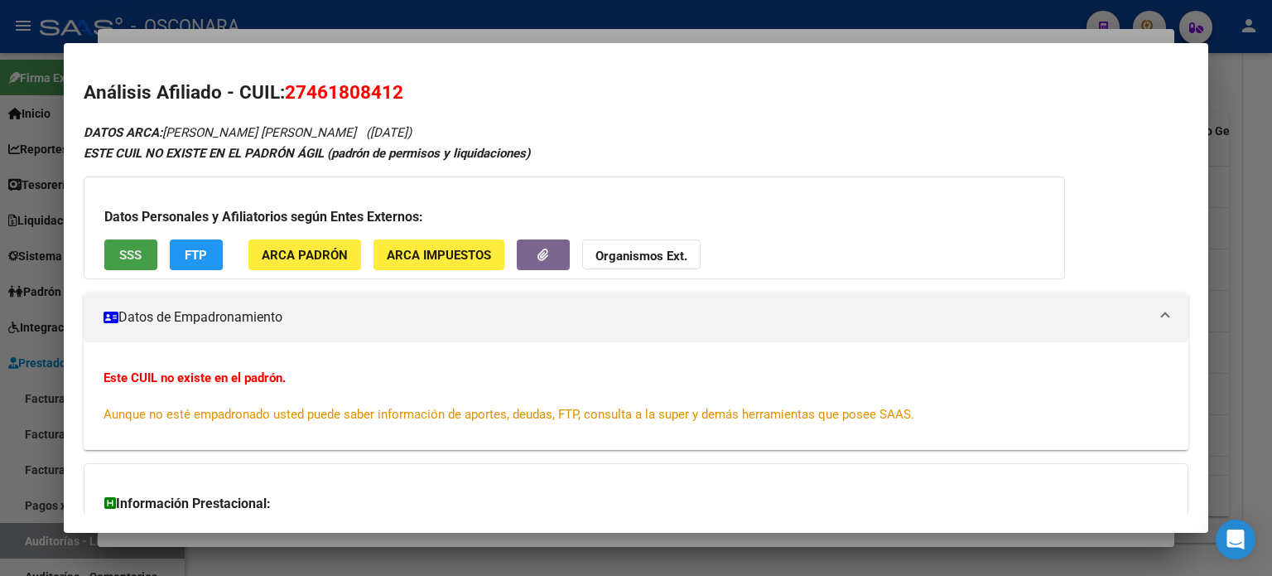
click at [136, 251] on span "SSS" at bounding box center [130, 255] width 22 height 15
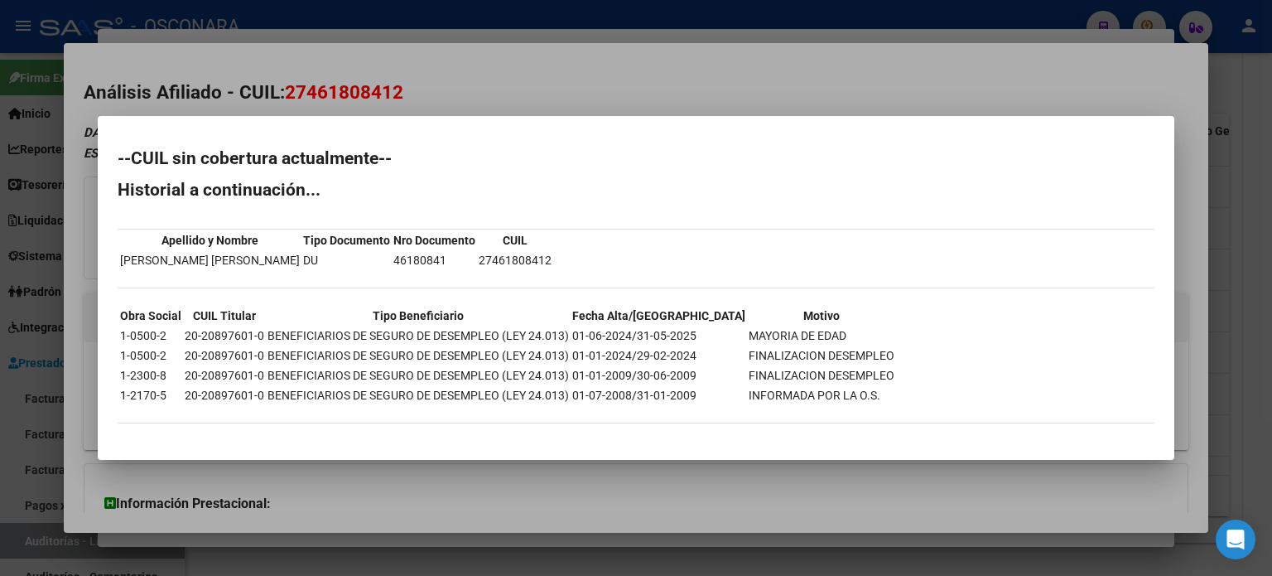
click at [457, 82] on div at bounding box center [636, 288] width 1272 height 576
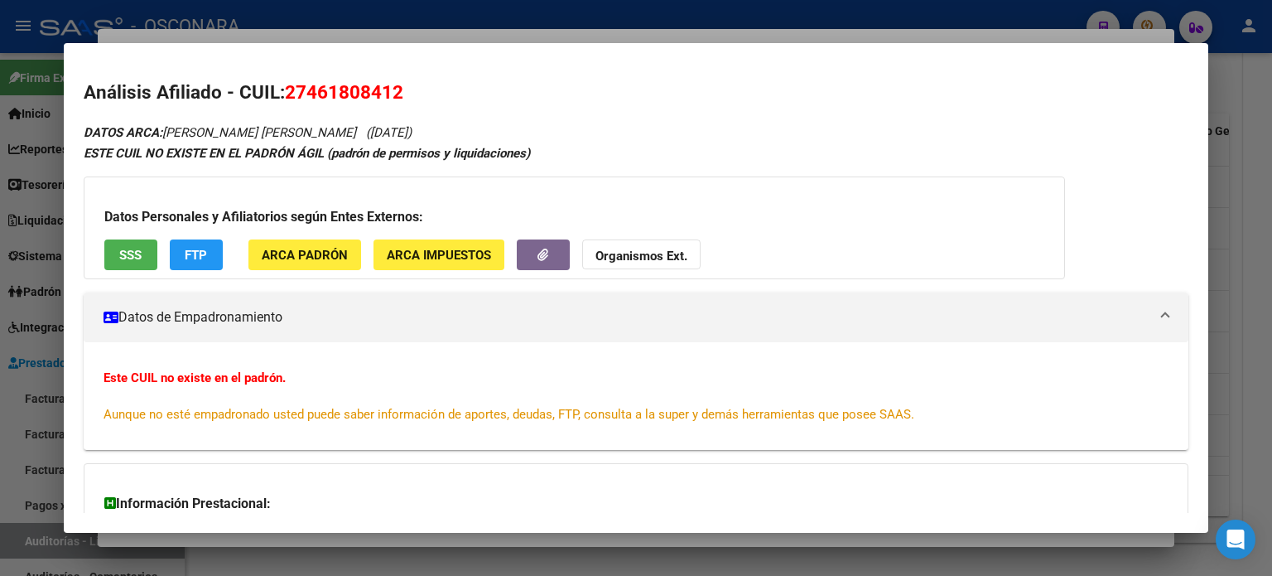
drag, startPoint x: 416, startPoint y: 89, endPoint x: 284, endPoint y: 79, distance: 132.1
click at [284, 79] on h2 "Análisis Afiliado - CUIL: 27461808412" at bounding box center [636, 93] width 1105 height 28
copy span "27461808412"
click at [484, 31] on div at bounding box center [636, 288] width 1272 height 576
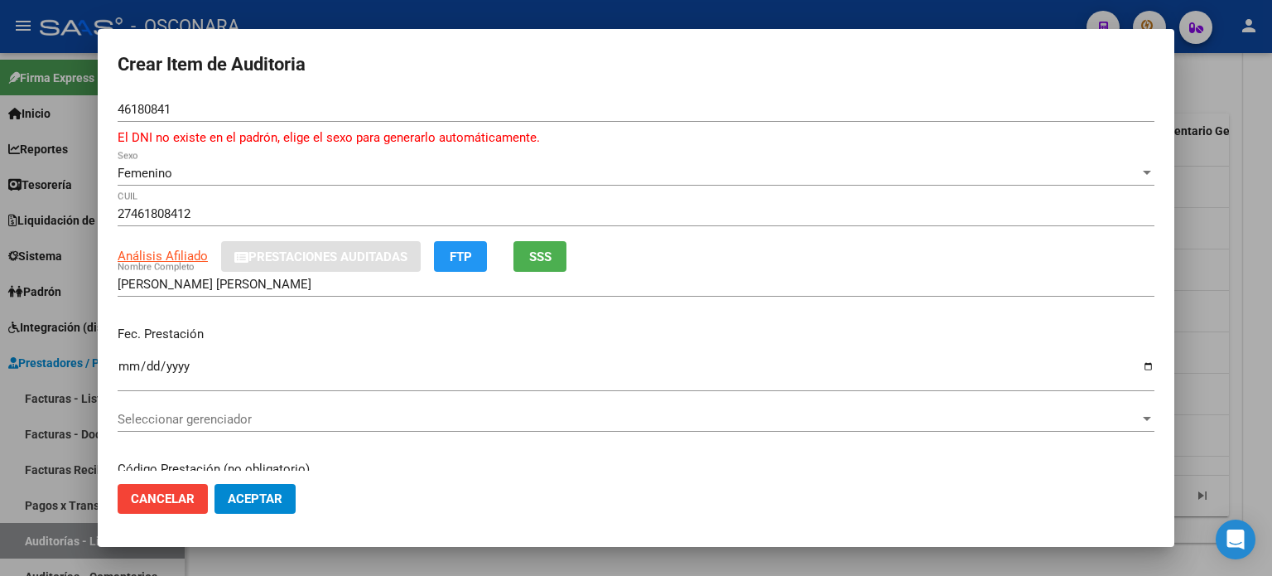
click at [177, 499] on span "Cancelar" at bounding box center [163, 498] width 64 height 15
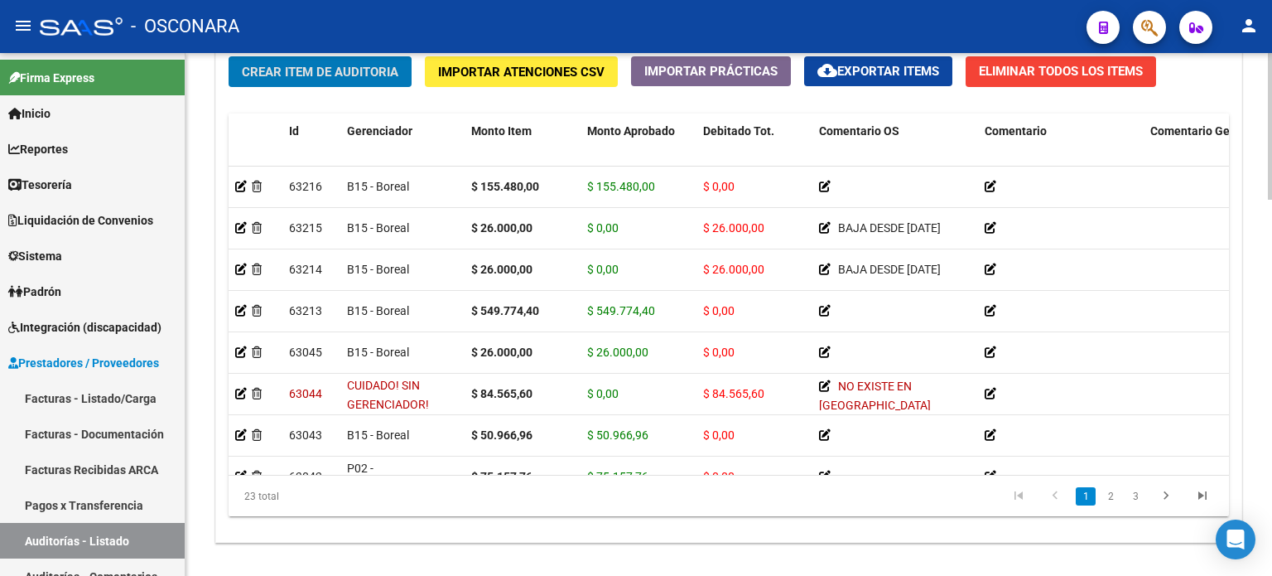
click at [315, 87] on div "Crear Item de Auditoria Importar Atenciones CSV Importar Prácticas cloud_downlo…" at bounding box center [728, 293] width 1025 height 499
click at [327, 70] on span "Crear Item de Auditoria" at bounding box center [320, 72] width 157 height 15
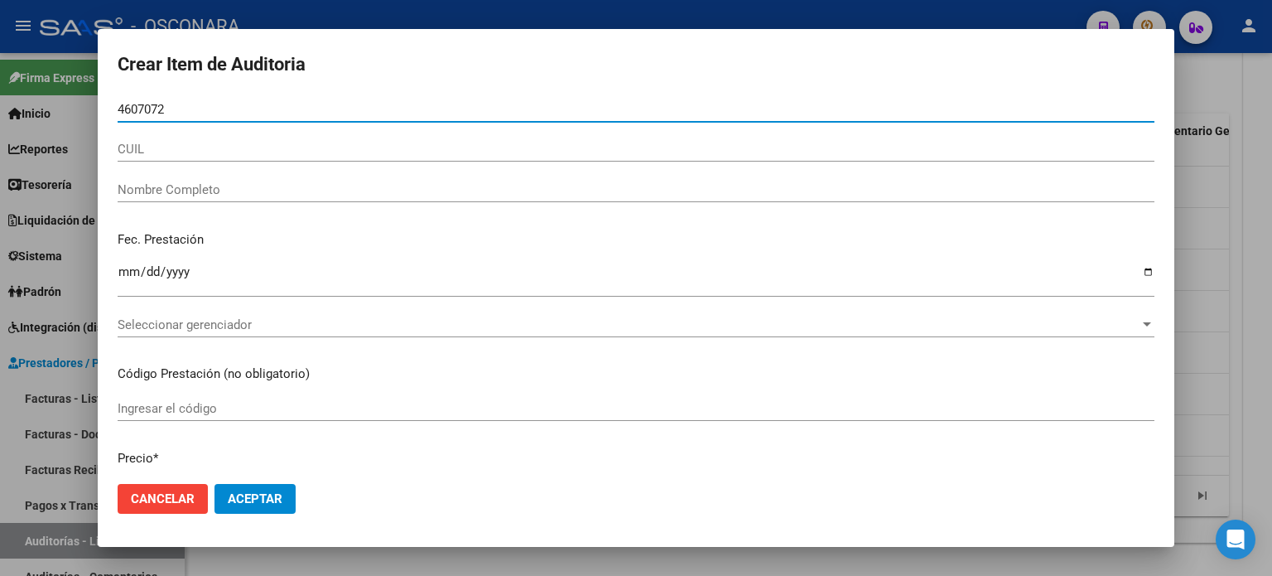
type input "46070728"
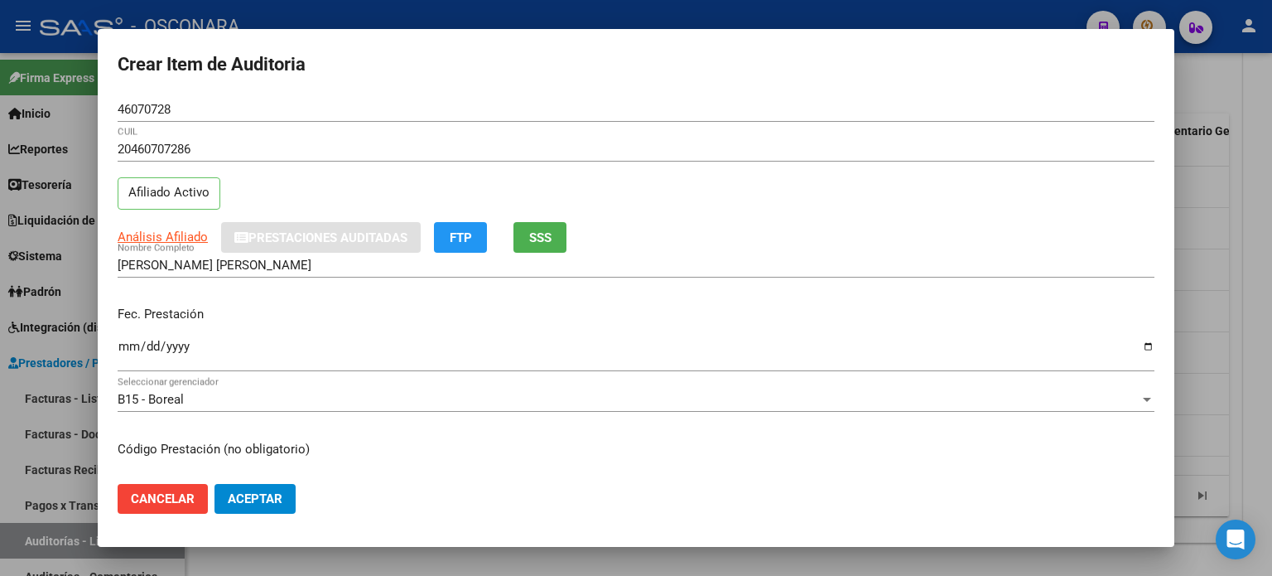
click at [258, 188] on div "20460707286 CUIL Afiliado Activo" at bounding box center [636, 179] width 1037 height 84
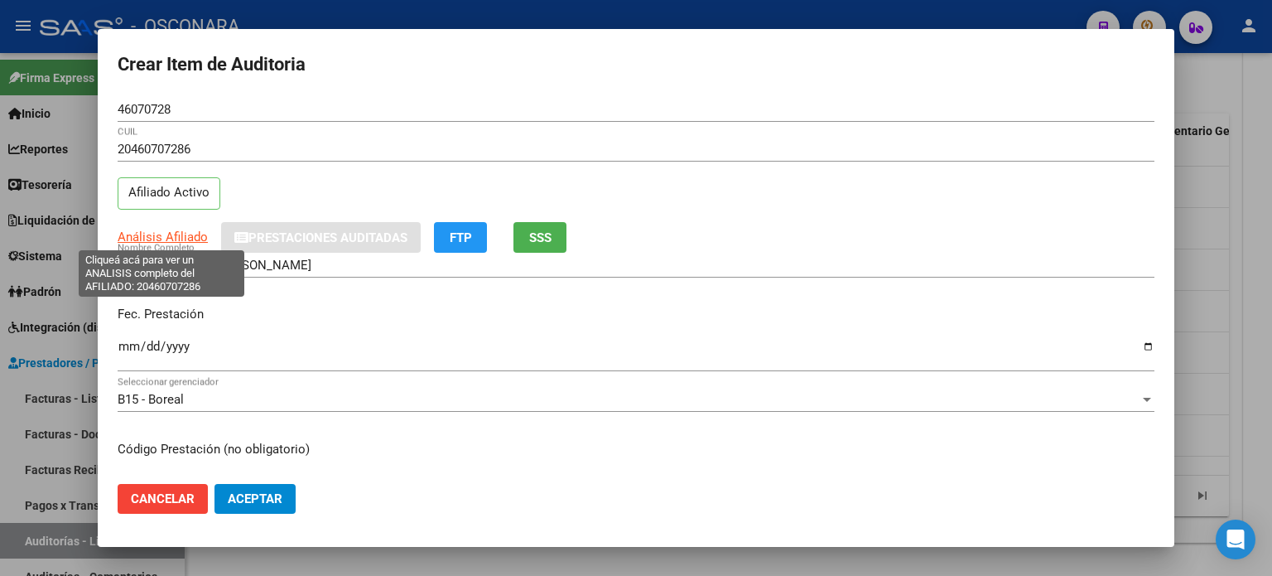
click at [156, 237] on span "Análisis Afiliado" at bounding box center [163, 236] width 90 height 15
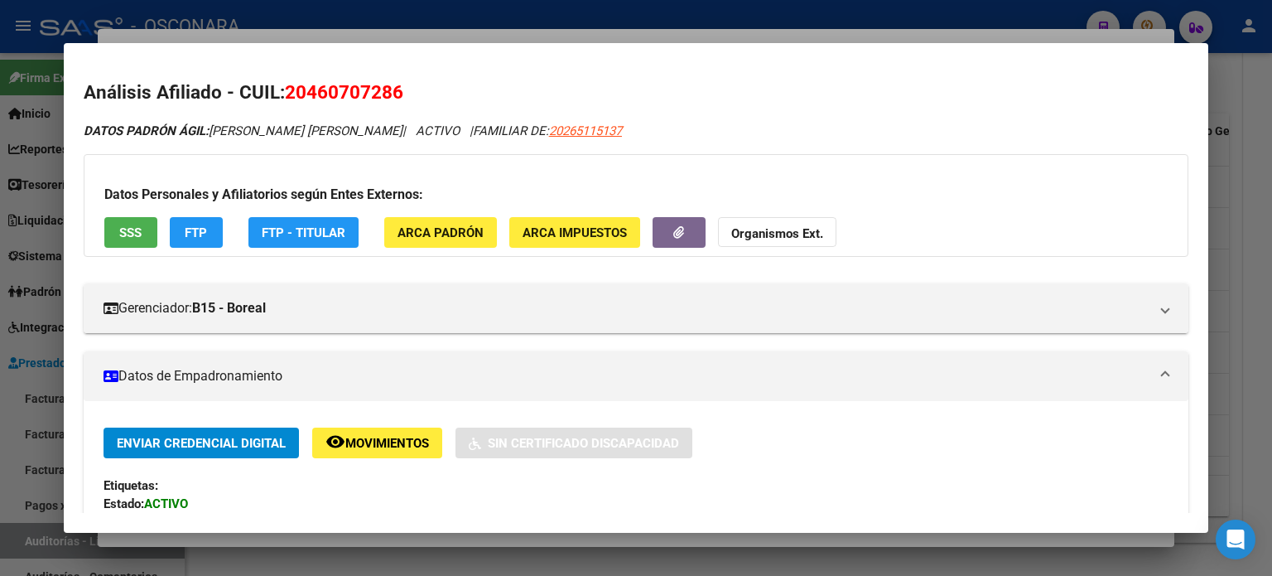
click at [182, 272] on div "Gerenciador: B15 - Boreal Atención telefónica: Atención: 08105552673 Atención e…" at bounding box center [636, 301] width 1105 height 63
click at [138, 234] on span "SSS" at bounding box center [130, 232] width 22 height 15
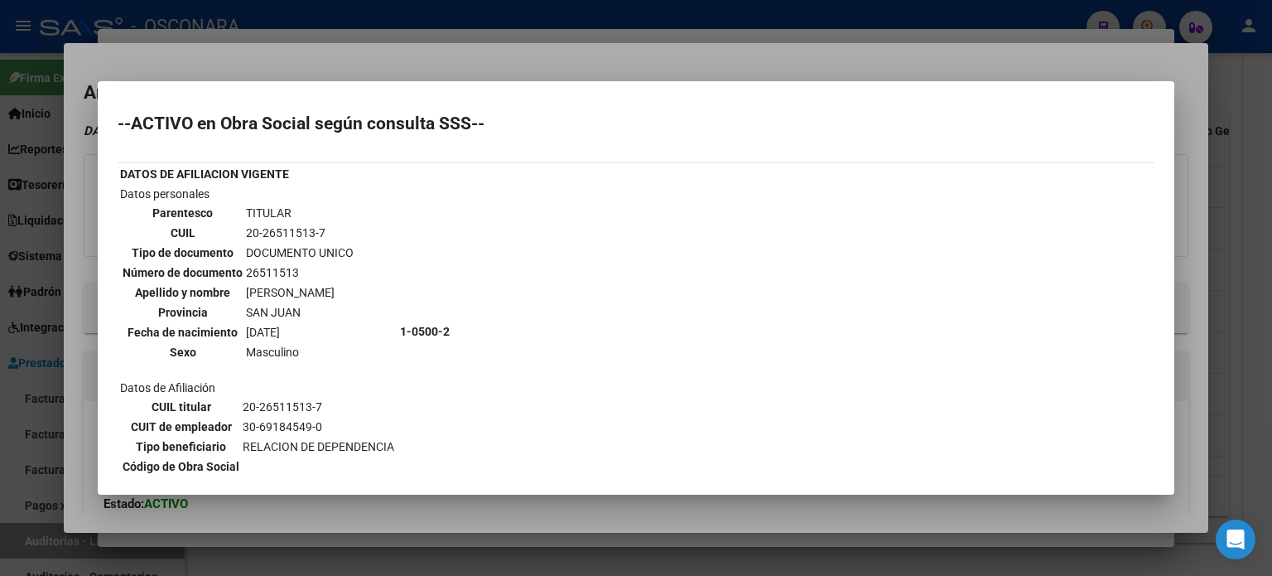
click at [377, 62] on div at bounding box center [636, 288] width 1272 height 576
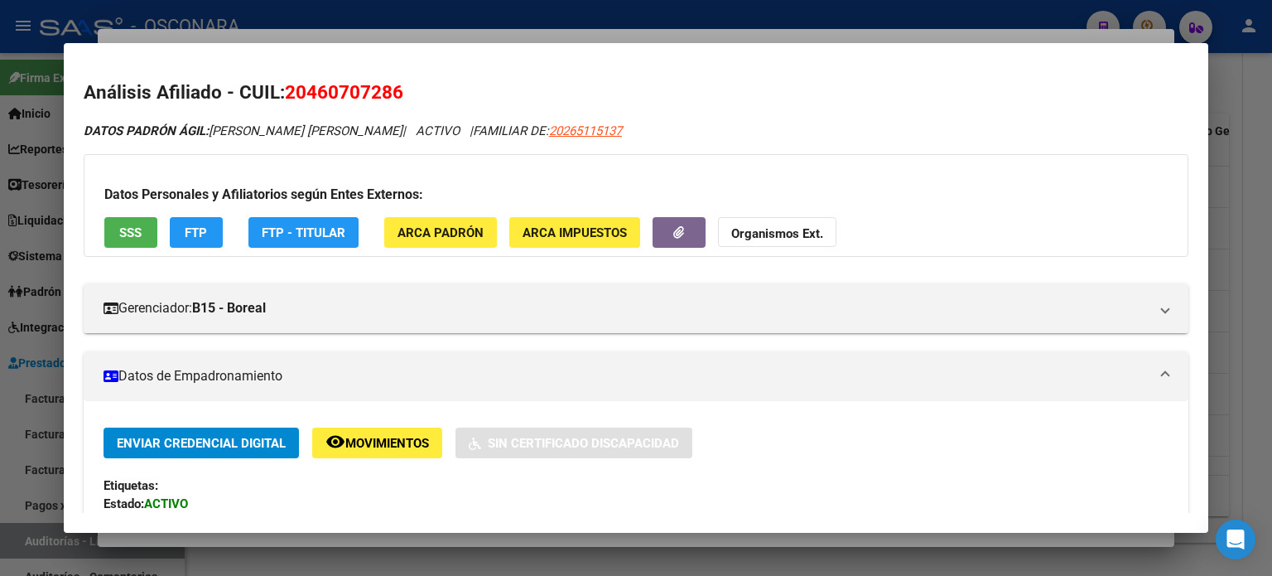
click at [280, 33] on div at bounding box center [636, 288] width 1272 height 576
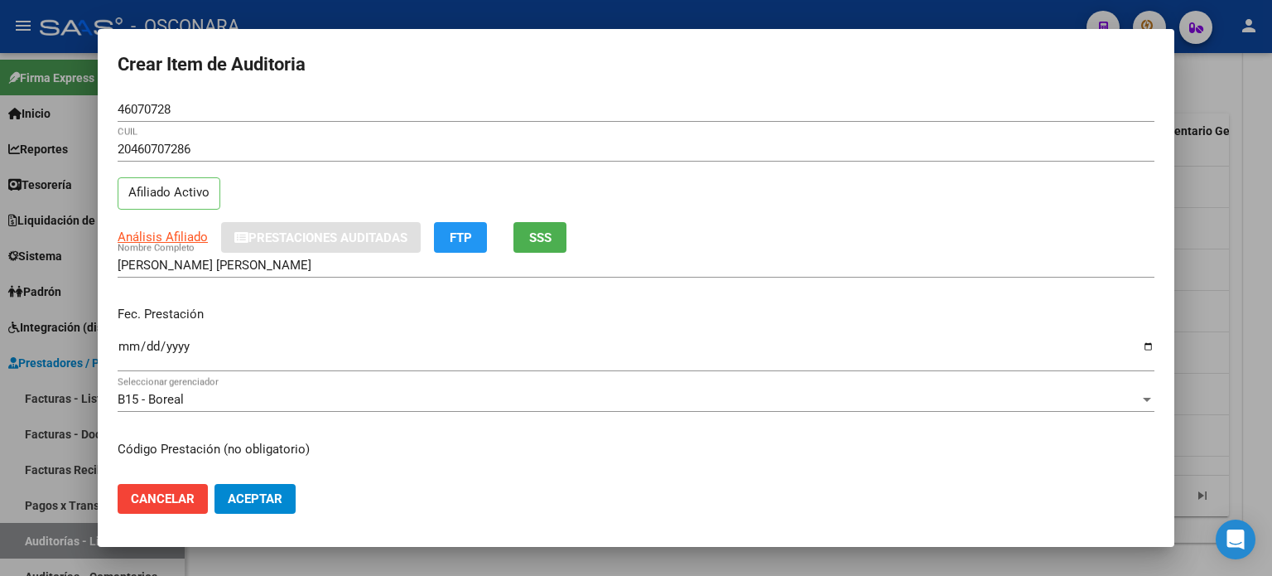
click at [118, 344] on input "Ingresar la fecha" at bounding box center [636, 353] width 1037 height 27
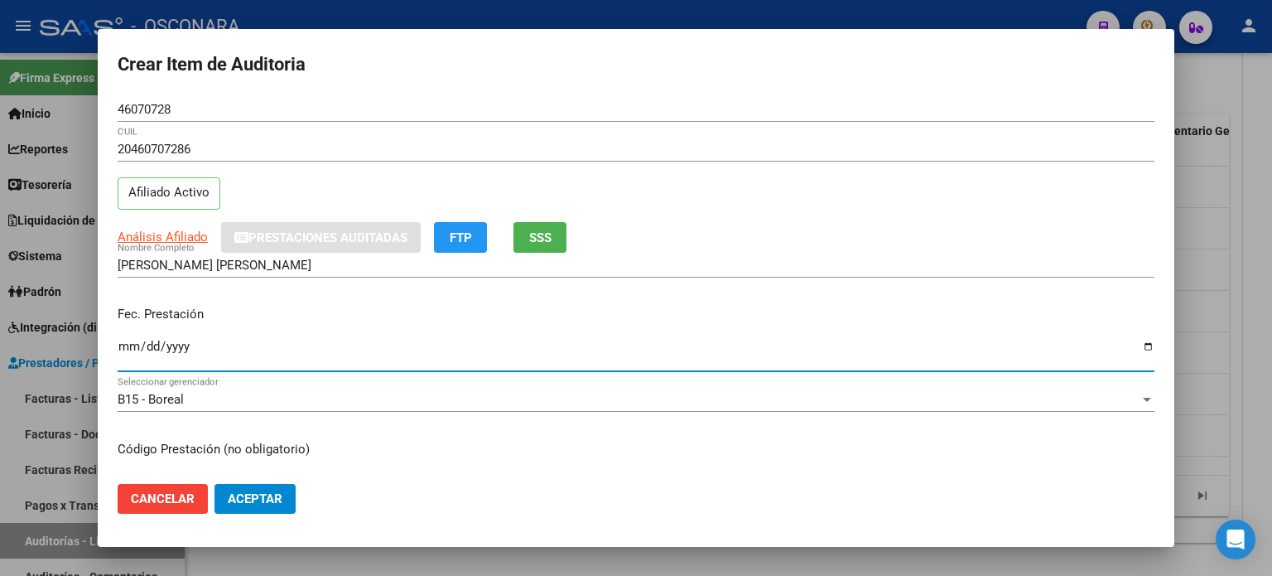
click at [653, 294] on div "Fec. Prestación [DATE] Ingresar la fecha" at bounding box center [636, 339] width 1037 height 94
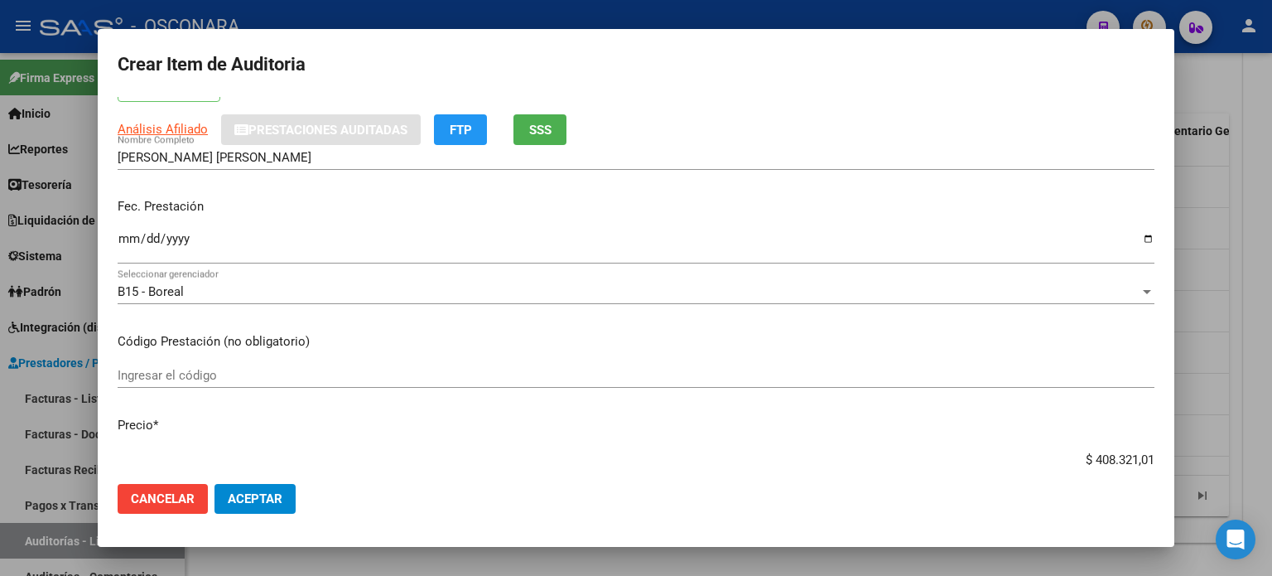
scroll to position [166, 0]
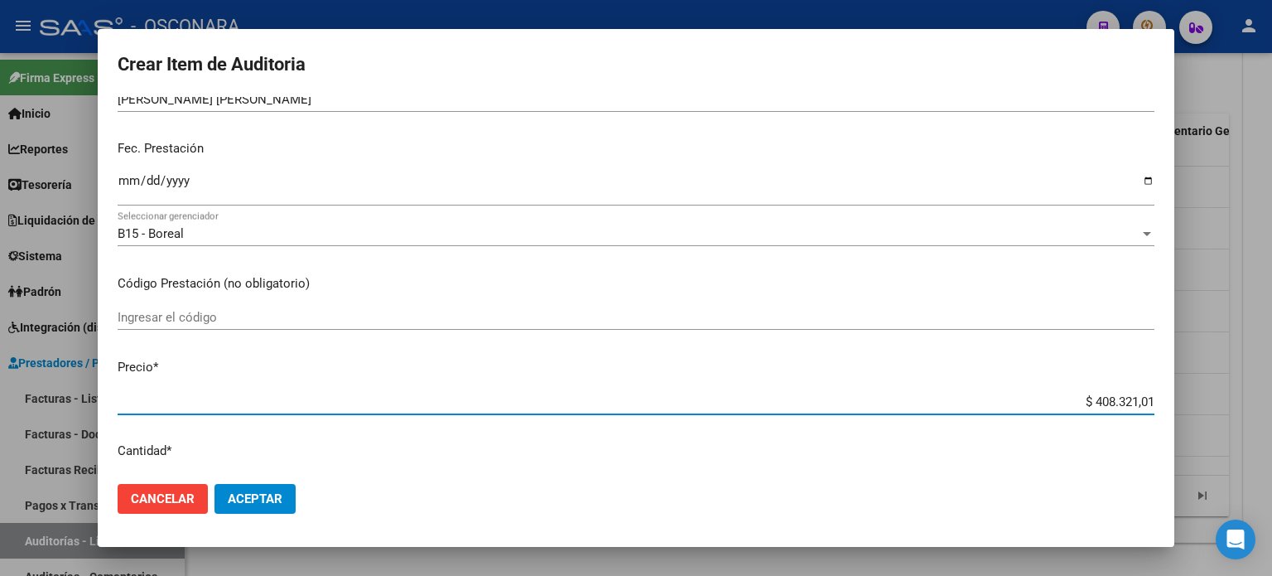
drag, startPoint x: 1125, startPoint y: 385, endPoint x: 1057, endPoint y: 389, distance: 68.0
click at [1057, 389] on div "$ 408.321,01 Ingresar el precio" at bounding box center [636, 401] width 1037 height 25
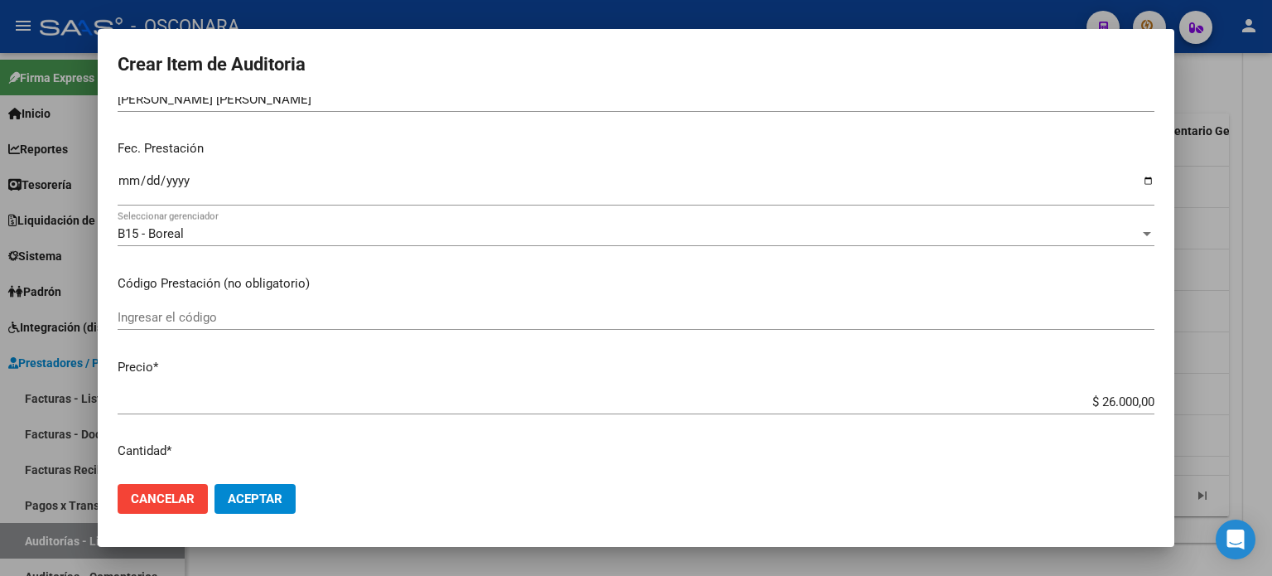
click at [663, 350] on mat-dialog-content "46070728 Nro Documento 20460707286 CUIL Afiliado Activo Análisis Afiliado Prest…" at bounding box center [636, 284] width 1077 height 374
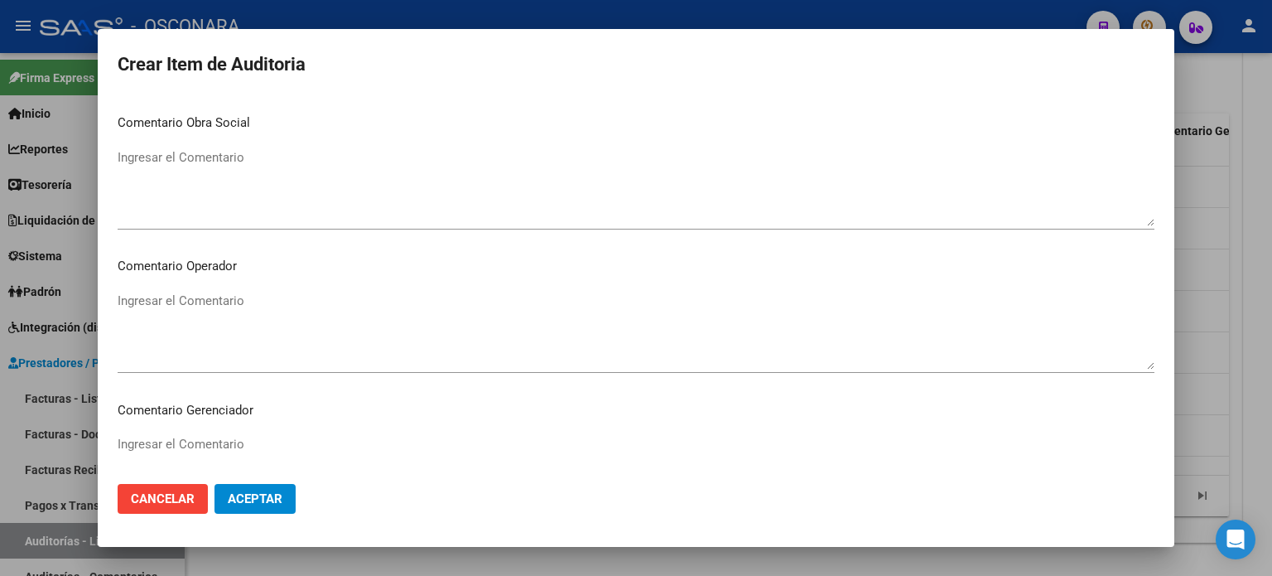
scroll to position [1117, 0]
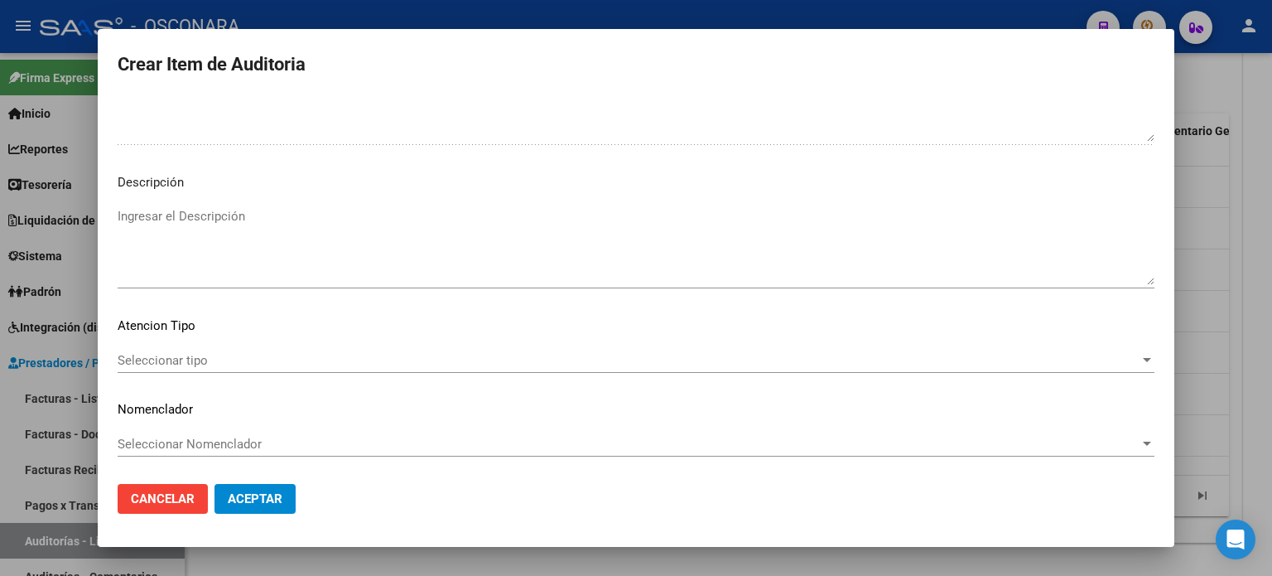
click at [255, 212] on textarea "Ingresar el Descripción" at bounding box center [636, 246] width 1037 height 78
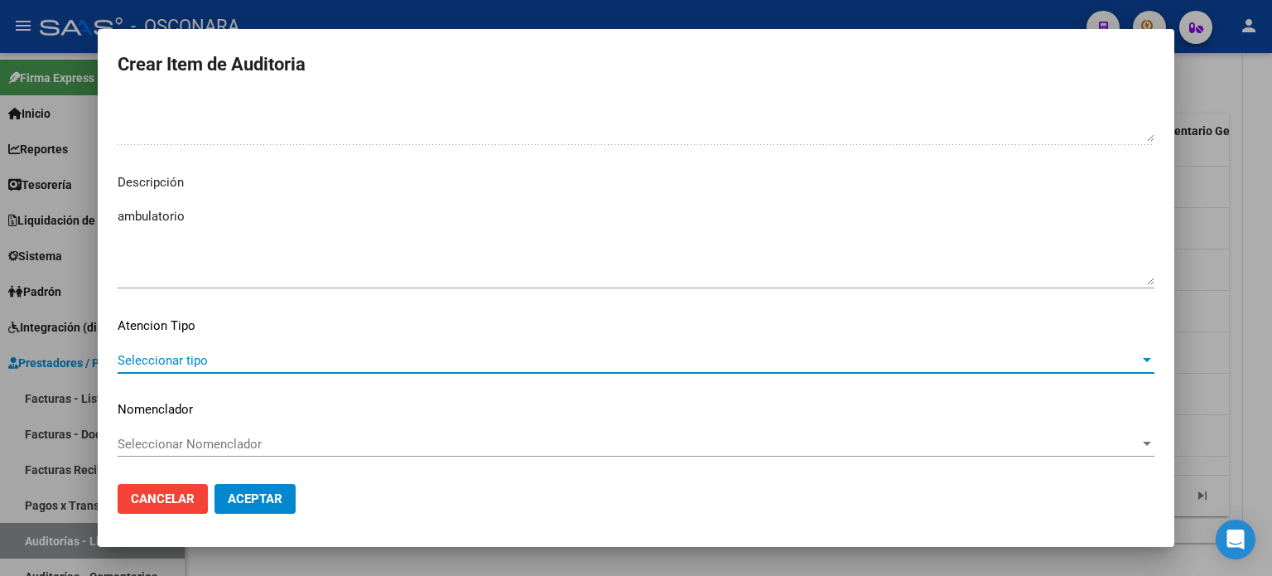
click at [222, 353] on span "Seleccionar tipo" at bounding box center [629, 360] width 1022 height 15
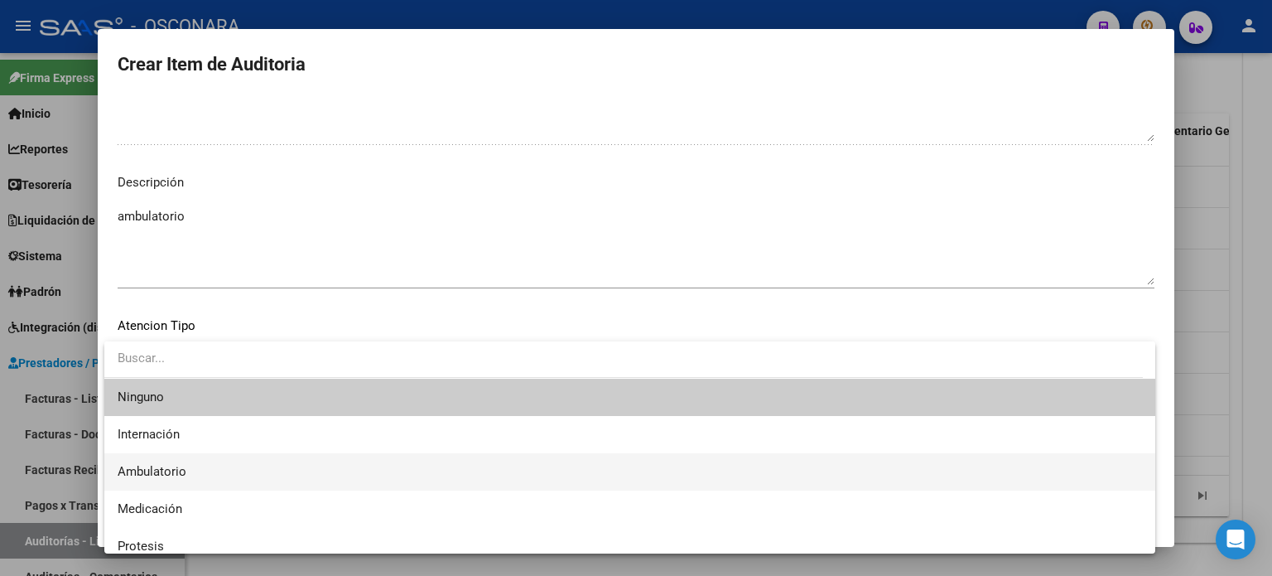
click at [195, 456] on span "Ambulatorio" at bounding box center [630, 471] width 1025 height 37
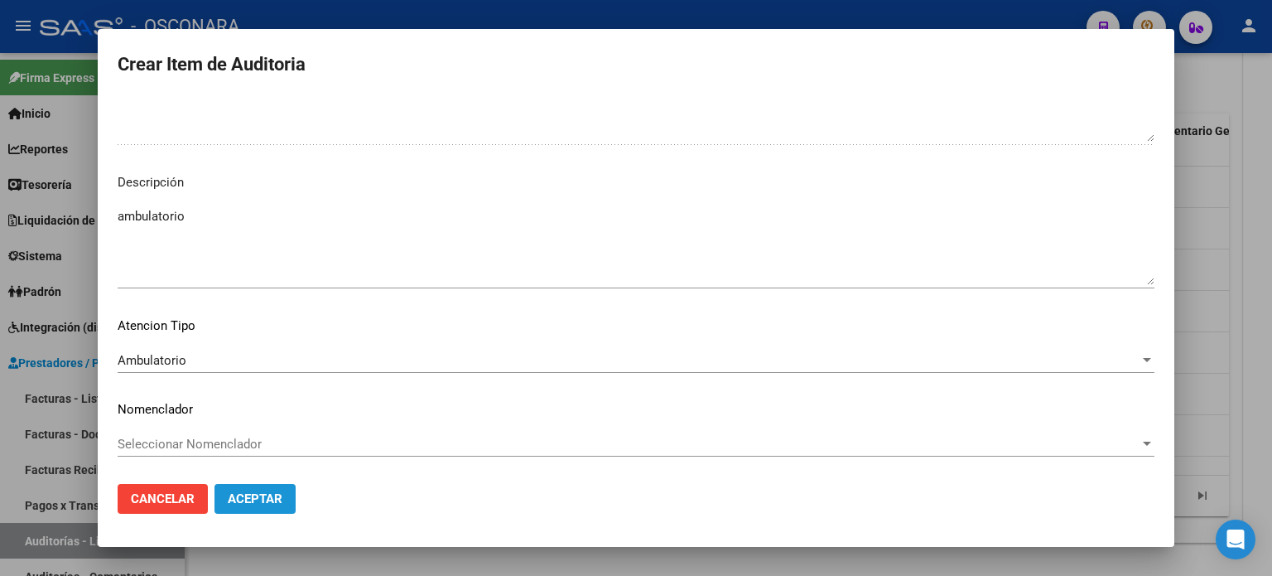
click at [245, 499] on span "Aceptar" at bounding box center [255, 498] width 55 height 15
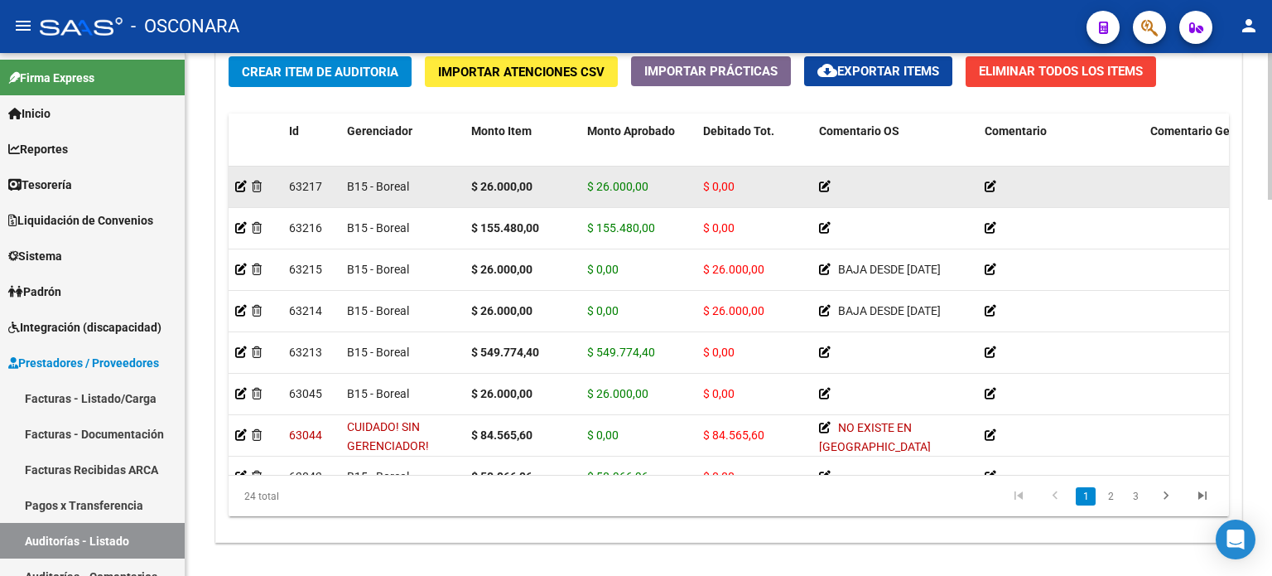
drag, startPoint x: 456, startPoint y: 508, endPoint x: 408, endPoint y: 191, distance: 319.9
click at [456, 506] on datatable-pager "1 2 3" at bounding box center [827, 496] width 787 height 28
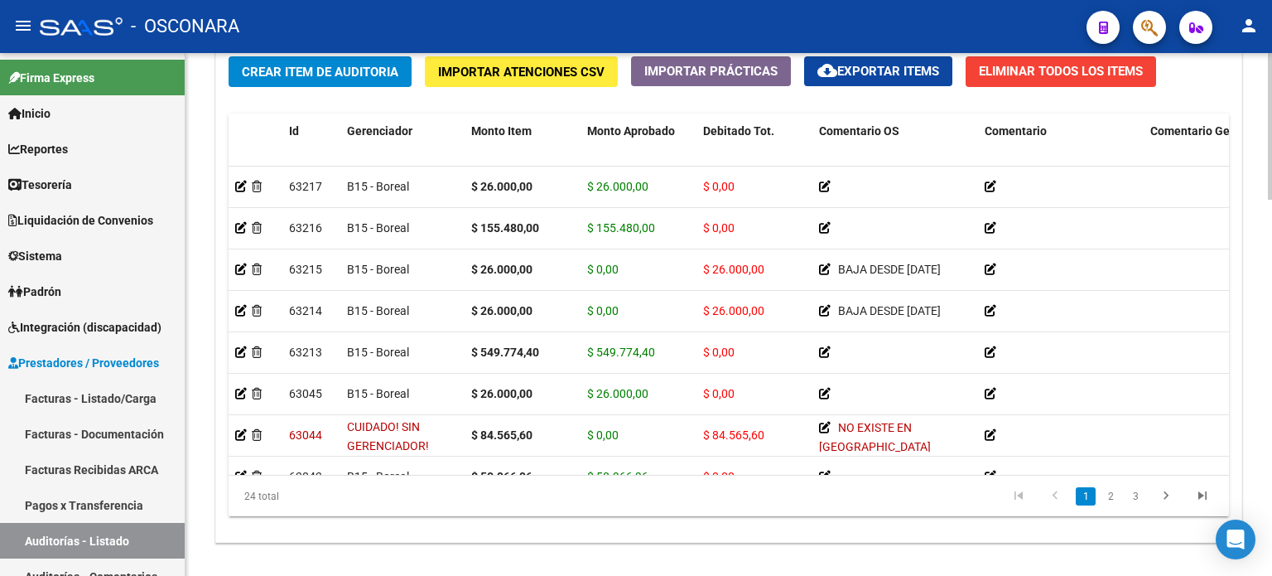
click at [372, 75] on span "Crear Item de Auditoria" at bounding box center [320, 72] width 157 height 15
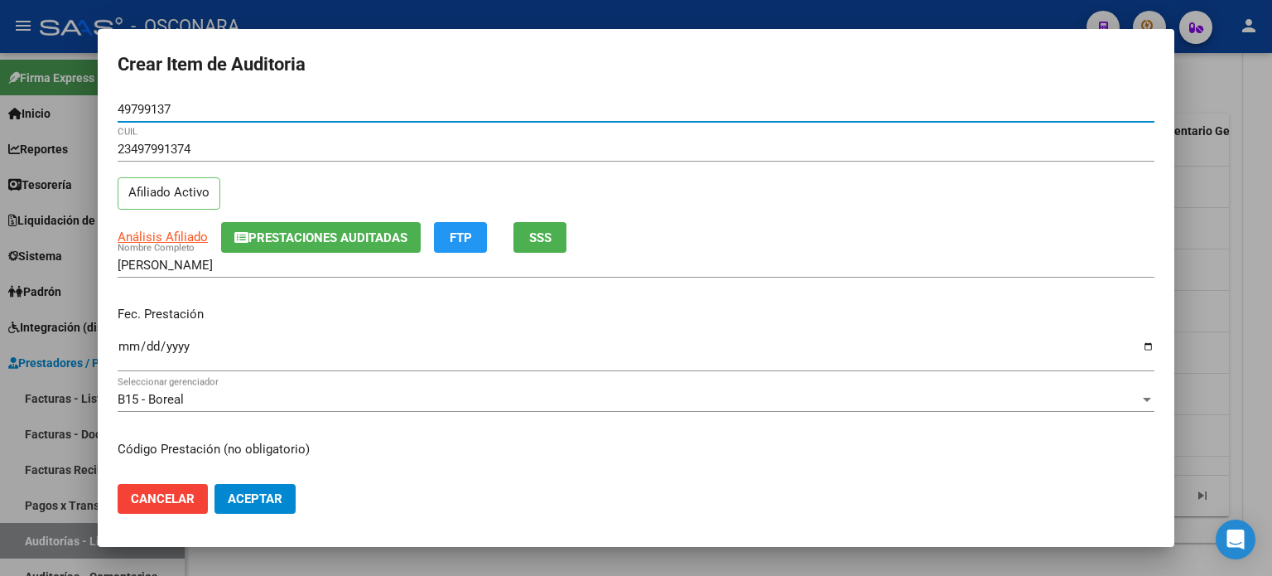
click at [274, 181] on div "23497991374 CUIL Afiliado Activo" at bounding box center [636, 179] width 1037 height 84
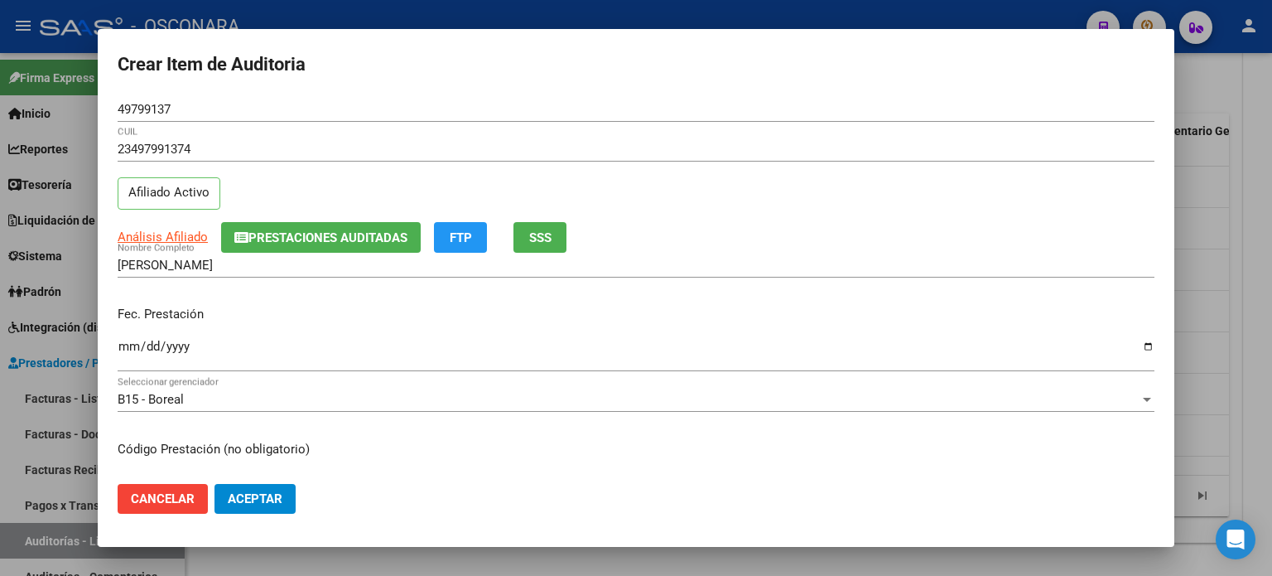
click at [410, 186] on div "23497991374 CUIL Afiliado Activo" at bounding box center [636, 179] width 1037 height 84
click at [271, 188] on div "23497991374 CUIL Afiliado Activo" at bounding box center [636, 179] width 1037 height 84
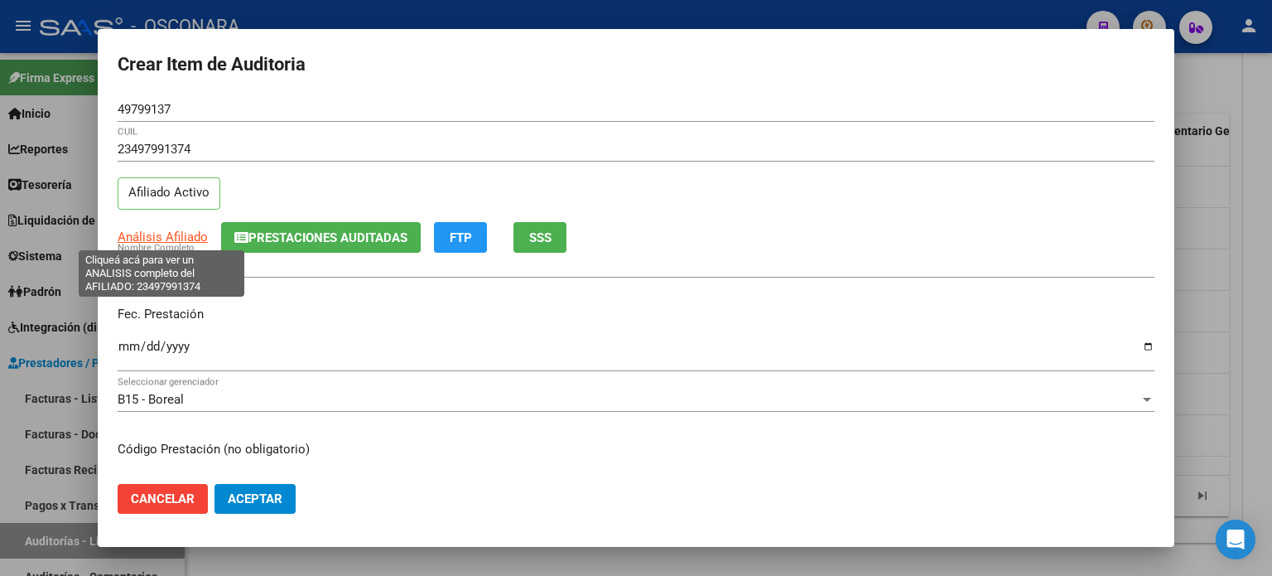
click at [136, 238] on span "Análisis Afiliado" at bounding box center [163, 236] width 90 height 15
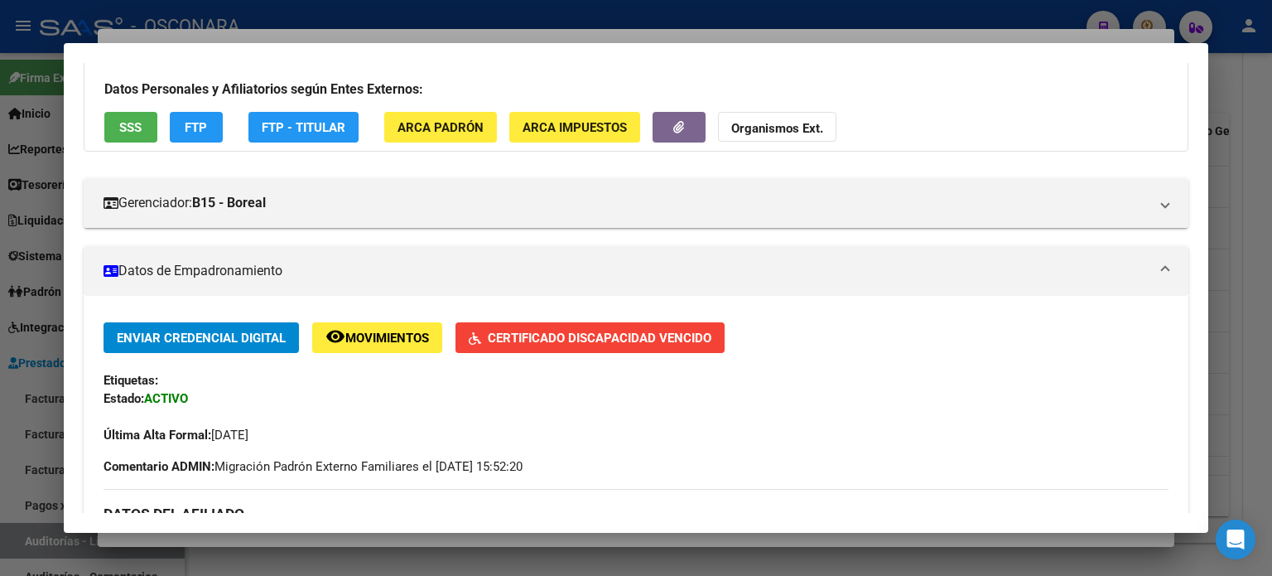
scroll to position [166, 0]
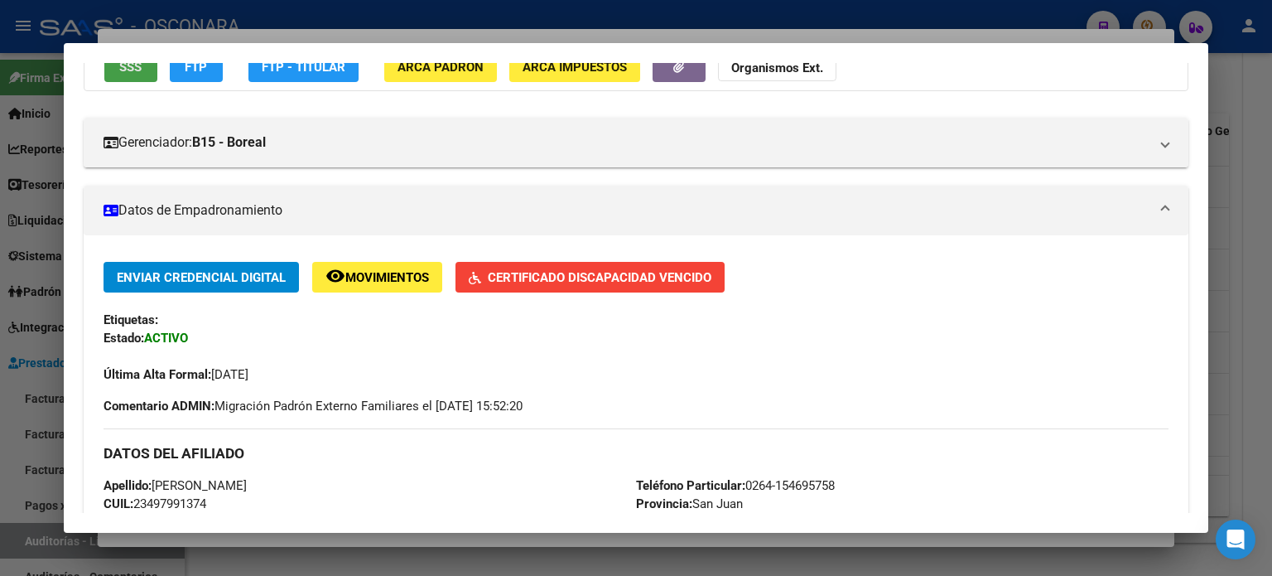
click at [141, 76] on button "SSS" at bounding box center [130, 66] width 53 height 31
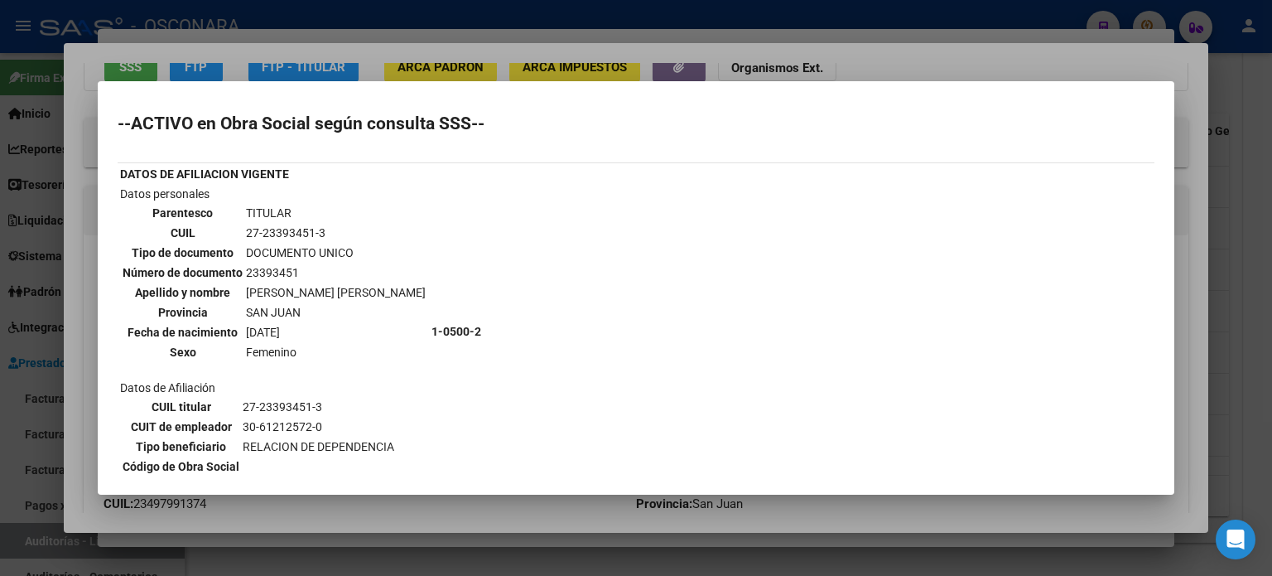
click at [437, 46] on div at bounding box center [636, 288] width 1272 height 576
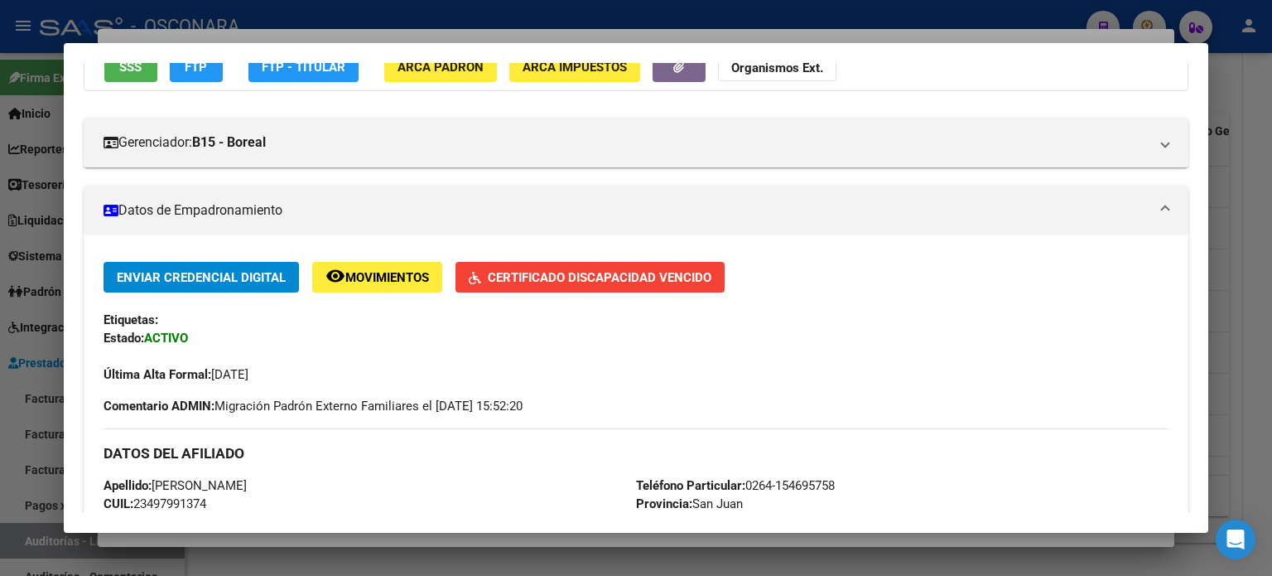
scroll to position [153, 0]
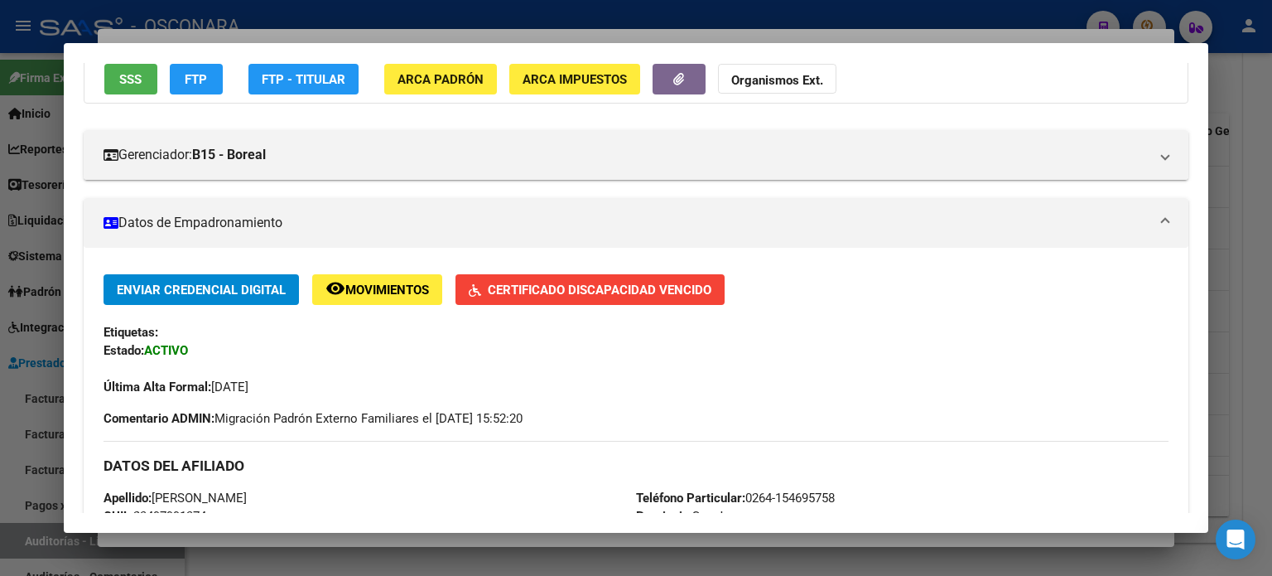
click at [439, 32] on div at bounding box center [636, 288] width 1272 height 576
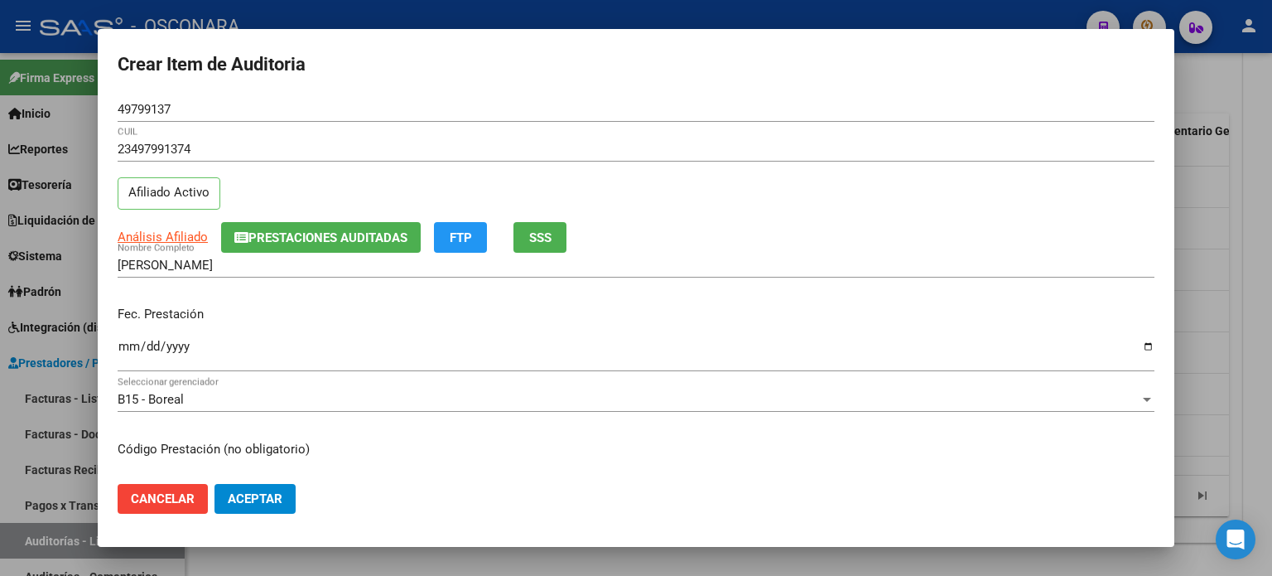
click at [133, 348] on input "Ingresar la fecha" at bounding box center [636, 353] width 1037 height 27
click at [288, 293] on div "Fec. Prestación [DATE] Ingresar la fecha" at bounding box center [636, 339] width 1037 height 94
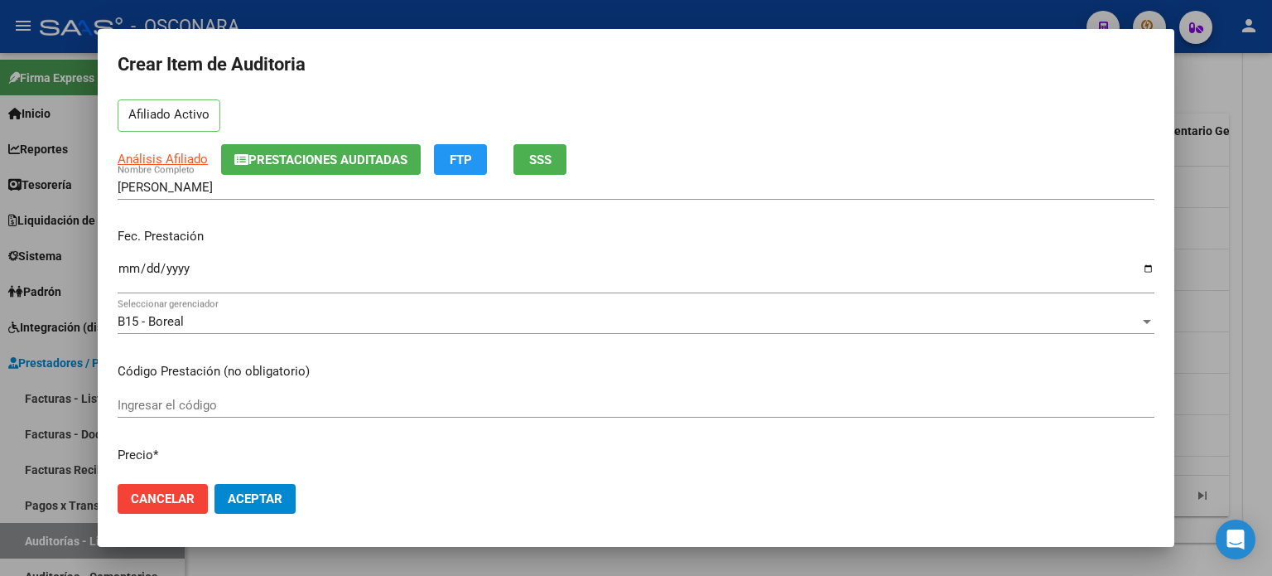
scroll to position [249, 0]
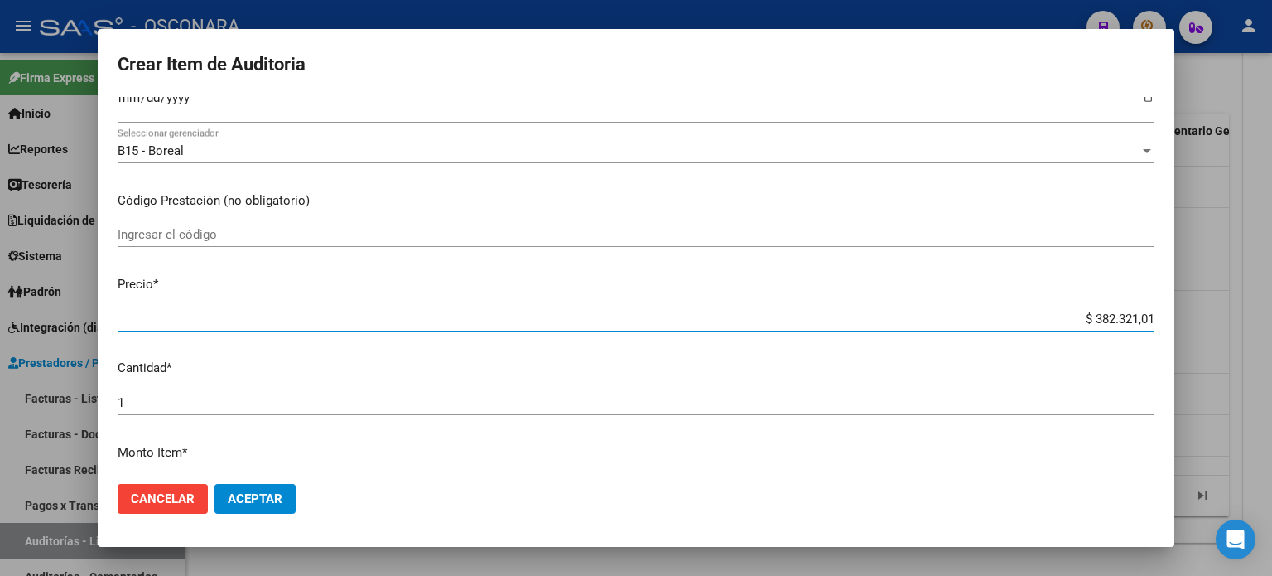
drag, startPoint x: 1141, startPoint y: 317, endPoint x: 1045, endPoint y: 314, distance: 96.1
click at [1045, 314] on input "$ 382.321,01" at bounding box center [636, 318] width 1037 height 15
click at [550, 256] on div "Ingresar el código" at bounding box center [636, 242] width 1037 height 41
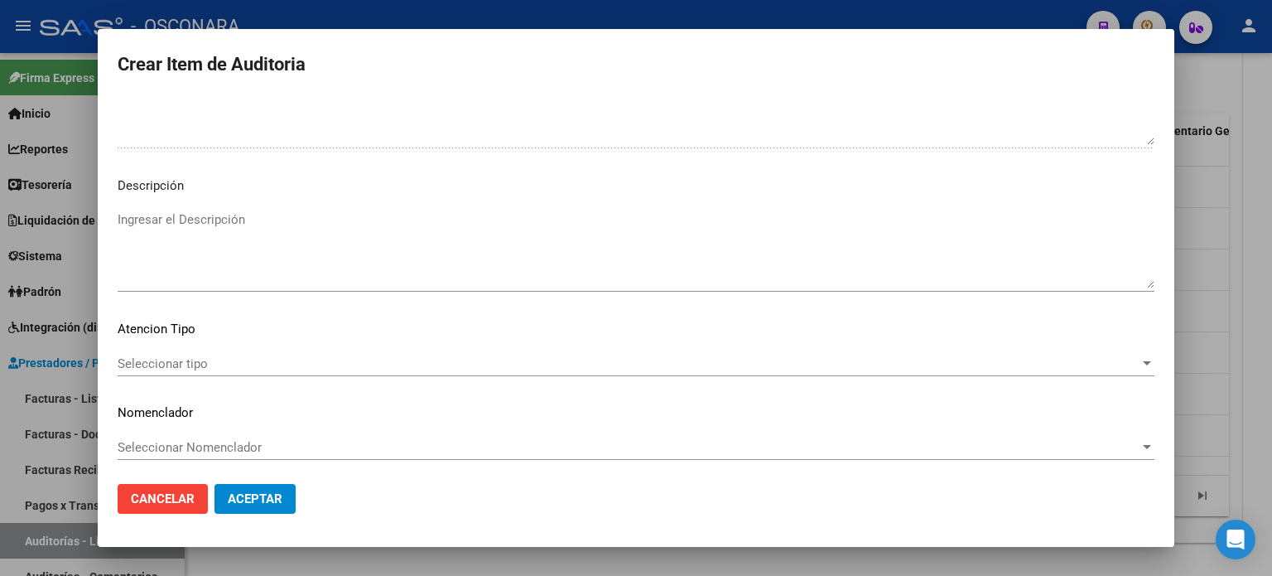
scroll to position [1117, 0]
click at [200, 219] on textarea "Ingresar el Descripción" at bounding box center [636, 246] width 1037 height 78
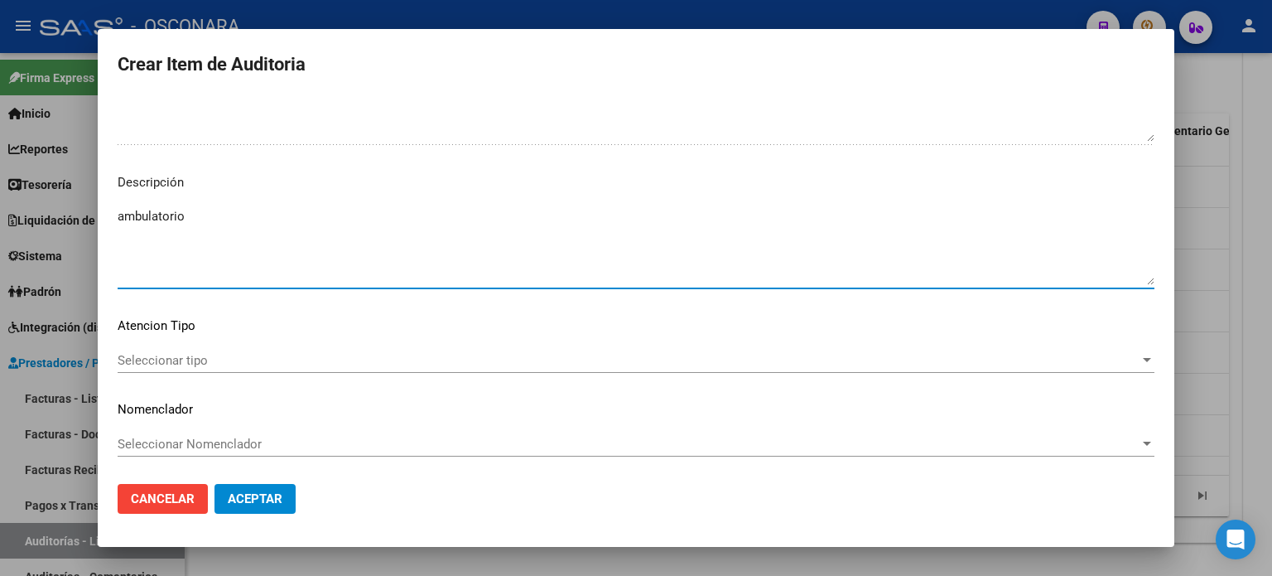
click at [199, 348] on div "Seleccionar tipo Seleccionar tipo" at bounding box center [636, 360] width 1037 height 25
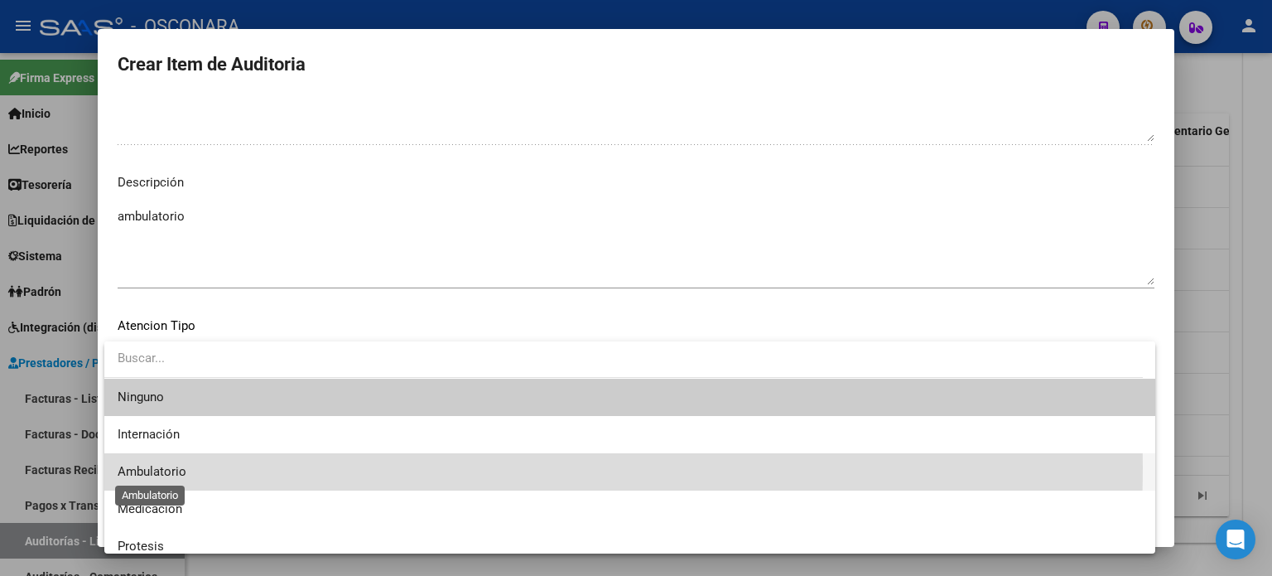
drag, startPoint x: 152, startPoint y: 467, endPoint x: 244, endPoint y: 481, distance: 92.2
click at [152, 468] on span "Ambulatorio" at bounding box center [152, 471] width 69 height 15
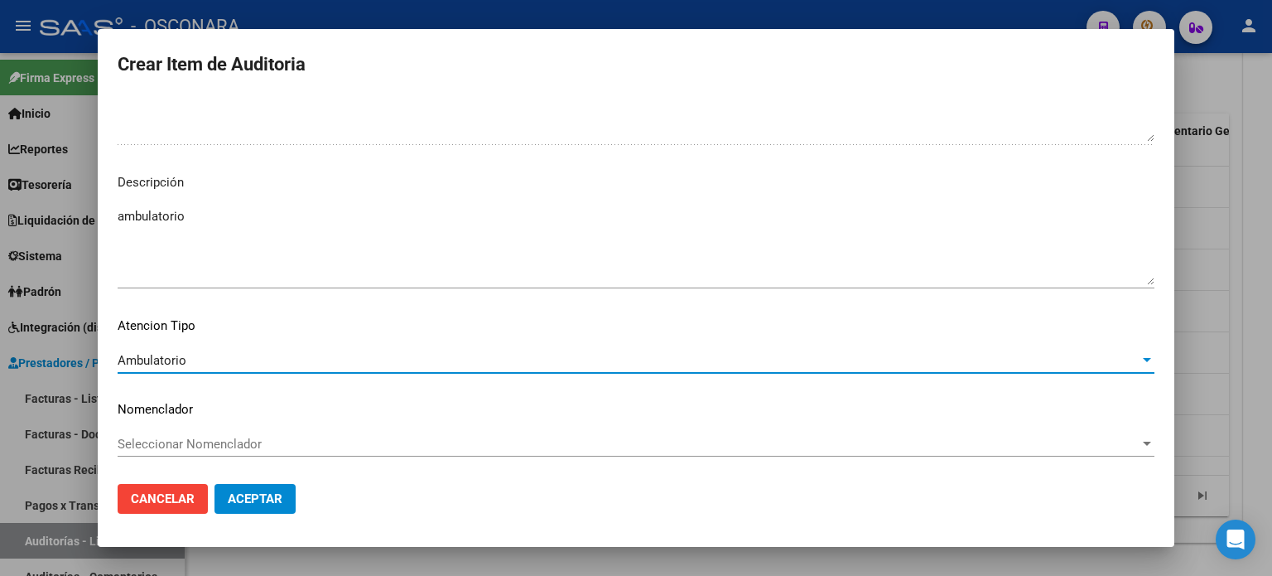
click at [241, 493] on span "Aceptar" at bounding box center [255, 498] width 55 height 15
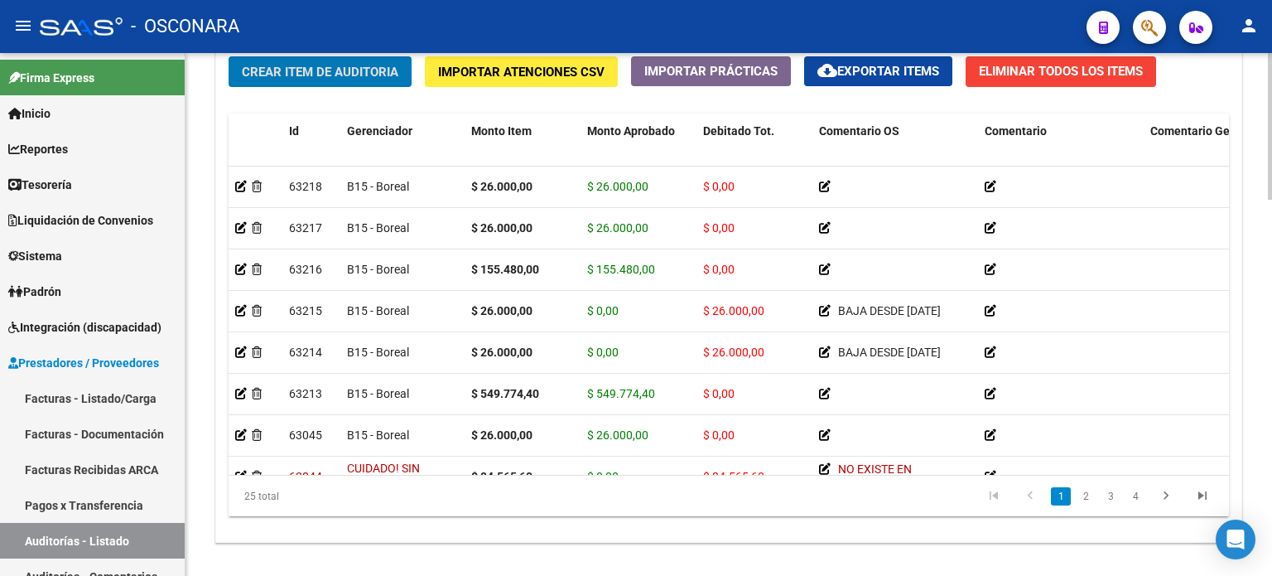
click at [370, 95] on div "Crear Item de Auditoria Importar Atenciones CSV Importar Prácticas cloud_downlo…" at bounding box center [728, 293] width 1025 height 499
click at [372, 76] on span "Crear Item de Auditoria" at bounding box center [320, 72] width 157 height 15
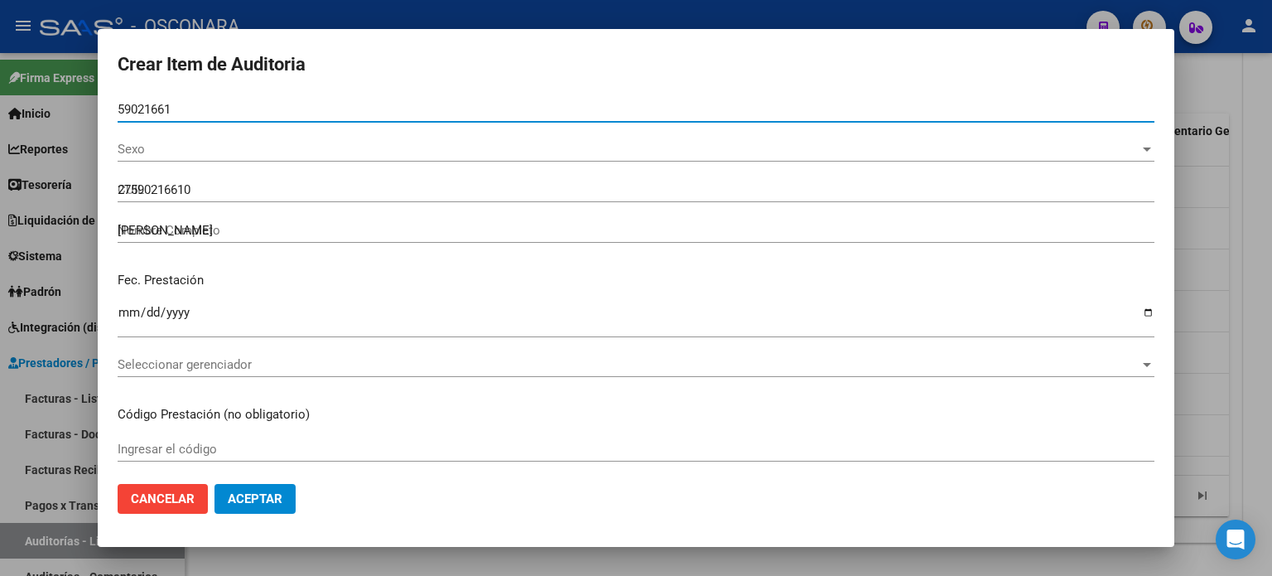
drag, startPoint x: 193, startPoint y: 105, endPoint x: 212, endPoint y: 152, distance: 50.1
click at [193, 105] on input "59021661" at bounding box center [636, 109] width 1037 height 15
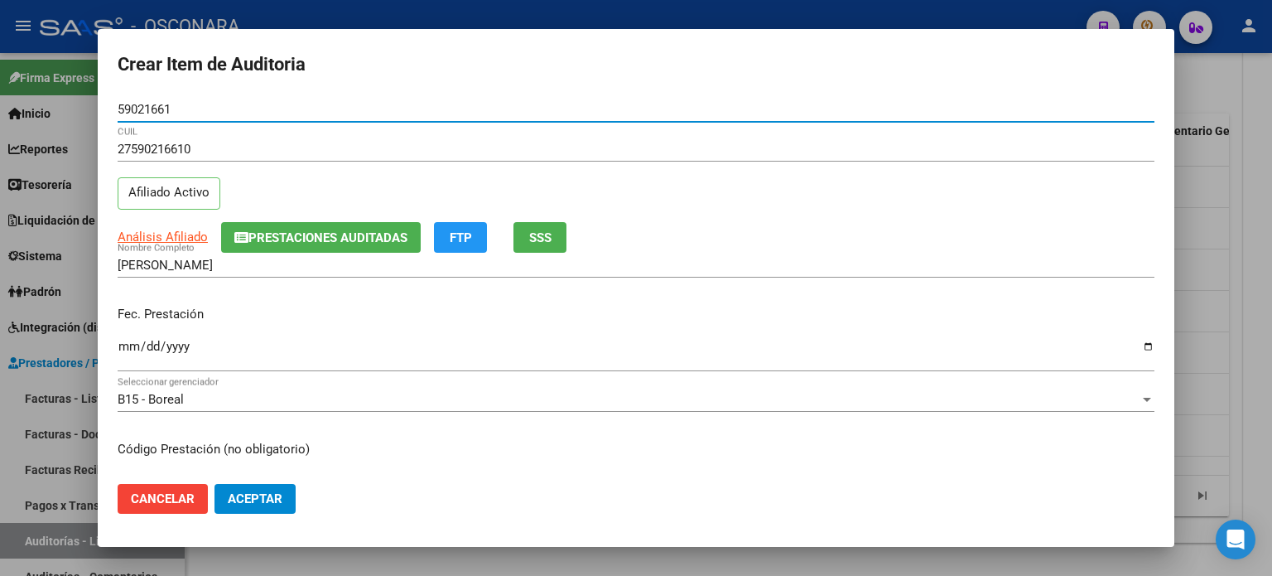
click at [268, 188] on div "27590216610 CUIL Afiliado Activo" at bounding box center [636, 179] width 1037 height 84
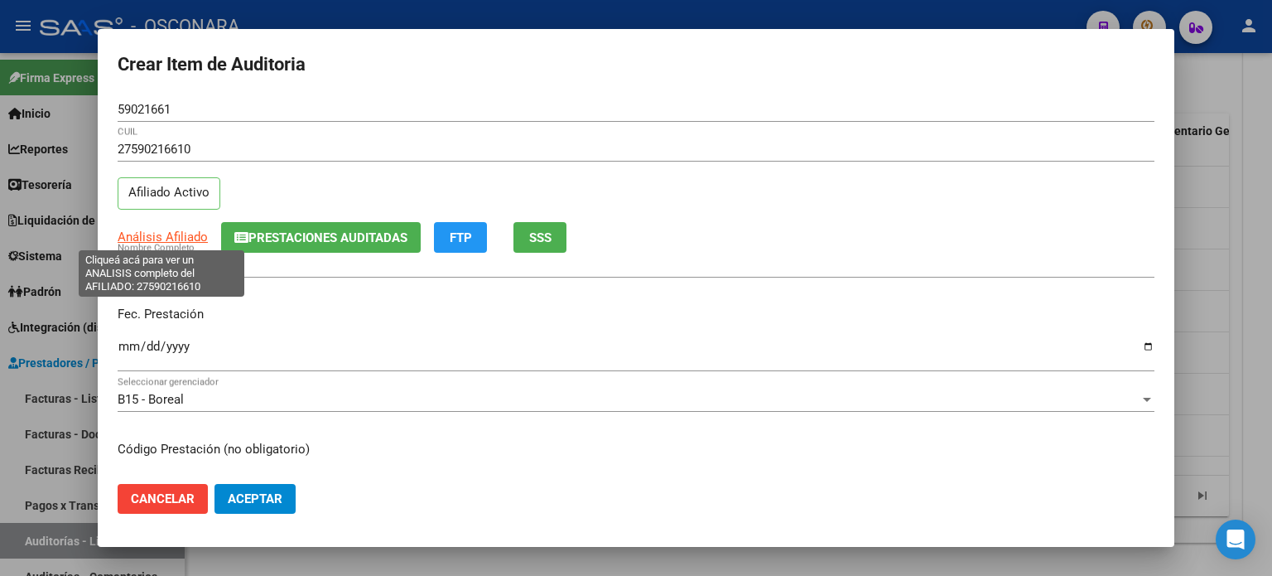
click at [181, 236] on span "Análisis Afiliado" at bounding box center [163, 236] width 90 height 15
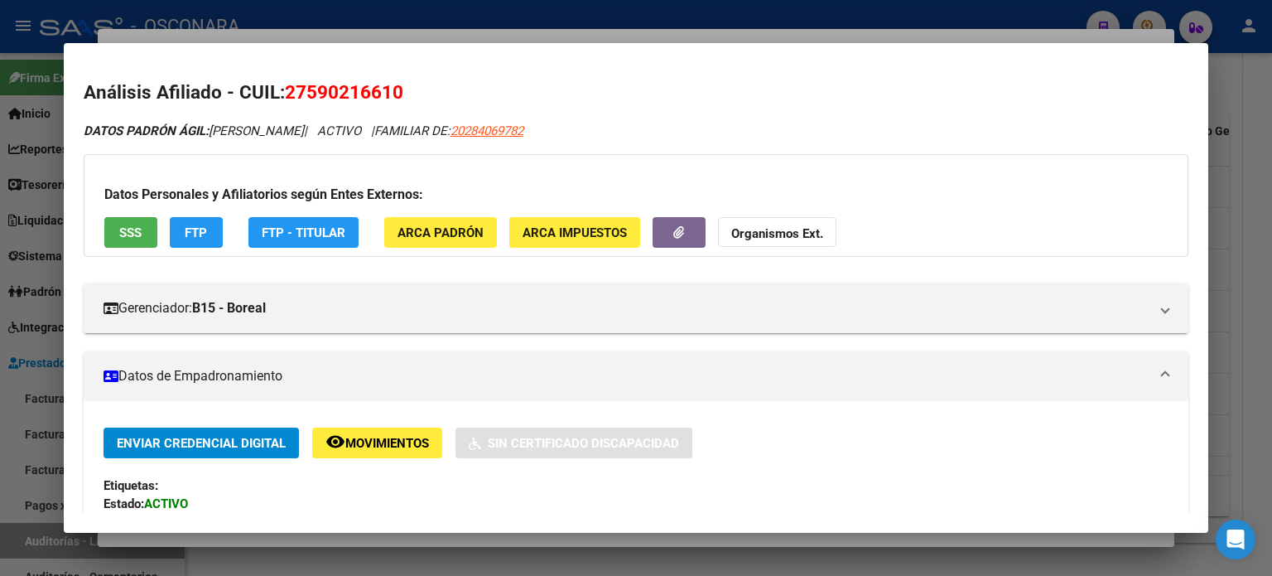
scroll to position [0, 0]
click at [133, 225] on span "SSS" at bounding box center [130, 232] width 22 height 15
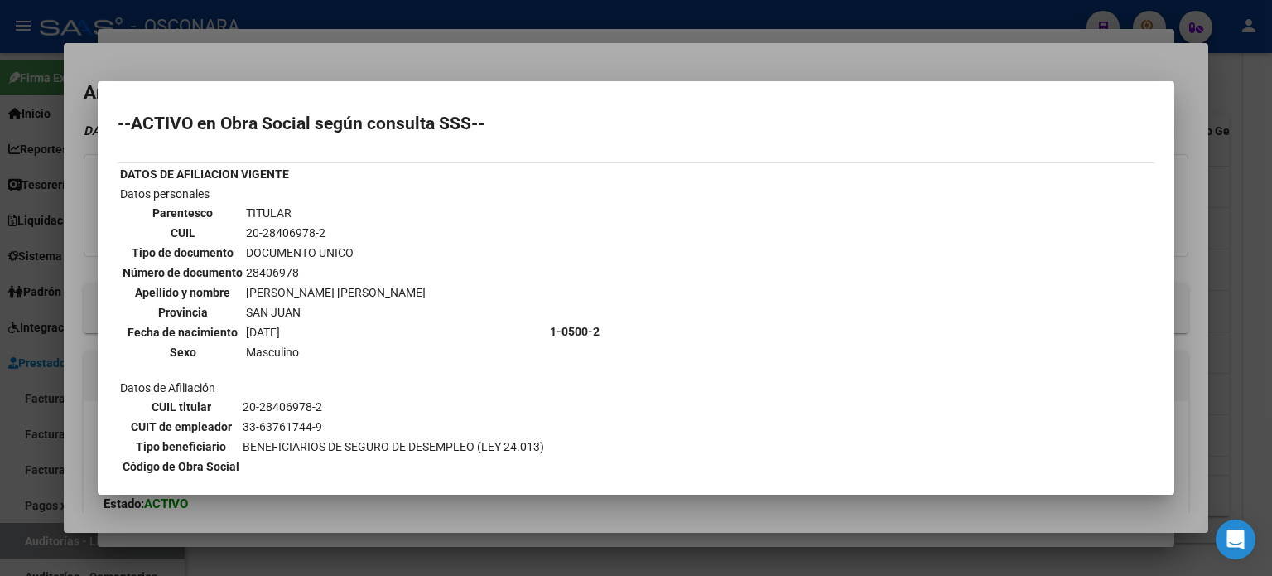
click at [497, 59] on div at bounding box center [636, 288] width 1272 height 576
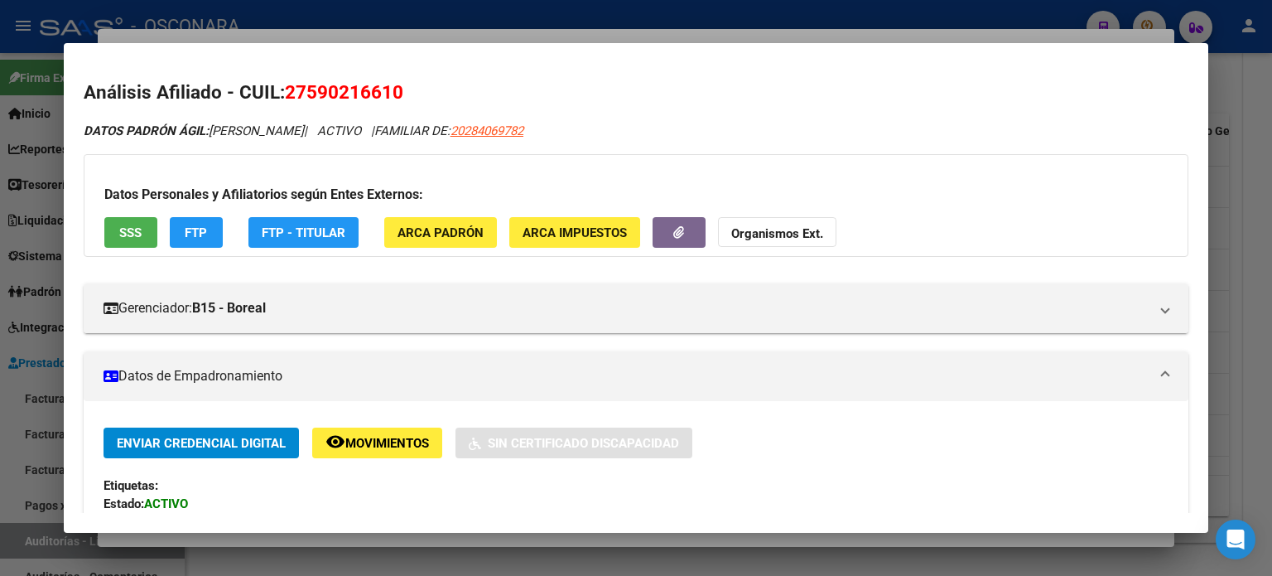
click at [490, 33] on div at bounding box center [636, 288] width 1272 height 576
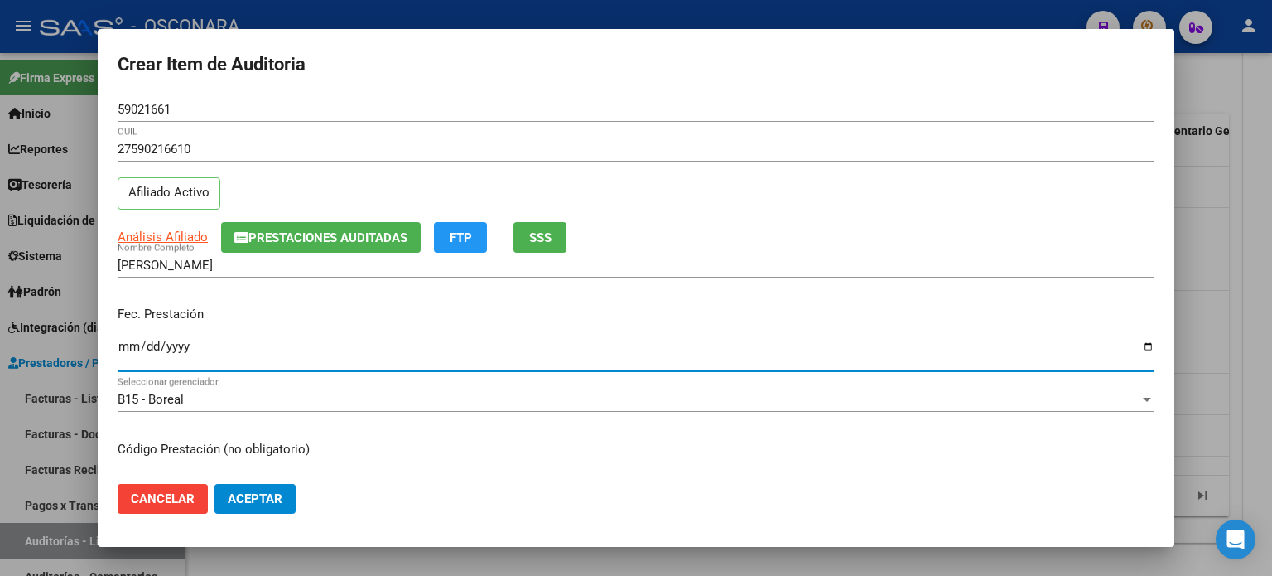
click at [126, 345] on input "Ingresar la fecha" at bounding box center [636, 353] width 1037 height 27
click at [359, 297] on div "Fec. Prestación [DATE] Ingresar la fecha" at bounding box center [636, 339] width 1037 height 94
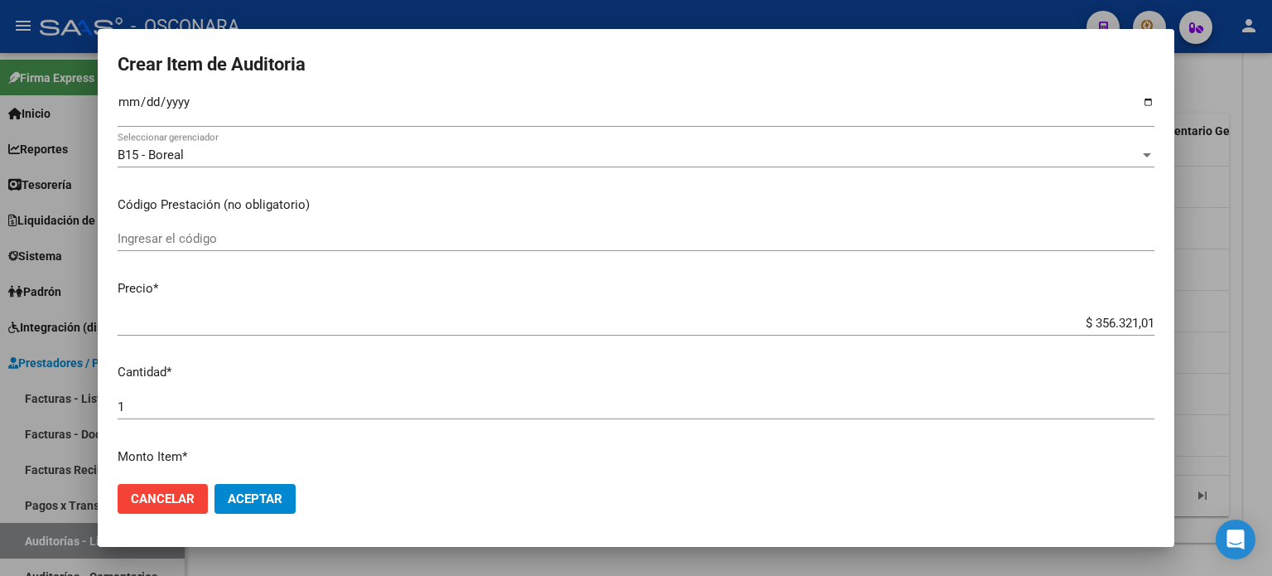
scroll to position [331, 0]
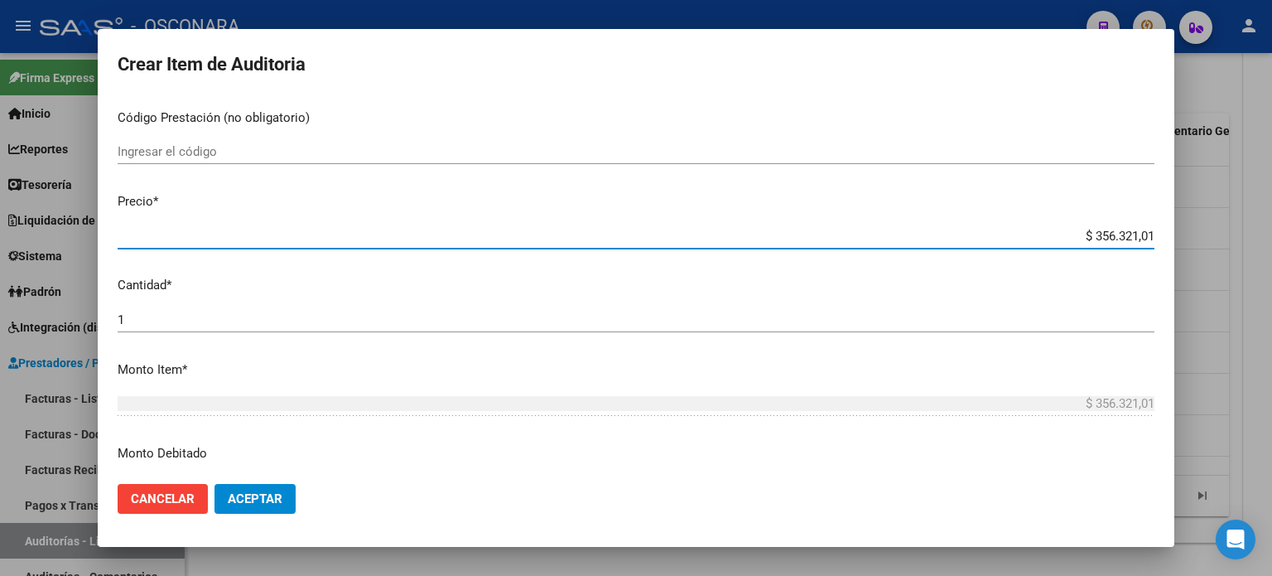
drag, startPoint x: 1141, startPoint y: 236, endPoint x: 1049, endPoint y: 229, distance: 91.4
click at [1049, 229] on input "$ 356.321,01" at bounding box center [636, 236] width 1037 height 15
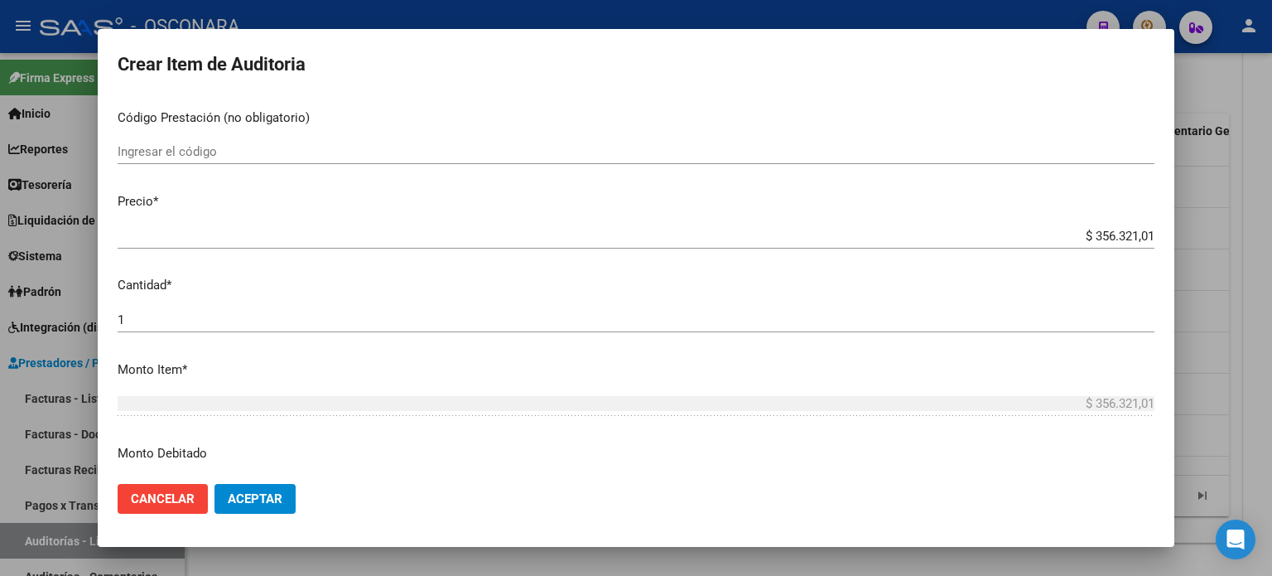
drag, startPoint x: 1000, startPoint y: 211, endPoint x: 1092, endPoint y: 231, distance: 94.1
click at [1000, 211] on mat-dialog-content "59021661 Nro Documento 27590216610 CUIL Afiliado Activo Análisis Afiliado Prest…" at bounding box center [636, 284] width 1077 height 374
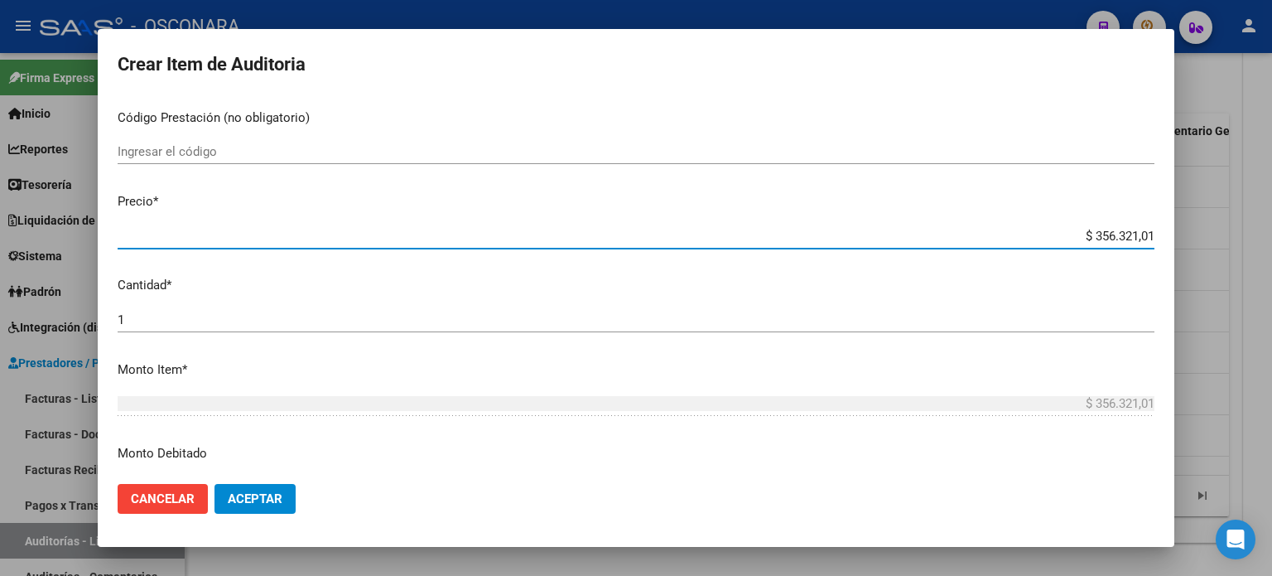
drag, startPoint x: 1139, startPoint y: 234, endPoint x: 991, endPoint y: 236, distance: 148.3
click at [992, 236] on input "$ 356.321,01" at bounding box center [636, 236] width 1037 height 15
paste input "73.966,34"
click at [841, 272] on mat-dialog-content "59021661 Nro Documento 27590216610 CUIL Afiliado Activo Análisis Afiliado Prest…" at bounding box center [636, 284] width 1077 height 374
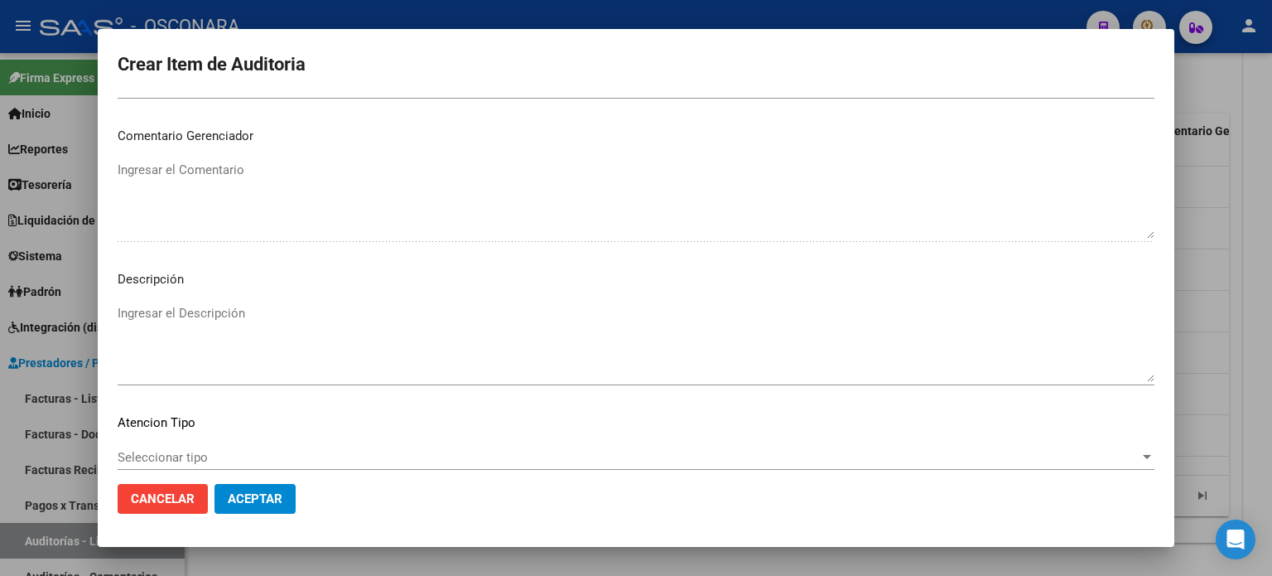
scroll to position [1117, 0]
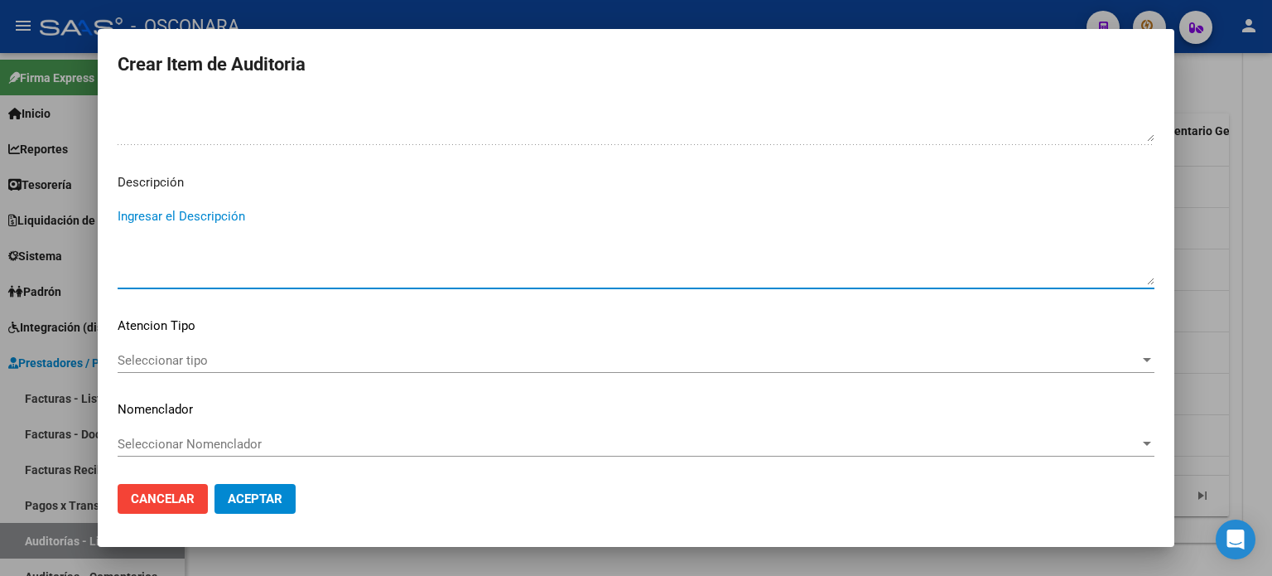
click at [286, 209] on textarea "Ingresar el Descripción" at bounding box center [636, 246] width 1037 height 78
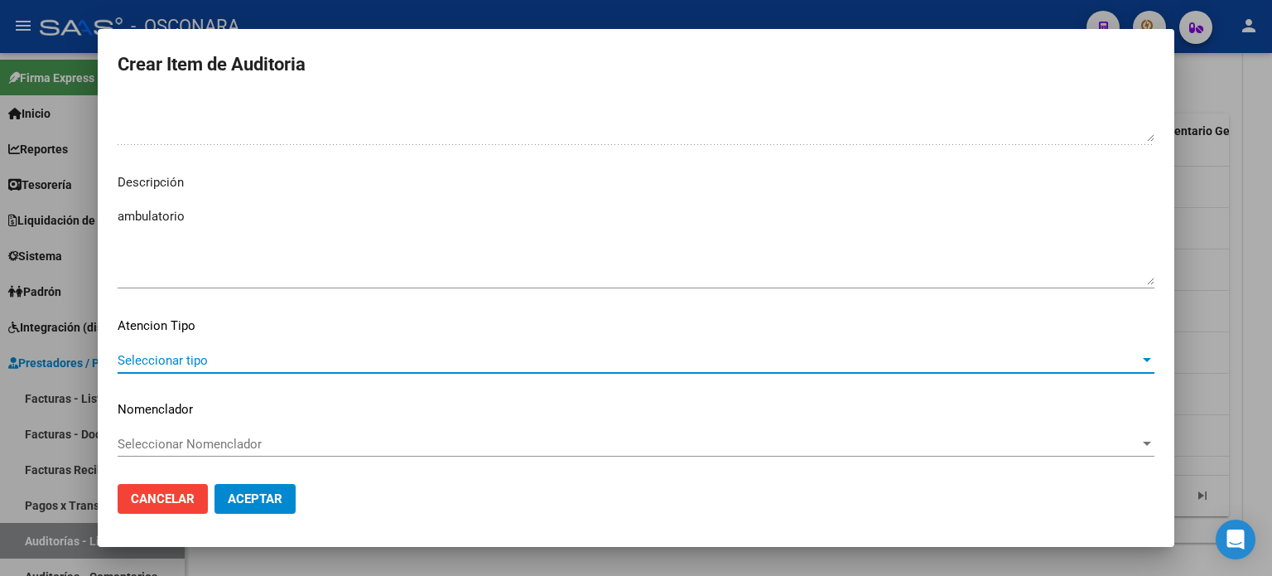
click at [218, 358] on span "Seleccionar tipo" at bounding box center [629, 360] width 1022 height 15
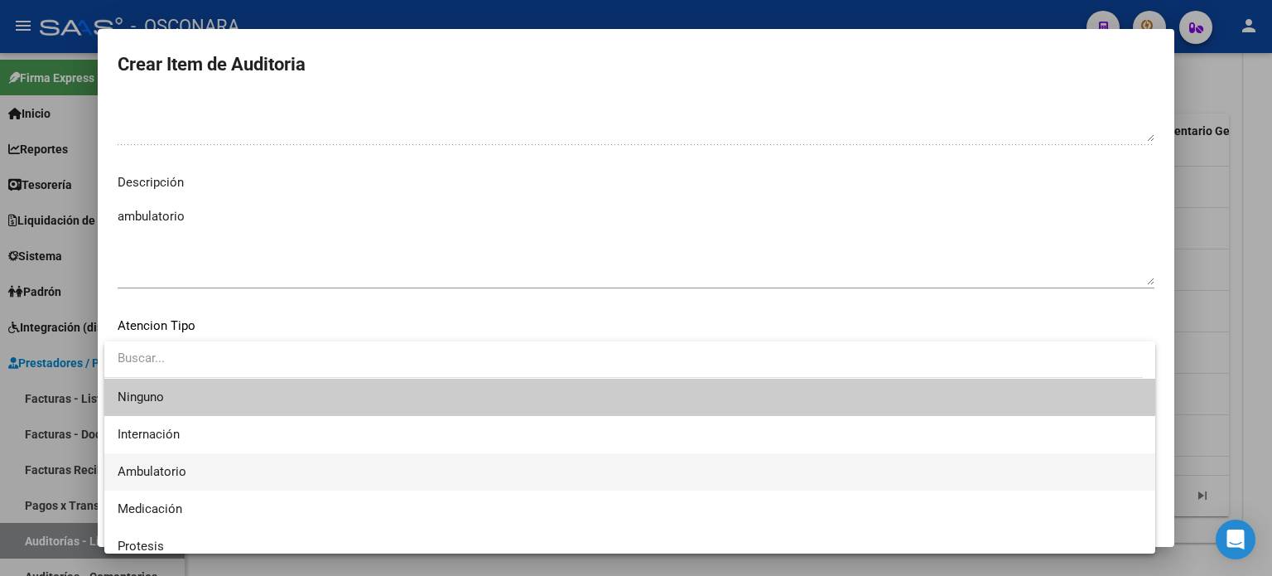
click at [191, 467] on span "Ambulatorio" at bounding box center [630, 471] width 1025 height 37
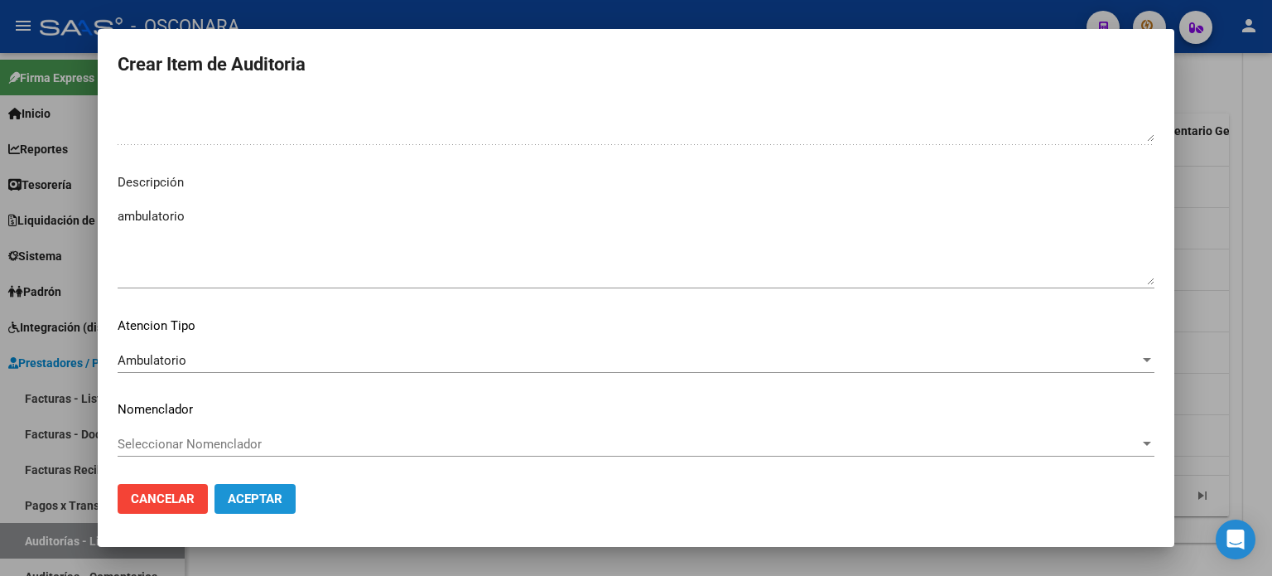
click at [265, 499] on span "Aceptar" at bounding box center [255, 498] width 55 height 15
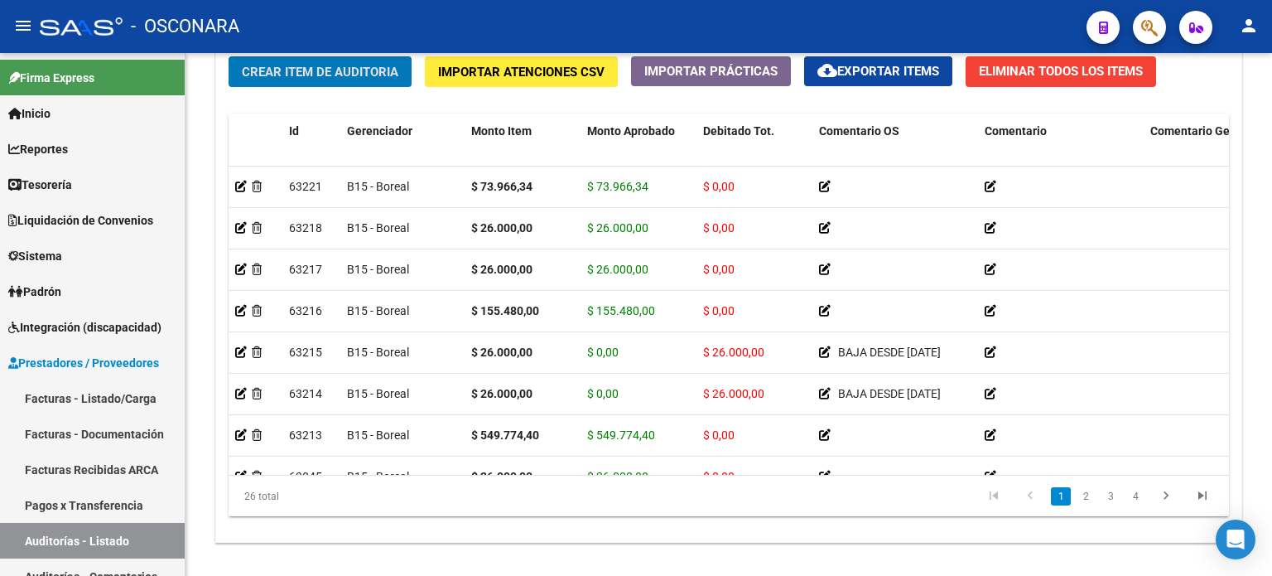
click at [265, 499] on div "26 total" at bounding box center [327, 495] width 197 height 41
click at [343, 68] on span "Crear Item de Auditoria" at bounding box center [320, 72] width 157 height 15
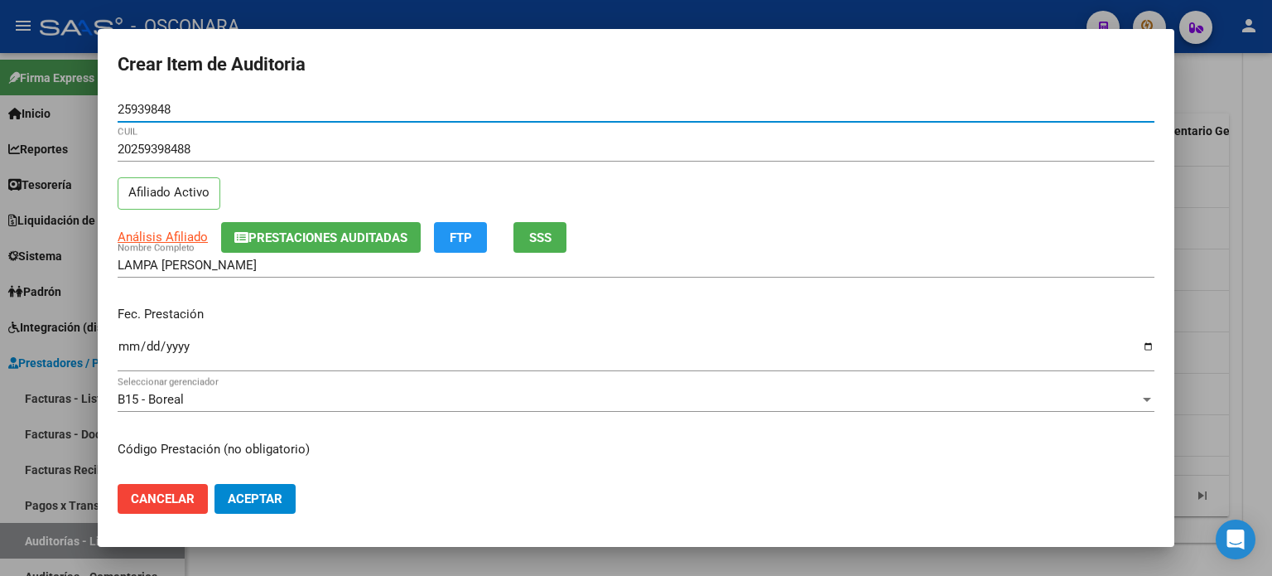
click at [388, 193] on div "20259398488 CUIL Afiliado Activo" at bounding box center [636, 179] width 1037 height 84
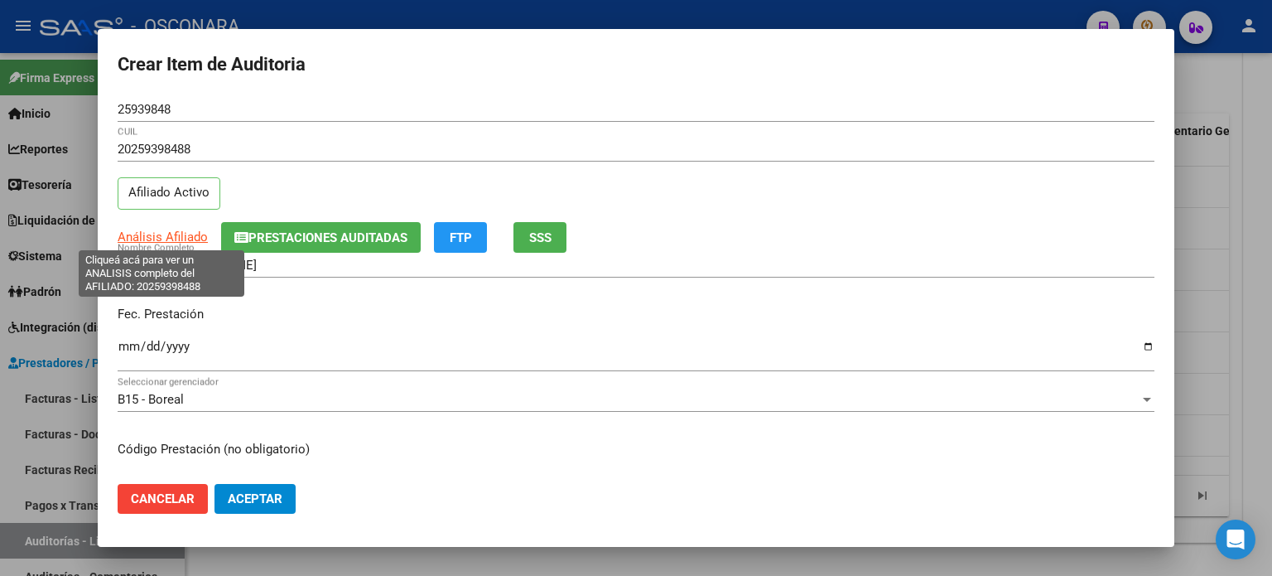
click at [156, 236] on span "Análisis Afiliado" at bounding box center [163, 236] width 90 height 15
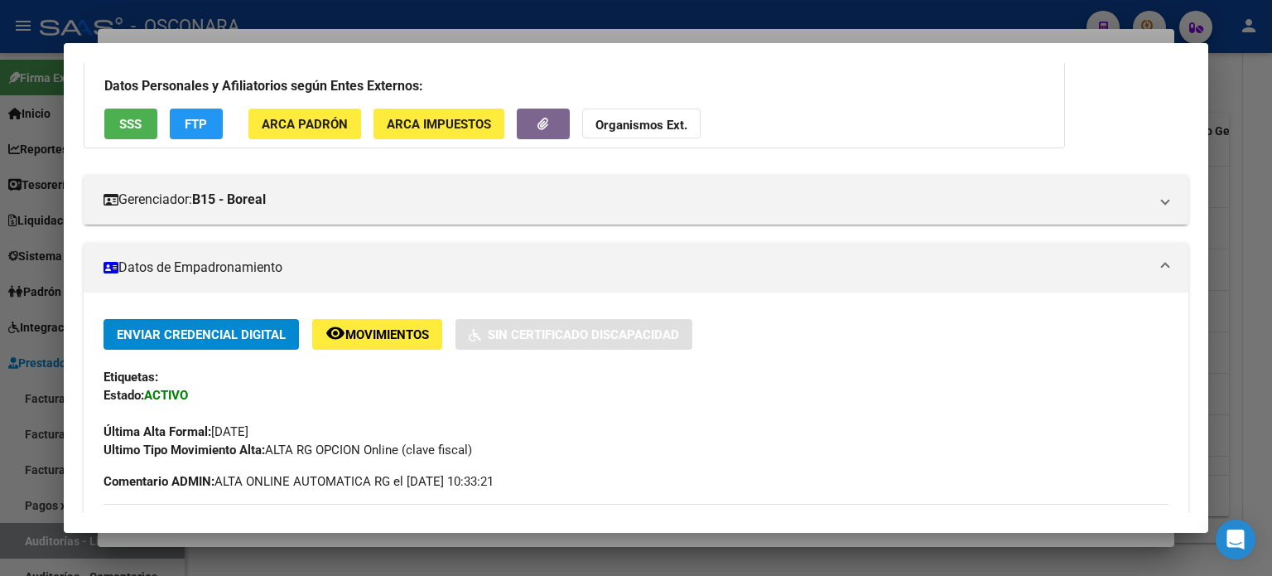
scroll to position [83, 0]
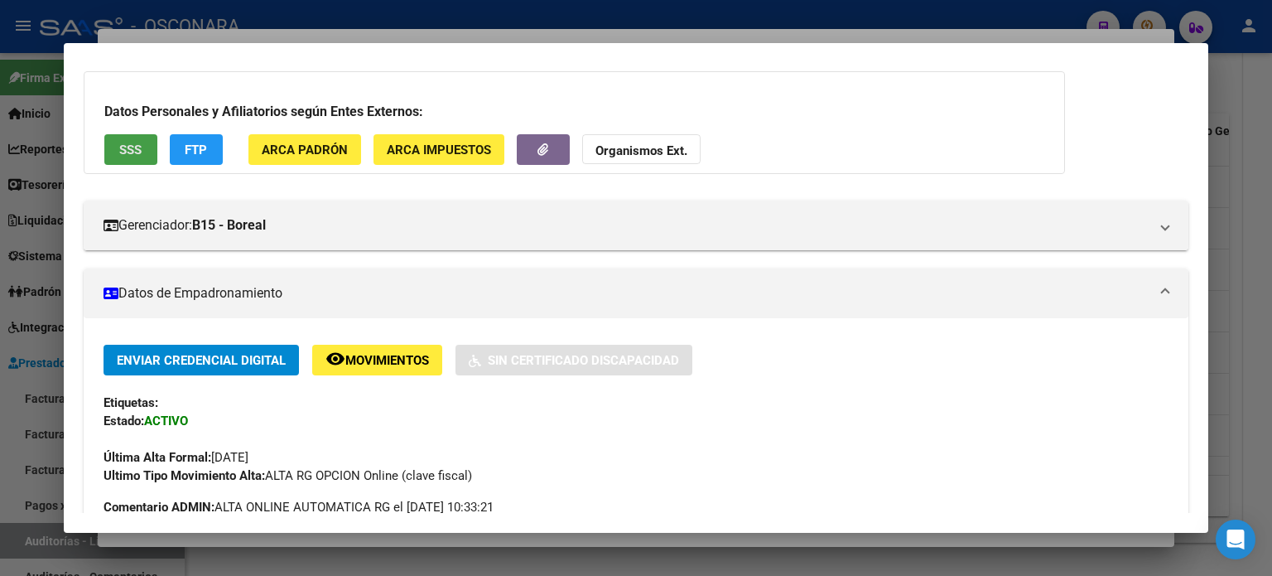
click at [138, 148] on span "SSS" at bounding box center [130, 149] width 22 height 15
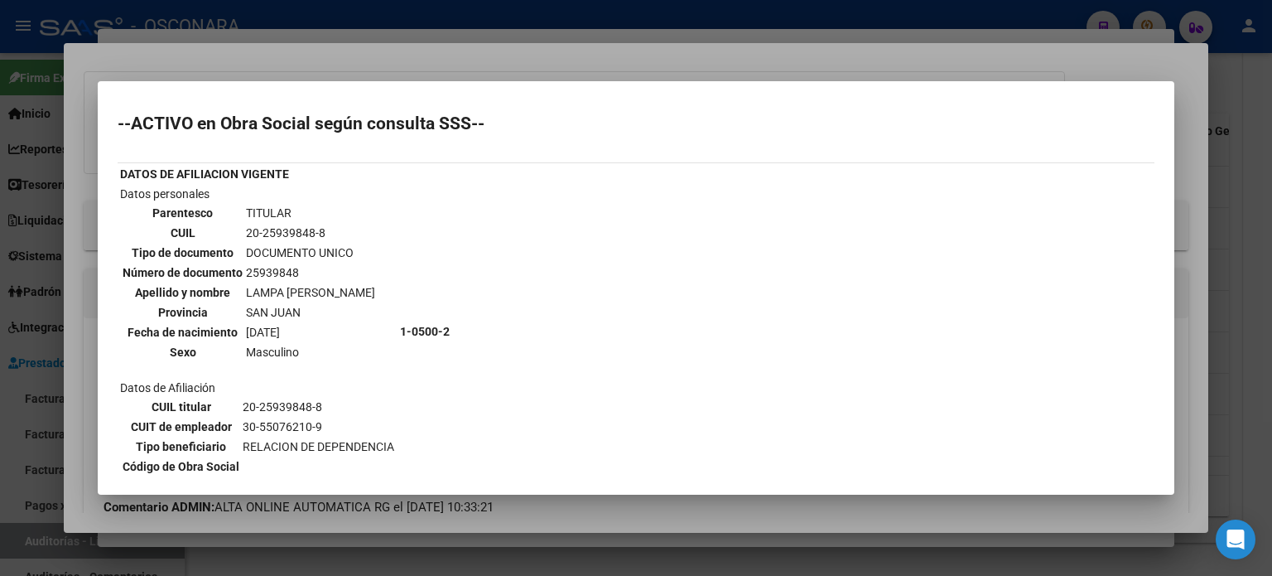
click at [494, 66] on div at bounding box center [636, 288] width 1272 height 576
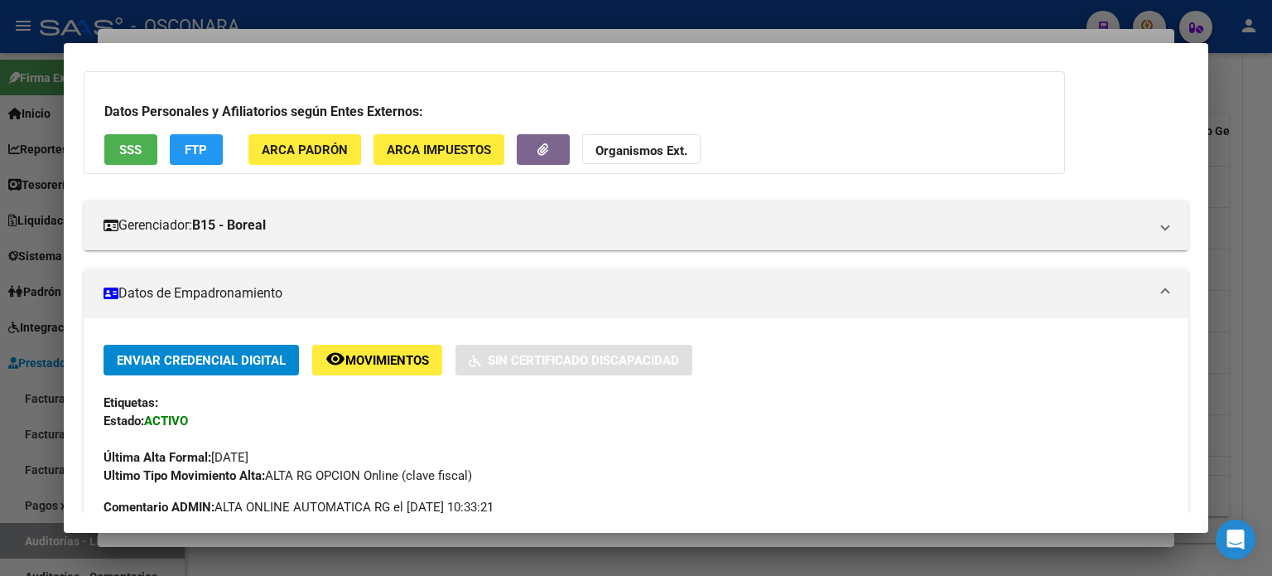
click at [485, 32] on div at bounding box center [636, 288] width 1272 height 576
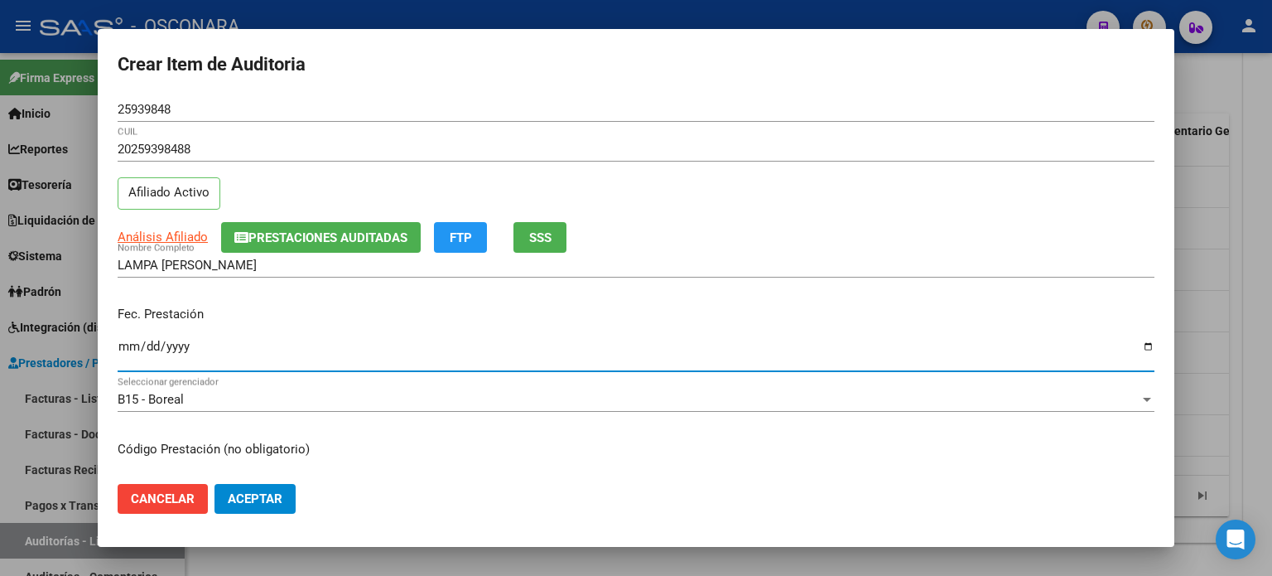
click at [126, 342] on input "Ingresar la fecha" at bounding box center [636, 353] width 1037 height 27
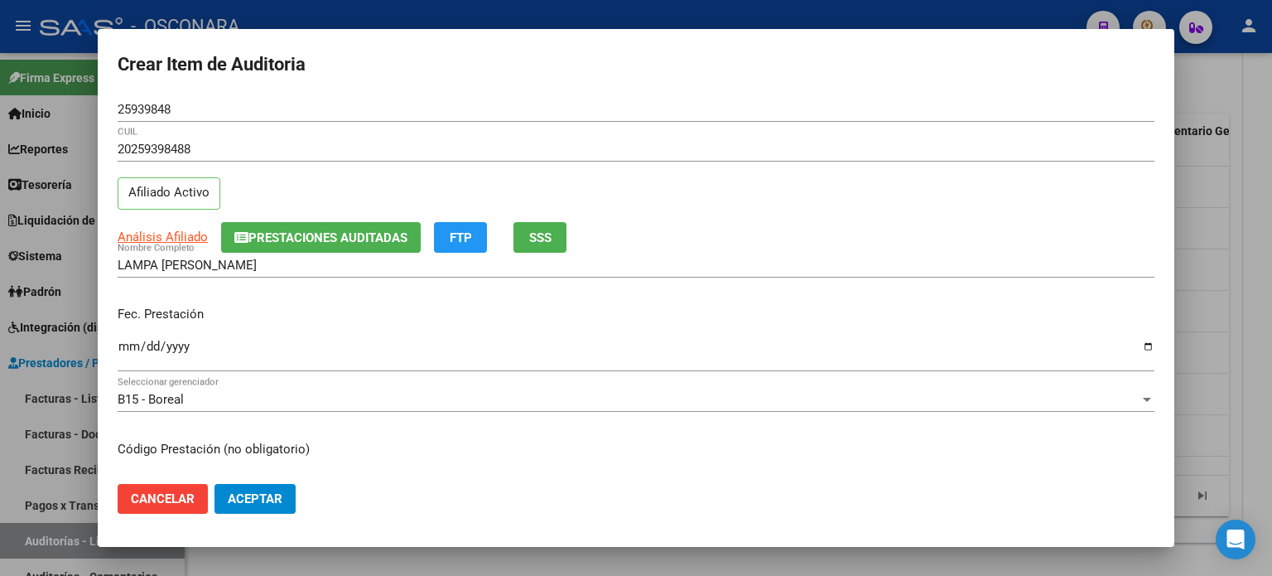
click at [335, 295] on div "Fec. Prestación [DATE] Ingresar la fecha" at bounding box center [636, 339] width 1037 height 94
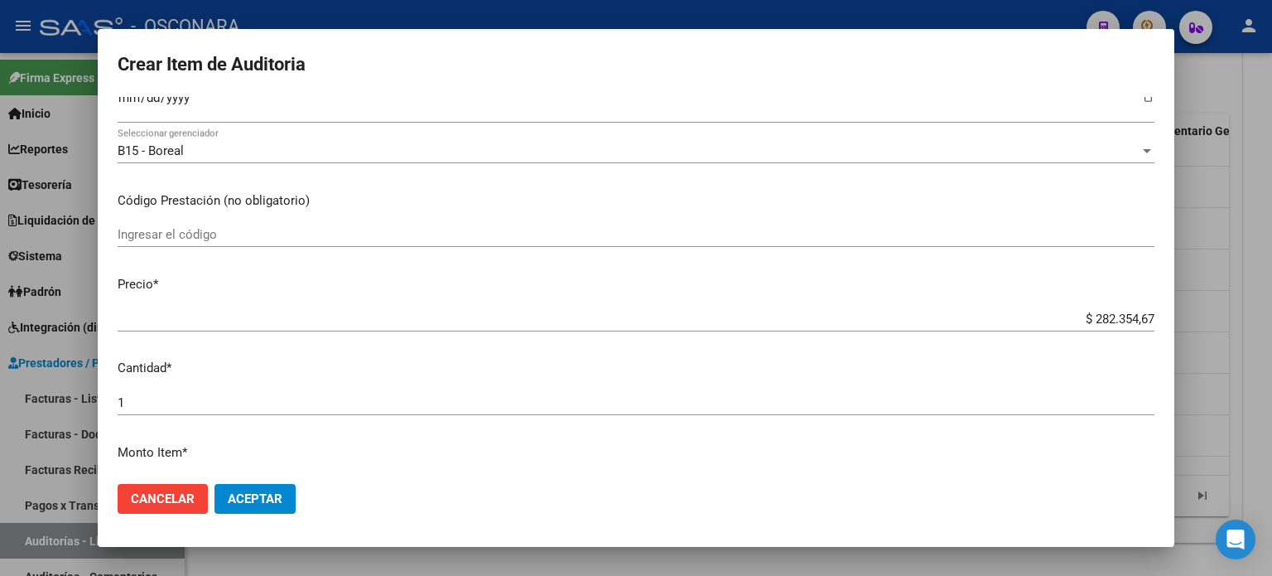
scroll to position [331, 0]
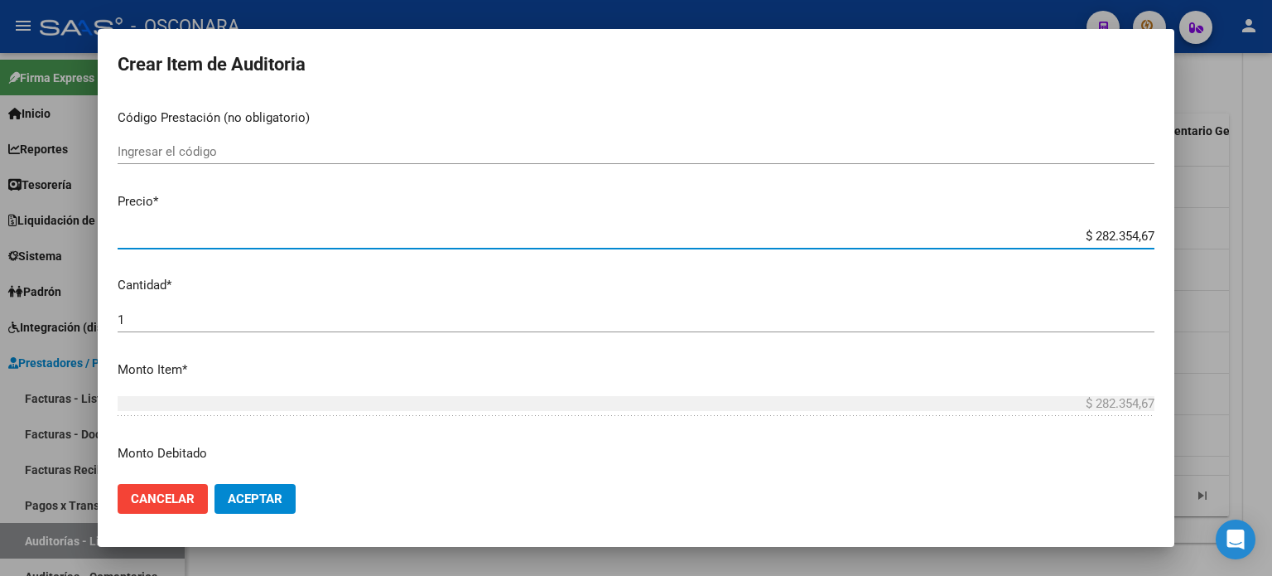
drag, startPoint x: 1140, startPoint y: 234, endPoint x: 1024, endPoint y: 211, distance: 118.3
click at [1024, 211] on mat-dialog-content "25939848 Nro Documento 20259398488 CUIL Afiliado Activo Análisis Afiliado Prest…" at bounding box center [636, 284] width 1077 height 374
click at [900, 267] on mat-dialog-content "25939848 Nro Documento 20259398488 CUIL Afiliado Activo Análisis Afiliado Prest…" at bounding box center [636, 284] width 1077 height 374
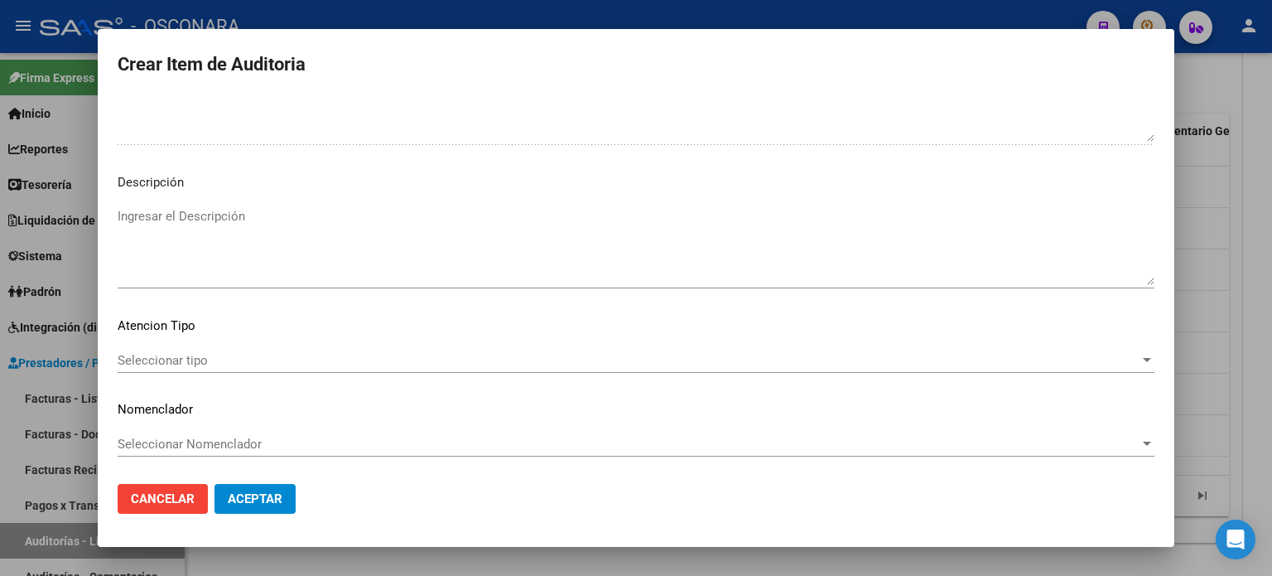
scroll to position [1117, 0]
click at [225, 205] on div "Ingresar el Descripción" at bounding box center [636, 246] width 1037 height 84
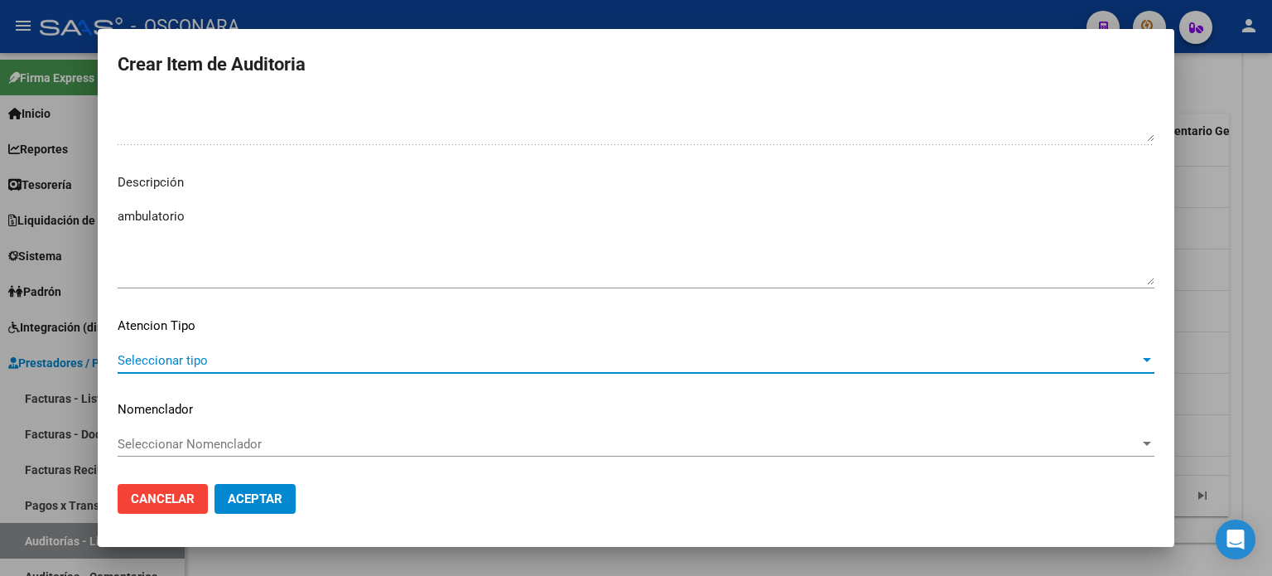
click at [169, 360] on span "Seleccionar tipo" at bounding box center [629, 360] width 1022 height 15
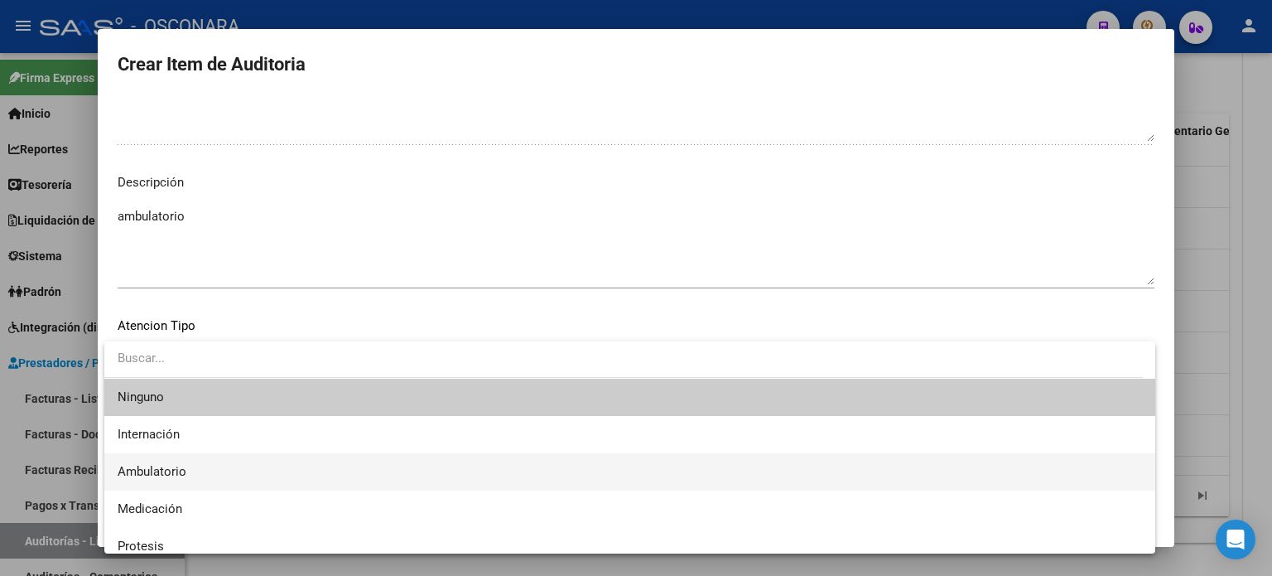
click at [183, 460] on span "Ambulatorio" at bounding box center [630, 471] width 1025 height 37
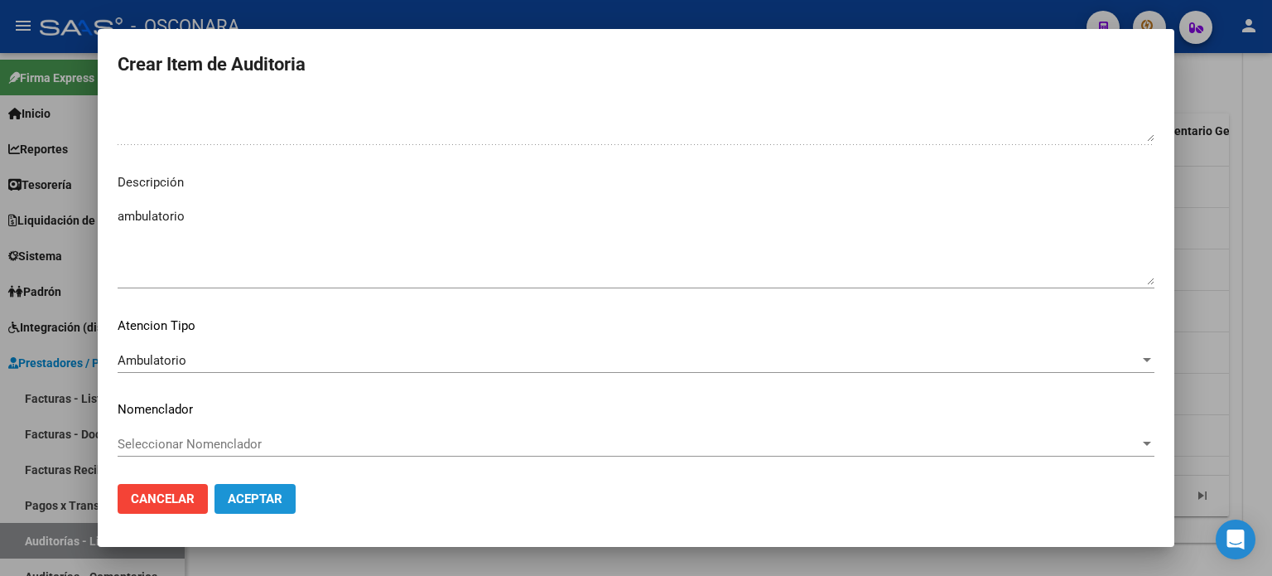
click at [265, 499] on span "Aceptar" at bounding box center [255, 498] width 55 height 15
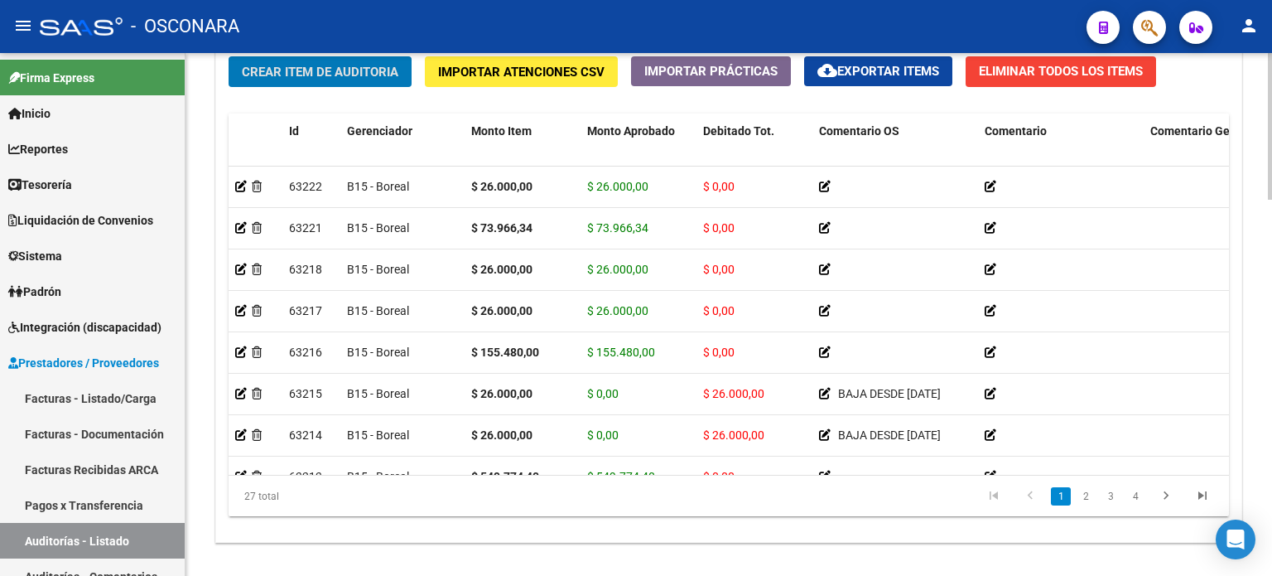
click at [315, 105] on div "Crear Item de Auditoria Importar Atenciones CSV Importar Prácticas cloud_downlo…" at bounding box center [728, 293] width 1025 height 499
click at [322, 79] on button "Crear Item de Auditoria" at bounding box center [320, 71] width 183 height 31
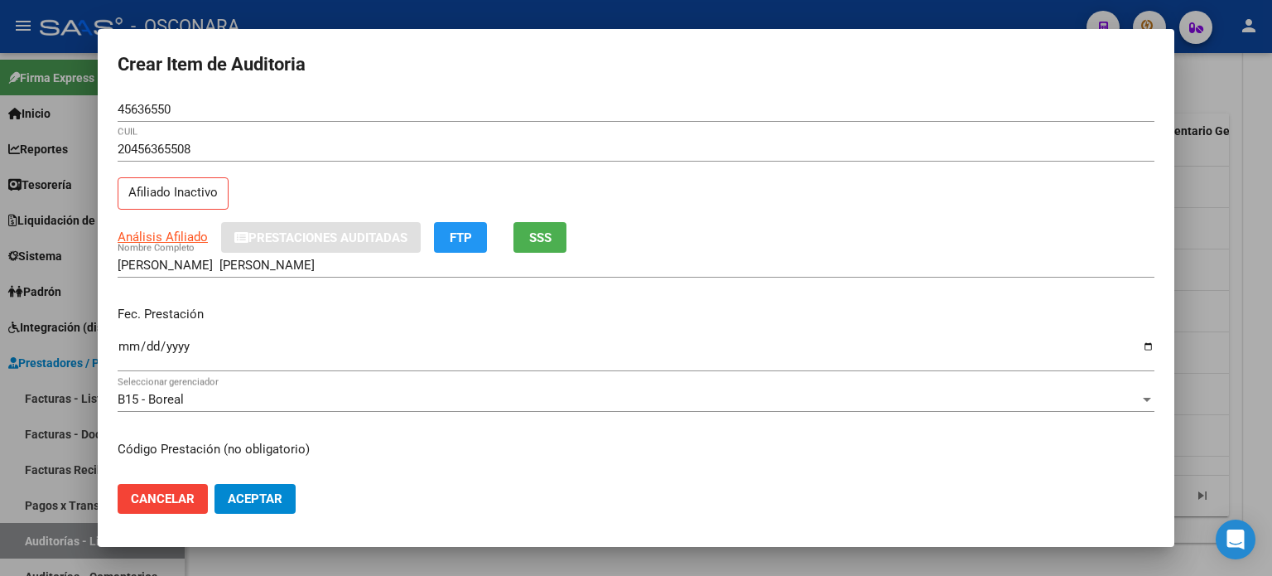
click at [229, 295] on div "Fec. Prestación Ingresar la fecha" at bounding box center [636, 339] width 1037 height 94
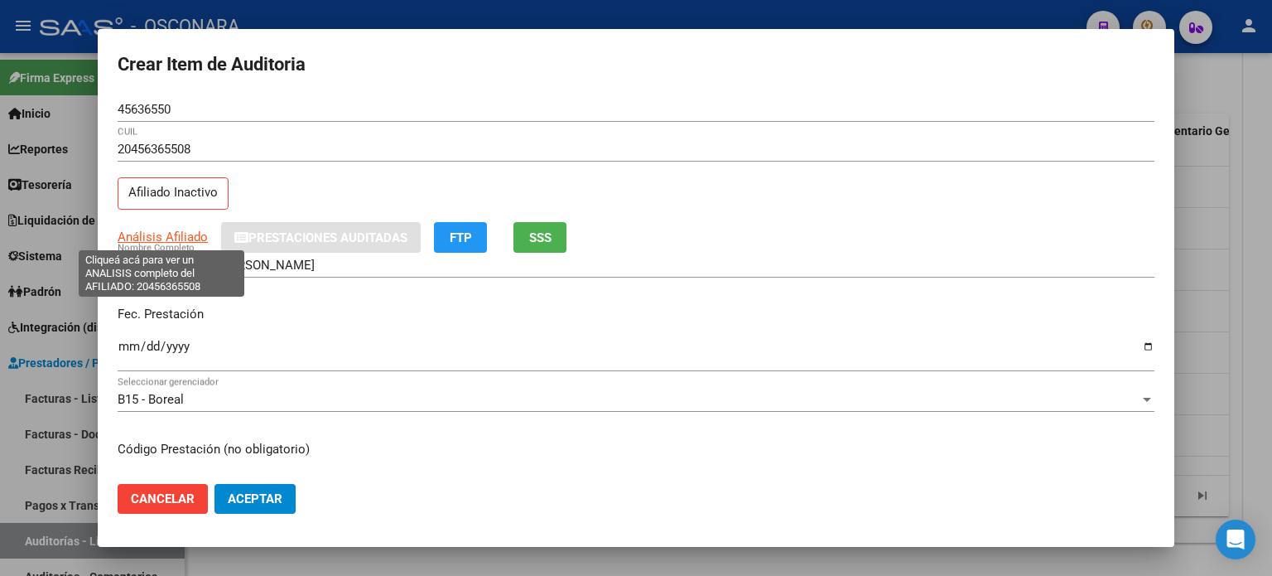
click at [149, 229] on span "Análisis Afiliado" at bounding box center [163, 236] width 90 height 15
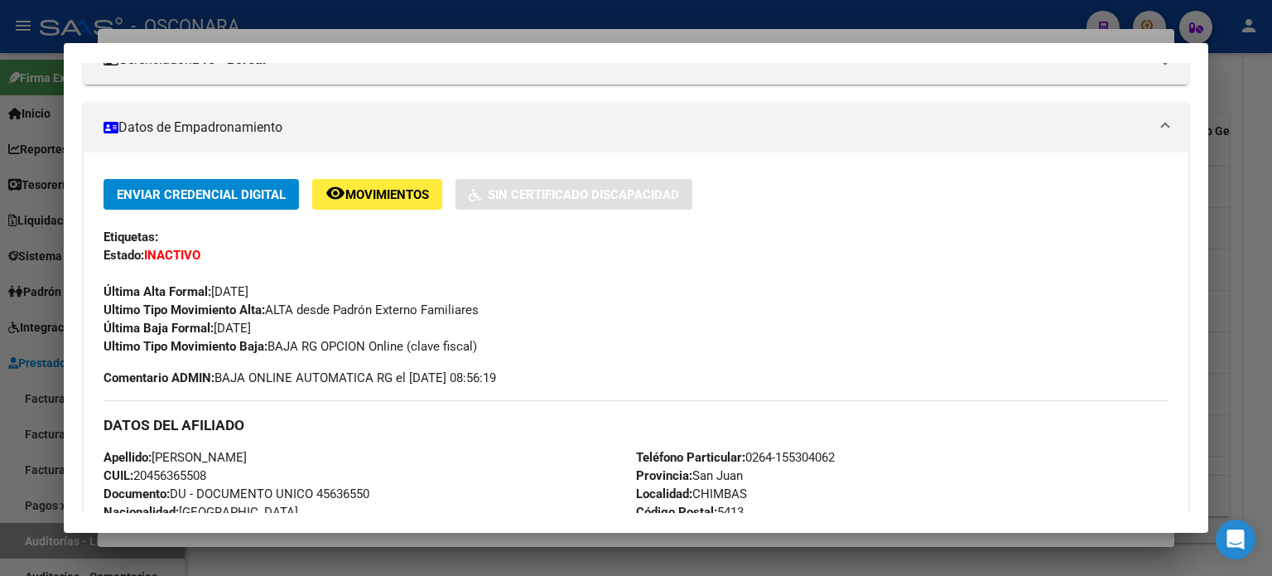
scroll to position [0, 0]
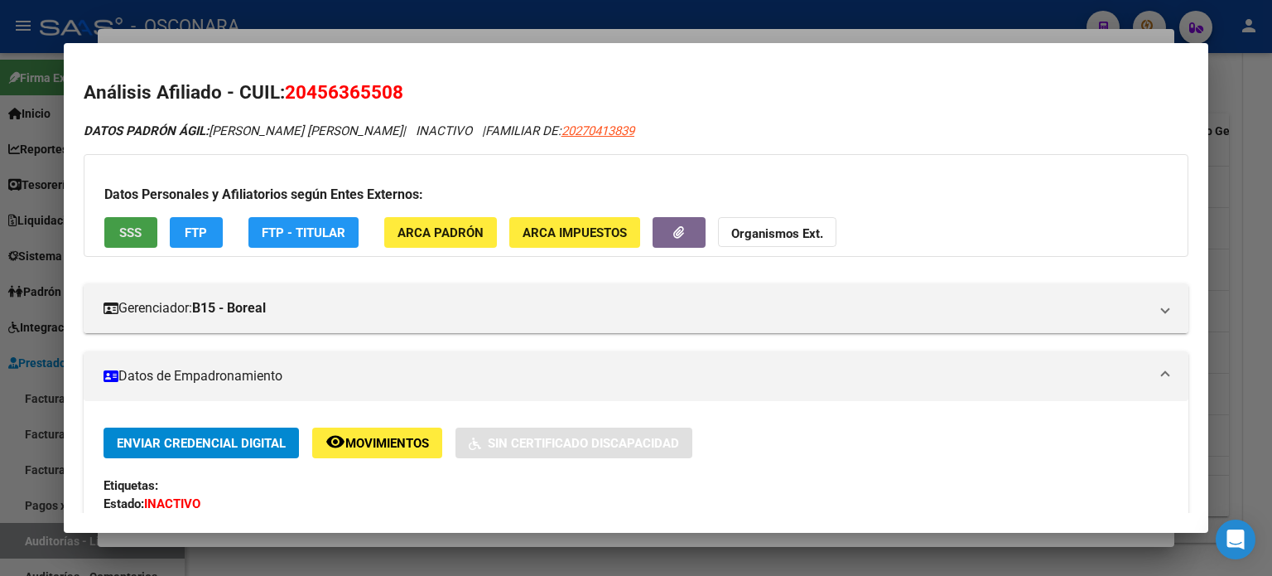
click at [129, 232] on span "SSS" at bounding box center [130, 232] width 22 height 15
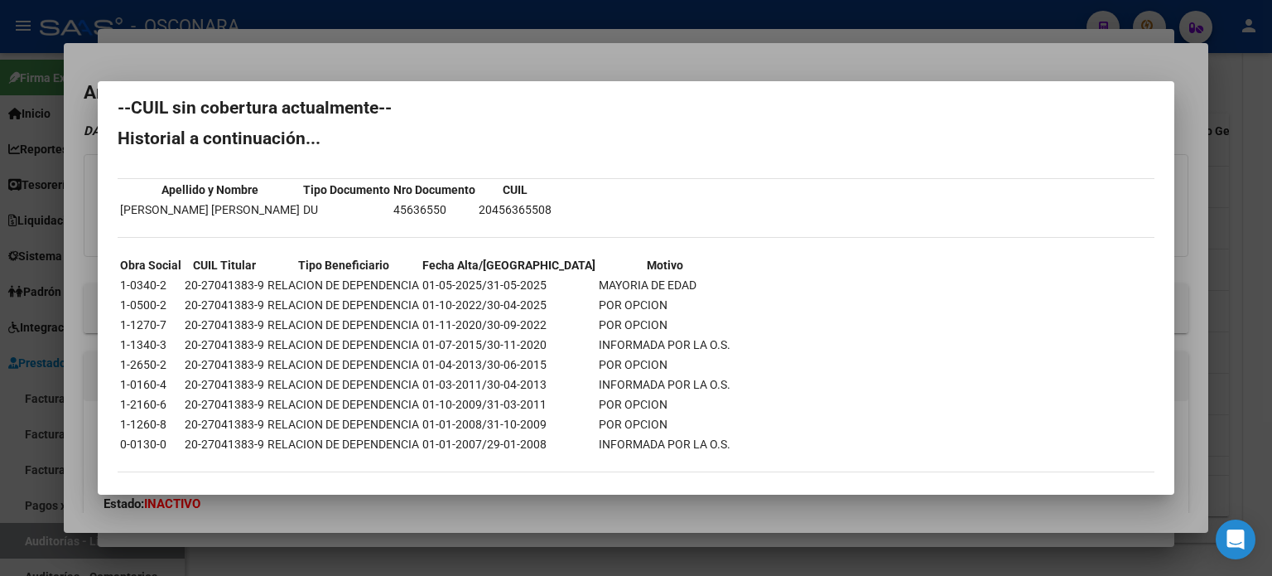
scroll to position [23, 0]
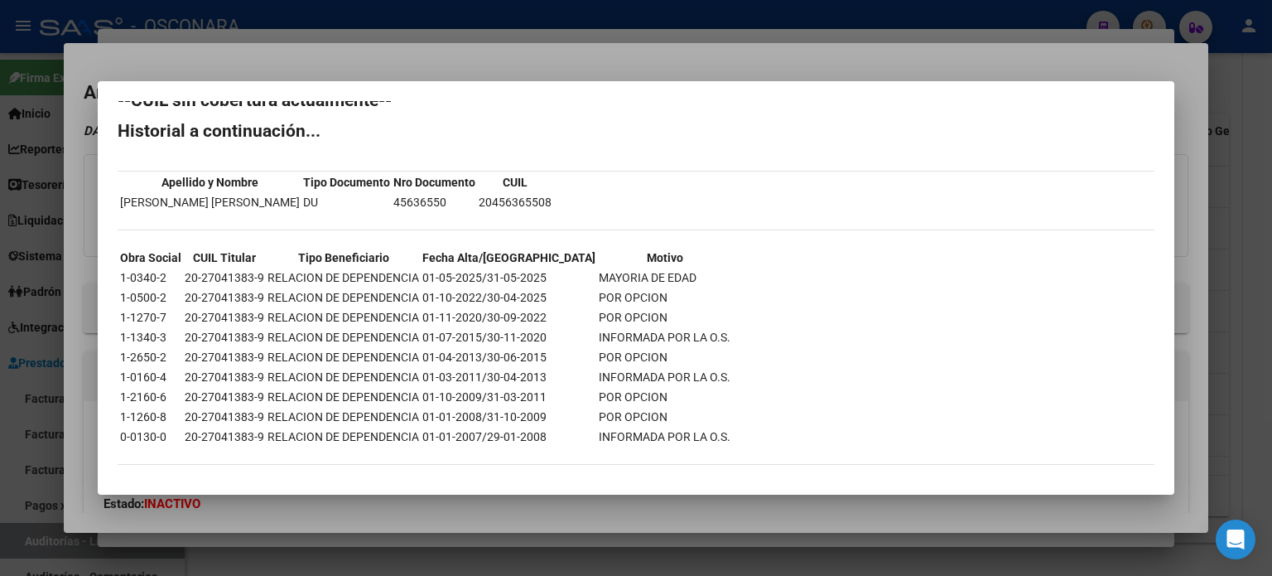
click at [568, 59] on div at bounding box center [636, 288] width 1272 height 576
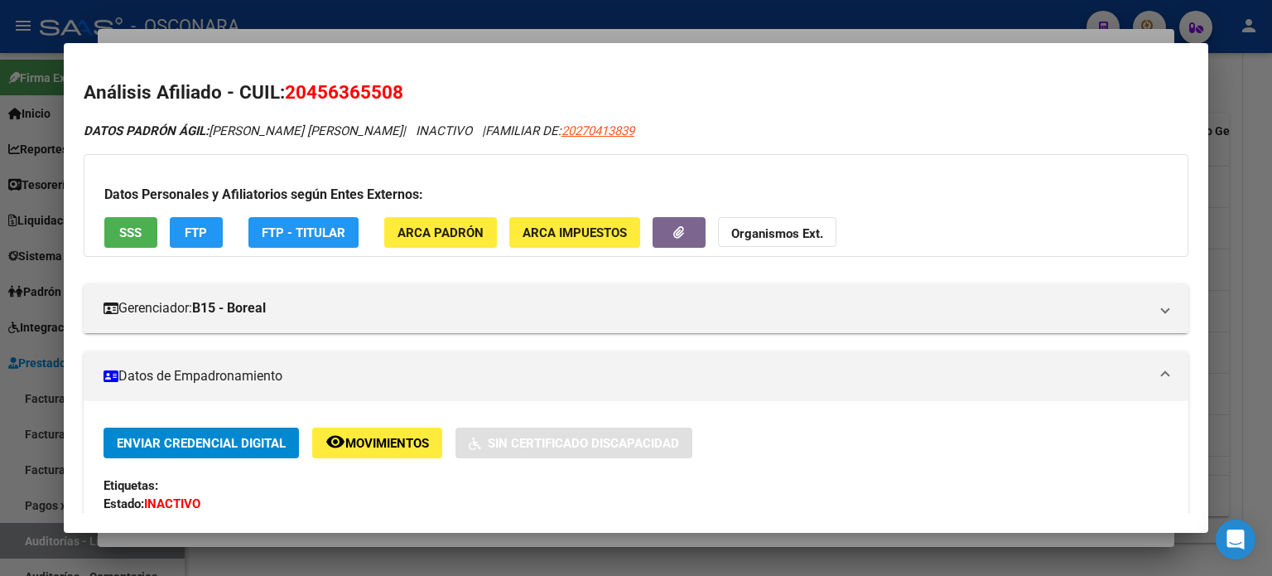
click at [433, 39] on div at bounding box center [636, 288] width 1272 height 576
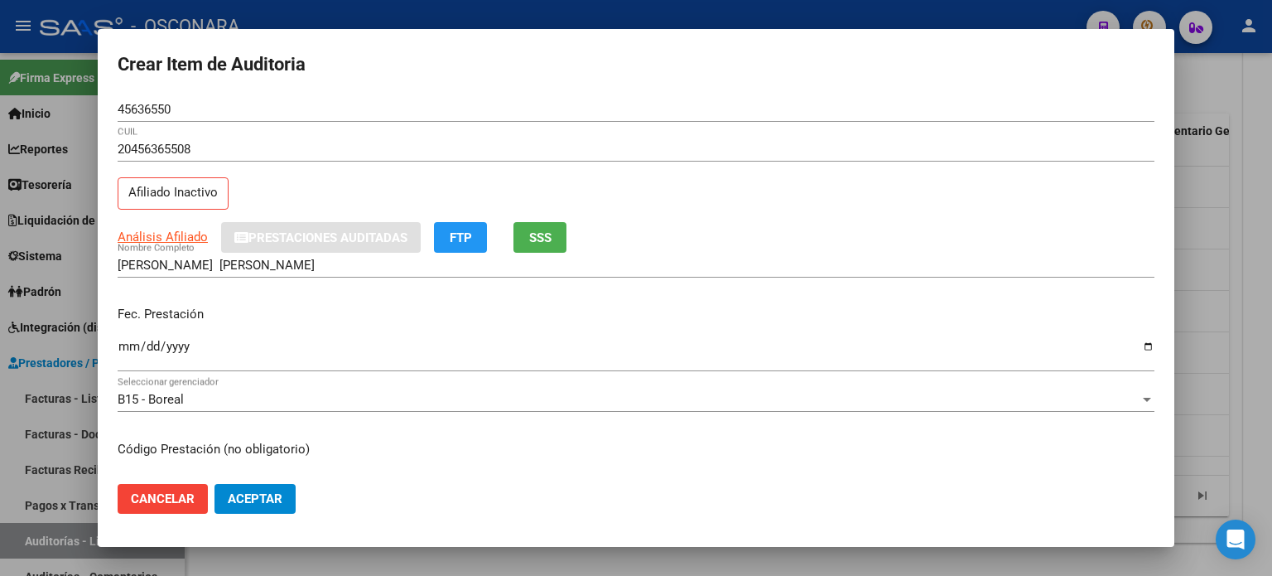
click at [129, 344] on input "Ingresar la fecha" at bounding box center [636, 353] width 1037 height 27
click at [355, 298] on div "Fec. Prestación [DATE] Ingresar la fecha" at bounding box center [636, 339] width 1037 height 94
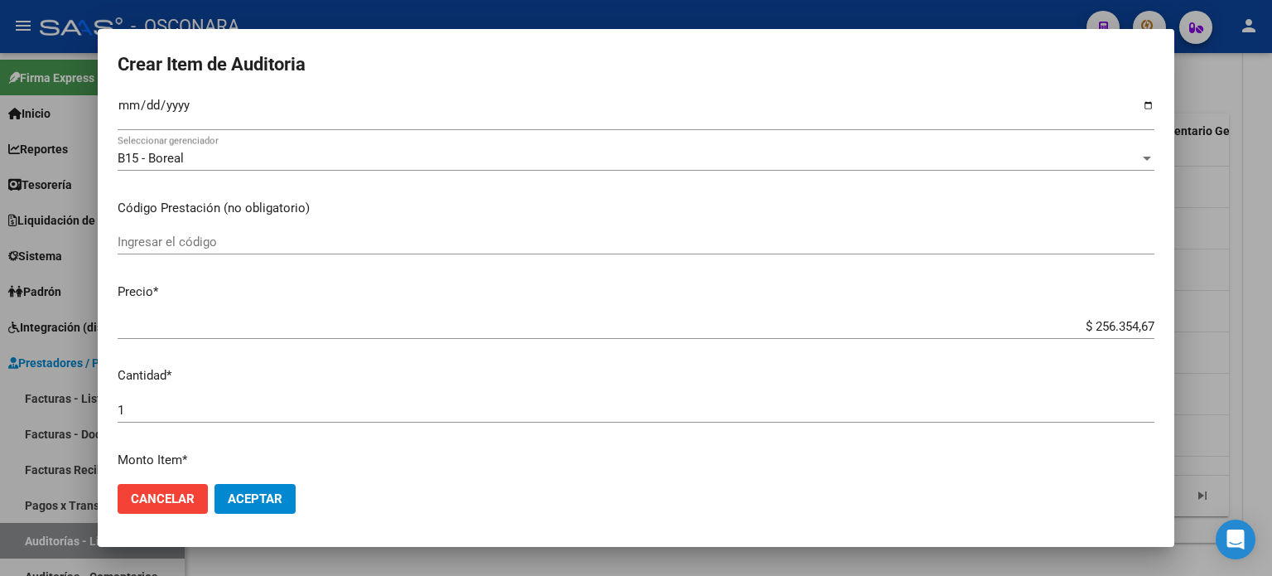
scroll to position [249, 0]
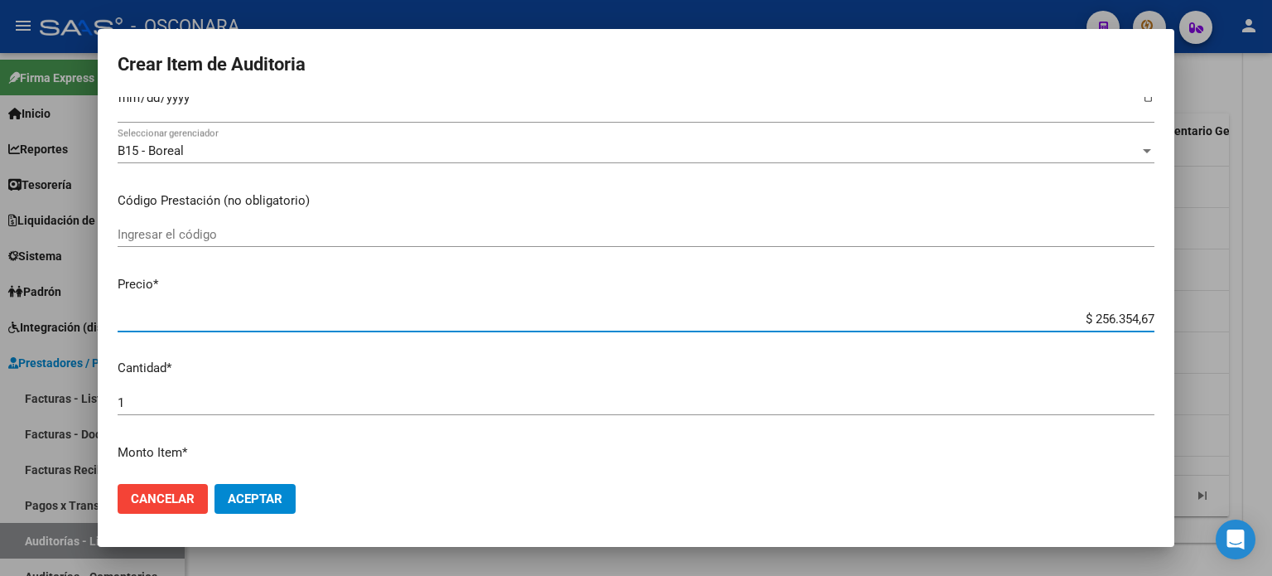
drag, startPoint x: 1139, startPoint y: 314, endPoint x: 1037, endPoint y: 306, distance: 102.2
click at [1037, 306] on div "$ 256.354,67 Ingresar el precio" at bounding box center [636, 318] width 1037 height 25
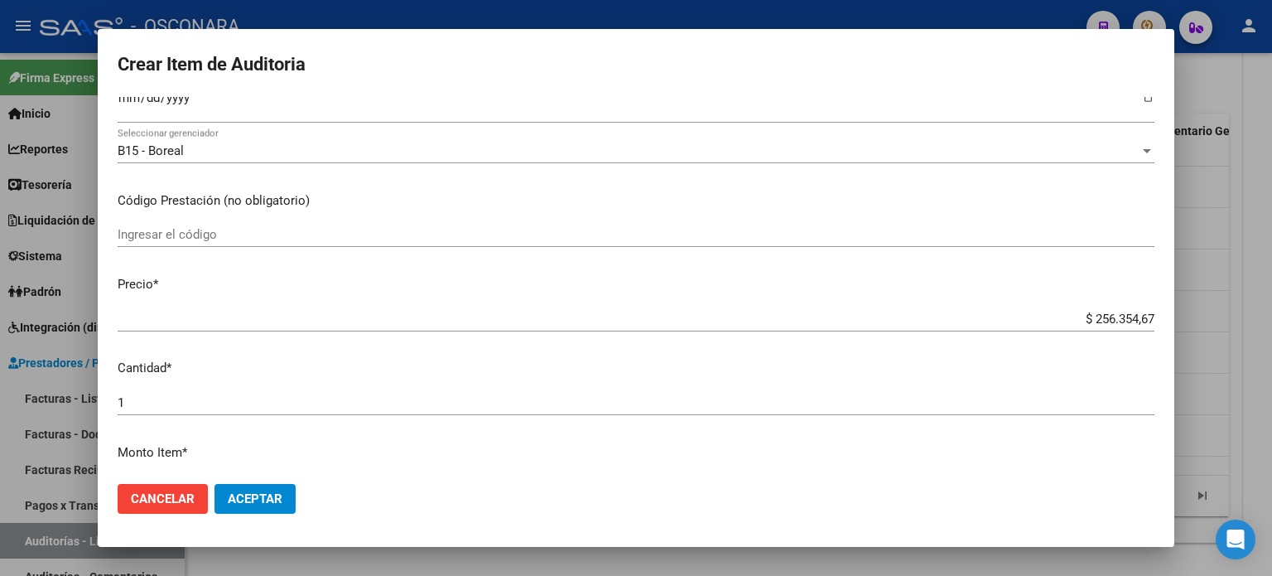
click at [971, 291] on p "Precio *" at bounding box center [636, 284] width 1037 height 19
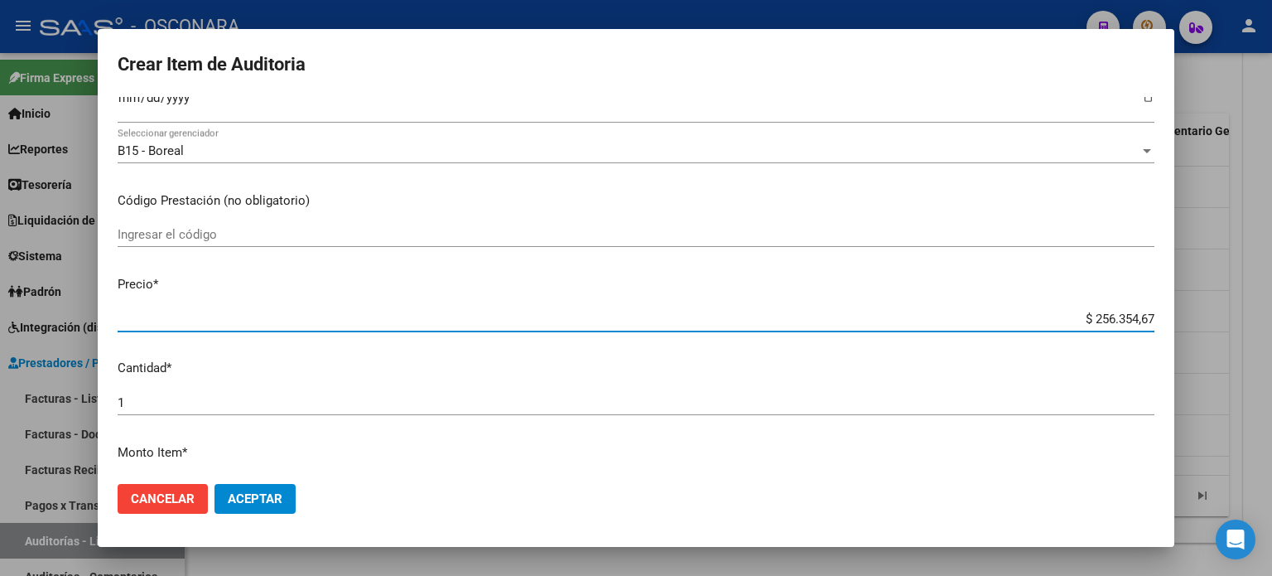
drag, startPoint x: 1137, startPoint y: 321, endPoint x: 1037, endPoint y: 302, distance: 102.0
click at [1037, 302] on mat-dialog-content "45636550 Nro Documento 20456365508 CUIL Afiliado Inactivo Análisis Afiliado Pre…" at bounding box center [636, 284] width 1077 height 374
paste input "145.407,2"
click at [793, 262] on div "Ingresar el código" at bounding box center [636, 242] width 1037 height 41
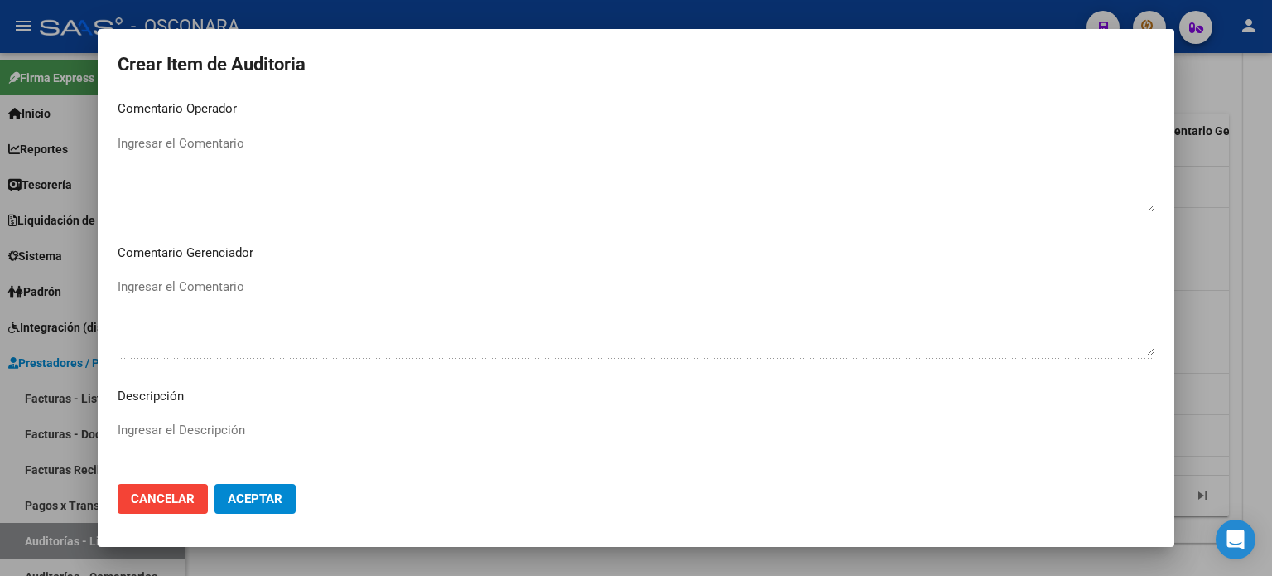
scroll to position [1117, 0]
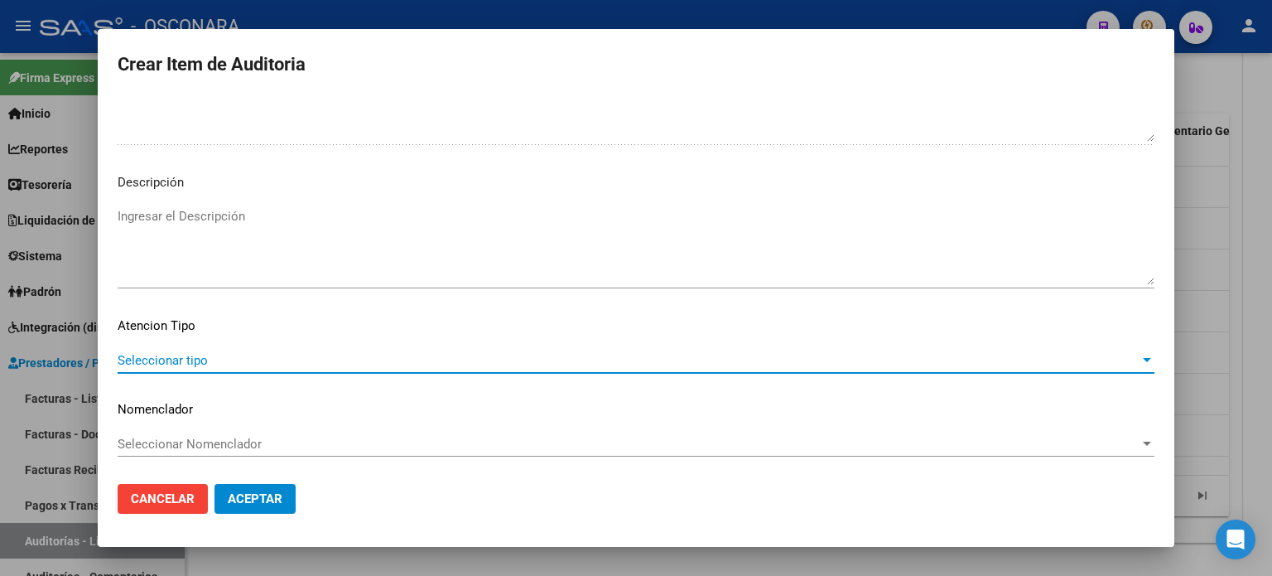
click at [178, 354] on span "Seleccionar tipo" at bounding box center [629, 360] width 1022 height 15
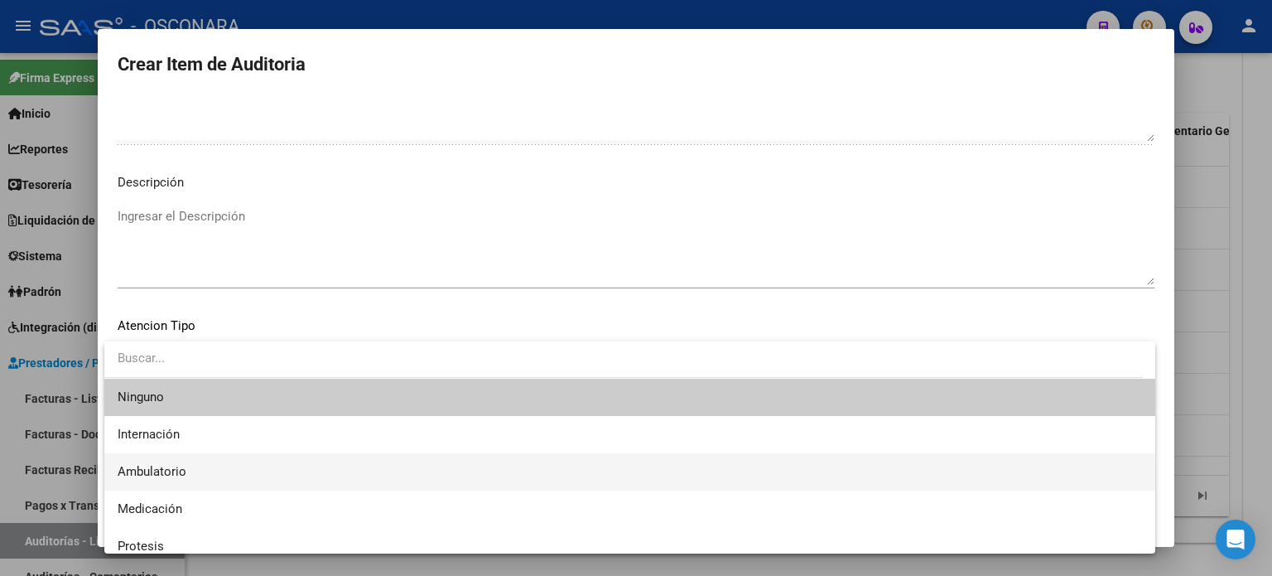
click at [171, 459] on span "Ambulatorio" at bounding box center [630, 471] width 1025 height 37
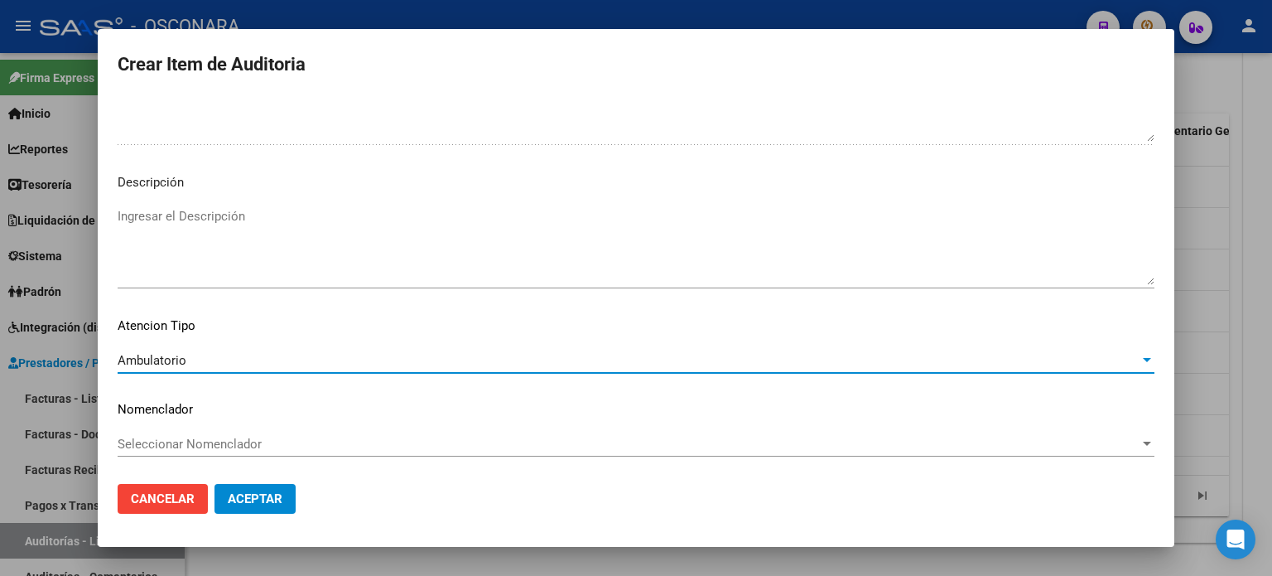
click at [199, 215] on textarea "Ingresar el Descripción" at bounding box center [636, 246] width 1037 height 78
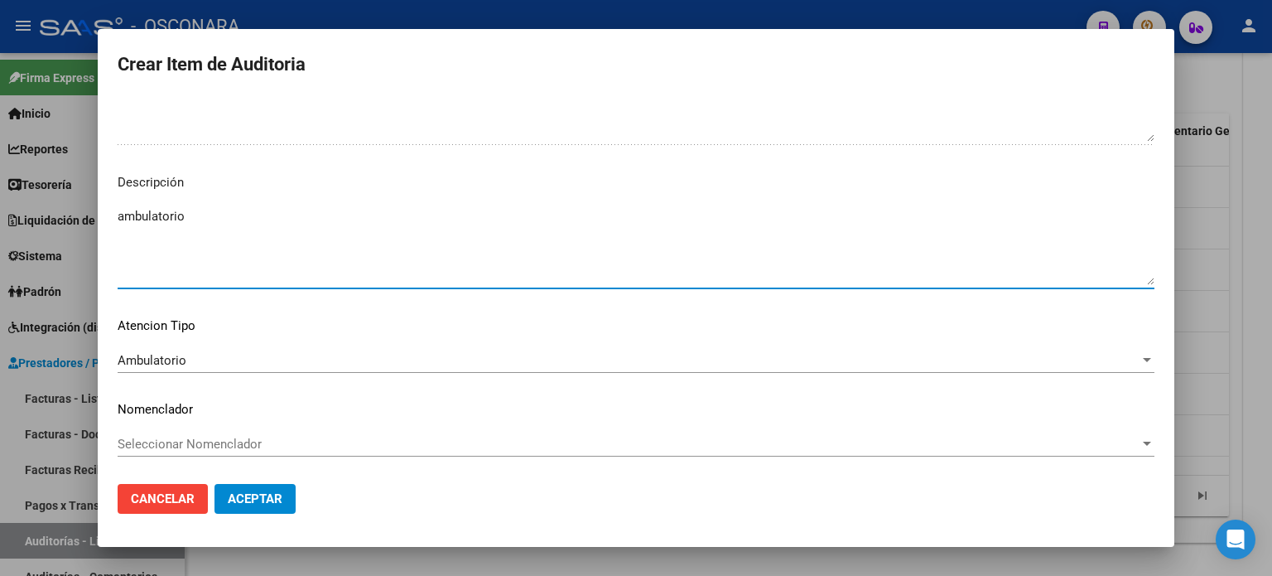
click at [257, 506] on span "Aceptar" at bounding box center [255, 498] width 55 height 15
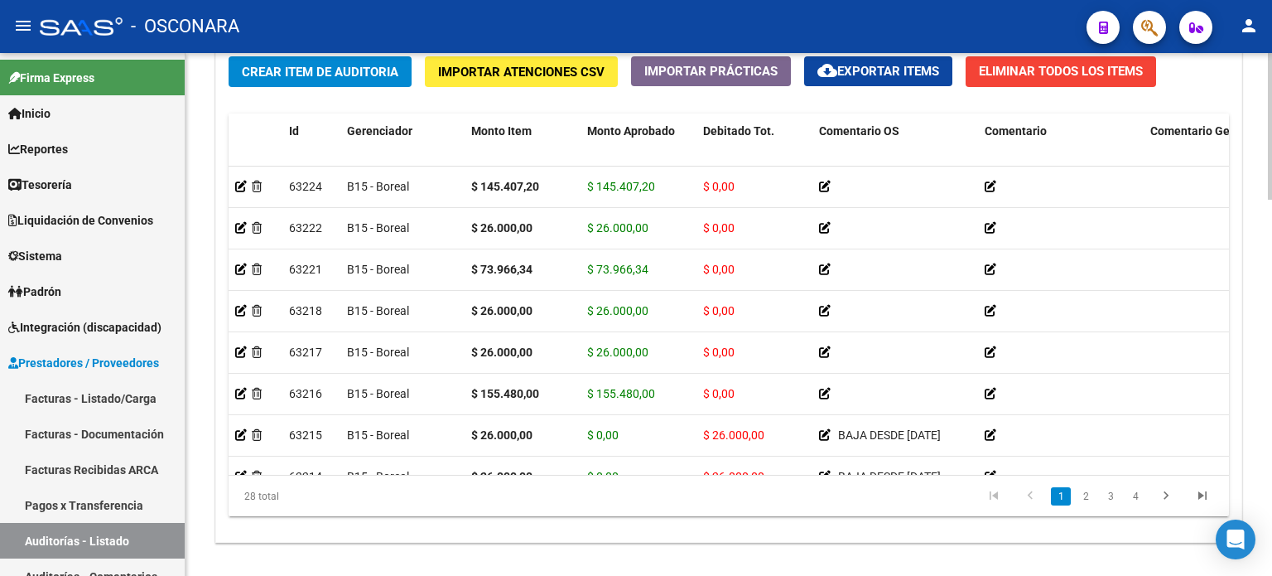
click at [269, 99] on div "Crear Item de Auditoria Importar Atenciones CSV Importar Prácticas cloud_downlo…" at bounding box center [728, 293] width 1025 height 499
click at [296, 72] on span "Crear Item de Auditoria" at bounding box center [320, 72] width 157 height 15
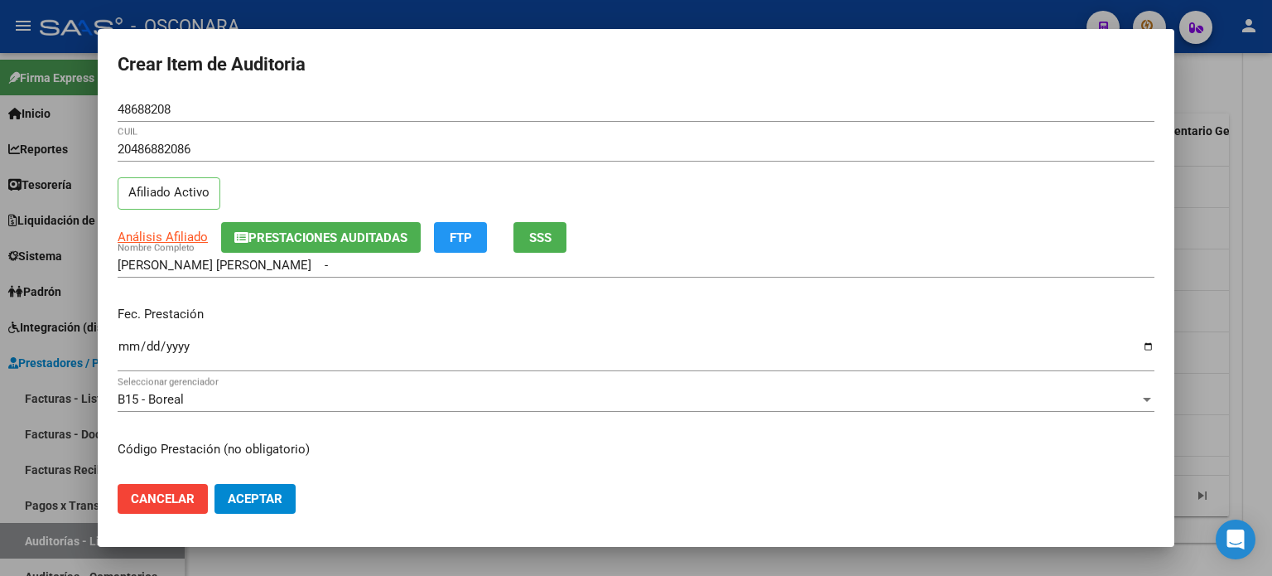
click at [277, 295] on div "Fec. Prestación Ingresar la fecha" at bounding box center [636, 339] width 1037 height 94
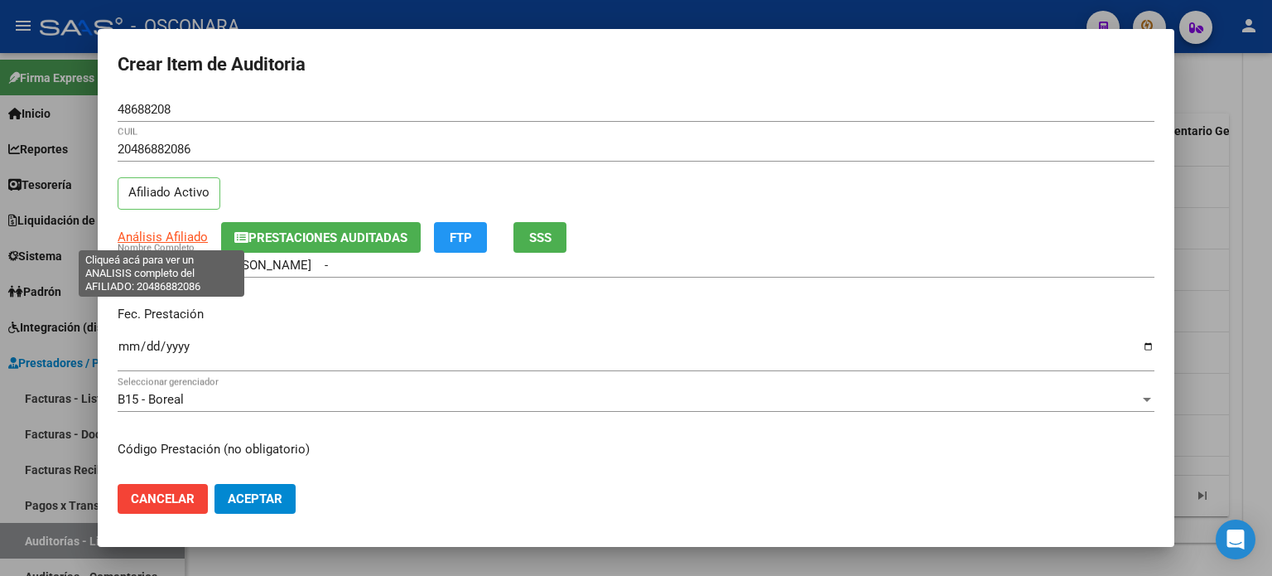
click at [166, 234] on span "Análisis Afiliado" at bounding box center [163, 236] width 90 height 15
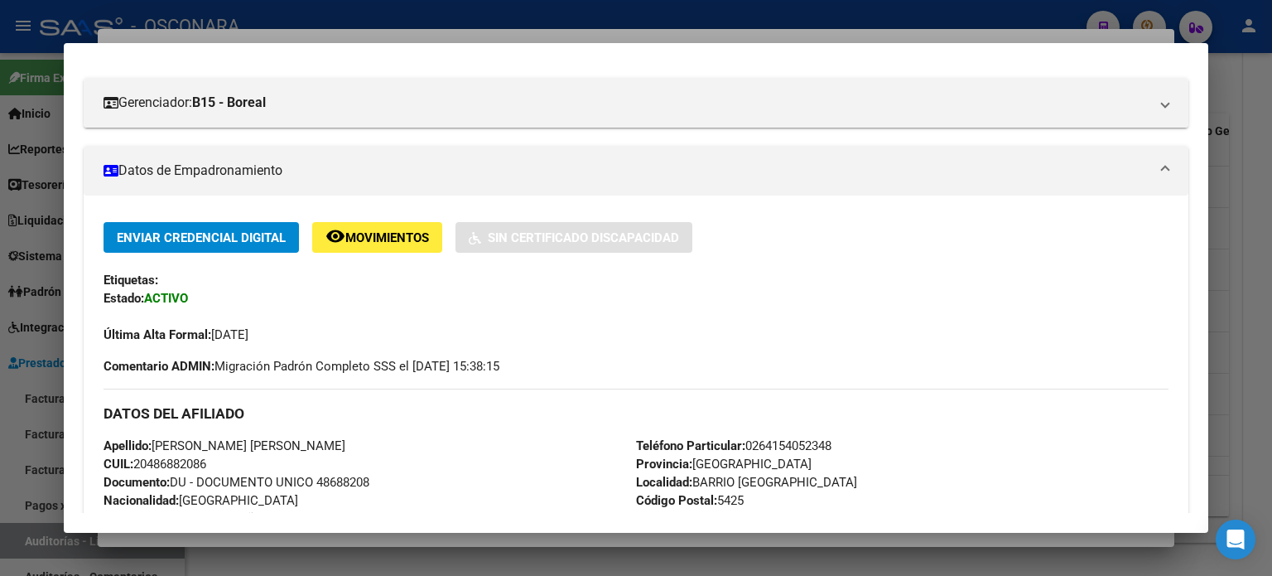
scroll to position [166, 0]
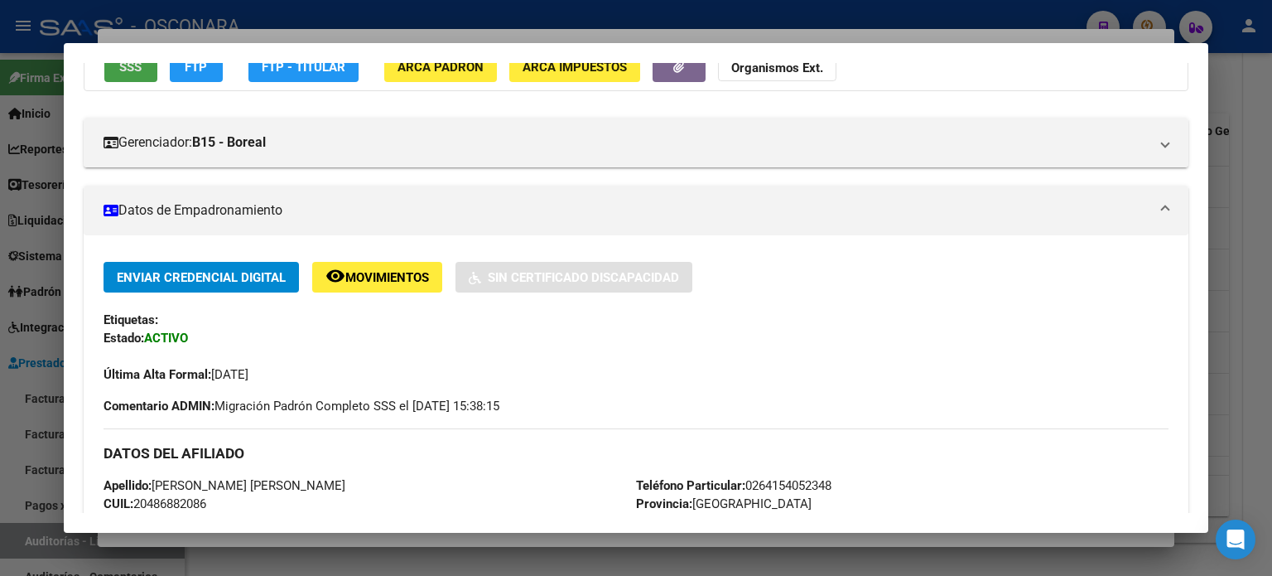
click at [137, 75] on button "SSS" at bounding box center [130, 66] width 53 height 31
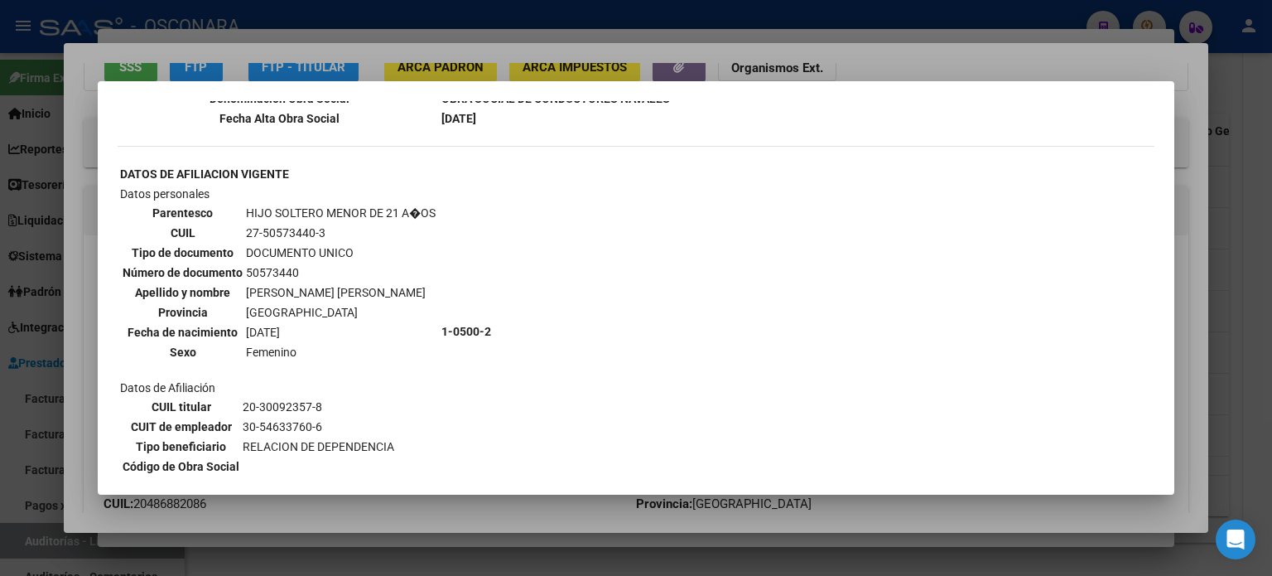
scroll to position [1547, 0]
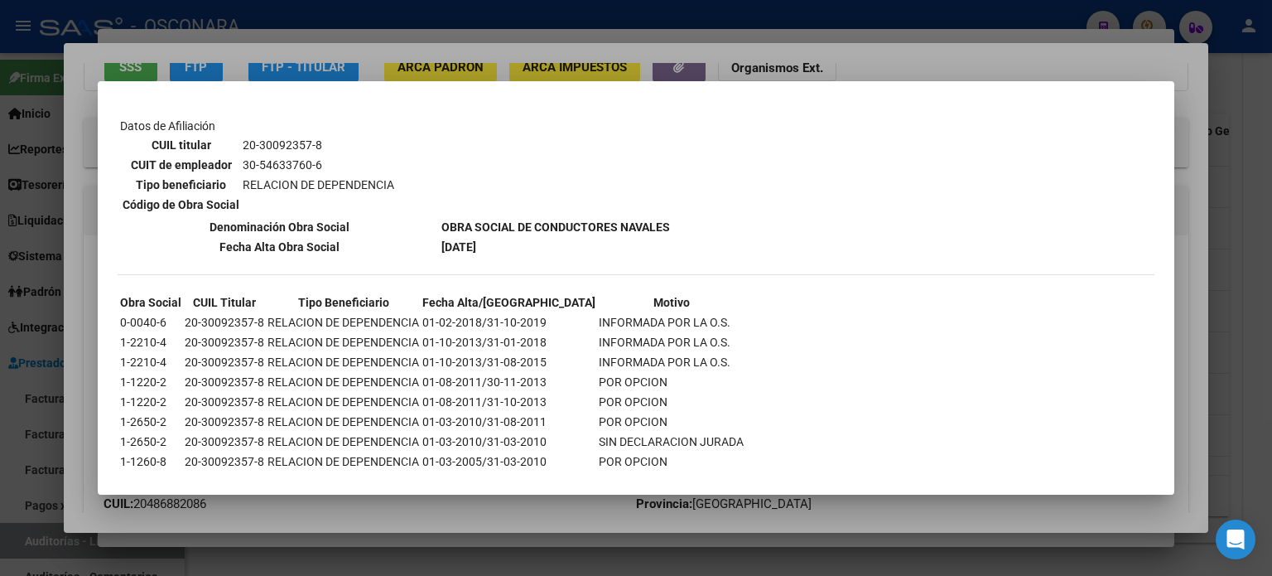
click at [923, 42] on div at bounding box center [636, 288] width 1272 height 576
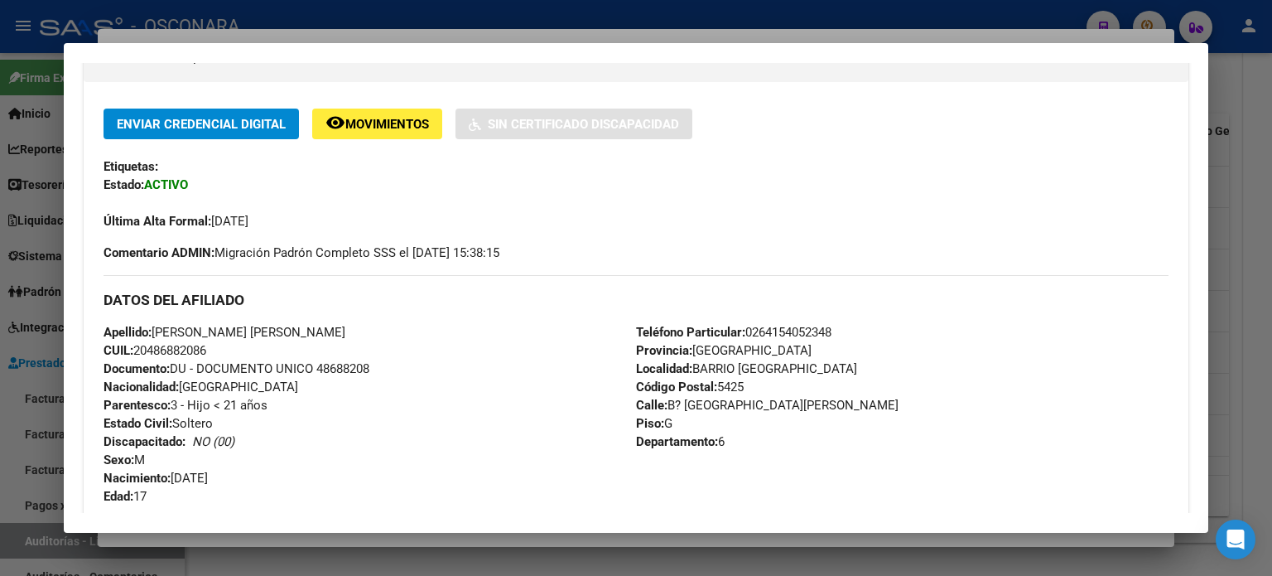
scroll to position [0, 0]
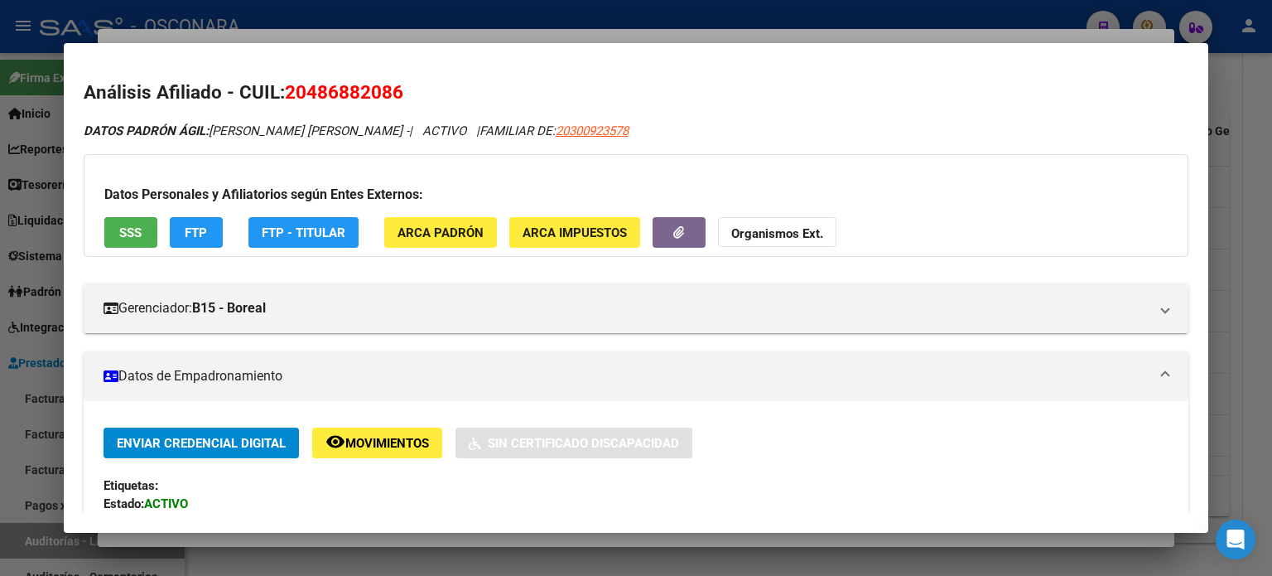
click at [625, 32] on div at bounding box center [636, 288] width 1272 height 576
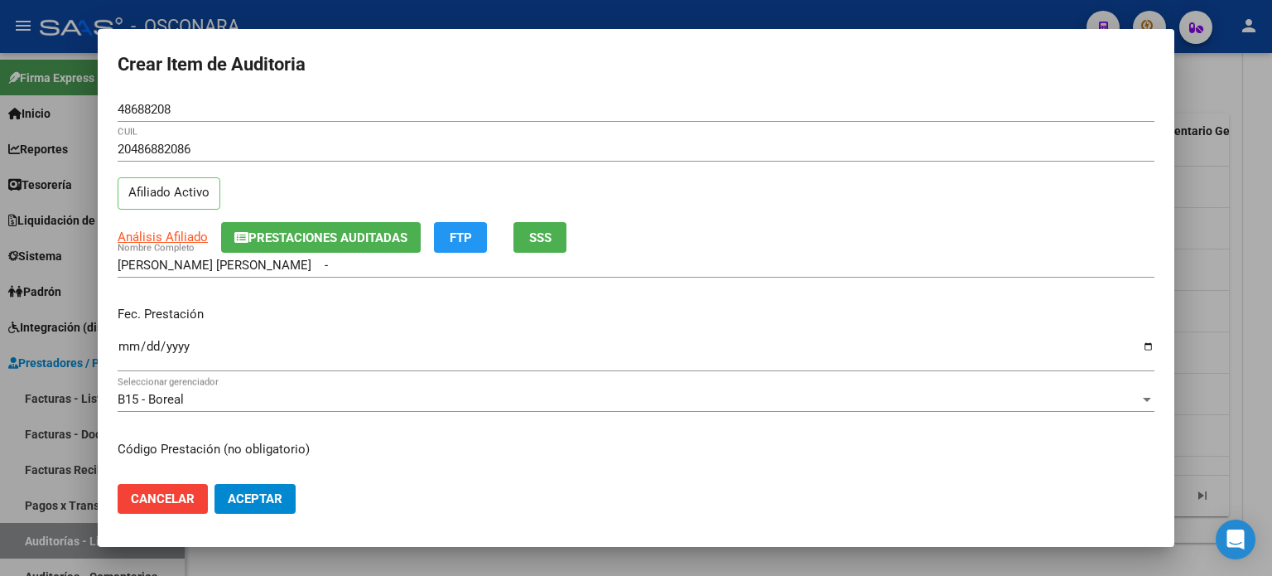
click at [126, 349] on input "Ingresar la fecha" at bounding box center [636, 353] width 1037 height 27
click at [373, 291] on div "[PERSON_NAME] [PERSON_NAME] - Nombre Completo" at bounding box center [636, 273] width 1037 height 41
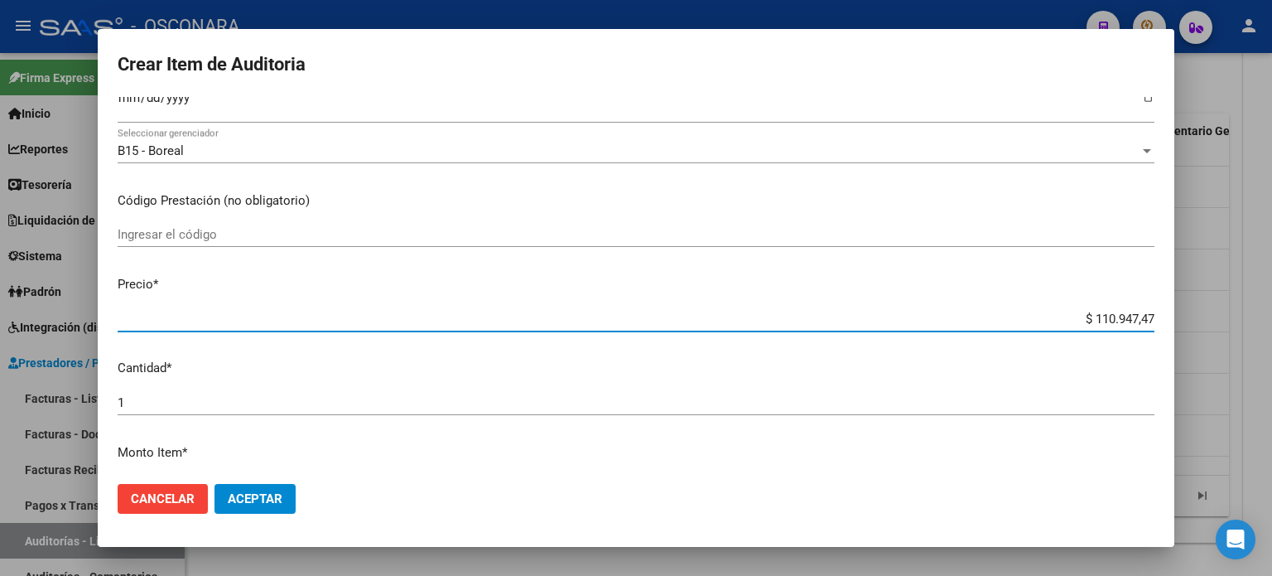
drag, startPoint x: 1140, startPoint y: 317, endPoint x: 997, endPoint y: 304, distance: 143.1
click at [997, 304] on mat-dialog-content "48688208 Nro Documento 20486882086 CUIL Afiliado Activo Análisis Afiliado Prest…" at bounding box center [636, 284] width 1077 height 374
click at [588, 267] on mat-dialog-content "48688208 Nro Documento 20486882086 CUIL Afiliado Activo Análisis Afiliado Prest…" at bounding box center [636, 284] width 1077 height 374
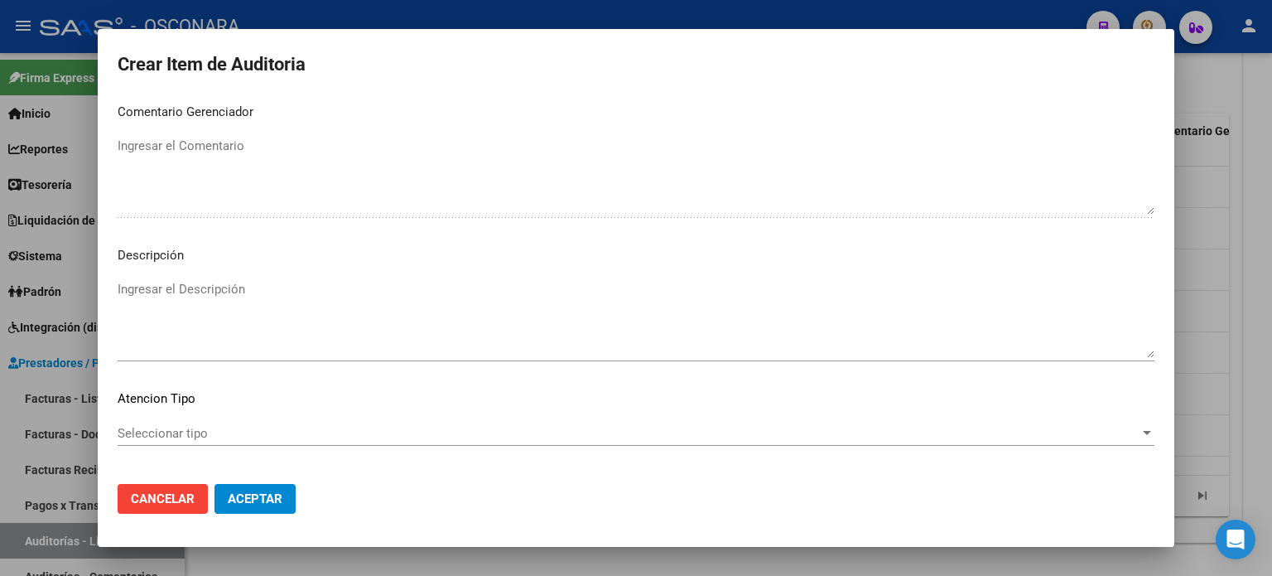
scroll to position [1117, 0]
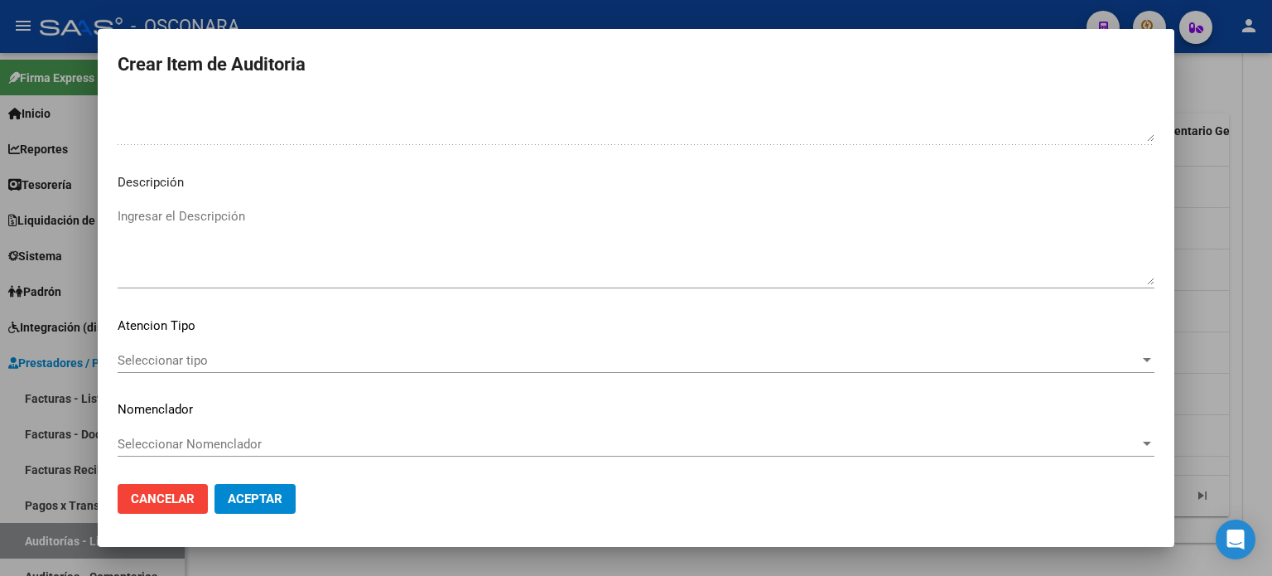
click at [208, 207] on textarea "Ingresar el Descripción" at bounding box center [636, 246] width 1037 height 78
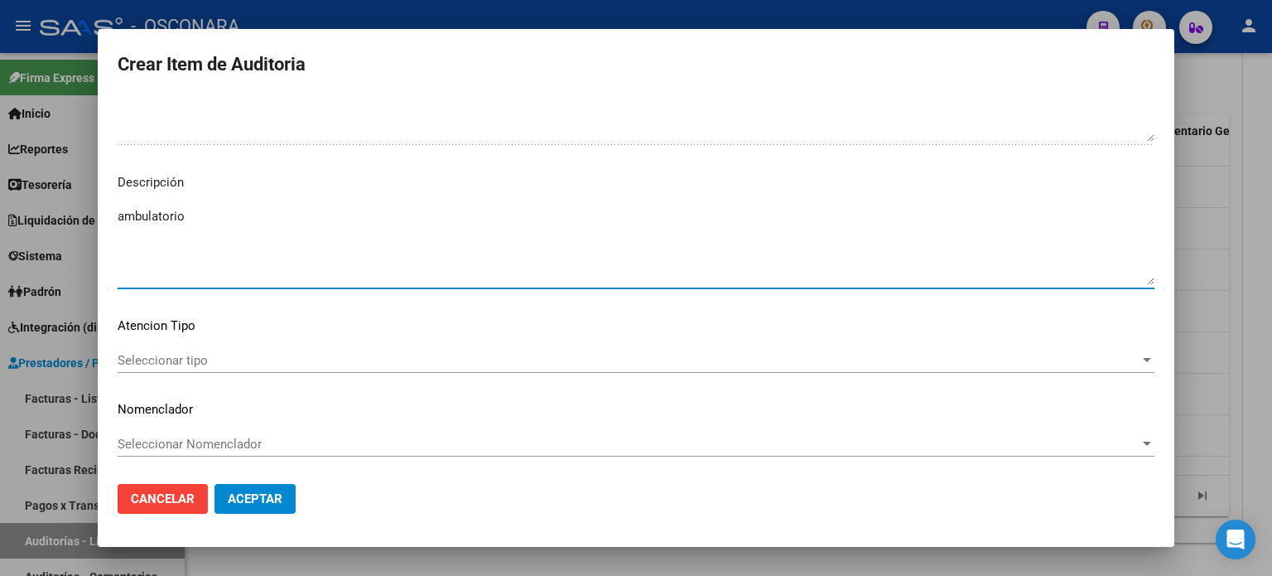
click at [240, 353] on span "Seleccionar tipo" at bounding box center [629, 360] width 1022 height 15
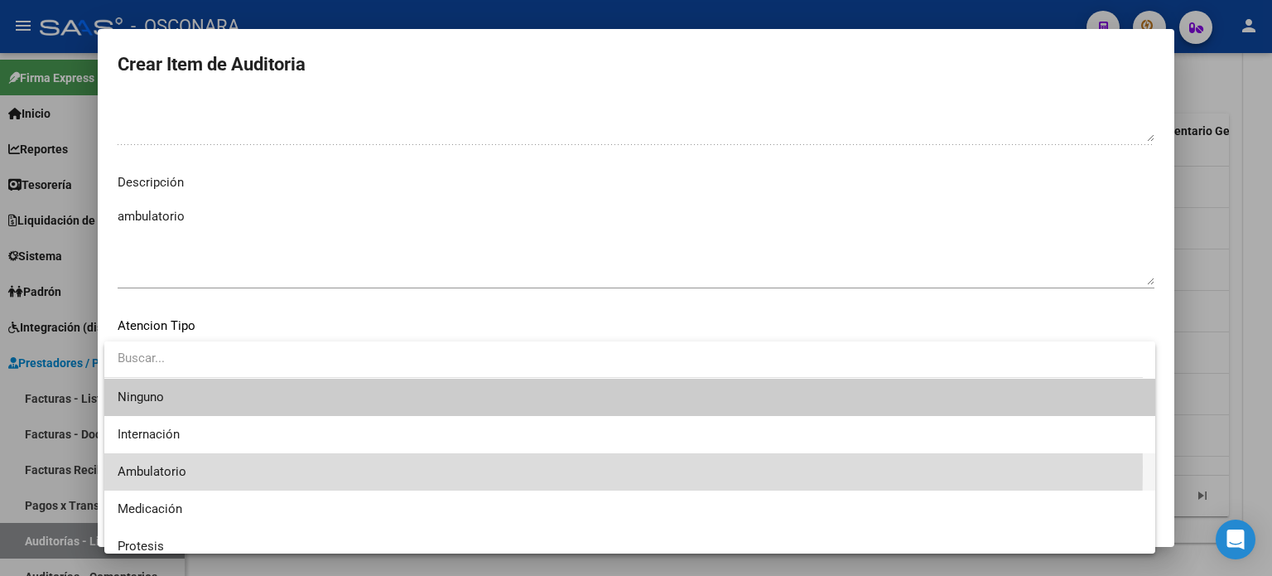
click at [220, 466] on span "Ambulatorio" at bounding box center [630, 471] width 1025 height 37
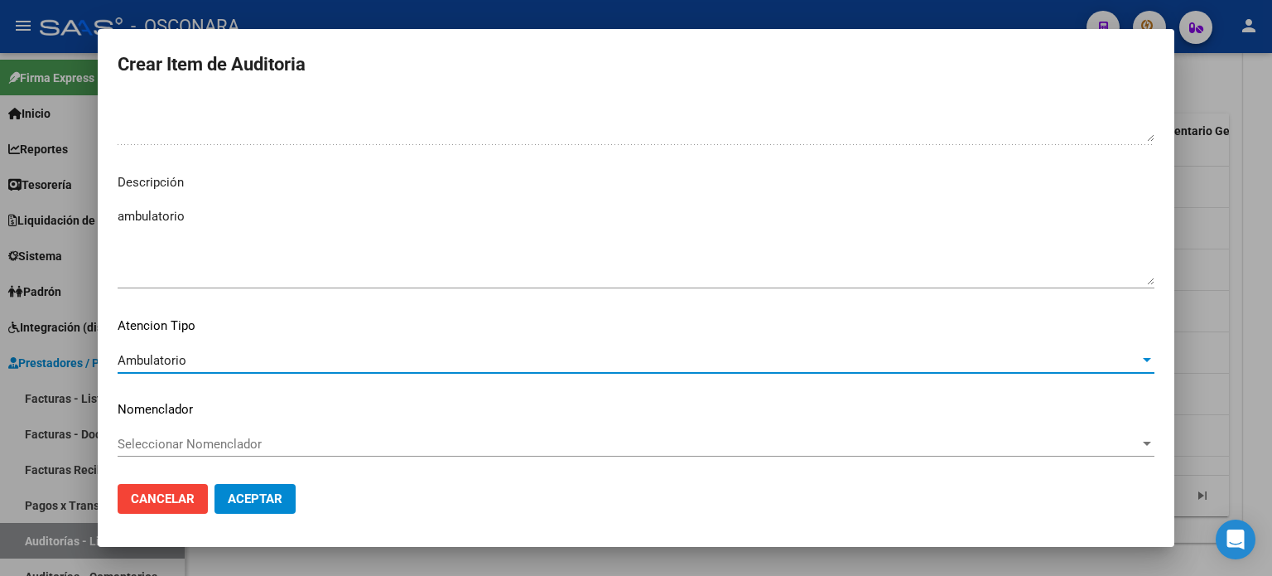
click at [261, 502] on span "Aceptar" at bounding box center [255, 498] width 55 height 15
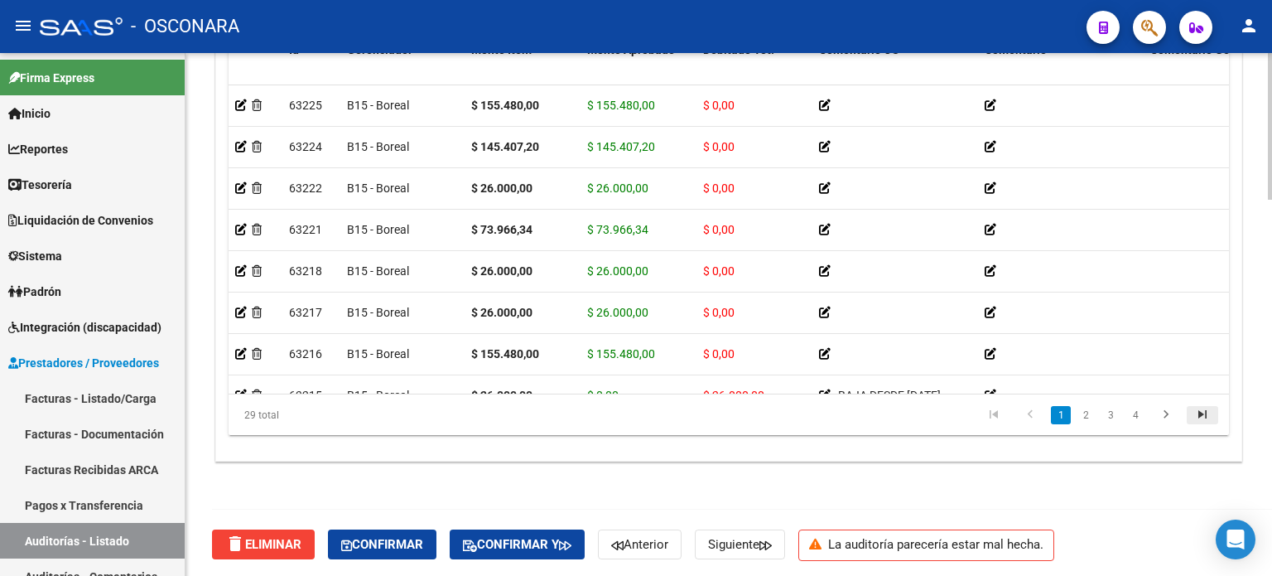
scroll to position [1341, 0]
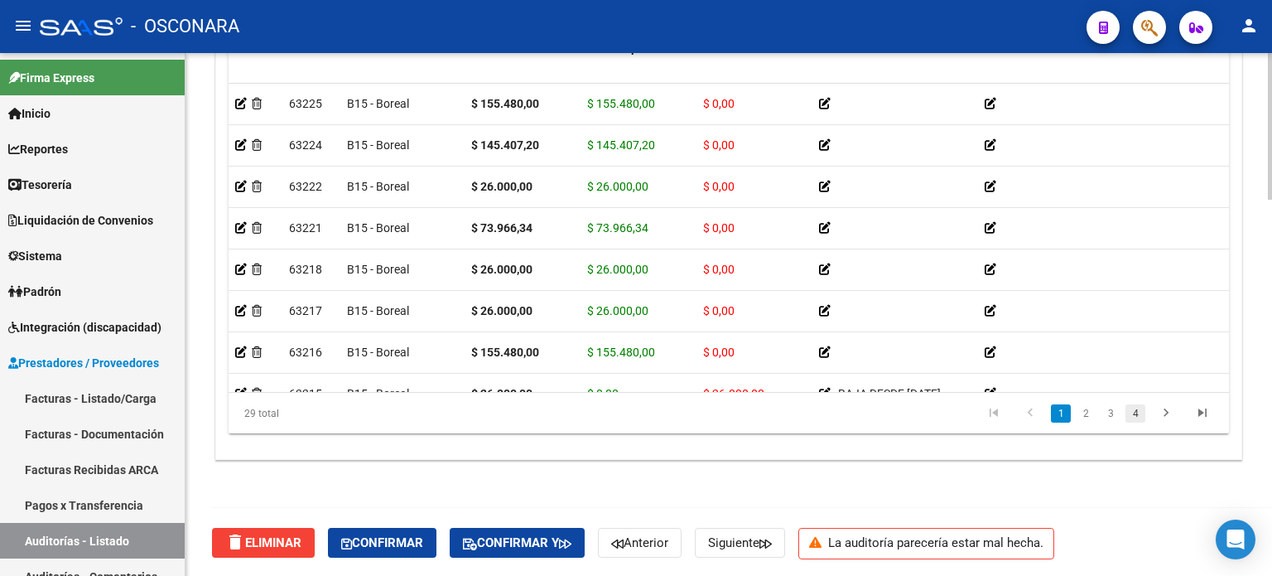
click at [1137, 404] on link "4" at bounding box center [1136, 413] width 20 height 18
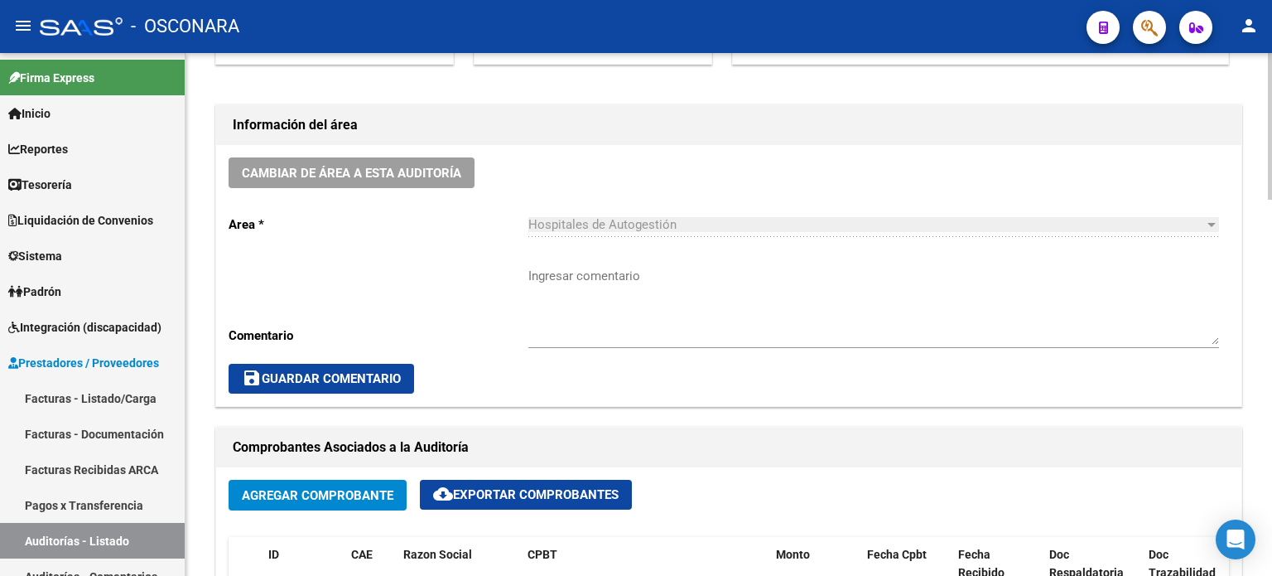
scroll to position [16, 0]
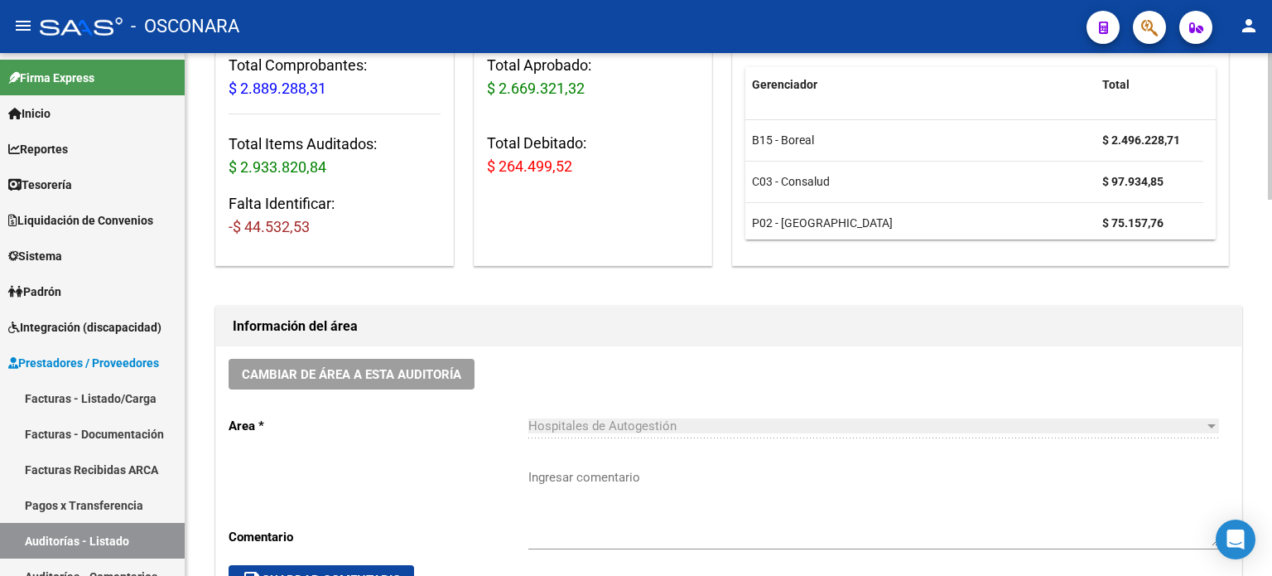
scroll to position [99, 0]
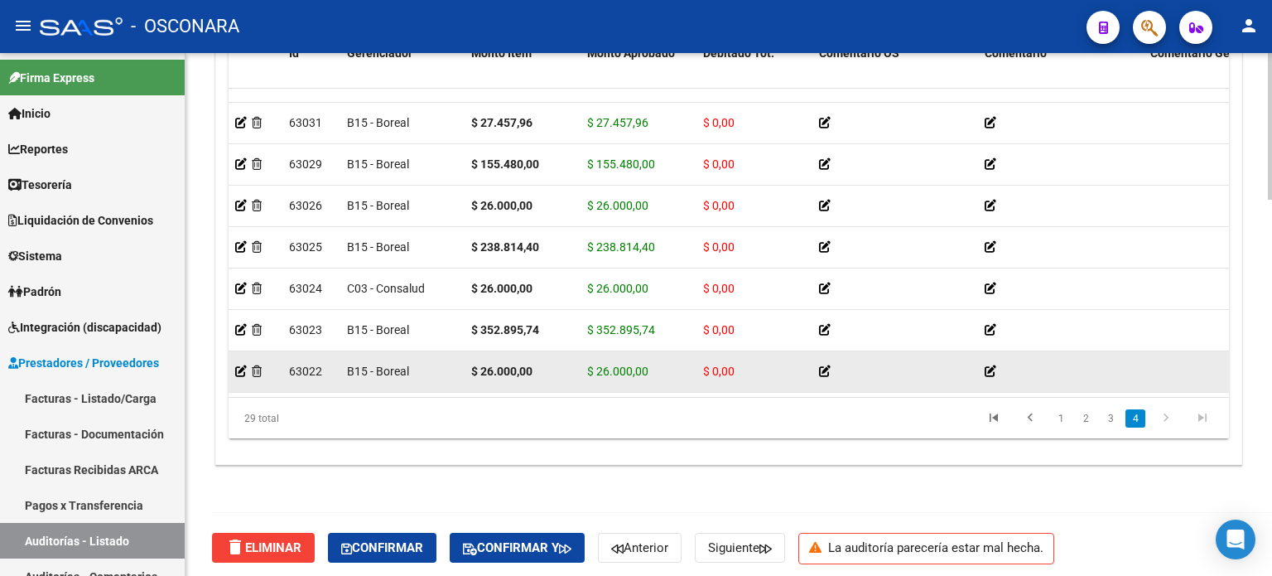
scroll to position [1341, 0]
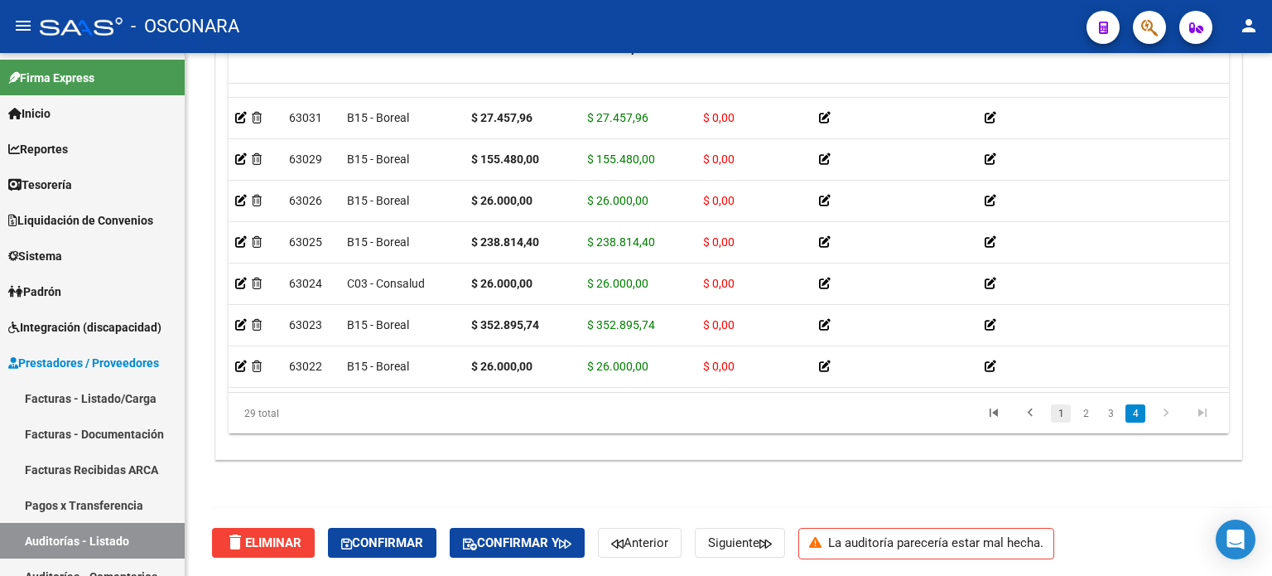
click at [1054, 414] on link "1" at bounding box center [1061, 413] width 20 height 18
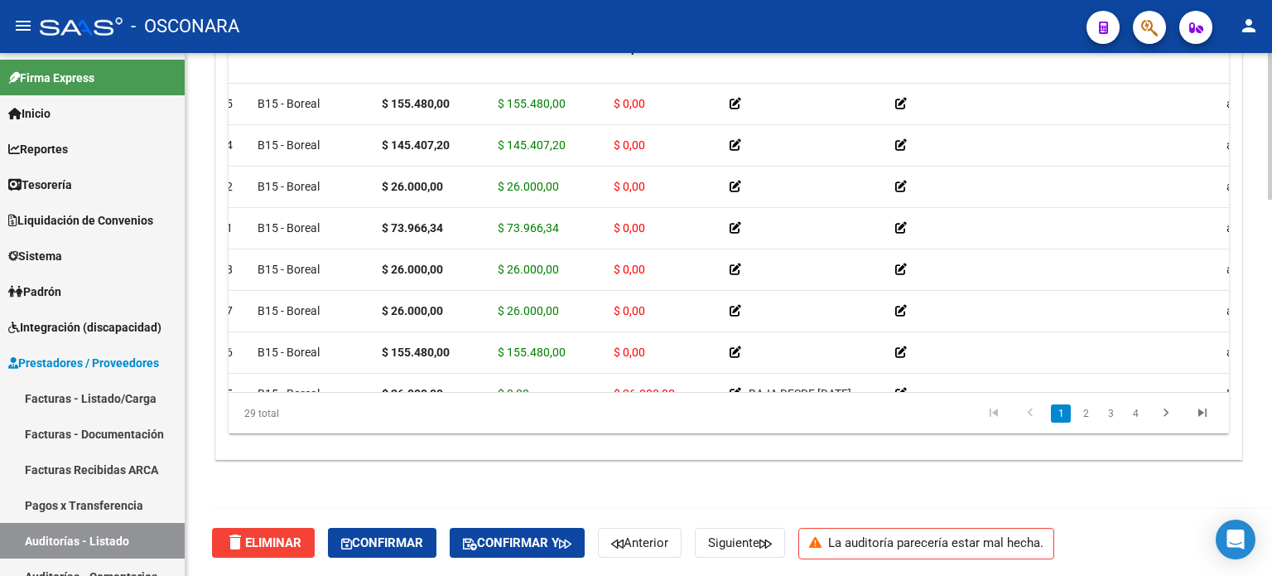
scroll to position [0, 0]
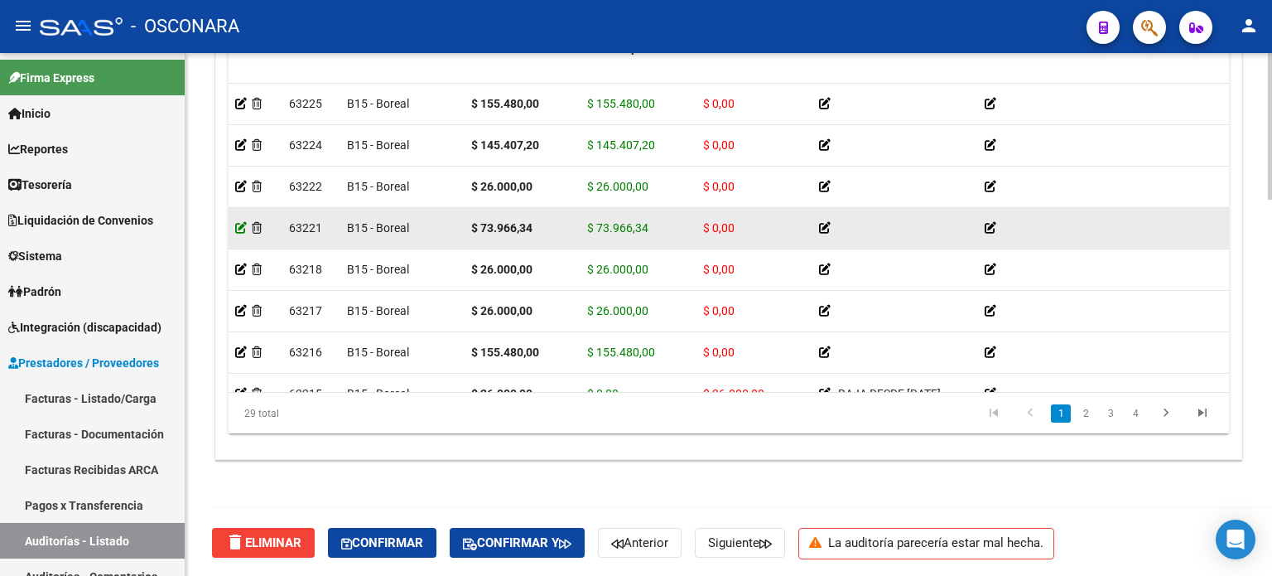
click at [239, 228] on icon at bounding box center [241, 228] width 12 height 12
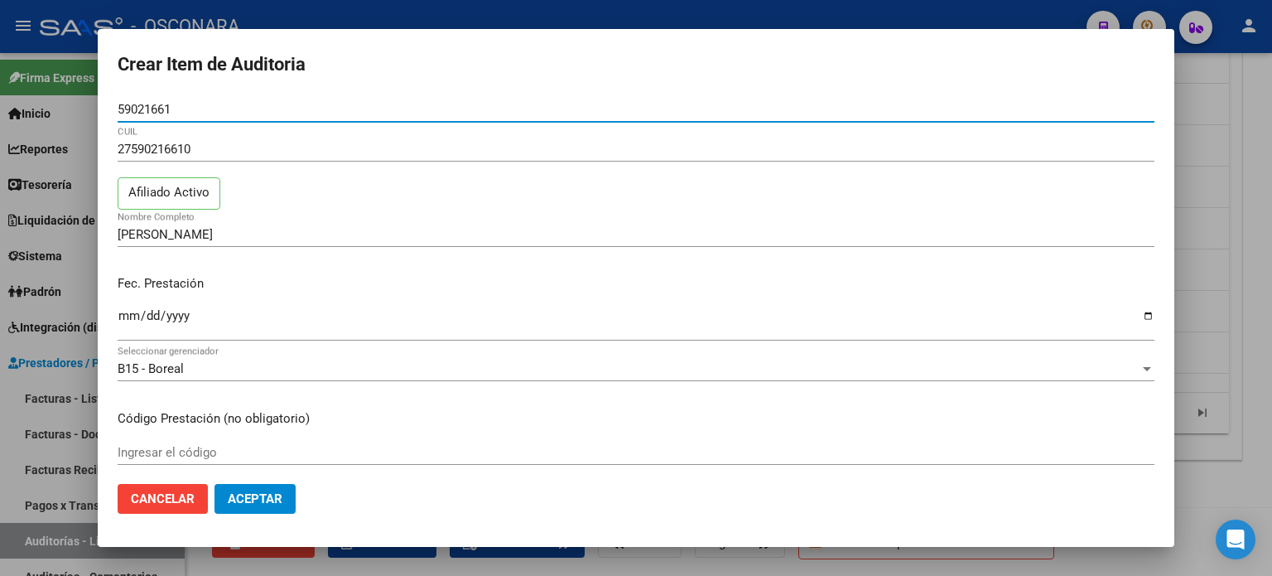
scroll to position [331, 0]
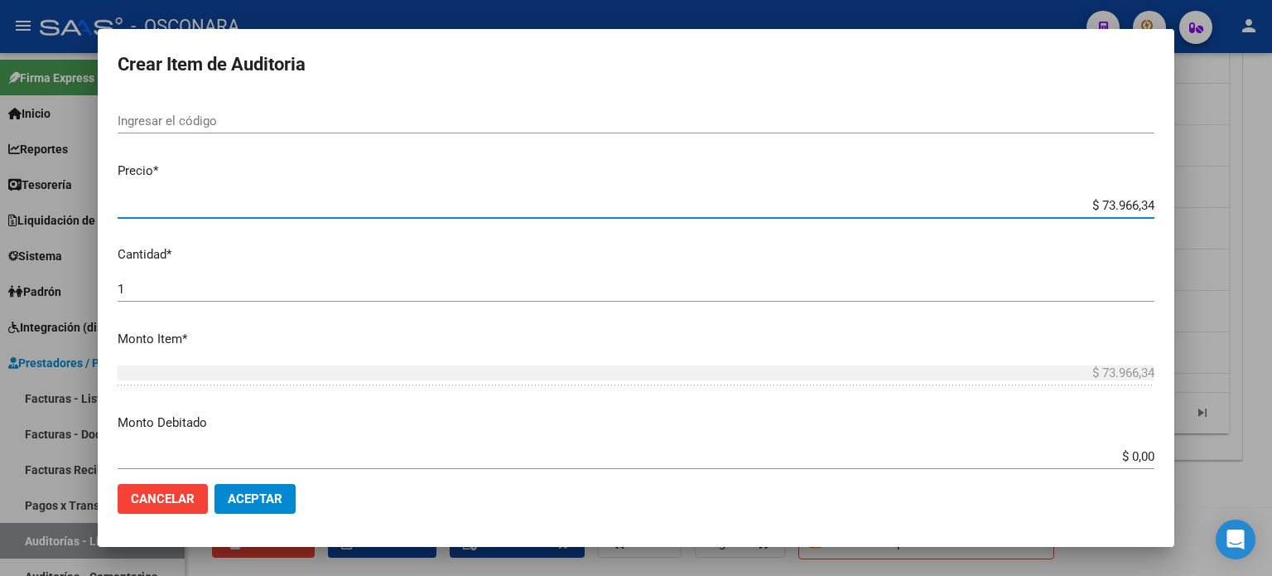
drag, startPoint x: 1141, startPoint y: 202, endPoint x: 1065, endPoint y: 186, distance: 77.2
click at [1065, 186] on mat-dialog-content "59021661 Nro Documento 27590216610 CUIL Afiliado Activo [PERSON_NAME] Nombre Co…" at bounding box center [636, 284] width 1077 height 374
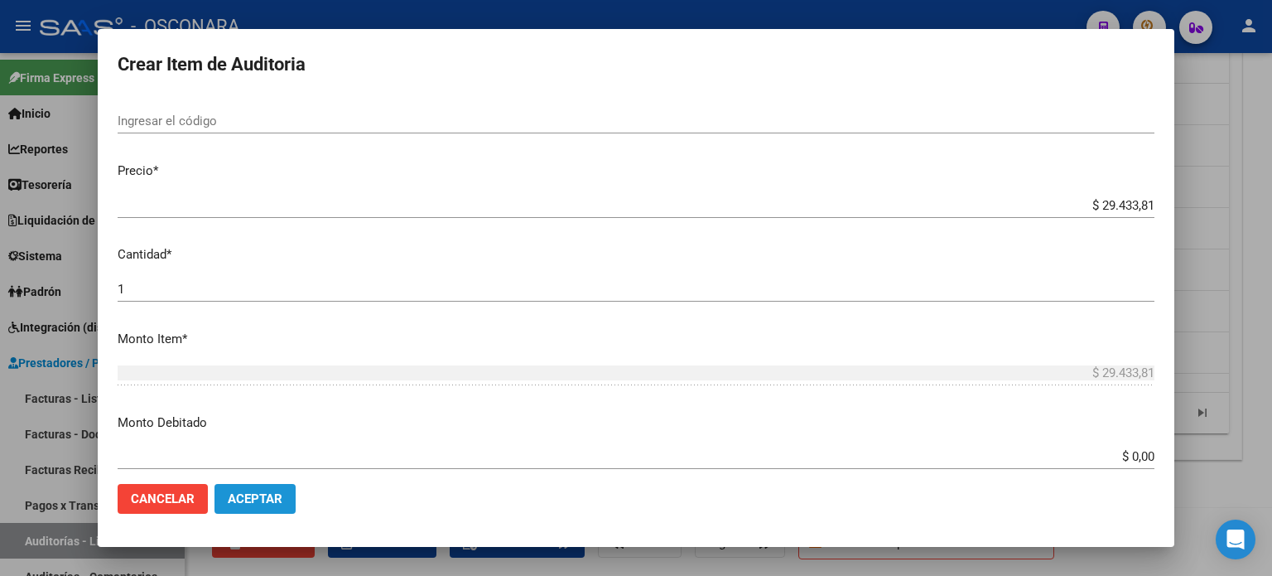
click at [255, 503] on span "Aceptar" at bounding box center [255, 498] width 55 height 15
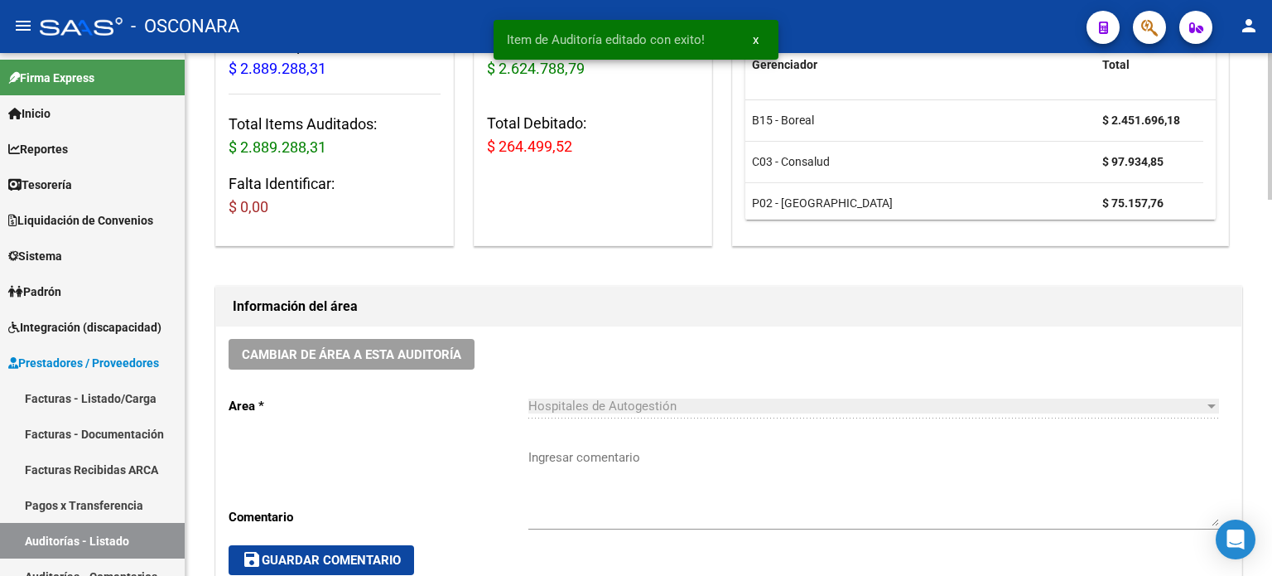
scroll to position [83, 0]
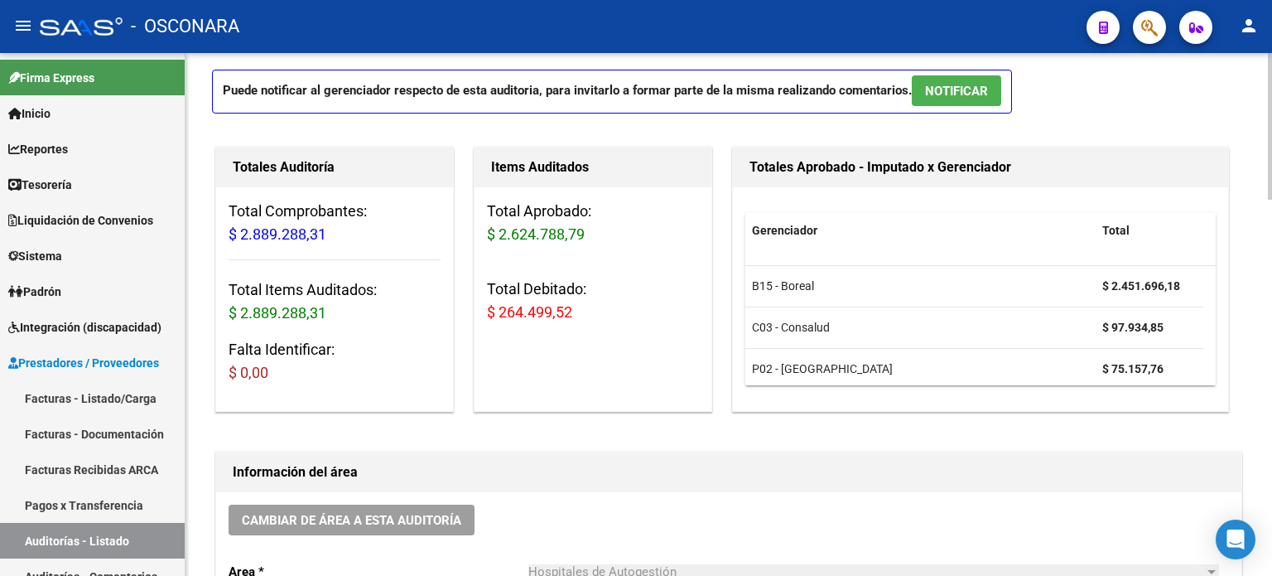
click at [958, 99] on button "NOTIFICAR" at bounding box center [956, 90] width 89 height 31
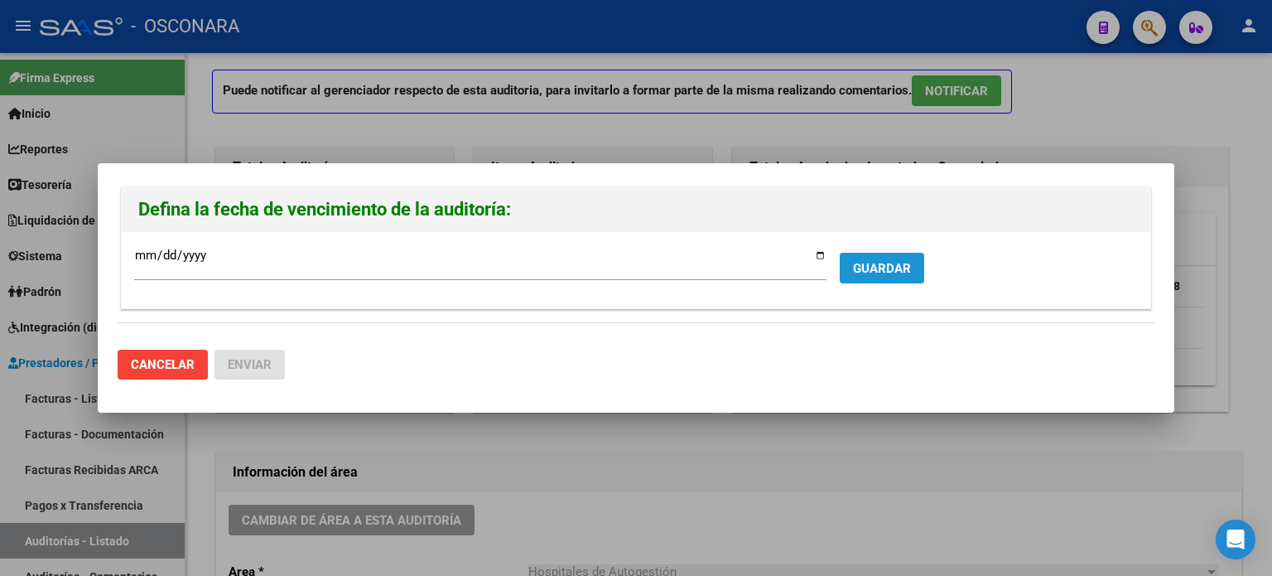
drag, startPoint x: 861, startPoint y: 277, endPoint x: 743, endPoint y: 311, distance: 123.5
click at [861, 277] on button "GUARDAR" at bounding box center [882, 268] width 84 height 31
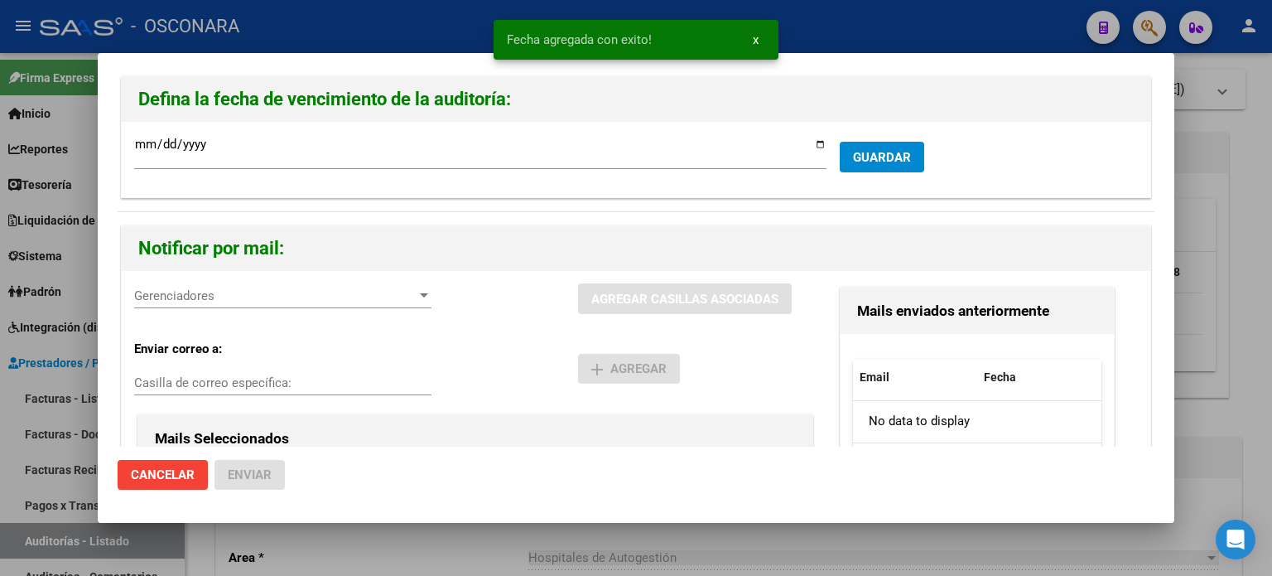
click at [404, 290] on span "Gerenciadores" at bounding box center [275, 295] width 282 height 15
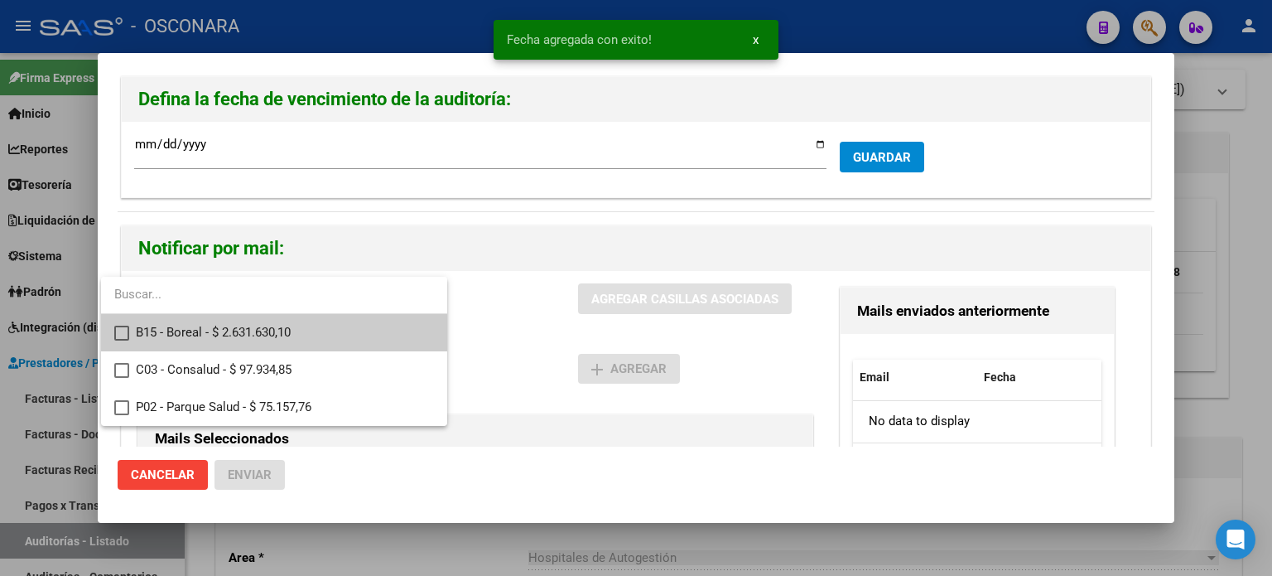
click at [122, 340] on mat-option "B15 - Boreal - $ 2.631.630,10" at bounding box center [274, 332] width 346 height 37
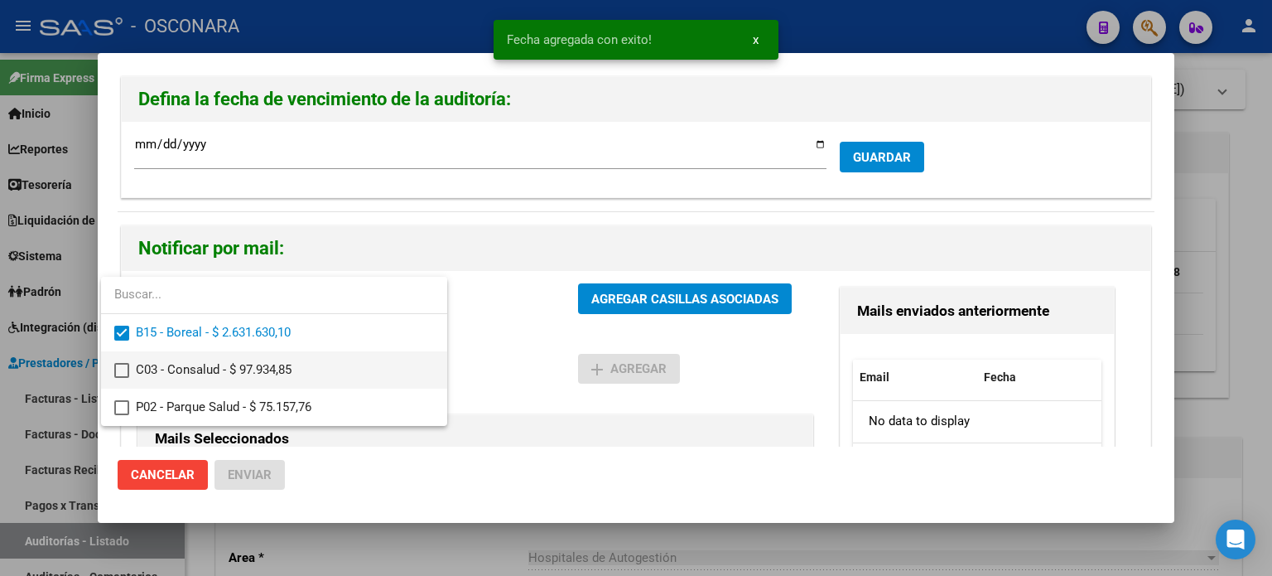
click at [120, 371] on mat-pseudo-checkbox at bounding box center [121, 370] width 15 height 15
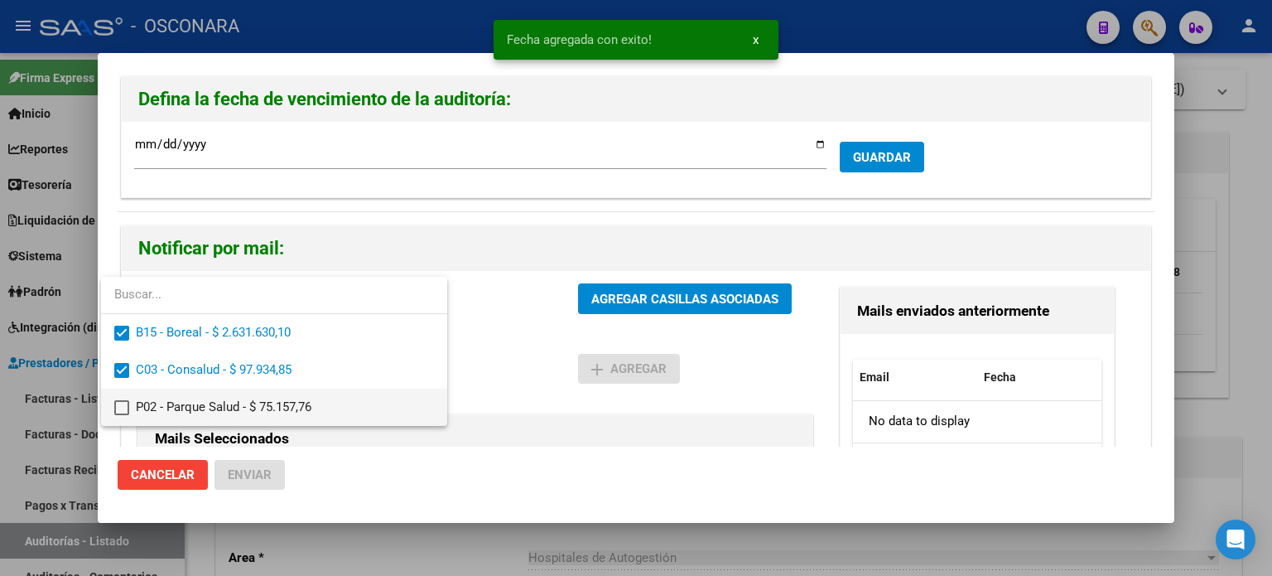
click at [120, 400] on mat-pseudo-checkbox at bounding box center [121, 407] width 15 height 15
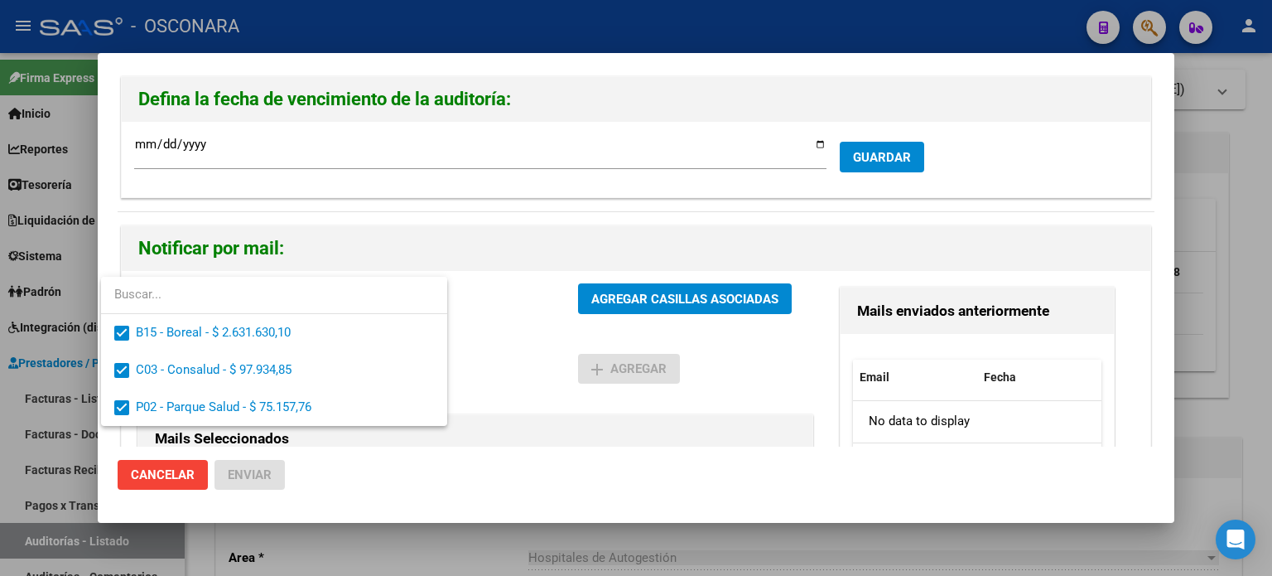
click at [490, 304] on div at bounding box center [636, 288] width 1272 height 576
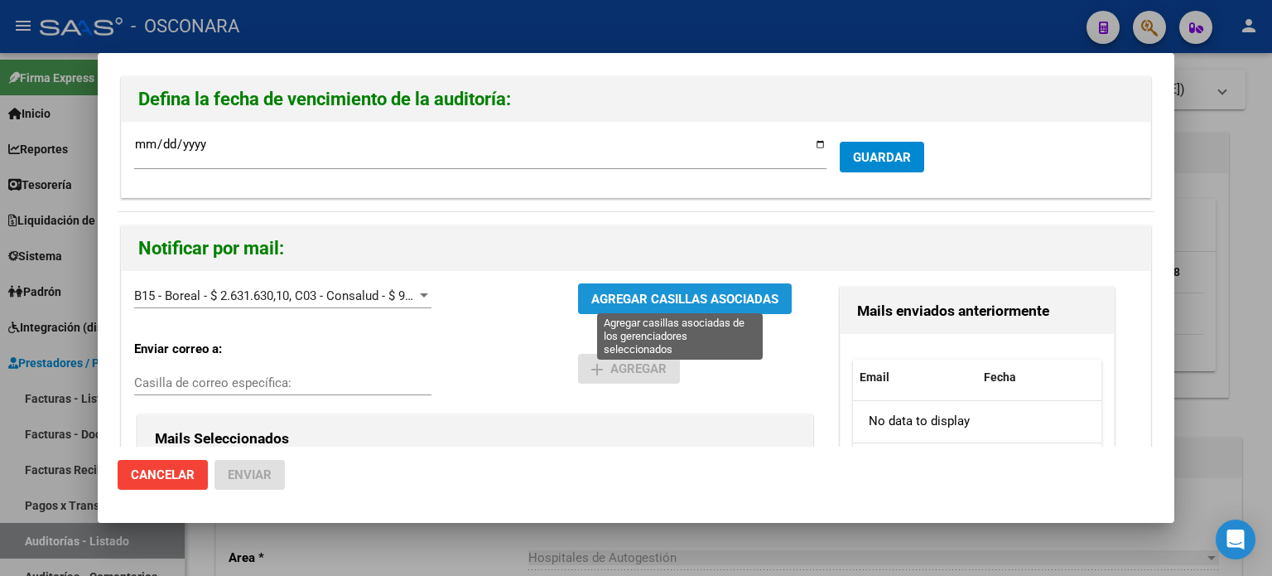
click at [630, 297] on span "AGREGAR CASILLAS ASOCIADAS" at bounding box center [684, 299] width 187 height 15
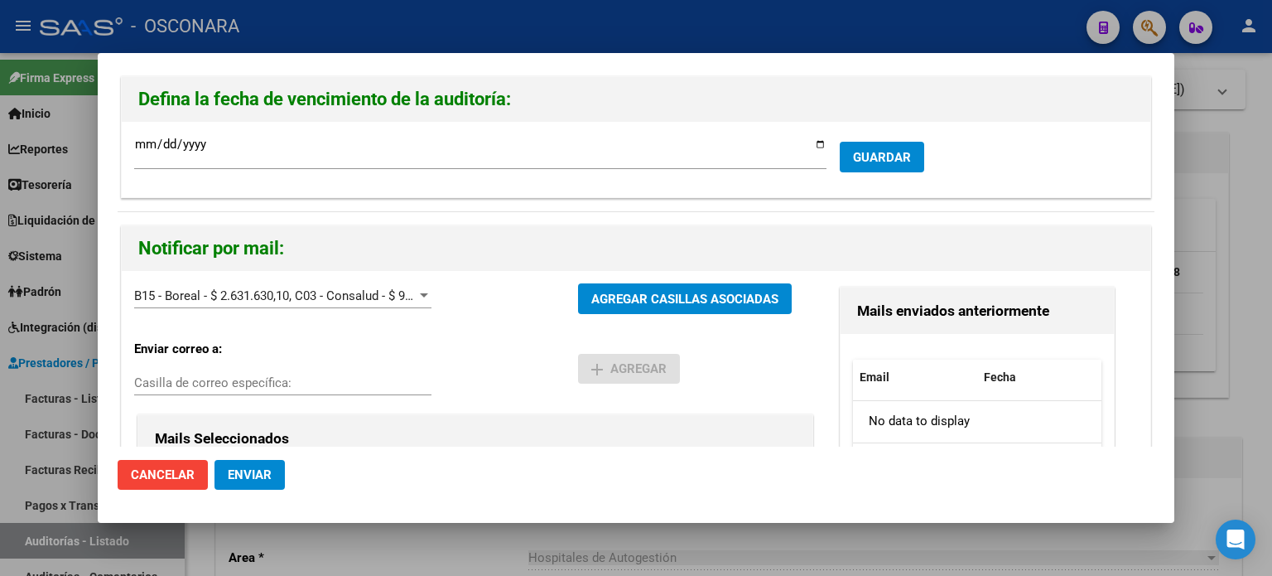
drag, startPoint x: 537, startPoint y: 327, endPoint x: 524, endPoint y: 354, distance: 29.6
click at [537, 327] on div "Enviar correo a: Casilla de correo específica:" at bounding box center [356, 369] width 444 height 84
click at [523, 241] on h2 "Notificar por mail:" at bounding box center [636, 248] width 996 height 31
click at [252, 466] on button "Enviar" at bounding box center [250, 475] width 70 height 30
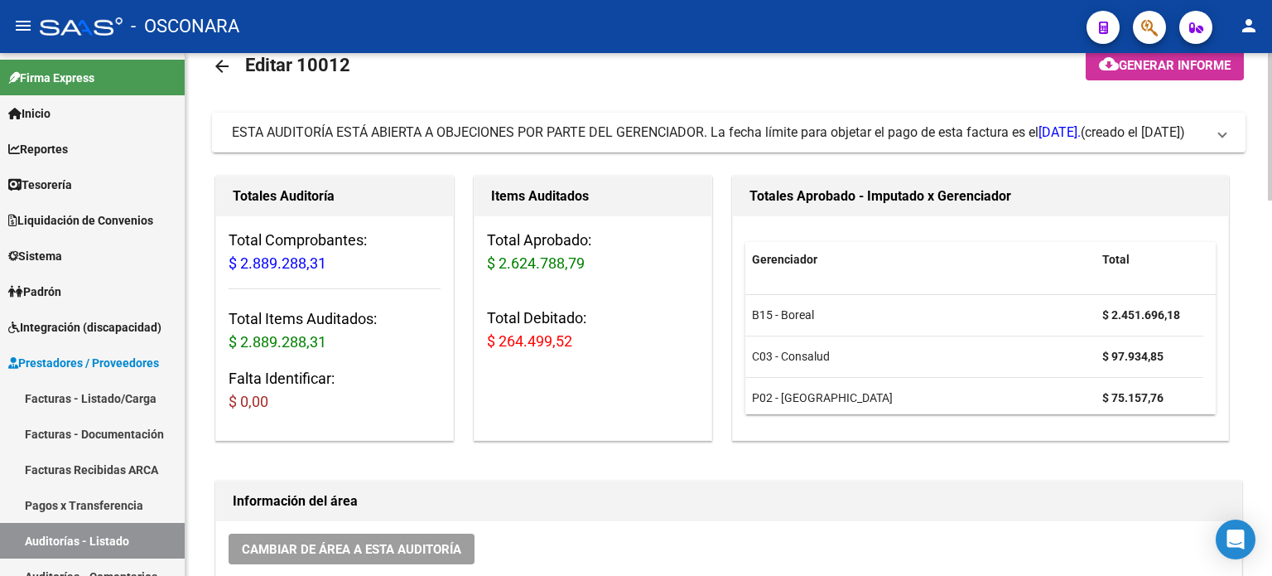
scroll to position [0, 0]
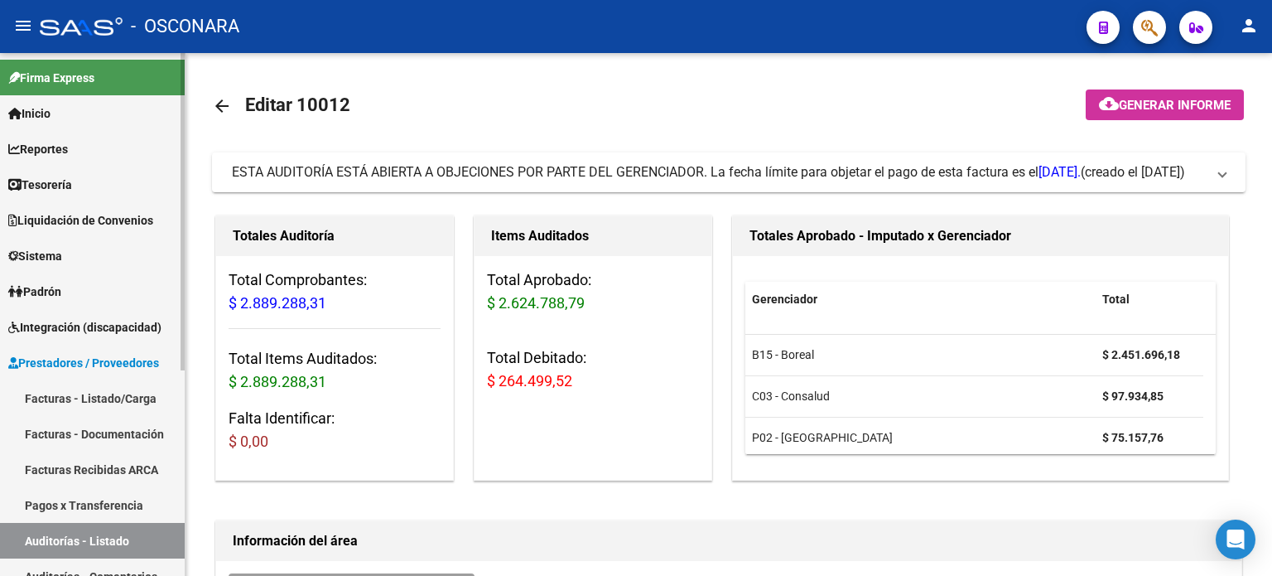
click at [61, 390] on link "Facturas - Listado/Carga" at bounding box center [92, 398] width 185 height 36
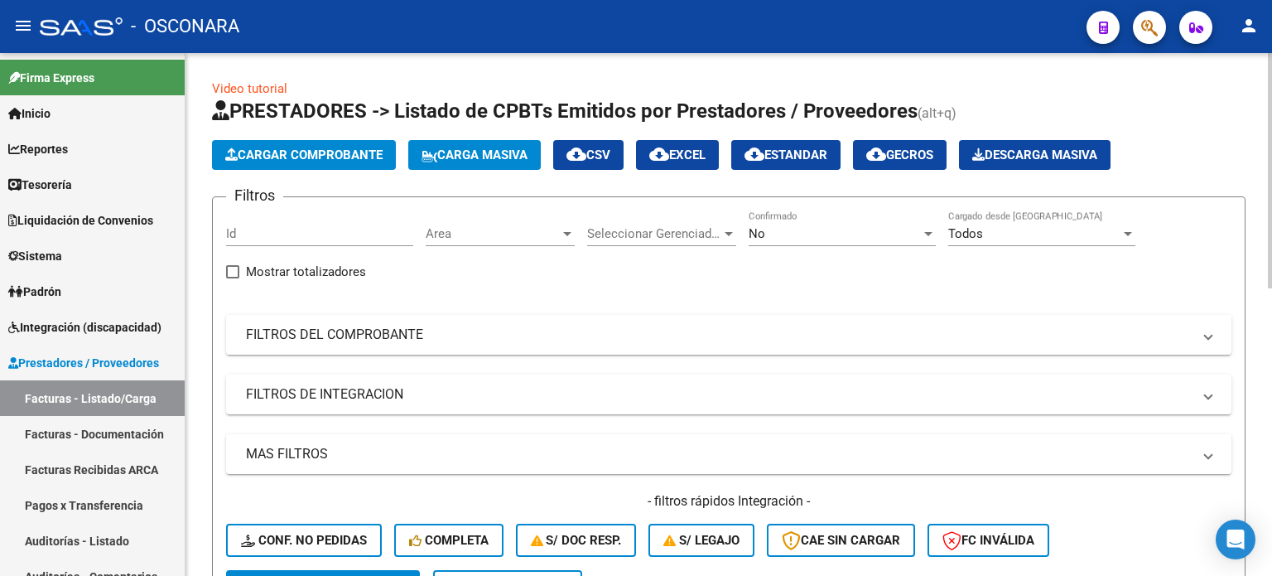
click at [851, 240] on div "No Confirmado" at bounding box center [842, 228] width 187 height 36
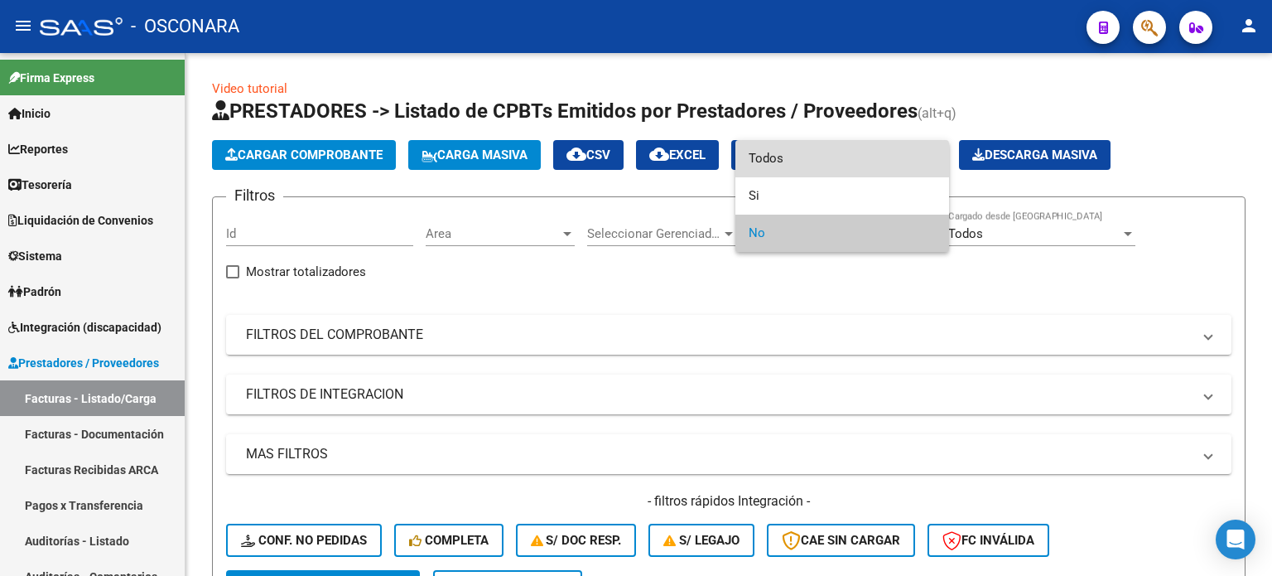
click at [834, 162] on span "Todos" at bounding box center [842, 158] width 187 height 37
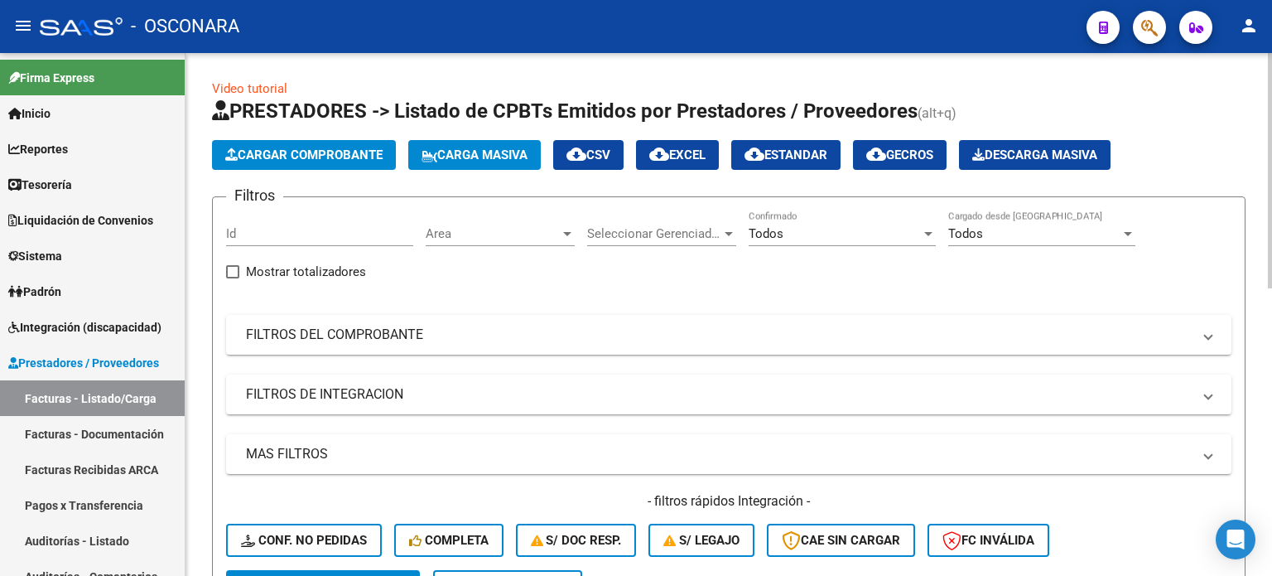
click at [669, 281] on div "Filtros Id Area Area Seleccionar Gerenciador Seleccionar Gerenciador Todos Conf…" at bounding box center [729, 389] width 1006 height 359
click at [411, 335] on mat-panel-title "FILTROS DEL COMPROBANTE" at bounding box center [719, 335] width 946 height 18
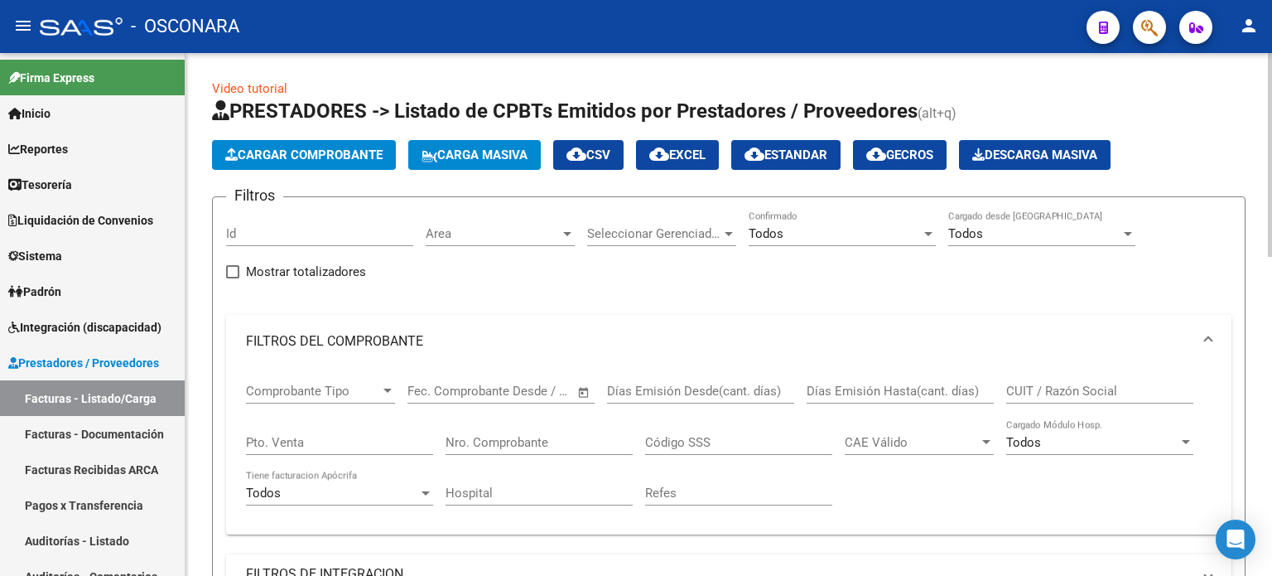
click at [482, 437] on input "Nro. Comprobante" at bounding box center [539, 442] width 187 height 15
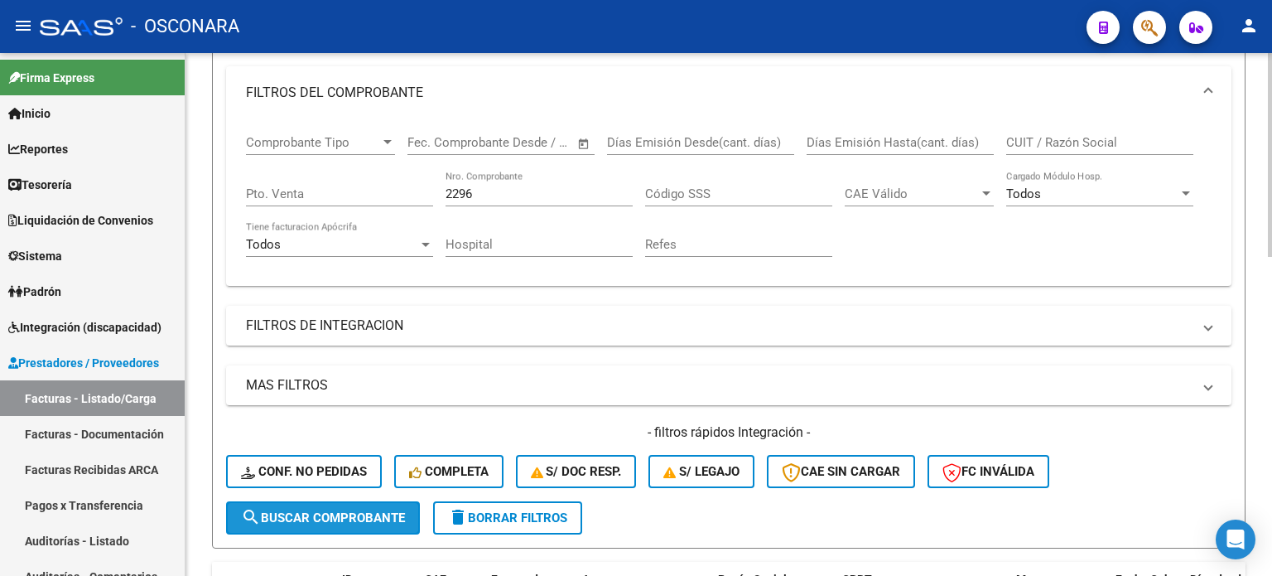
click at [335, 516] on span "search Buscar Comprobante" at bounding box center [323, 517] width 164 height 15
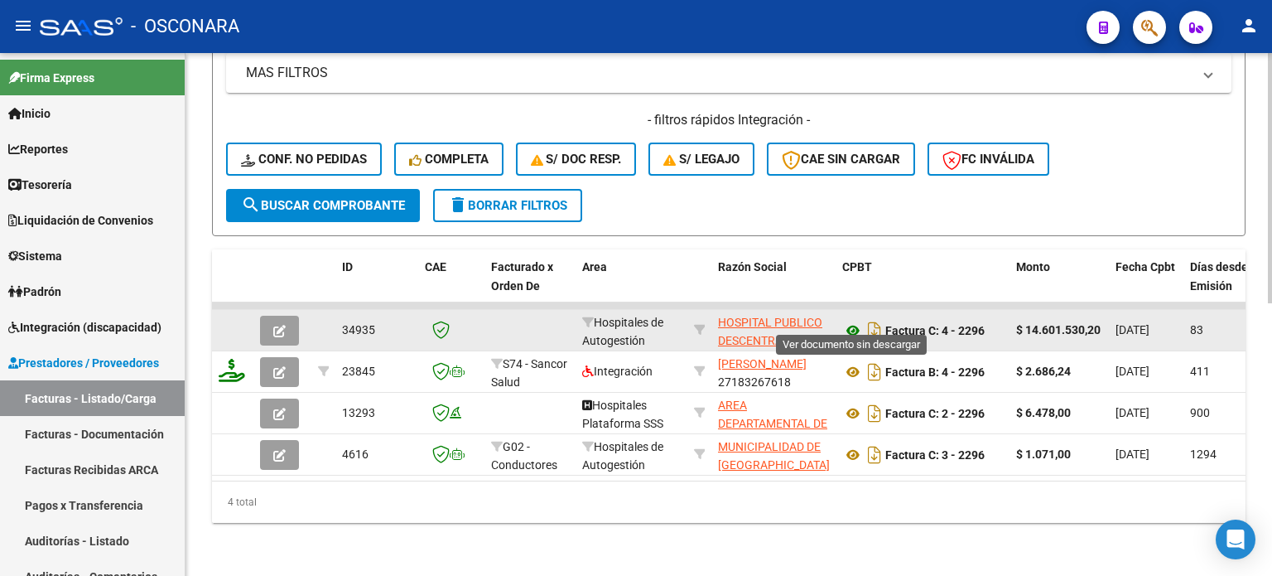
click at [856, 321] on icon at bounding box center [853, 331] width 22 height 20
